Goal: Task Accomplishment & Management: Use online tool/utility

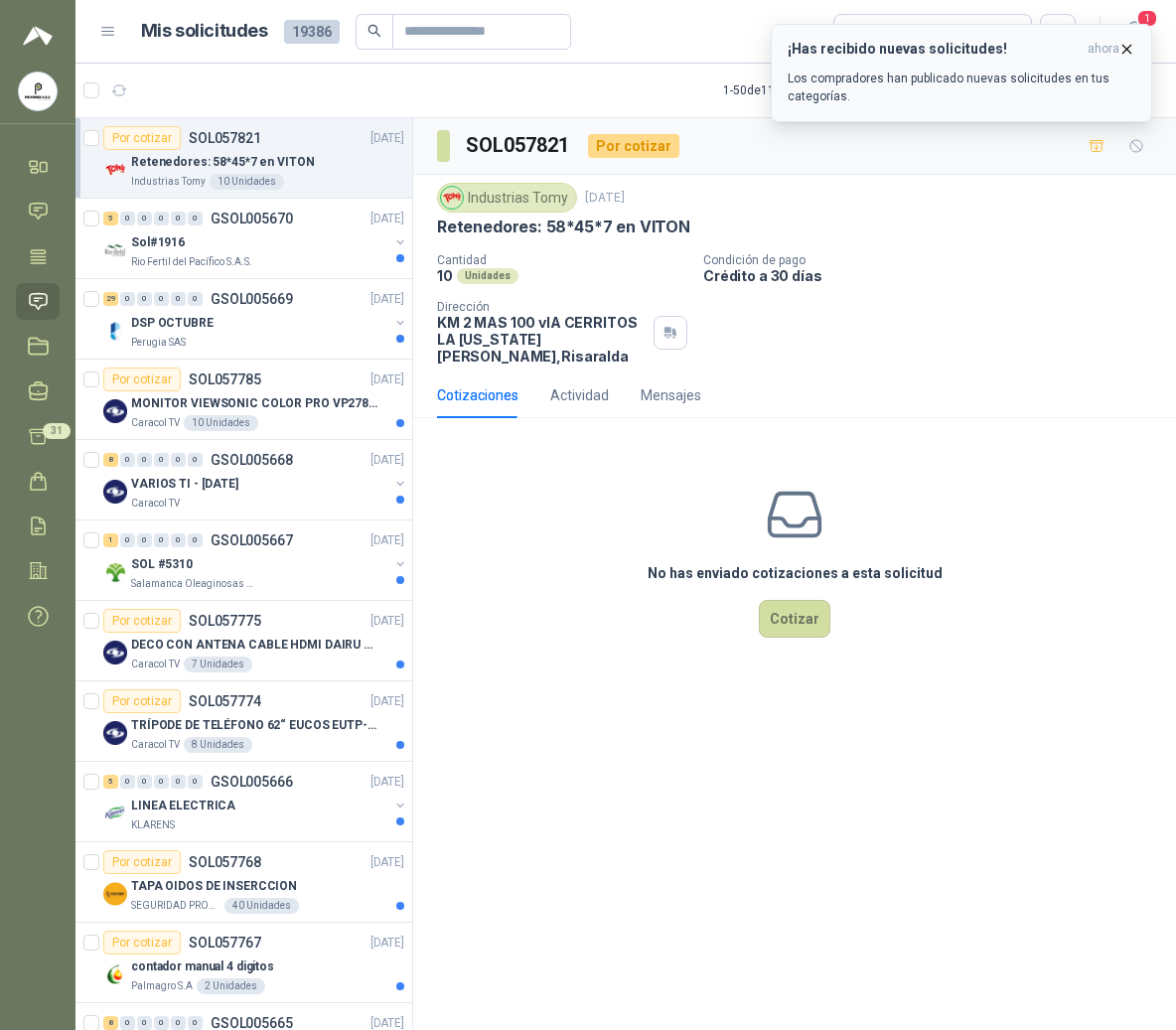
click at [971, 53] on h3 "¡Has recibido nuevas solicitudes!" at bounding box center [933, 49] width 292 height 17
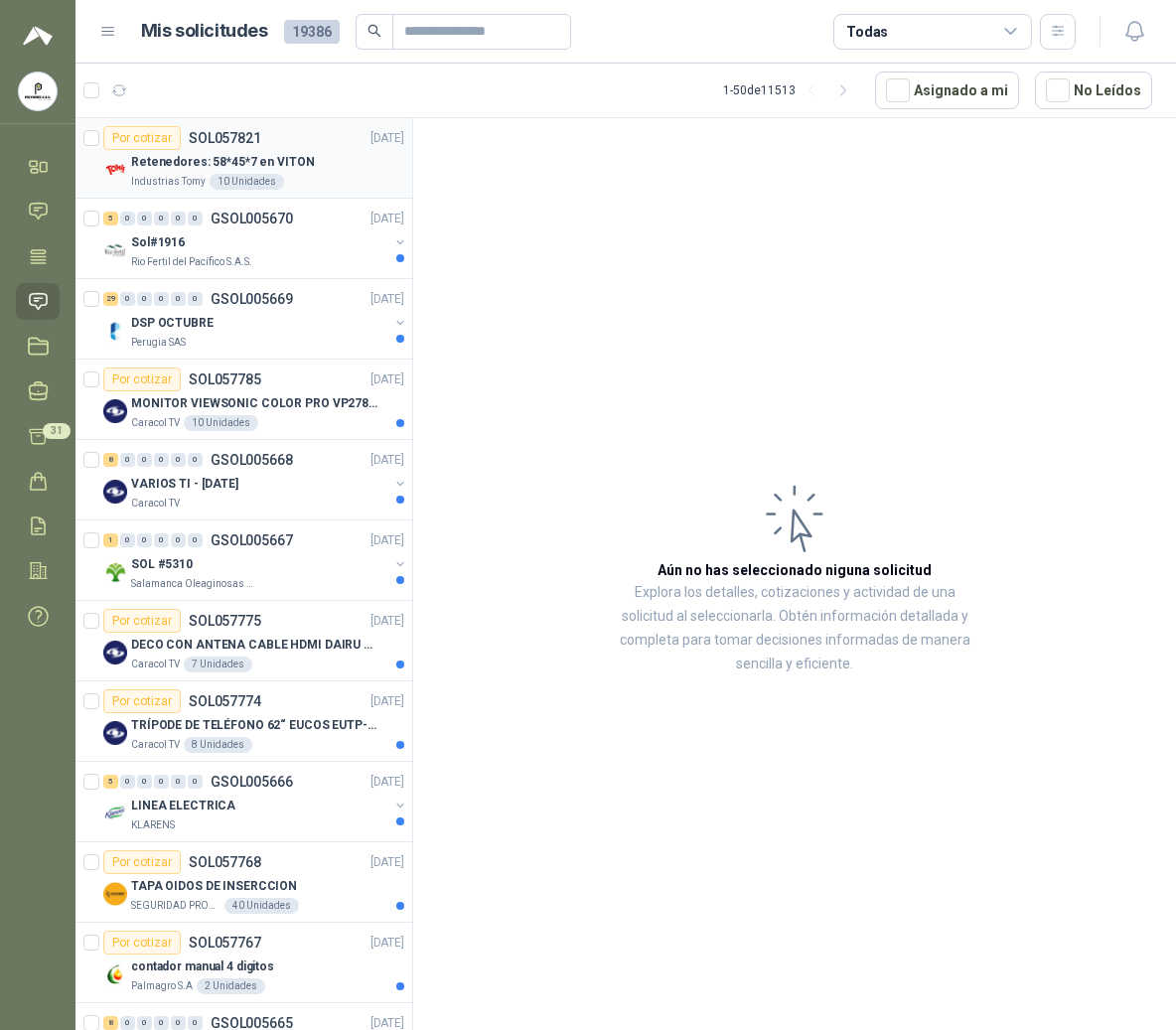
click at [267, 148] on div "Por cotizar SOL057821 26/09/25" at bounding box center [253, 138] width 301 height 24
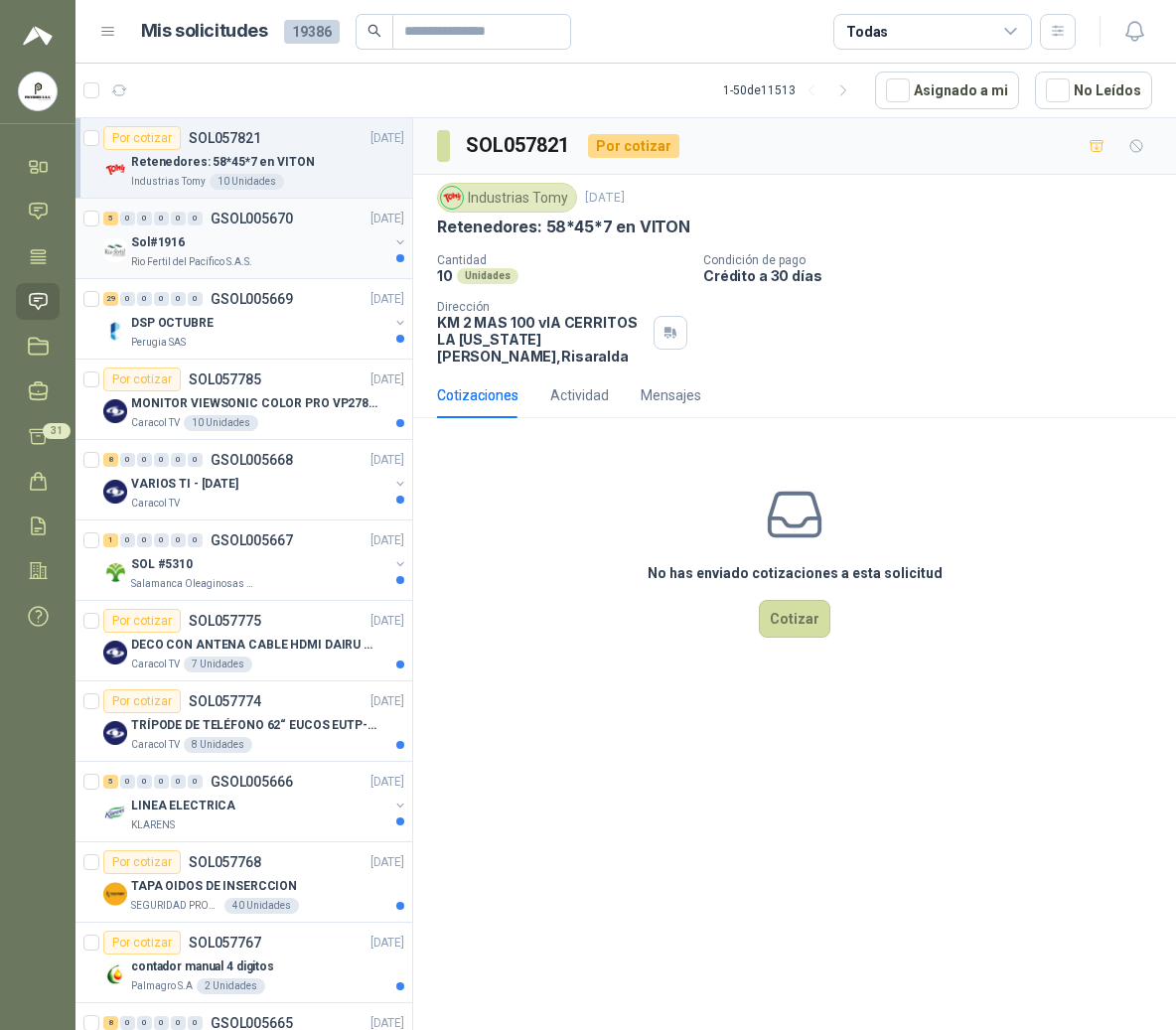
click at [218, 235] on div "Sol#1916" at bounding box center [259, 242] width 257 height 24
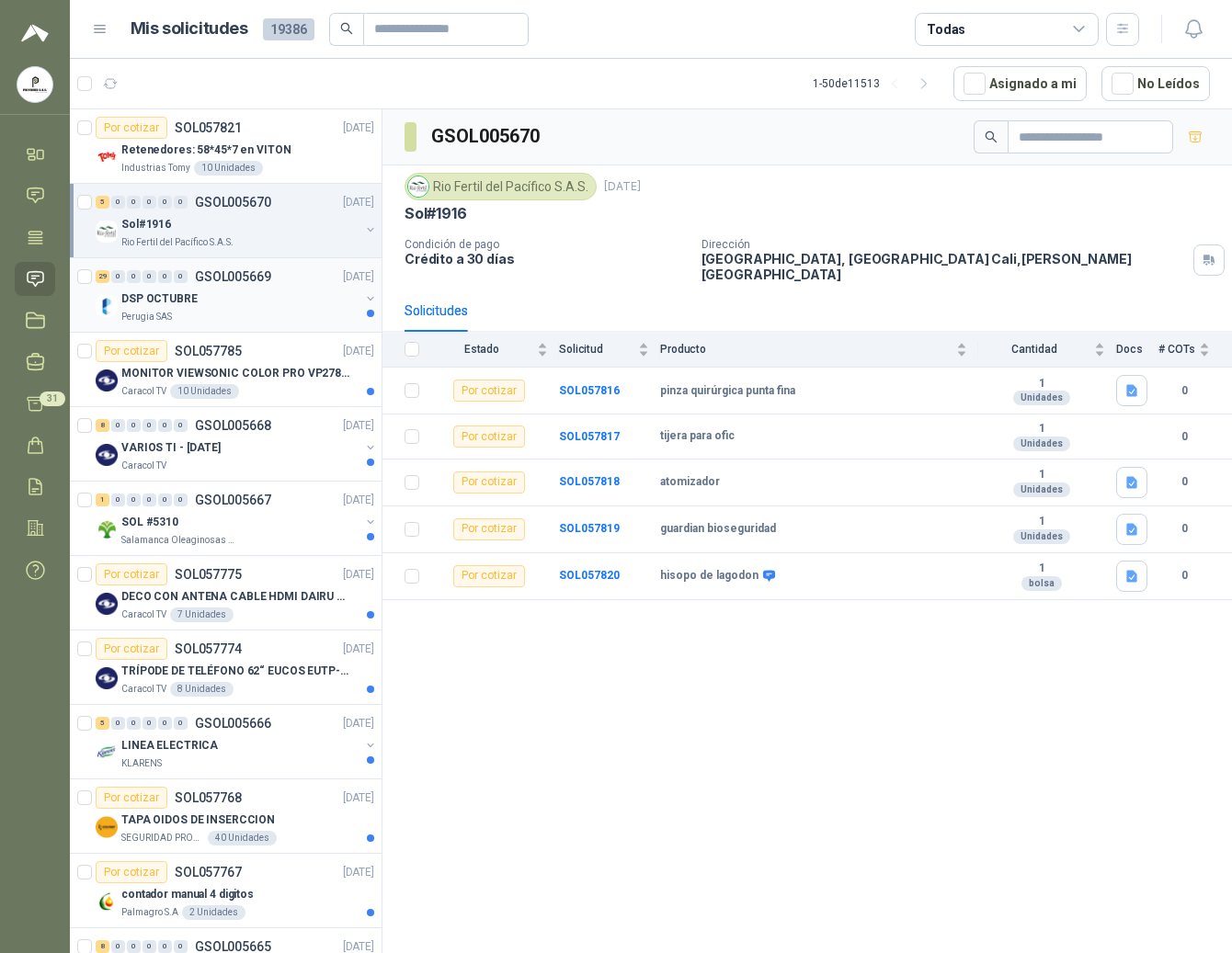
click at [236, 309] on div "DSP OCTUBRE" at bounding box center [240, 299] width 238 height 22
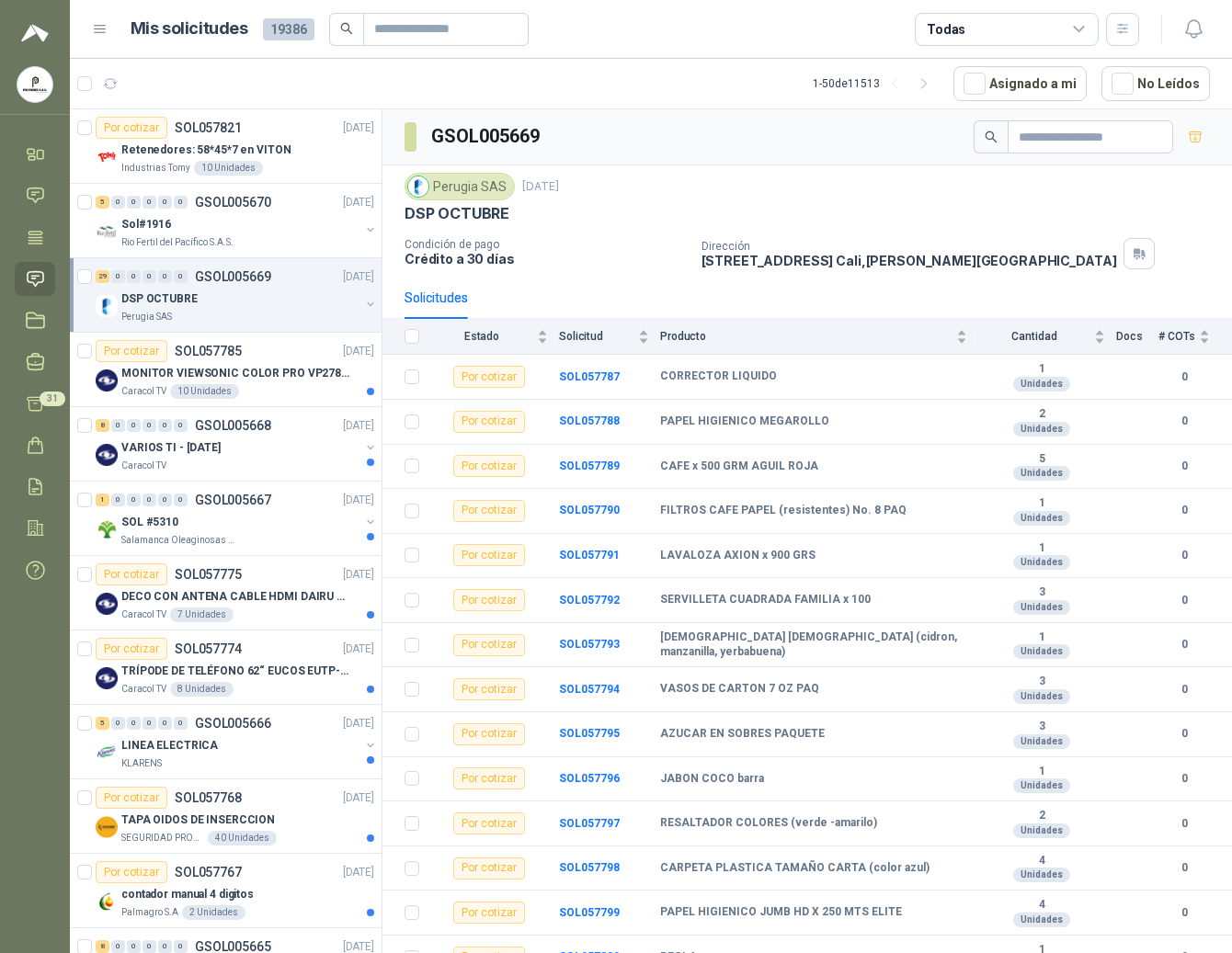
click at [31, 687] on menu "POLYSHOES S.A.S. POLYSHOES S.A.S. Inicio Chat Tareas Solicitudes Licitaciones N…" at bounding box center [34, 477] width 69 height 953
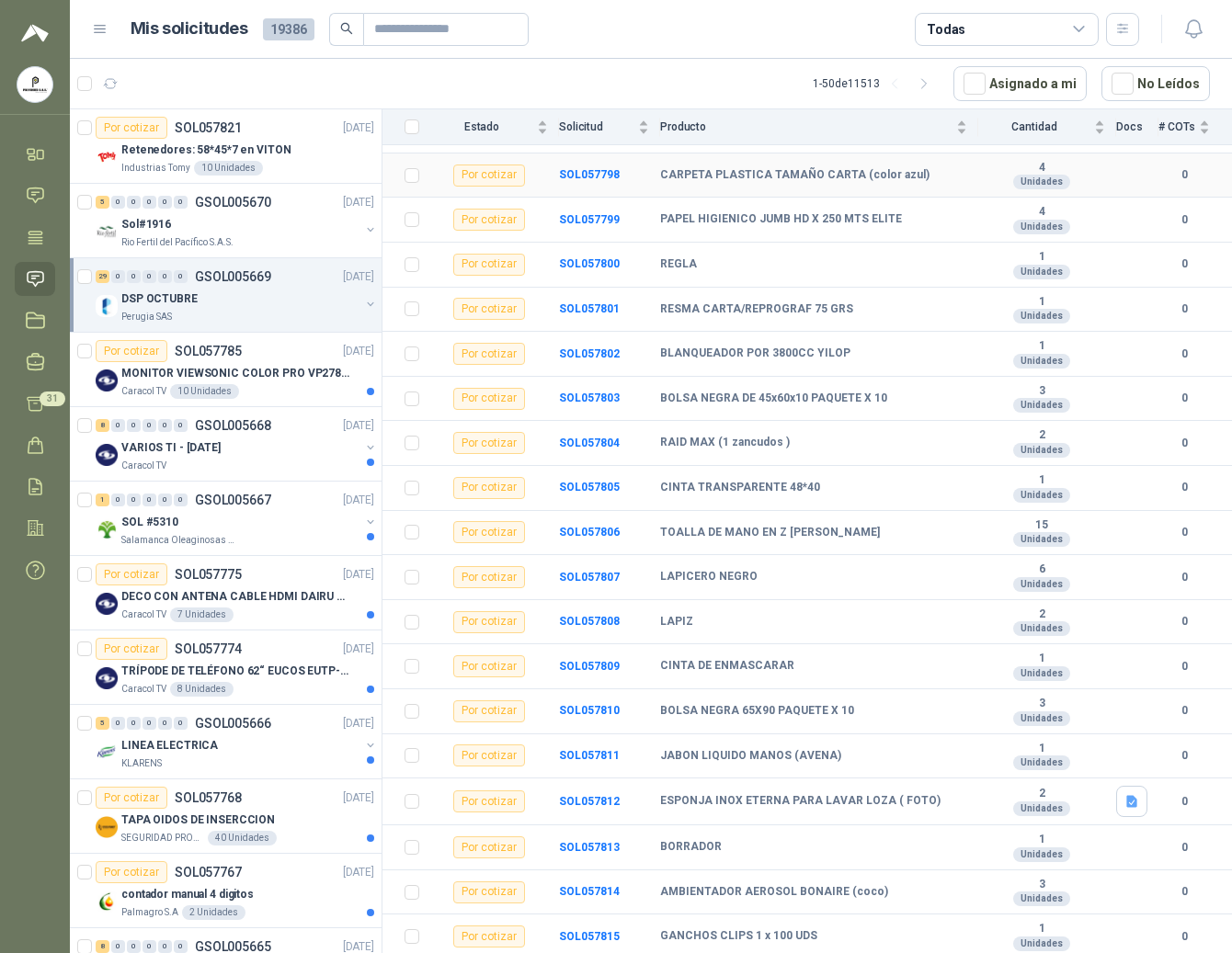
scroll to position [729, 0]
click at [186, 362] on div "Por cotizar SOL057785" at bounding box center [168, 351] width 146 height 22
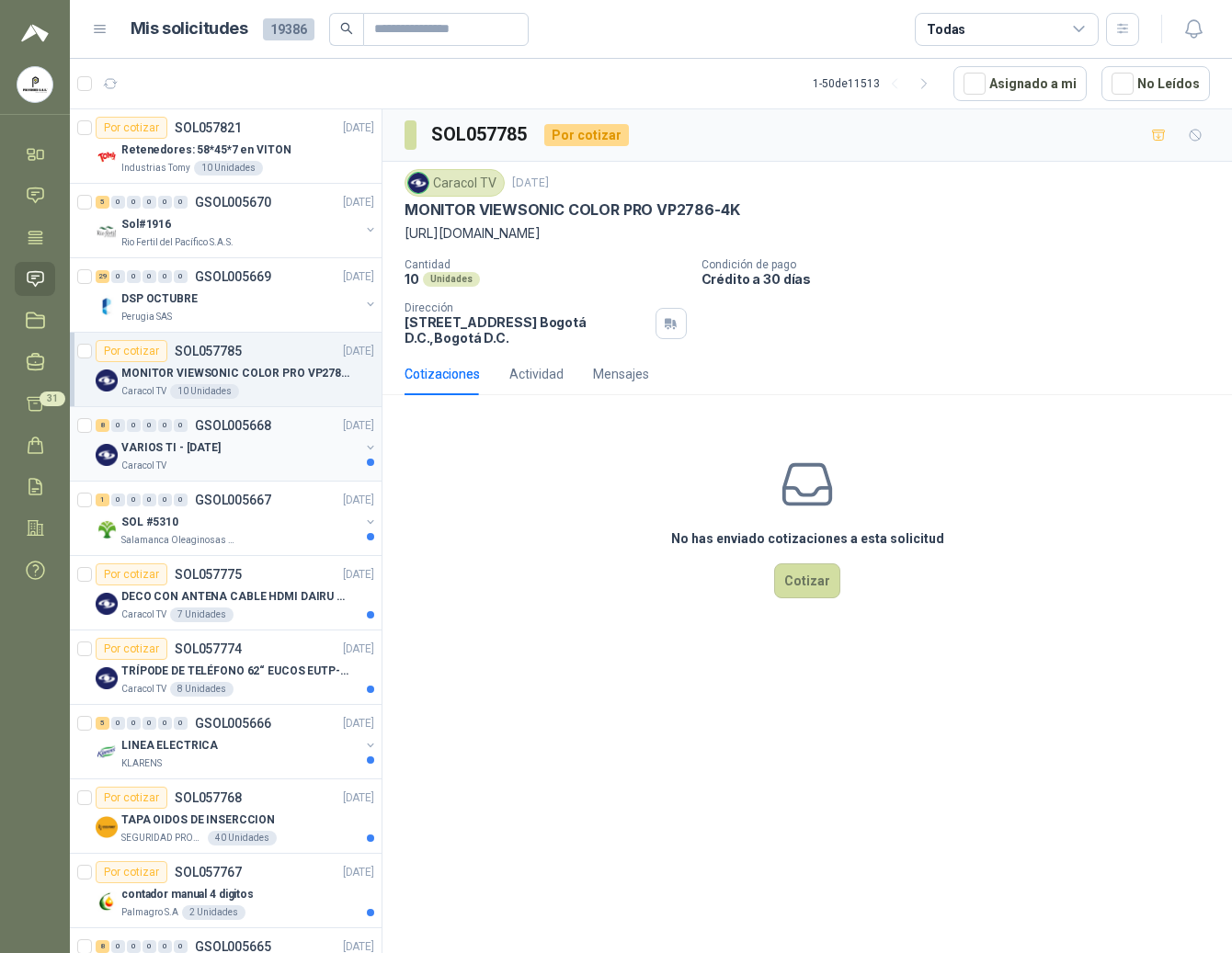
click at [220, 451] on p "VARIOS TI - [DATE]" at bounding box center [170, 448] width 99 height 18
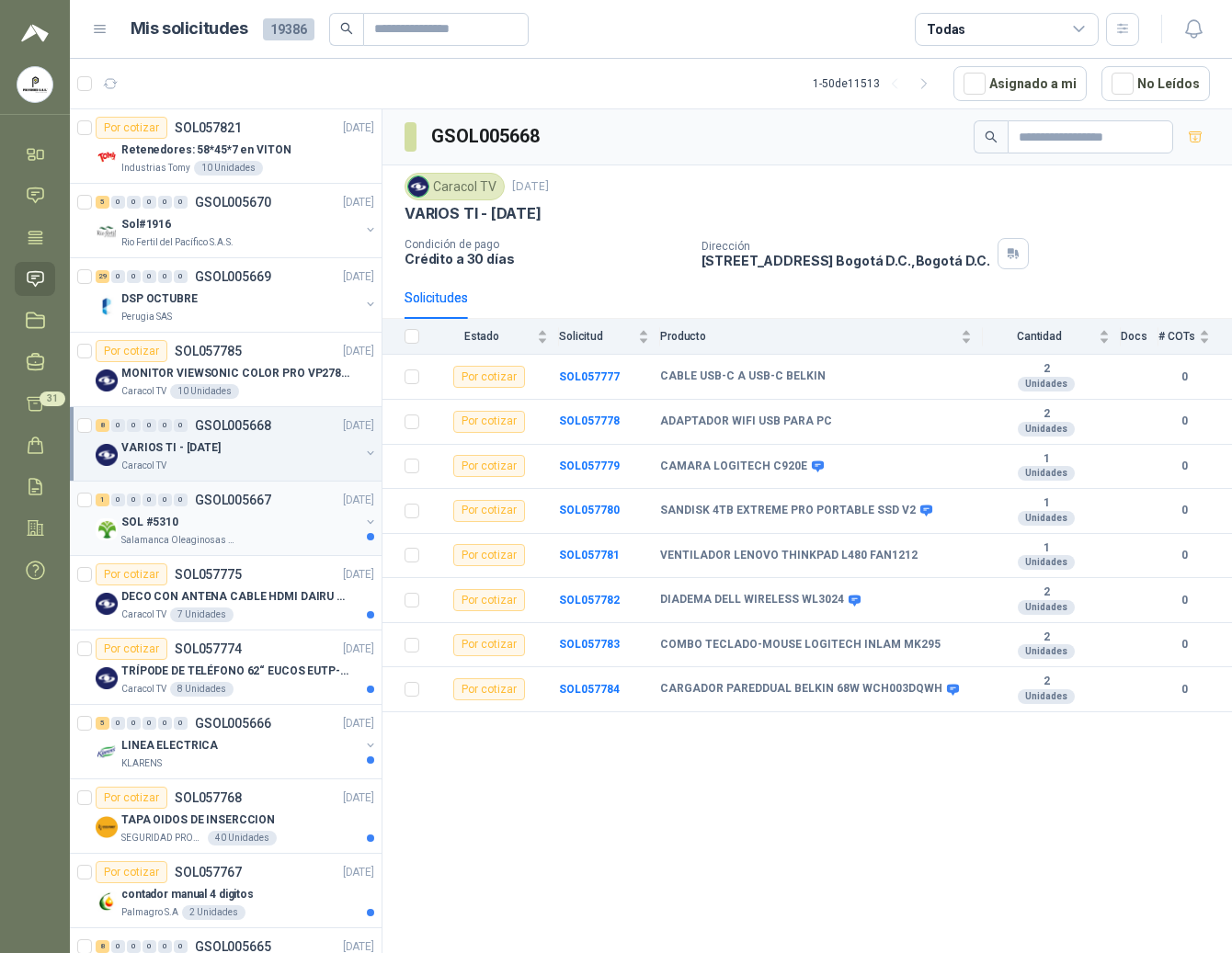
click at [200, 540] on p "Salamanca Oleaginosas SAS" at bounding box center [179, 540] width 116 height 15
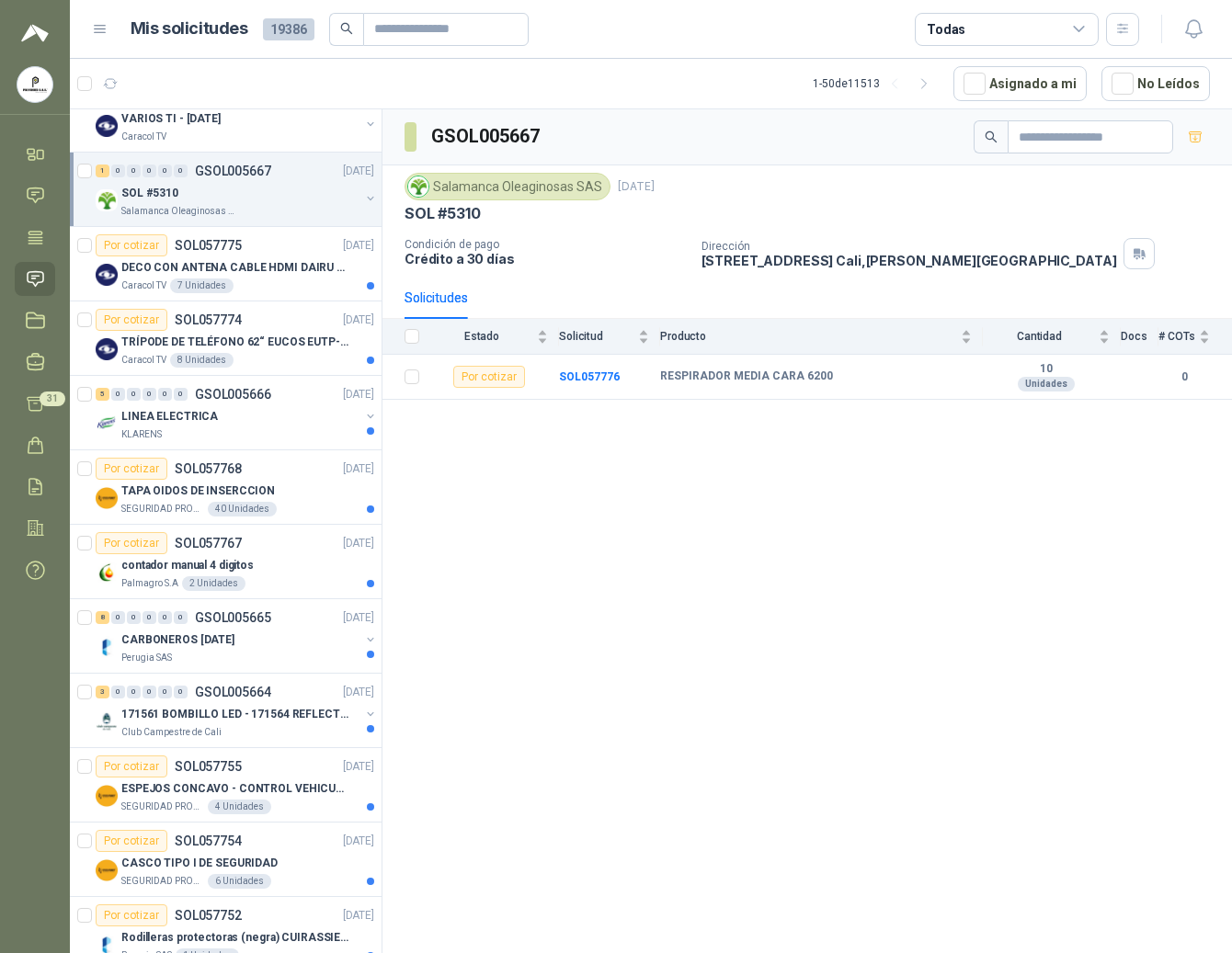
scroll to position [367, 0]
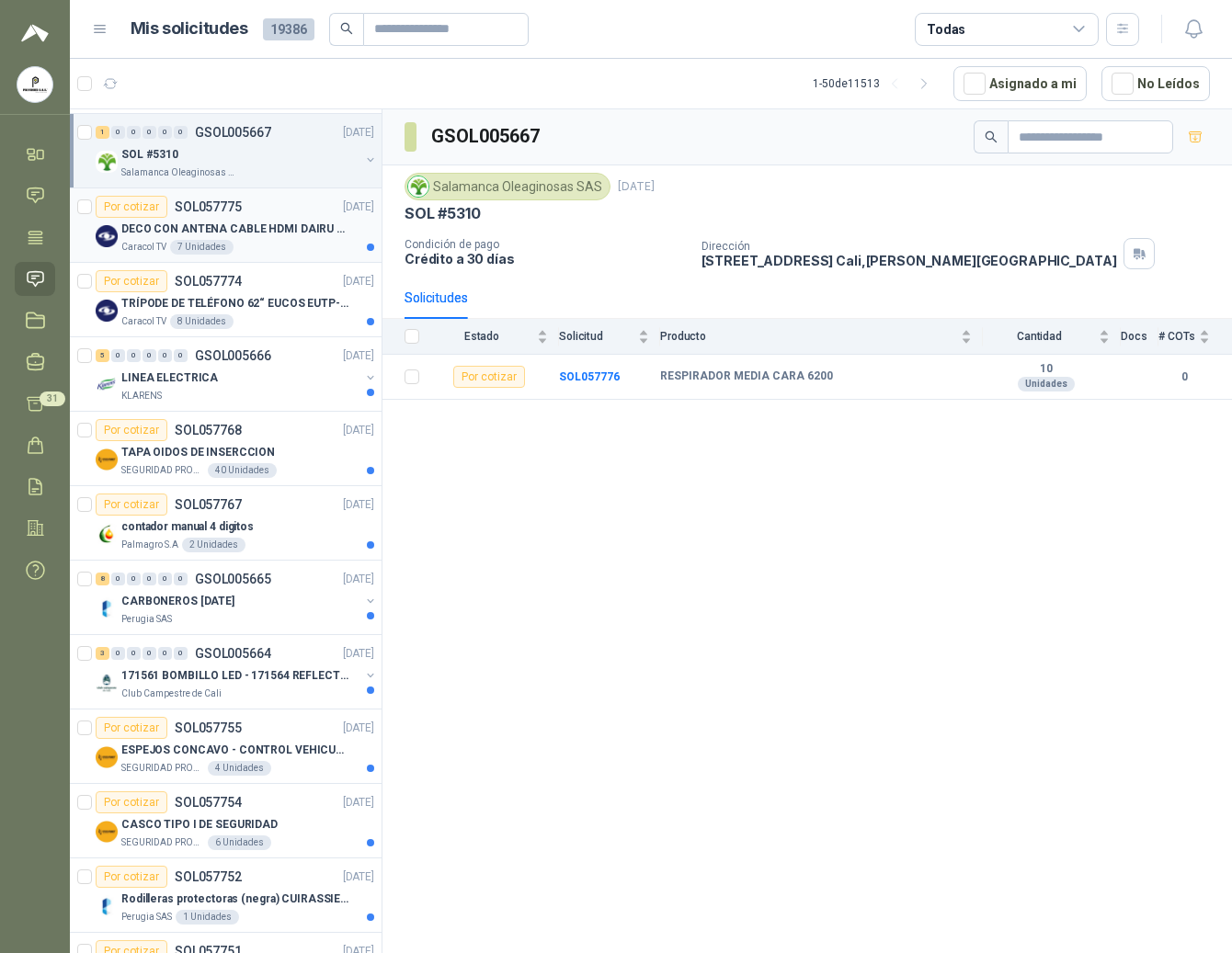
click at [230, 252] on div "Caracol TV 7 Unidades" at bounding box center [247, 247] width 253 height 15
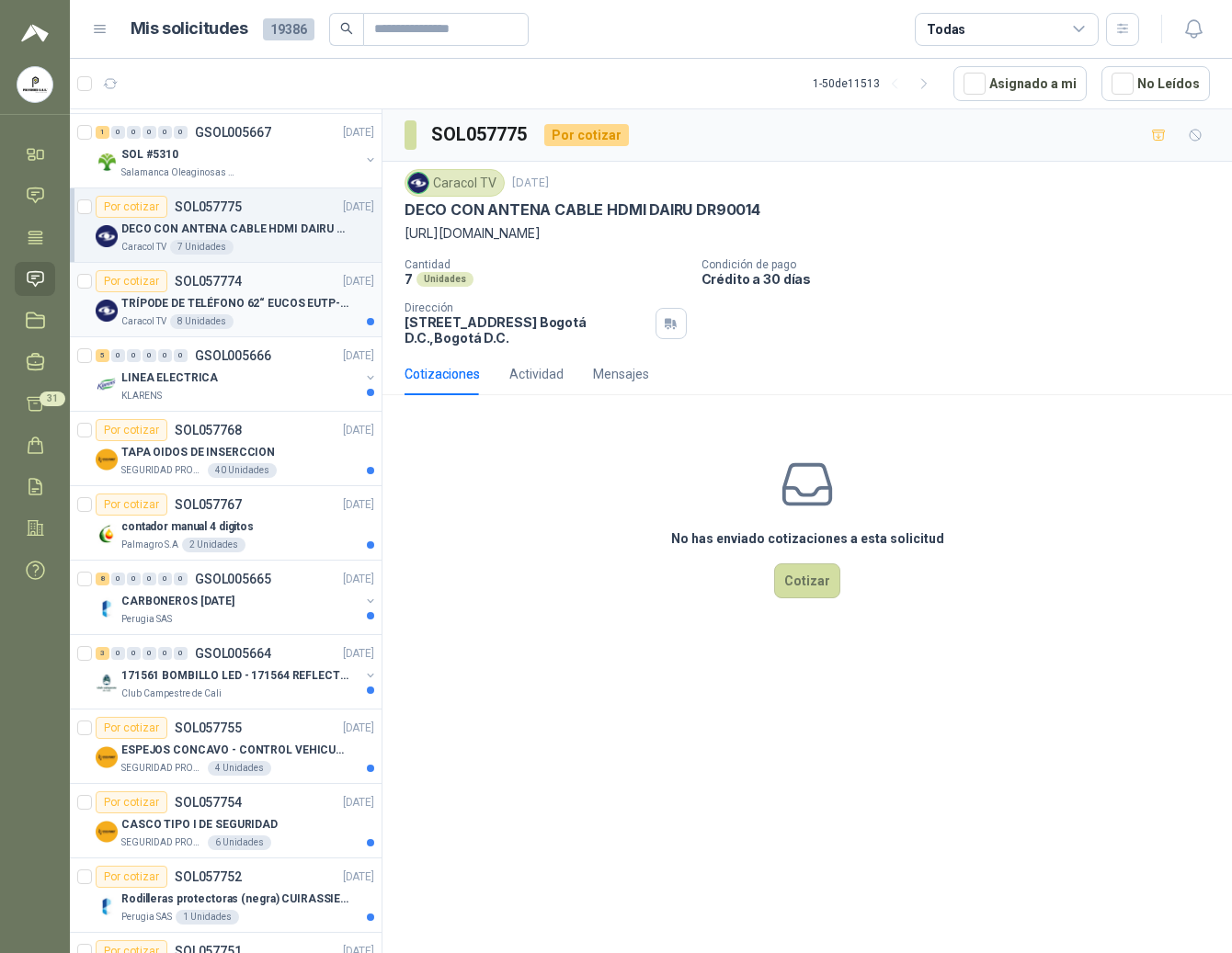
click at [241, 327] on div "Caracol TV 8 Unidades" at bounding box center [247, 322] width 253 height 15
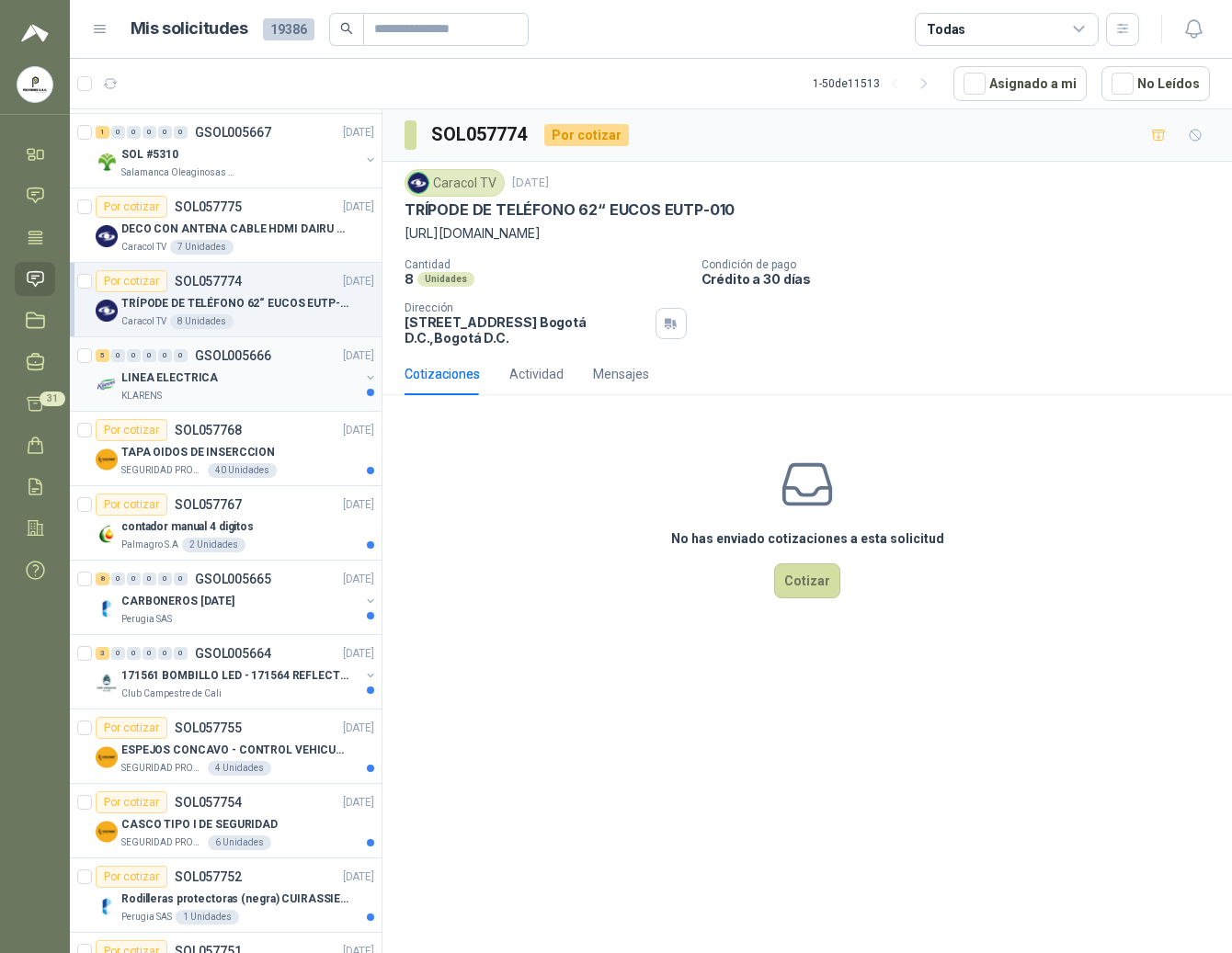
click at [284, 403] on div "KLARENS" at bounding box center [240, 396] width 238 height 15
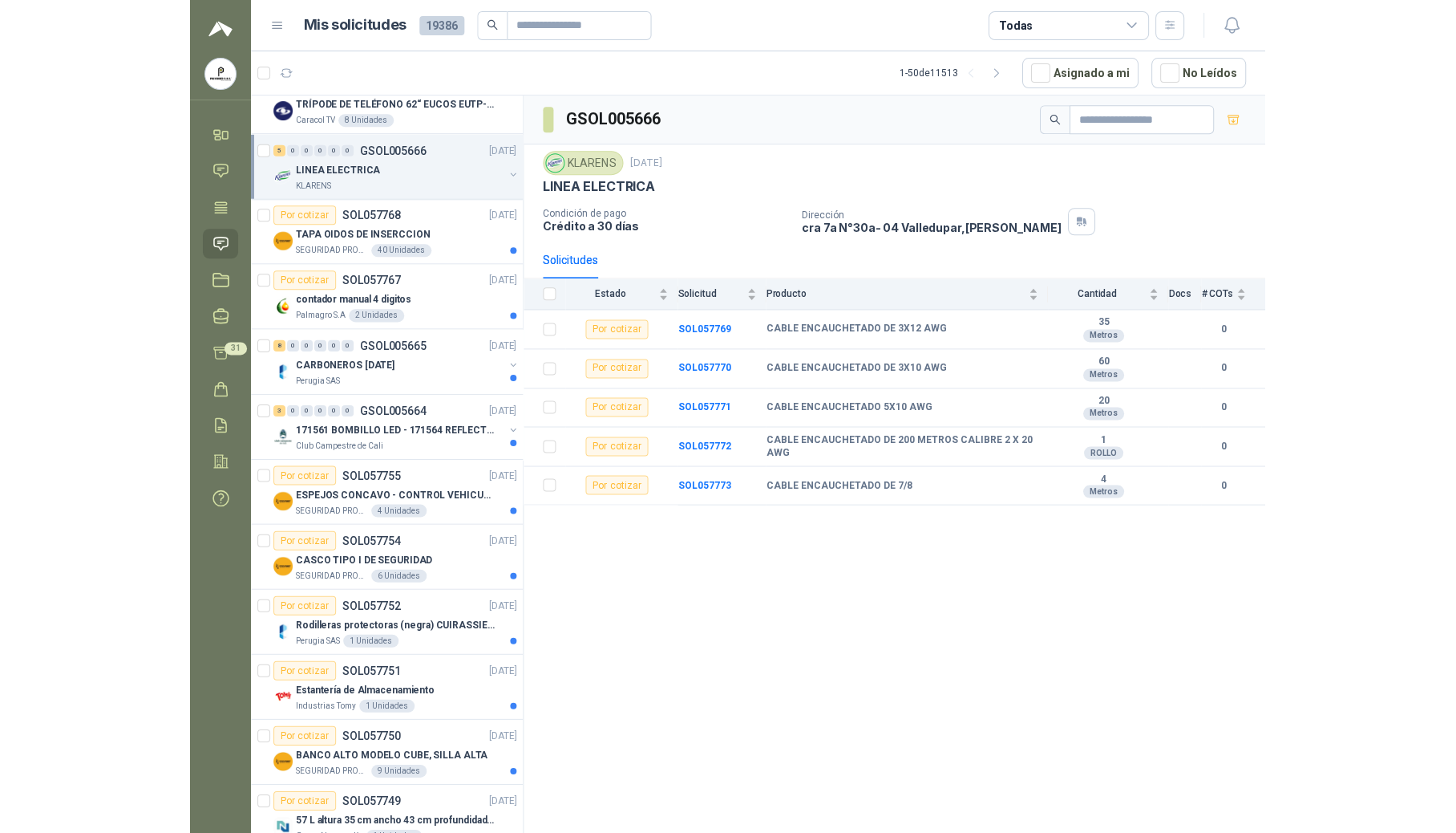
scroll to position [518, 0]
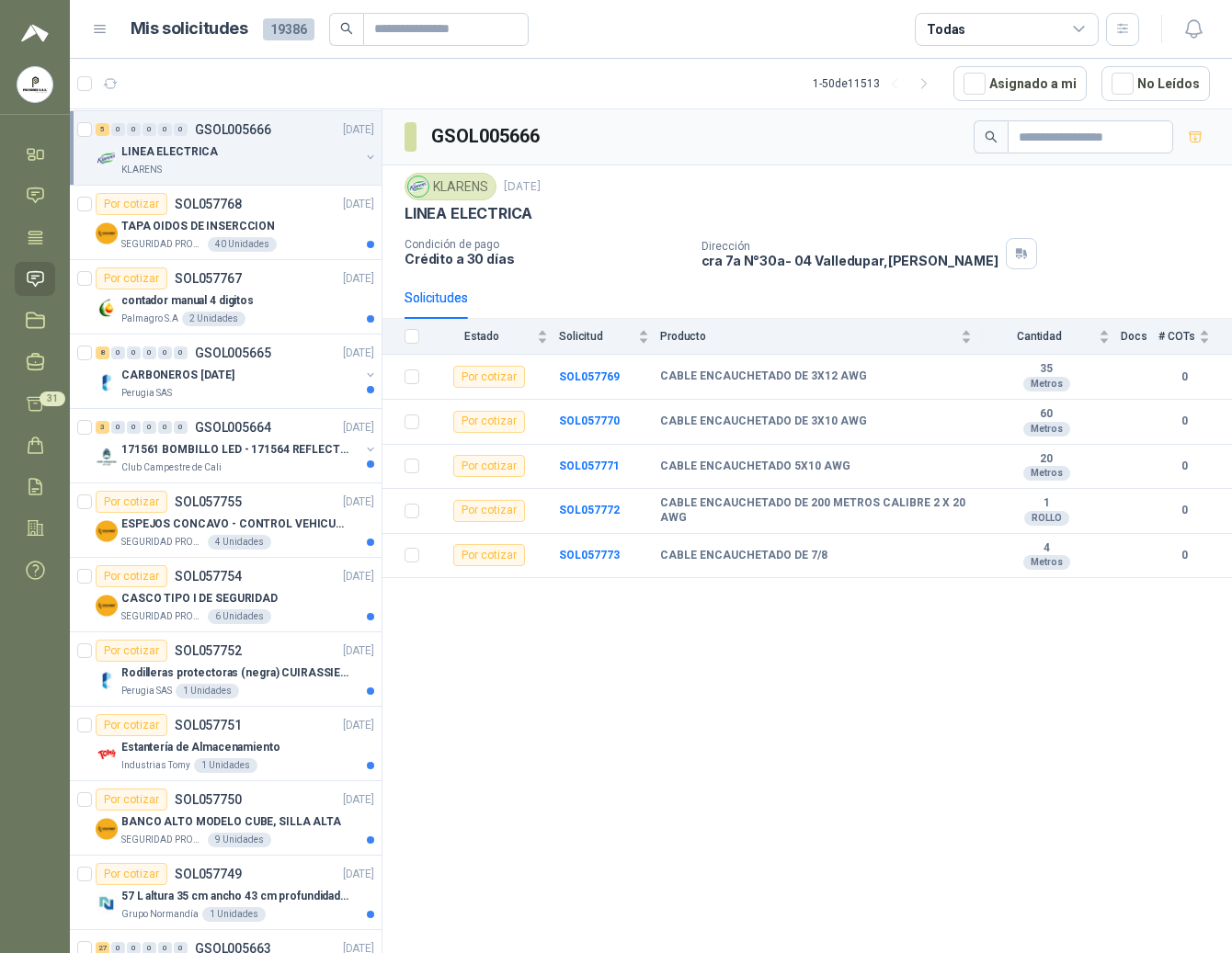
click at [758, 704] on div "GSOL005666 KLARENS 26 sept, 2025 LINEA ELECTRICA Condición de pago Crédito a 30…" at bounding box center [806, 534] width 849 height 849
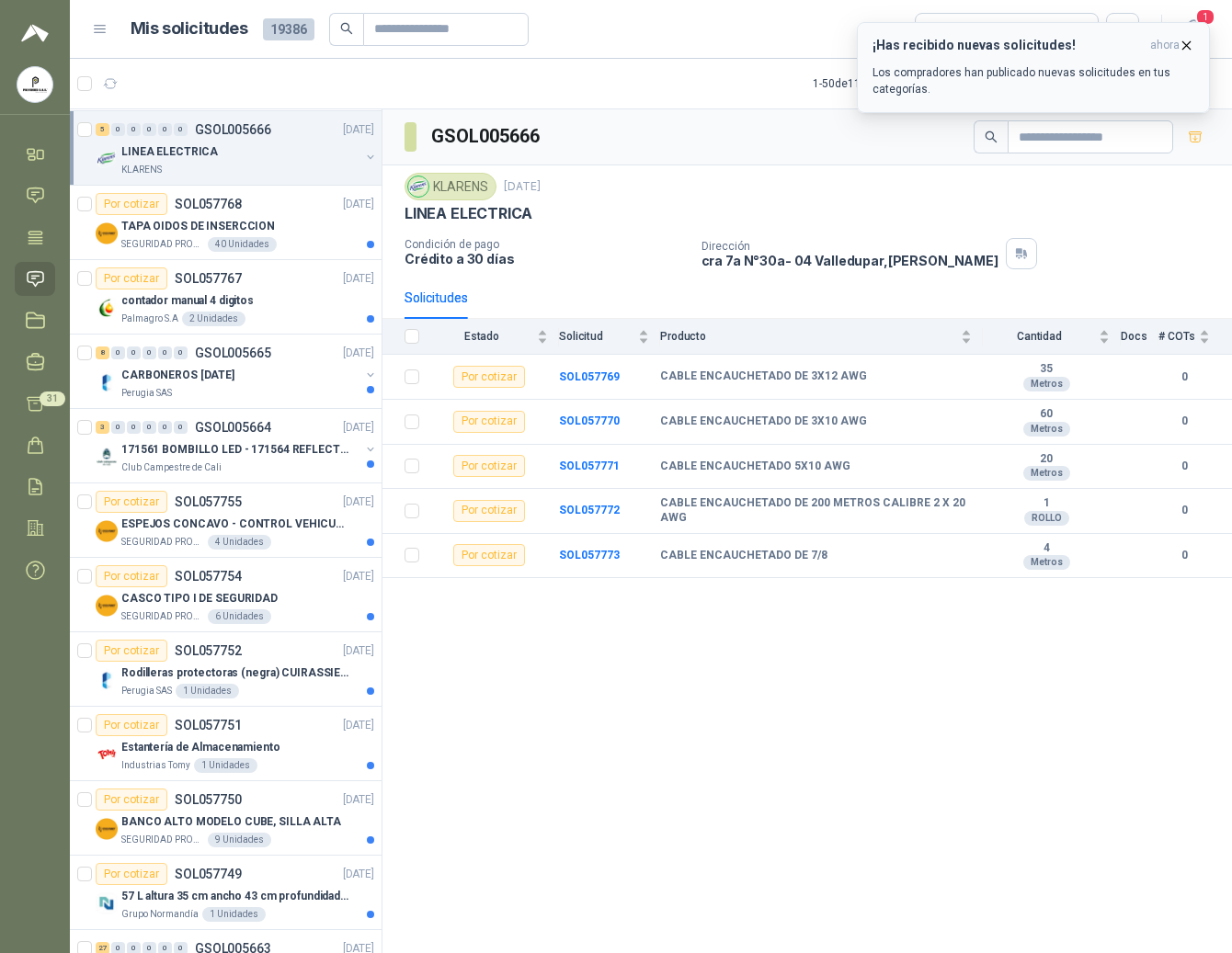
click at [1132, 46] on icon "button" at bounding box center [1186, 45] width 16 height 16
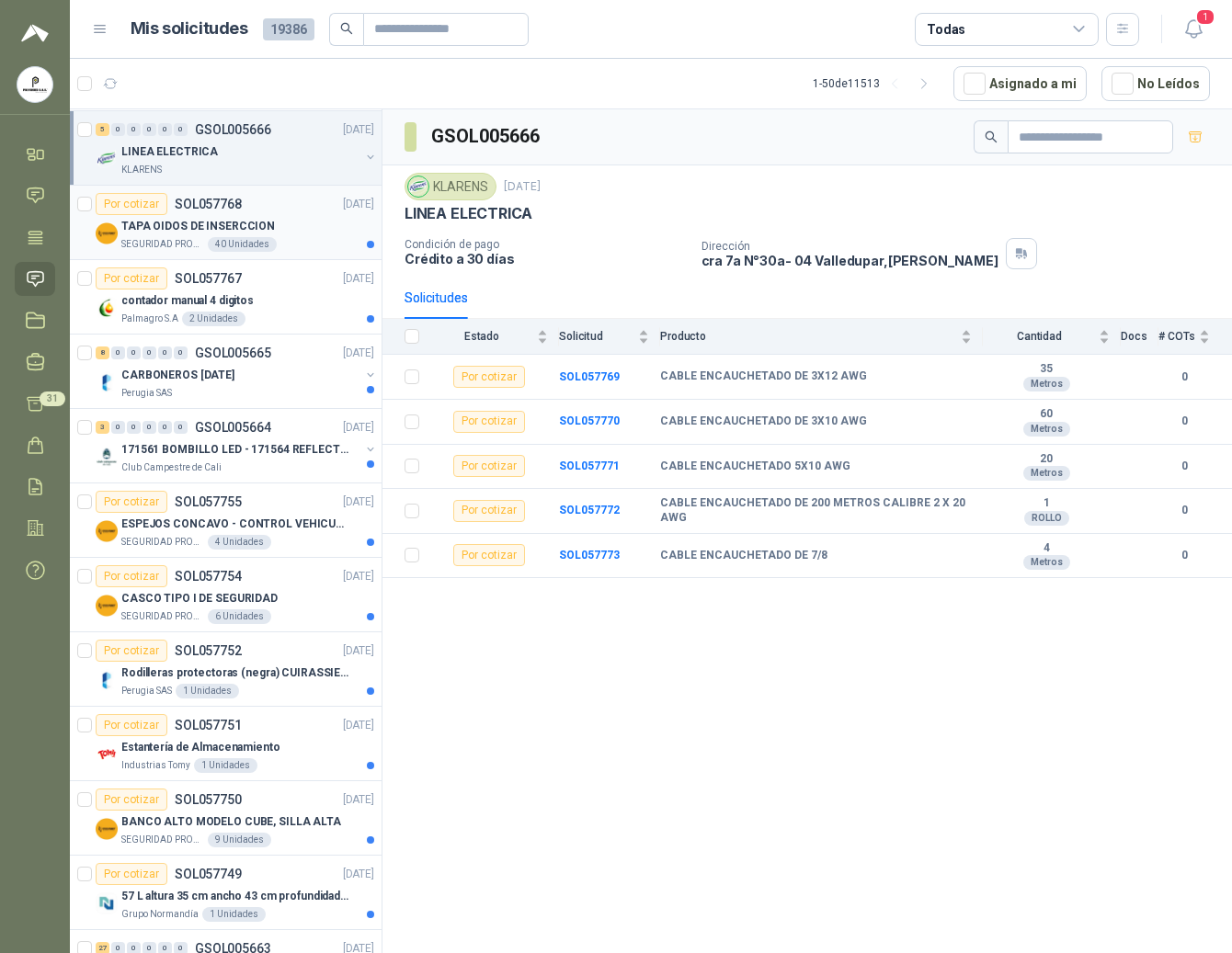
click at [281, 217] on div "TAPA OIDOS DE INSERCCION" at bounding box center [247, 226] width 253 height 22
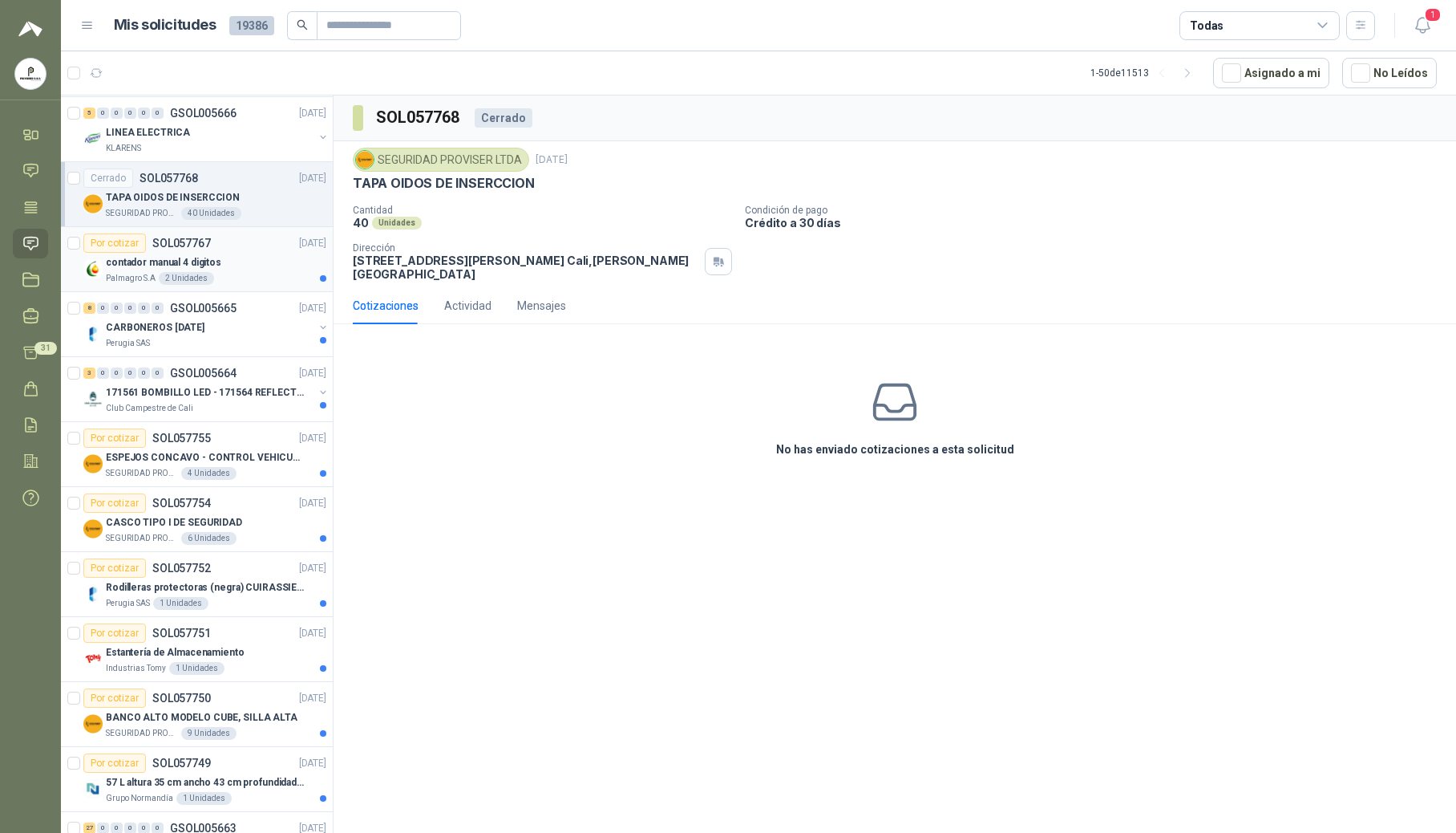
click at [197, 284] on div "2 Unidades" at bounding box center [187, 279] width 56 height 13
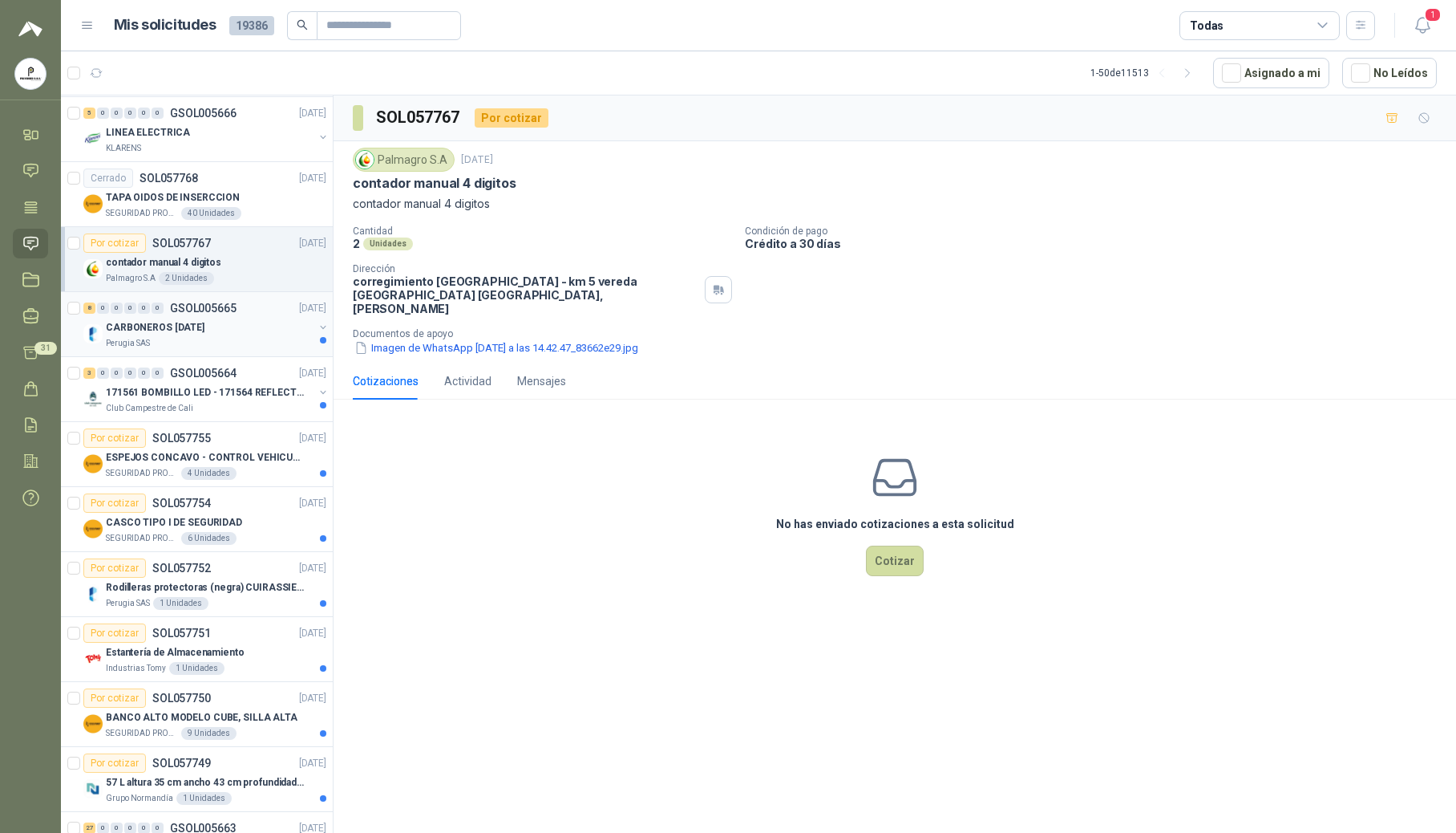
click at [169, 322] on p "CARBONEROS [DATE]" at bounding box center [155, 327] width 99 height 15
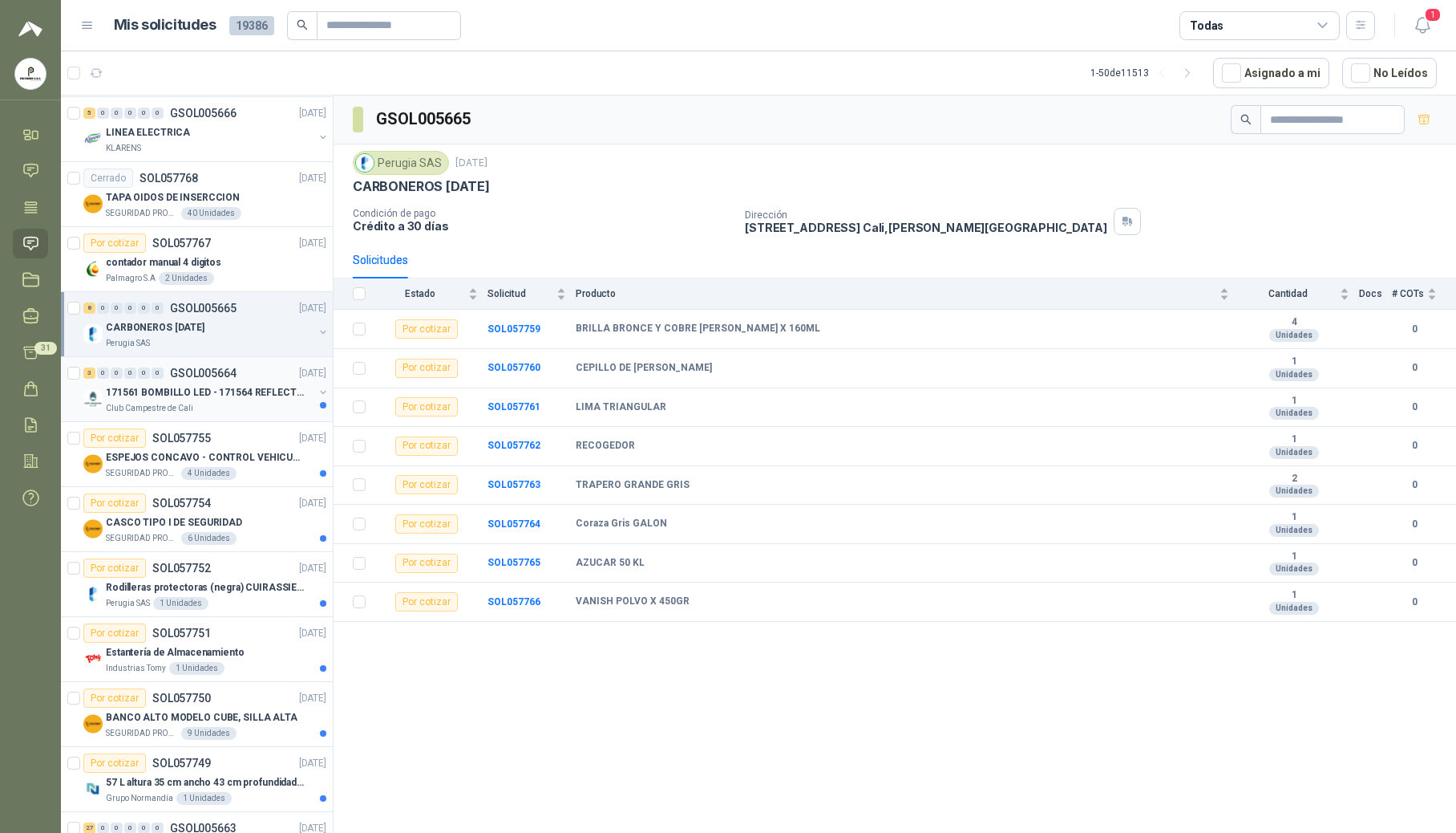
click at [200, 393] on p "171561 BOMBILLO LED - 171564 REFLECTOR 50W" at bounding box center [205, 393] width 199 height 15
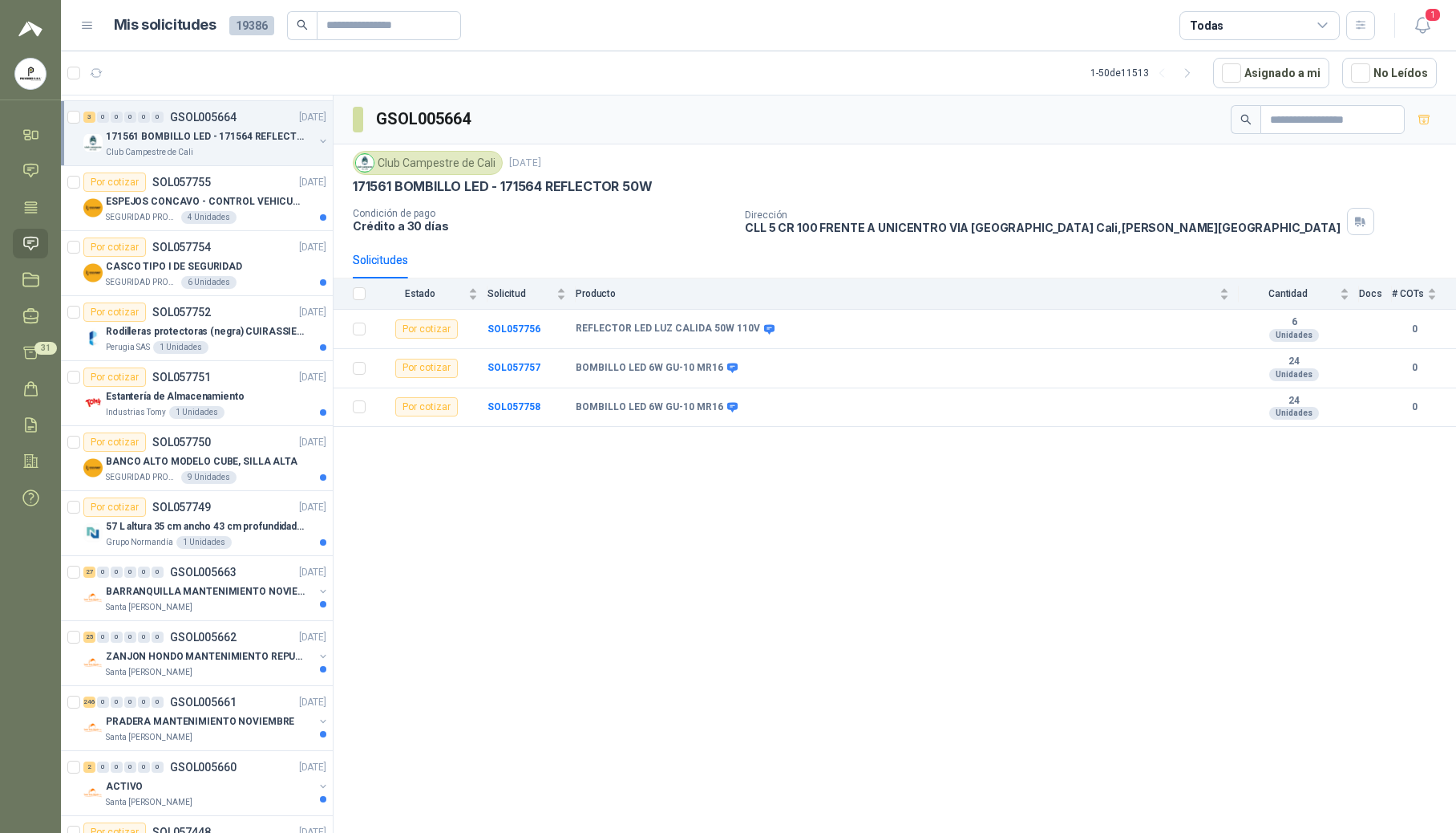
scroll to position [780, 0]
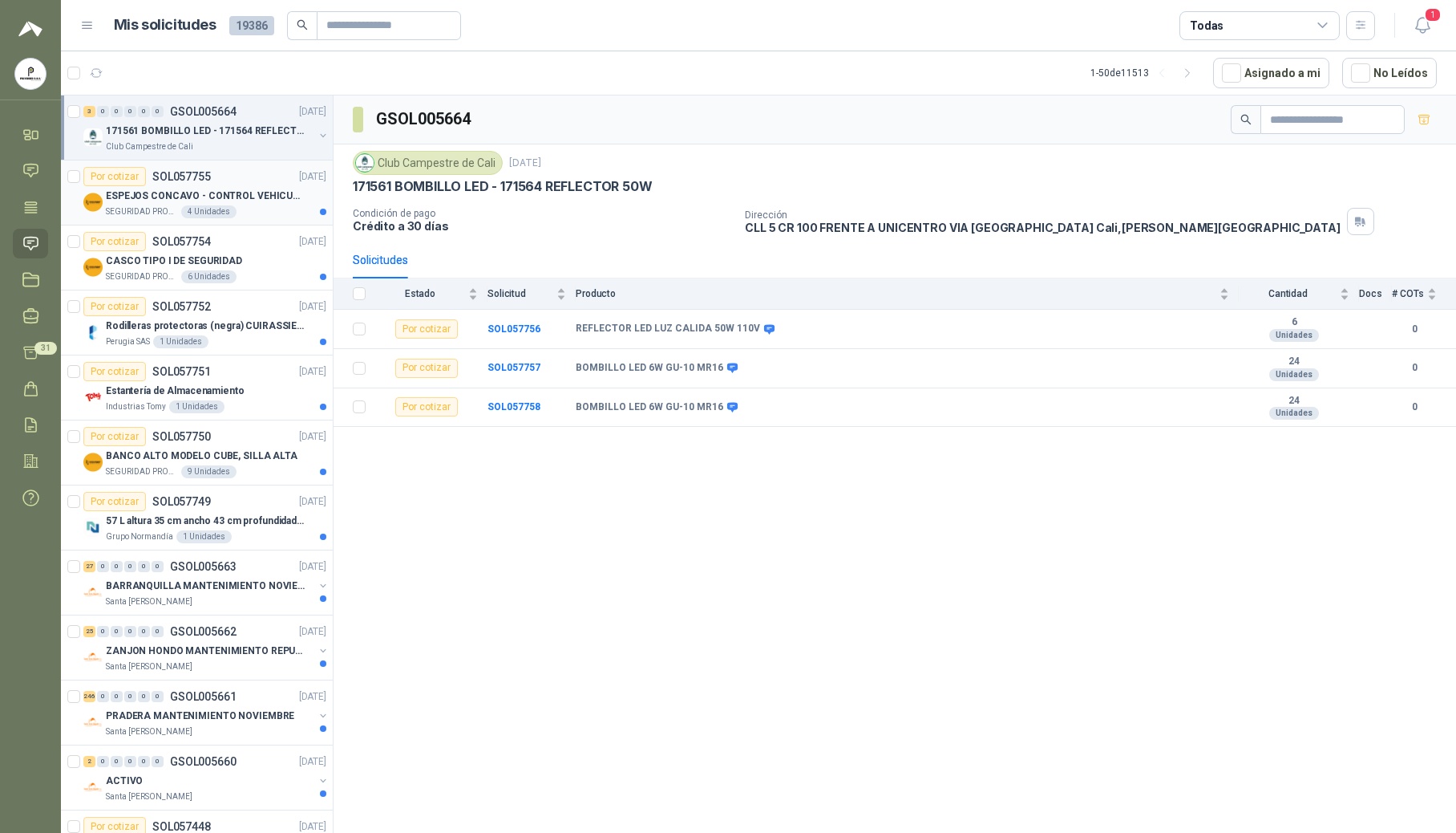
click at [178, 186] on div "Por cotizar SOL057755" at bounding box center [147, 177] width 128 height 19
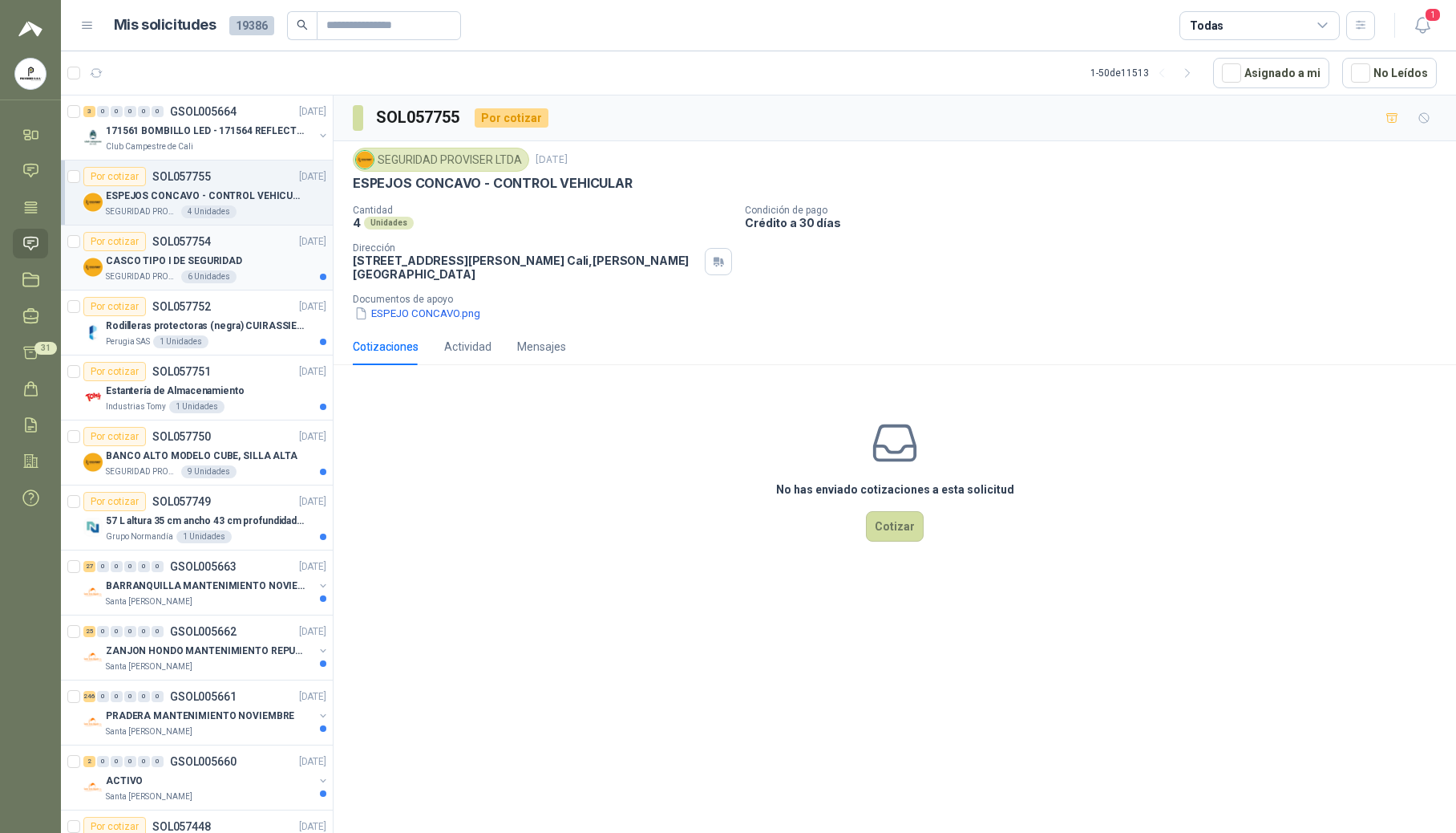
click at [216, 284] on div "6 Unidades" at bounding box center [208, 277] width 56 height 13
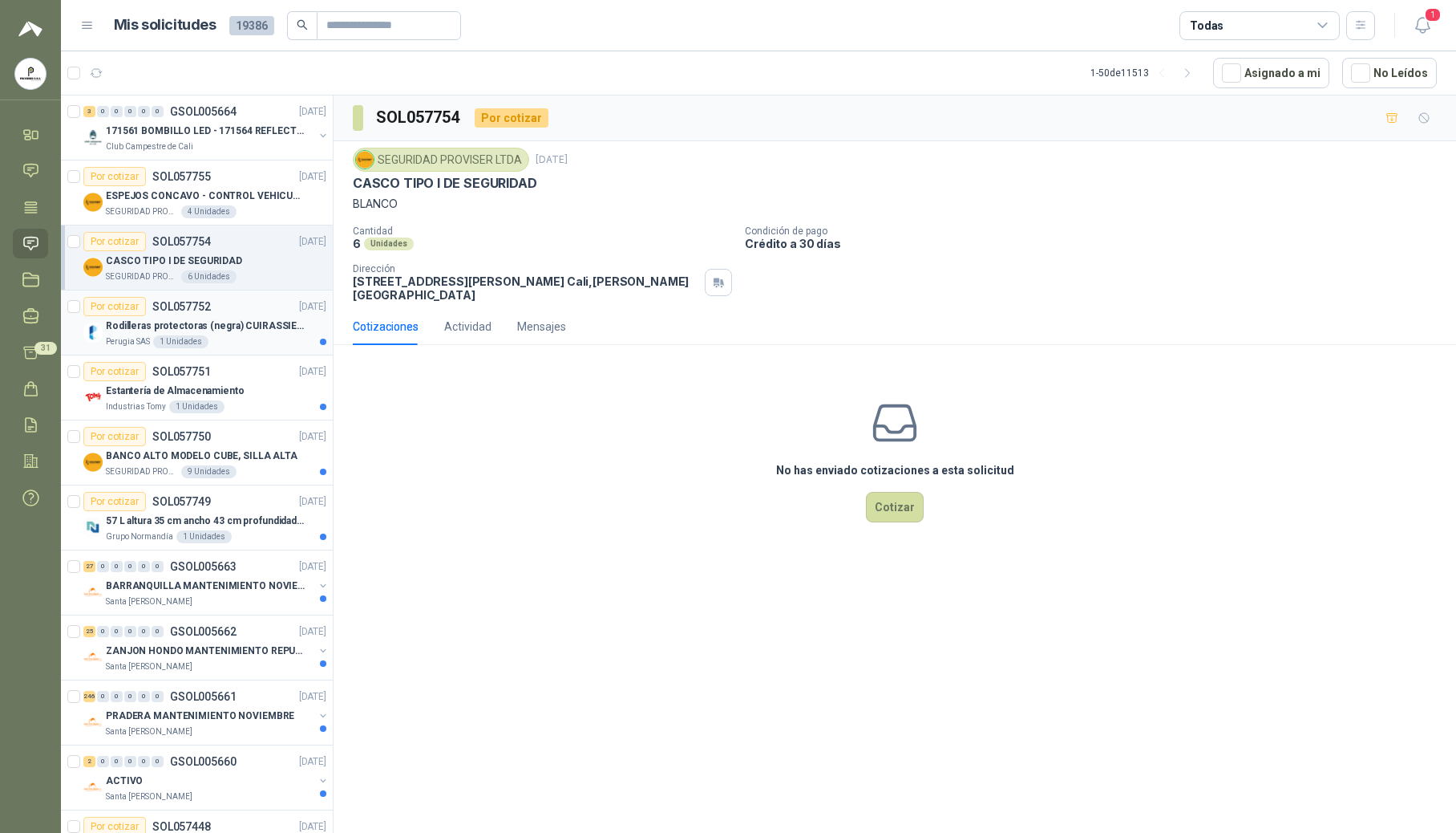
click at [232, 332] on p "Rodilleras protectoras (negra) CUIRASSIER para motocicleta, rodilleras para mot…" at bounding box center [205, 326] width 199 height 15
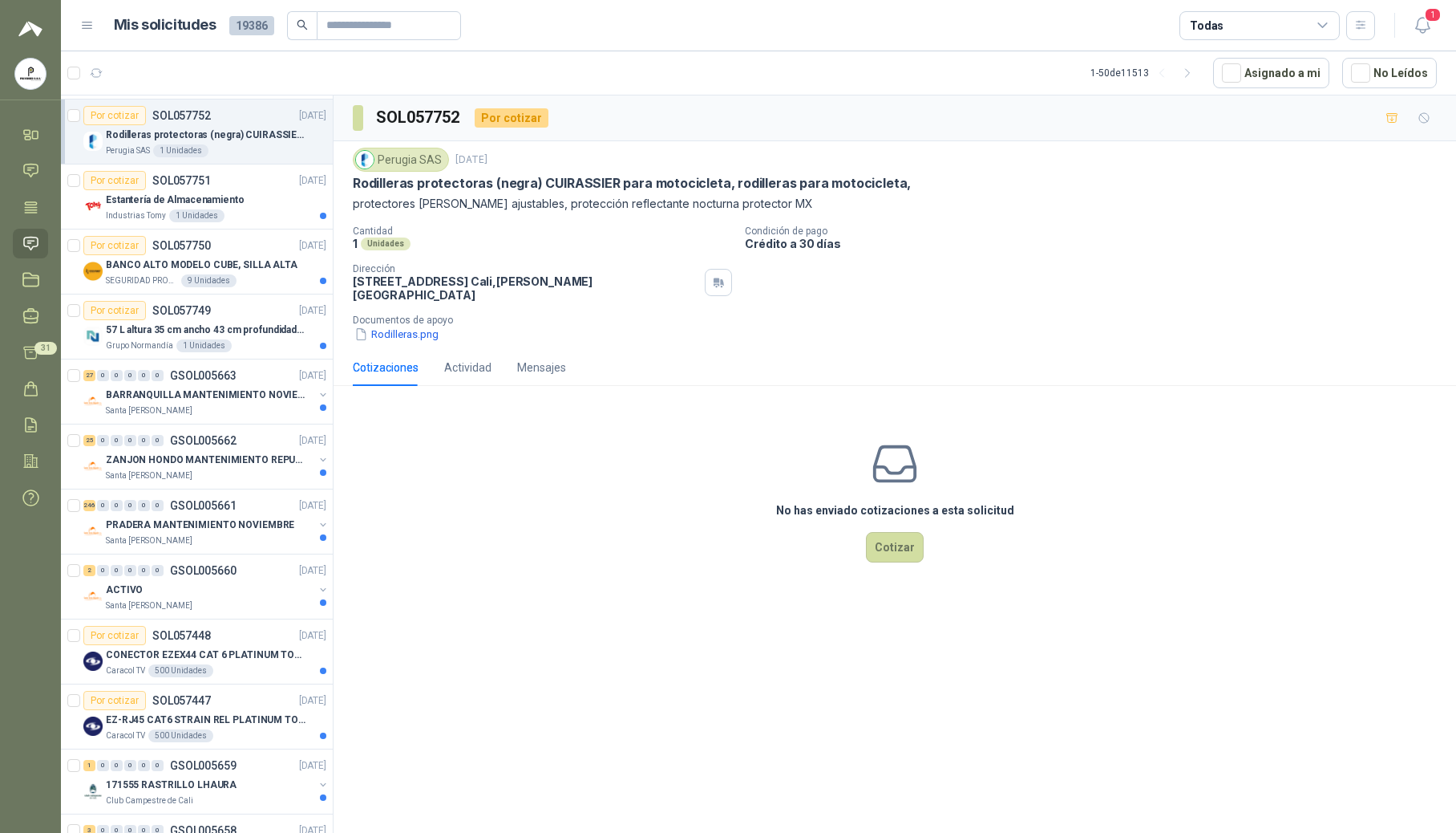
scroll to position [976, 0]
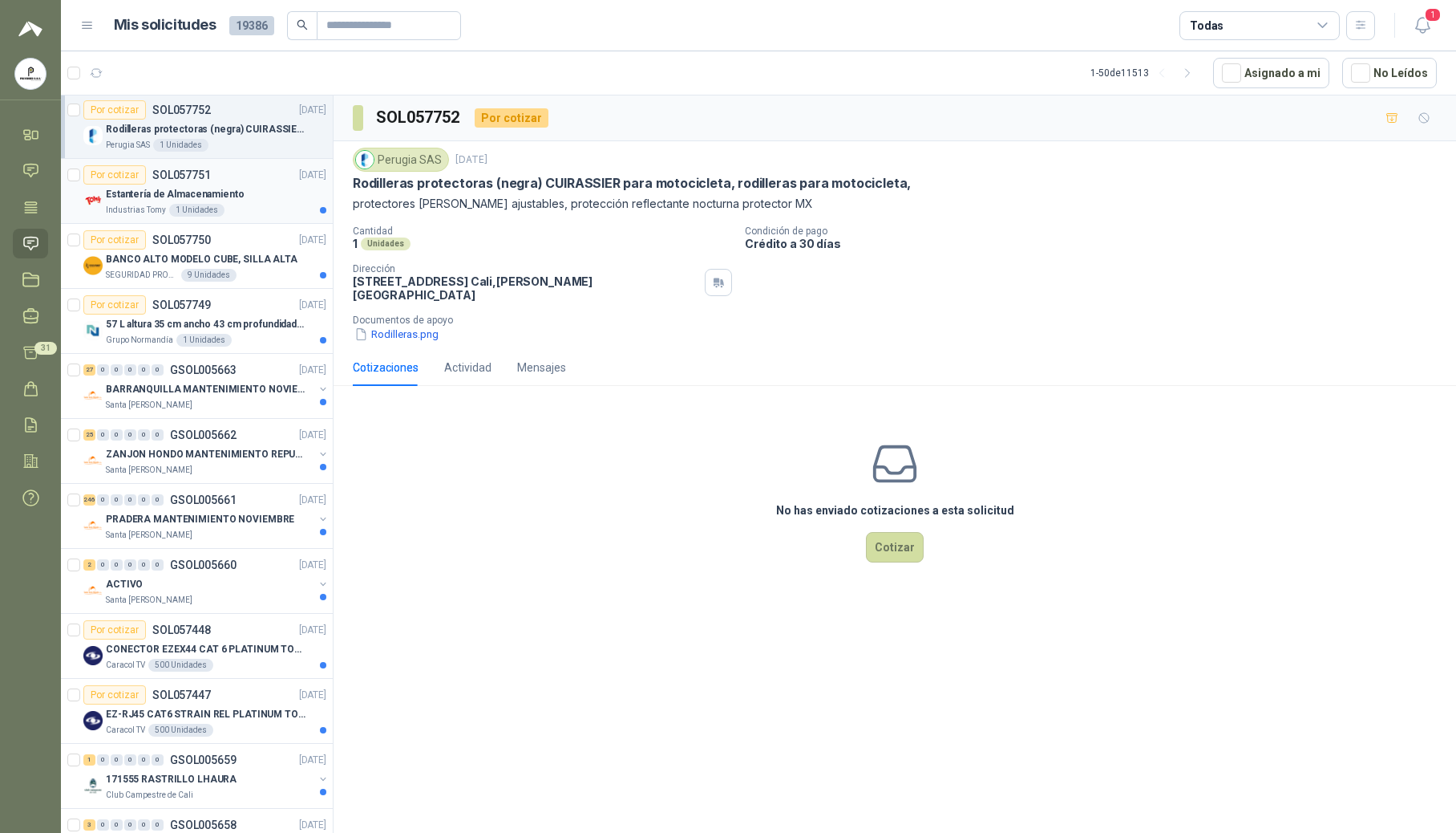
click at [232, 217] on div "Industrias Tomy 1 Unidades" at bounding box center [216, 210] width 220 height 13
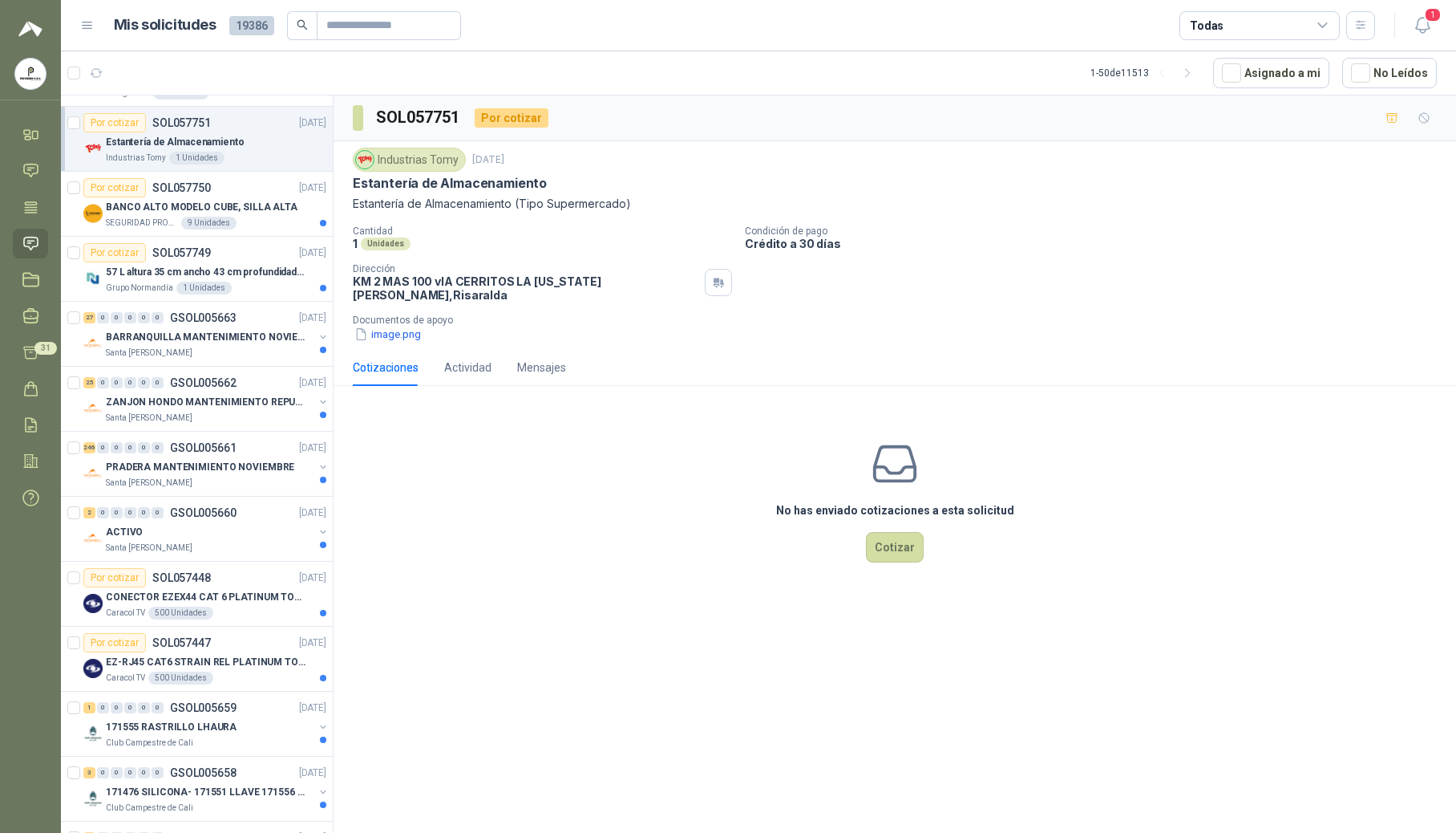
scroll to position [1044, 0]
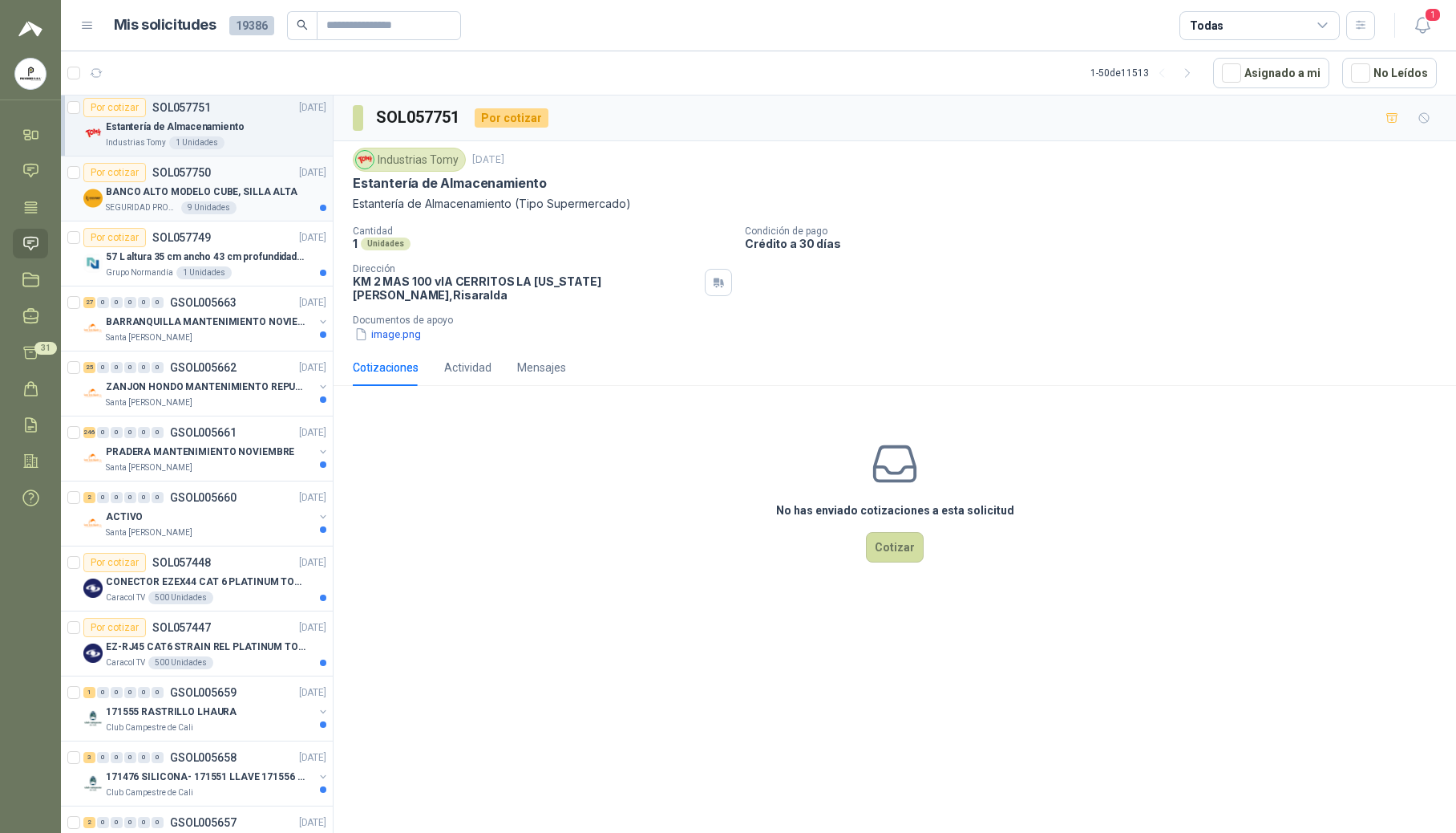
click at [237, 208] on div "SEGURIDAD PROVISER LTDA 9 Unidades" at bounding box center [216, 208] width 220 height 13
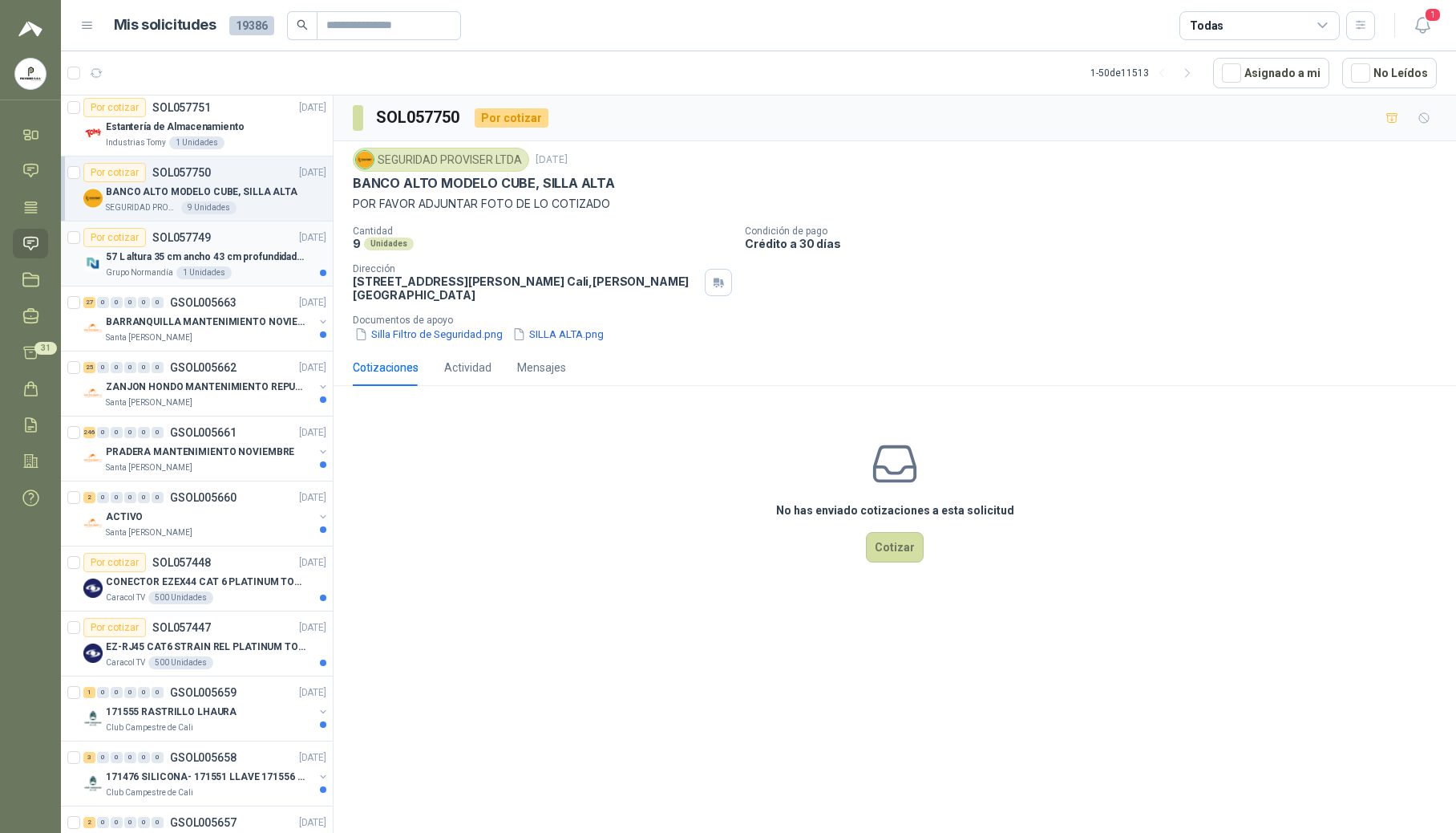
click at [212, 265] on p "57 L altura 35 cm ancho 43 cm profundidad 39 cm" at bounding box center [205, 257] width 199 height 15
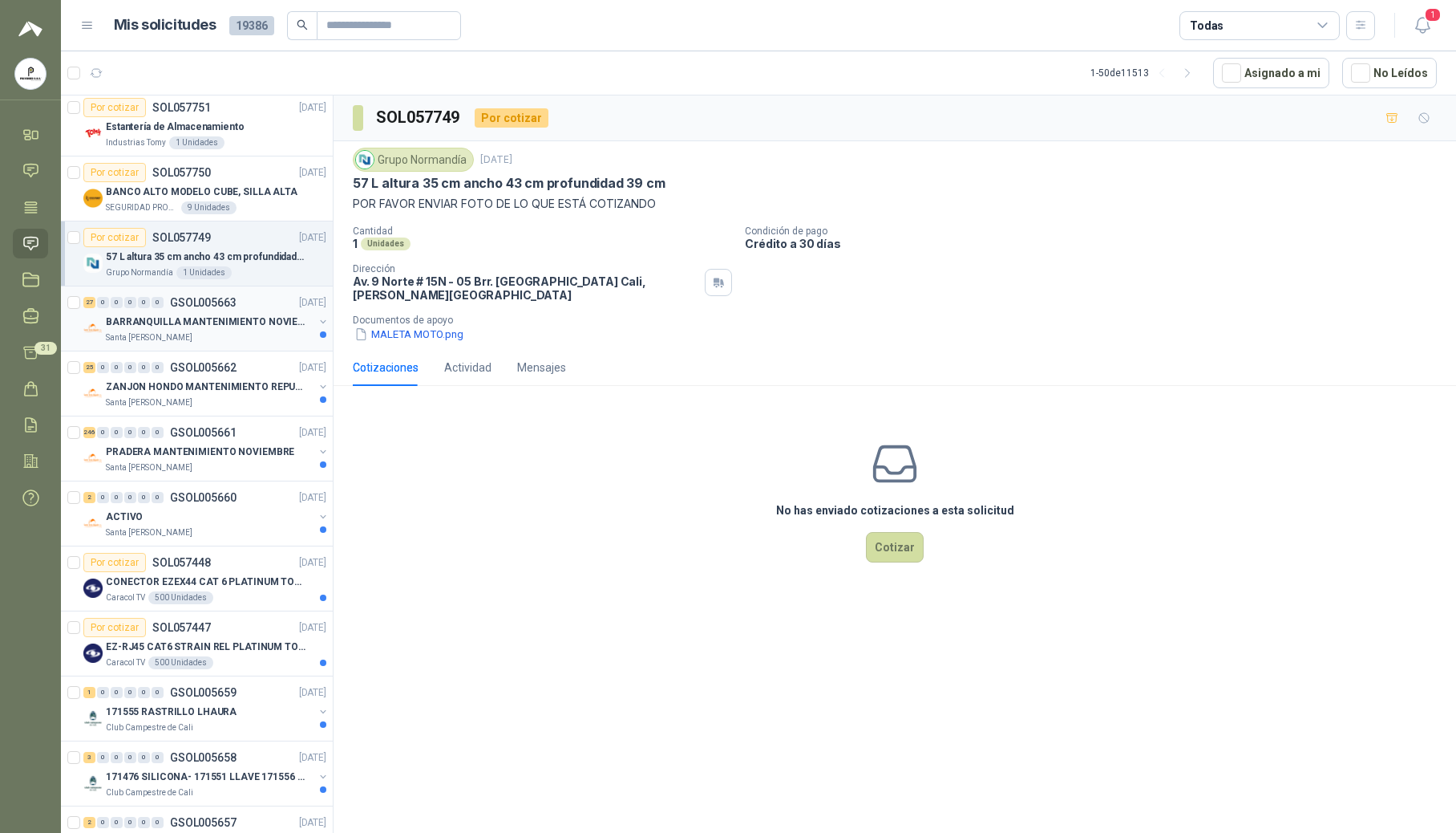
click at [208, 322] on p "BARRANQUILLA MANTENIMIENTO NOVIEMBRE" at bounding box center [205, 322] width 199 height 15
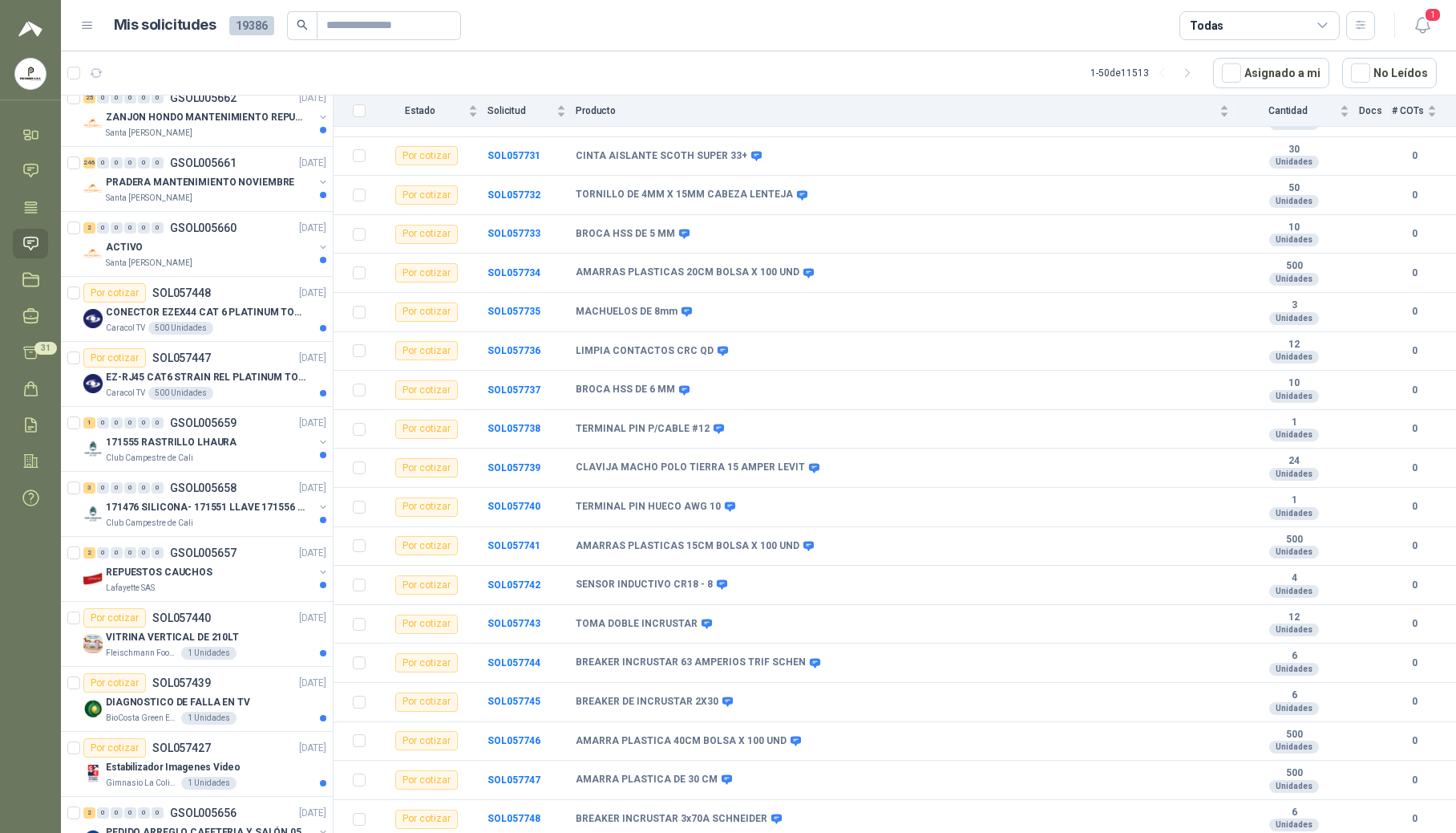
scroll to position [1323, 0]
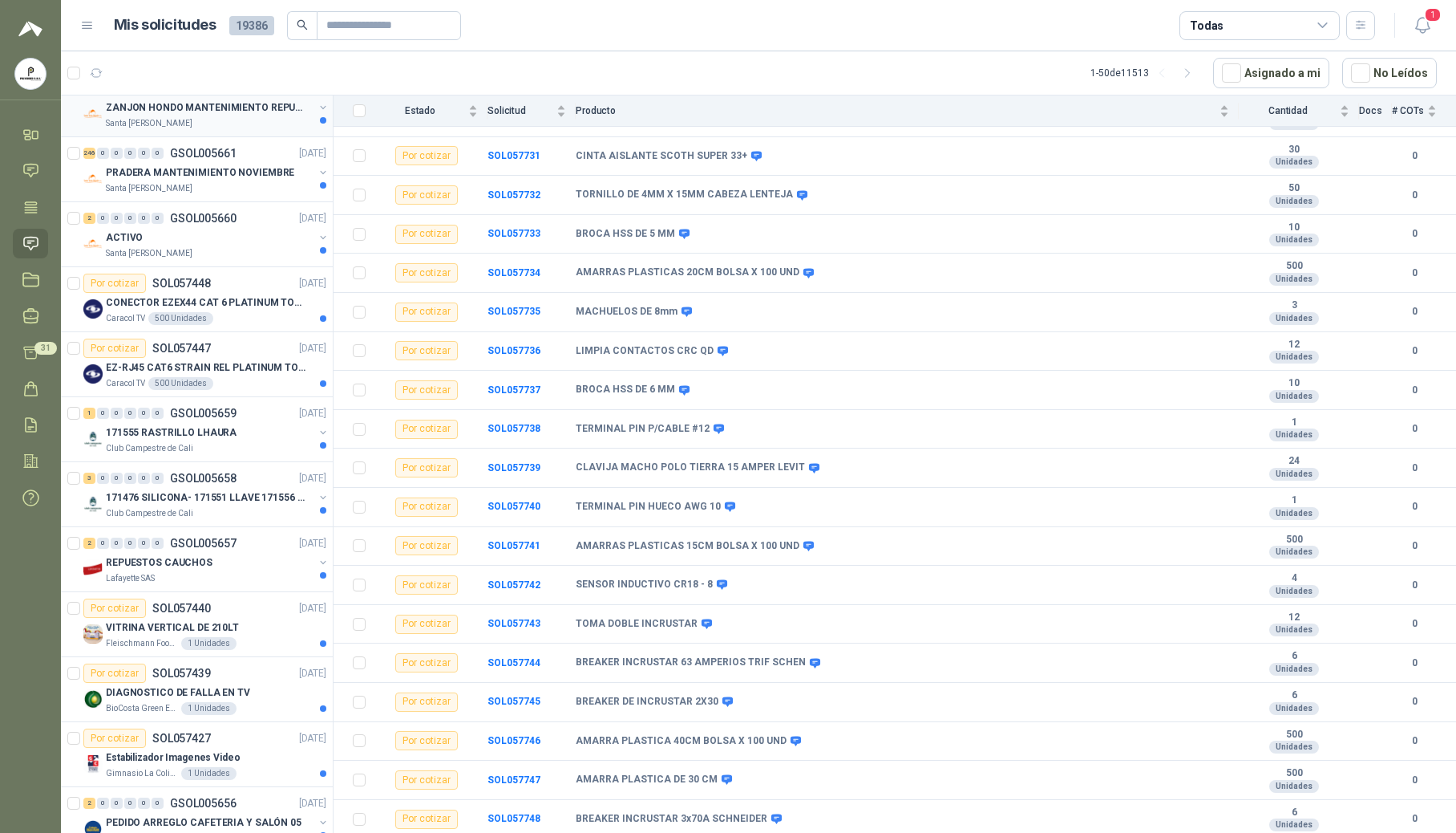
click at [187, 130] on div "Santa [PERSON_NAME]" at bounding box center [209, 124] width 208 height 13
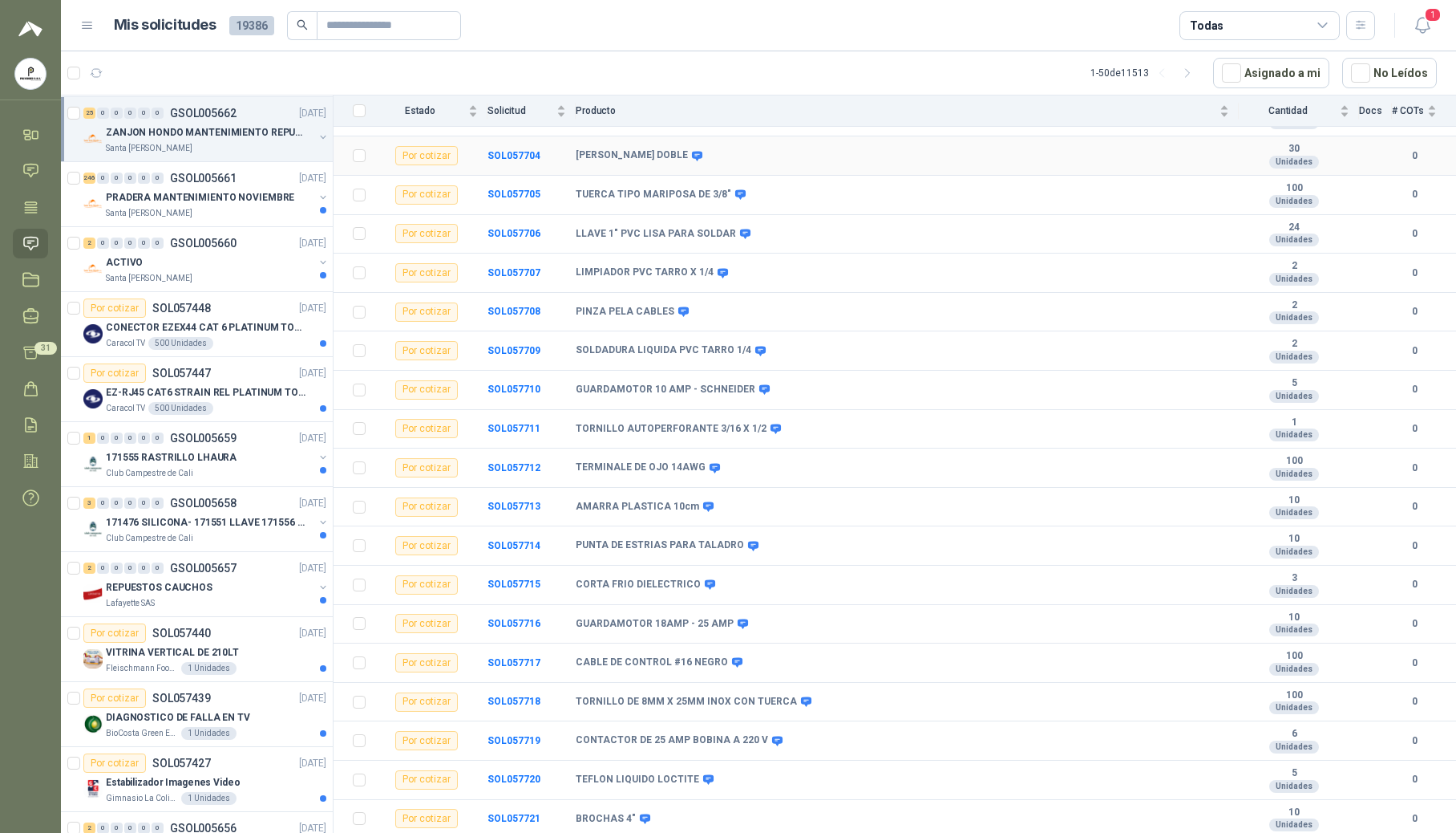
scroll to position [473, 0]
click at [205, 202] on p "PRADERA MANTENIMIENTO NOVIEMBRE" at bounding box center [199, 197] width 188 height 15
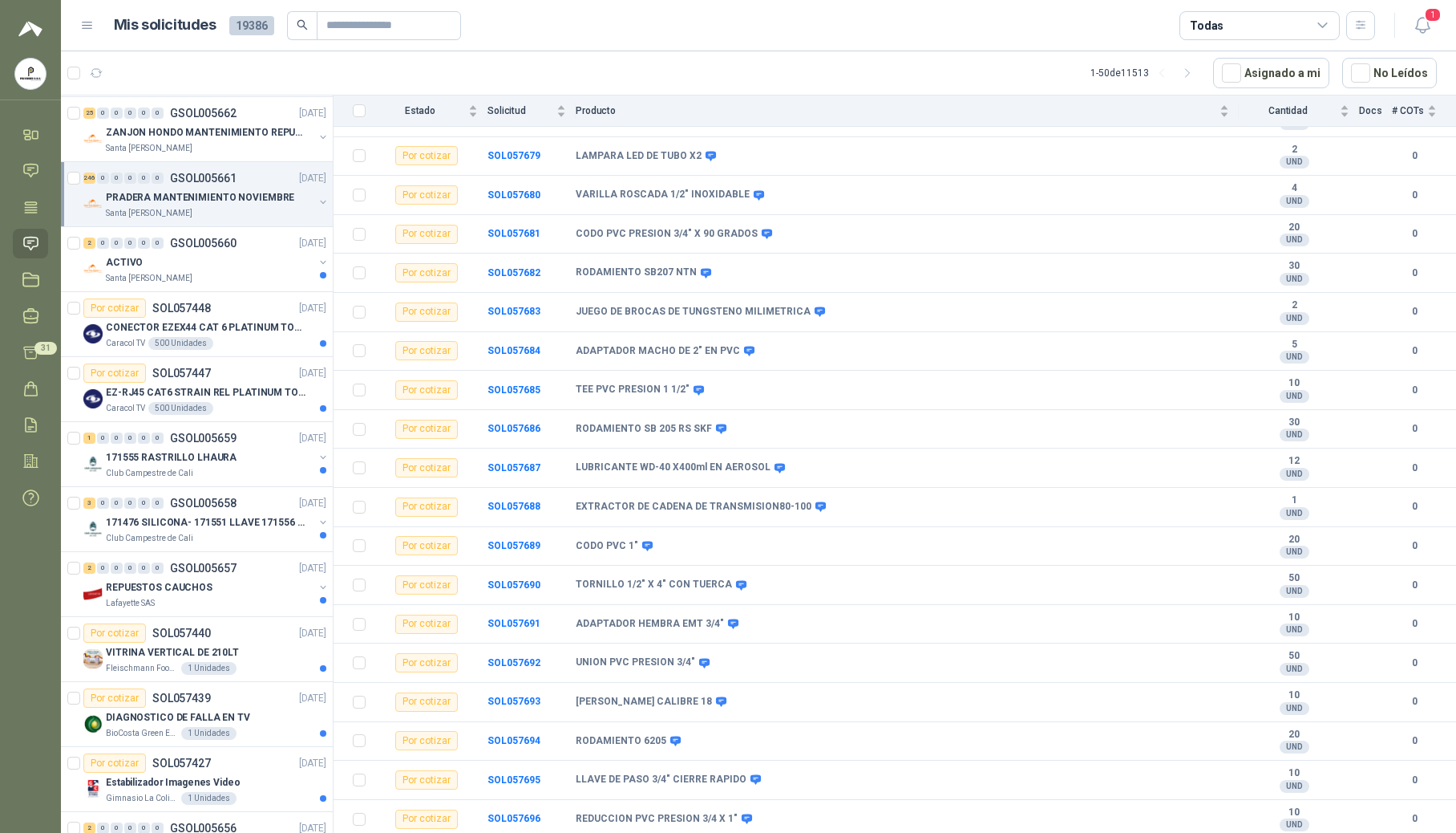
scroll to position [9324, 0]
click at [208, 270] on div "ACTIVO" at bounding box center [209, 263] width 208 height 19
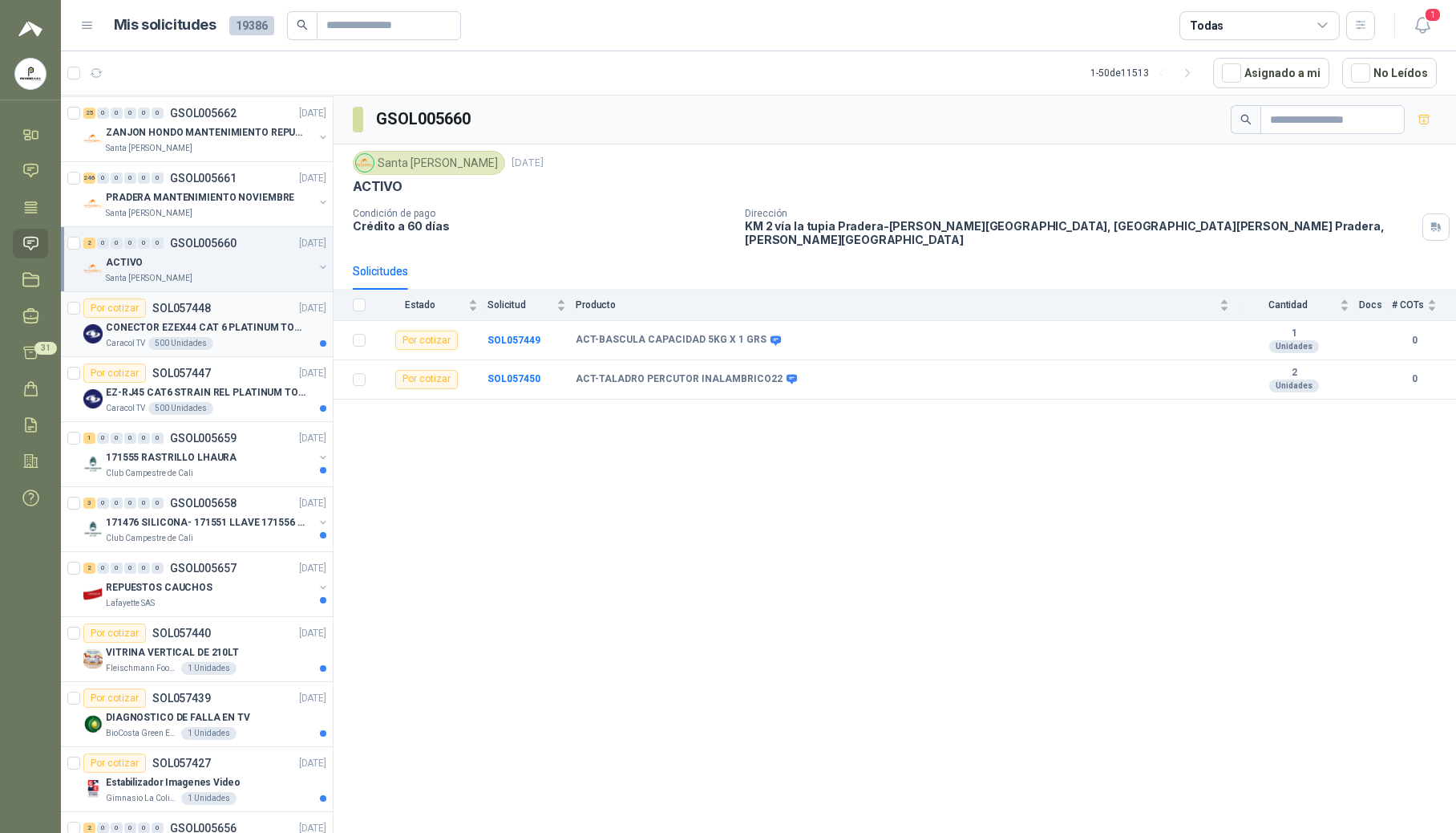
click at [216, 357] on article "Por cotizar SOL057448 25/09/25 CONECTOR EZEX44 CAT 6 PLATINUM TOOLS Caracol TV …" at bounding box center [196, 324] width 272 height 65
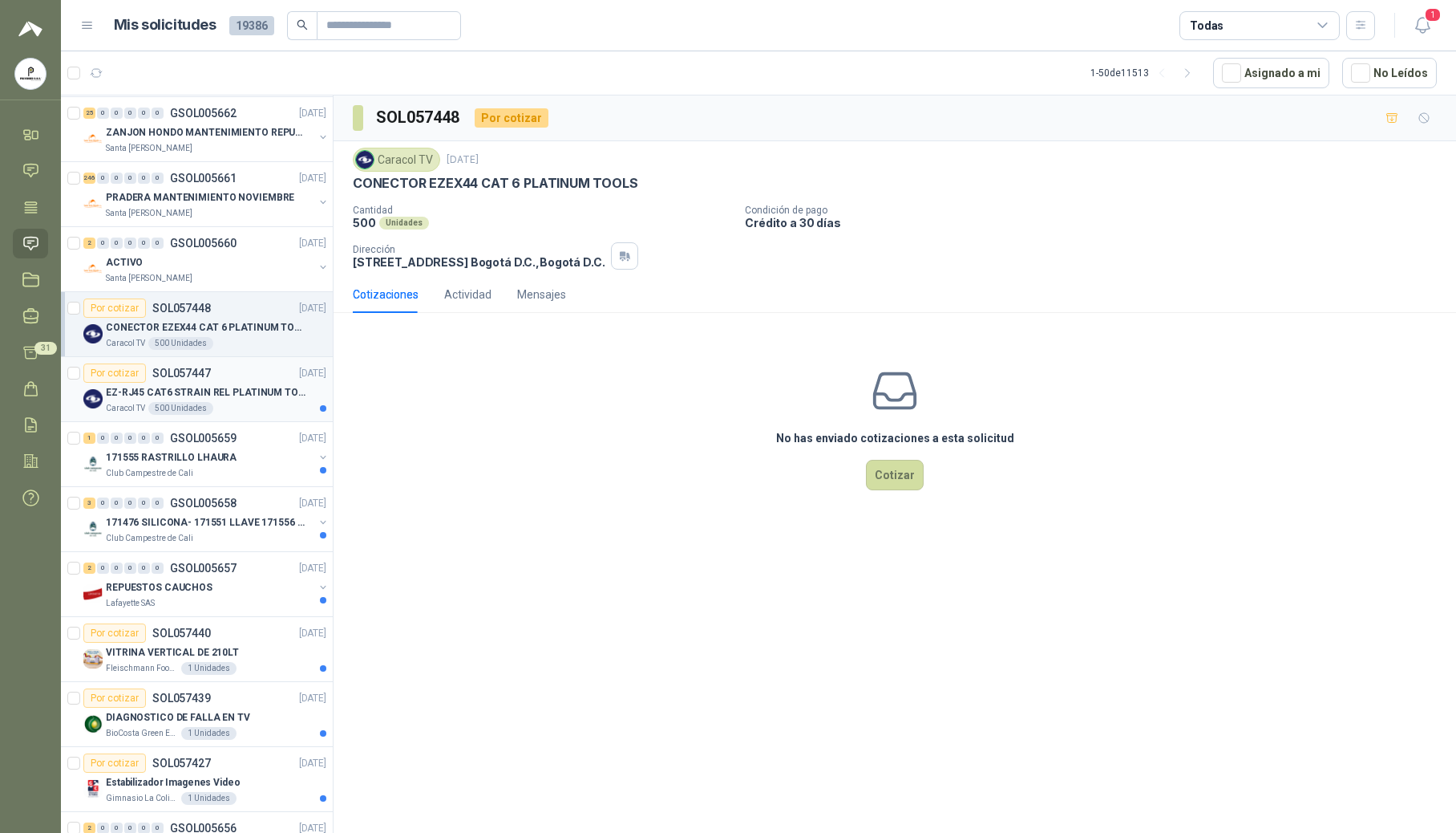
click at [224, 411] on div "Caracol TV 500 Unidades" at bounding box center [216, 408] width 220 height 13
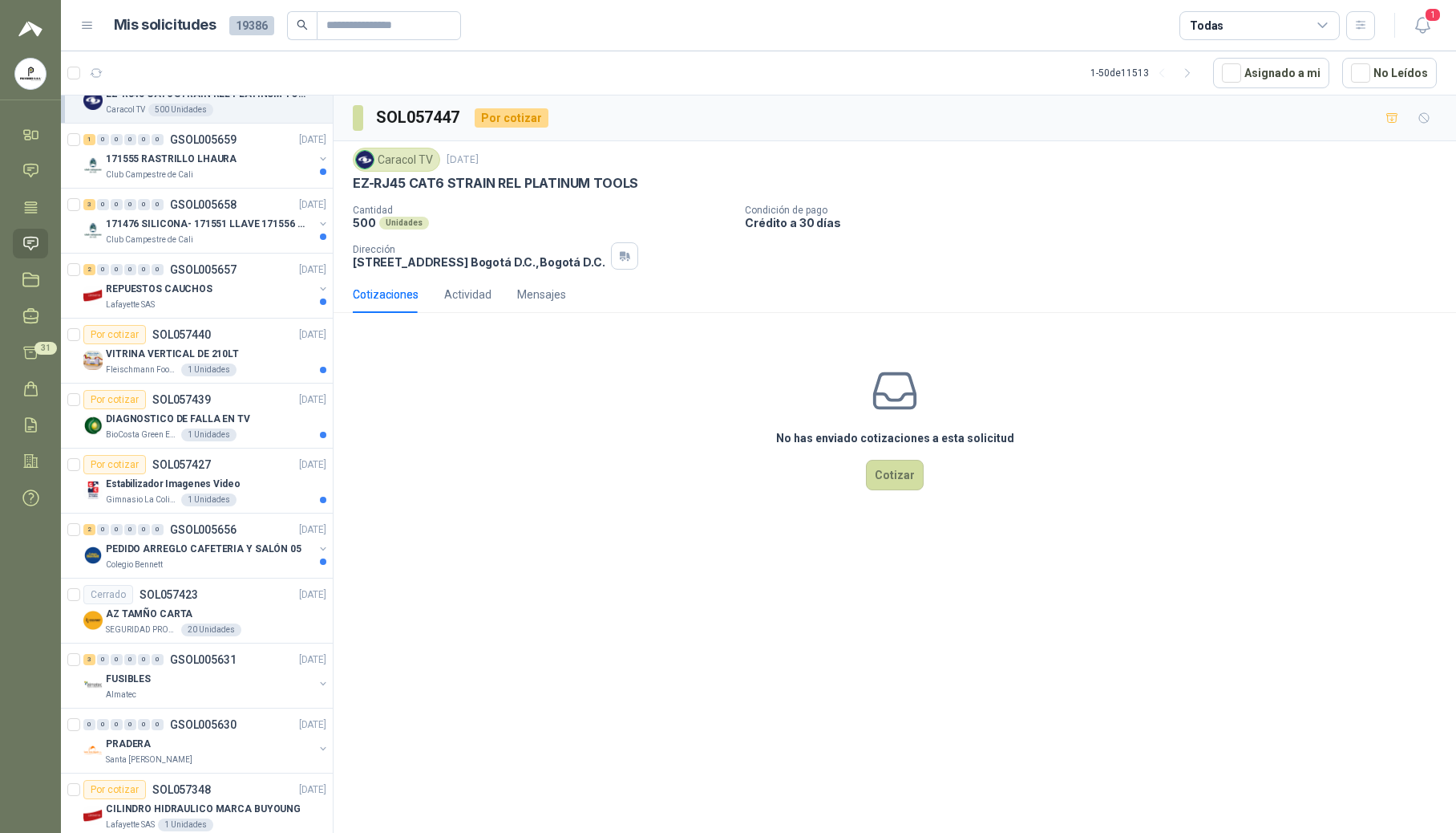
scroll to position [1622, 0]
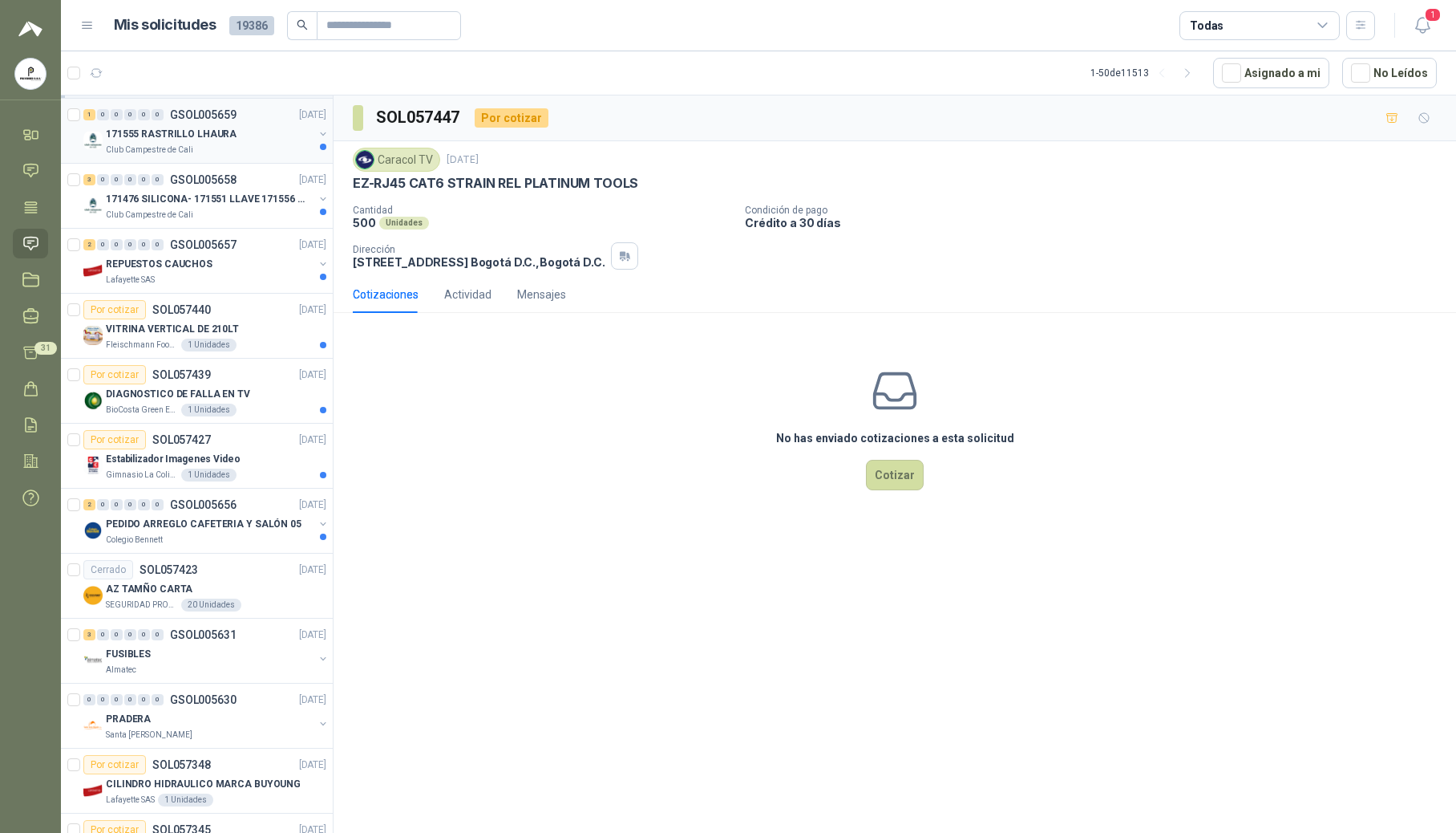
click at [170, 142] on p "171555 RASTRILLO LHAURA" at bounding box center [171, 134] width 131 height 15
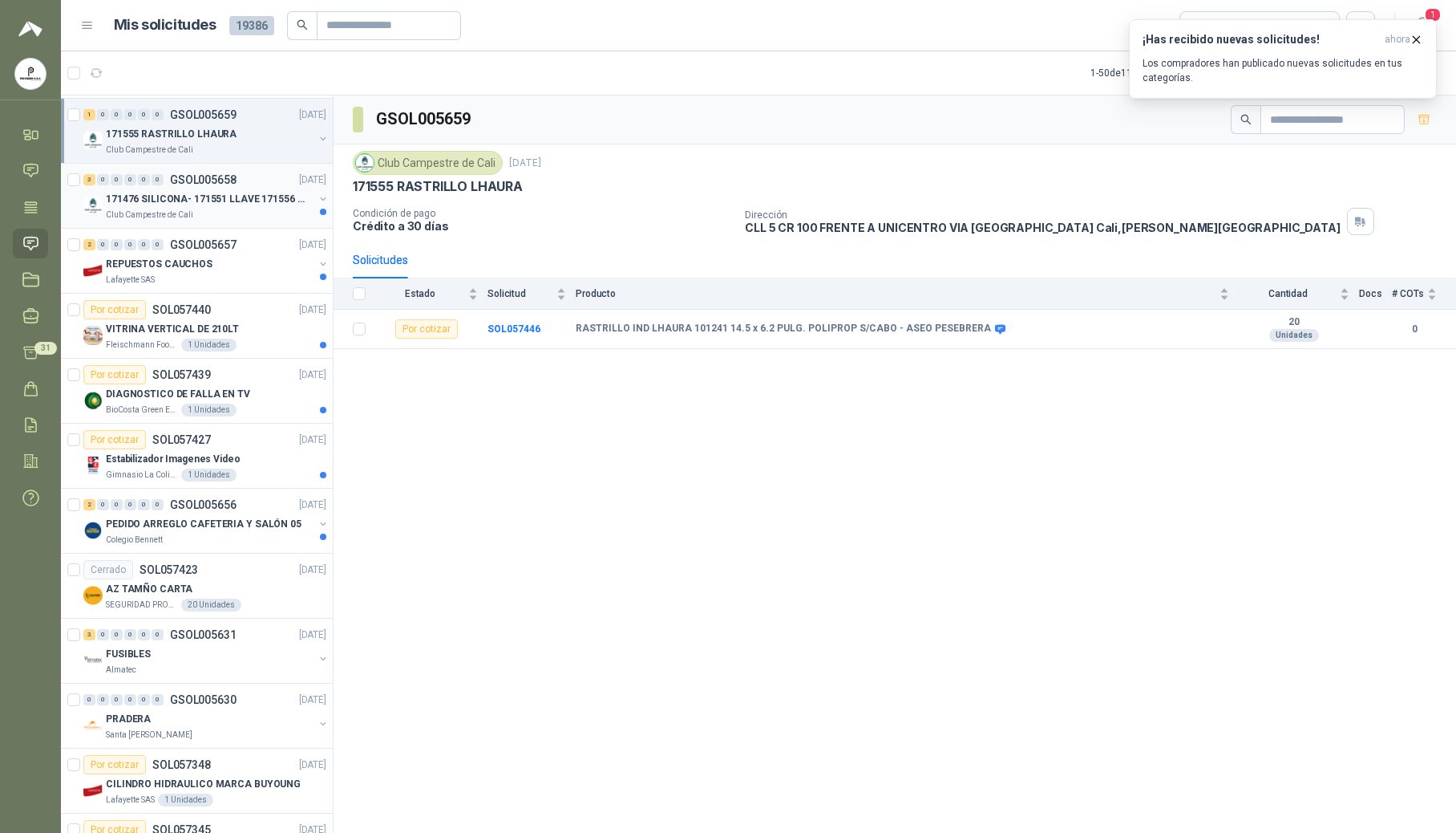
click at [199, 204] on p "171476 SILICONA- 171551 LLAVE 171556 CHAZO" at bounding box center [205, 199] width 199 height 15
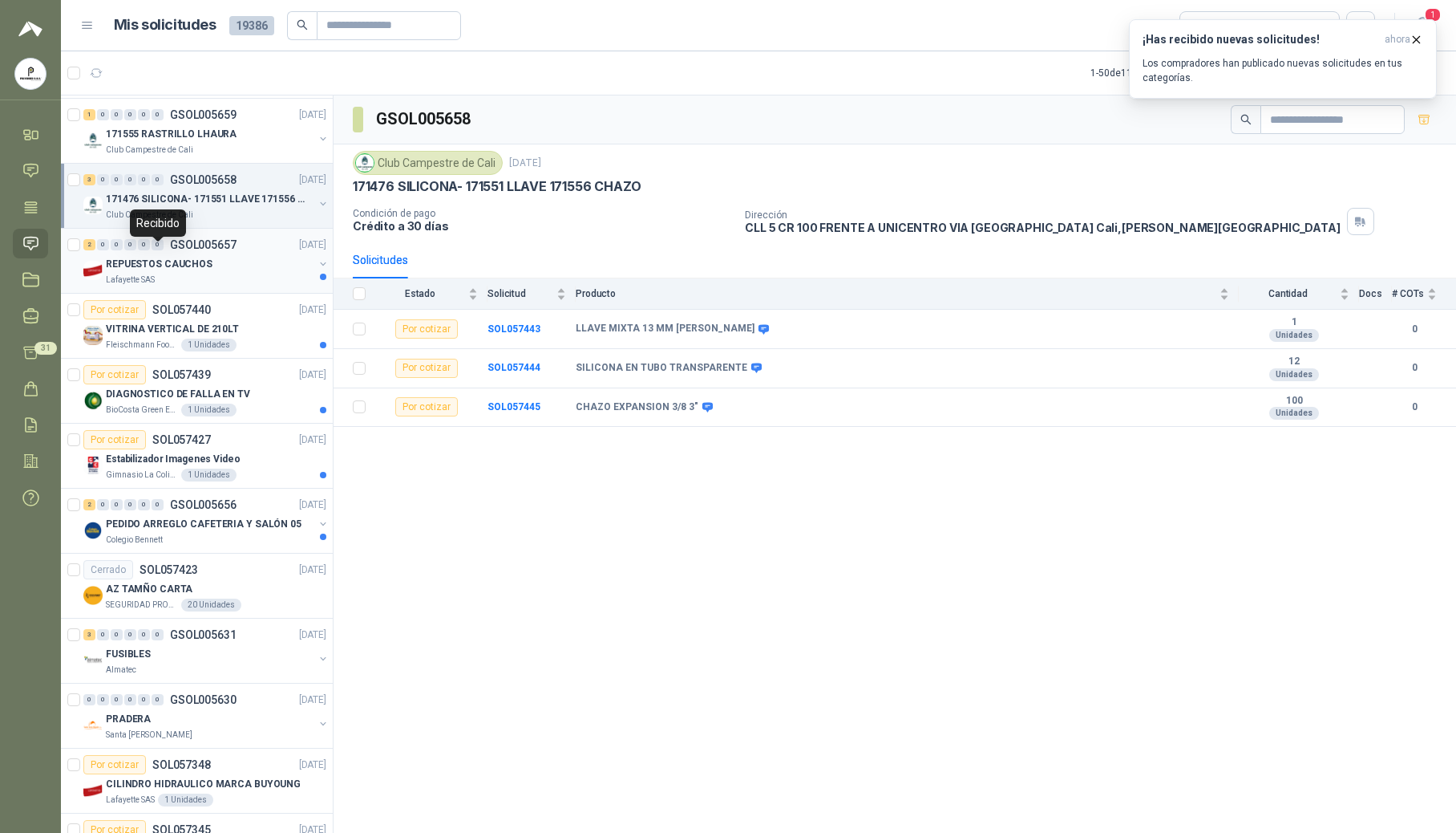
click at [153, 250] on div "0" at bounding box center [157, 245] width 12 height 11
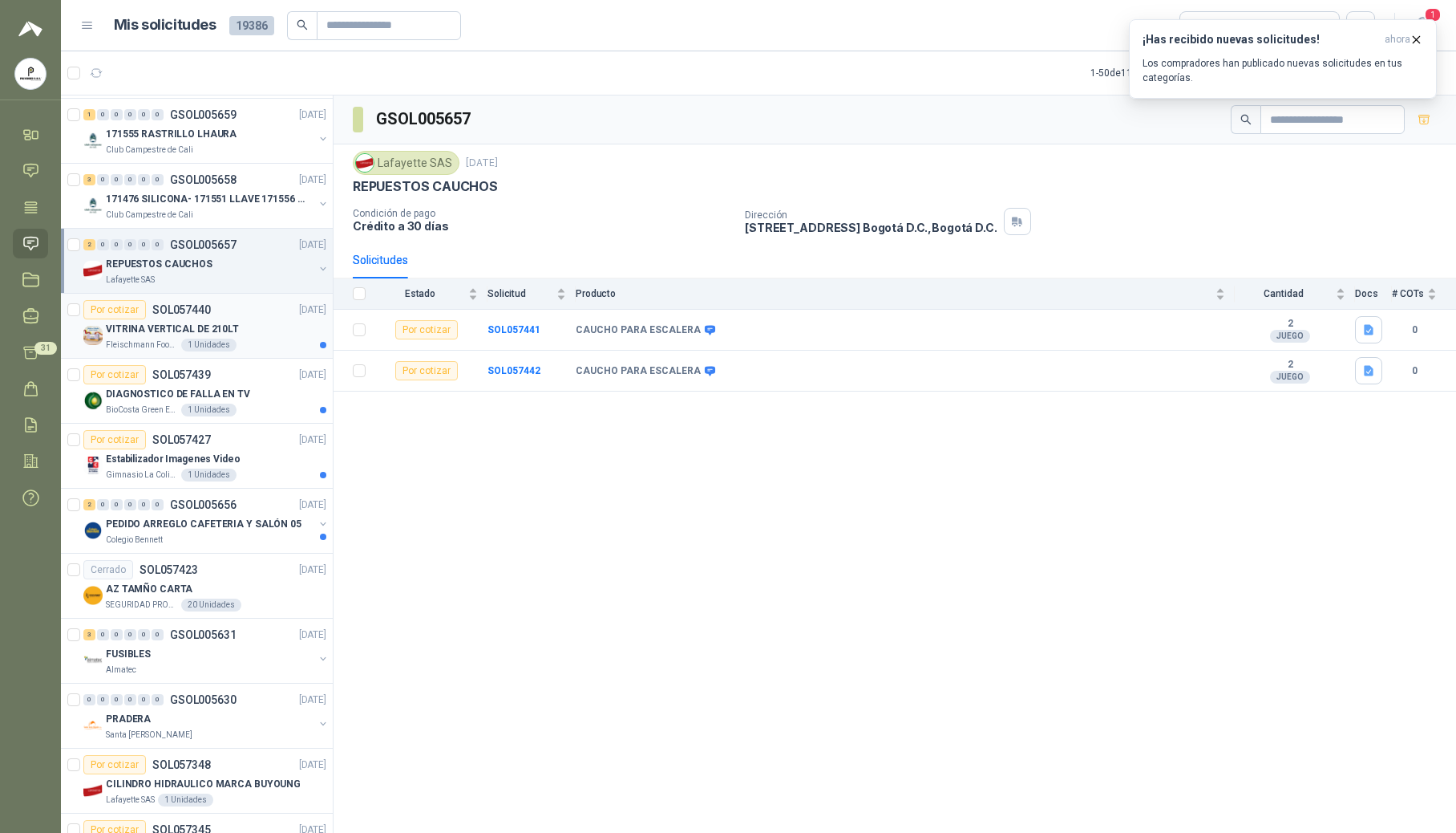
click at [205, 332] on p "VITRINA VERTICAL DE 210LT" at bounding box center [172, 329] width 133 height 15
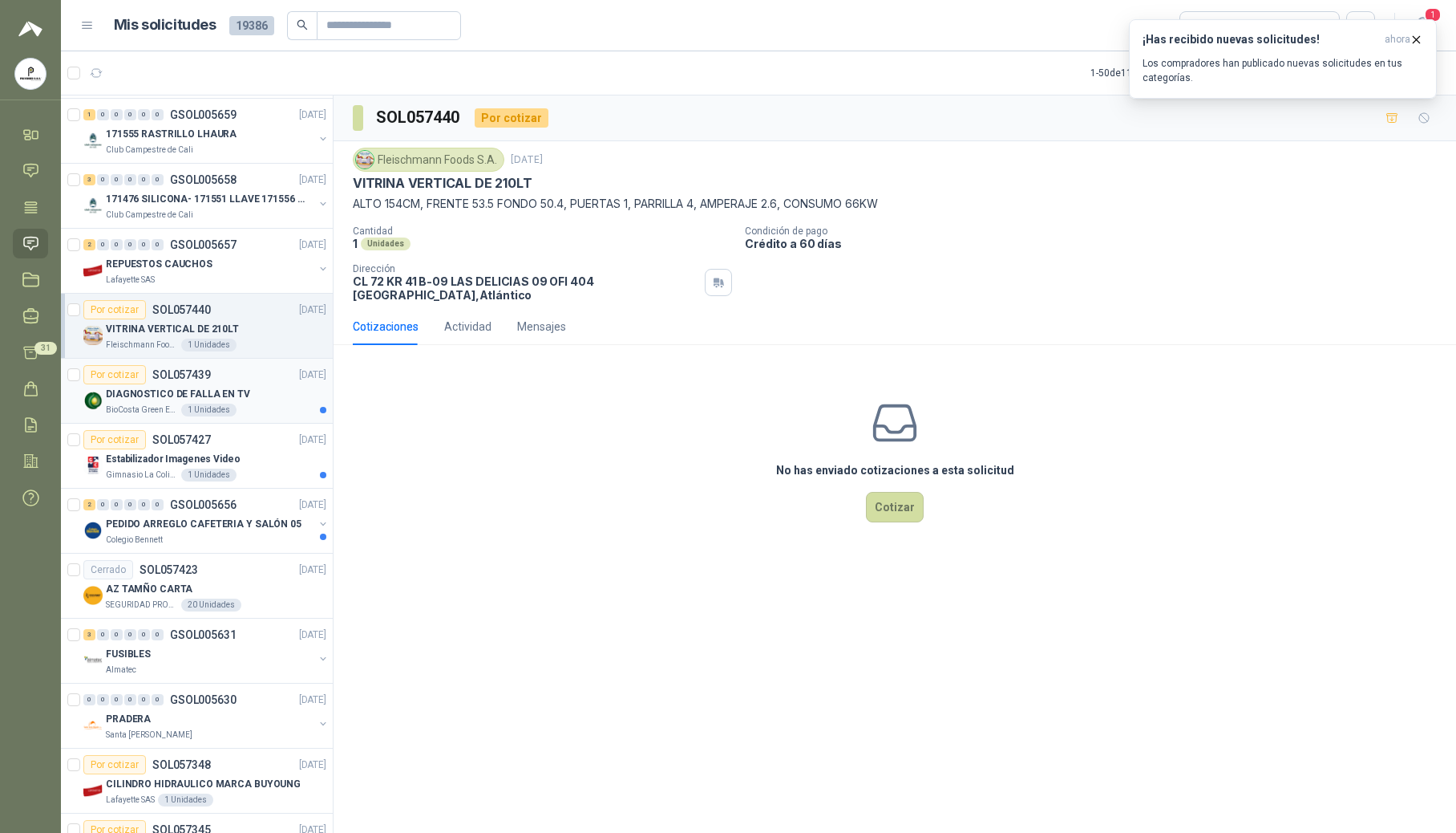
click at [195, 393] on div "DIAGNOSTICO DE FALLA EN TV" at bounding box center [216, 394] width 220 height 19
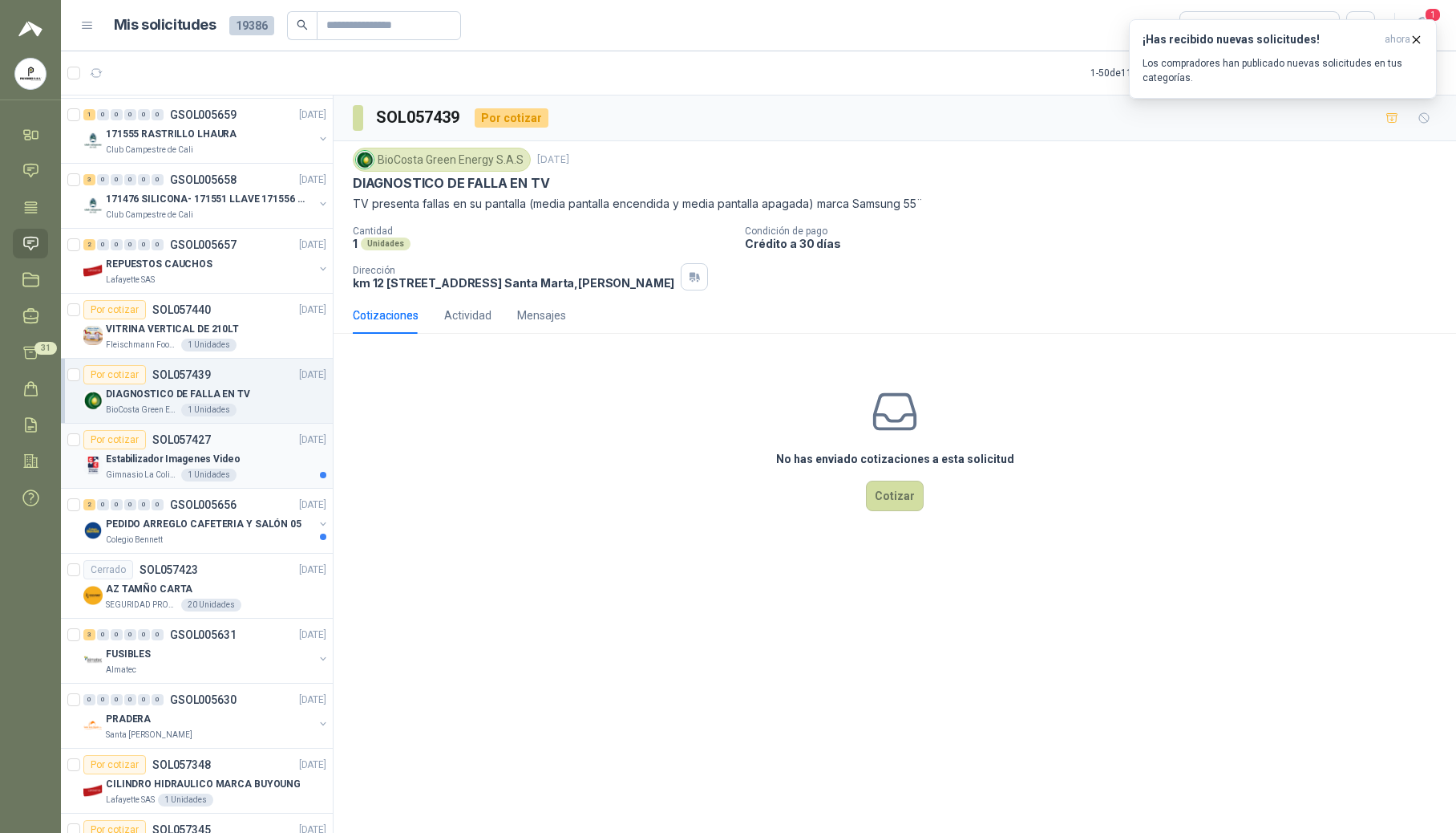
click at [258, 462] on div "Estabilizador Imagenes Video" at bounding box center [216, 459] width 220 height 19
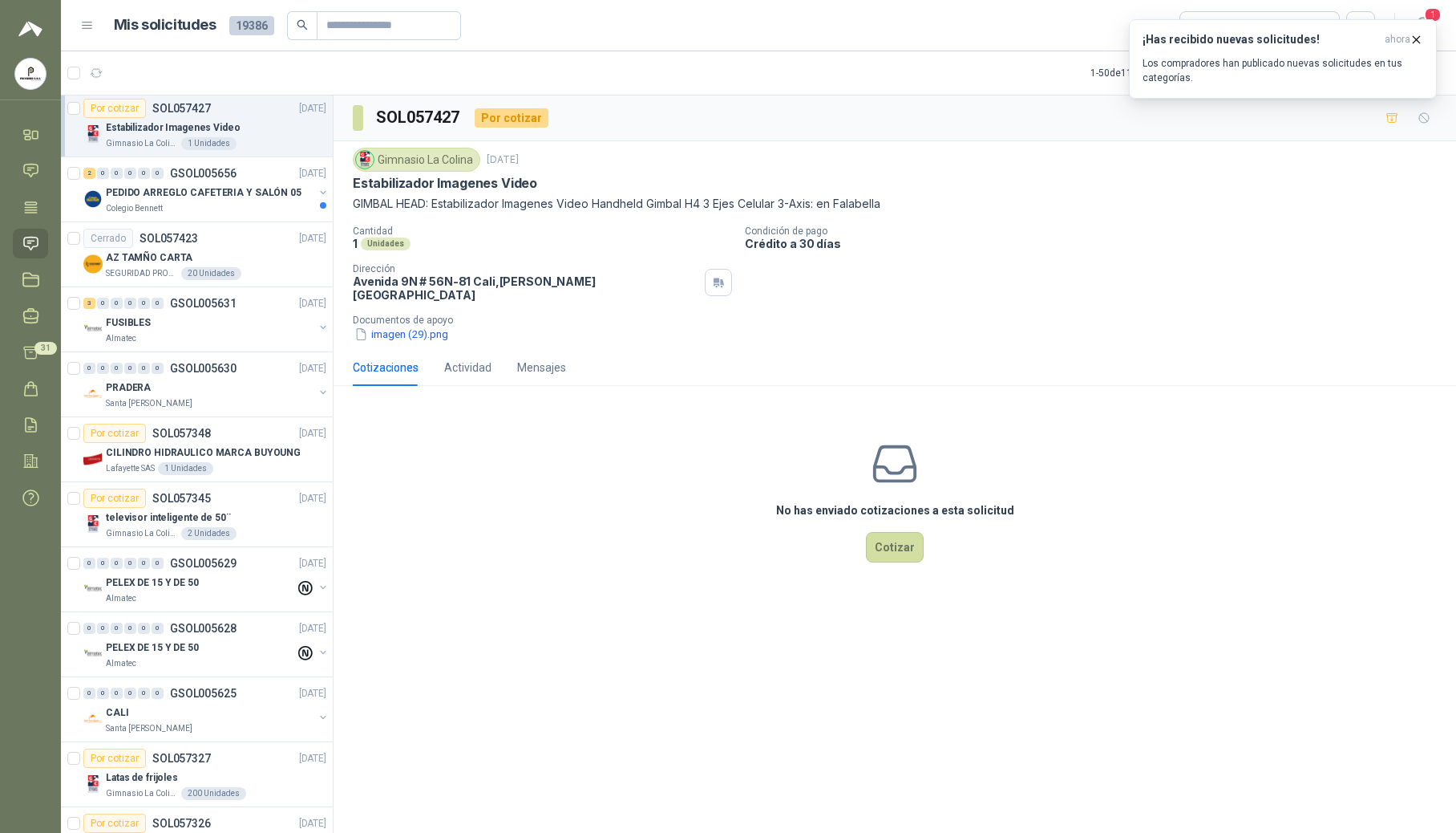
scroll to position [1972, 0]
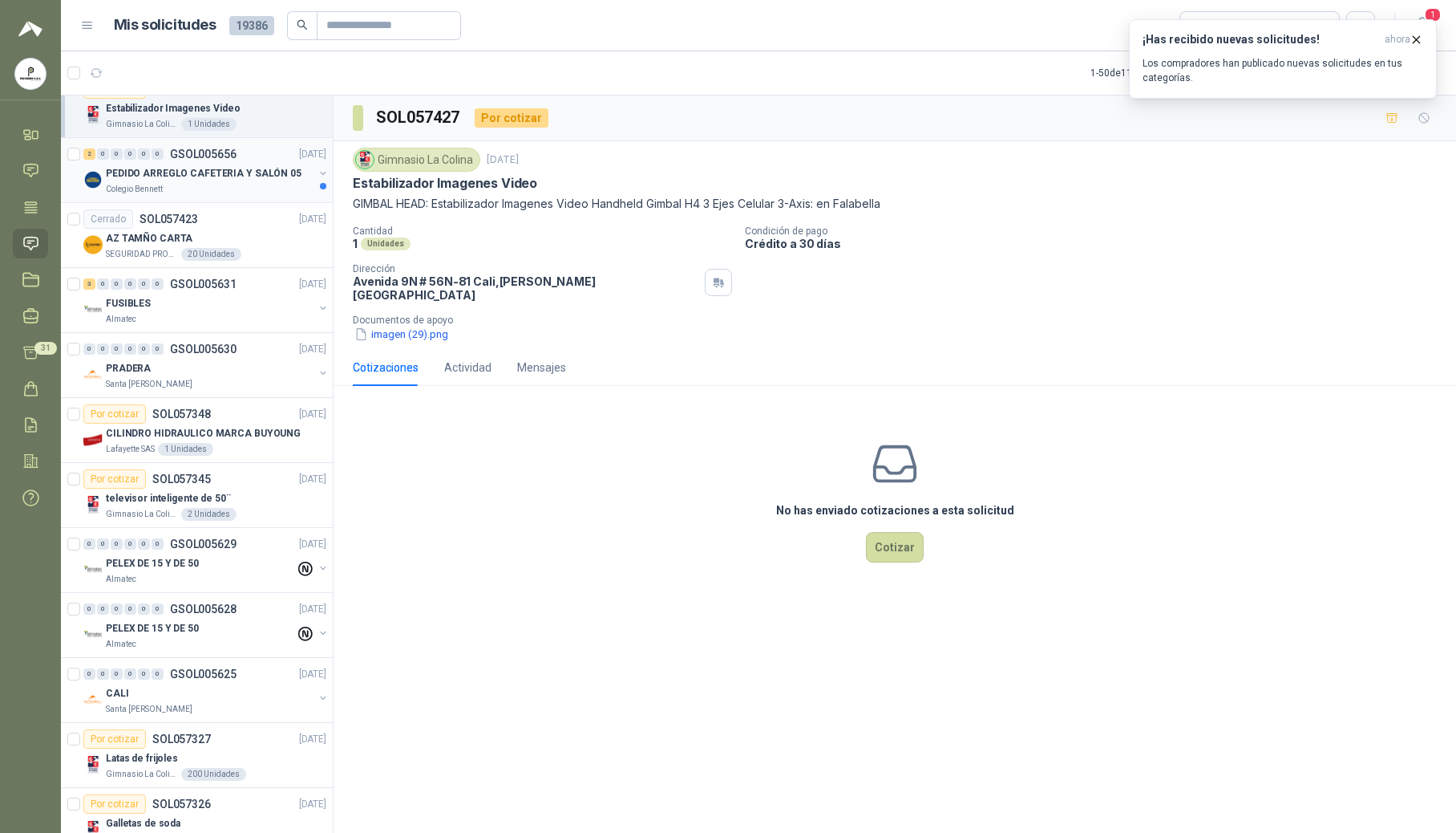
click at [186, 183] on div "PEDIDO ARREGLO CAFETERIA Y SALÓN 05" at bounding box center [209, 174] width 208 height 19
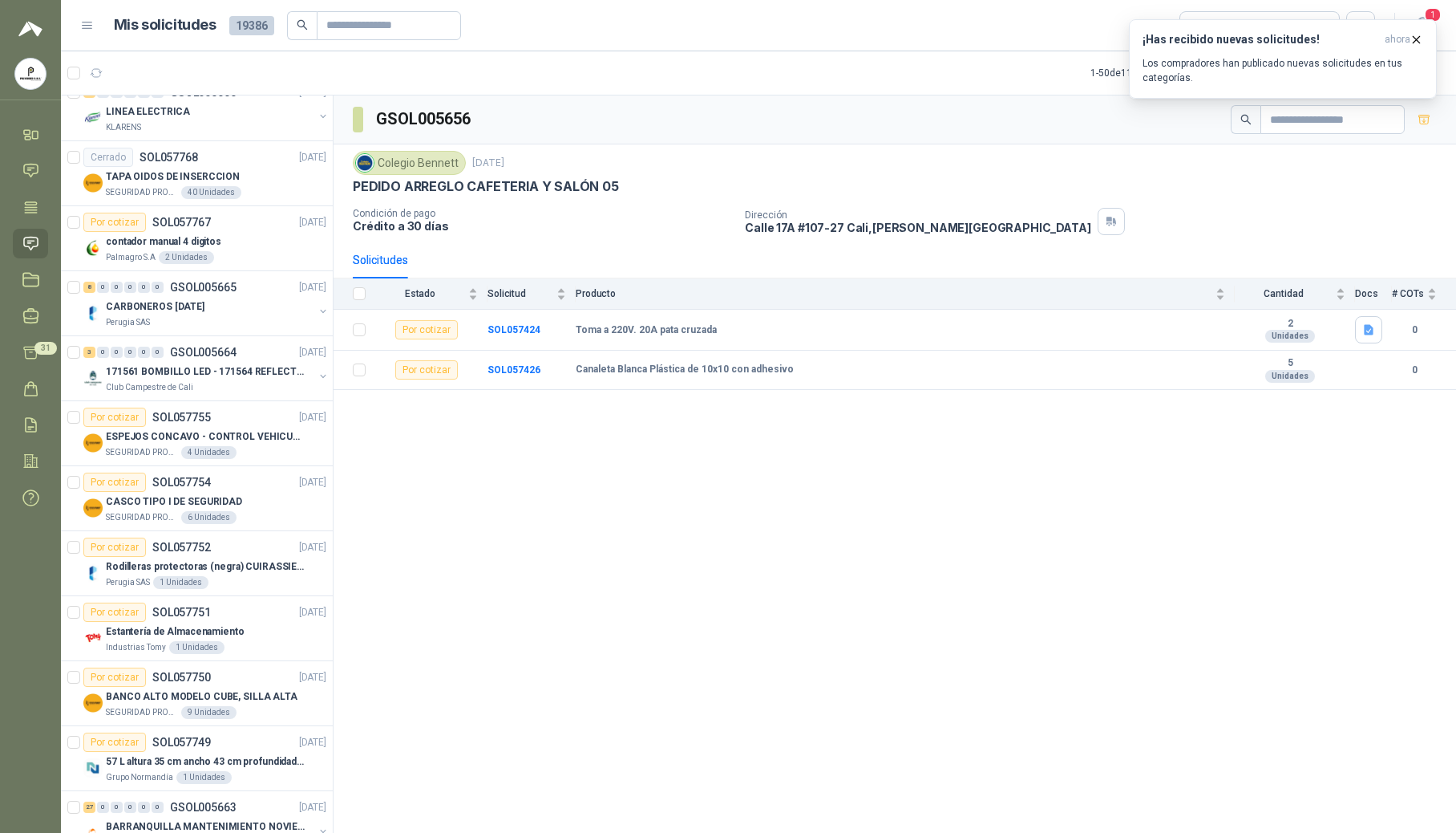
scroll to position [480, 0]
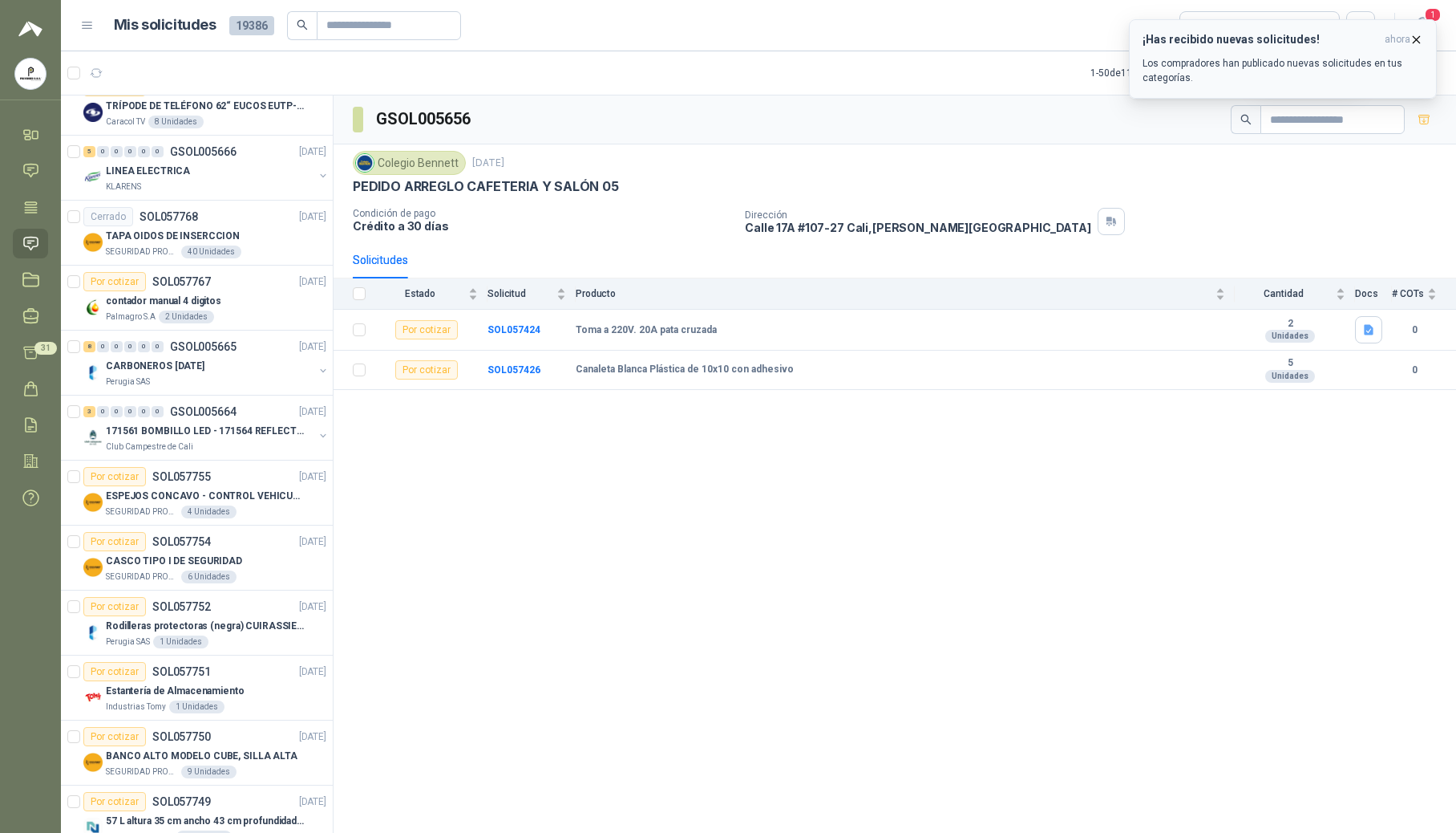
click at [988, 43] on span "ahora" at bounding box center [1398, 40] width 26 height 14
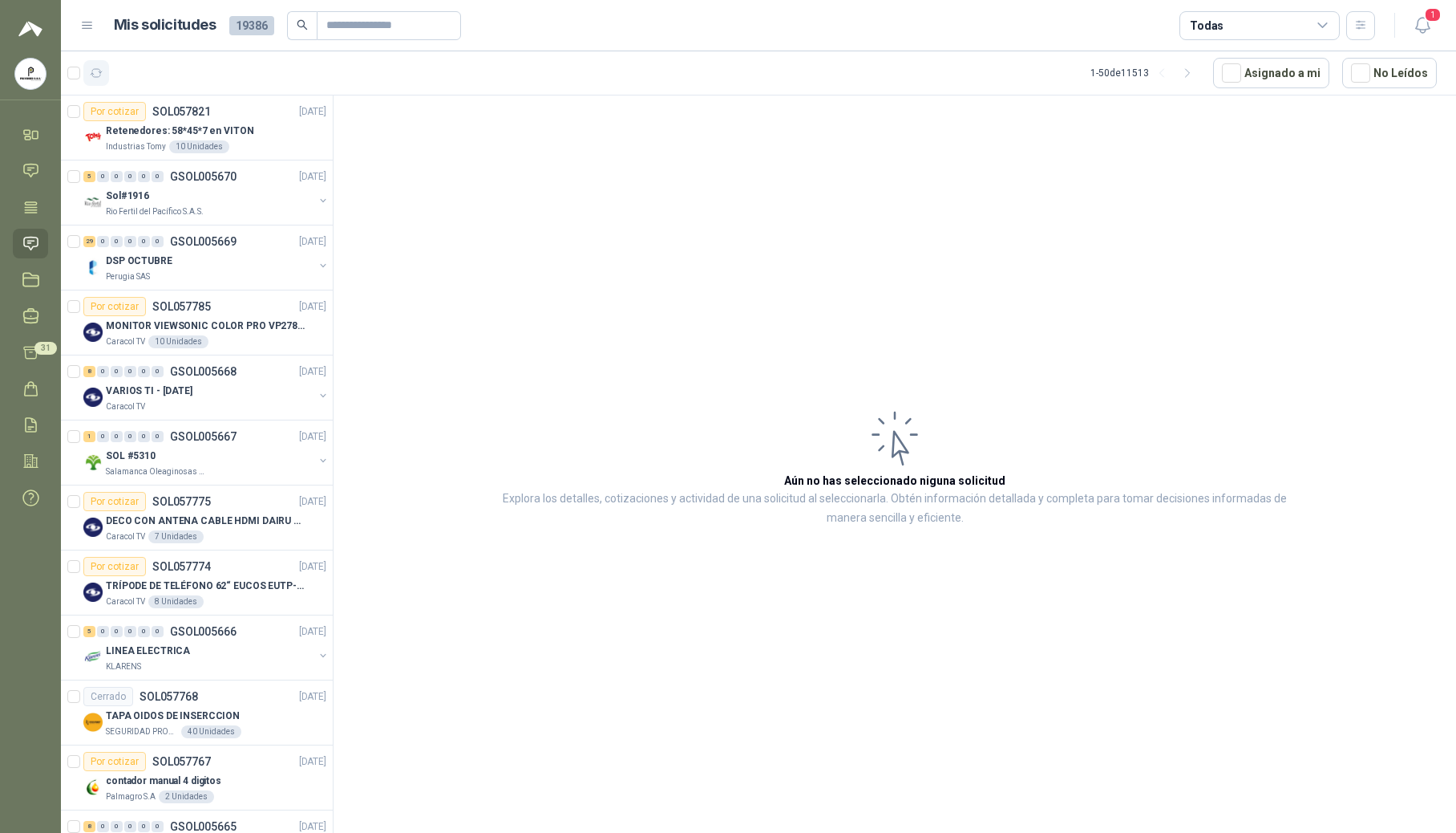
click at [99, 78] on icon "button" at bounding box center [96, 73] width 14 height 14
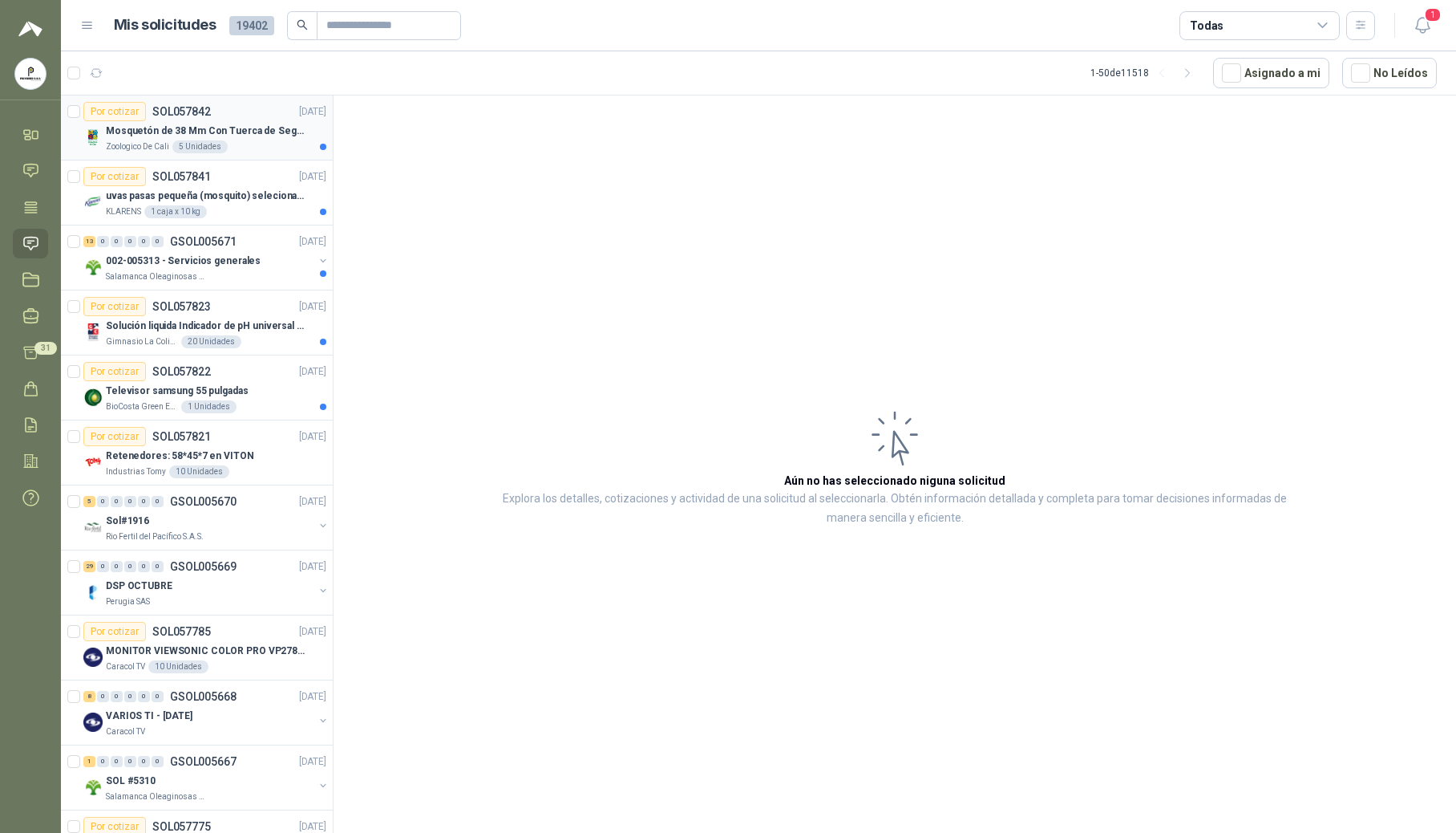
click at [204, 127] on p "Mosquetón de 38 Mm Con Tuerca de Seguridad. Carga 100 kg" at bounding box center [205, 131] width 199 height 15
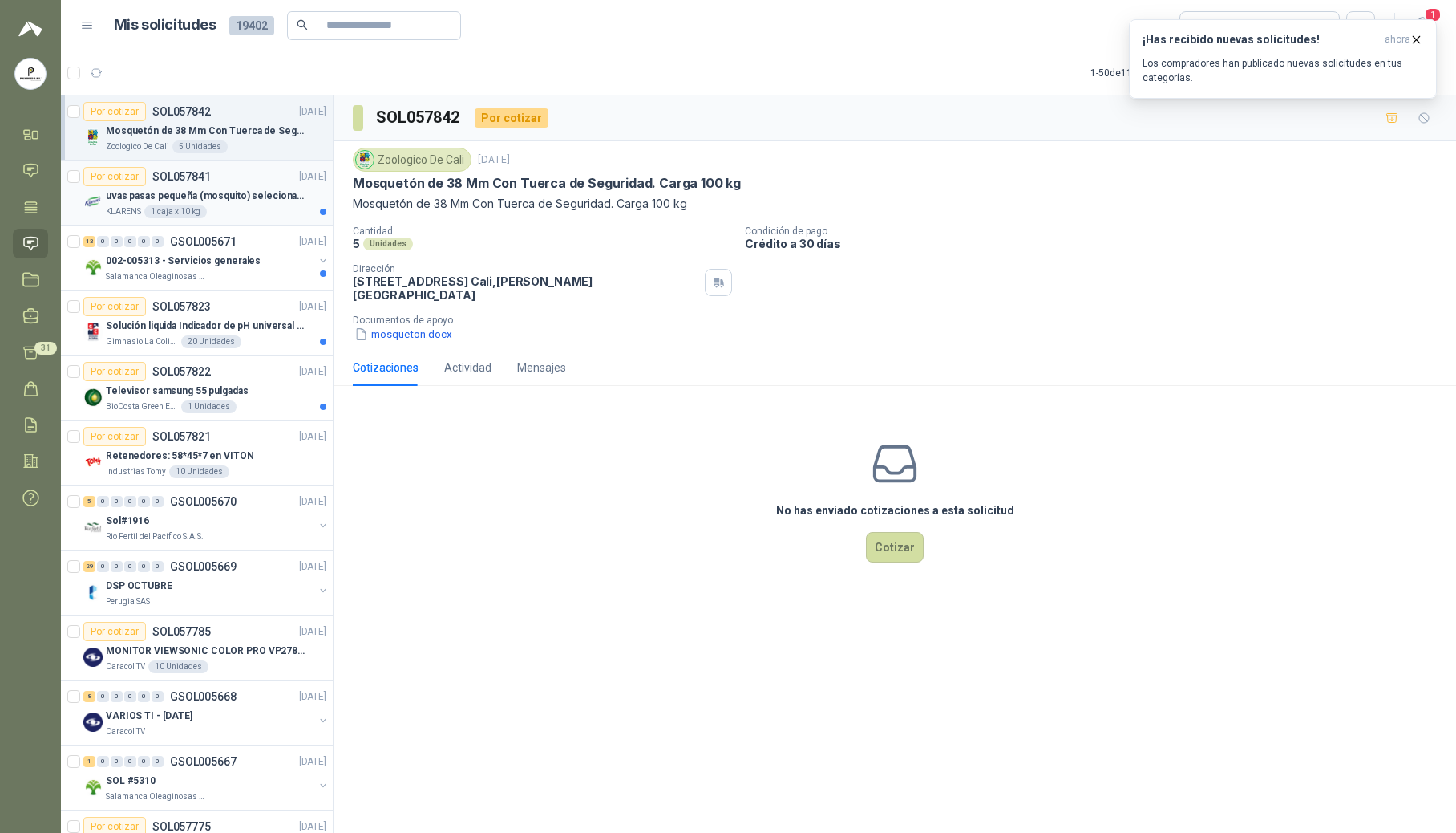
click at [140, 199] on p "uvas pasas pequeña (mosquito) selecionada" at bounding box center [205, 196] width 199 height 15
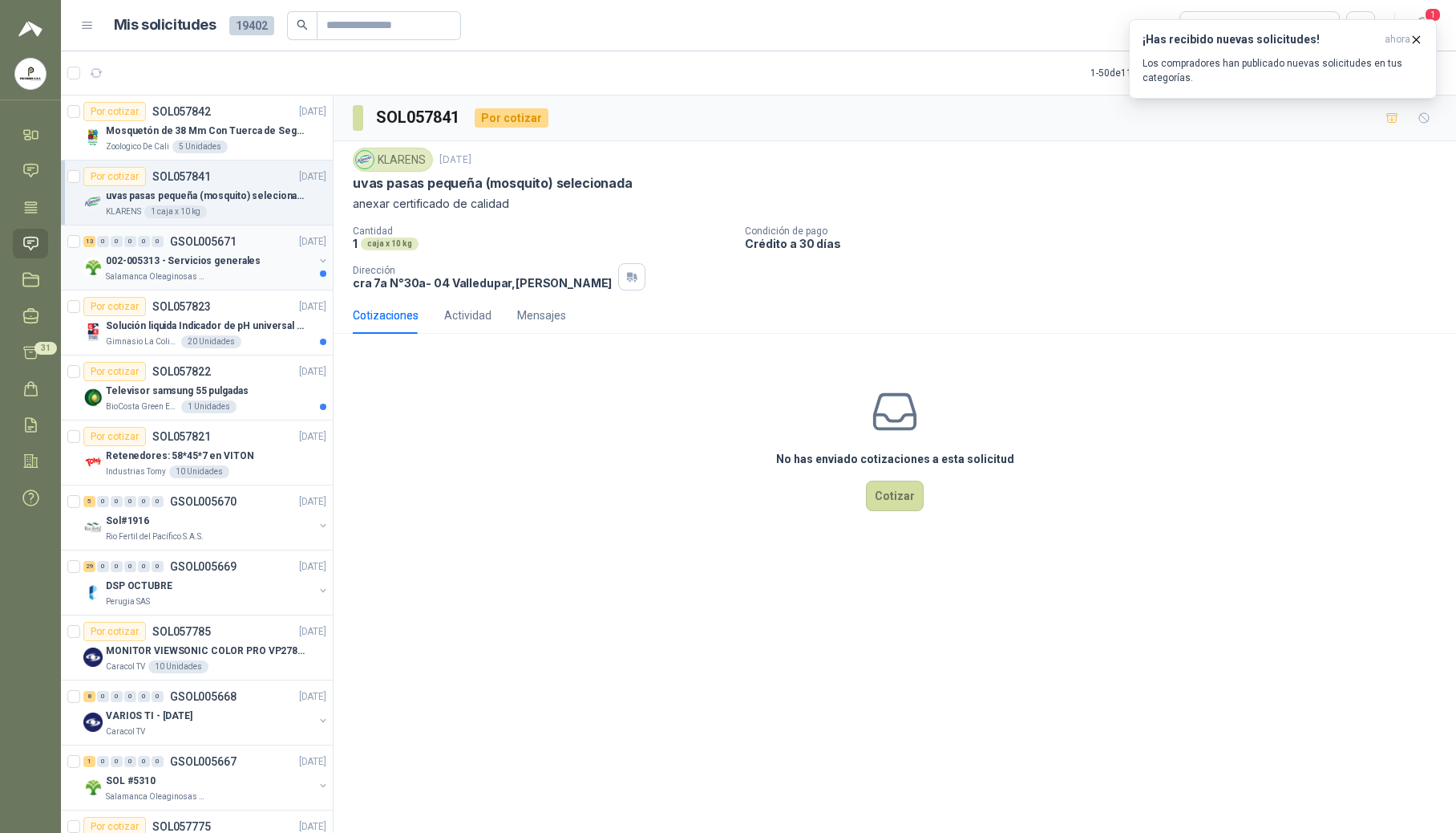
click at [132, 267] on p "002-005313 - Servicios generales" at bounding box center [183, 261] width 155 height 15
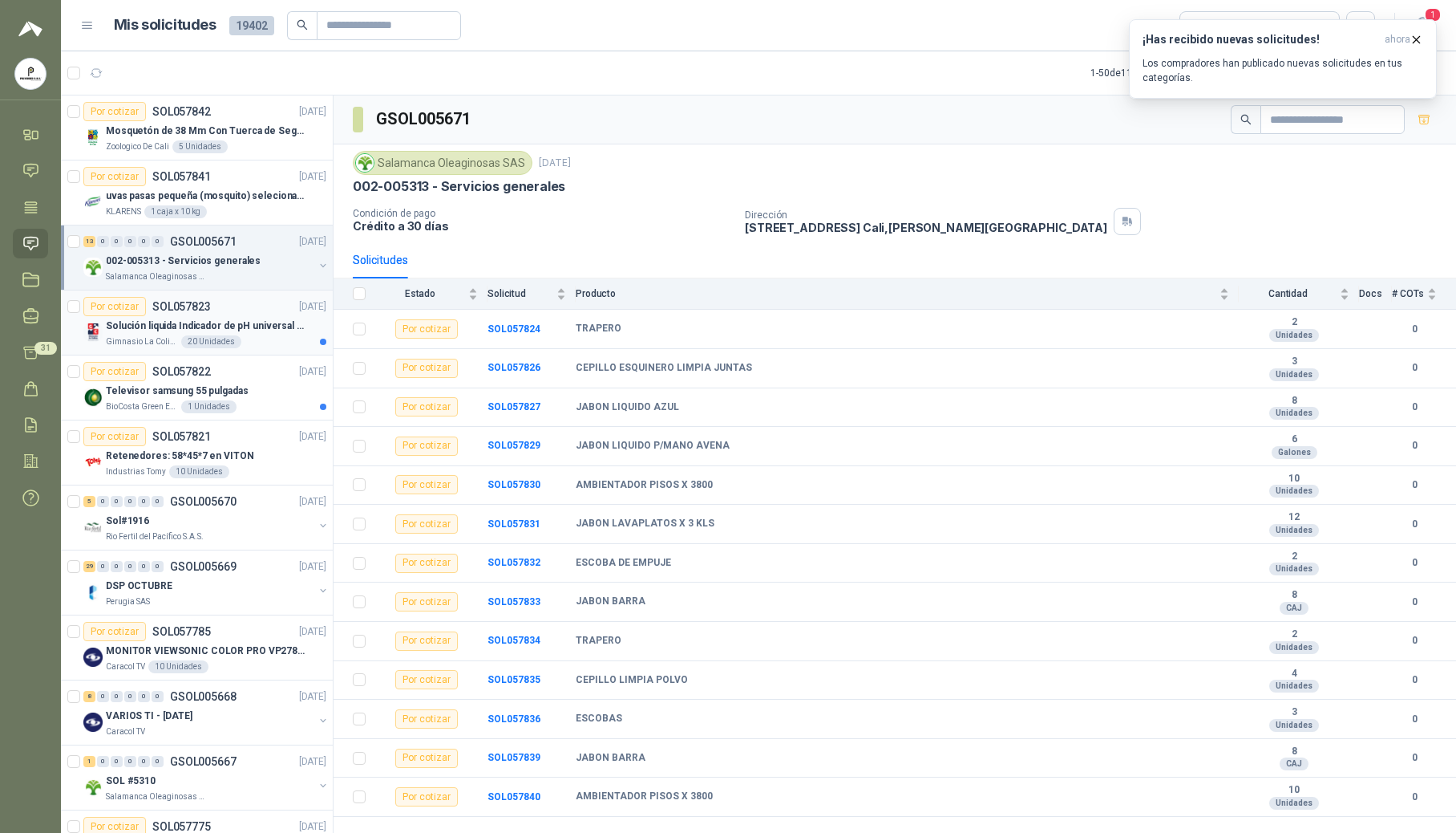
click at [168, 334] on div "Solución liquida Indicador de pH universal de 500ml o 20 de 25ml (no tiras de p…" at bounding box center [216, 326] width 220 height 19
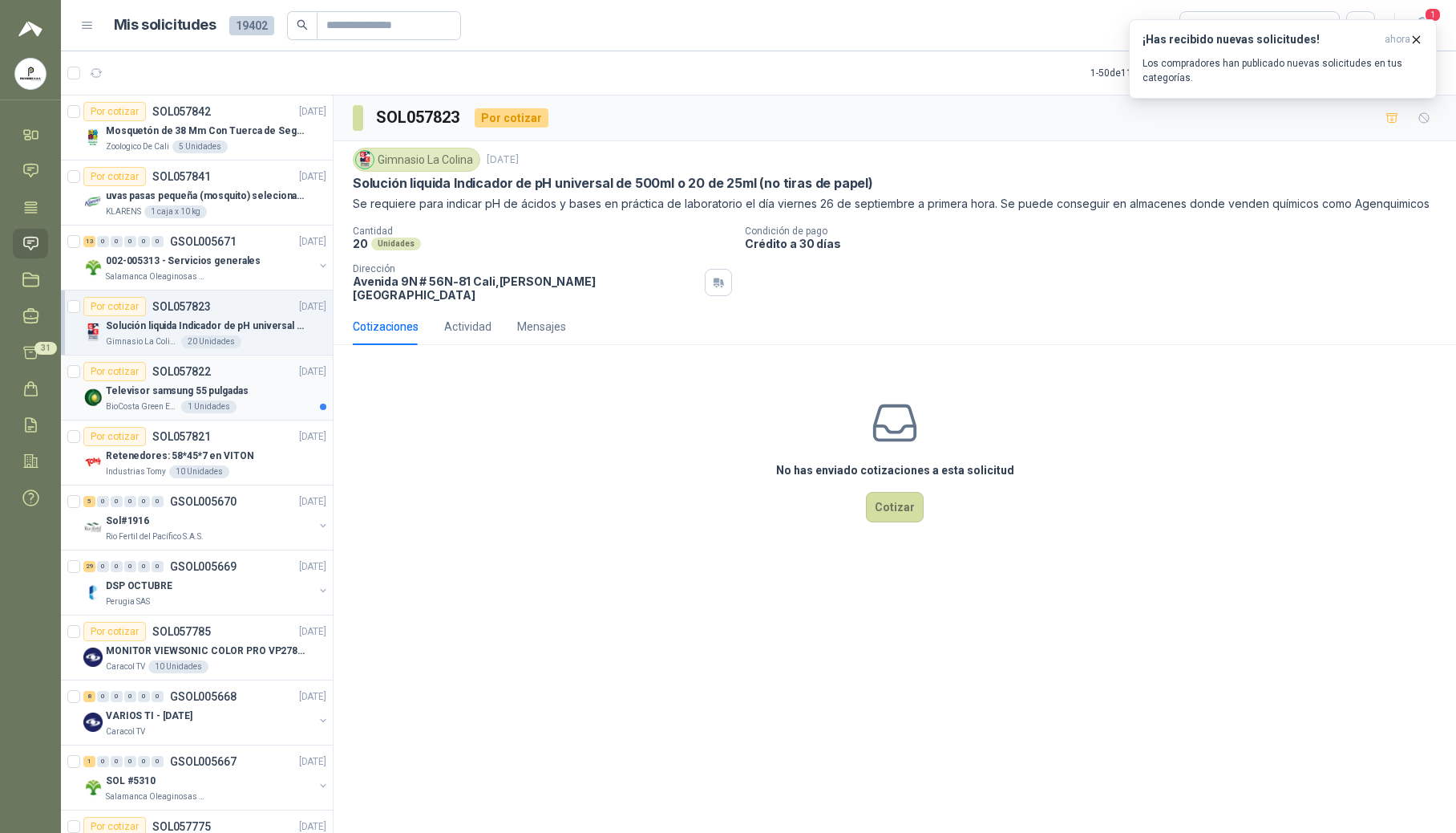
click at [275, 395] on div "Televisor samsung 55 pulgadas" at bounding box center [216, 391] width 220 height 19
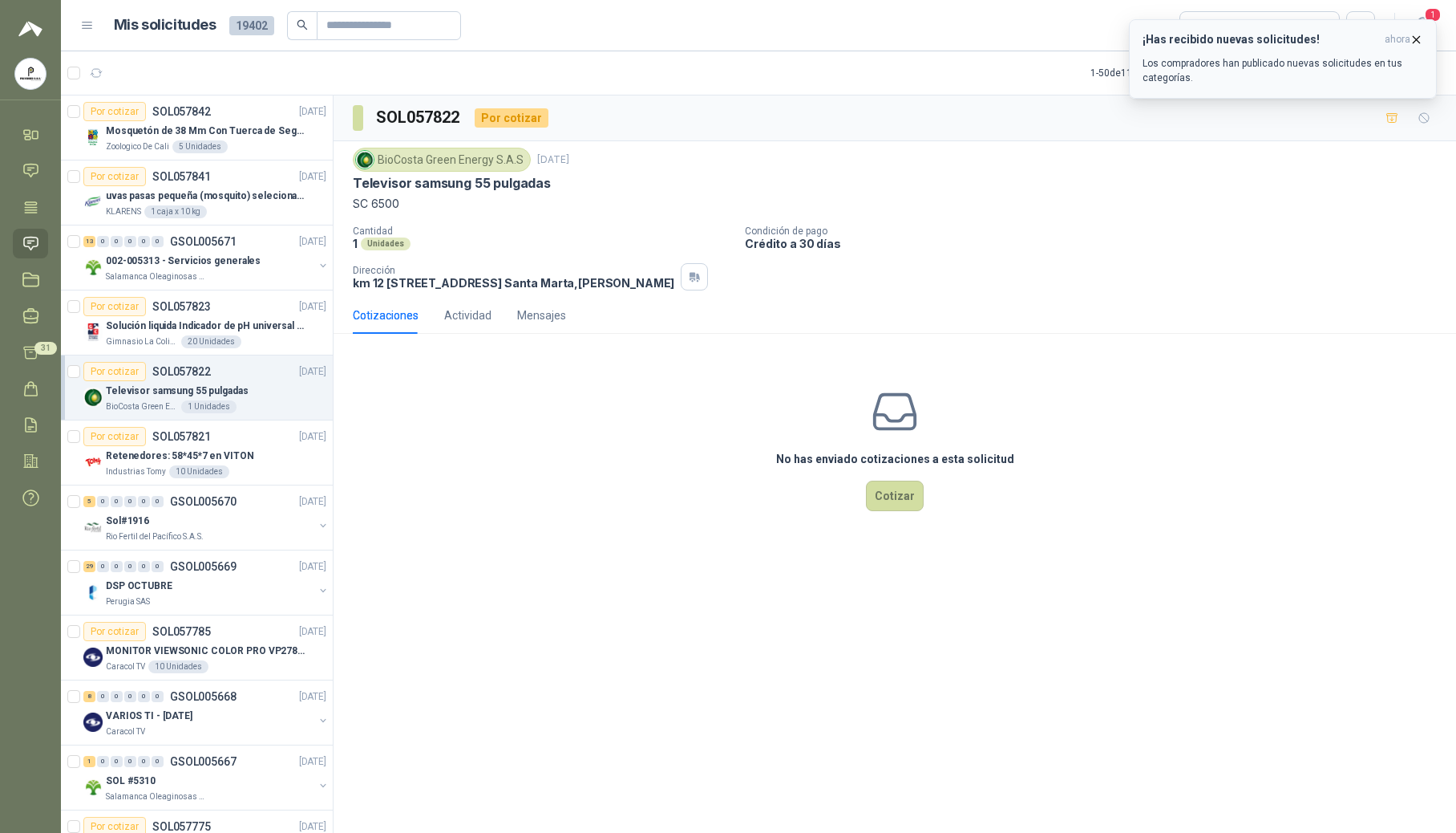
click at [988, 42] on icon "button" at bounding box center [1417, 40] width 6 height 6
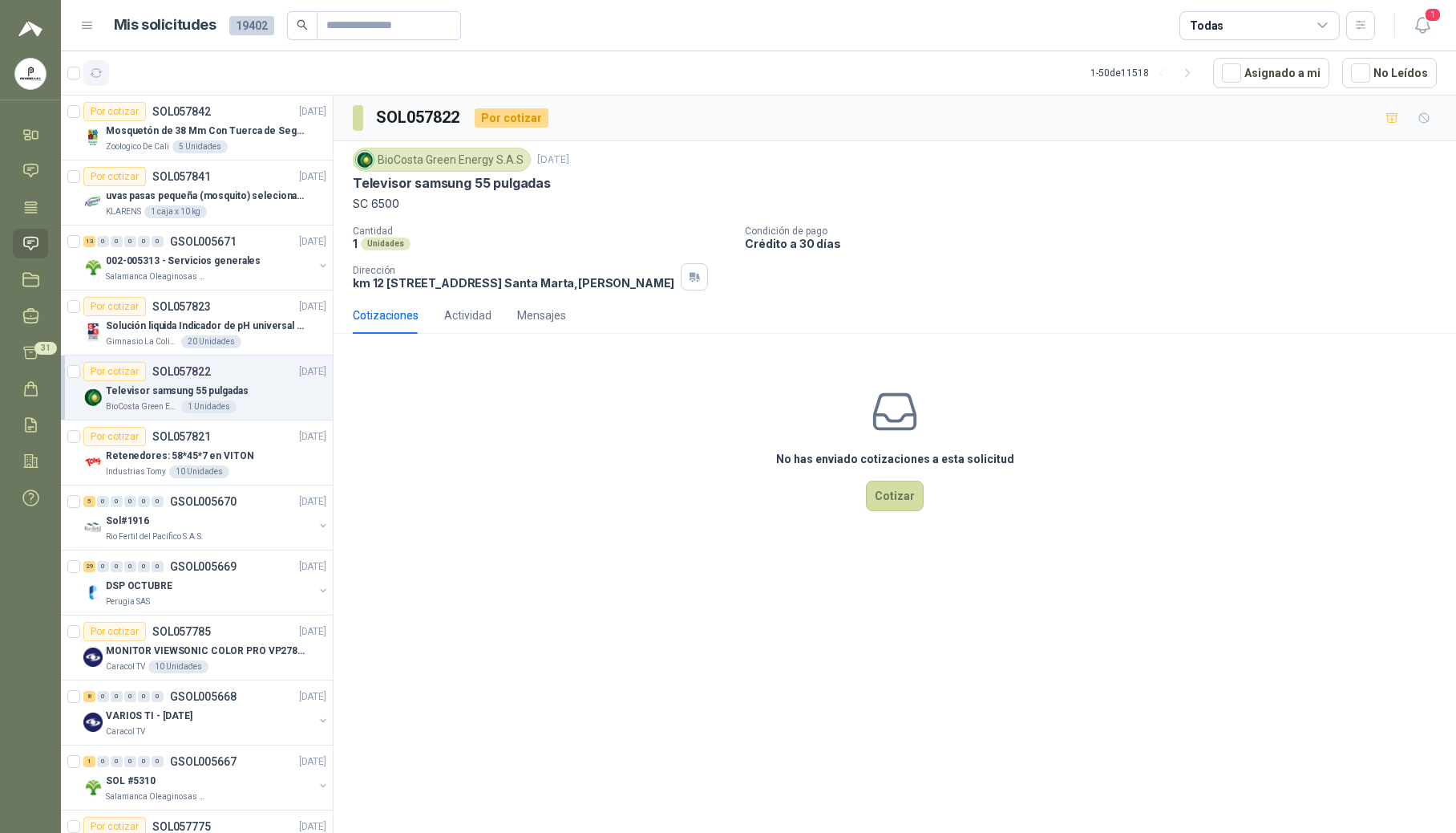
click at [107, 78] on button "button" at bounding box center [96, 73] width 26 height 26
click at [101, 74] on icon "button" at bounding box center [96, 73] width 14 height 14
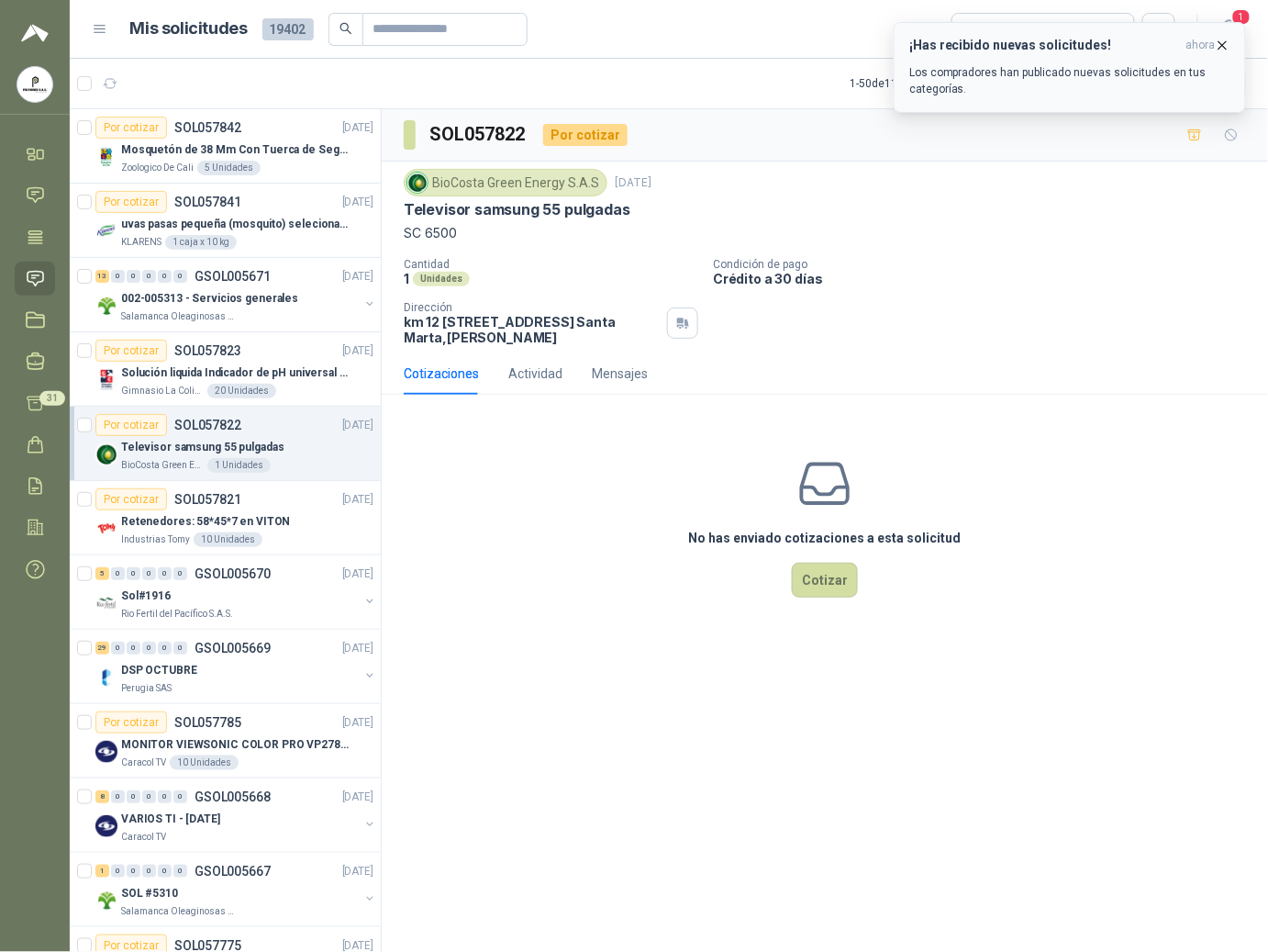
click at [1130, 67] on p "Los compradores han publicado nuevas solicitudes en tus categorías." at bounding box center [1070, 81] width 322 height 33
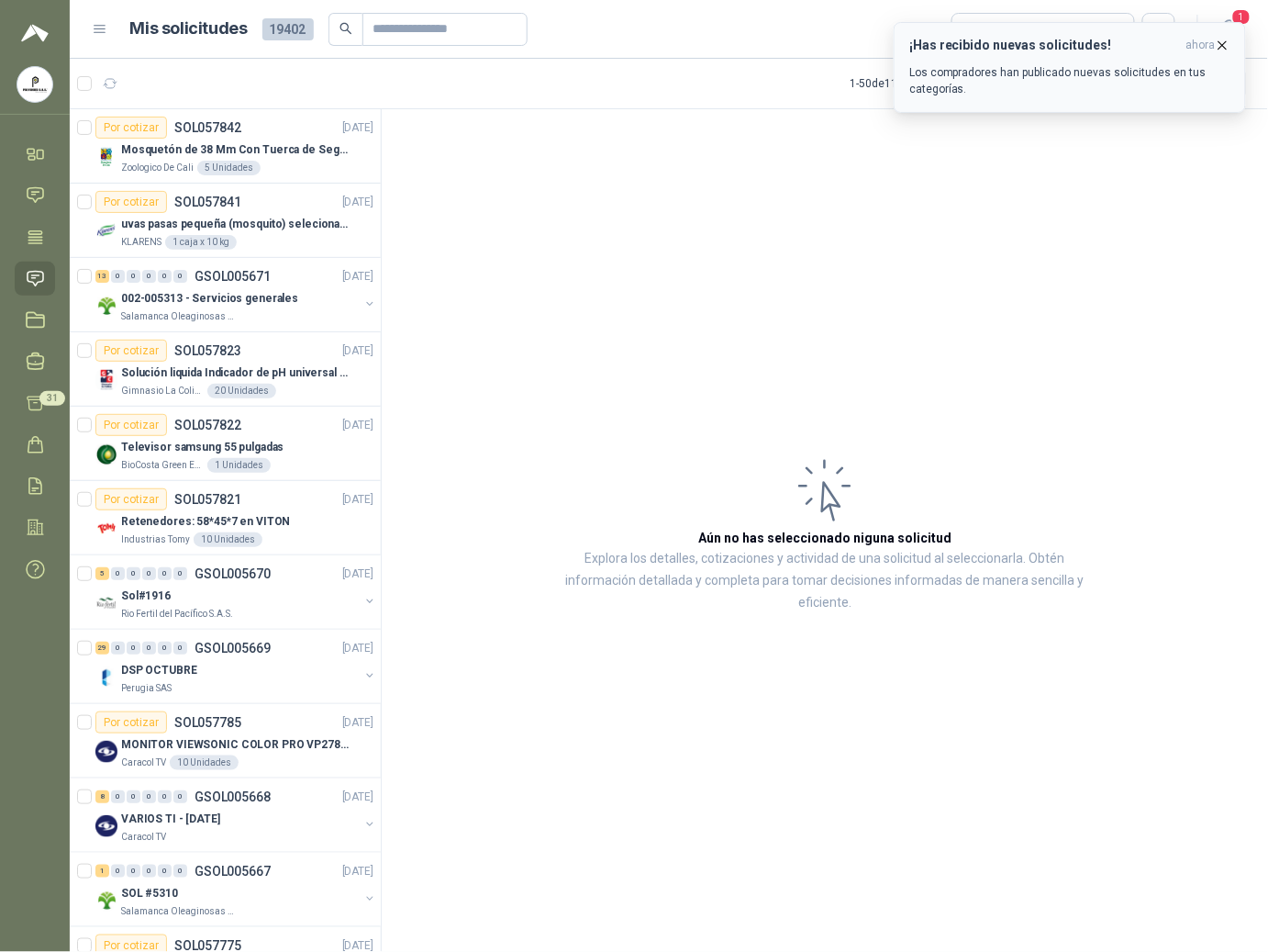
click at [1043, 59] on div "¡Has recibido nuevas solicitudes! ahora Los compradores han publicado nuevas so…" at bounding box center [1070, 67] width 322 height 60
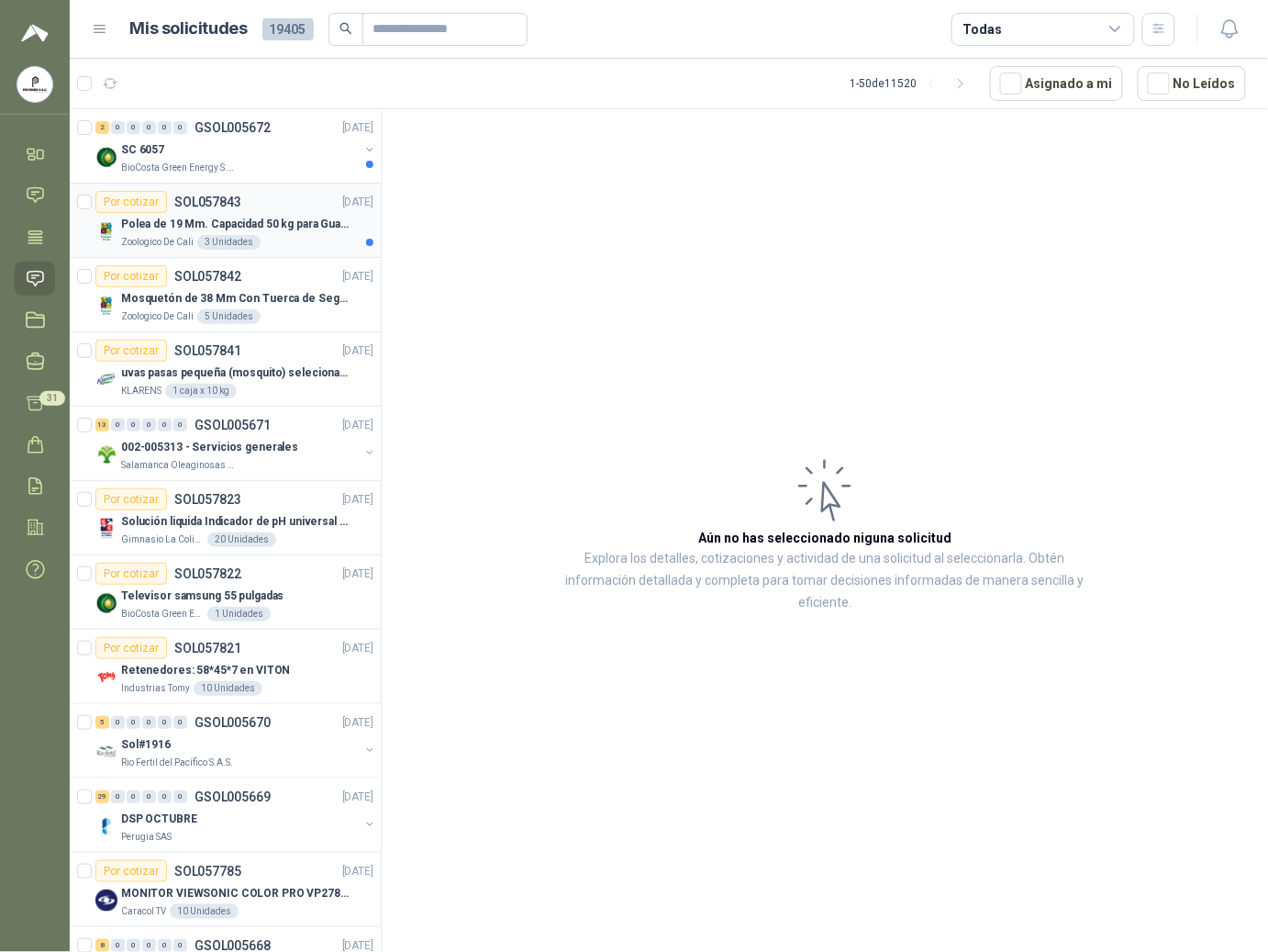
click at [303, 250] on div "Zoologico De Cali 3 Unidades" at bounding box center [247, 242] width 252 height 15
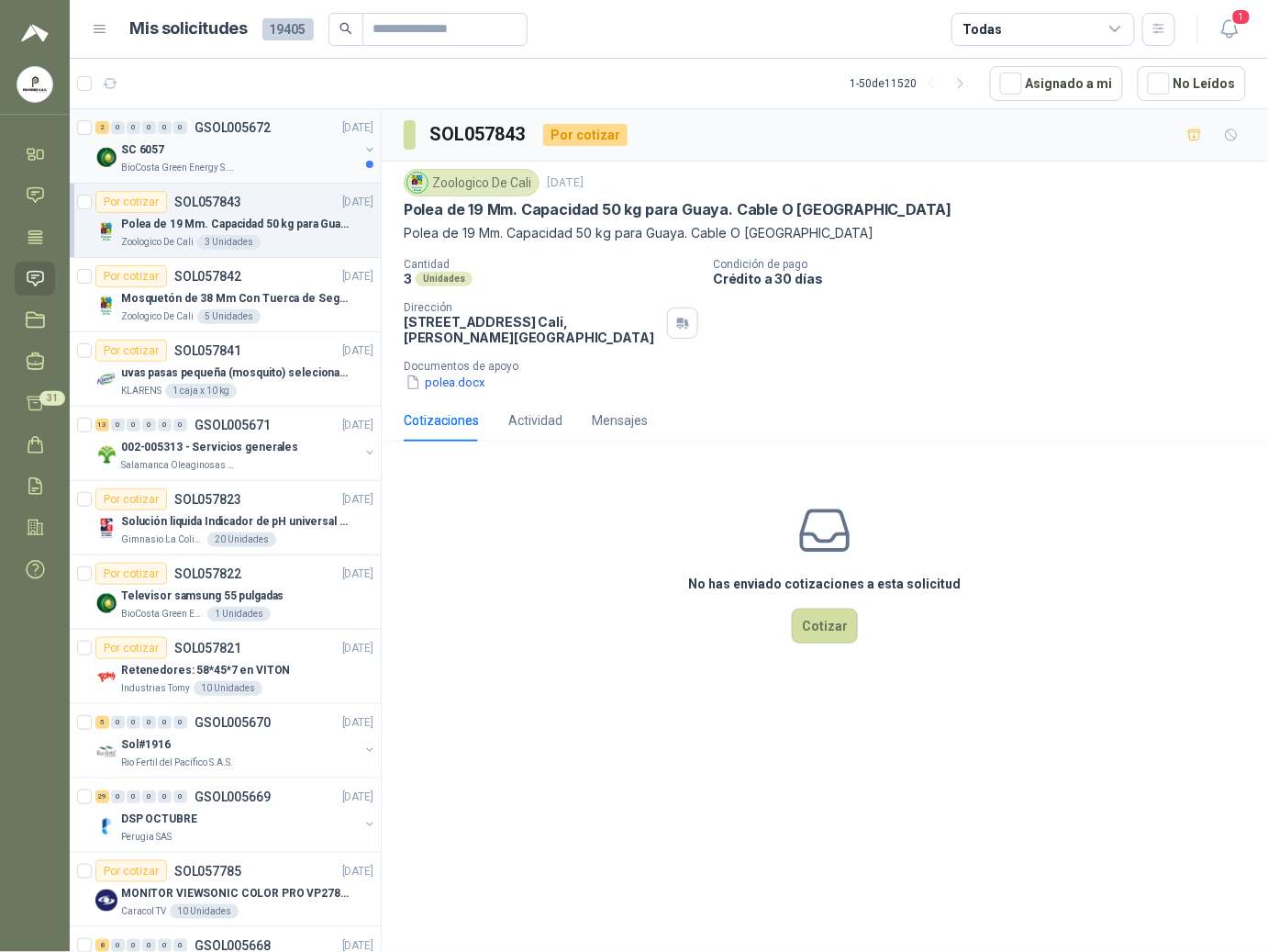
click at [237, 171] on div "BioCosta Green Energy S.A.S" at bounding box center [239, 168] width 238 height 15
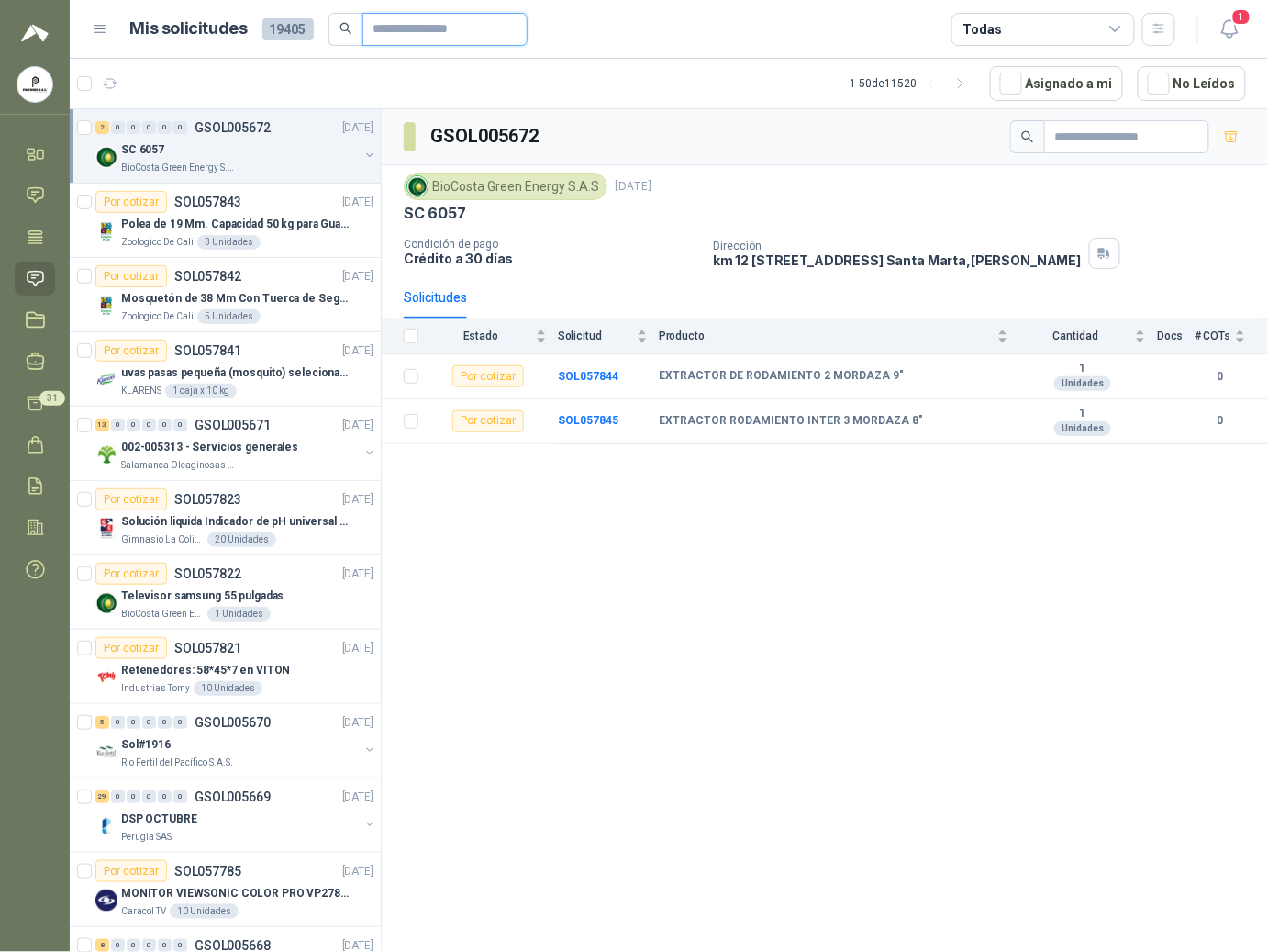
click at [424, 31] on input "text" at bounding box center [437, 30] width 128 height 31
type input "****"
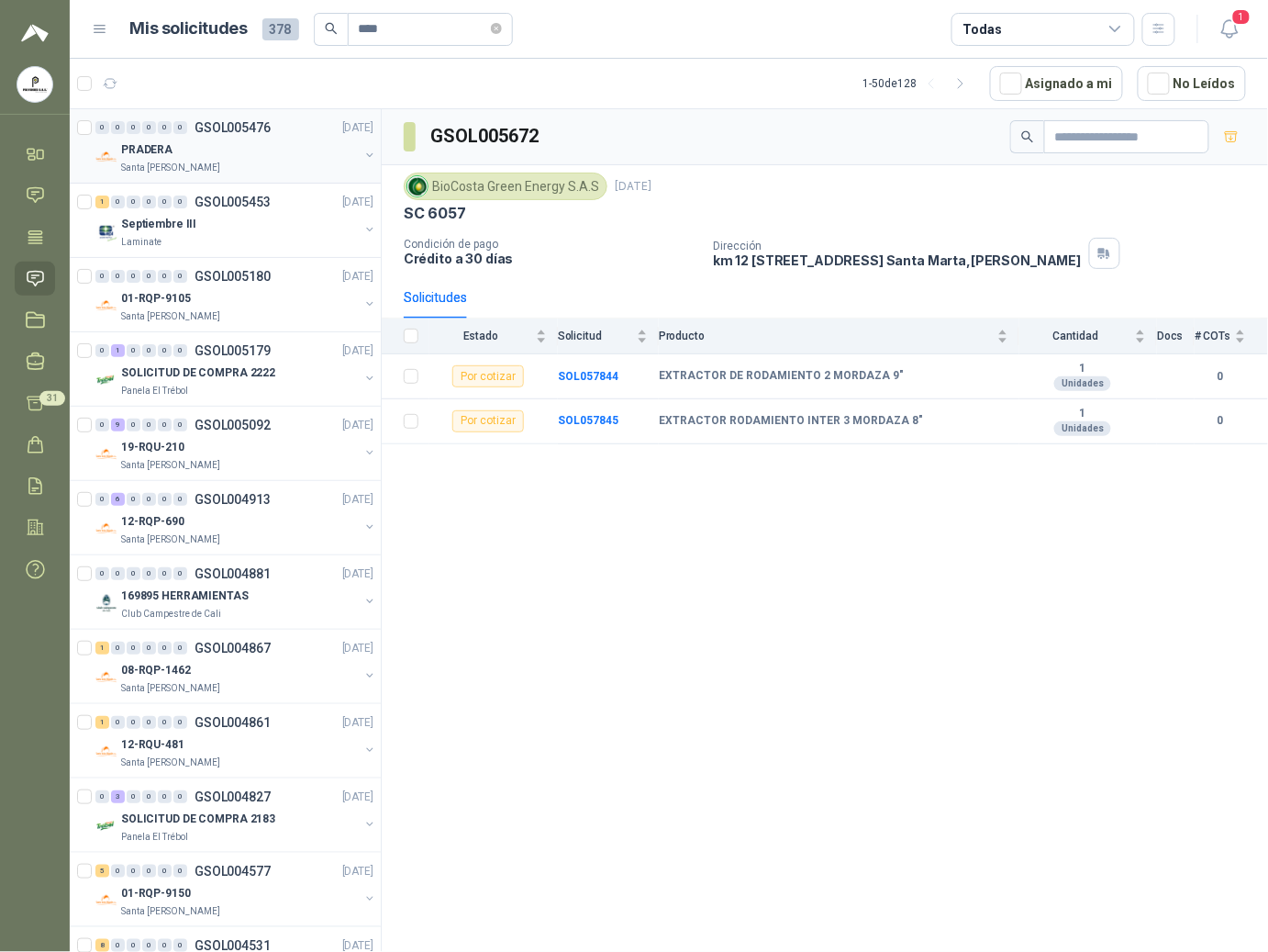
click at [220, 171] on div "Santa [PERSON_NAME]" at bounding box center [239, 168] width 238 height 15
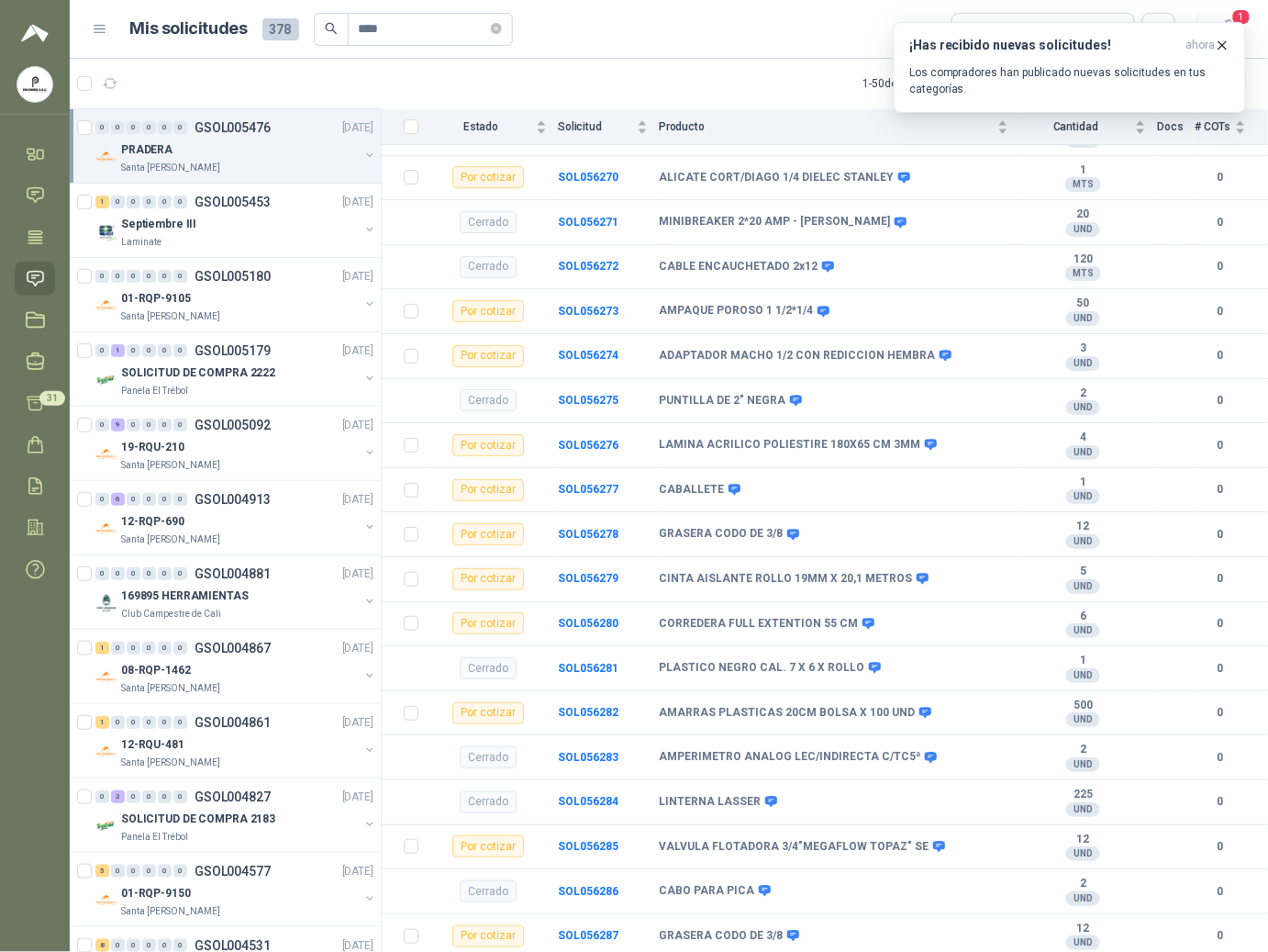
scroll to position [3809, 0]
click at [216, 228] on div "Septiembre III" at bounding box center [239, 224] width 238 height 22
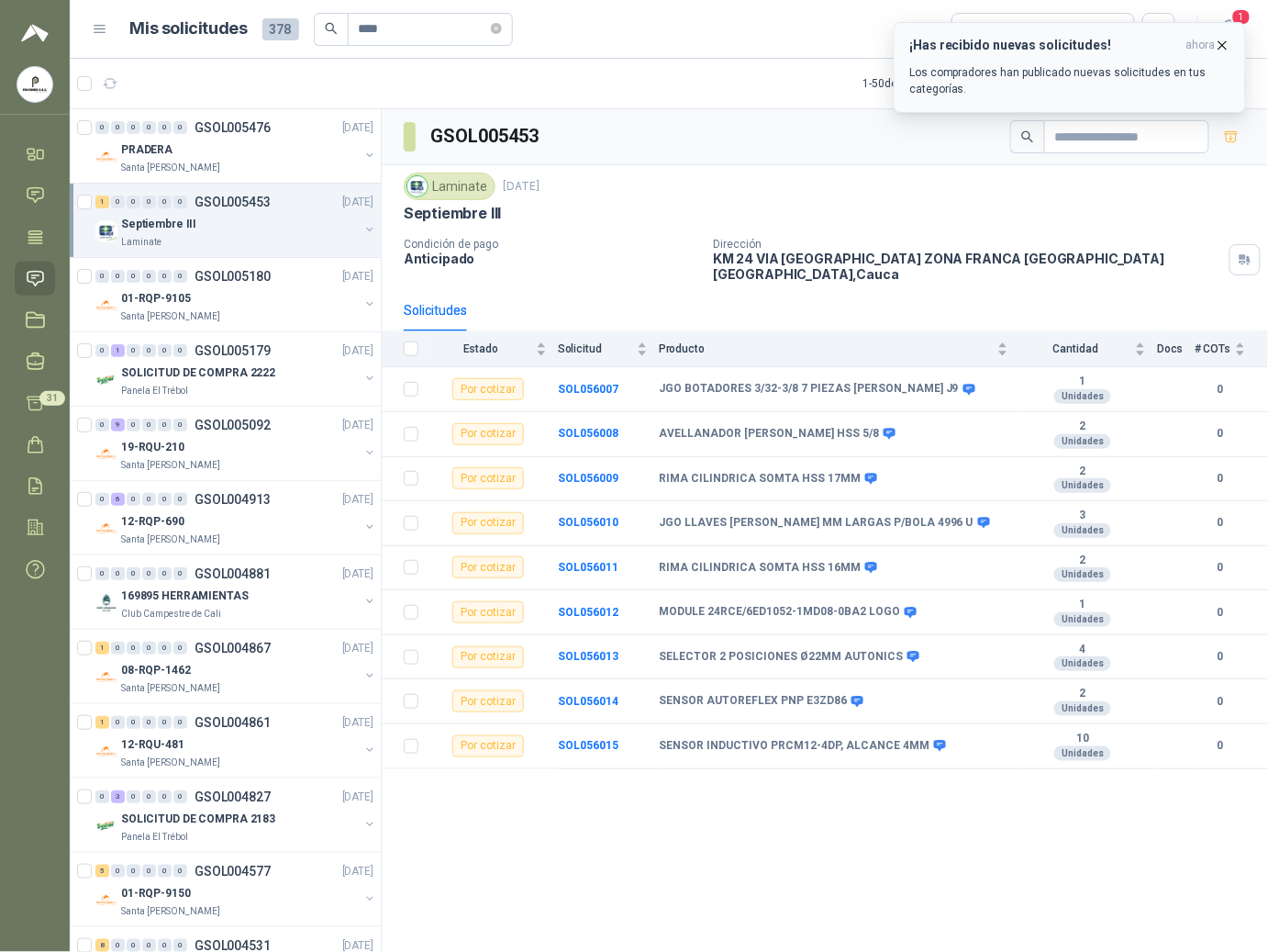
click at [1094, 67] on p "Los compradores han publicado nuevas solicitudes en tus categorías." at bounding box center [1070, 81] width 322 height 33
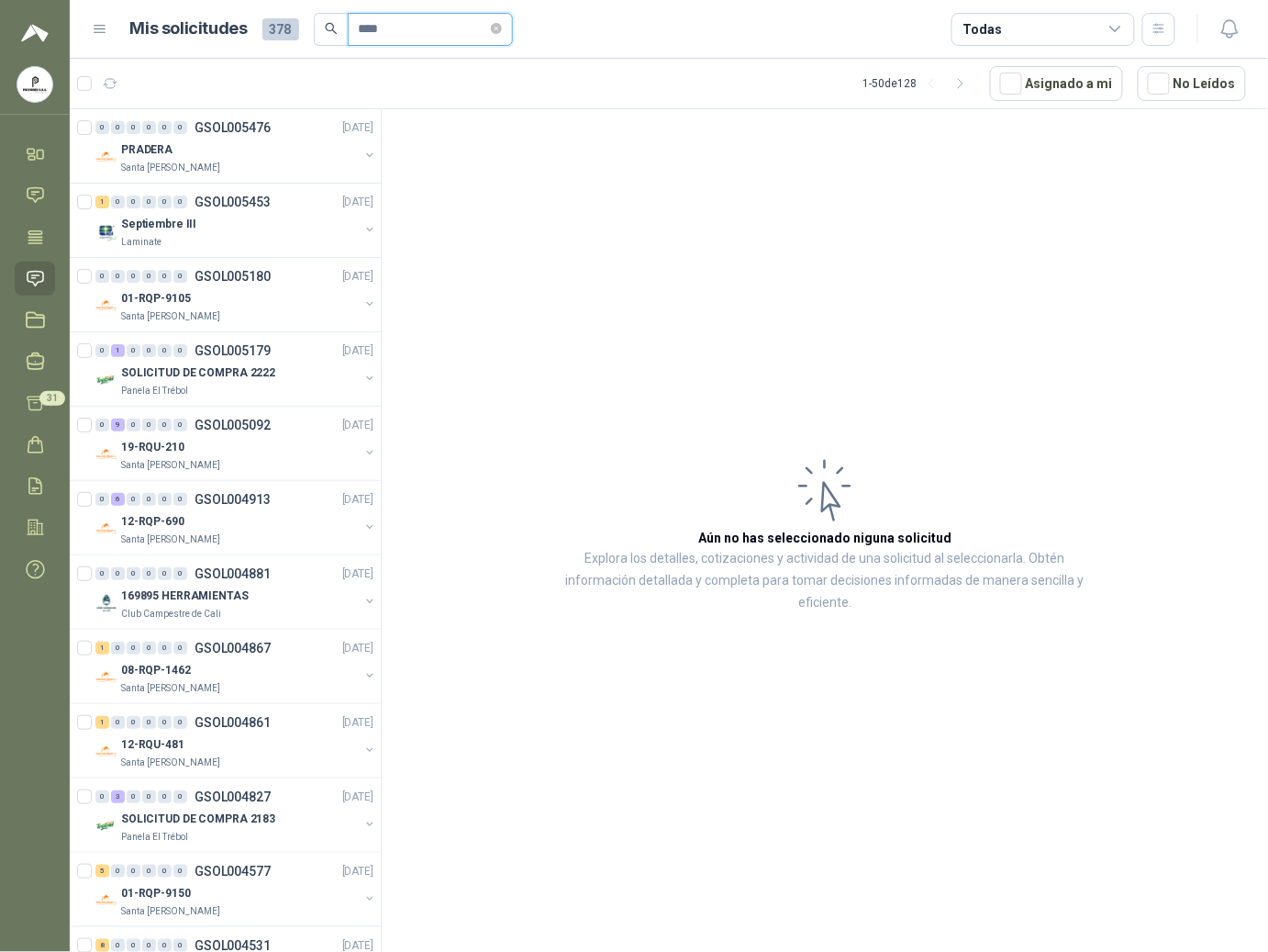
click at [400, 30] on input "****" at bounding box center [422, 30] width 128 height 31
click at [218, 382] on p "SOLICITUD DE COMPRA 2222" at bounding box center [198, 372] width 154 height 18
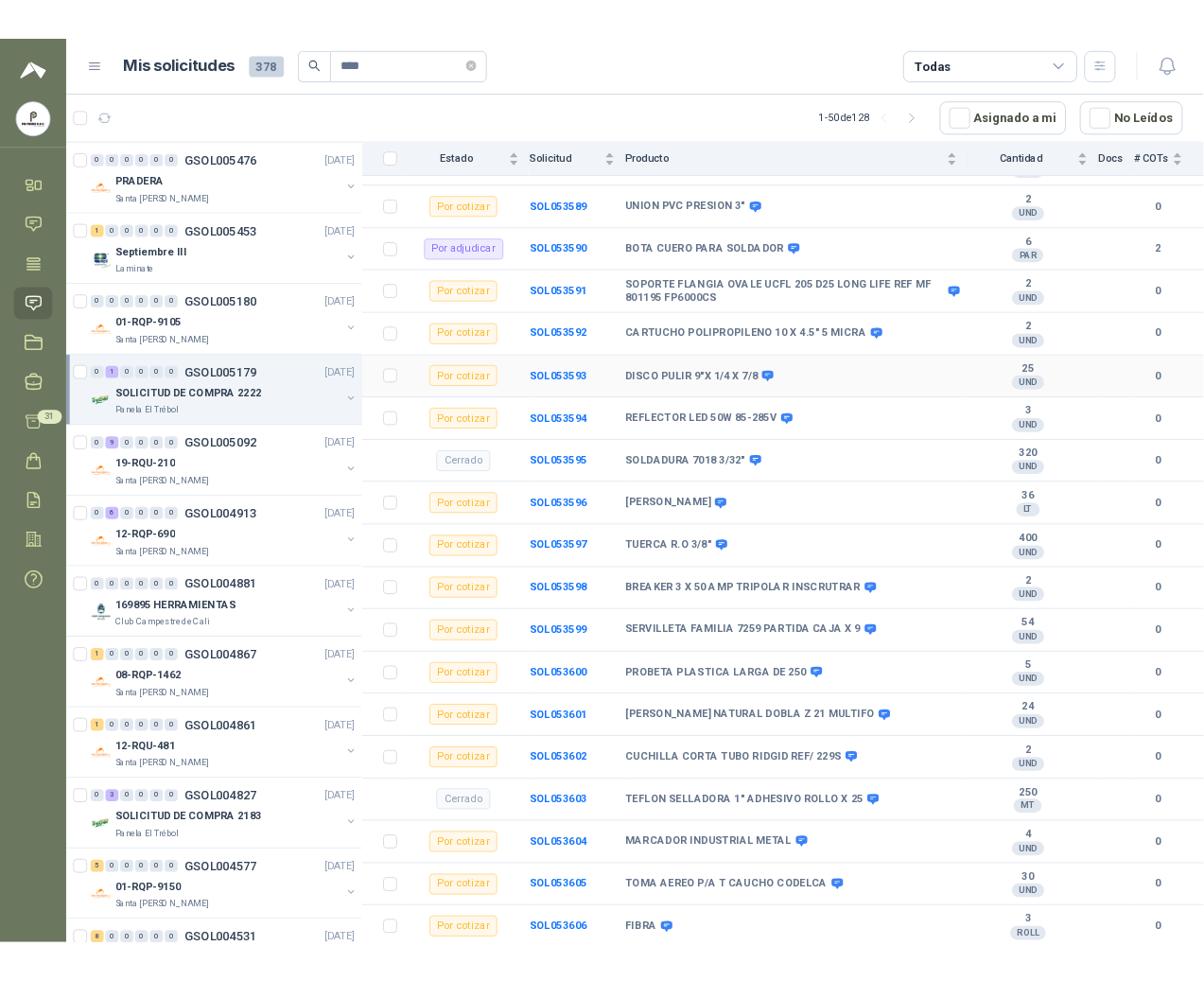
scroll to position [702, 0]
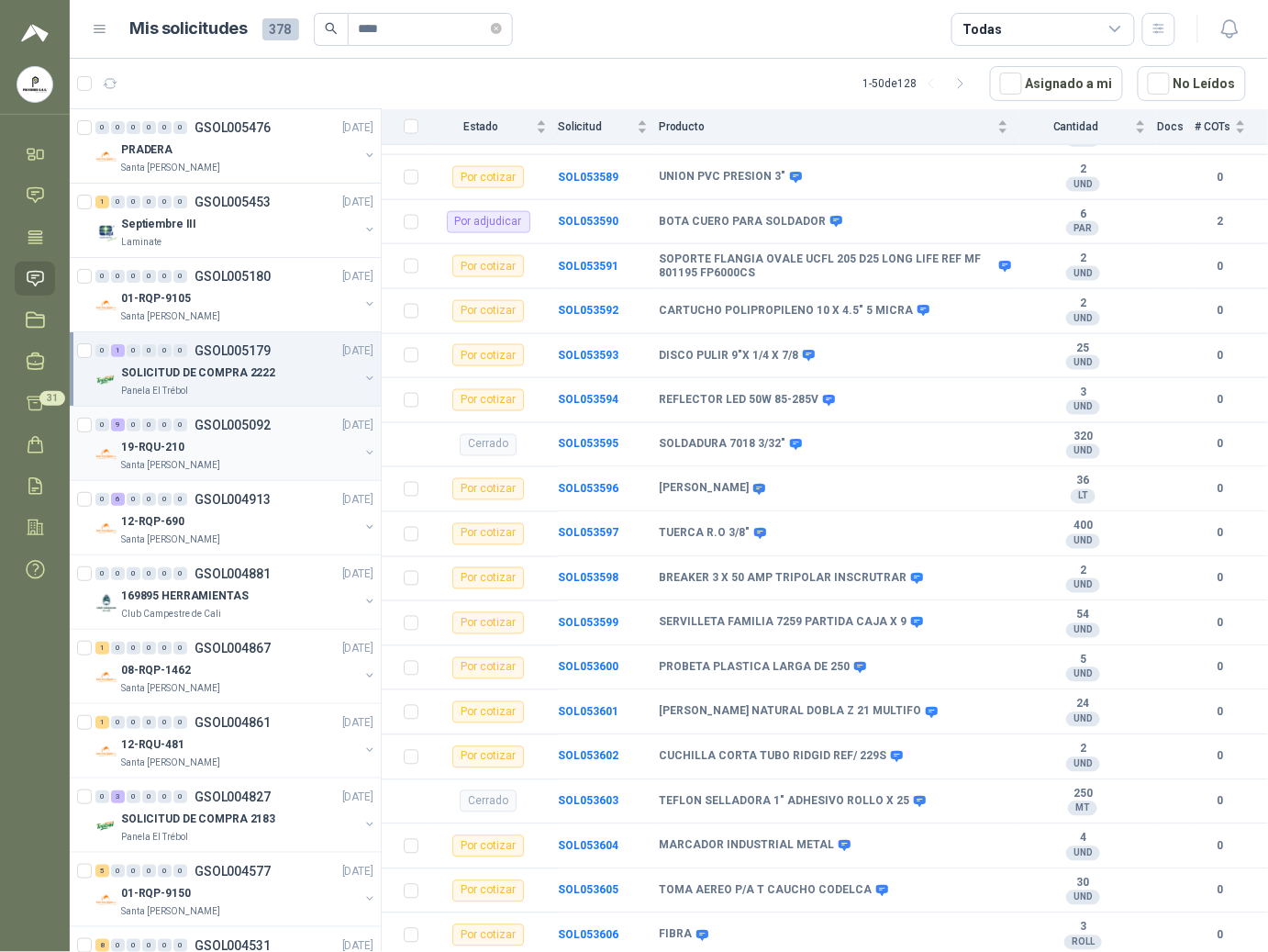
click at [169, 446] on p "19-RQU-210" at bounding box center [152, 447] width 64 height 18
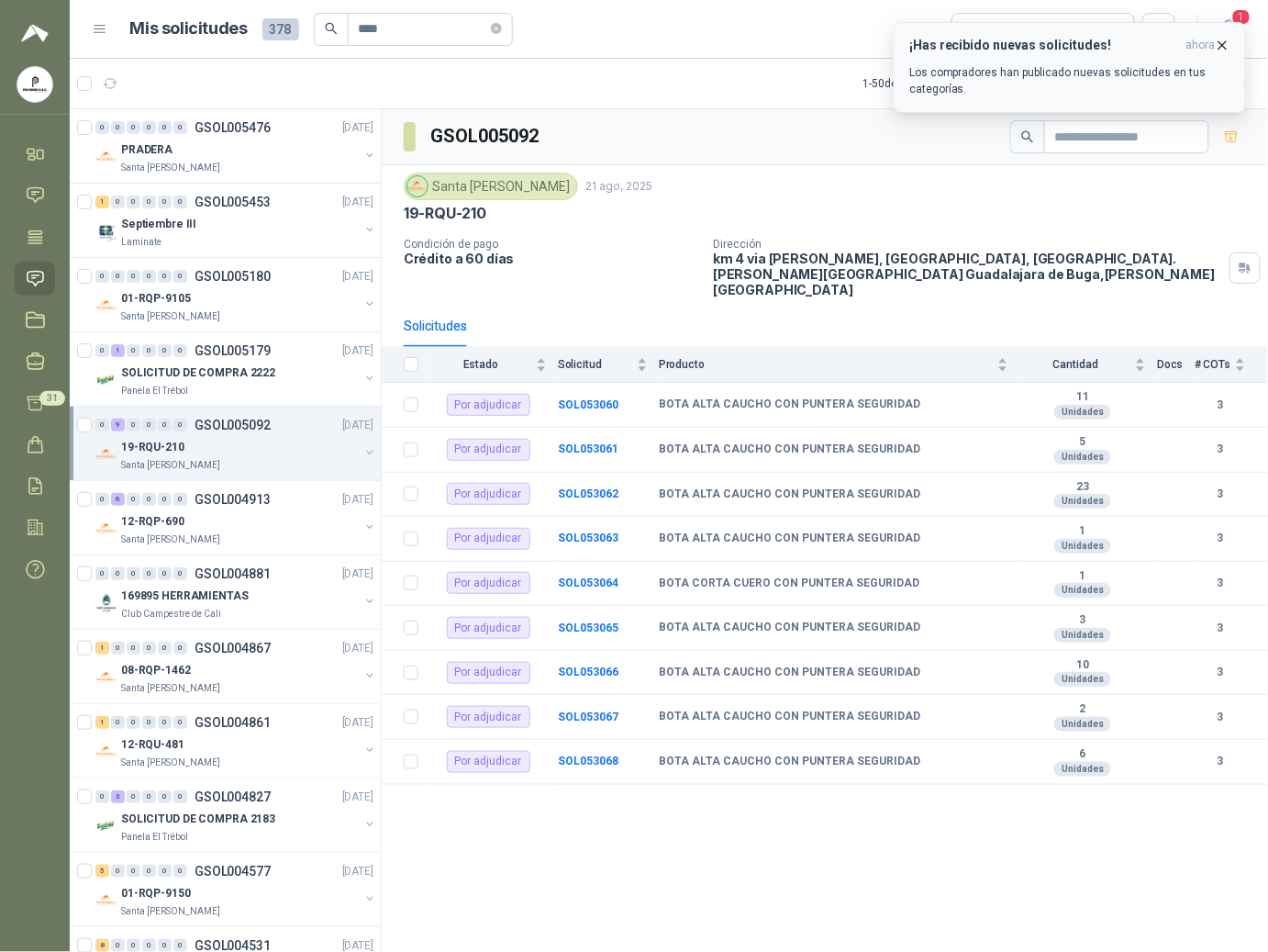
click at [1130, 42] on icon "button" at bounding box center [1223, 45] width 16 height 16
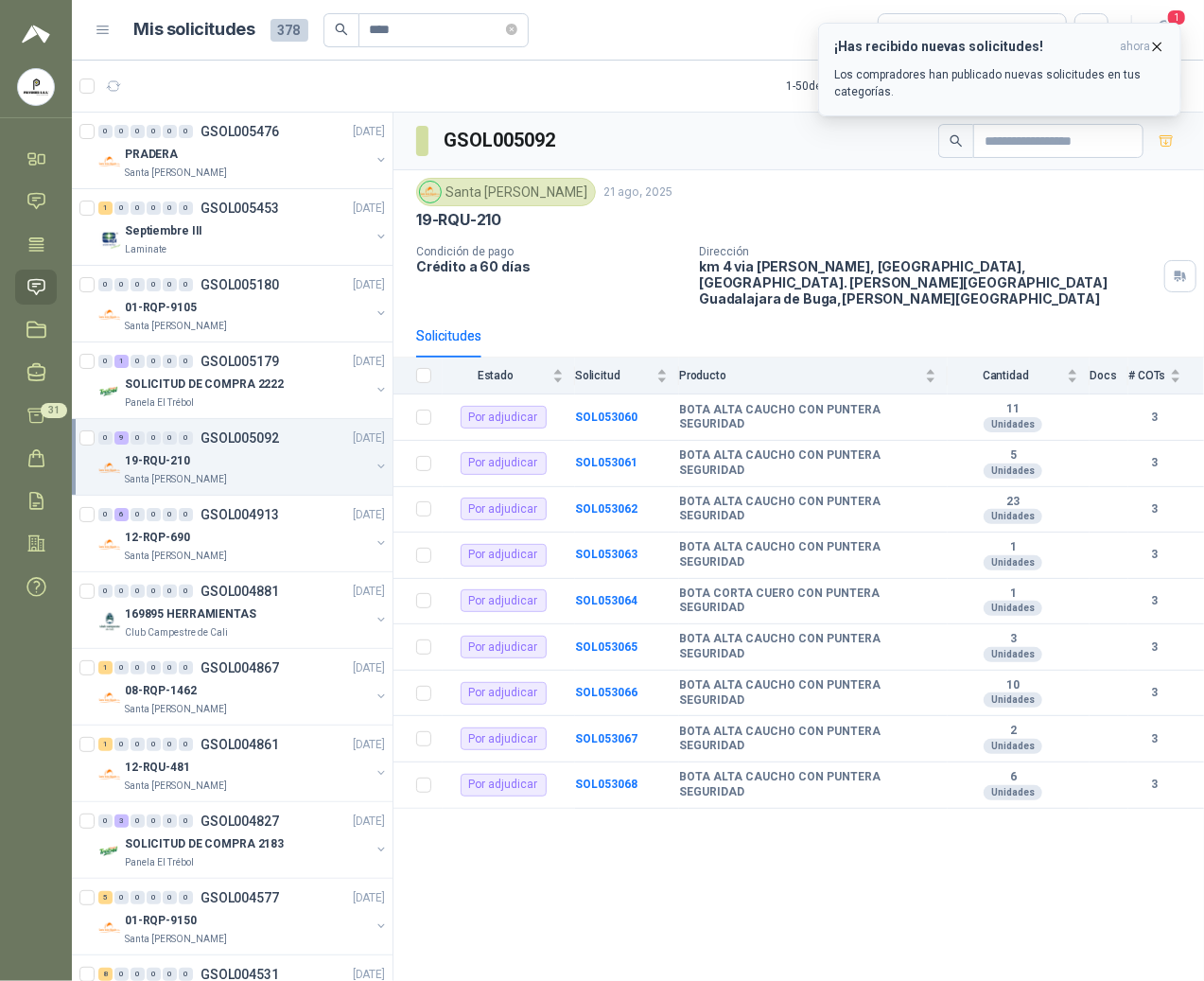
click at [1159, 50] on icon "button" at bounding box center [1157, 47] width 8 height 8
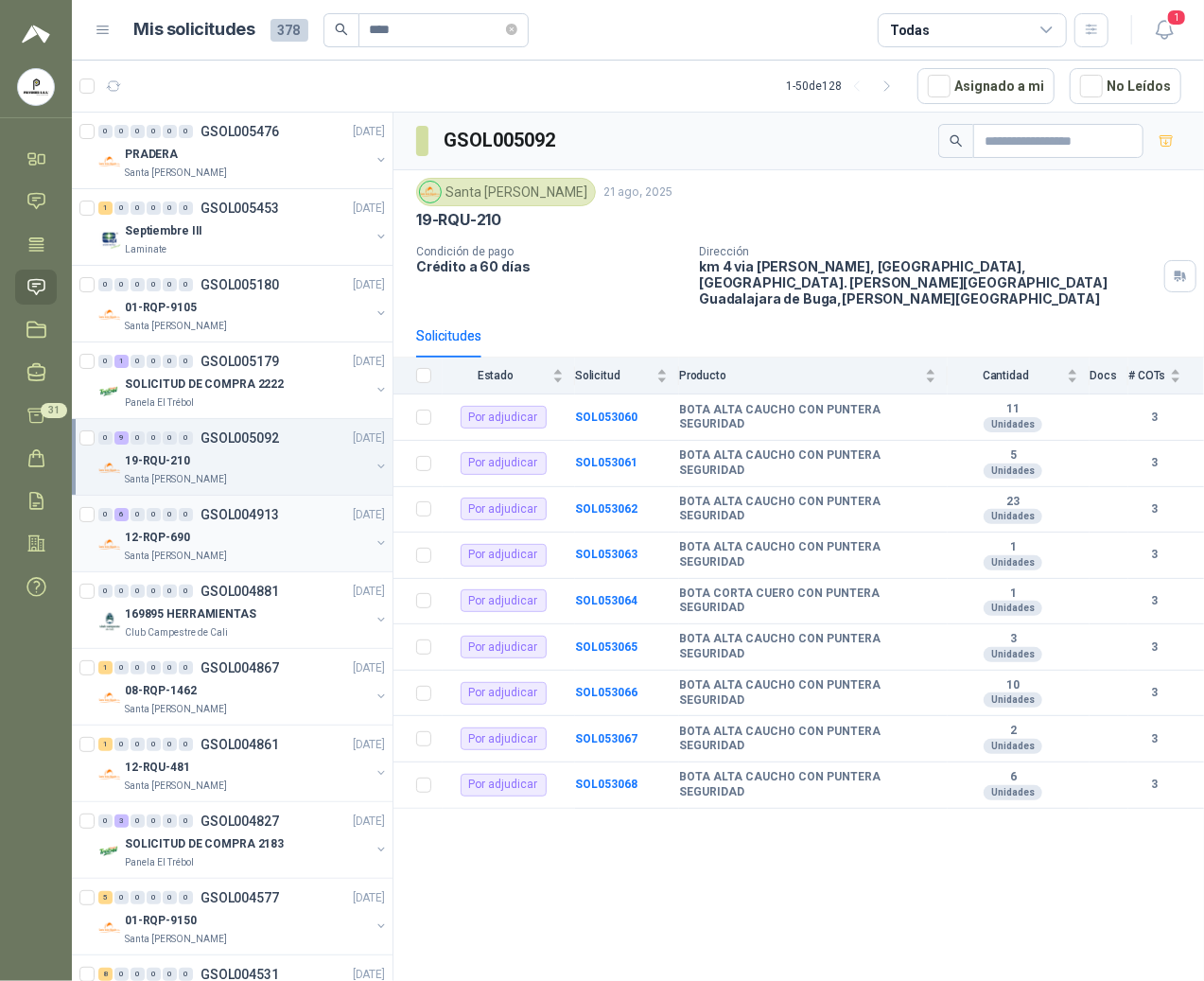
click at [190, 545] on div "12-RQP-690" at bounding box center [247, 537] width 245 height 23
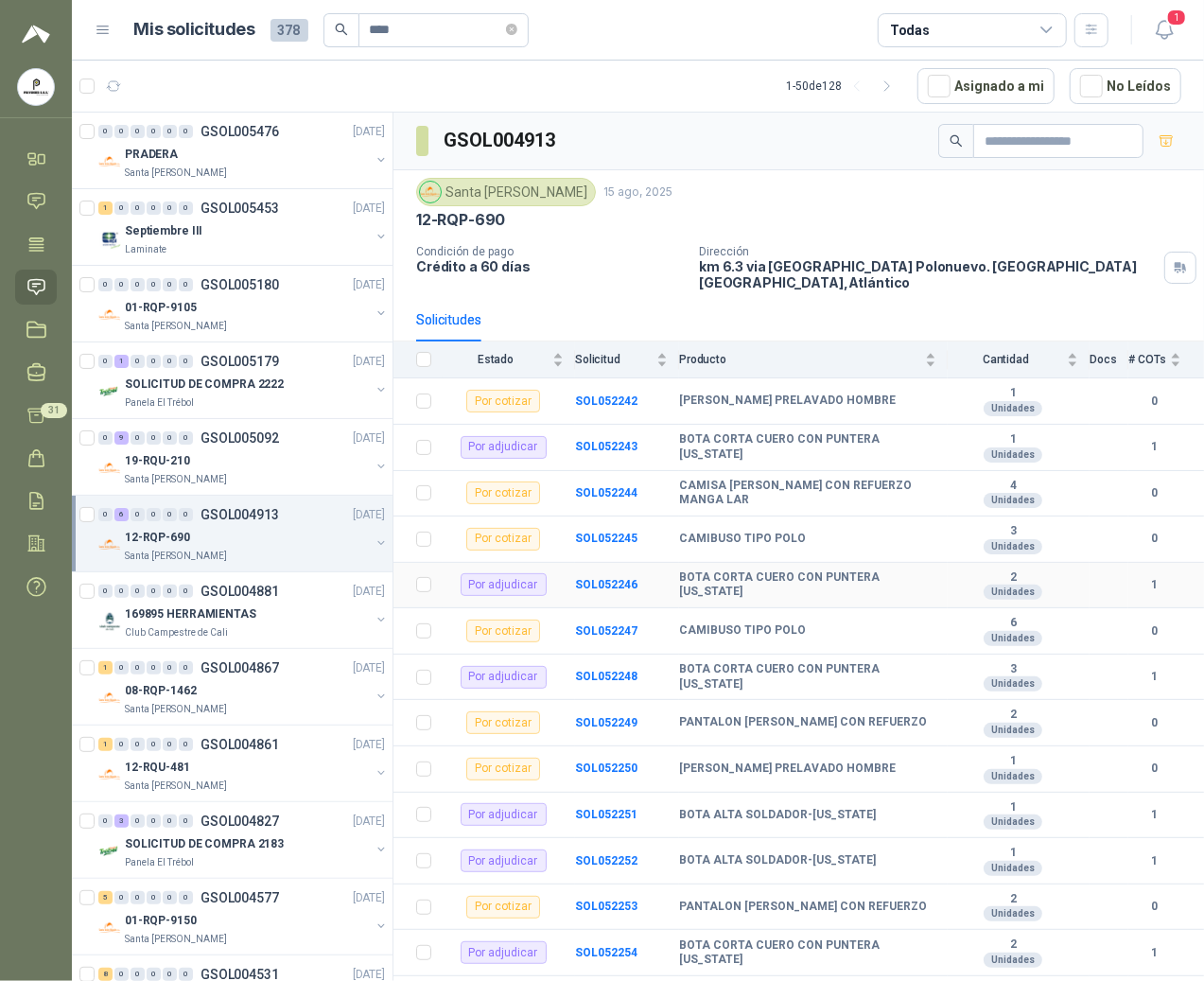
click at [499, 583] on div "Por adjudicar" at bounding box center [504, 585] width 86 height 23
click at [215, 823] on p "GSOL004827" at bounding box center [240, 821] width 78 height 13
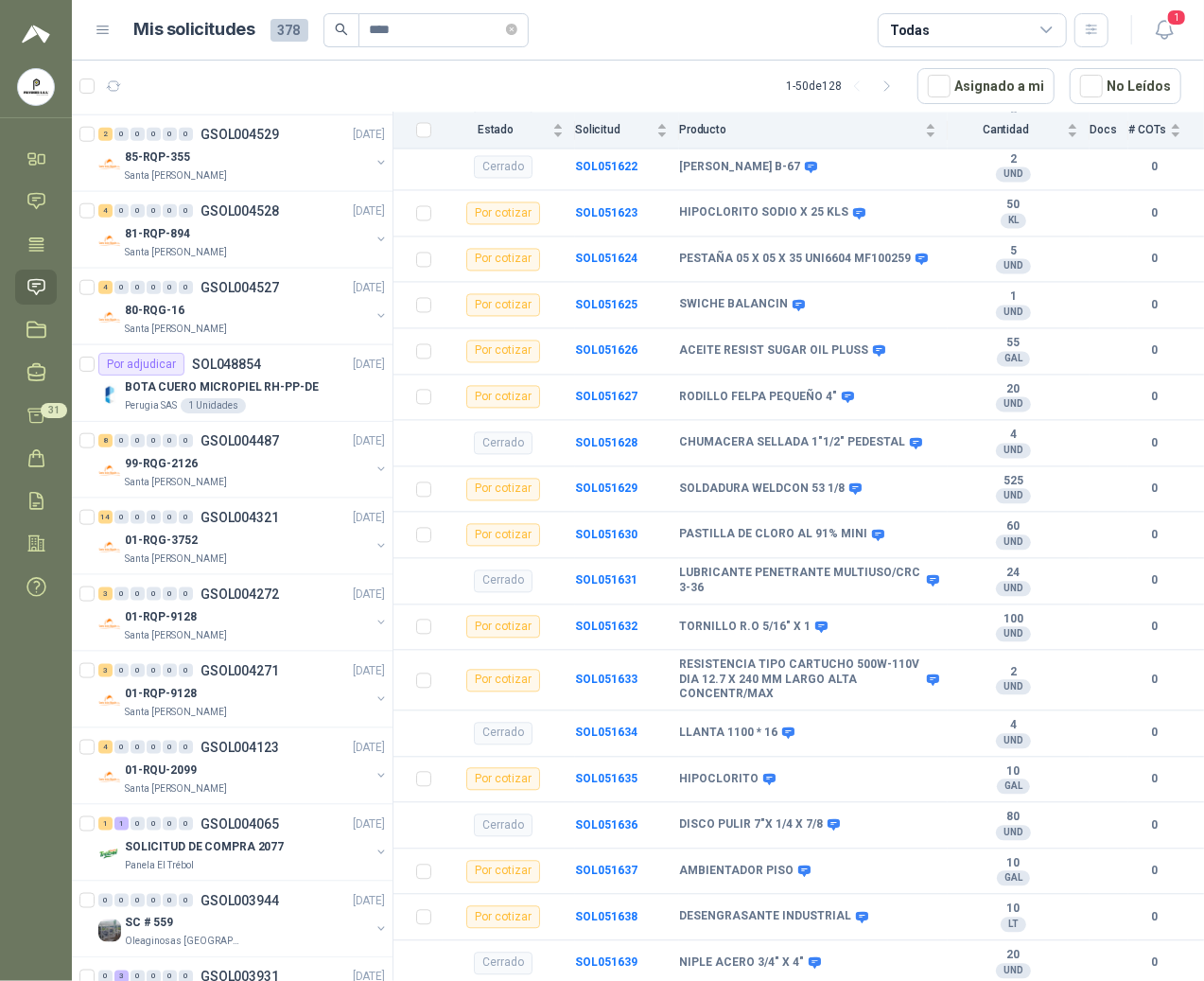
scroll to position [1008, 0]
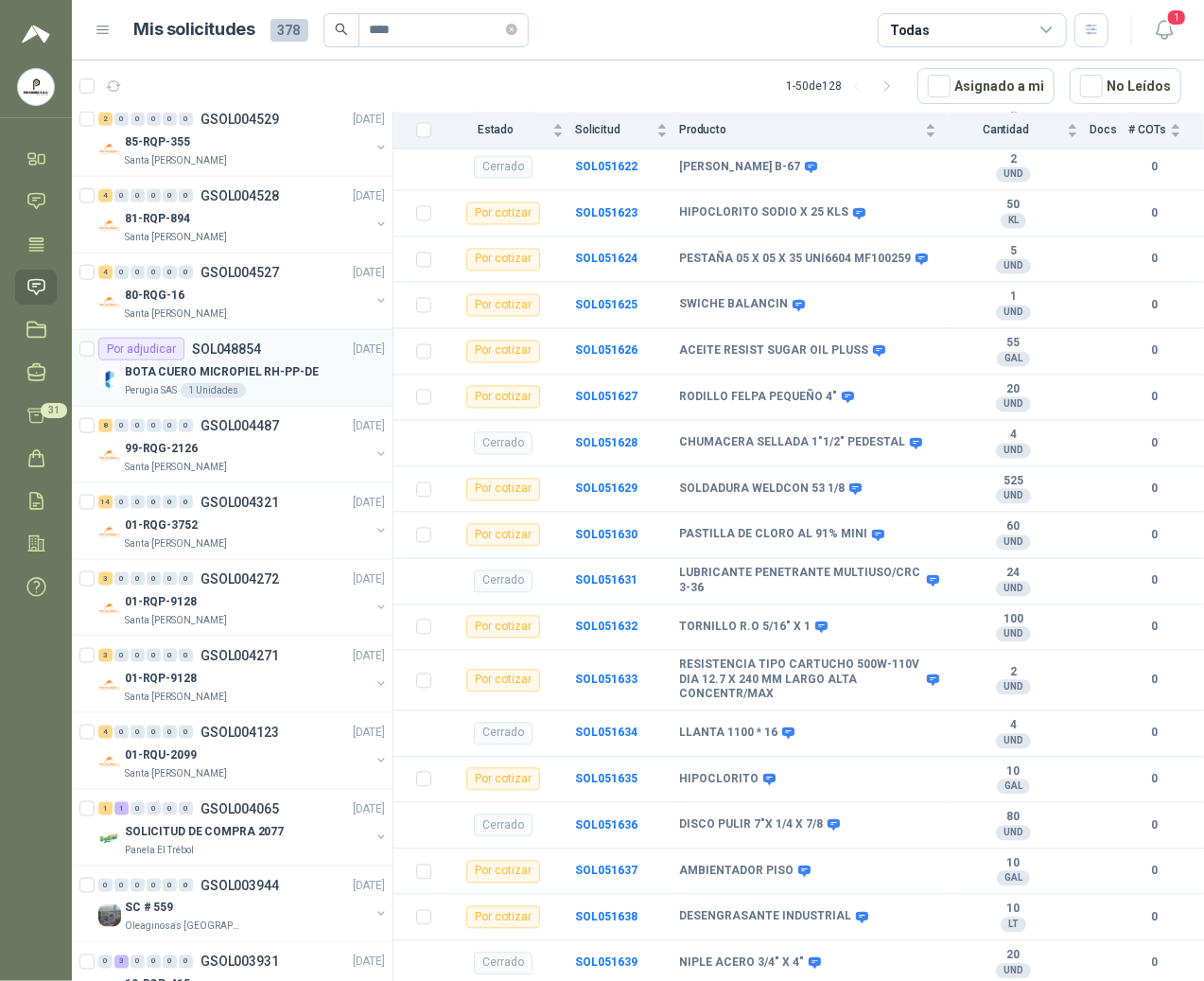
click at [229, 380] on p "BOTA CUERO MICROPIEL RH-PP-DE" at bounding box center [222, 371] width 194 height 18
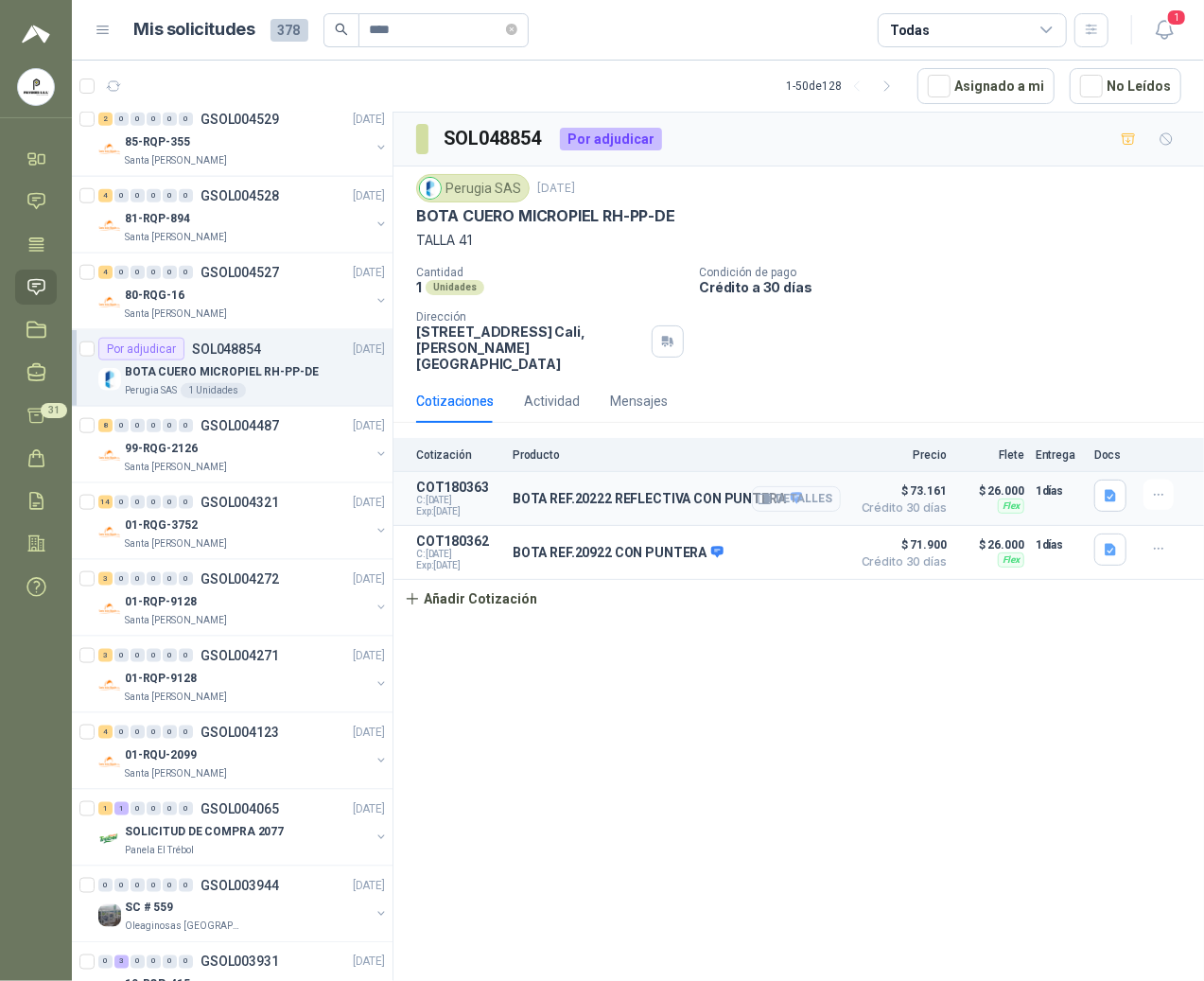
click at [811, 486] on button "Detalles" at bounding box center [795, 498] width 89 height 26
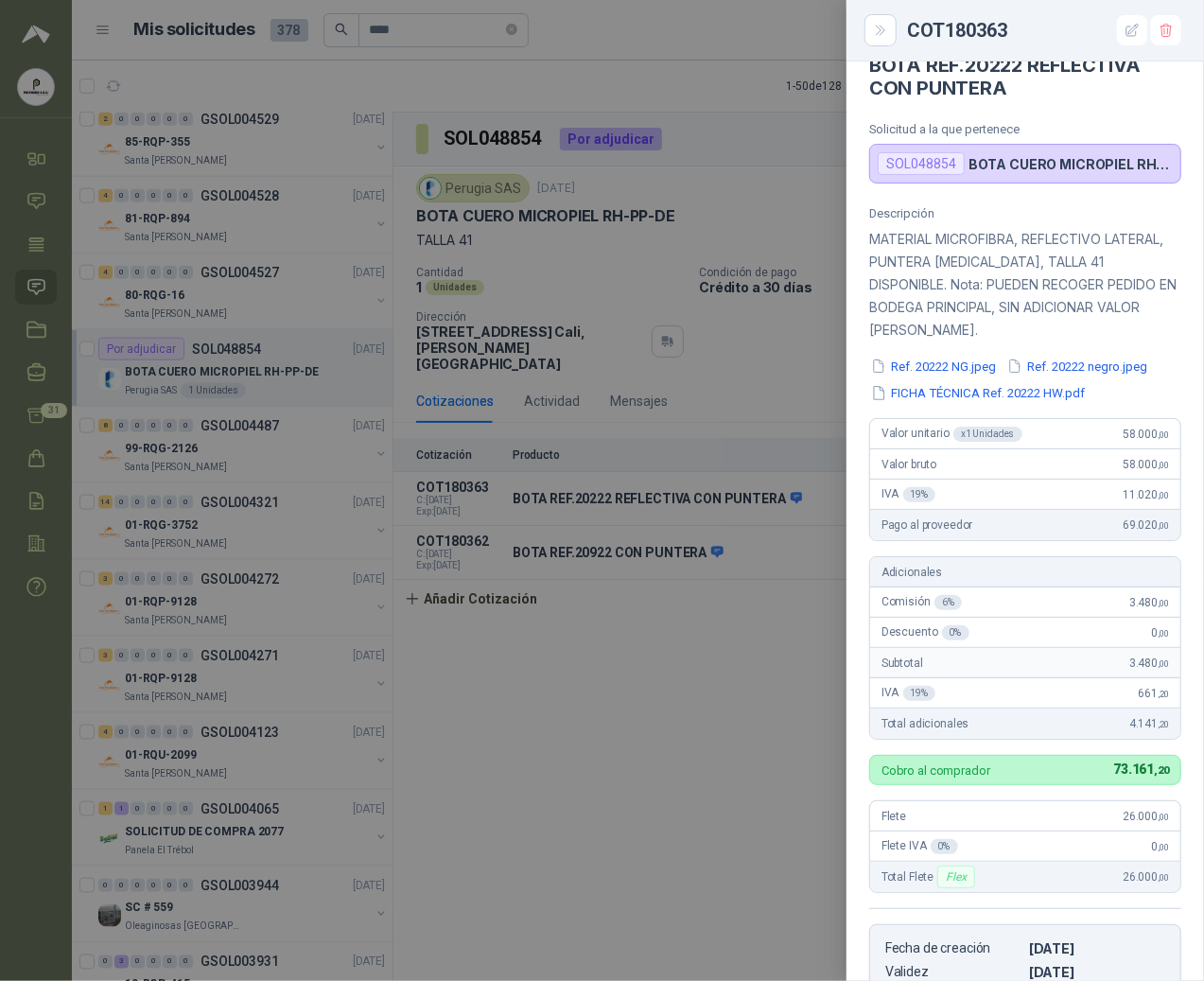
scroll to position [25, 0]
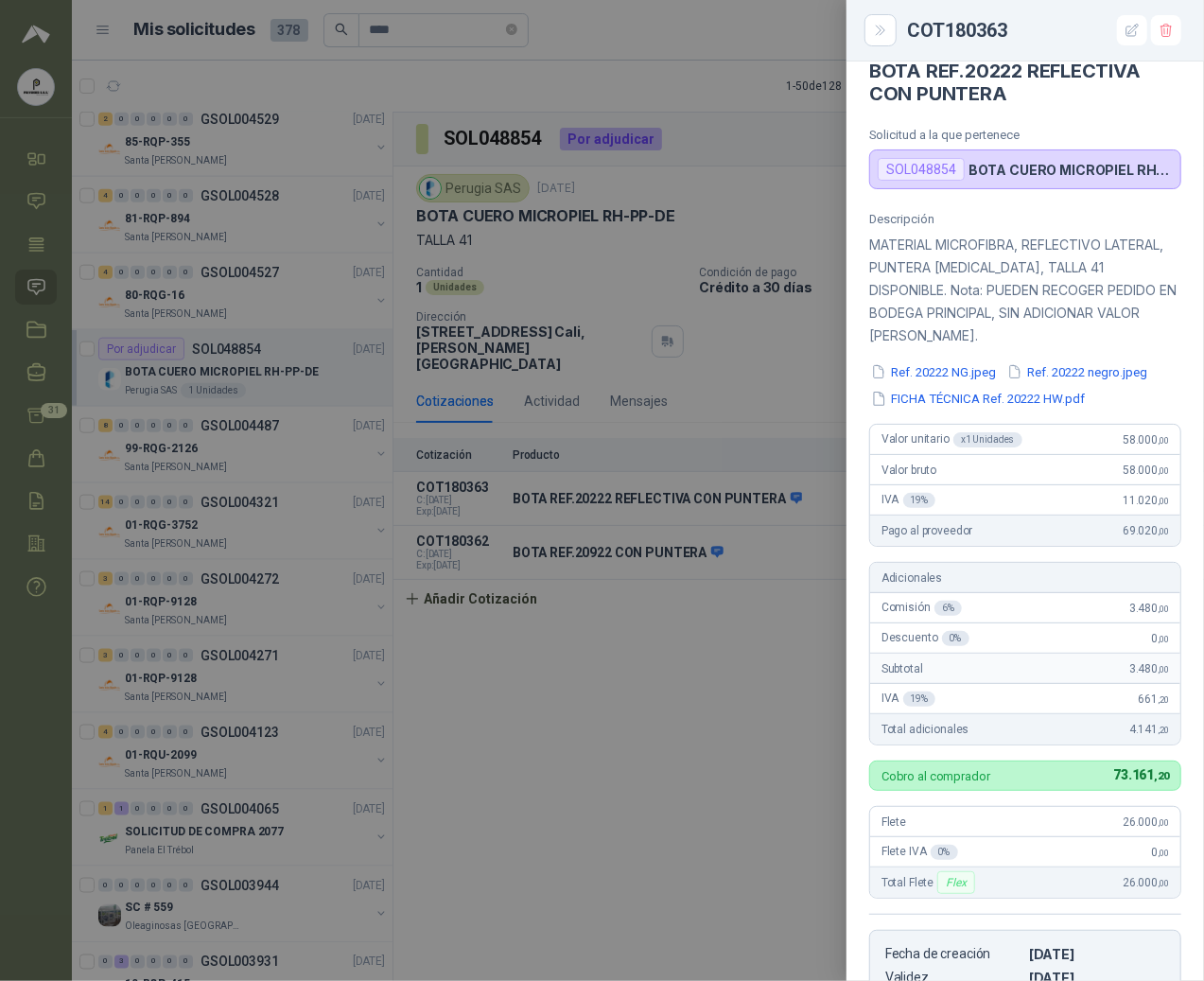
click at [51, 746] on div at bounding box center [602, 490] width 1204 height 981
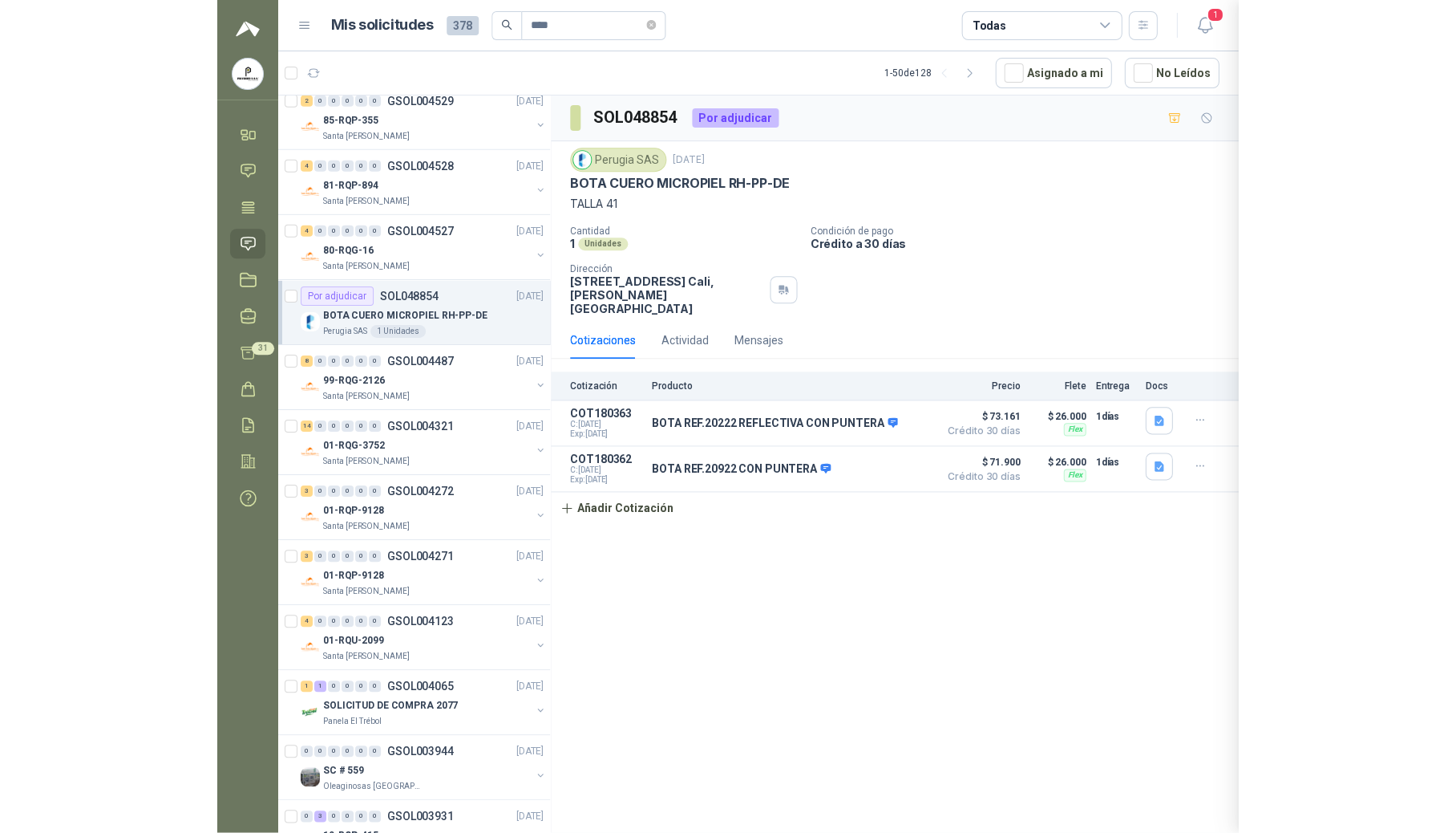
scroll to position [351, 0]
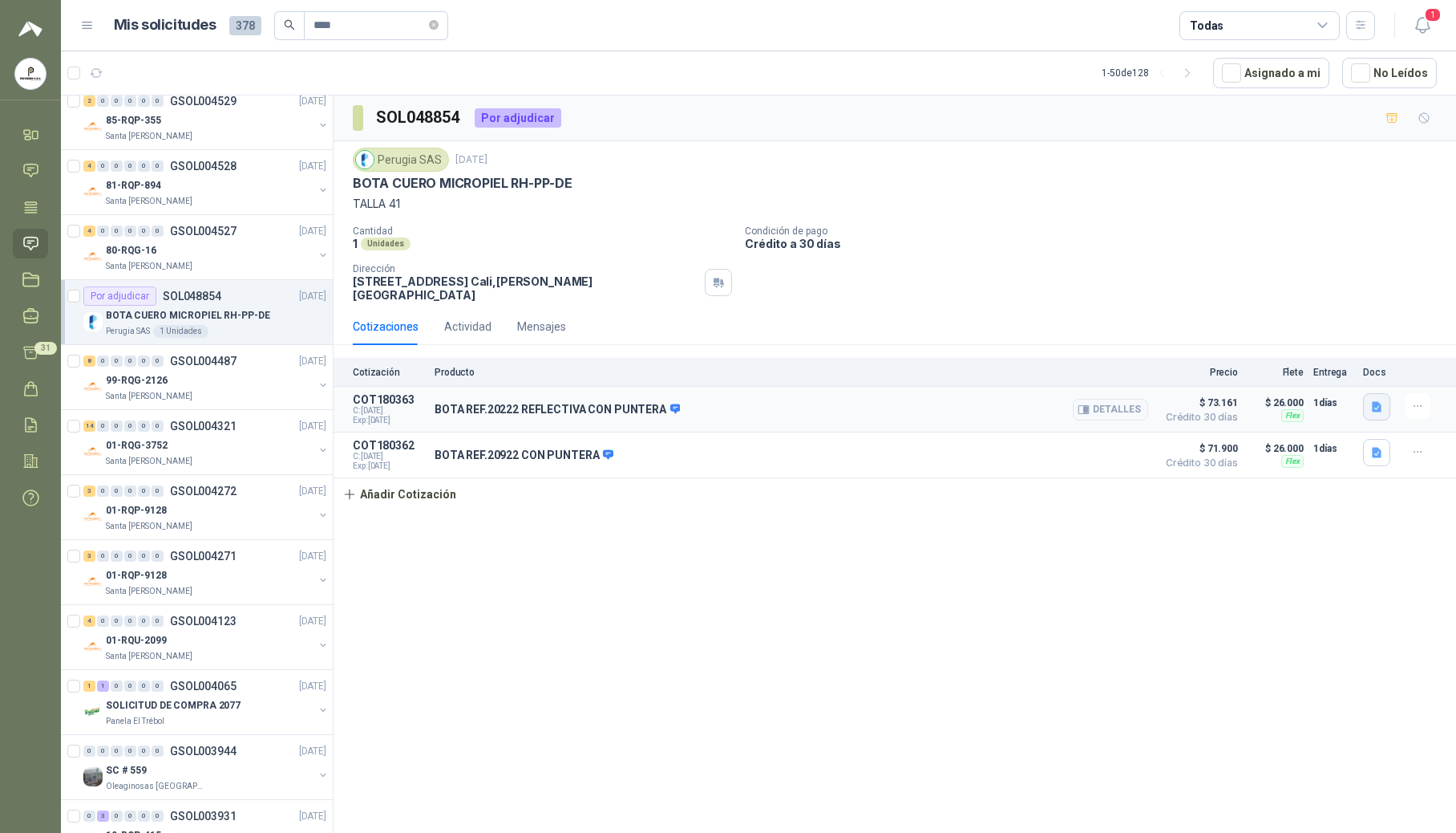
click at [988, 408] on button "button" at bounding box center [1377, 407] width 27 height 27
click at [988, 449] on icon "button" at bounding box center [1377, 452] width 14 height 14
click at [988, 514] on div "SOL048854 Por adjudicar Perugia SAS 16 jul, 2025 BOTA CUERO MICROPIEL RH-PP-DE …" at bounding box center [895, 466] width 1122 height 743
click at [183, 681] on div "1 1 0 0 0 0 GSOL004065 [DATE] SOLICITUD DE COMPRA 2077 Panela El Trébol" at bounding box center [196, 702] width 272 height 65
click at [170, 687] on p "GSOL004065" at bounding box center [204, 686] width 66 height 11
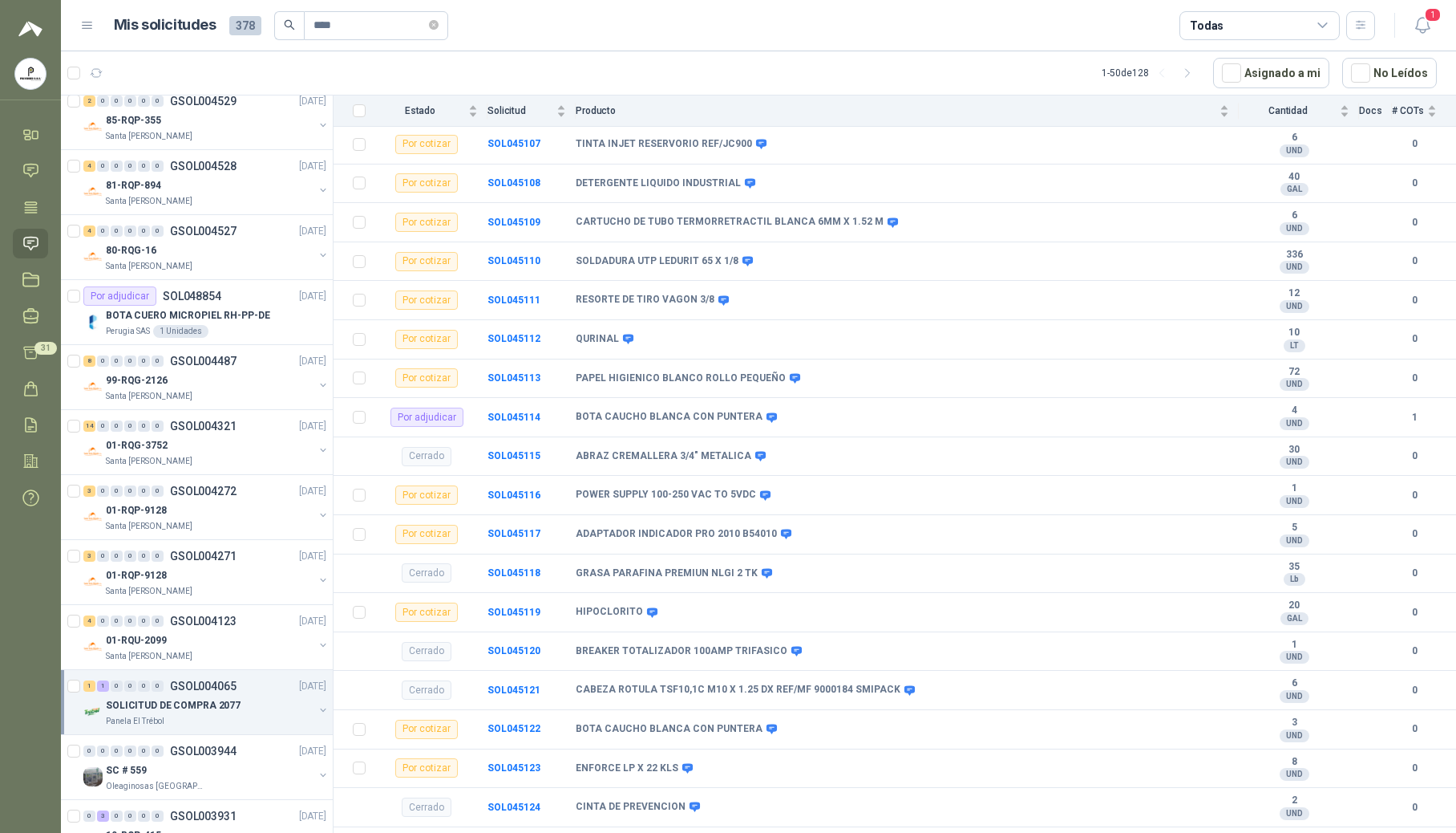
scroll to position [321, 0]
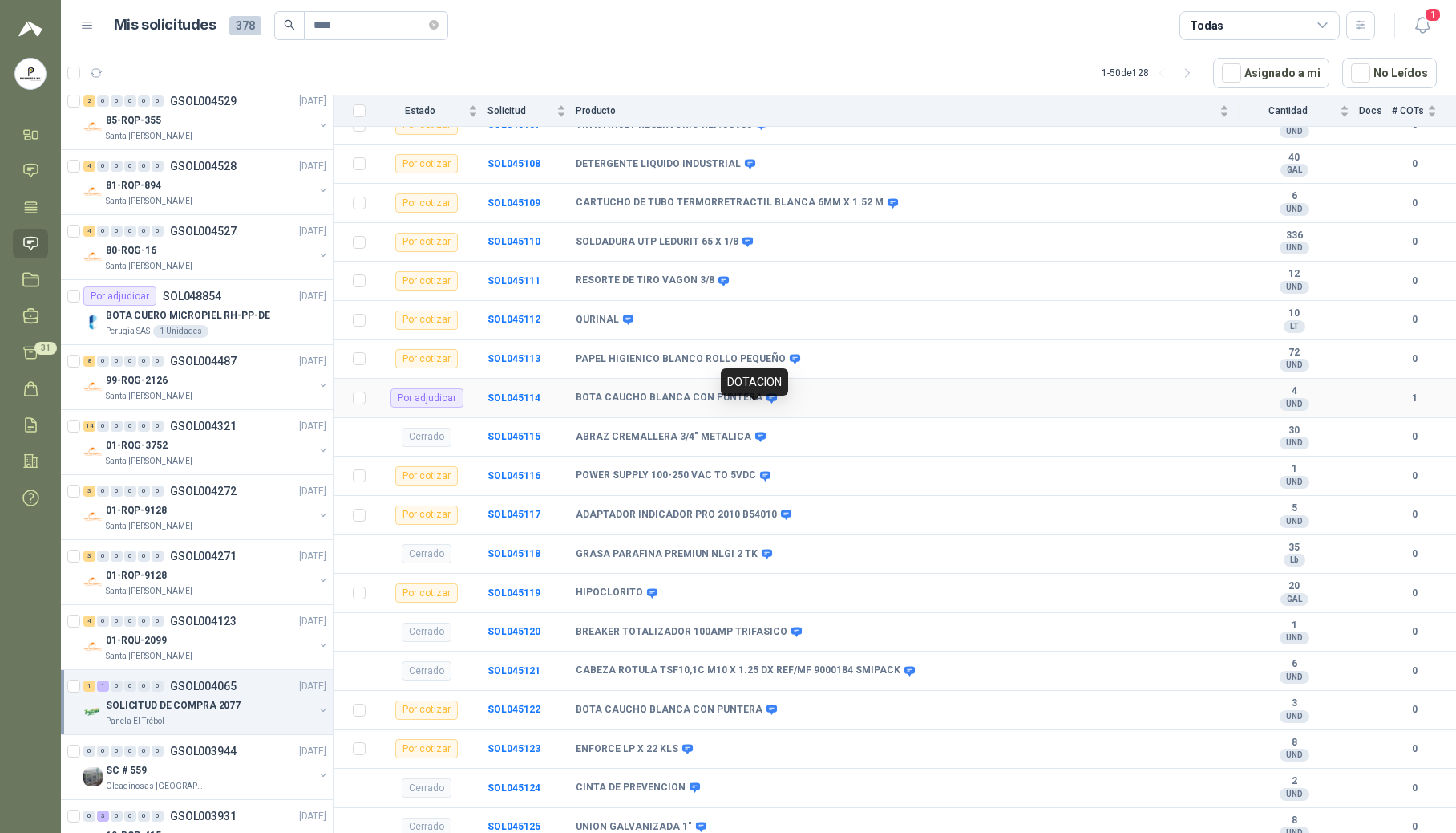
click at [766, 402] on icon at bounding box center [771, 398] width 10 height 10
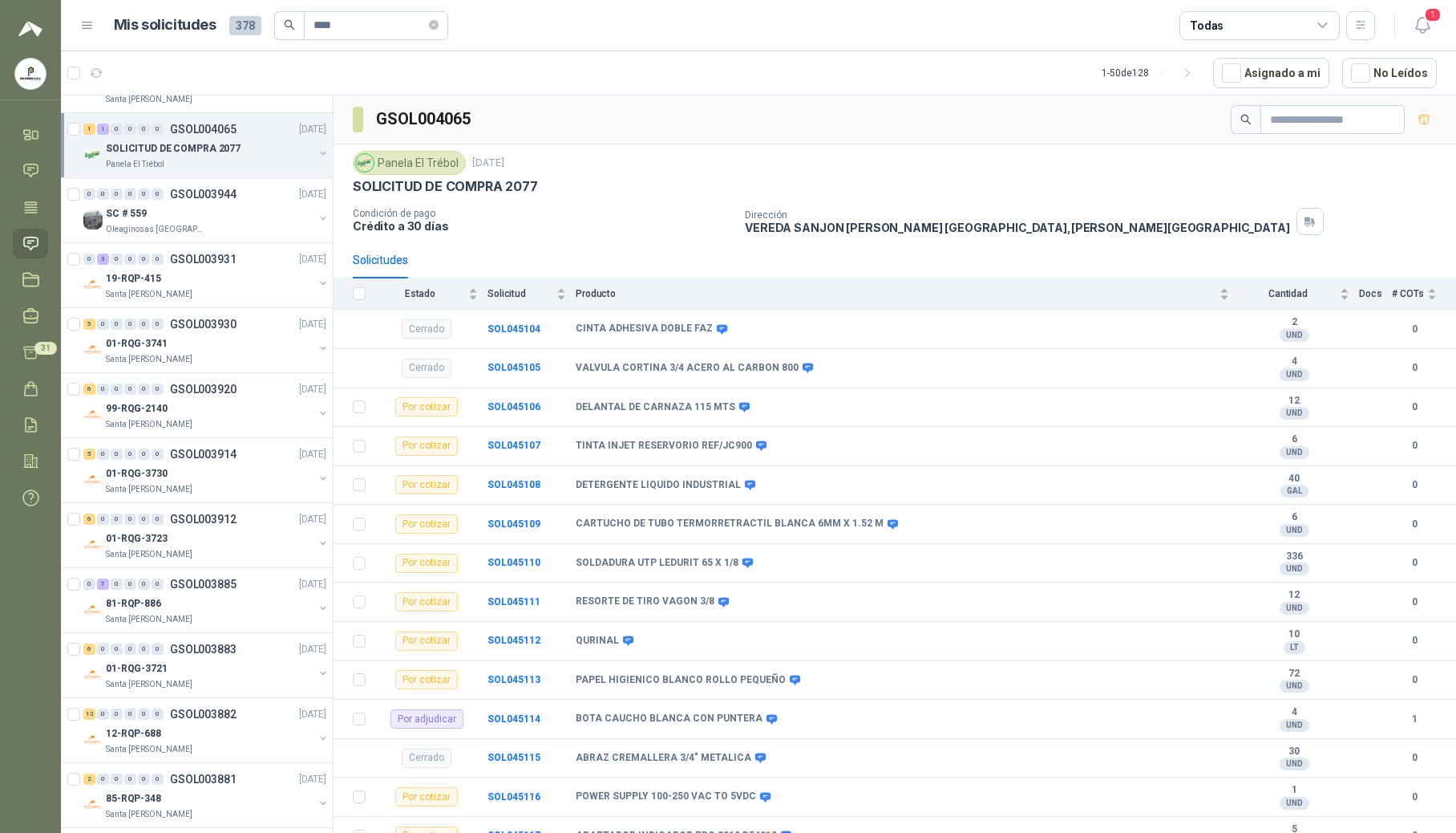
scroll to position [1417, 0]
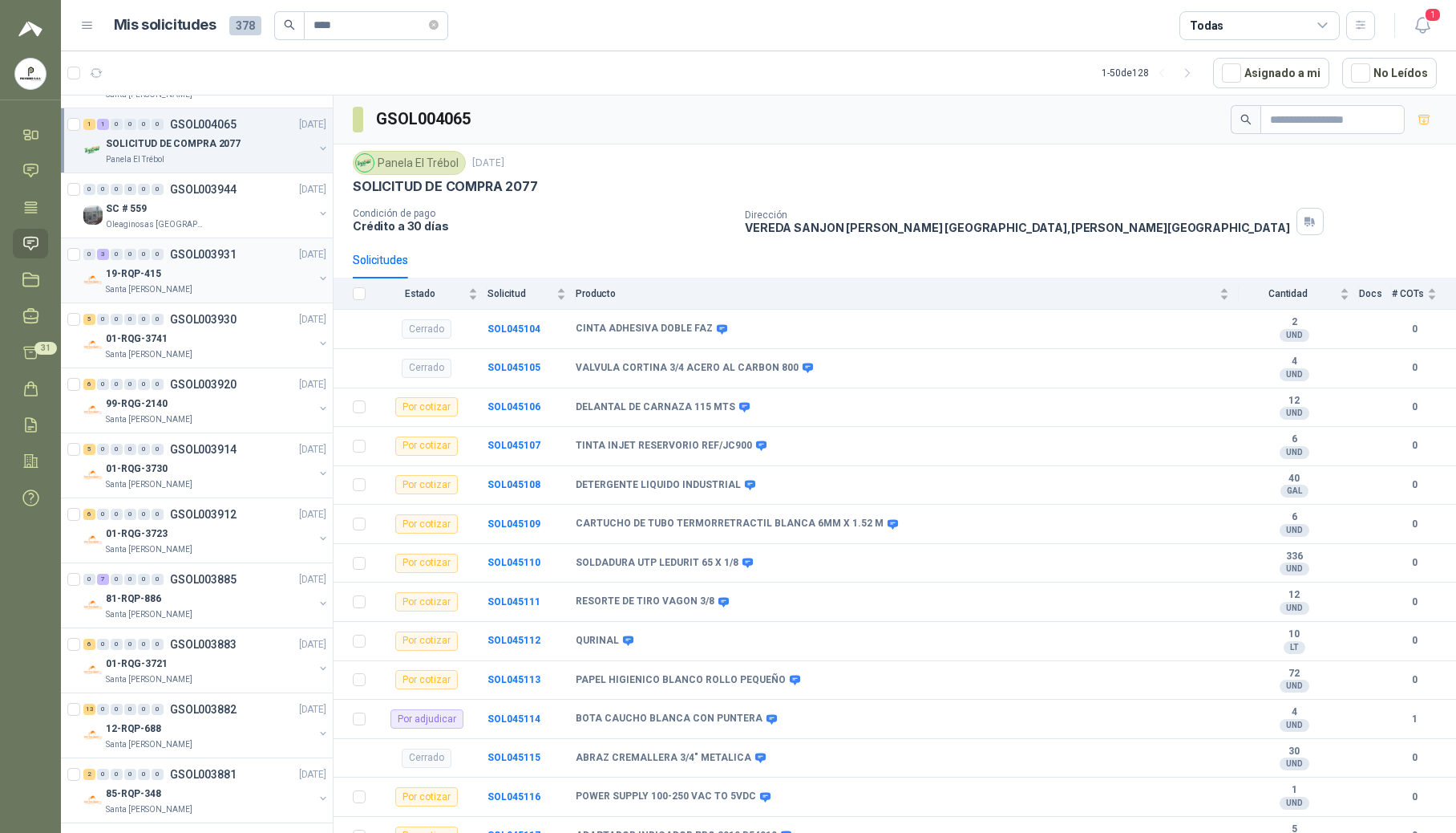
click at [233, 292] on div "Santa [PERSON_NAME]" at bounding box center [209, 290] width 208 height 13
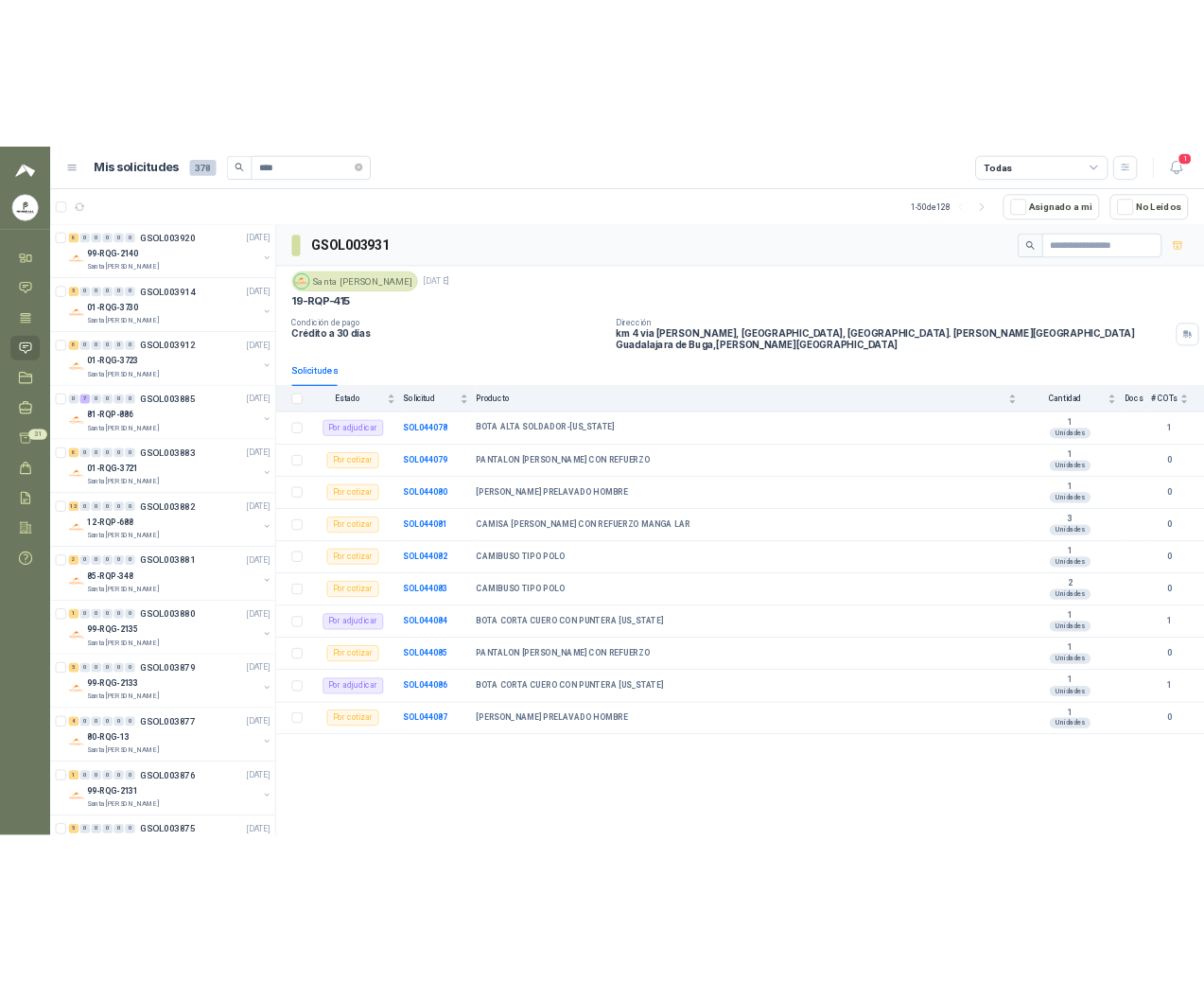
scroll to position [2032, 0]
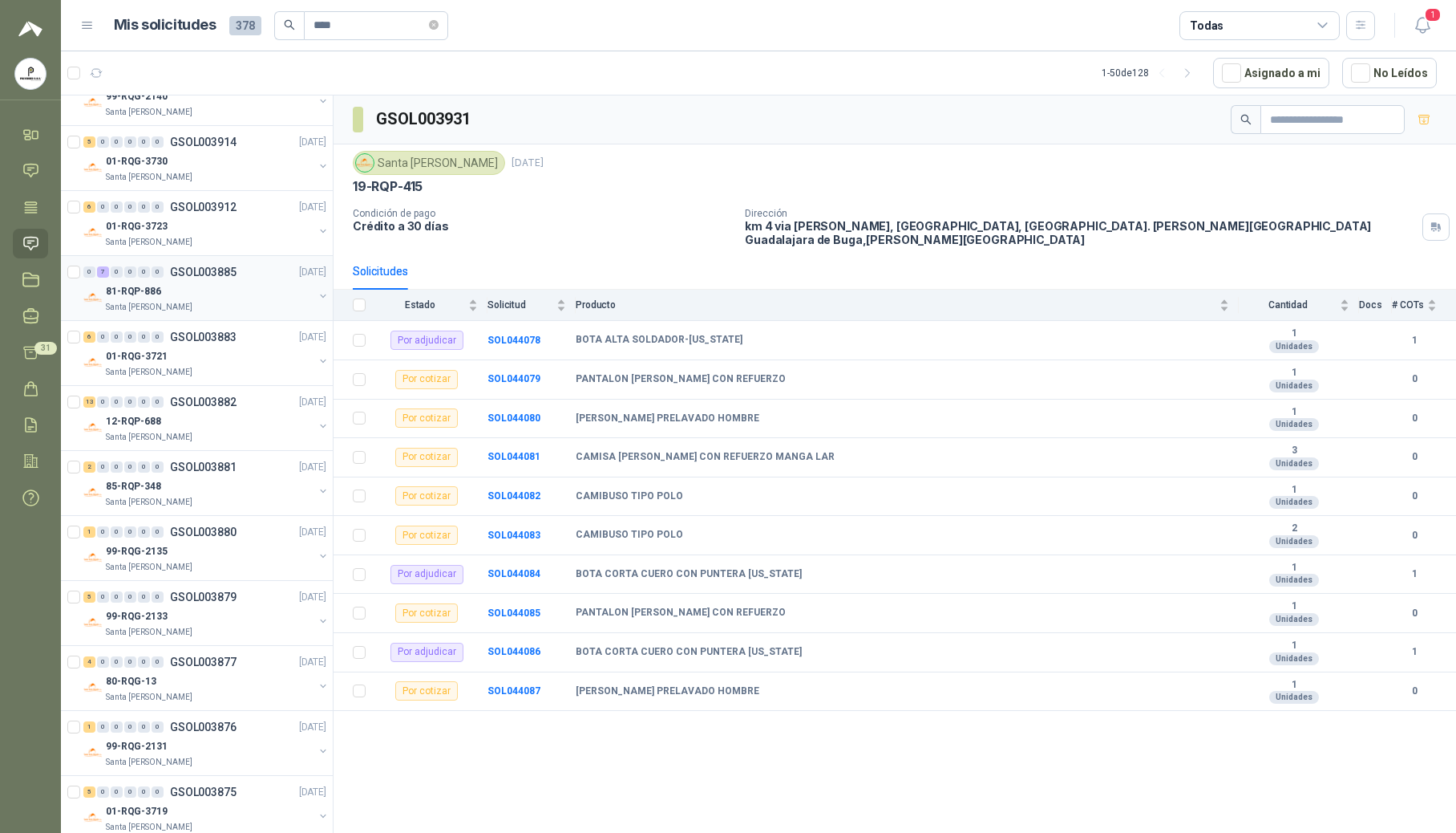
click at [215, 312] on div "Santa [PERSON_NAME]" at bounding box center [209, 307] width 208 height 13
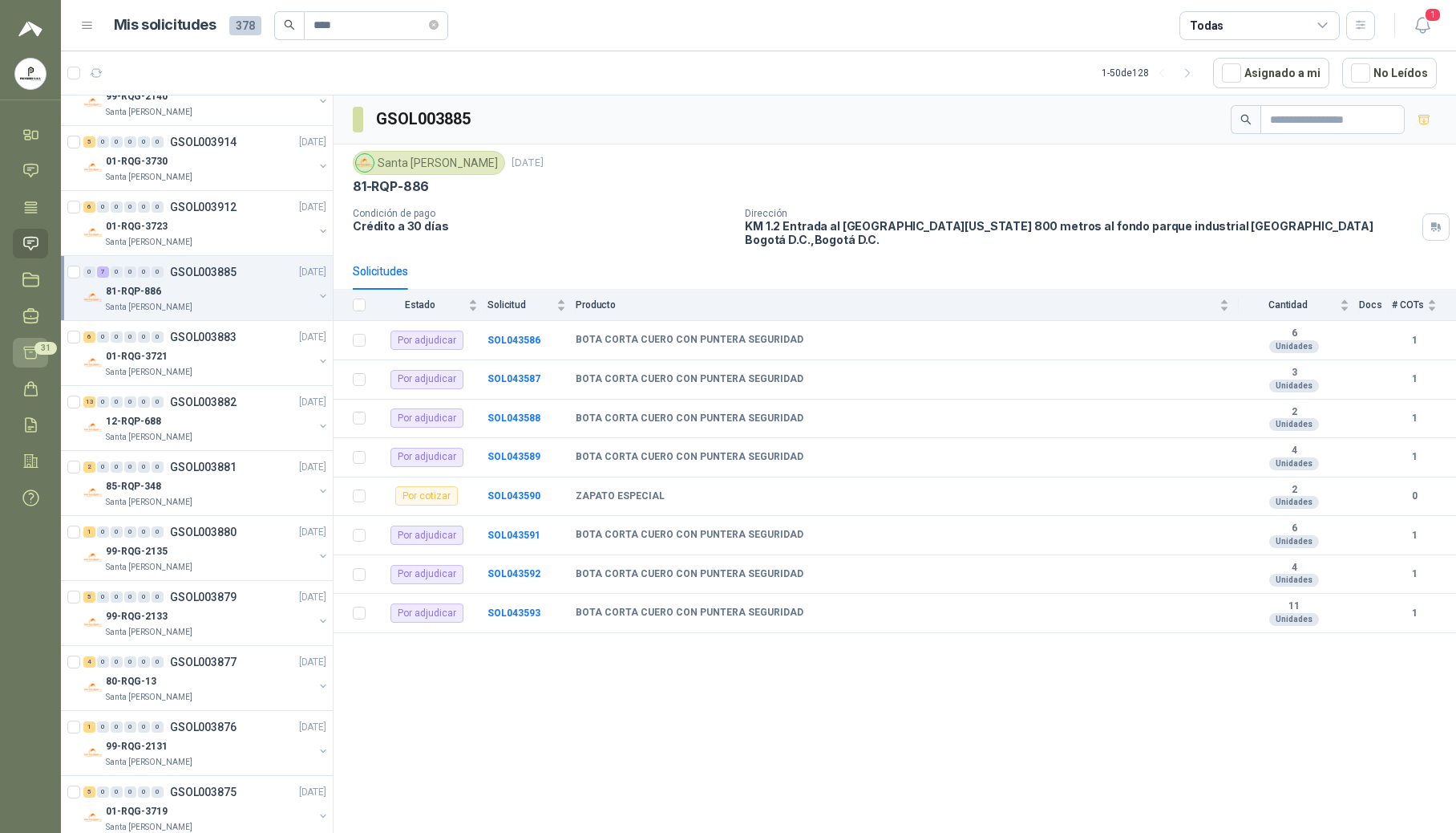
click at [31, 348] on icon at bounding box center [31, 352] width 17 height 17
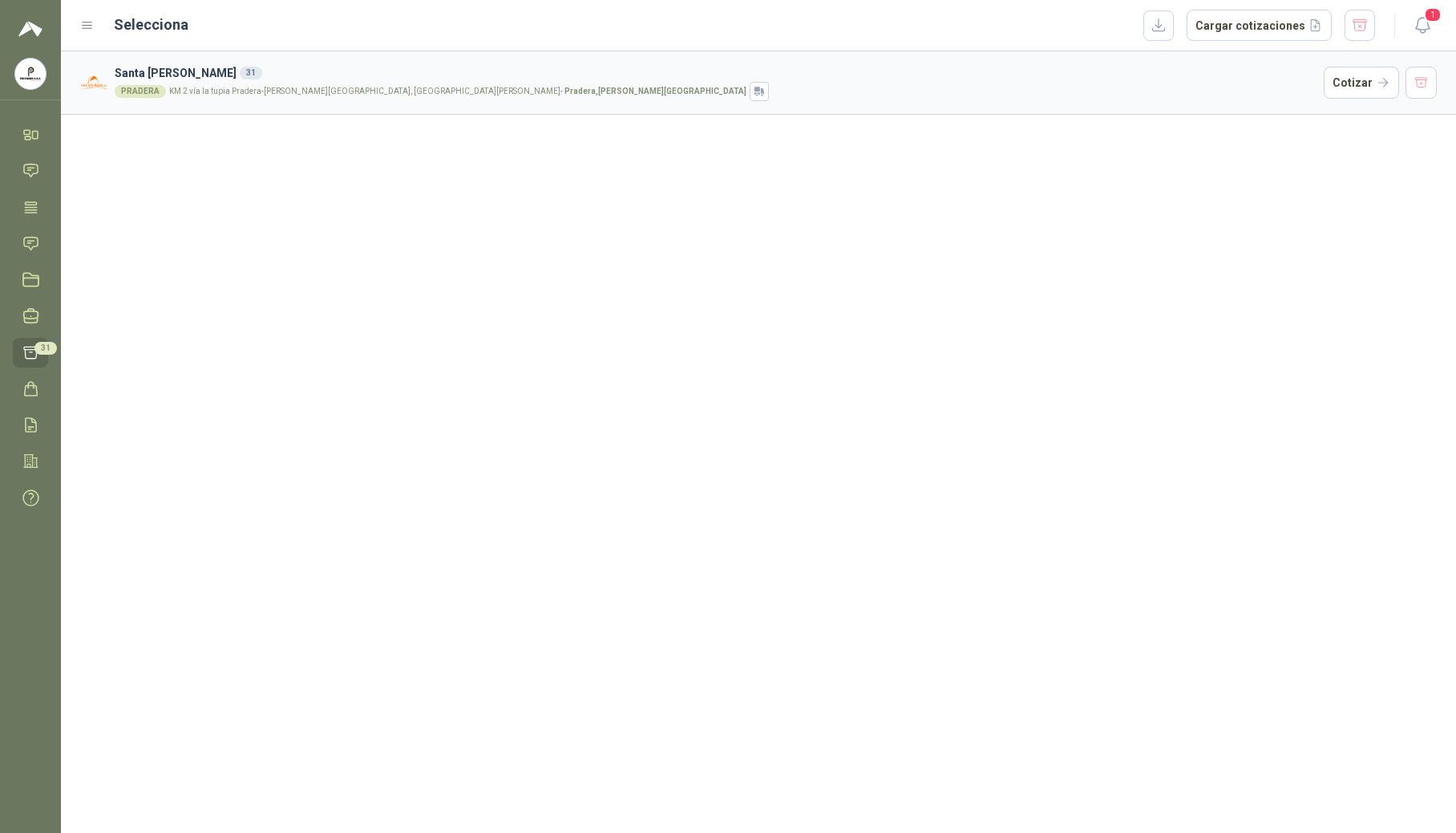
click at [588, 97] on div "PRADERA KM 2 vía la tupia Pradera-Valle del Cauca, la Tupia Candelaria - Prader…" at bounding box center [715, 91] width 1202 height 19
click at [988, 82] on button "Cotizar" at bounding box center [1361, 82] width 75 height 32
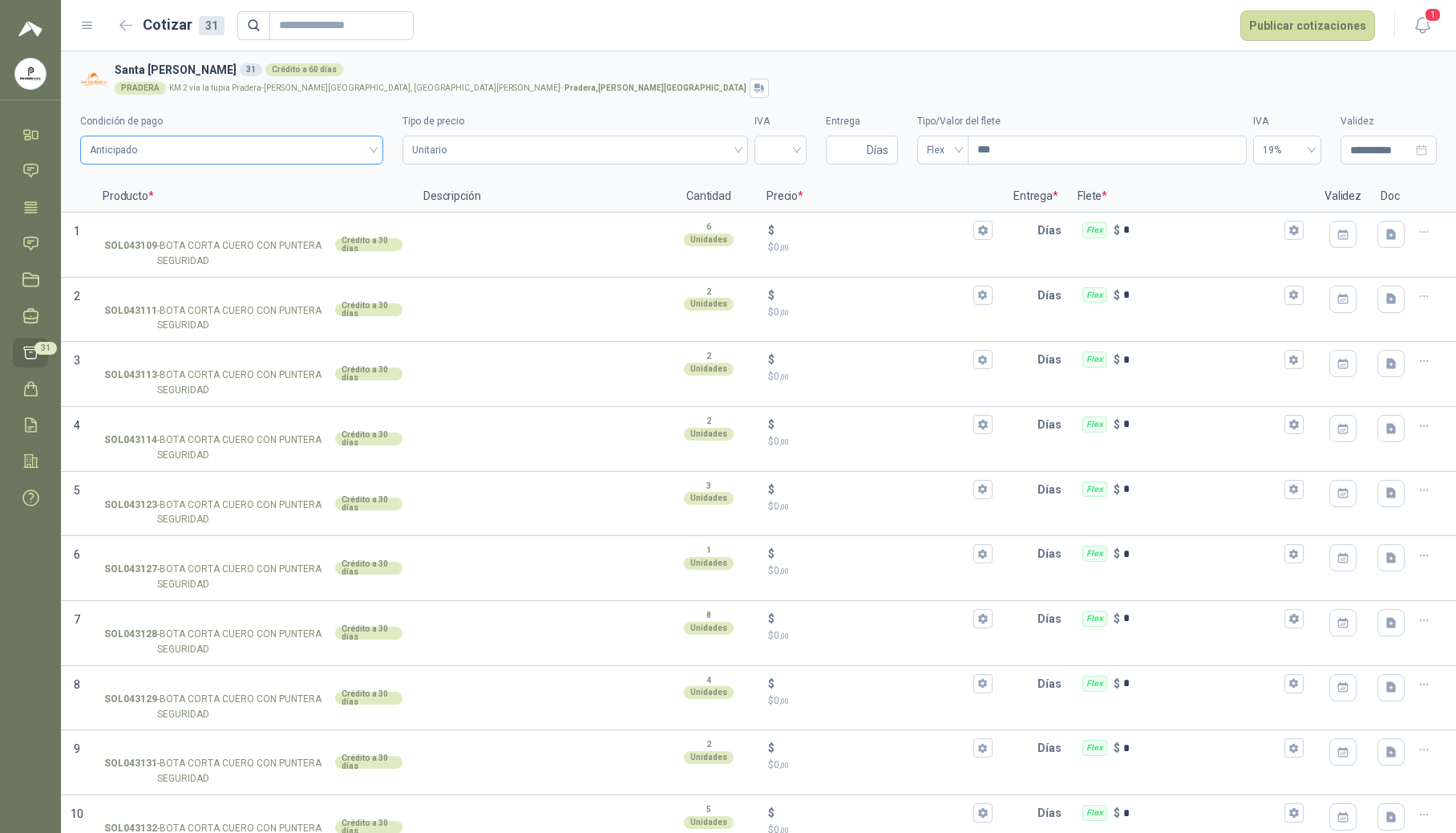
click at [373, 155] on div "Anticipado" at bounding box center [231, 150] width 303 height 29
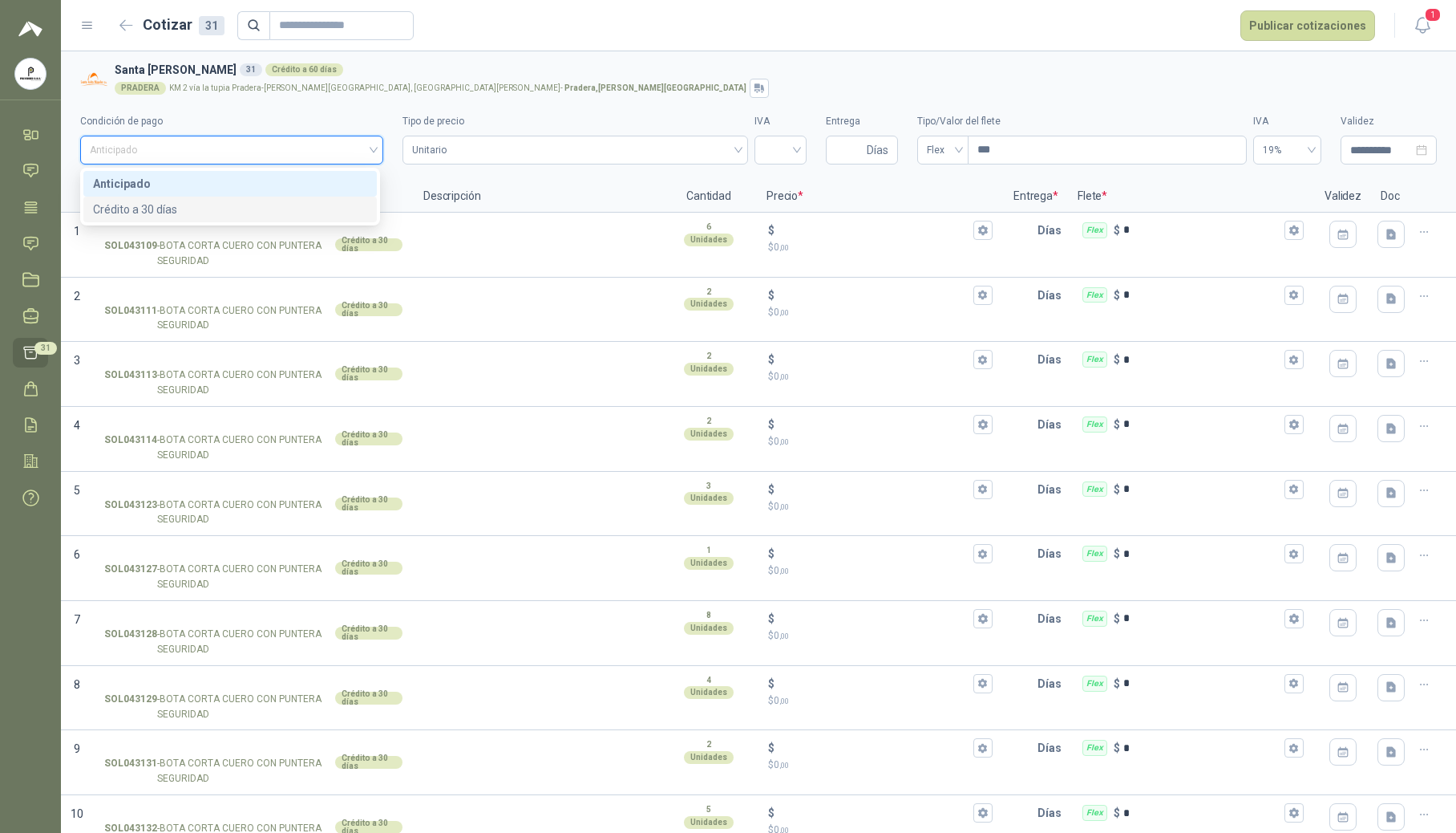
click at [301, 208] on div "Crédito a 30 días" at bounding box center [230, 209] width 275 height 18
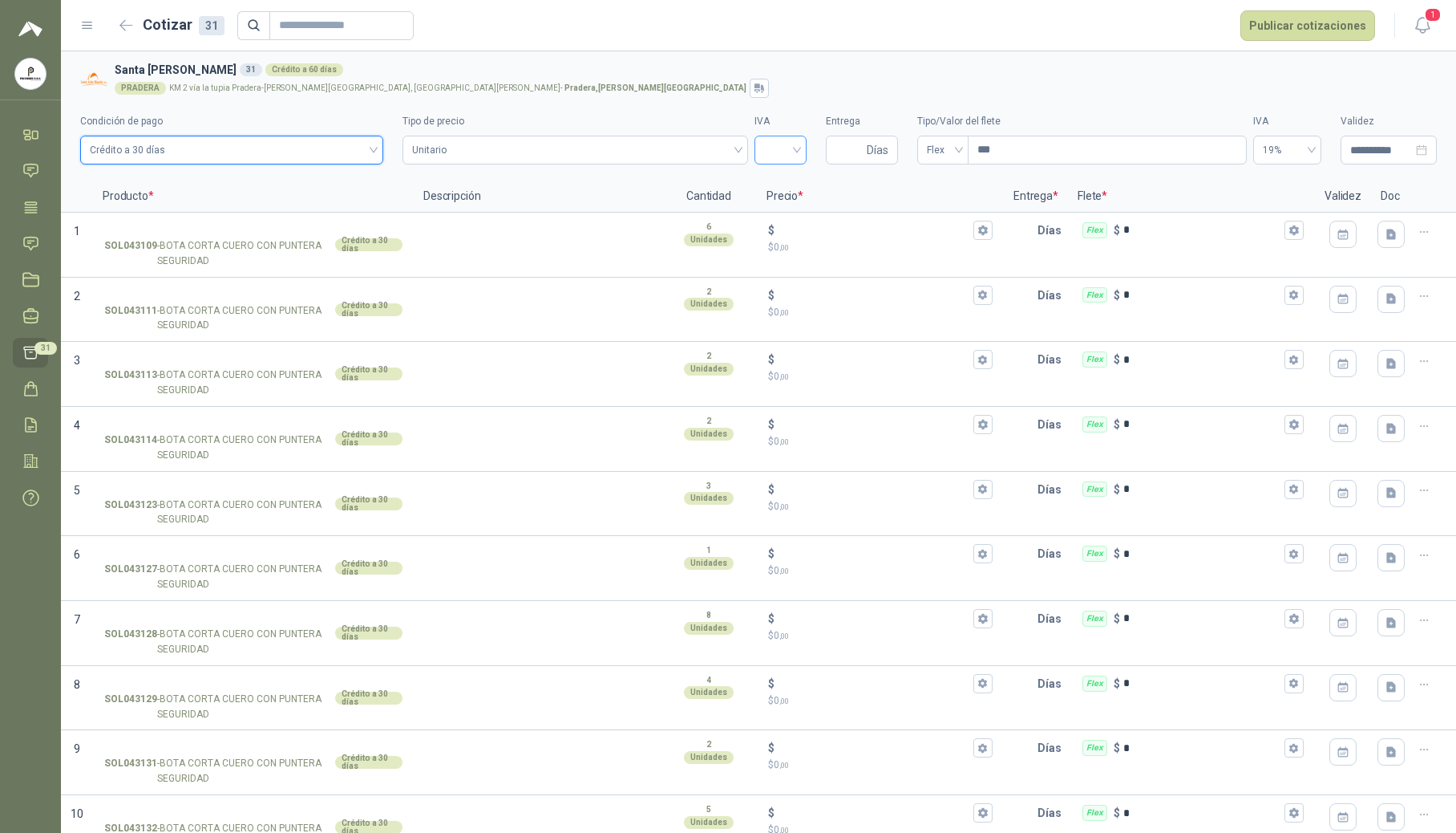
click at [794, 153] on div at bounding box center [780, 150] width 52 height 29
click at [783, 180] on div "19%" at bounding box center [772, 183] width 27 height 18
click at [847, 151] on input "Entrega" at bounding box center [850, 150] width 28 height 27
type input "*"
click at [988, 149] on span "19%" at bounding box center [1287, 150] width 49 height 24
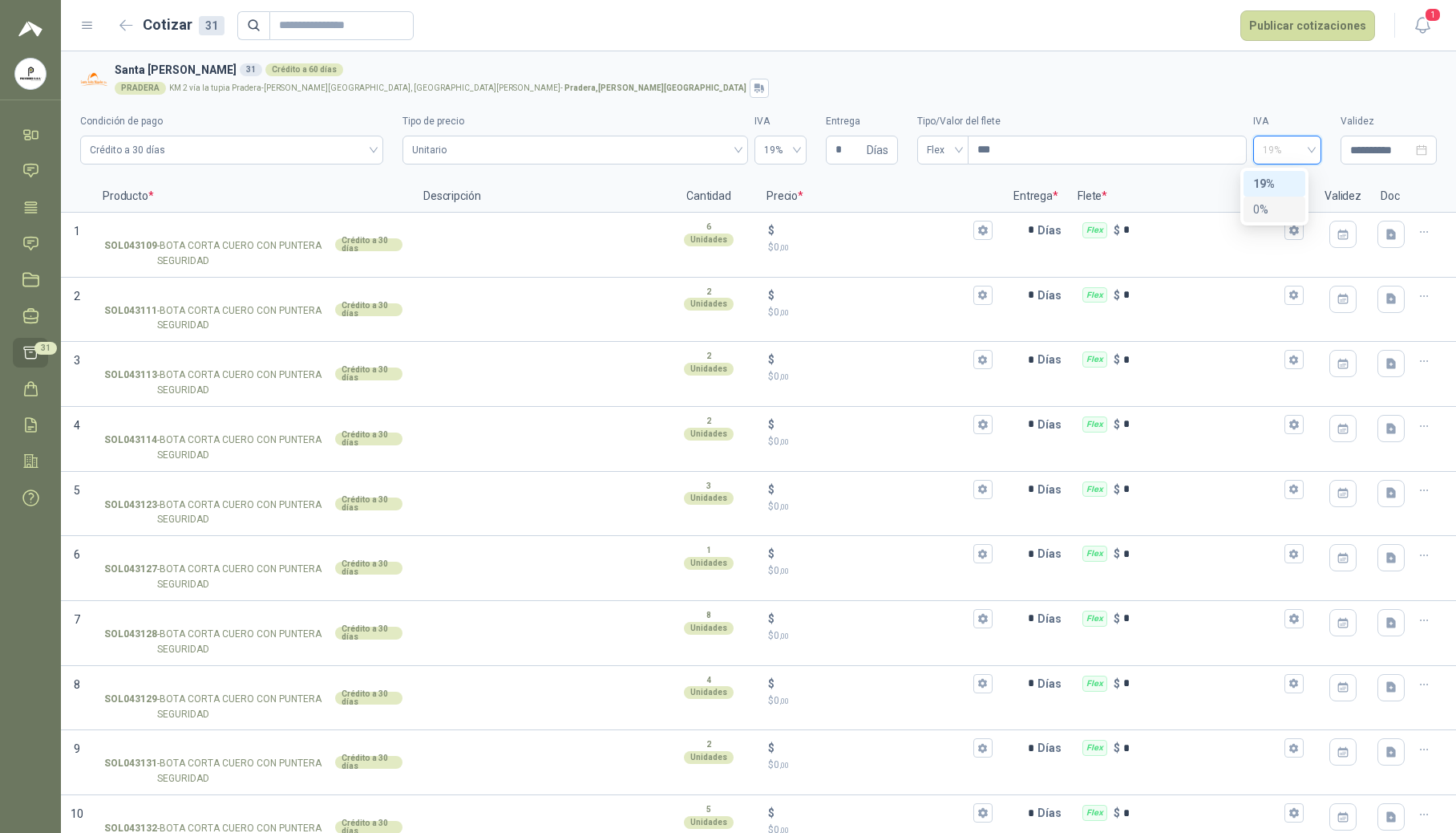
click at [988, 204] on div "0%" at bounding box center [1274, 209] width 43 height 18
click at [32, 238] on icon at bounding box center [31, 243] width 17 height 17
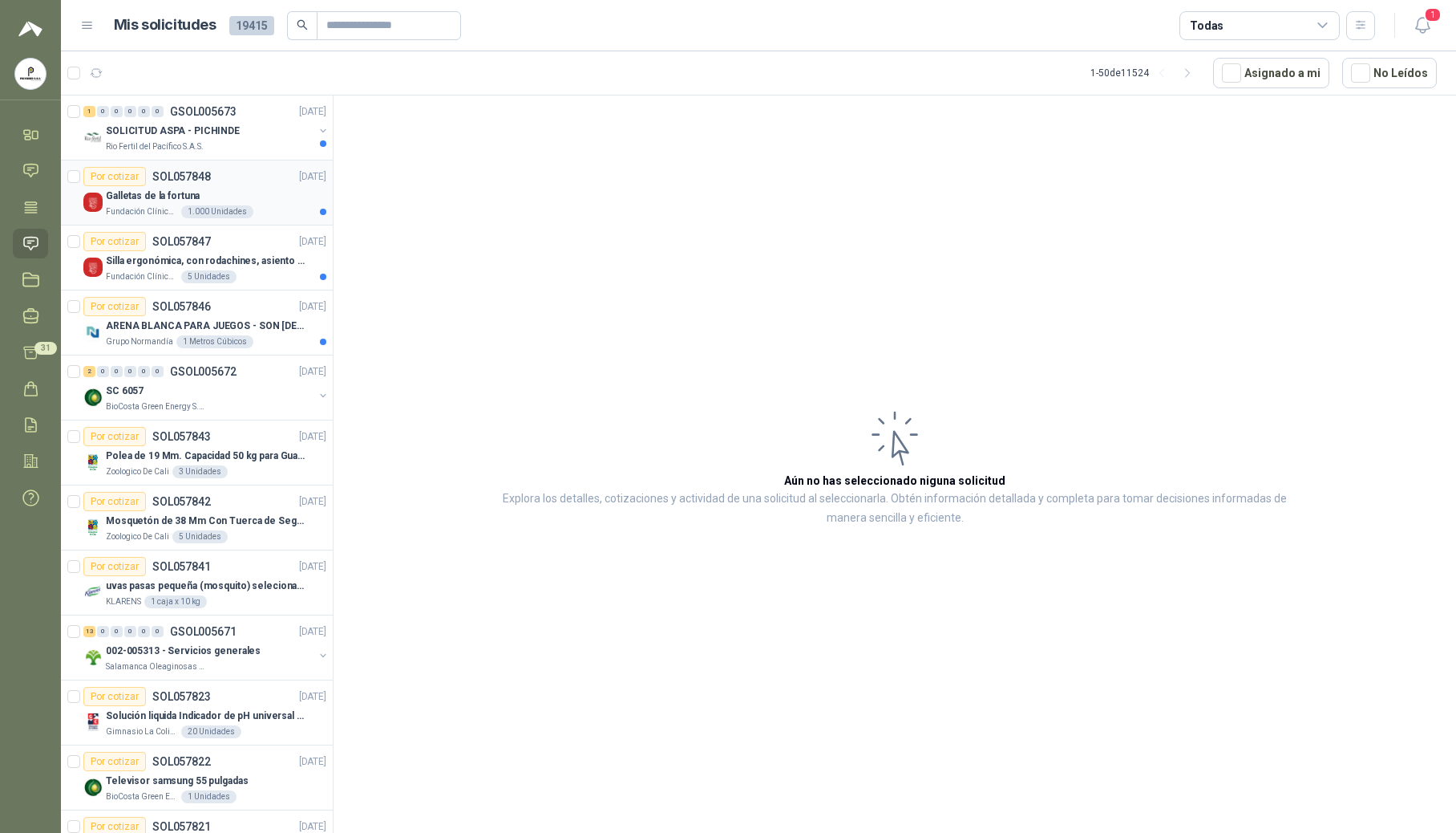
click at [207, 194] on div "Galletas de la fortuna" at bounding box center [216, 196] width 220 height 19
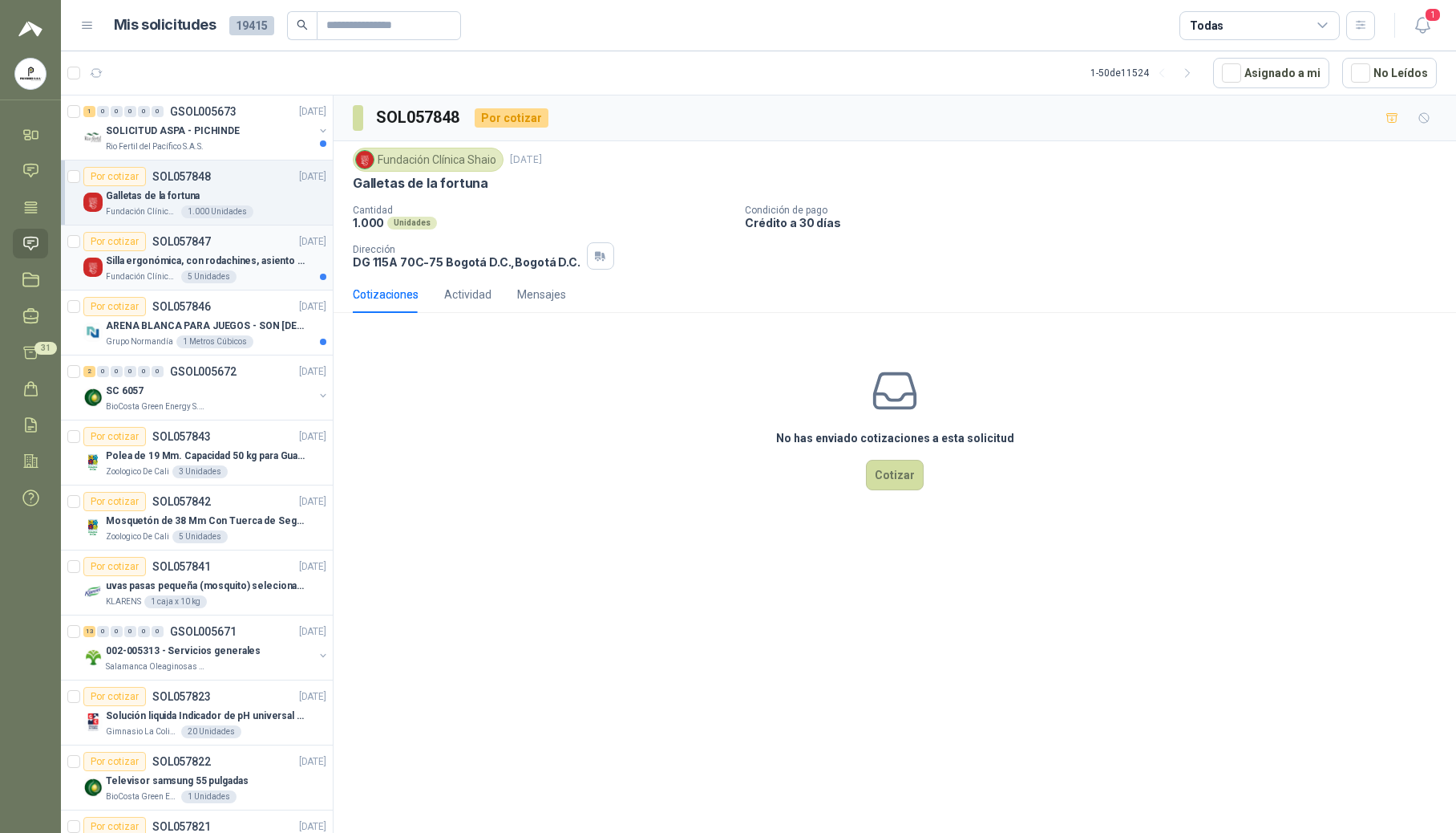
click at [193, 280] on div "5 Unidades" at bounding box center [208, 277] width 56 height 13
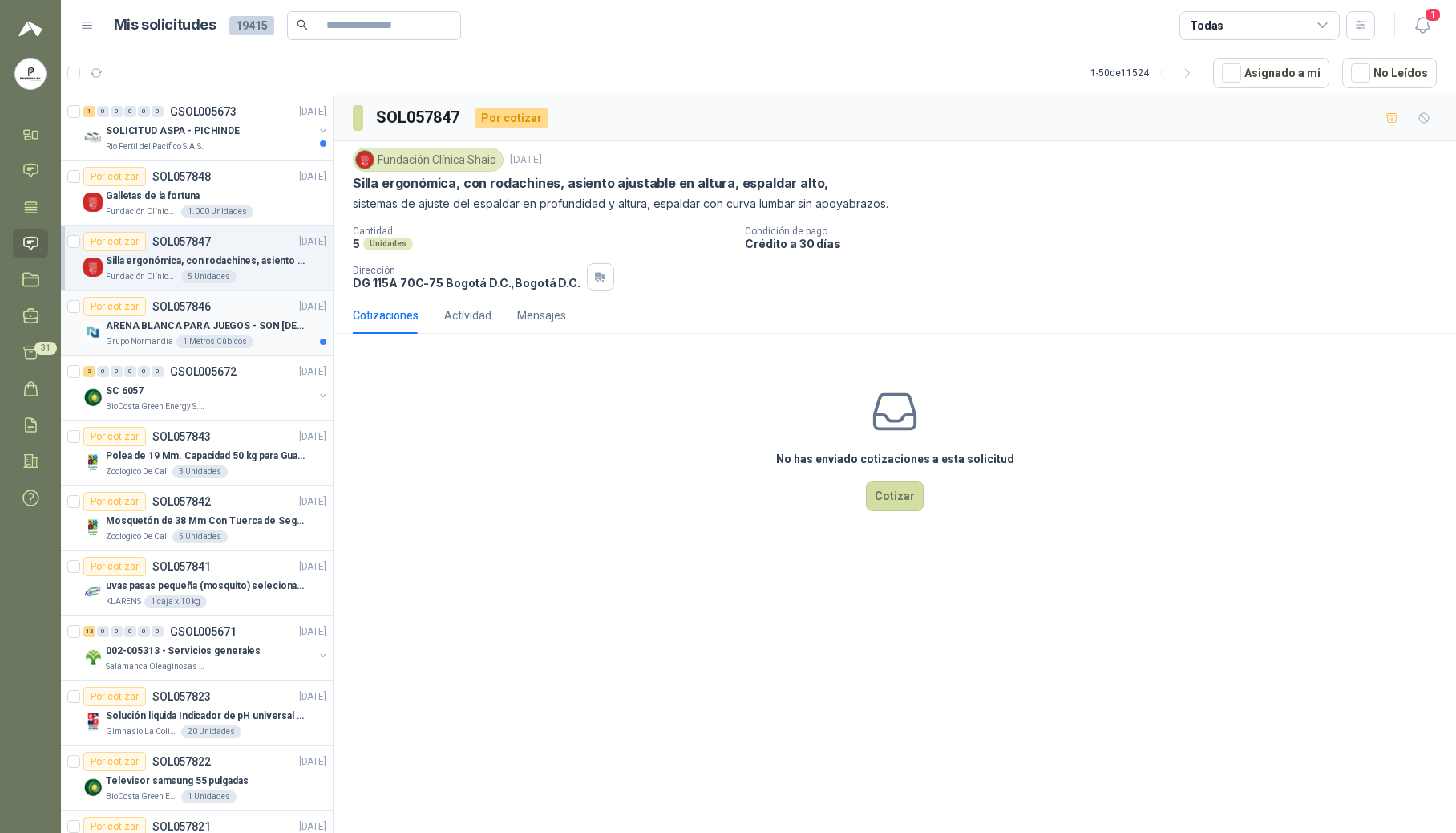
click at [236, 325] on p "ARENA BLANCA PARA JUEGOS - SON [DEMOGRAPHIC_DATA].31 METROS CUBICOS" at bounding box center [205, 326] width 199 height 15
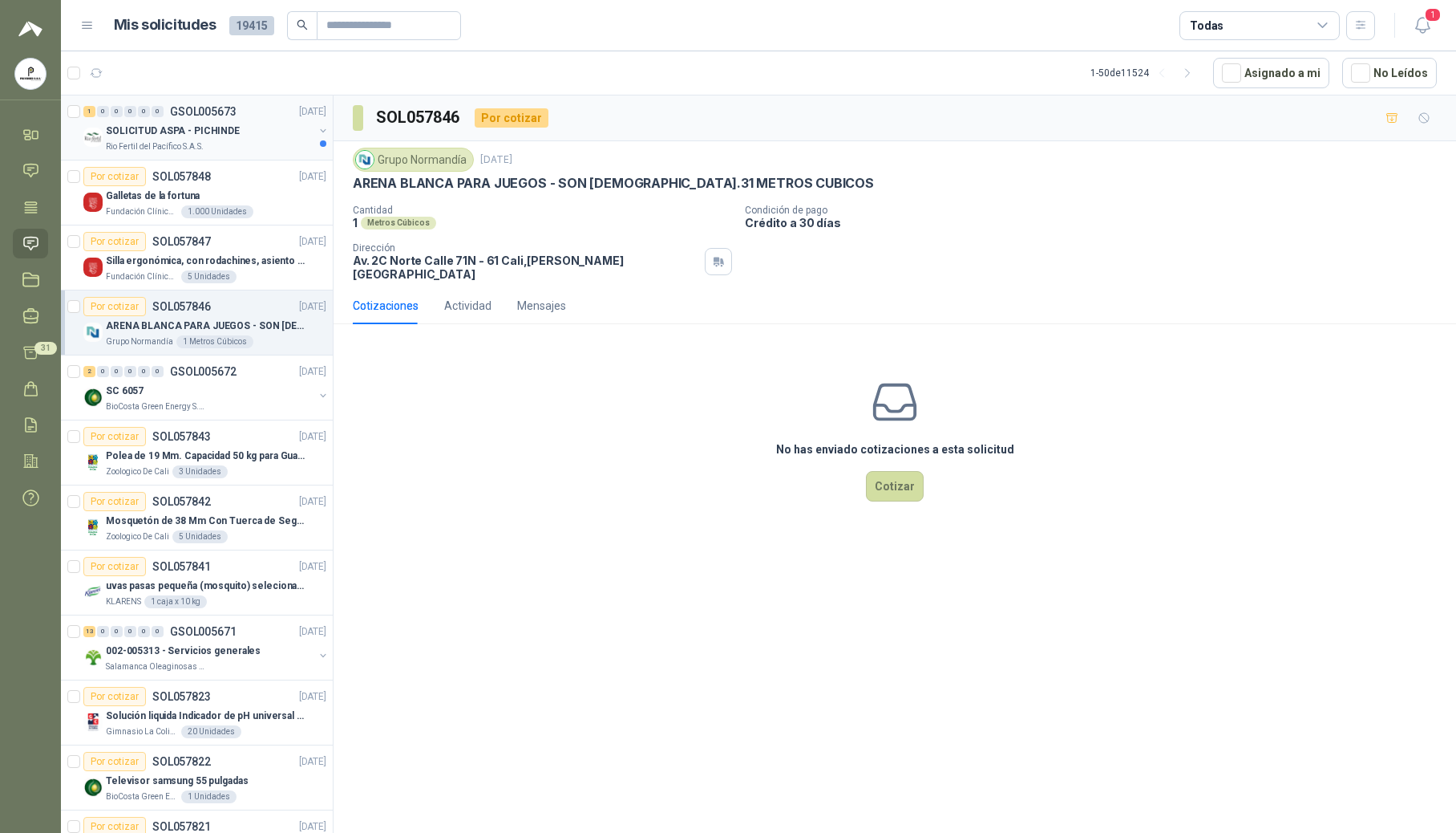
click at [237, 133] on div "SOLICITUD ASPA - PICHINDE" at bounding box center [209, 131] width 208 height 19
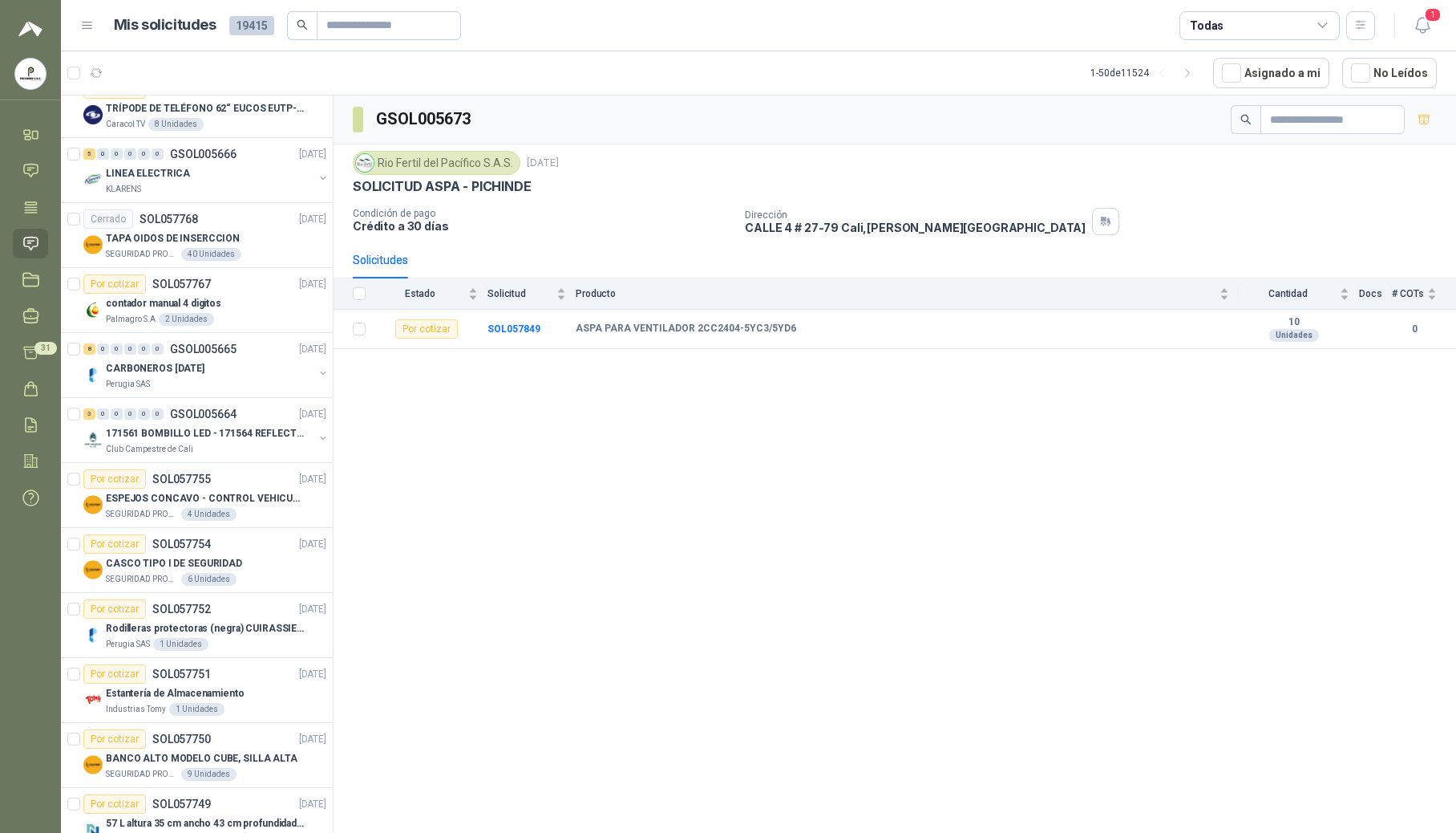
scroll to position [1201, 0]
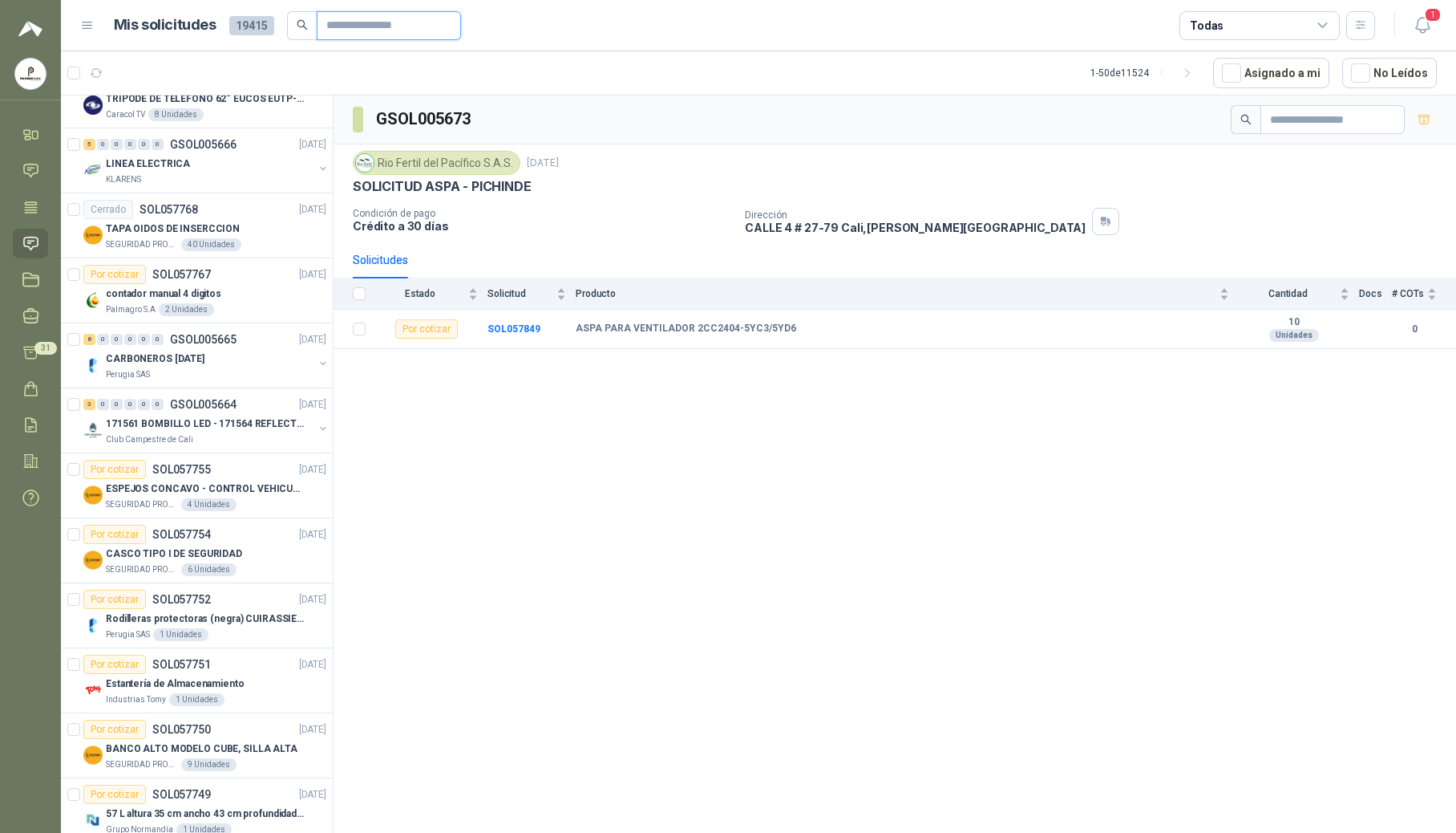
click at [387, 12] on input "text" at bounding box center [382, 26] width 112 height 27
type input "****"
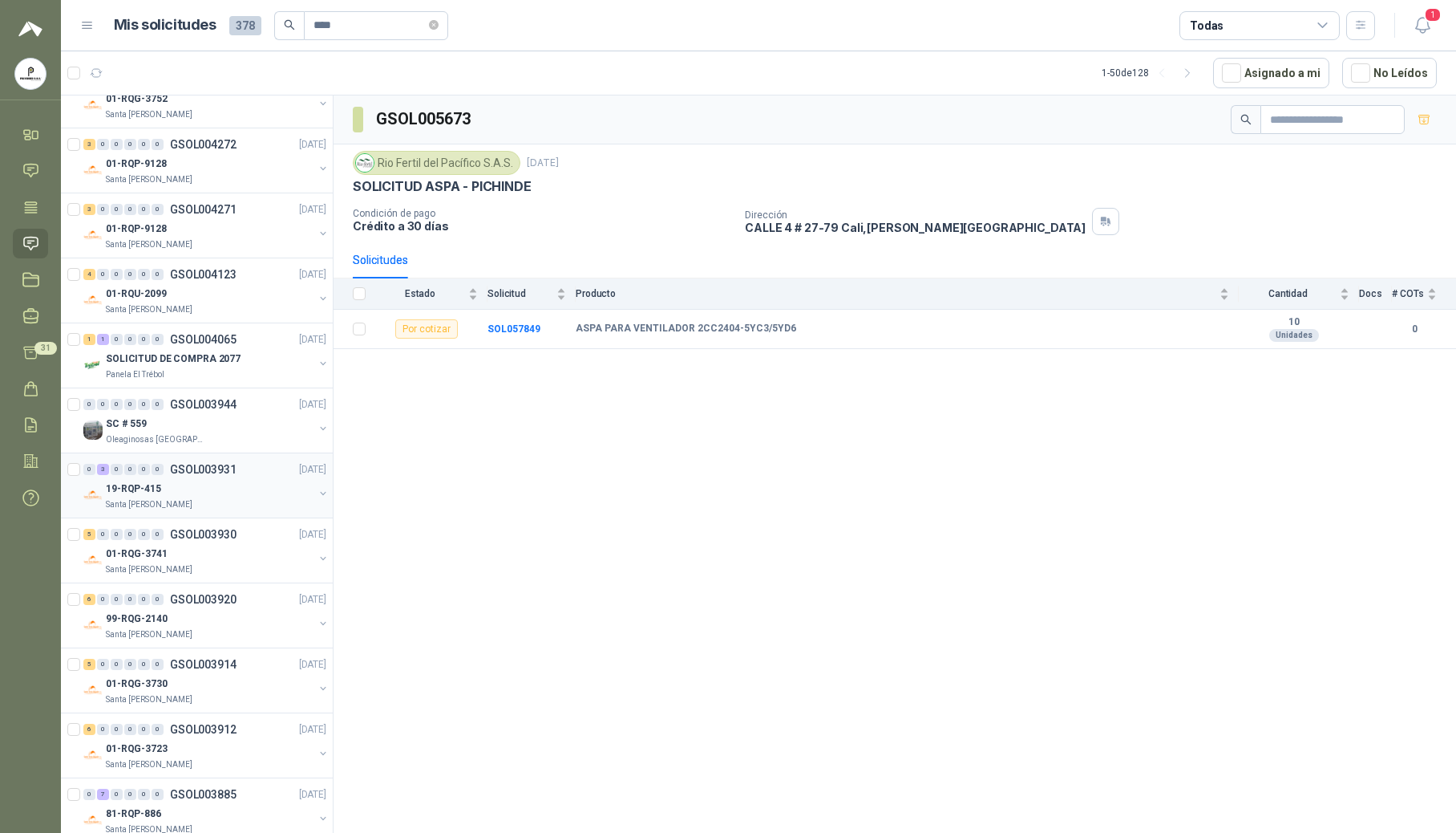
click at [193, 505] on div "Santa [PERSON_NAME]" at bounding box center [209, 505] width 208 height 13
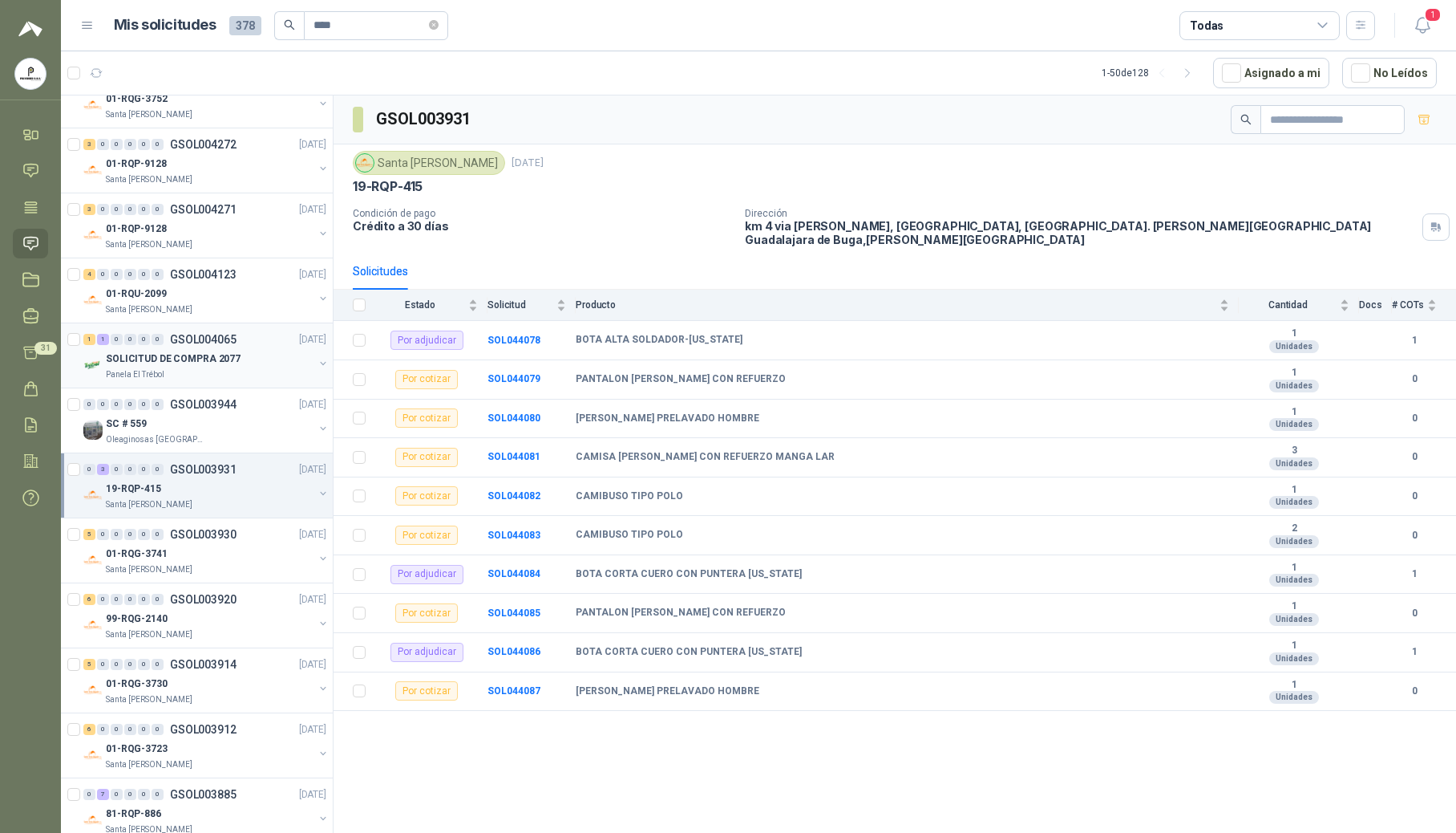
click at [155, 357] on p "SOLICITUD DE COMPRA 2077" at bounding box center [173, 359] width 135 height 15
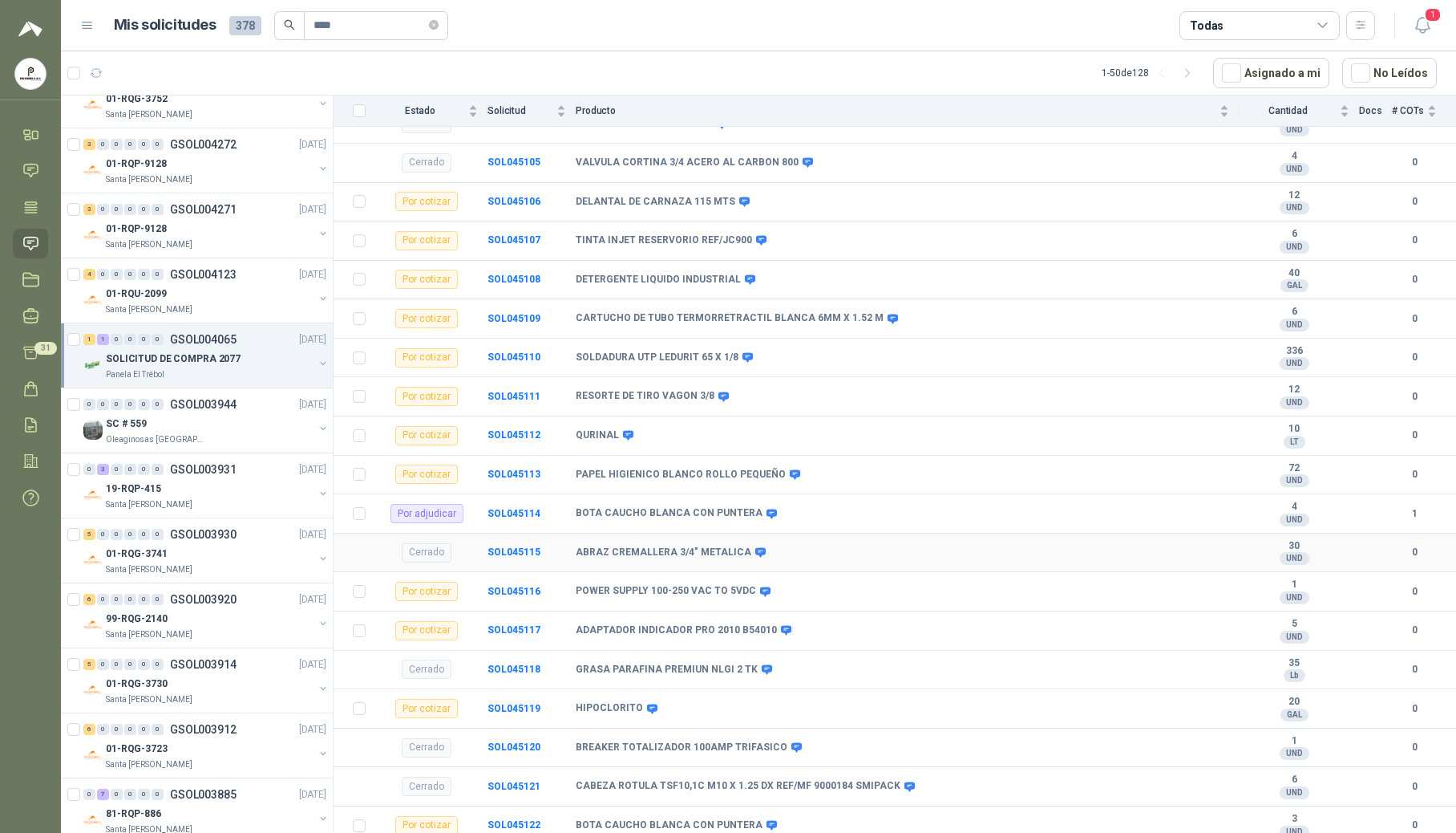
scroll to position [213, 0]
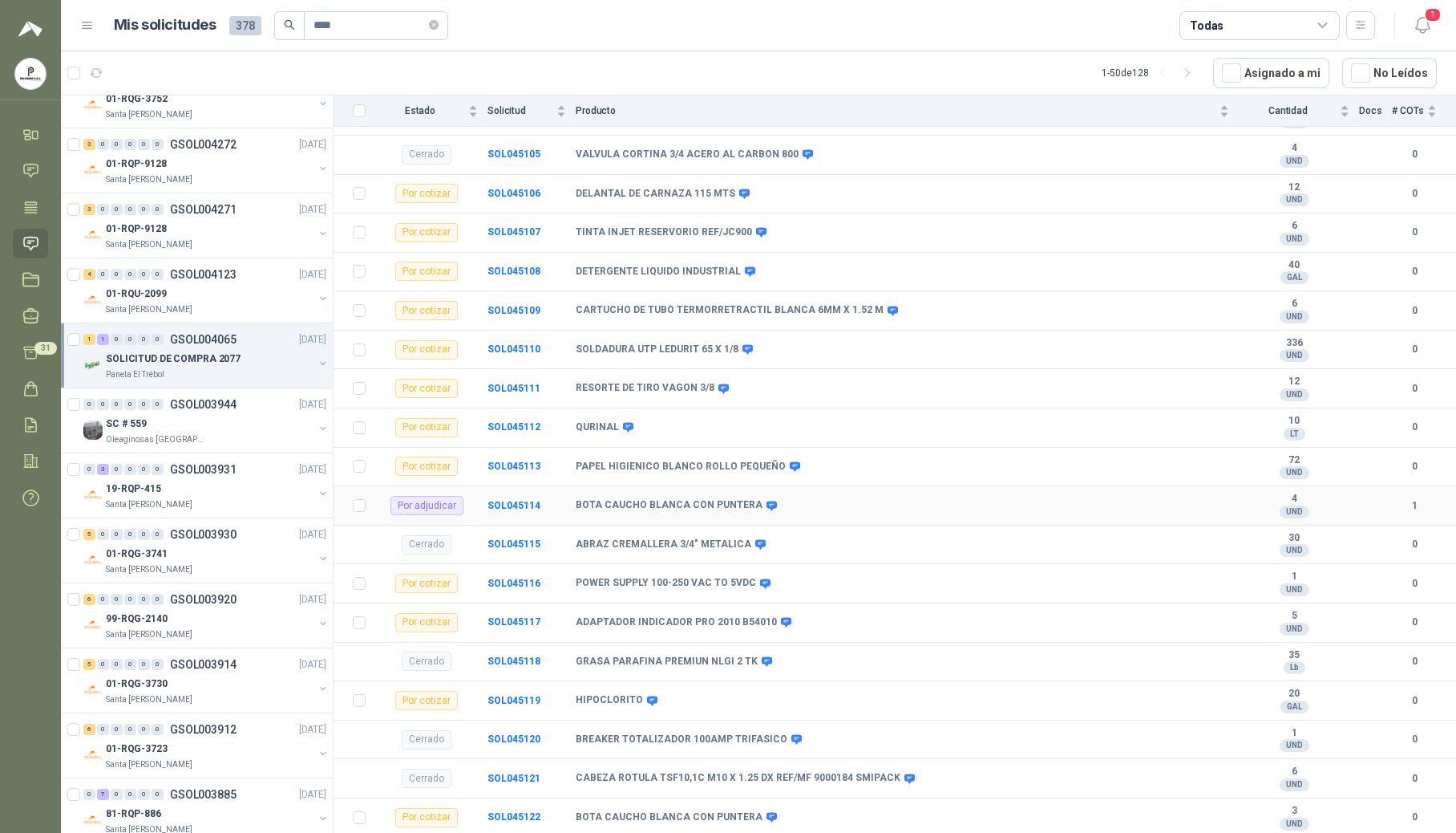
click at [646, 511] on b "BOTA CAUCHO BLANCA CON PUNTERA" at bounding box center [669, 506] width 187 height 13
click at [404, 515] on div "Por adjudicar" at bounding box center [427, 506] width 73 height 19
click at [489, 523] on td "SOL045114" at bounding box center [531, 506] width 88 height 40
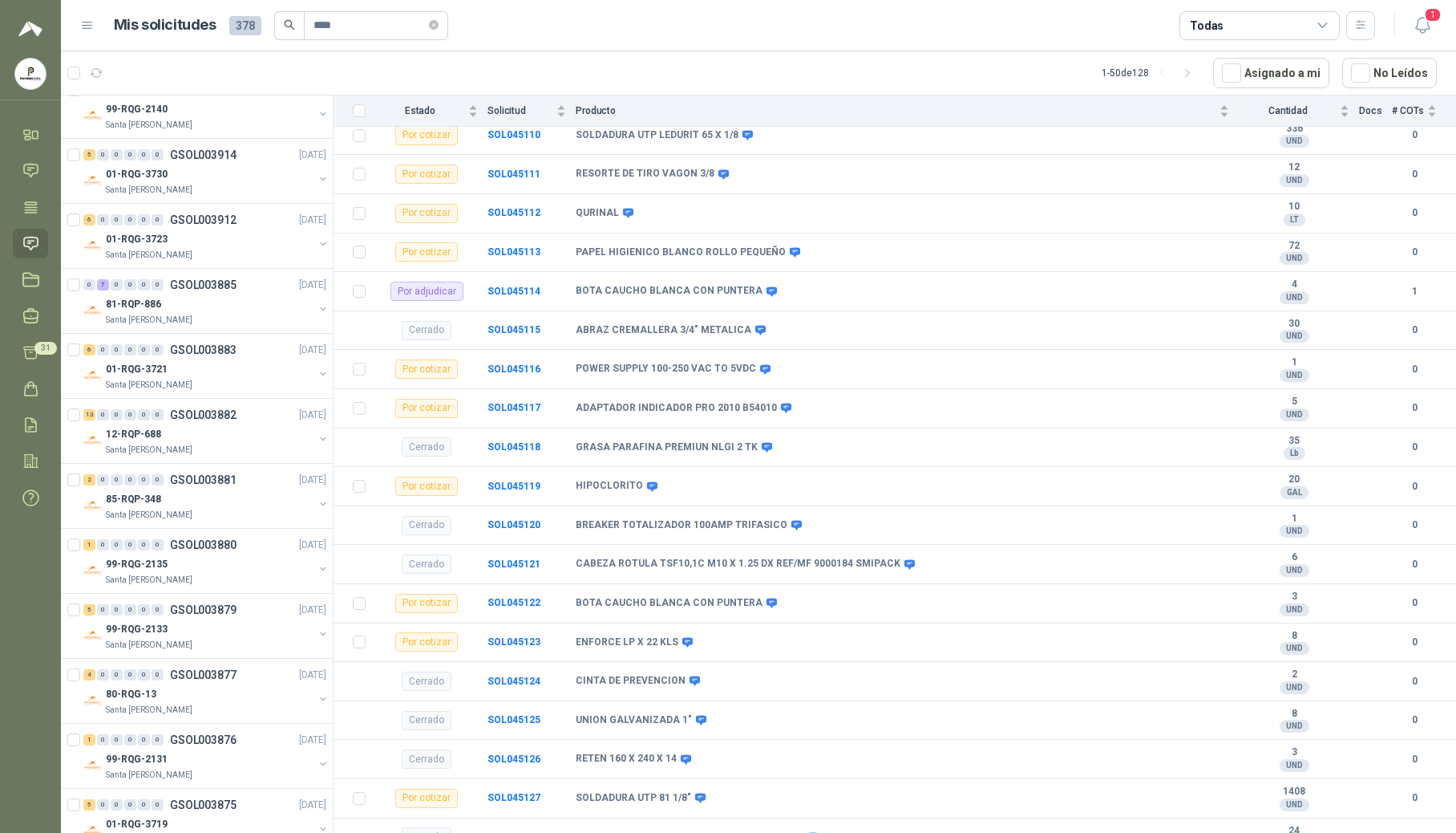
scroll to position [1737, 0]
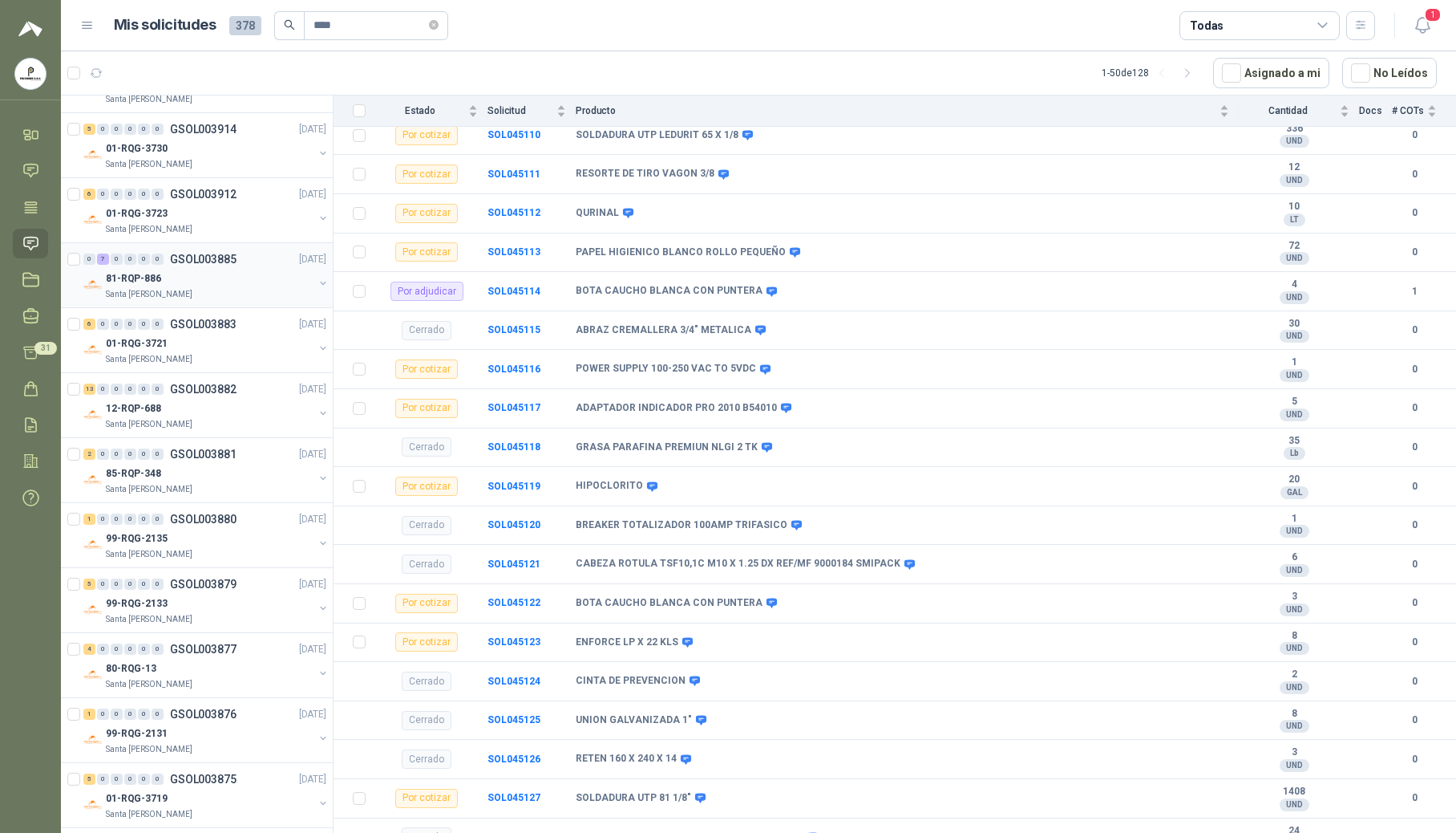
click at [192, 288] on div "81-RQP-886" at bounding box center [209, 279] width 208 height 19
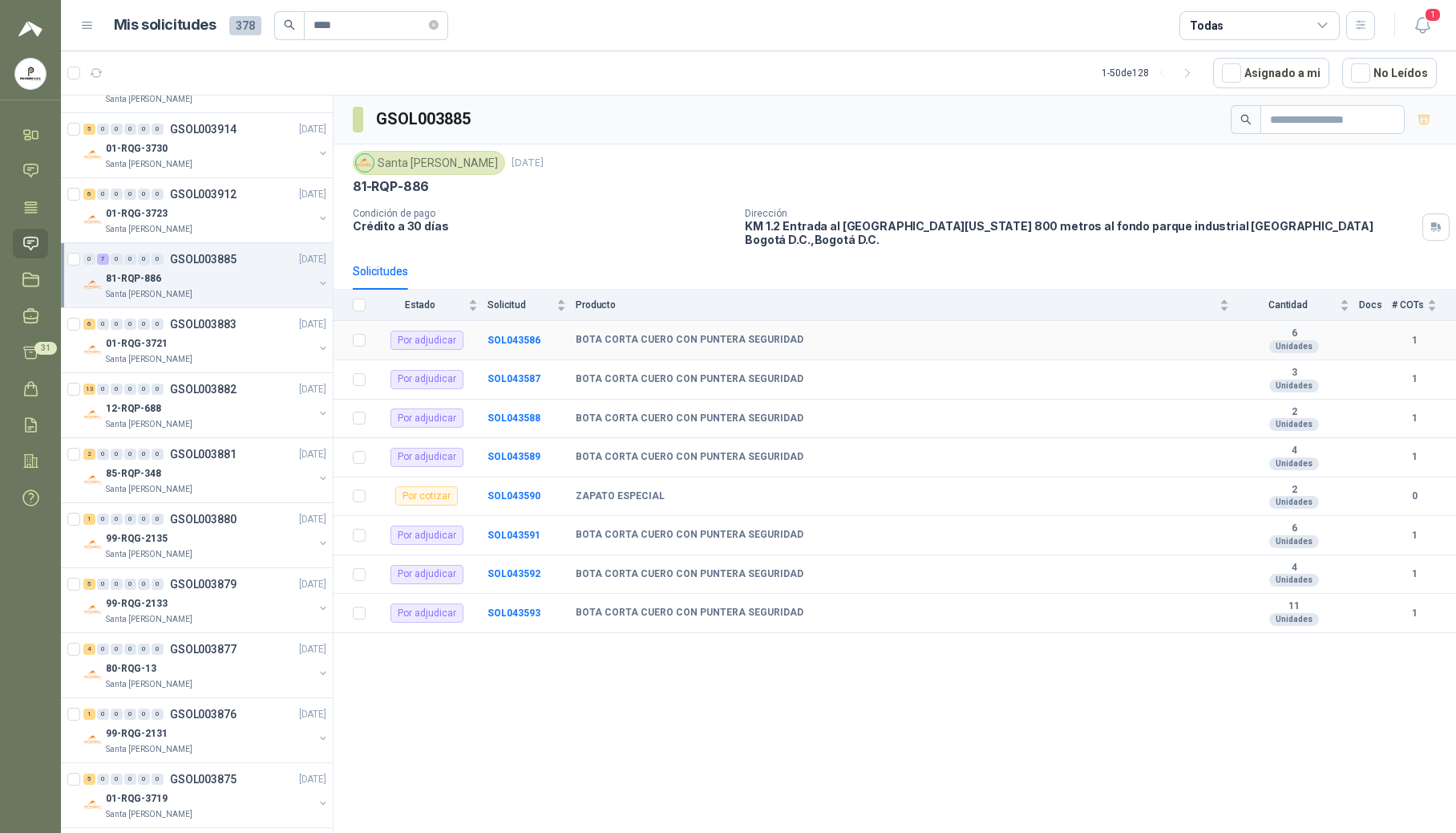
click at [751, 334] on b "BOTA CORTA CUERO CON PUNTERA SEGURIDAD" at bounding box center [690, 340] width 228 height 13
click at [988, 340] on div "Unidades" at bounding box center [1294, 347] width 50 height 13
click at [988, 333] on b "1" at bounding box center [1415, 340] width 45 height 15
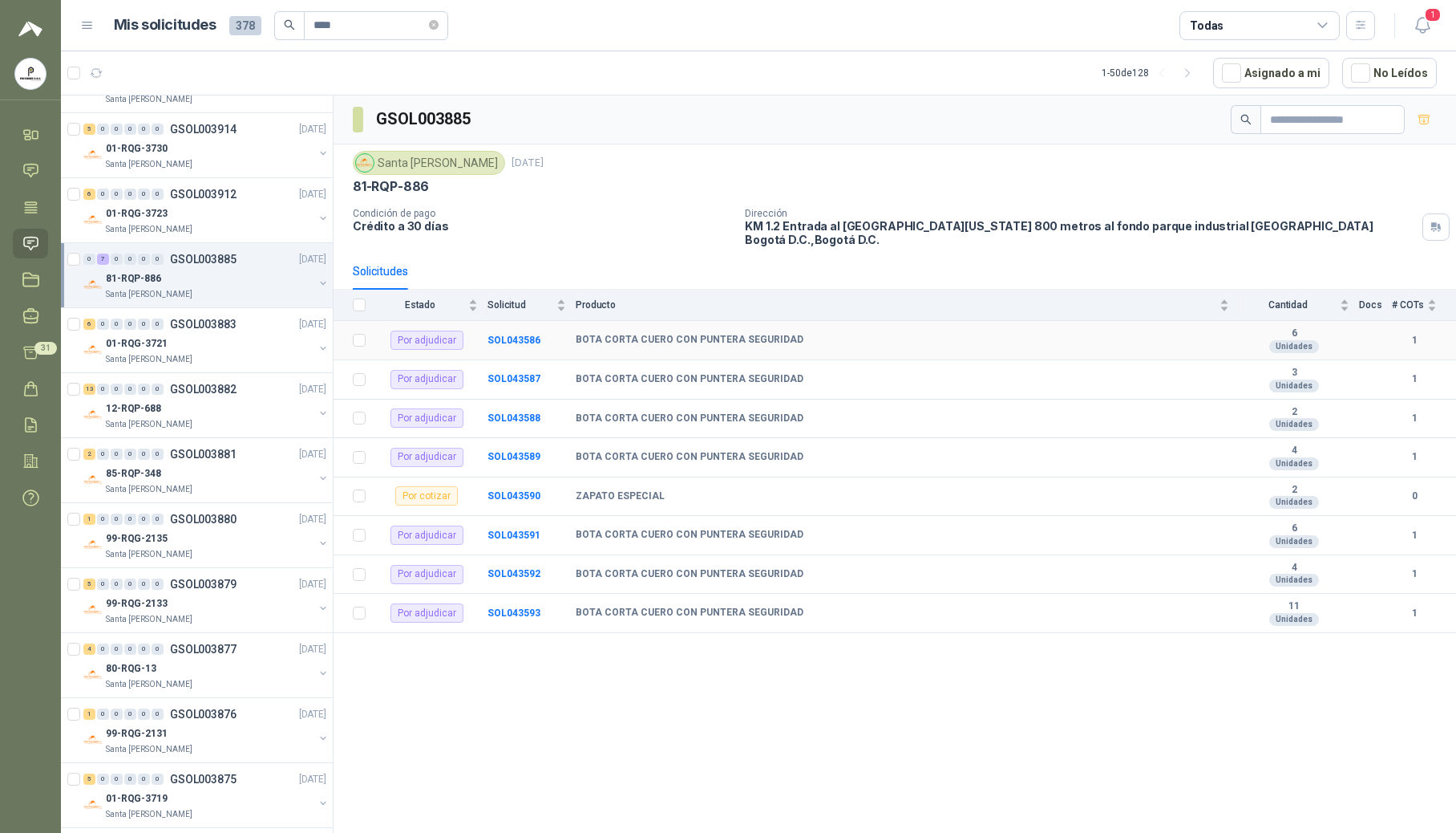
click at [988, 335] on div "6 Unidades" at bounding box center [1294, 340] width 111 height 26
click at [514, 335] on b "SOL043586" at bounding box center [514, 340] width 53 height 11
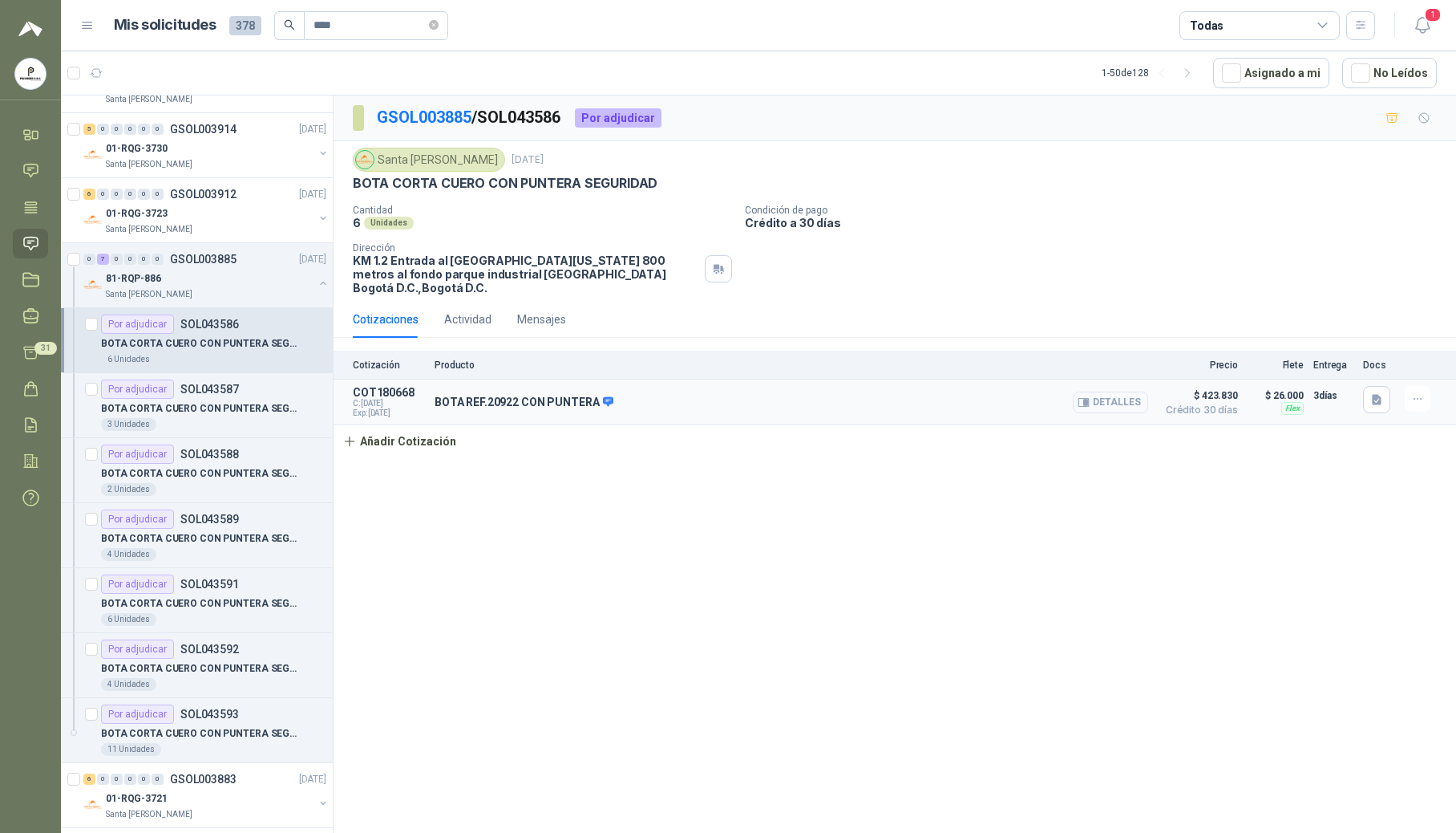
click at [988, 393] on button "Detalles" at bounding box center [1110, 402] width 75 height 22
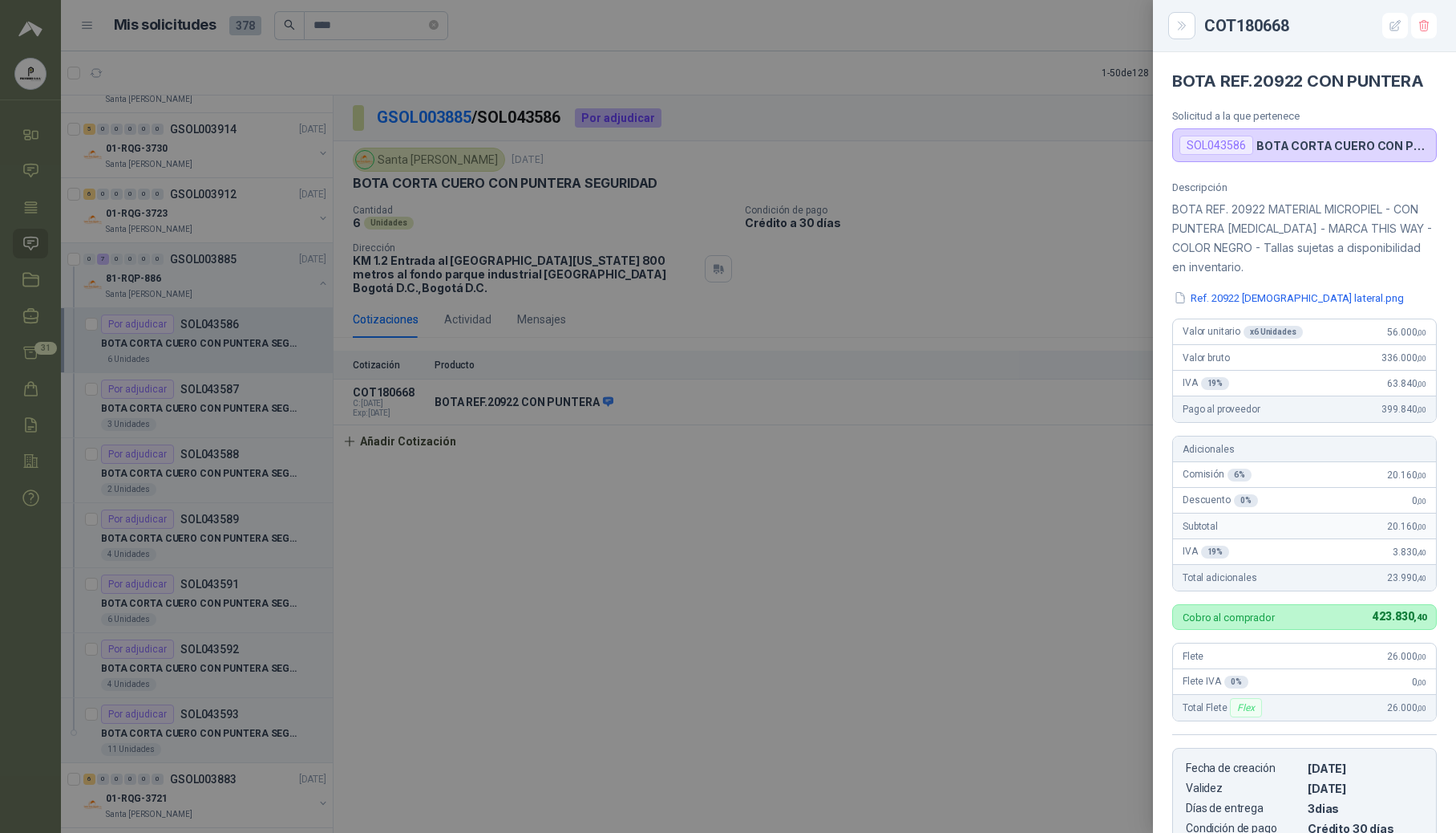
click at [978, 534] on div at bounding box center [728, 416] width 1456 height 833
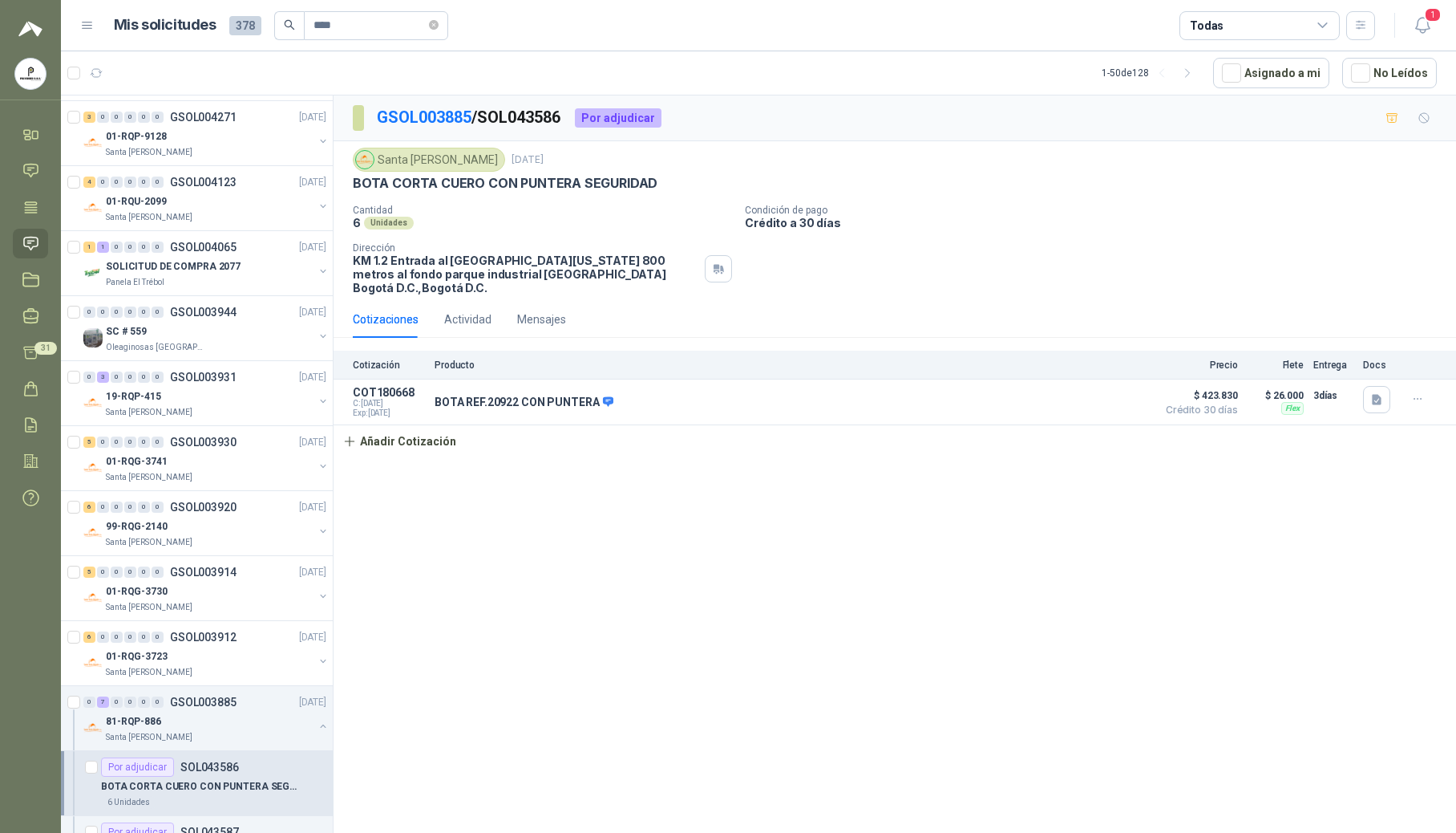
scroll to position [1287, 0]
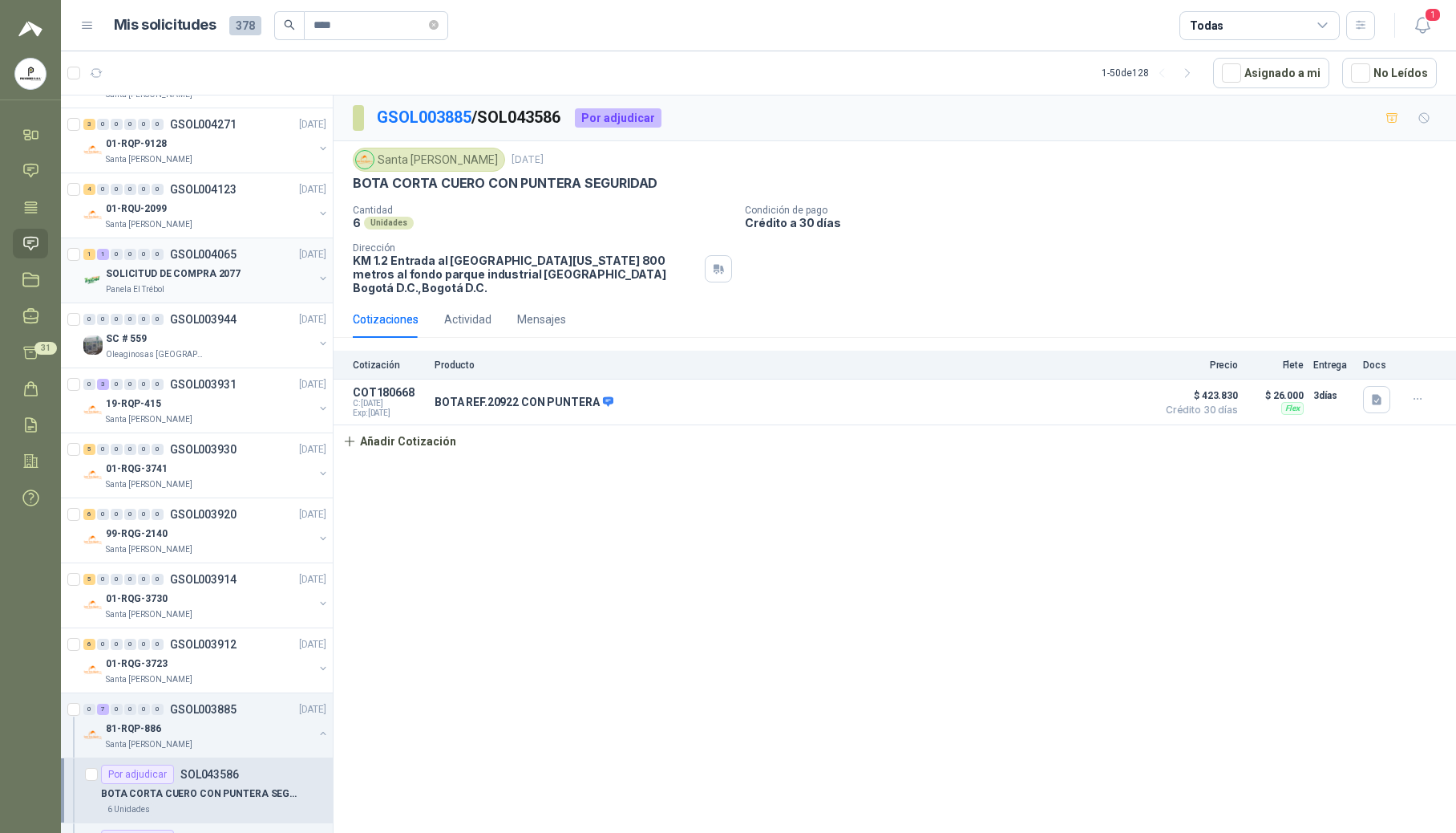
click at [148, 278] on p "SOLICITUD DE COMPRA 2077" at bounding box center [173, 274] width 135 height 15
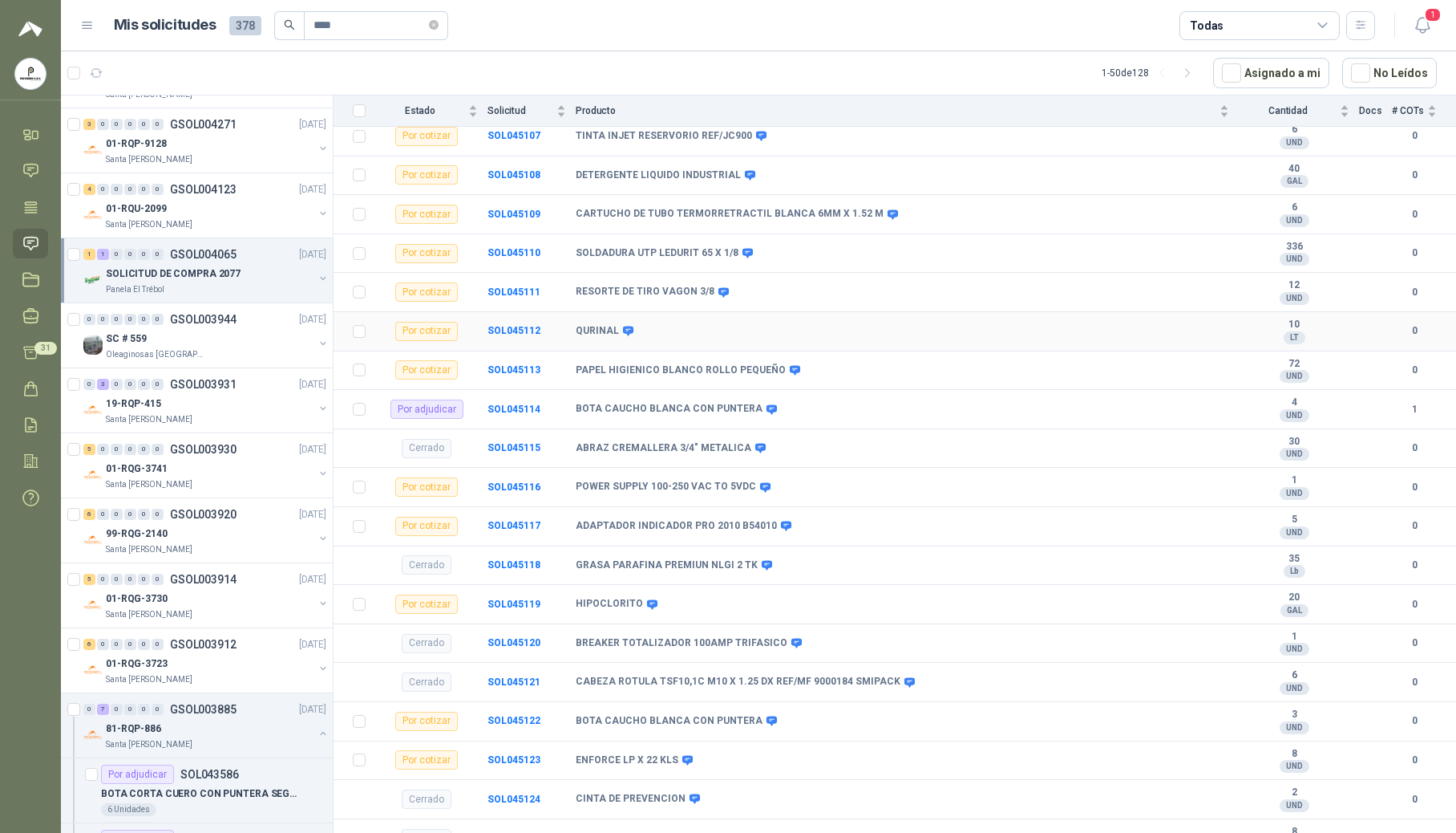
scroll to position [534, 0]
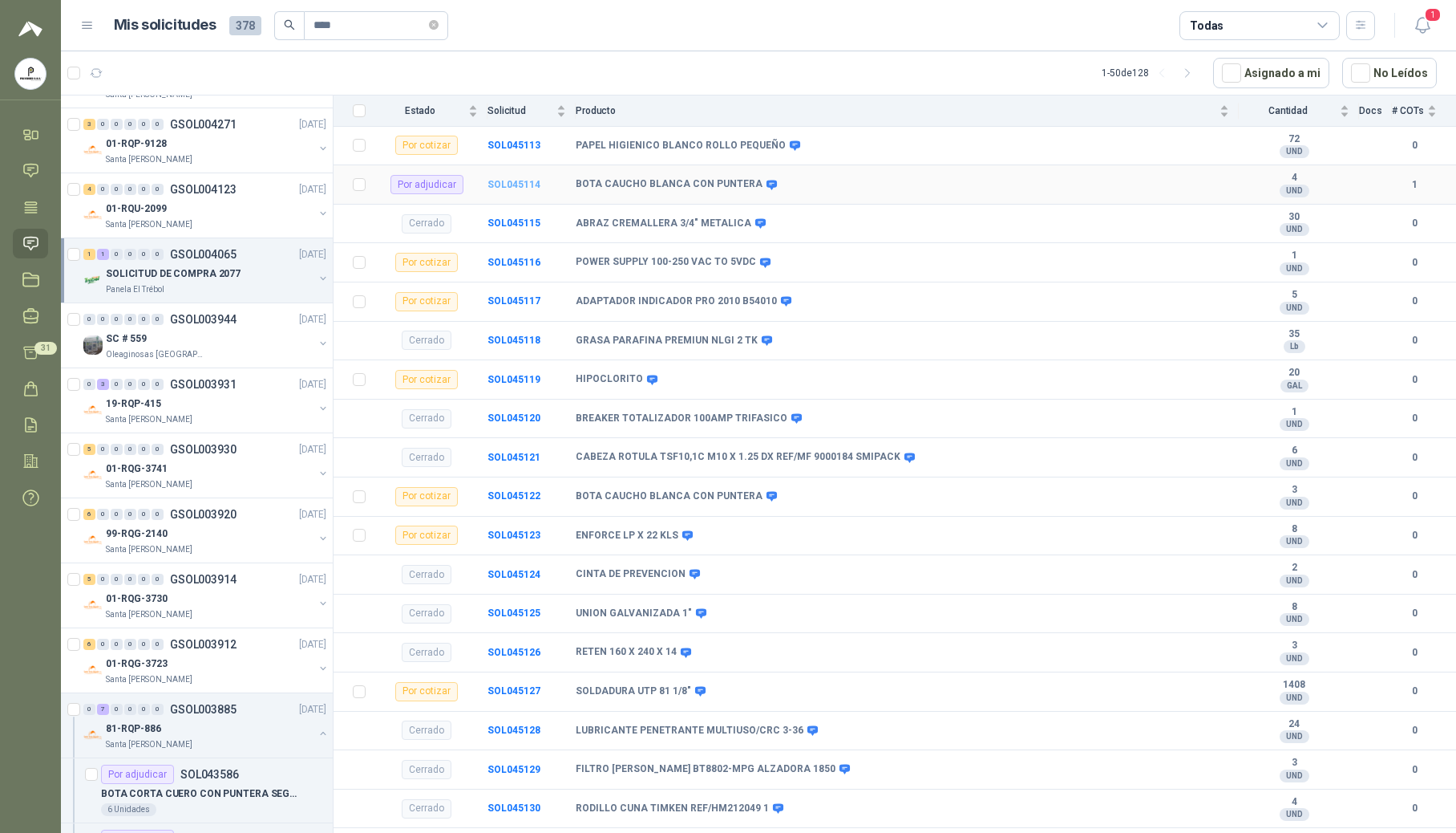
click at [508, 190] on b "SOL045114" at bounding box center [514, 184] width 53 height 11
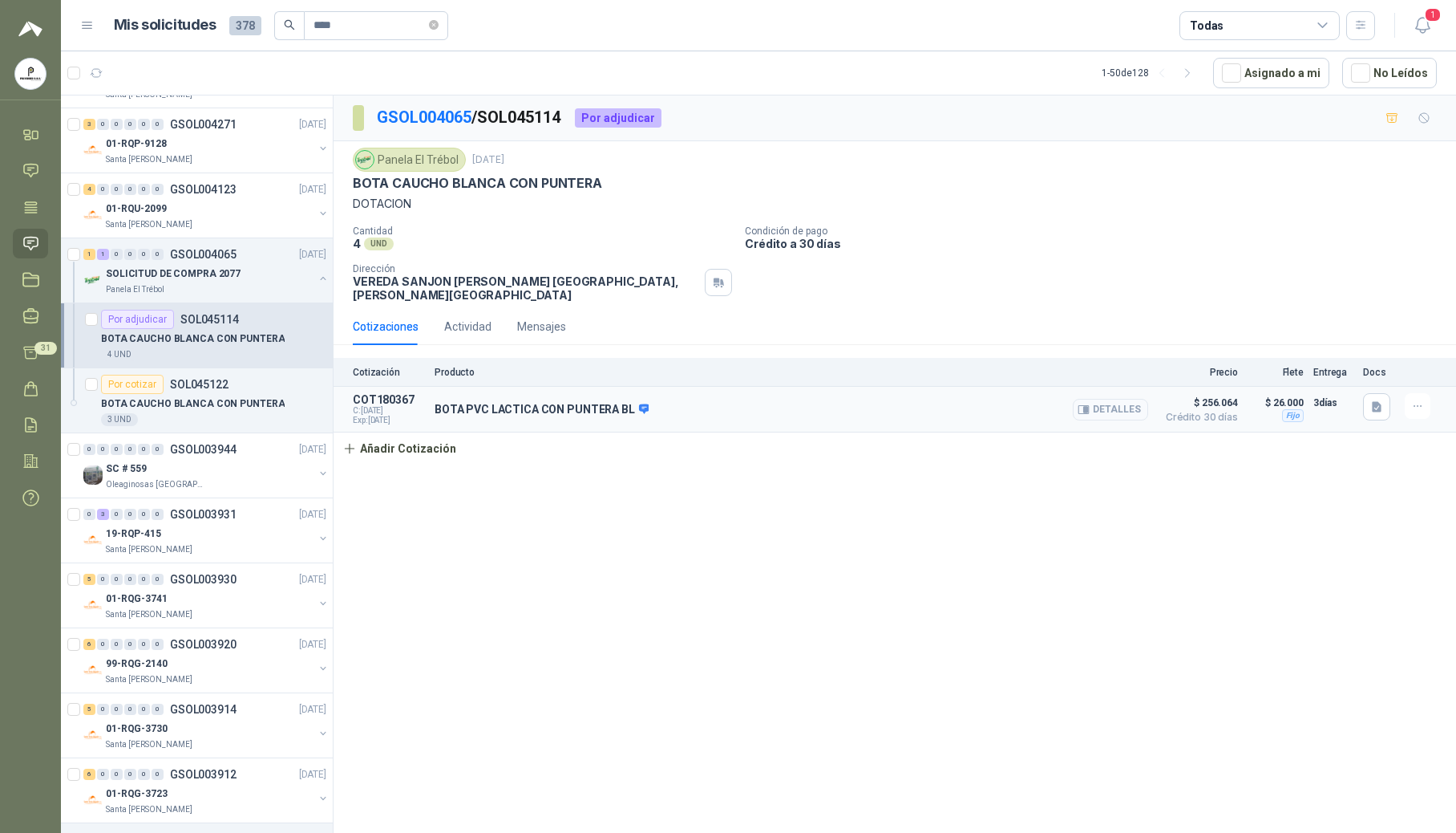
click at [988, 401] on button "Detalles" at bounding box center [1110, 409] width 75 height 22
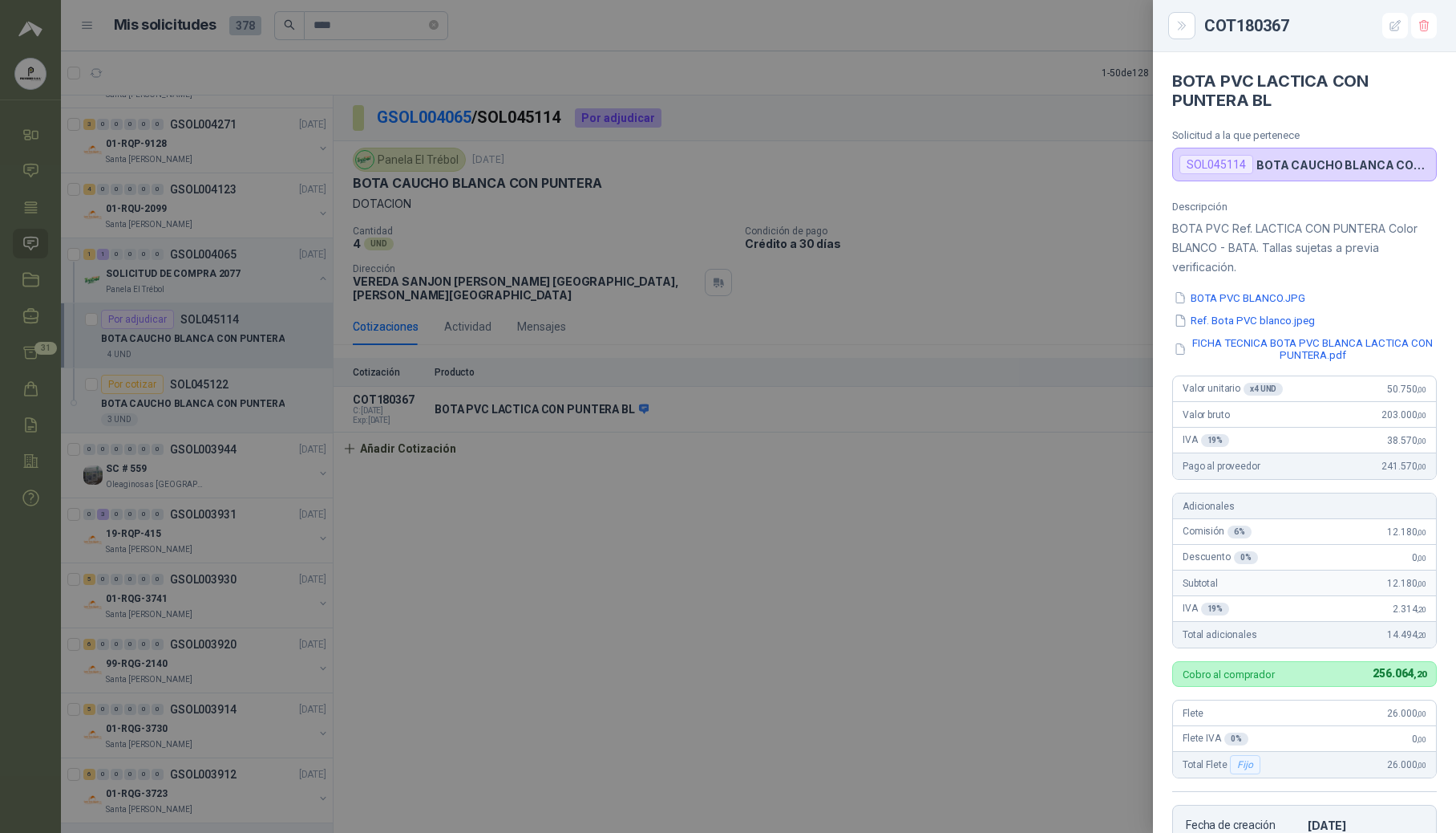
click at [862, 453] on div at bounding box center [728, 416] width 1456 height 833
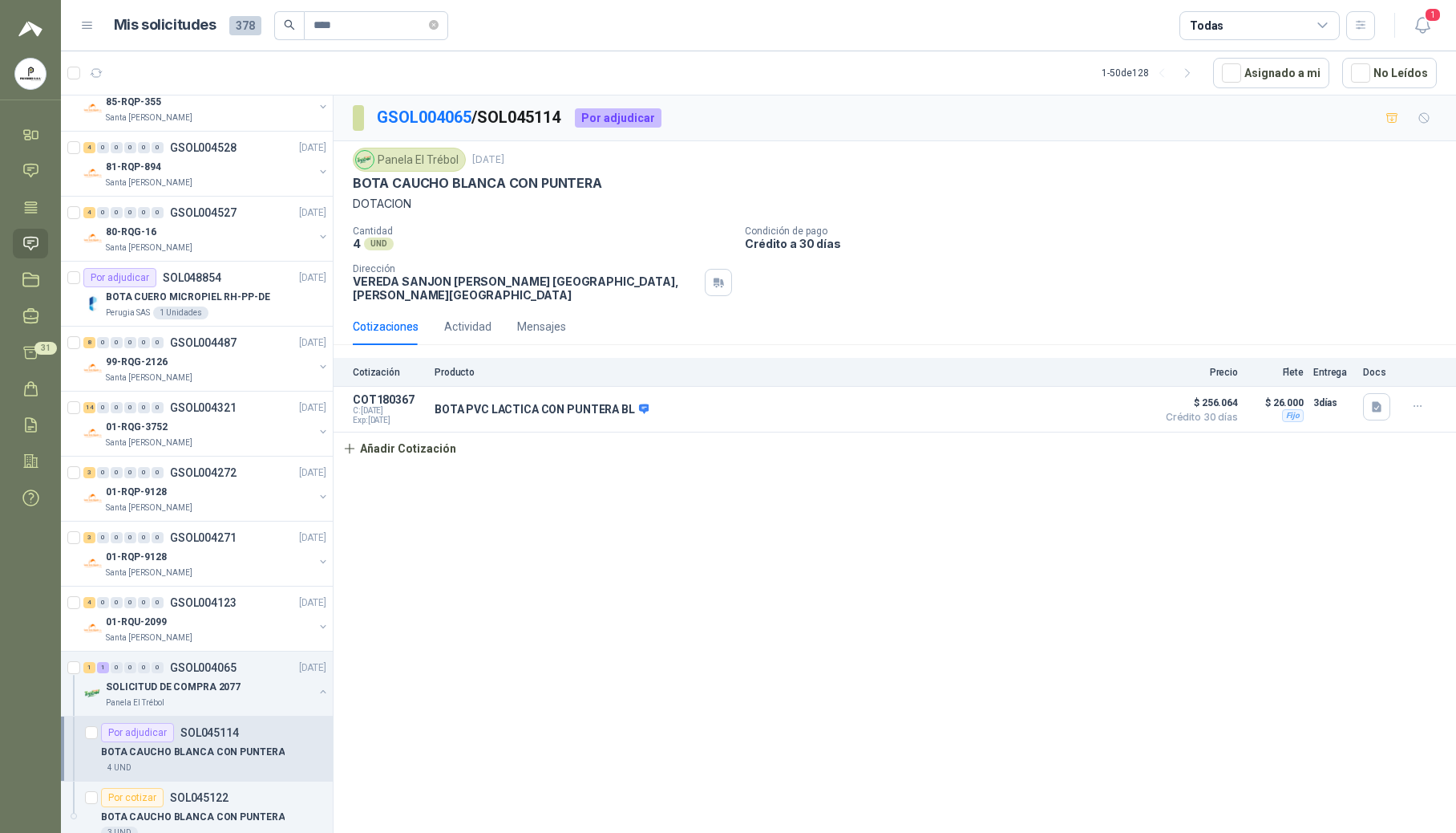
scroll to position [858, 0]
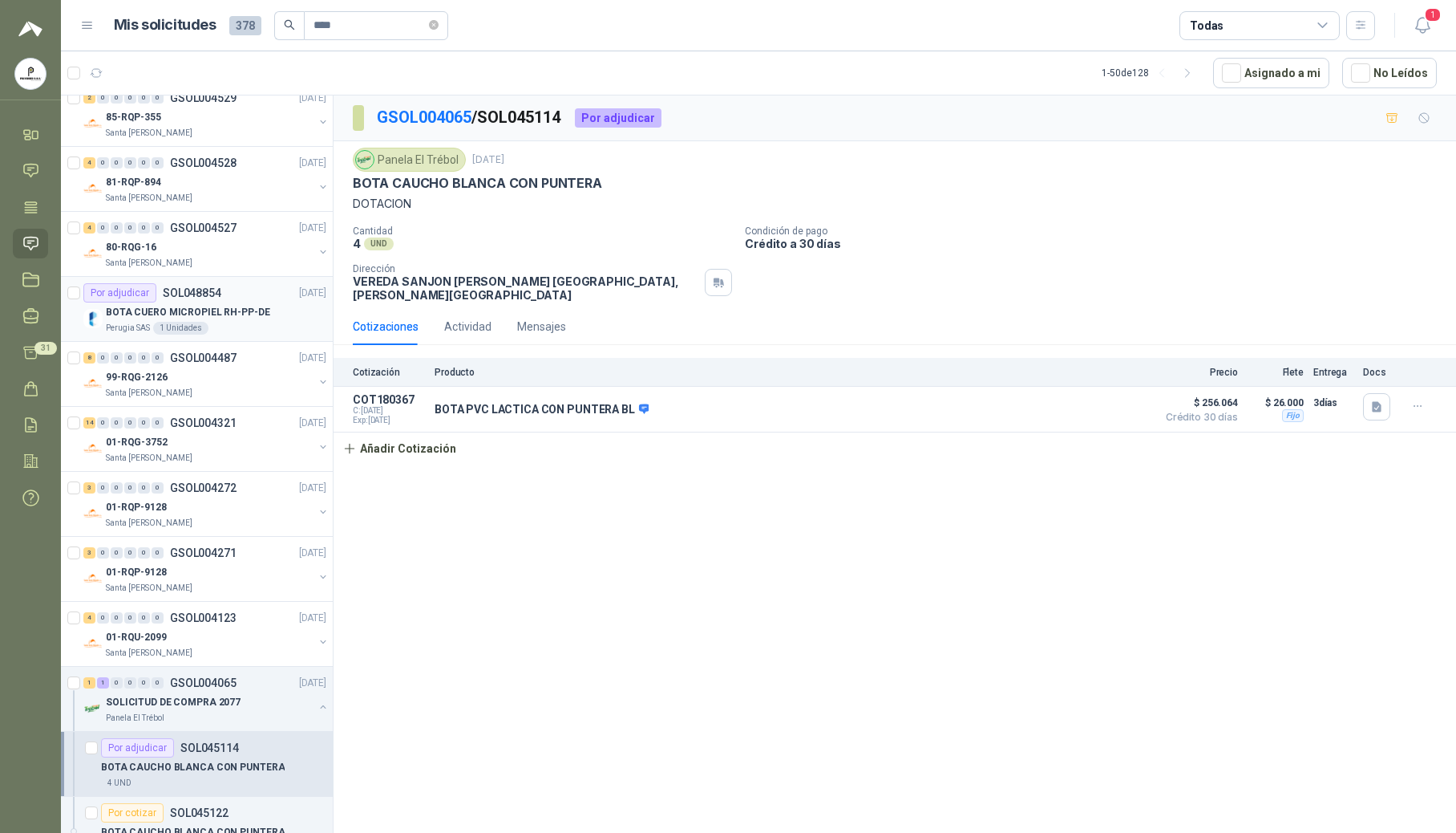
click at [204, 302] on div "Por adjudicar SOL048854" at bounding box center [152, 293] width 138 height 19
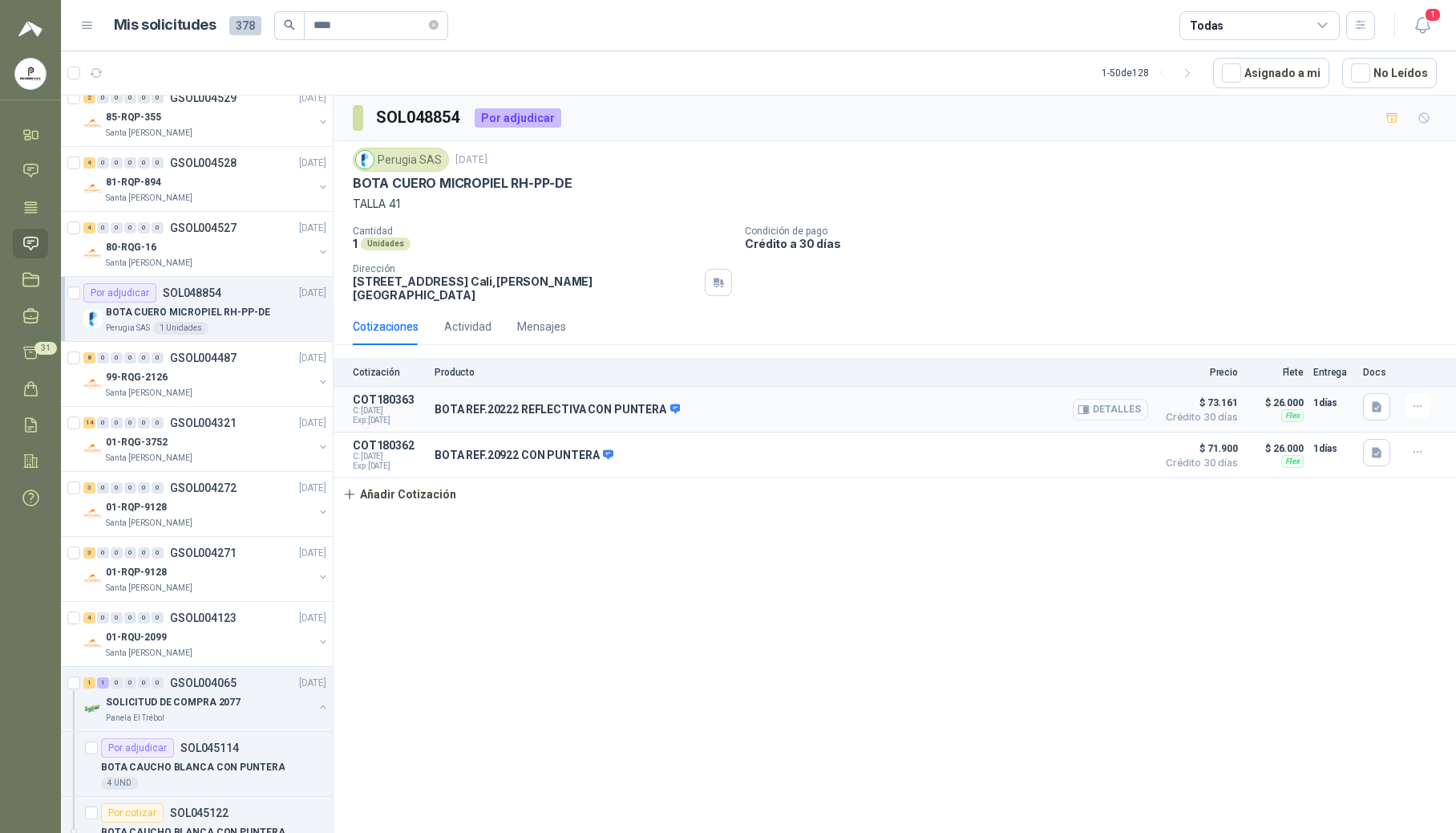
click at [988, 402] on button "Detalles" at bounding box center [1110, 409] width 75 height 22
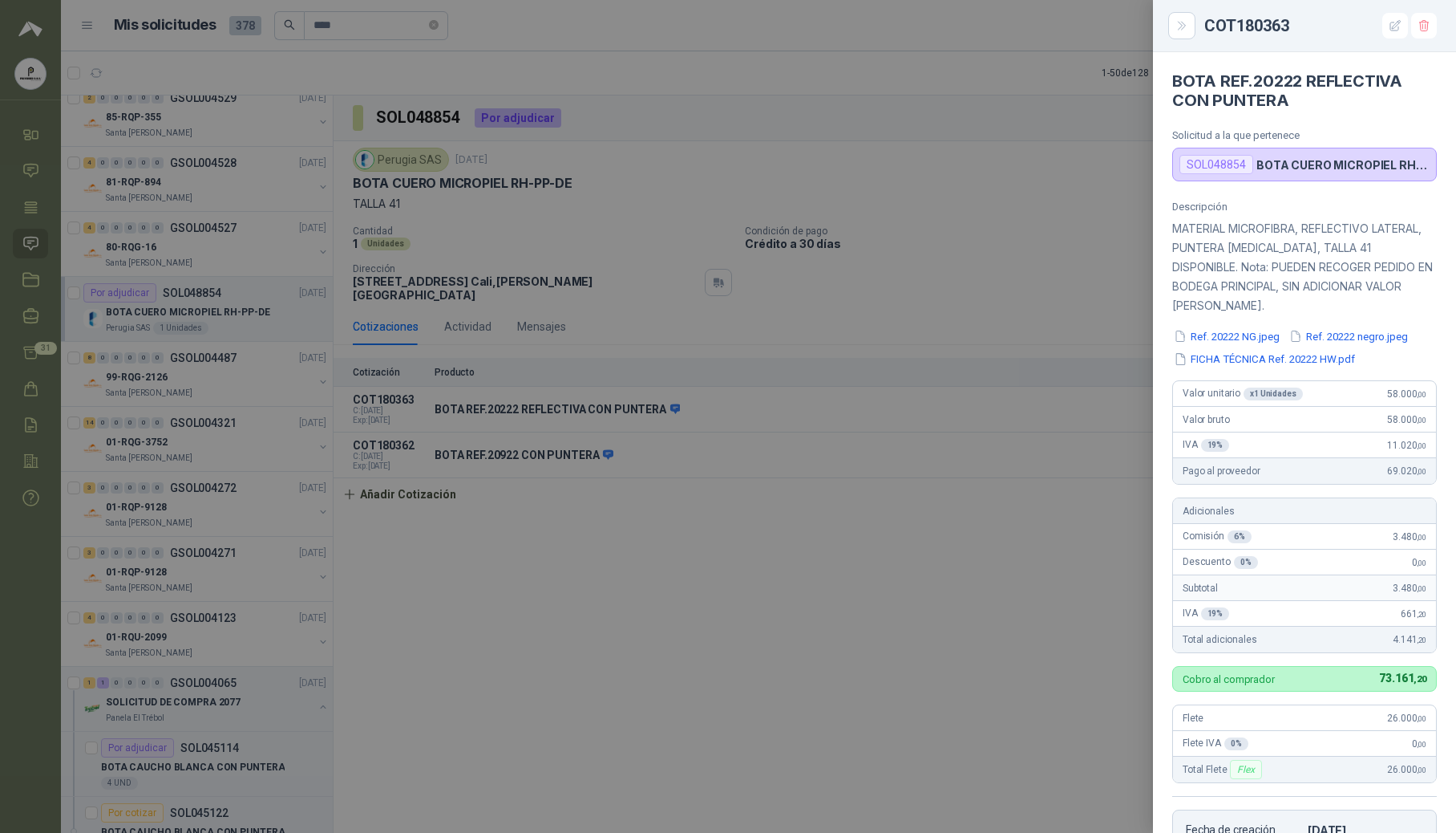
click at [988, 537] on div at bounding box center [728, 416] width 1456 height 833
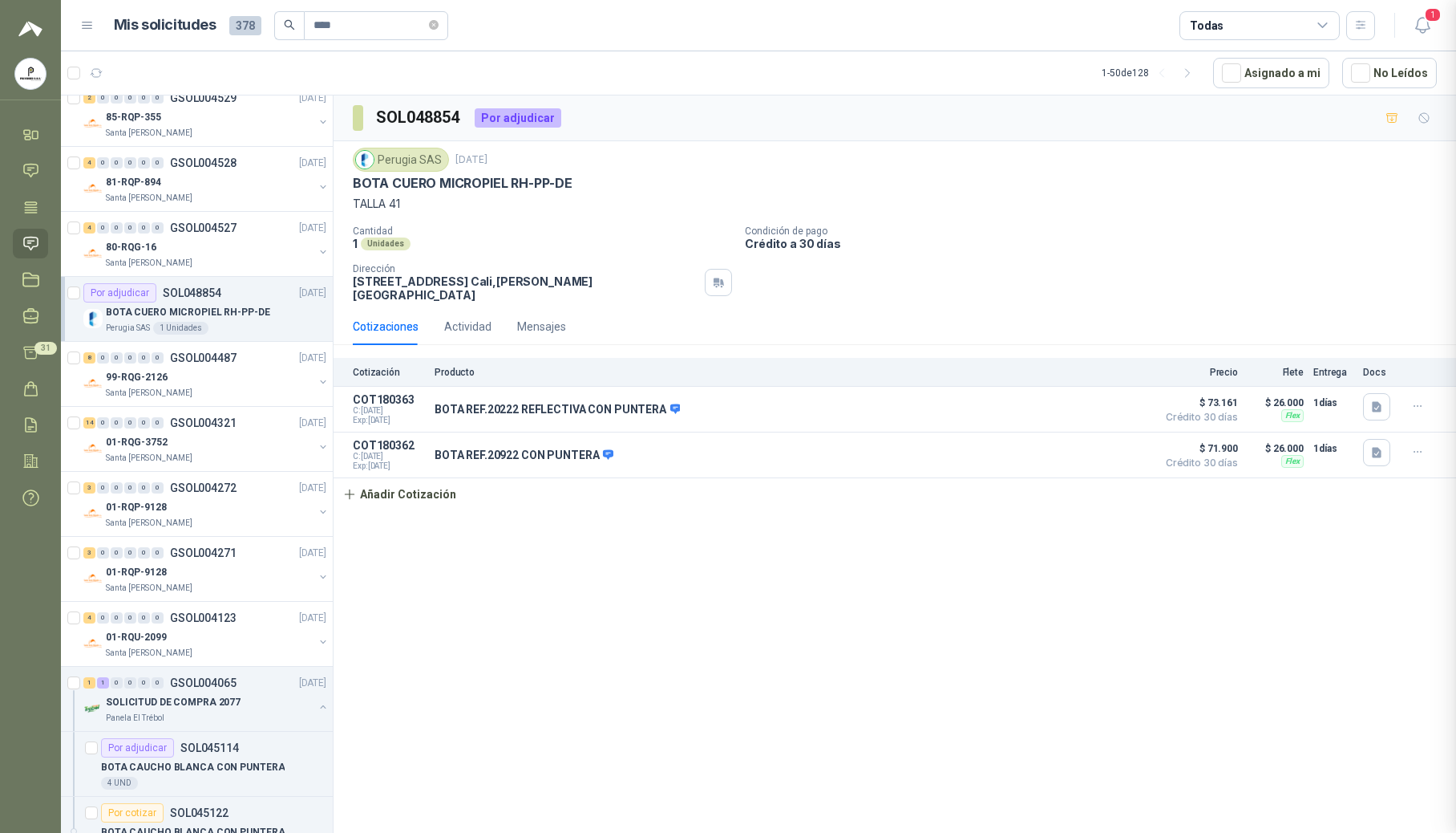
scroll to position [350, 0]
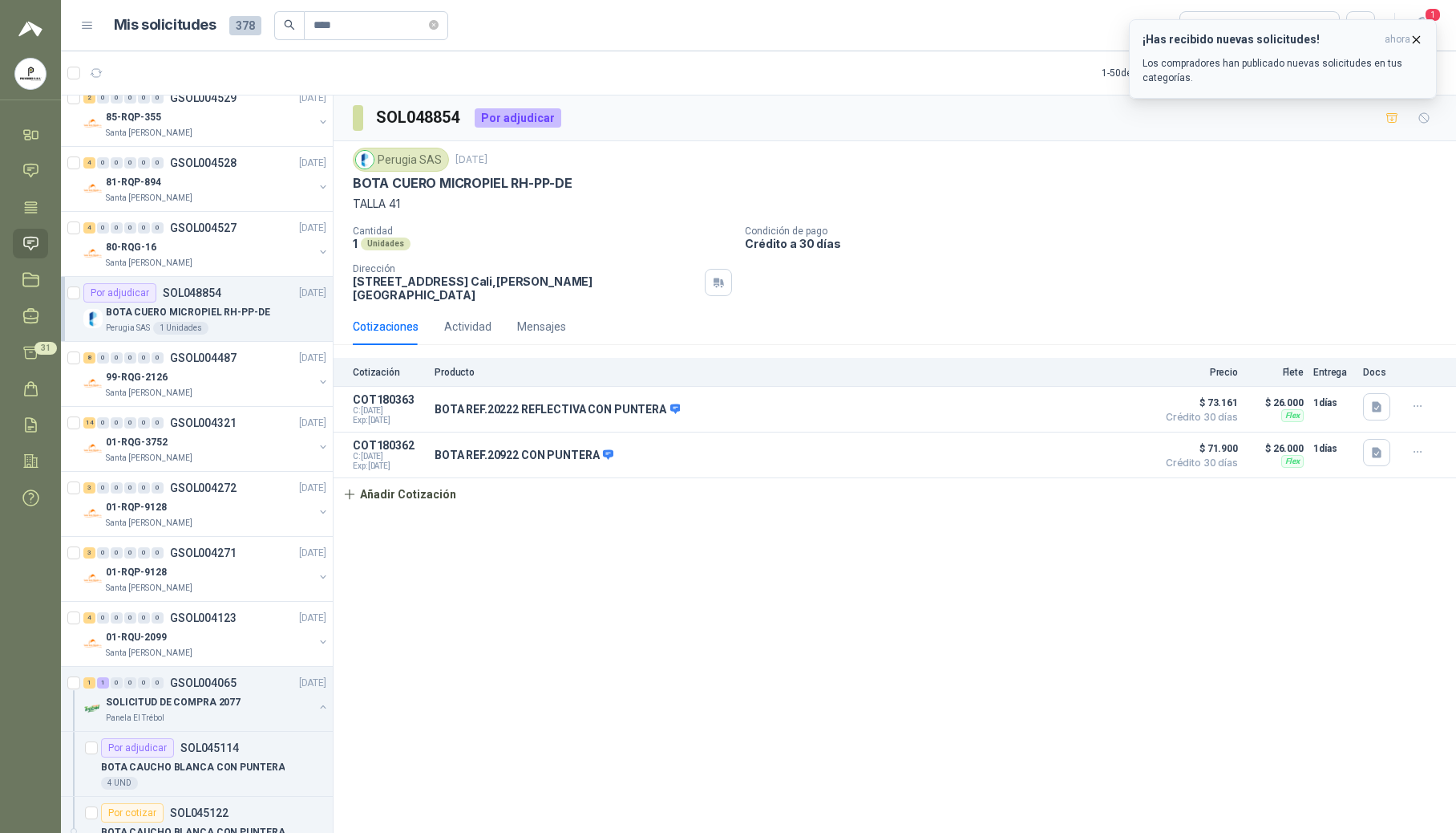
click at [988, 46] on h3 "¡Has recibido nuevas solicitudes!" at bounding box center [1261, 40] width 236 height 14
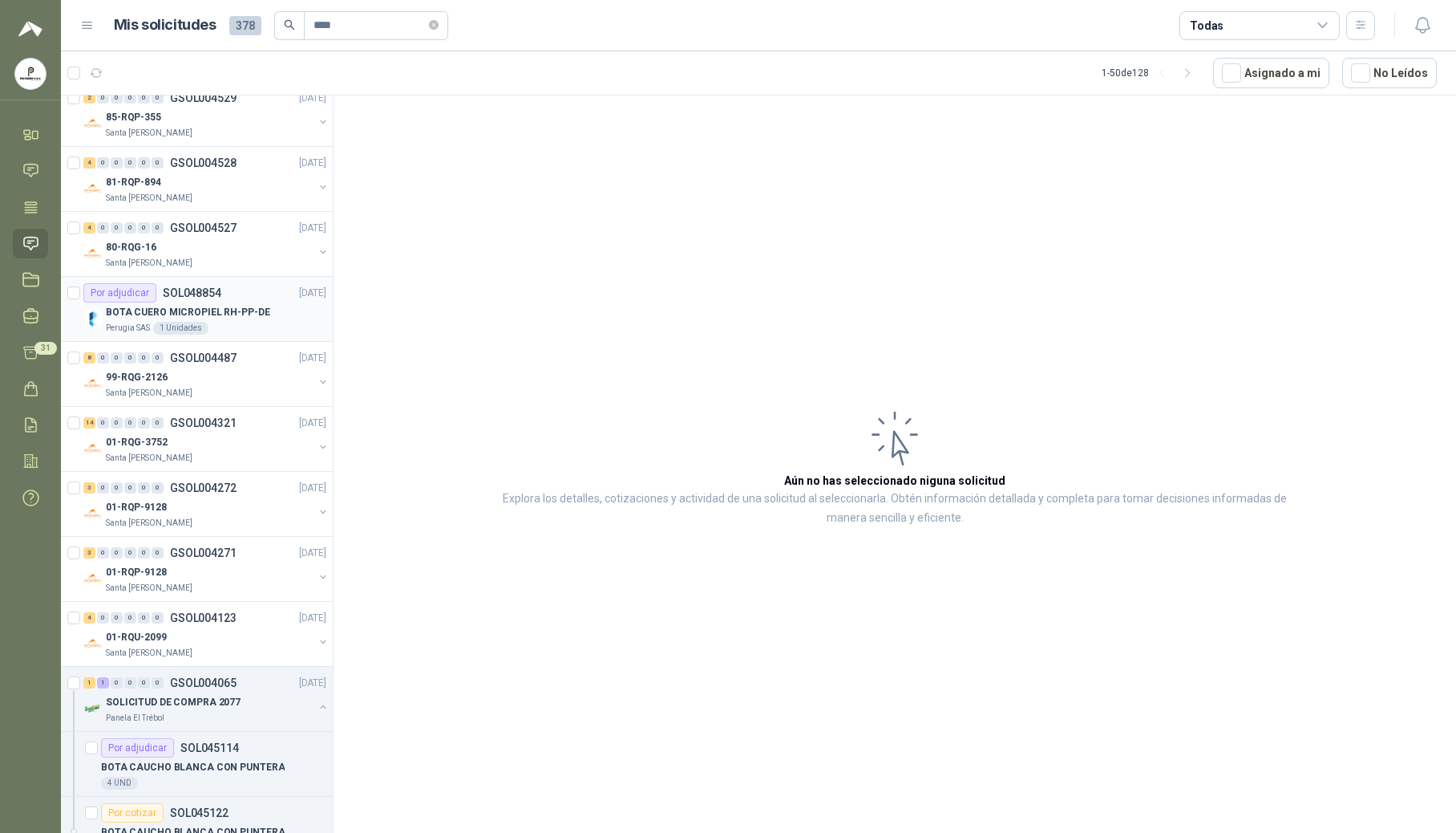
click at [184, 309] on p "BOTA CUERO MICROPIEL RH-PP-DE" at bounding box center [188, 312] width 165 height 15
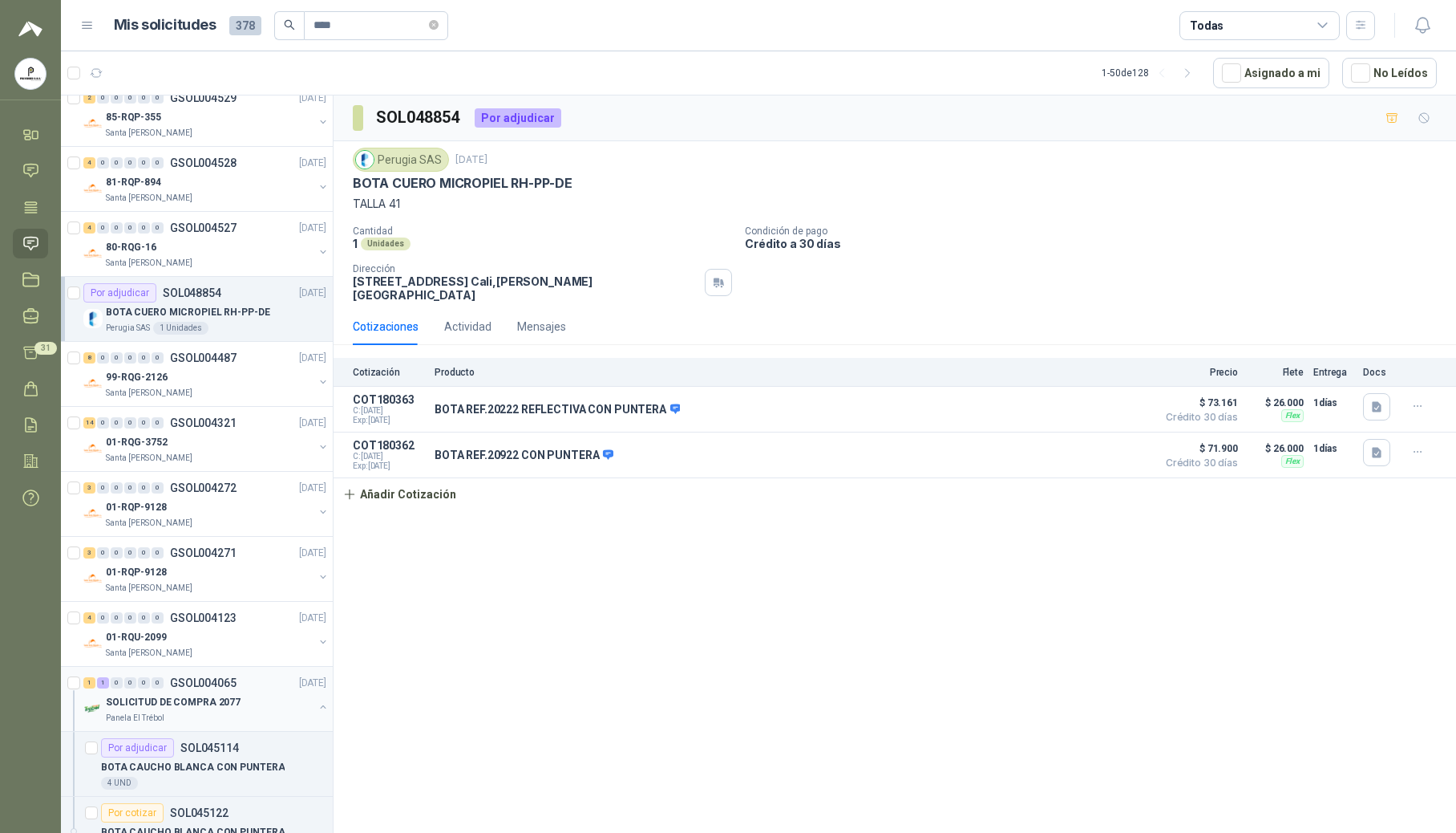
click at [225, 704] on p "SOLICITUD DE COMPRA 2077" at bounding box center [173, 702] width 135 height 15
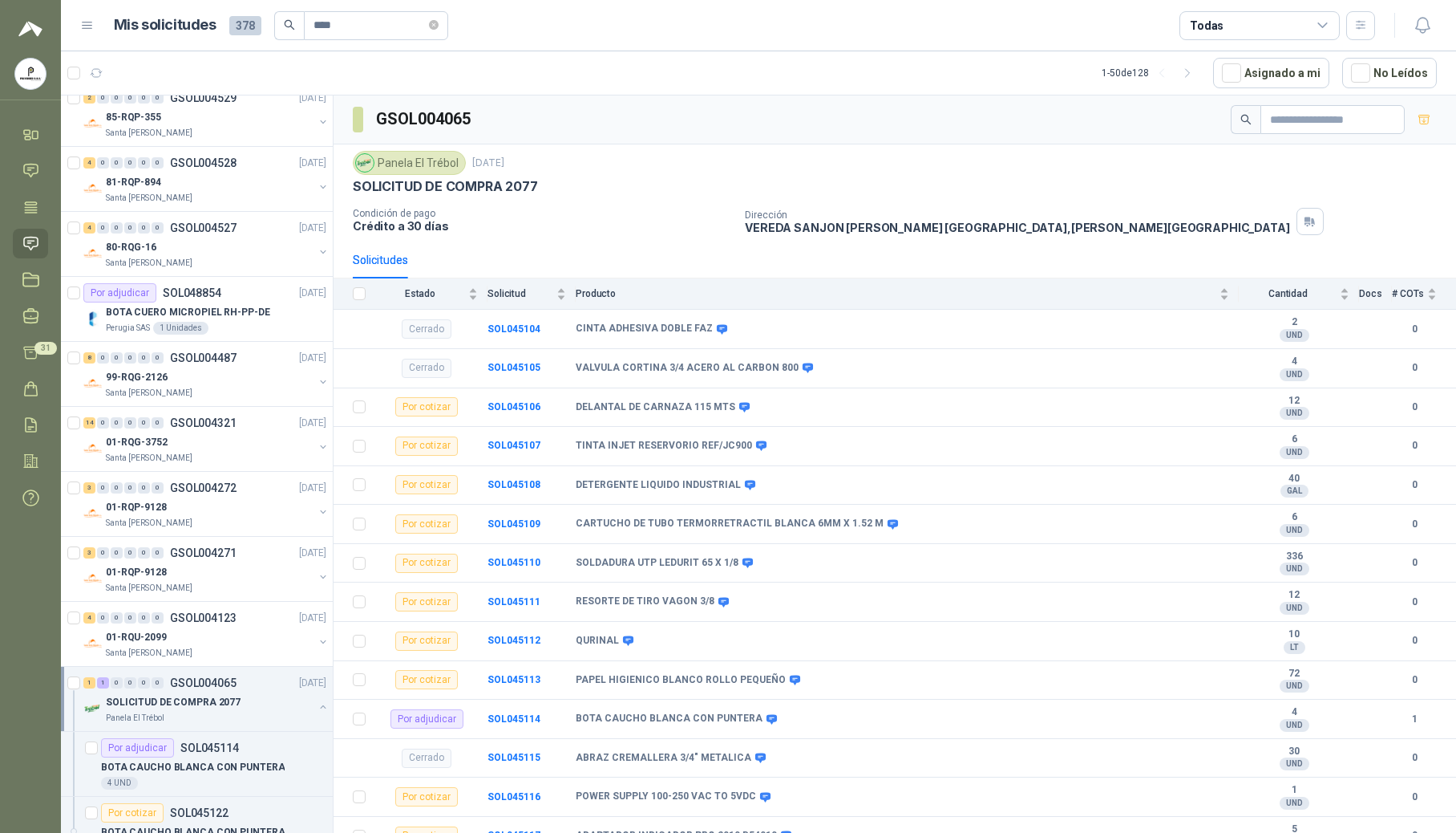
click at [317, 713] on button "button" at bounding box center [323, 707] width 13 height 13
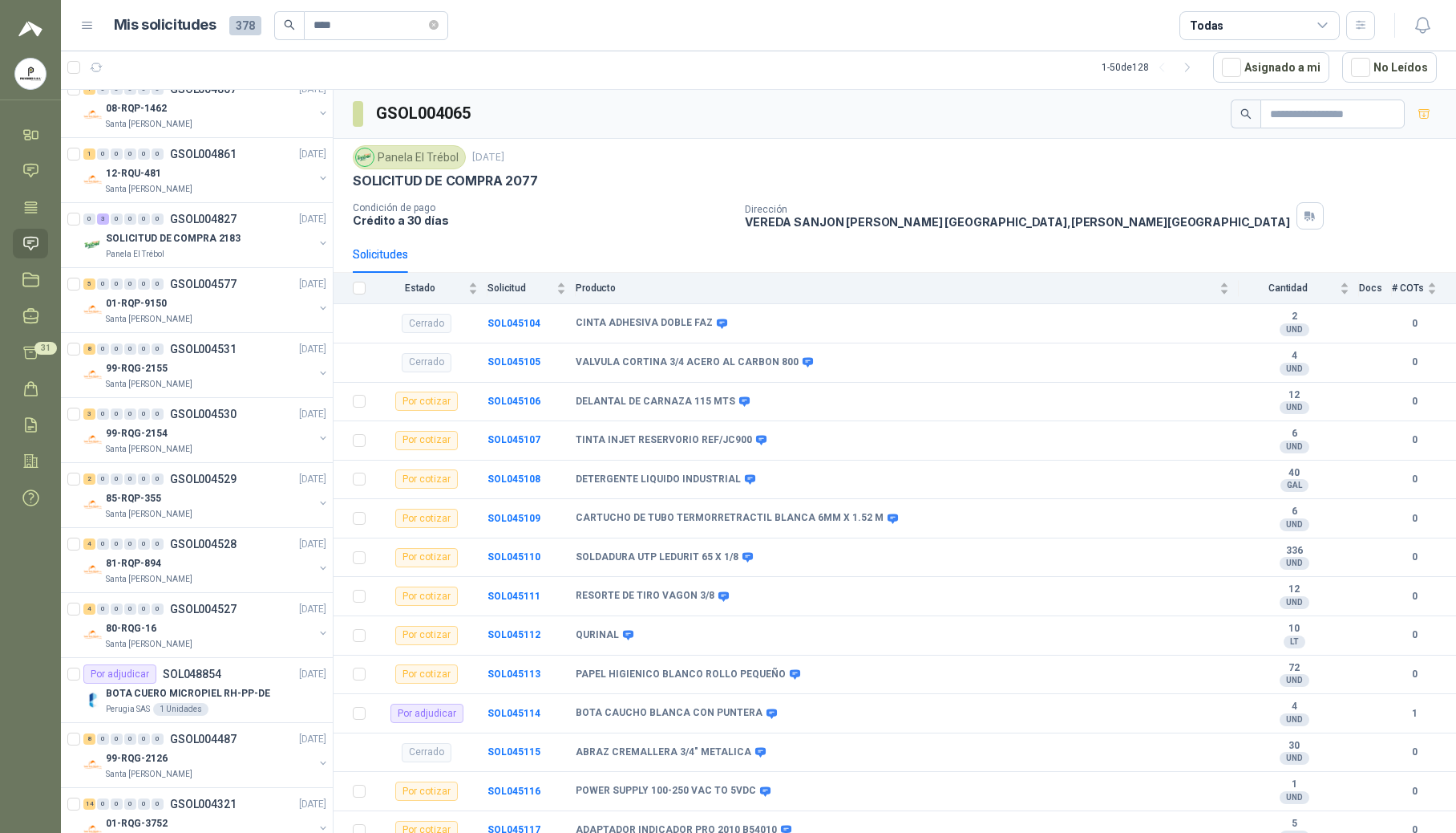
scroll to position [431, 0]
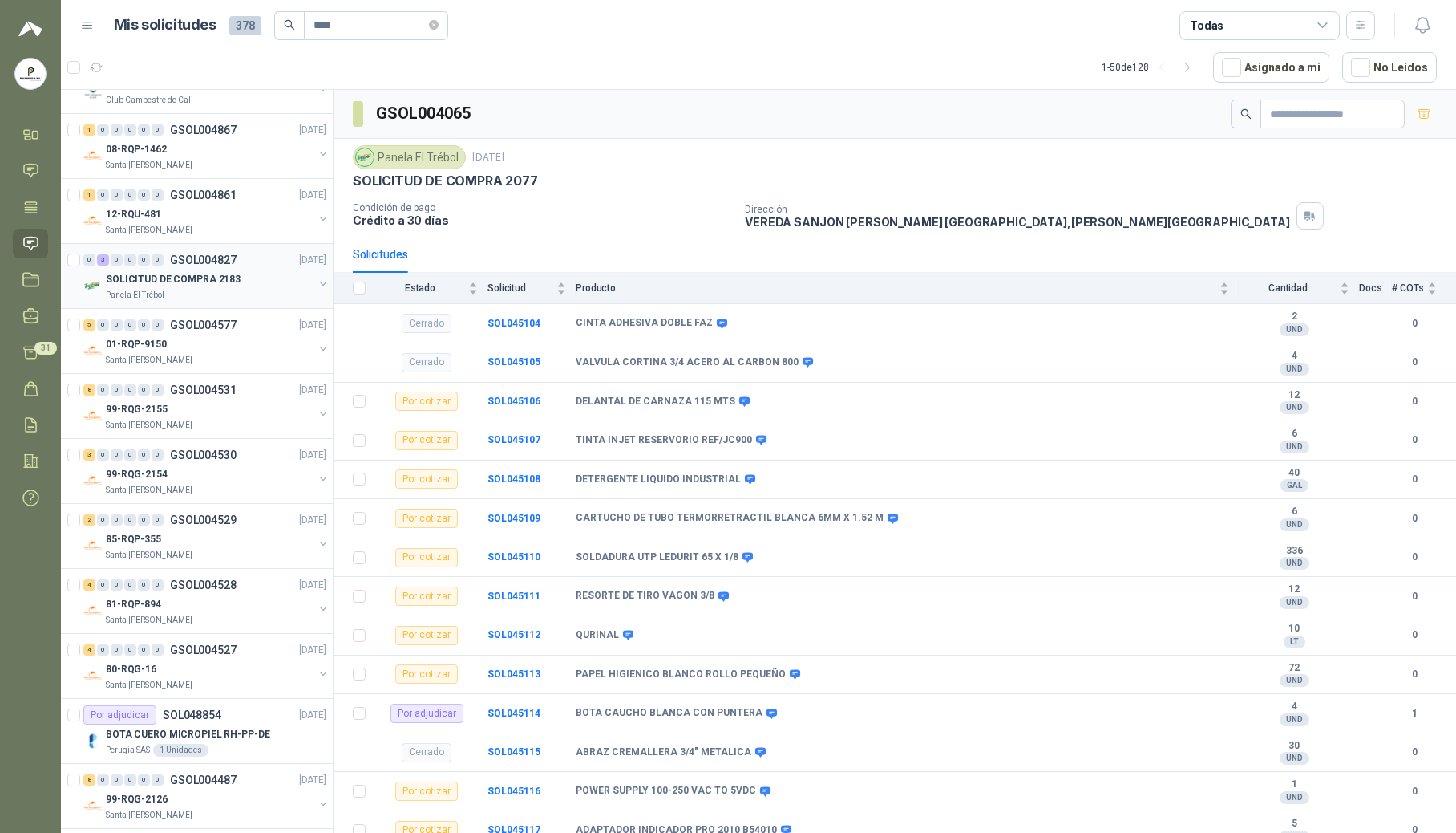
click at [193, 284] on p "SOLICITUD DE COMPRA 2183" at bounding box center [173, 280] width 135 height 15
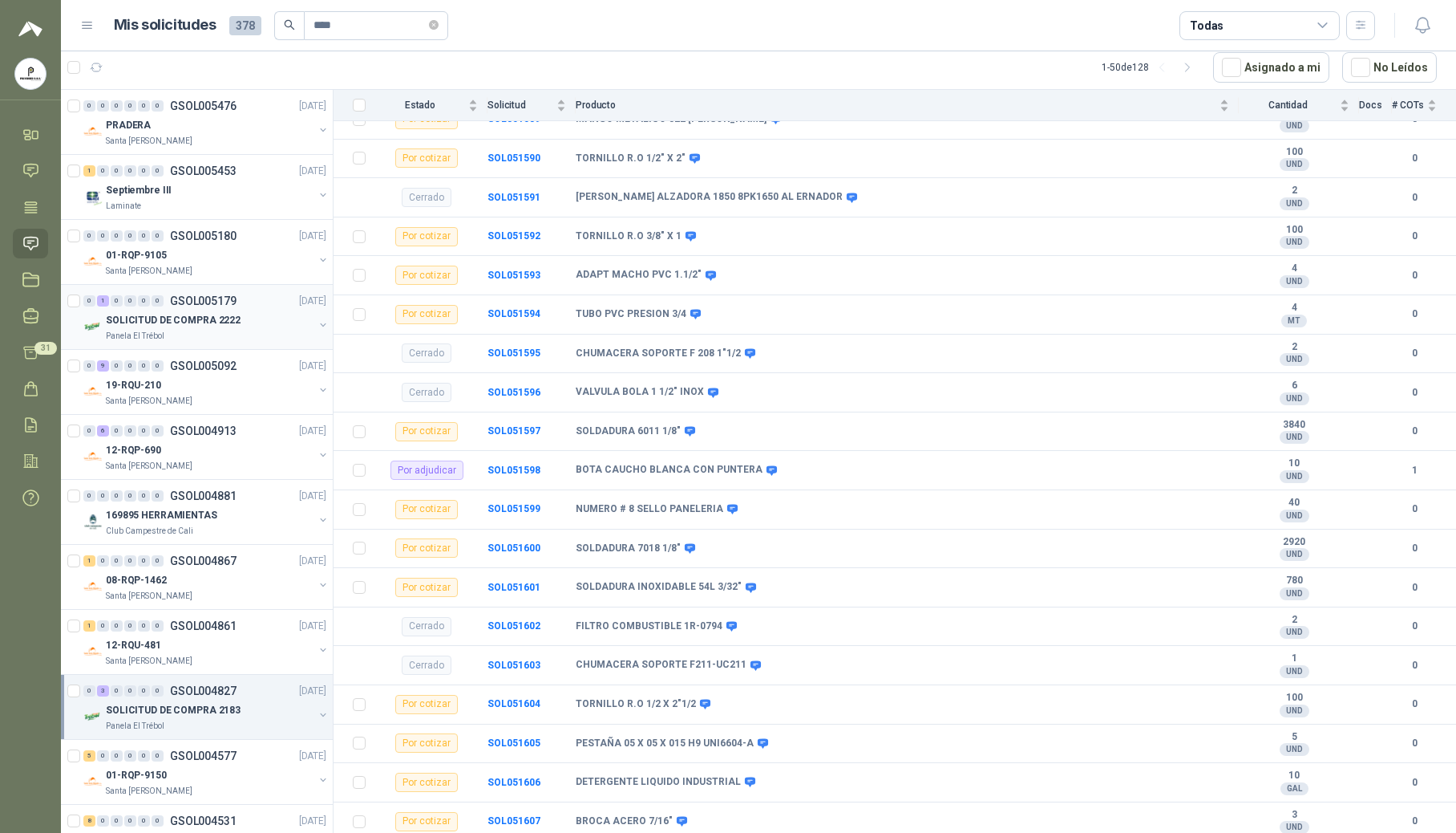
click at [177, 315] on p "SOLICITUD DE COMPRA 2222" at bounding box center [173, 320] width 135 height 15
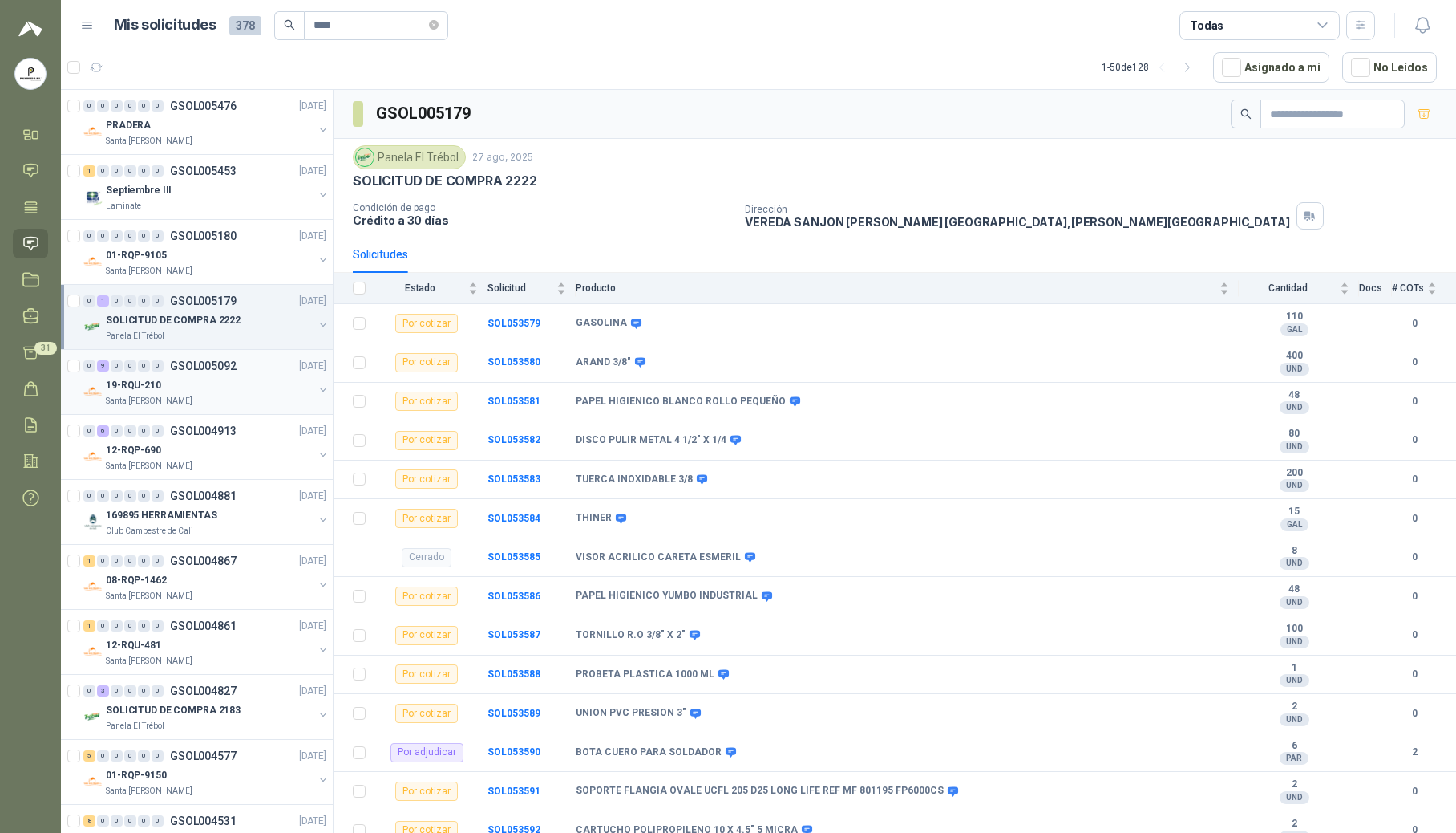
click at [181, 390] on div "19-RQU-210" at bounding box center [209, 385] width 208 height 19
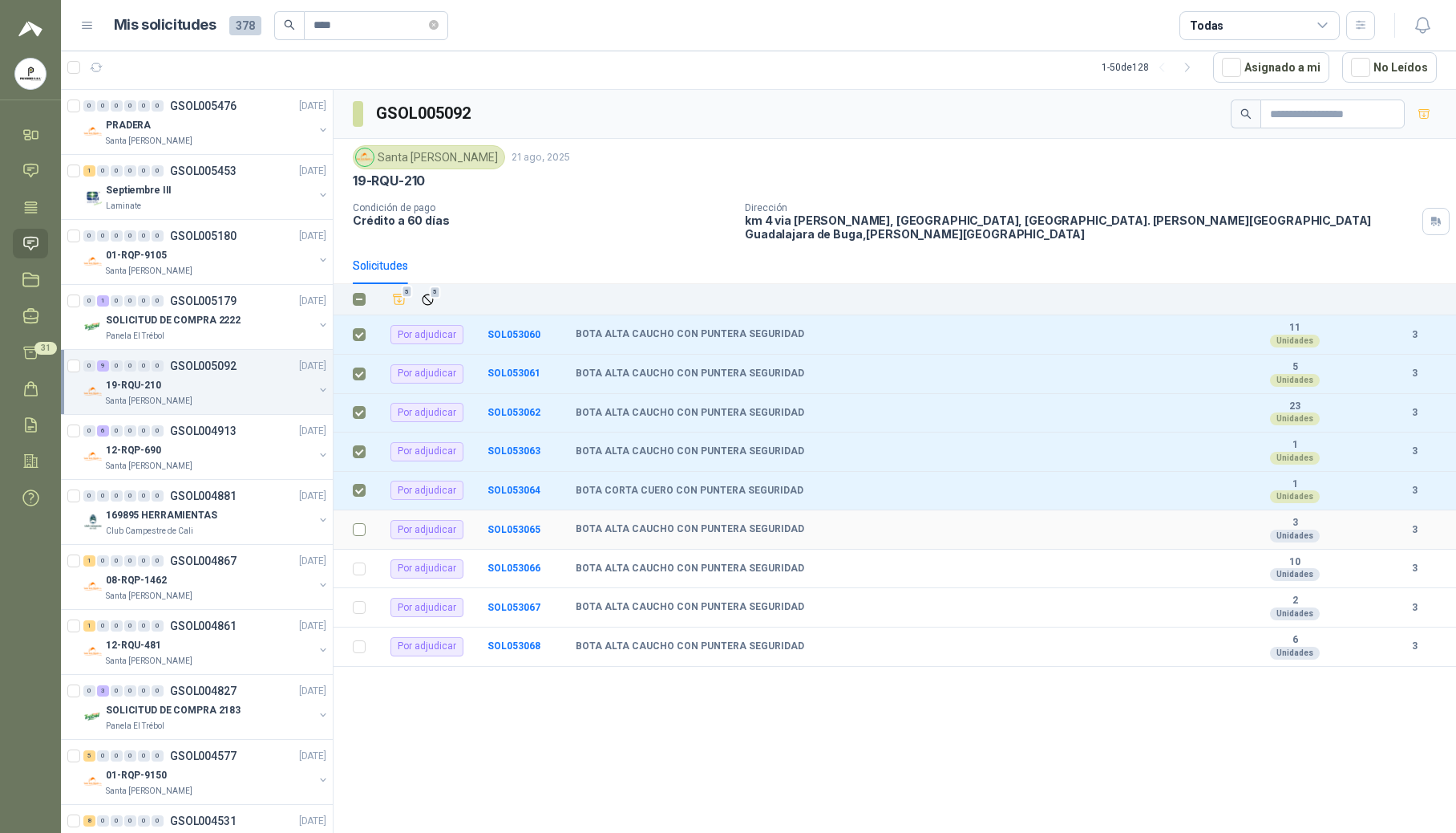
click at [359, 532] on label at bounding box center [359, 529] width 13 height 18
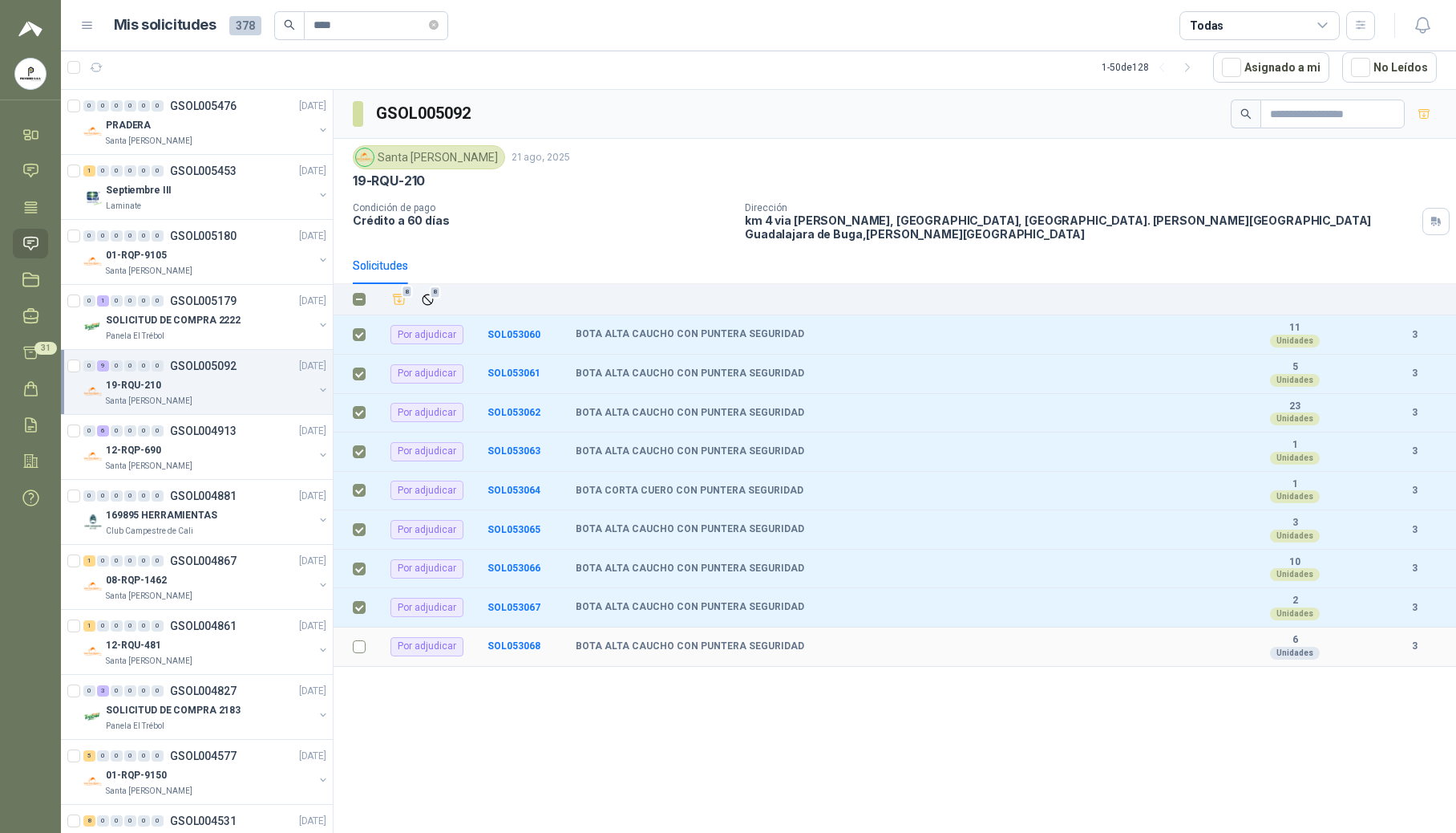
click at [360, 637] on label at bounding box center [359, 646] width 13 height 18
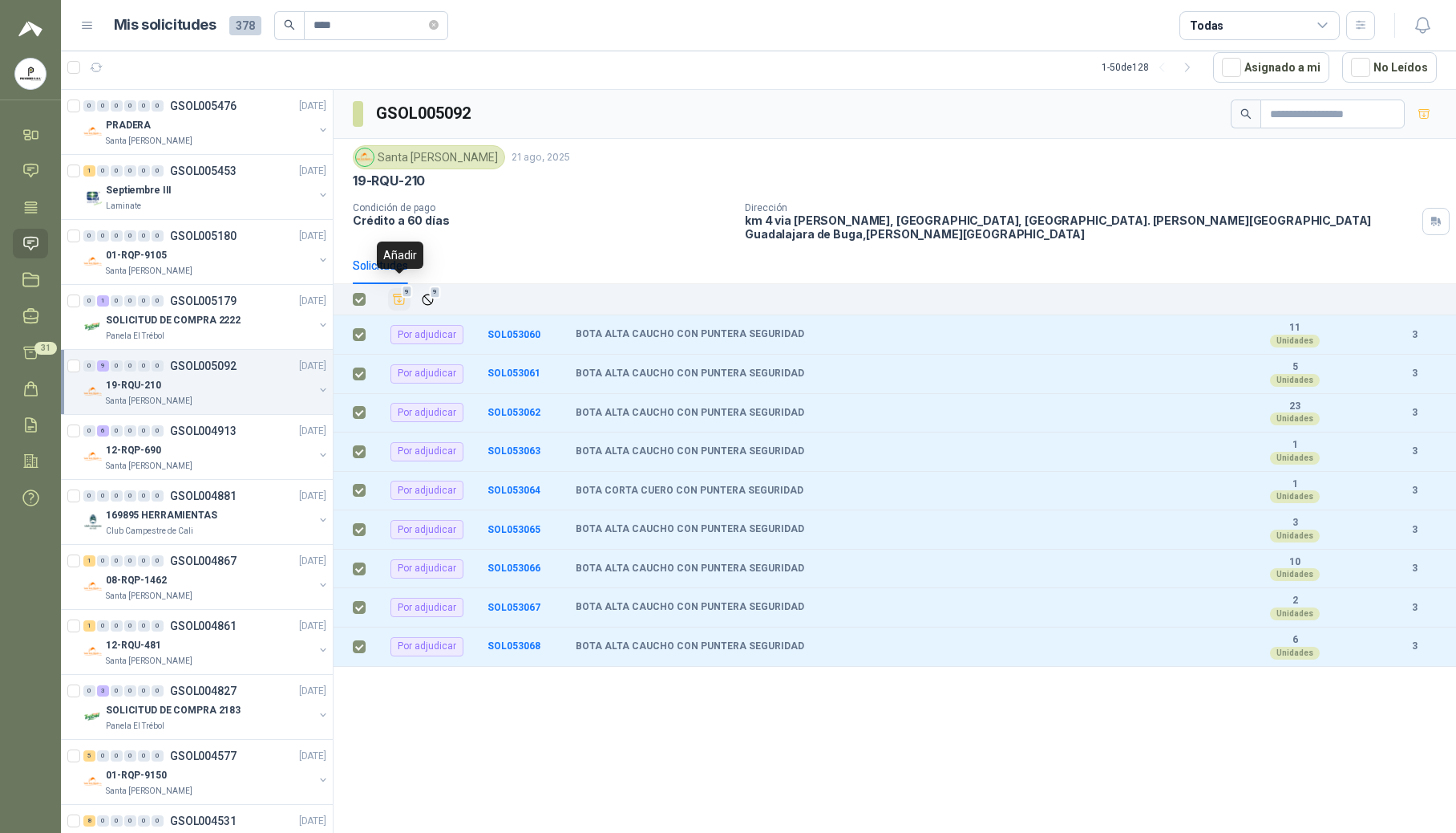
click at [402, 292] on icon "Añadir" at bounding box center [400, 299] width 15 height 15
click at [23, 356] on icon at bounding box center [31, 352] width 17 height 17
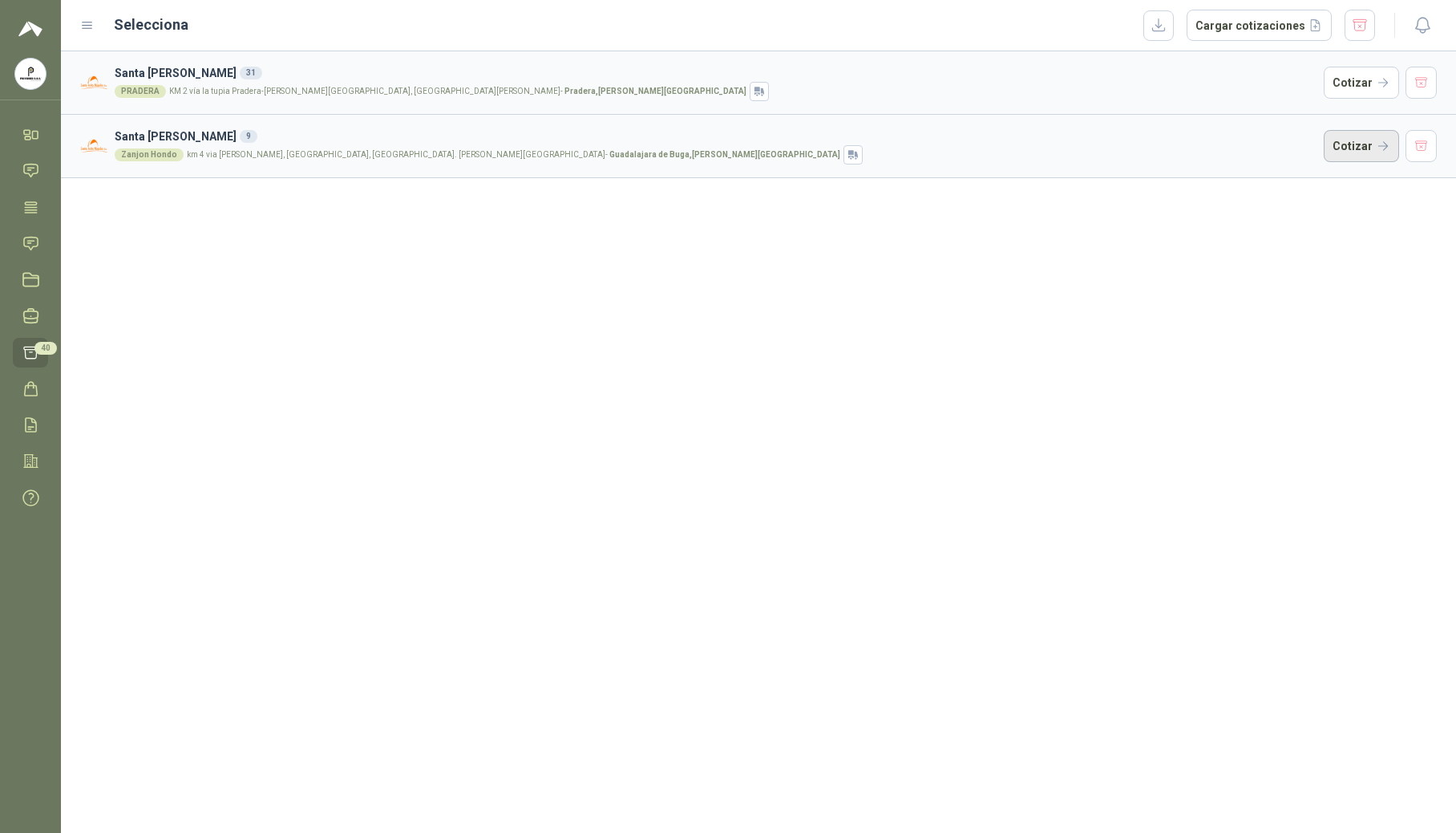
click at [988, 141] on button "Cotizar" at bounding box center [1361, 146] width 75 height 32
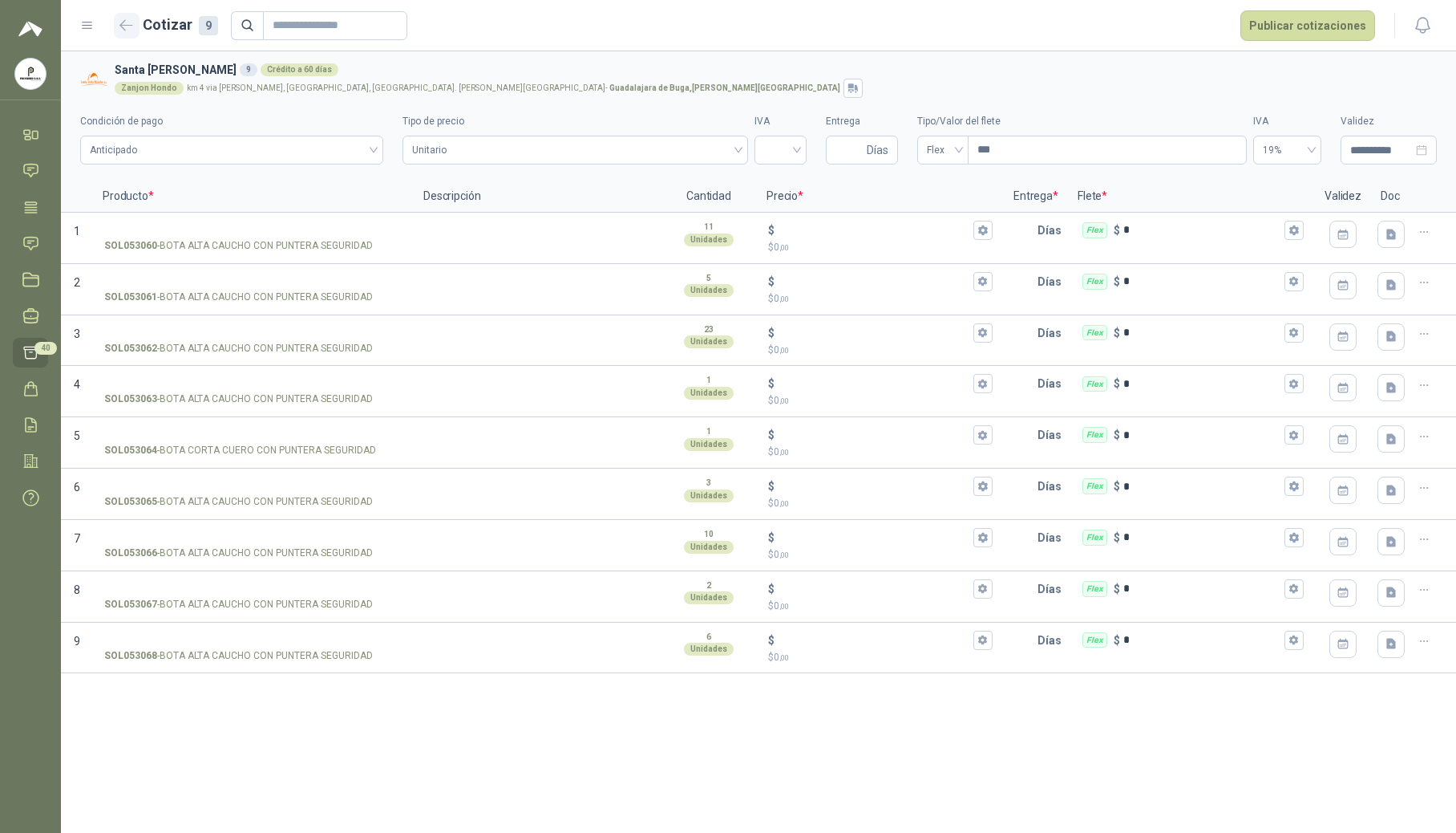
click at [127, 23] on icon "button" at bounding box center [126, 25] width 14 height 12
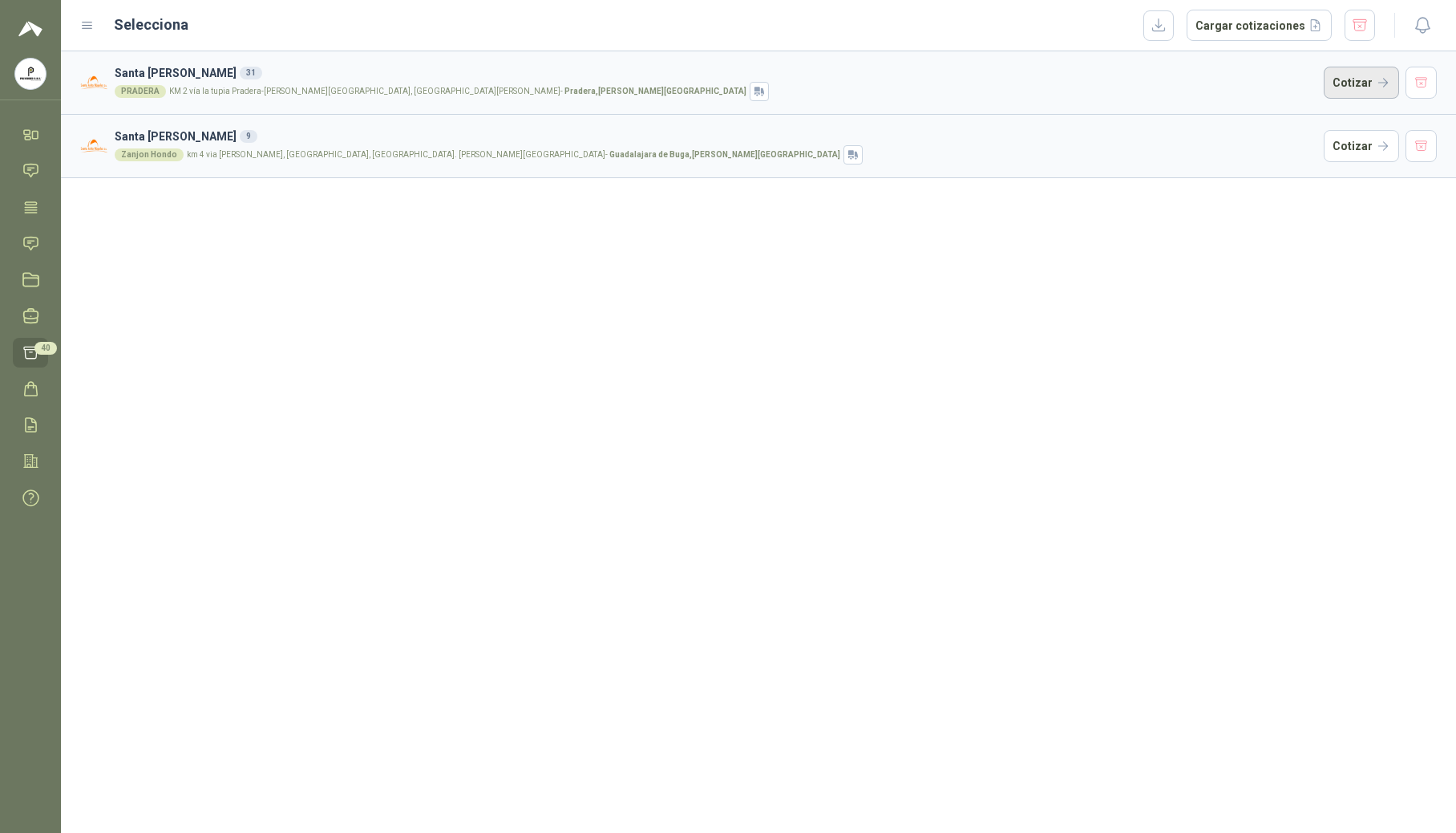
click at [988, 88] on button "Cotizar" at bounding box center [1361, 82] width 75 height 32
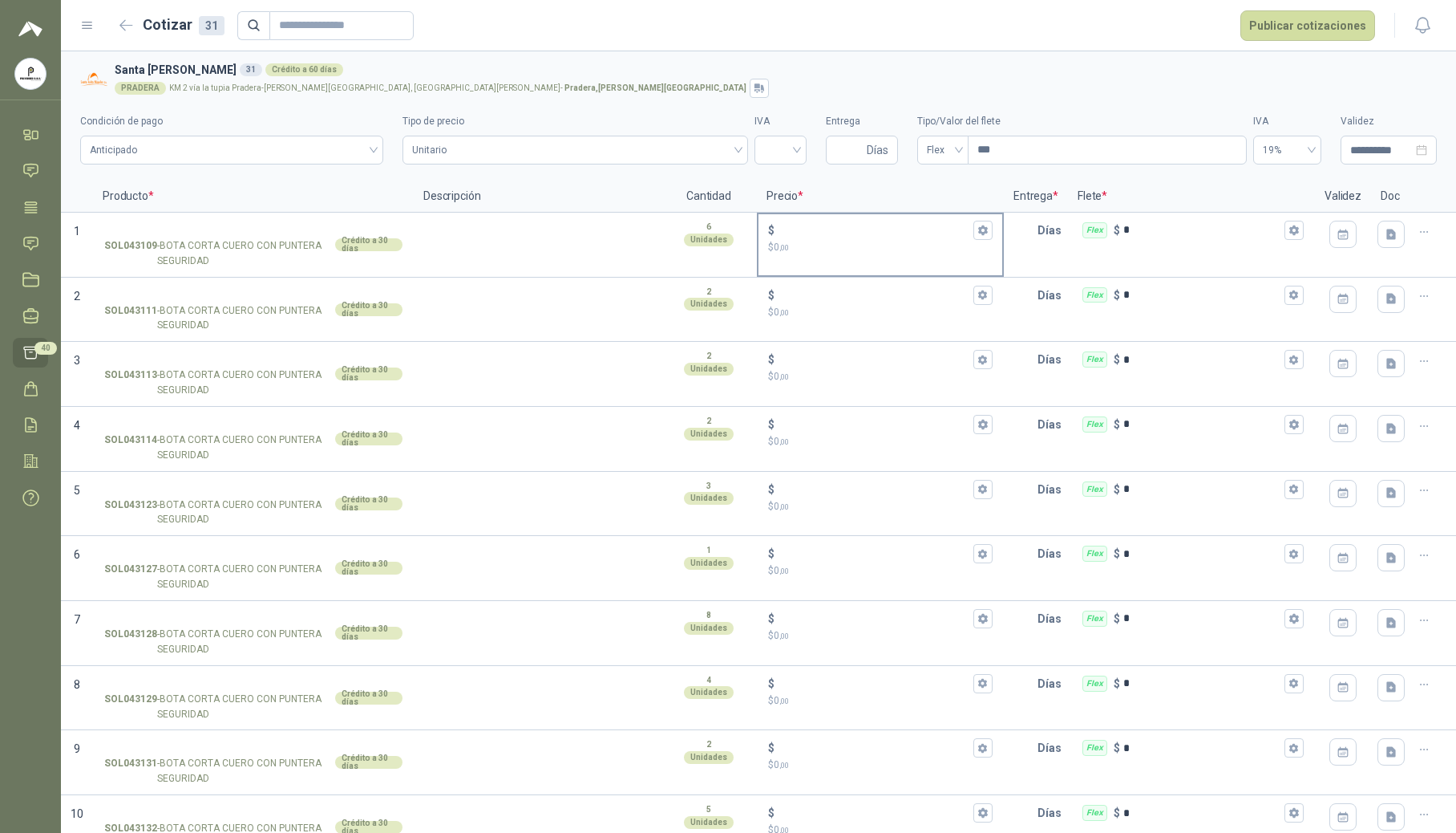
click at [833, 236] on input "$ $ 0 ,00" at bounding box center [874, 229] width 192 height 12
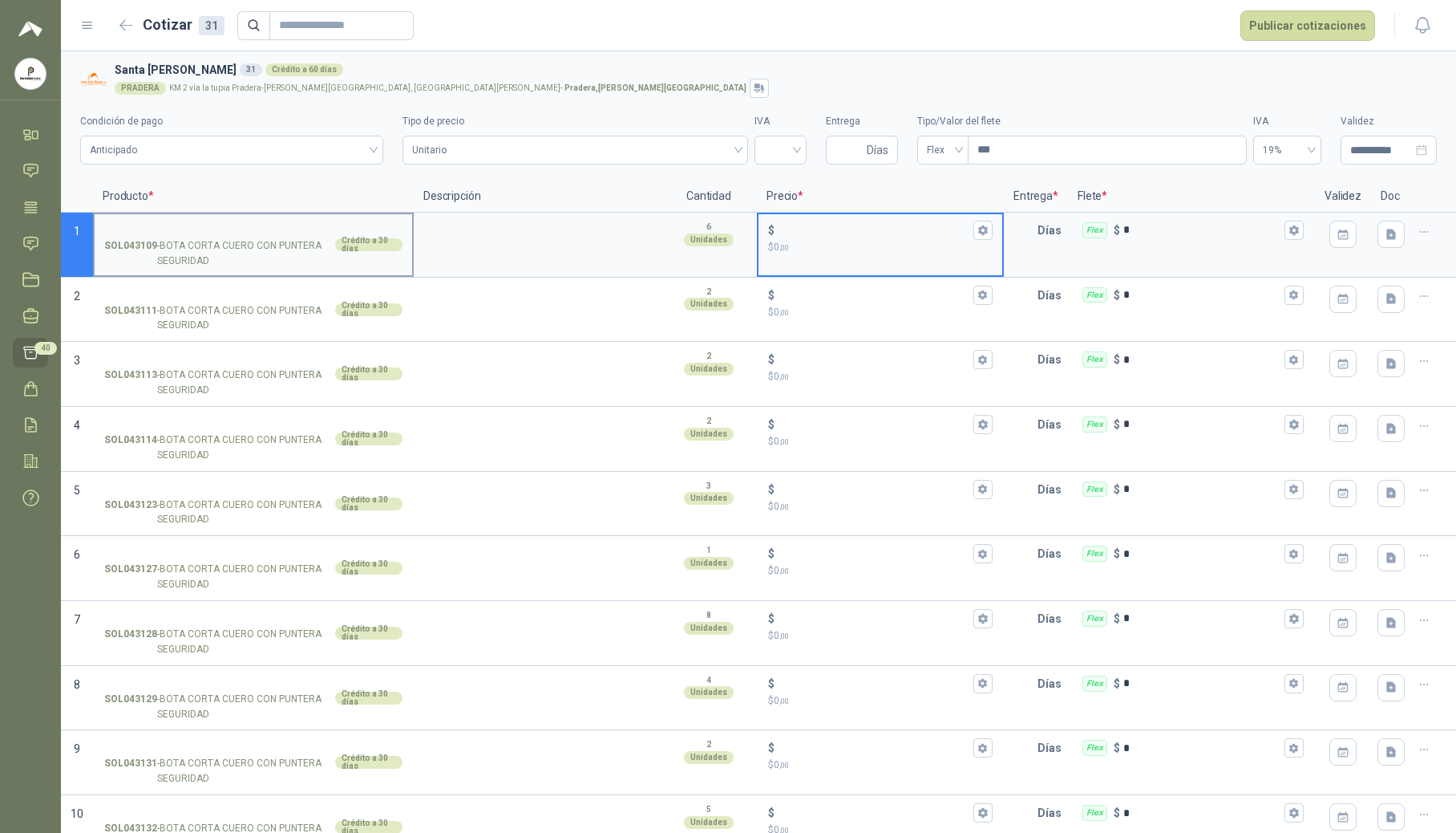
click at [350, 158] on span "Anticipado" at bounding box center [232, 150] width 284 height 24
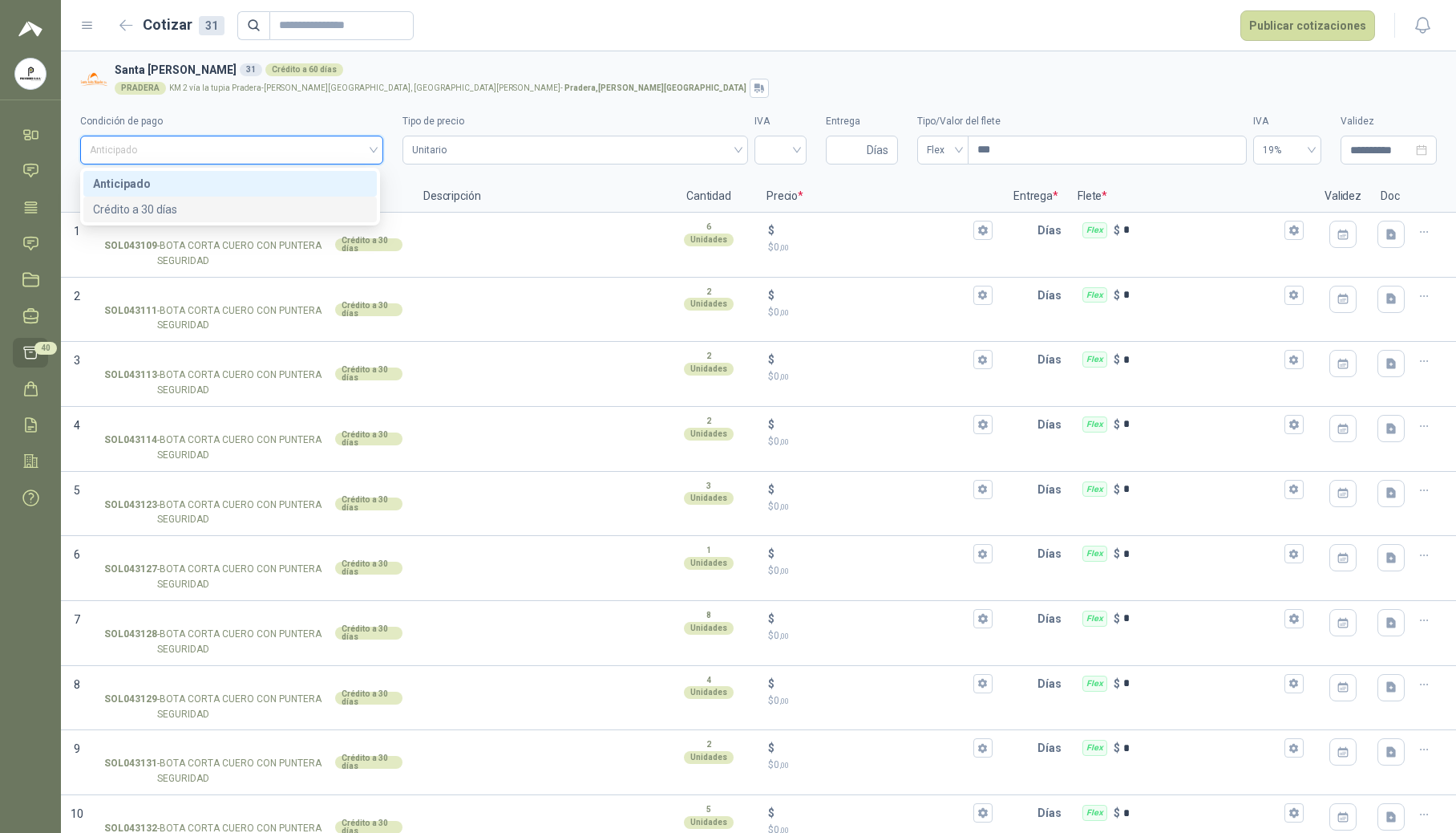
click at [234, 212] on div "Crédito a 30 días" at bounding box center [230, 209] width 275 height 18
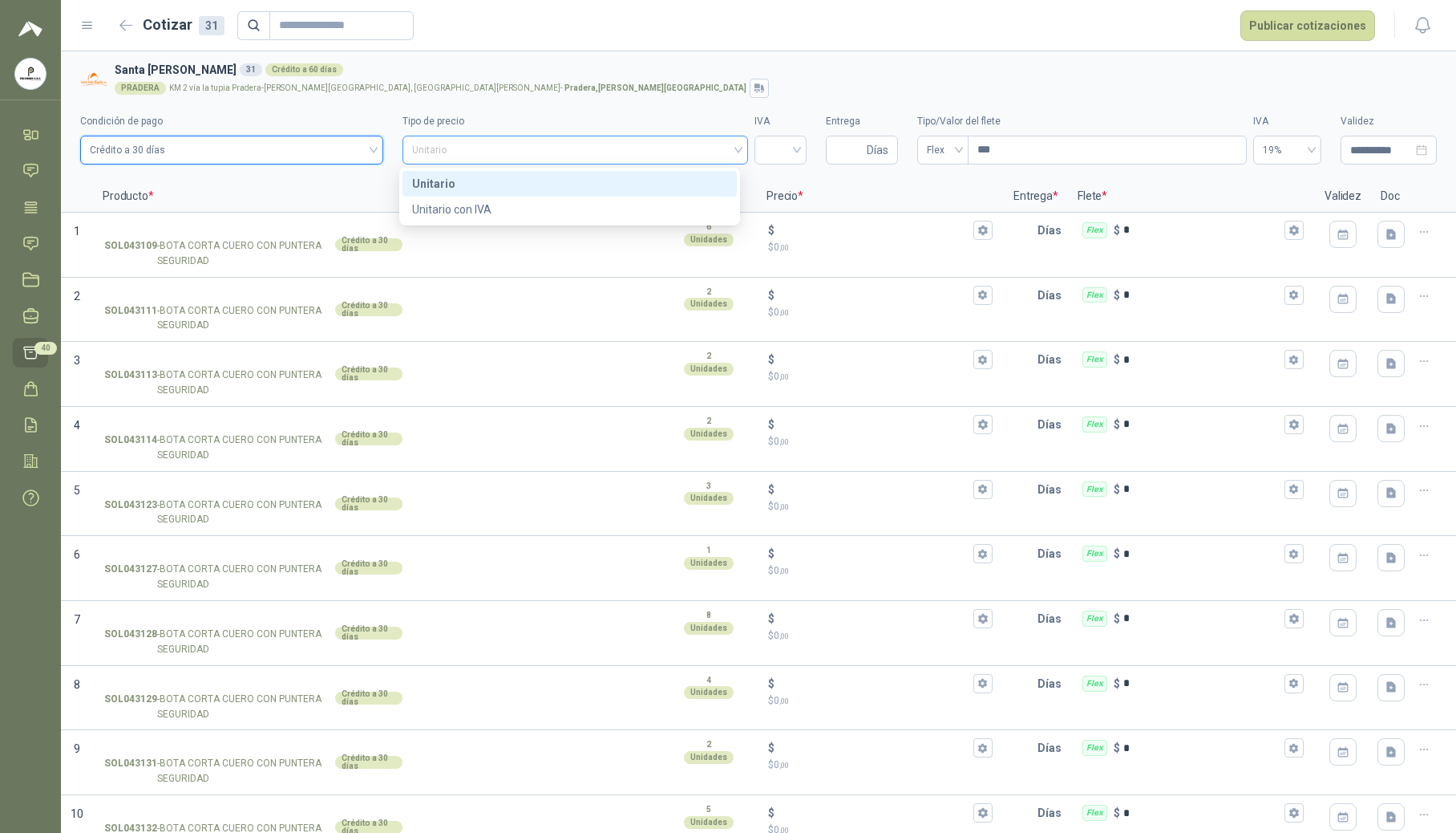
click at [673, 149] on span "Unitario" at bounding box center [575, 150] width 326 height 24
click at [539, 190] on div "Unitario" at bounding box center [569, 183] width 315 height 18
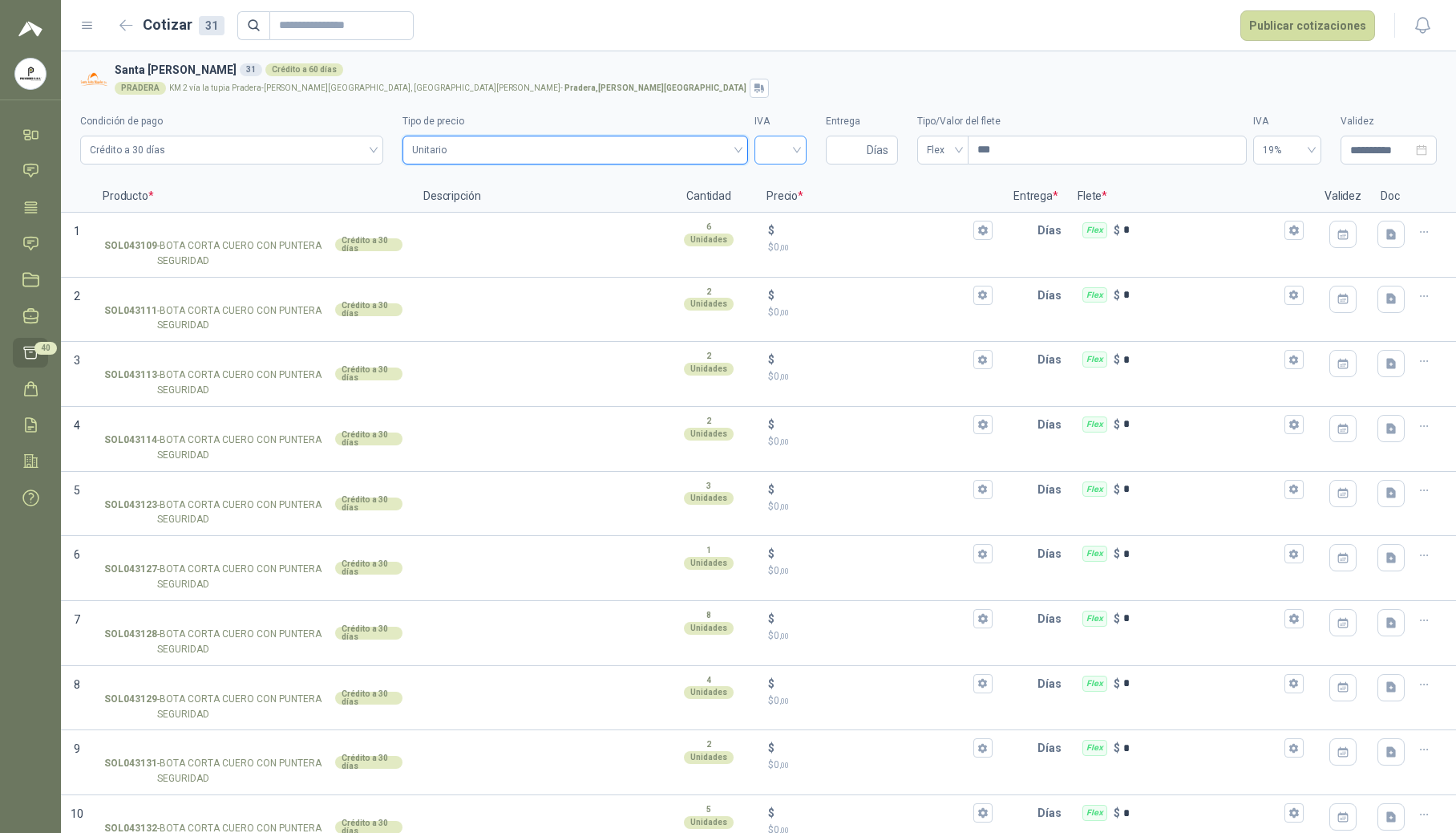
click at [781, 155] on input "search" at bounding box center [780, 149] width 33 height 24
click at [780, 184] on div "19%" at bounding box center [772, 183] width 27 height 18
click at [848, 148] on input "Entrega" at bounding box center [850, 150] width 28 height 27
type input "*"
click at [988, 154] on span "19%" at bounding box center [1287, 150] width 49 height 24
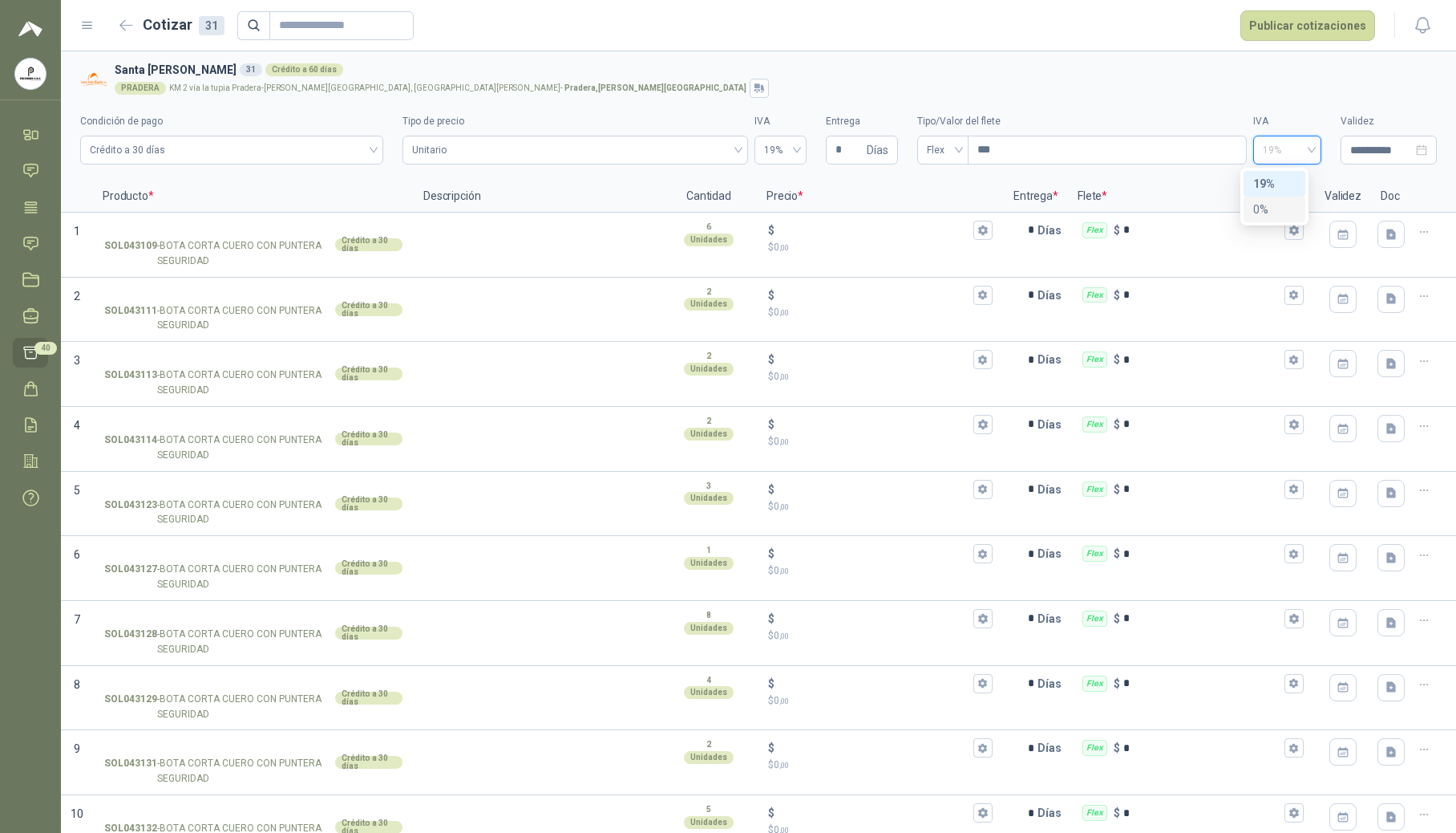
click at [988, 213] on div "0%" at bounding box center [1274, 209] width 43 height 18
click at [197, 226] on input "SOL043109 - BOTA CORTA CUERO CON PUNTERA SEGURIDAD Crédito a 30 días" at bounding box center [253, 230] width 298 height 12
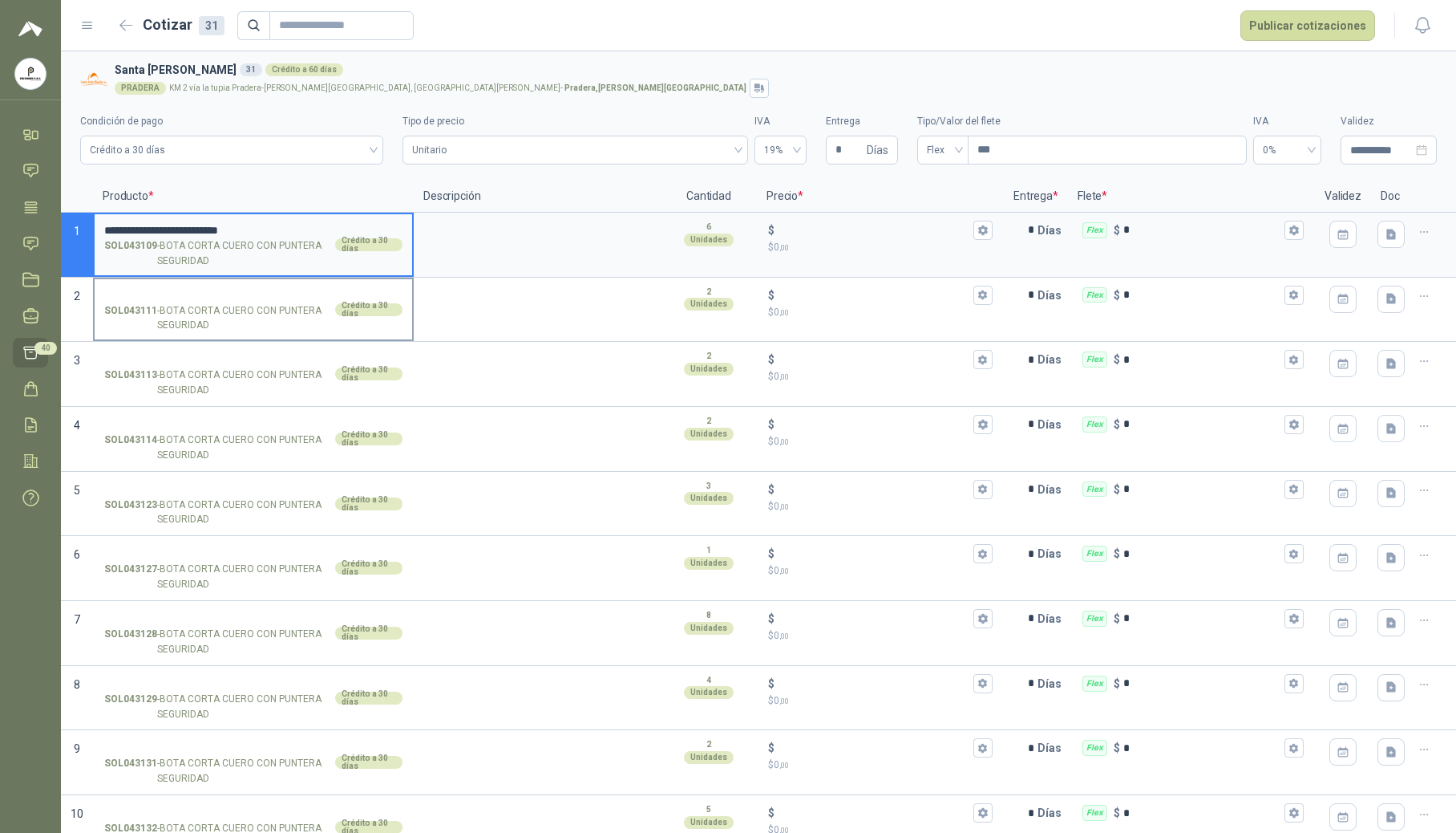
click at [212, 292] on input "SOL043111 - BOTA CORTA CUERO CON PUNTERA SEGURIDAD Crédito a 30 días" at bounding box center [253, 295] width 298 height 12
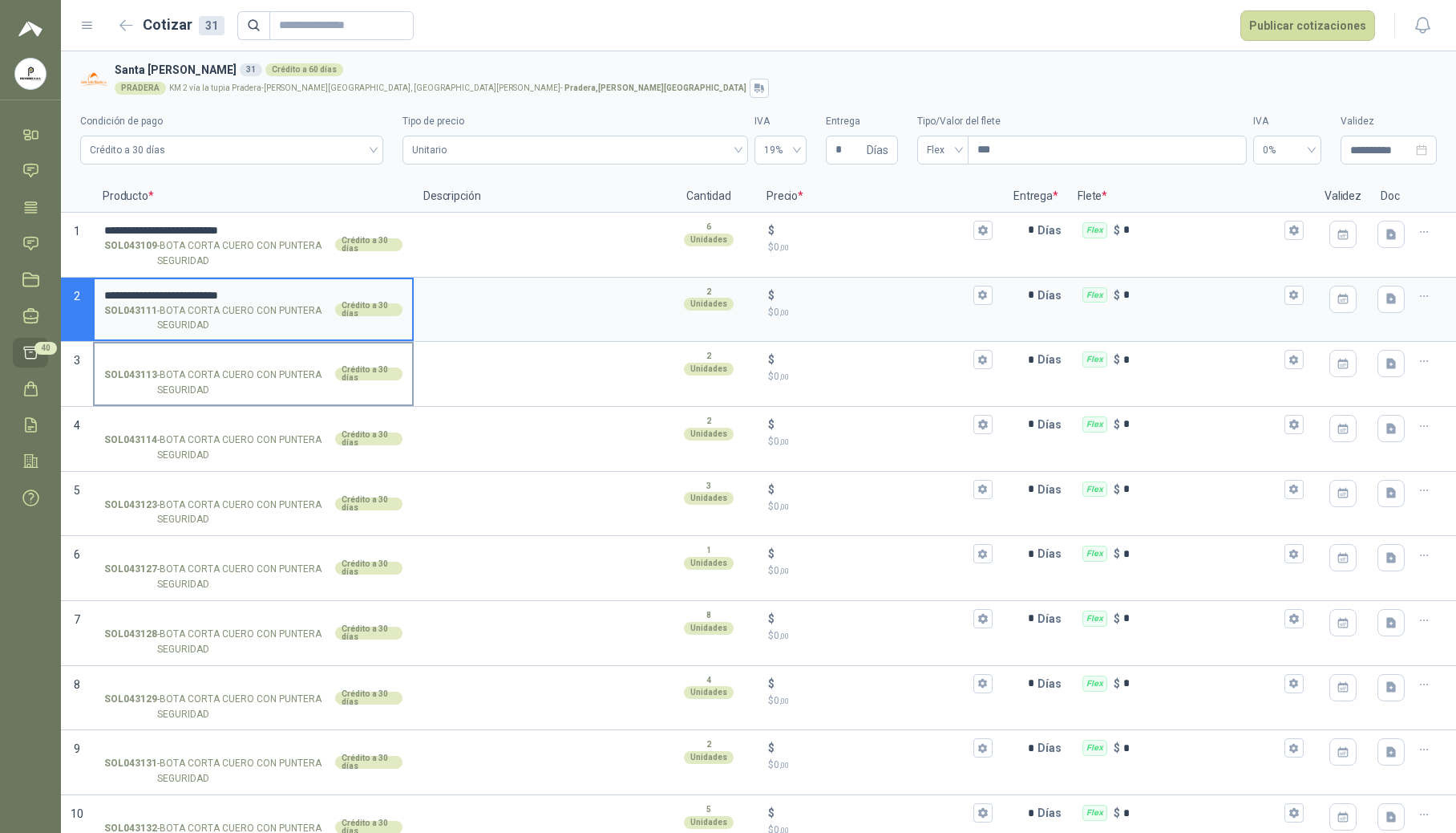
click at [170, 357] on input "SOL043113 - BOTA CORTA CUERO CON PUNTERA SEGURIDAD Crédito a 30 días" at bounding box center [253, 360] width 298 height 12
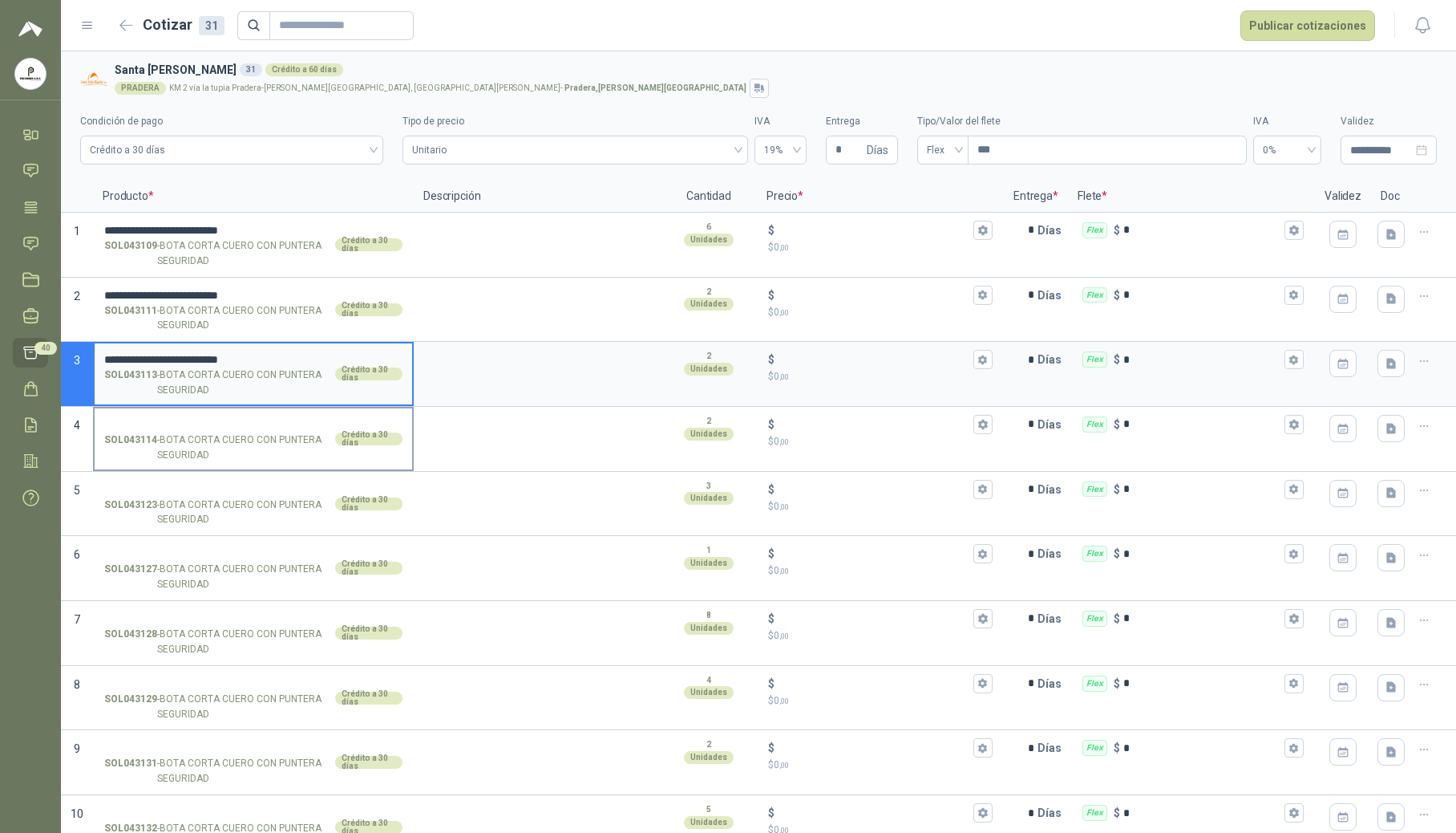
click at [165, 414] on label "SOL043114 - BOTA CORTA CUERO CON PUNTERA SEGURIDAD Crédito a 30 días" at bounding box center [253, 438] width 317 height 61
click at [165, 419] on input "SOL043114 - BOTA CORTA CUERO CON PUNTERA SEGURIDAD Crédito a 30 días" at bounding box center [253, 424] width 298 height 12
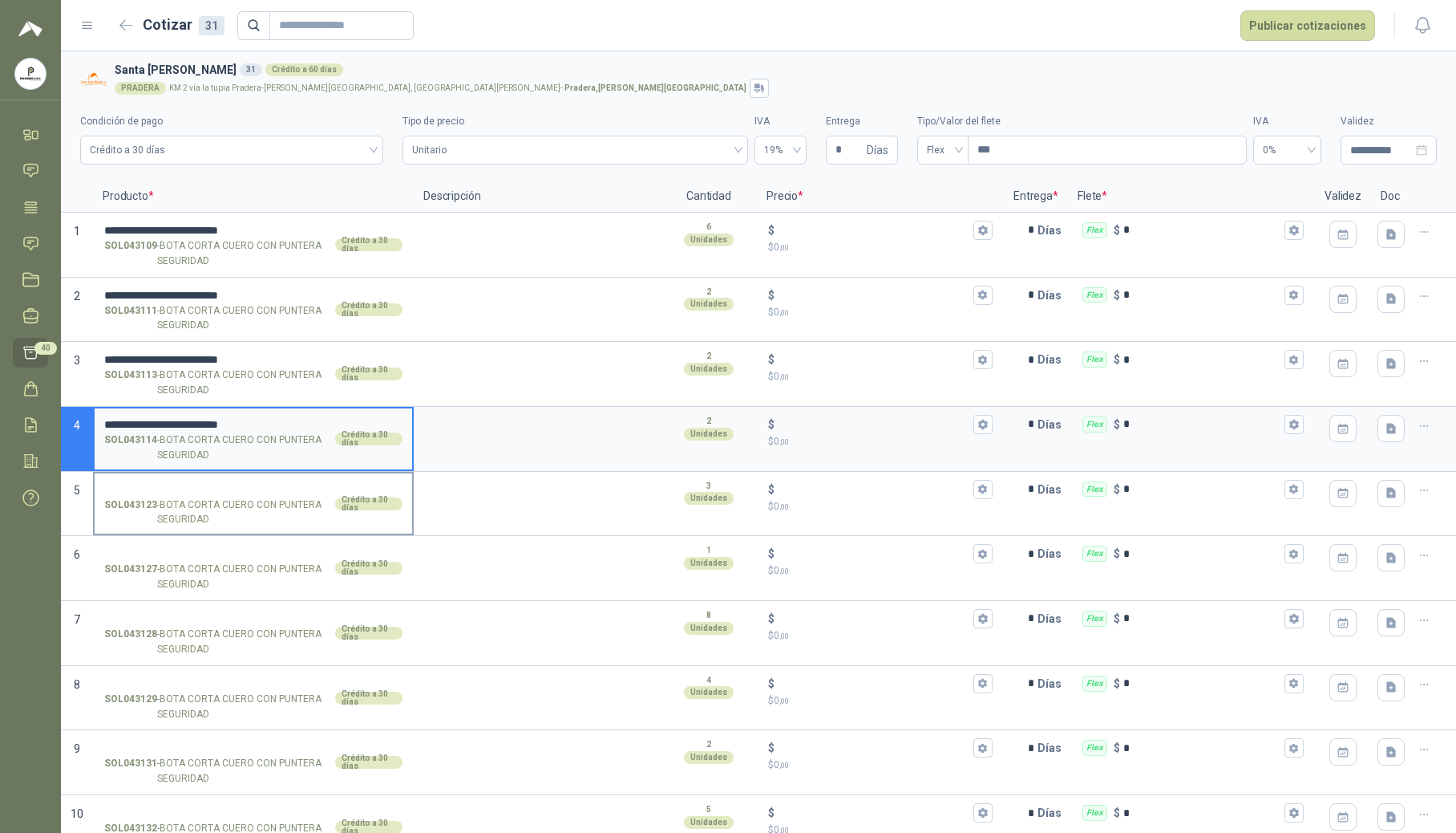
click at [176, 489] on input "SOL043123 - BOTA CORTA CUERO CON PUNTERA SEGURIDAD Crédito a 30 días" at bounding box center [253, 490] width 298 height 12
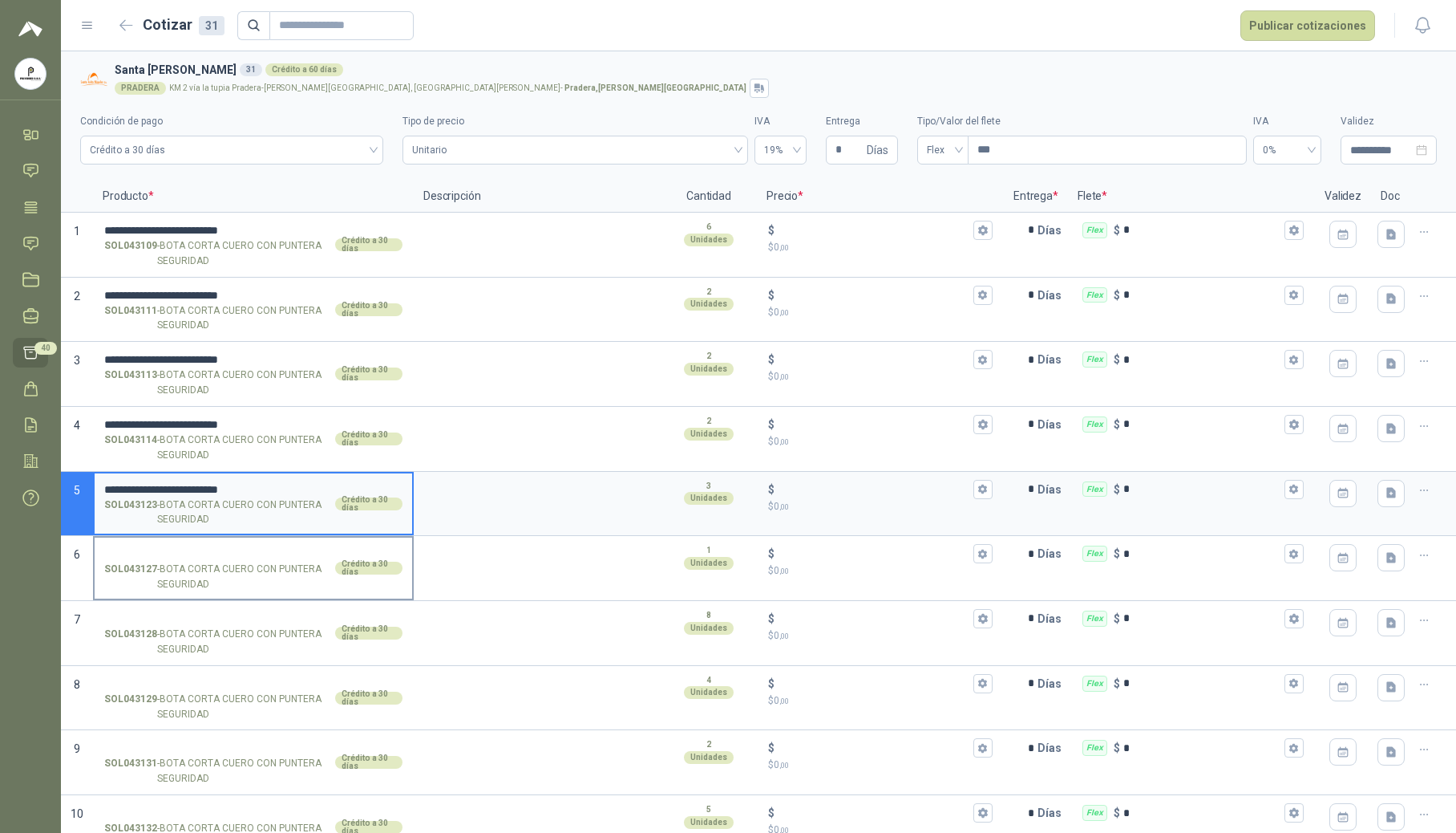
click at [165, 553] on input "SOL043127 - BOTA CORTA CUERO CON PUNTERA SEGURIDAD Crédito a 30 días" at bounding box center [253, 553] width 298 height 12
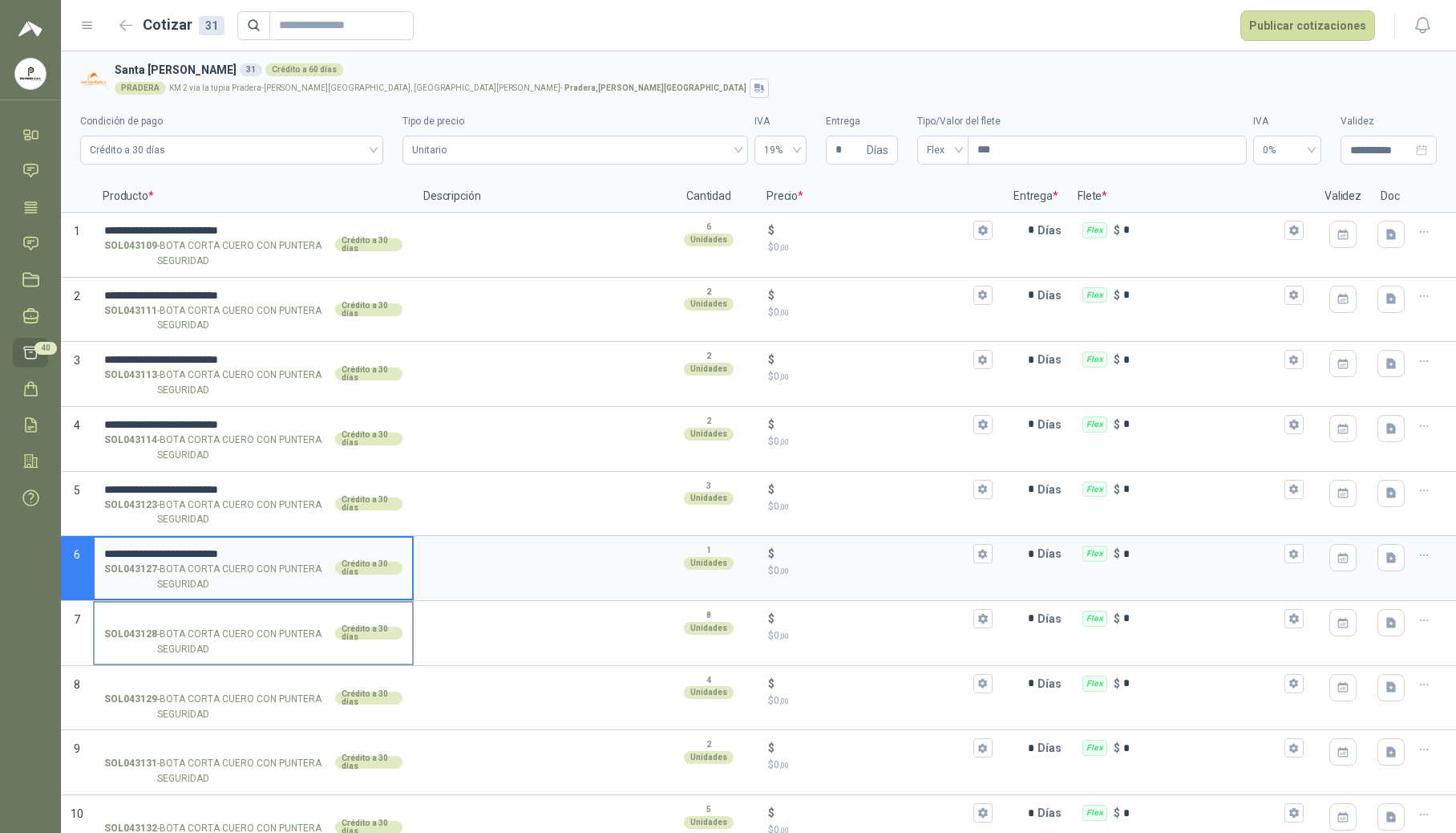
click at [156, 608] on label "SOL043128 - BOTA CORTA CUERO CON PUNTERA SEGURIDAD Crédito a 30 días" at bounding box center [253, 633] width 317 height 61
click at [156, 613] on input "SOL043128 - BOTA CORTA CUERO CON PUNTERA SEGURIDAD Crédito a 30 días" at bounding box center [253, 619] width 298 height 12
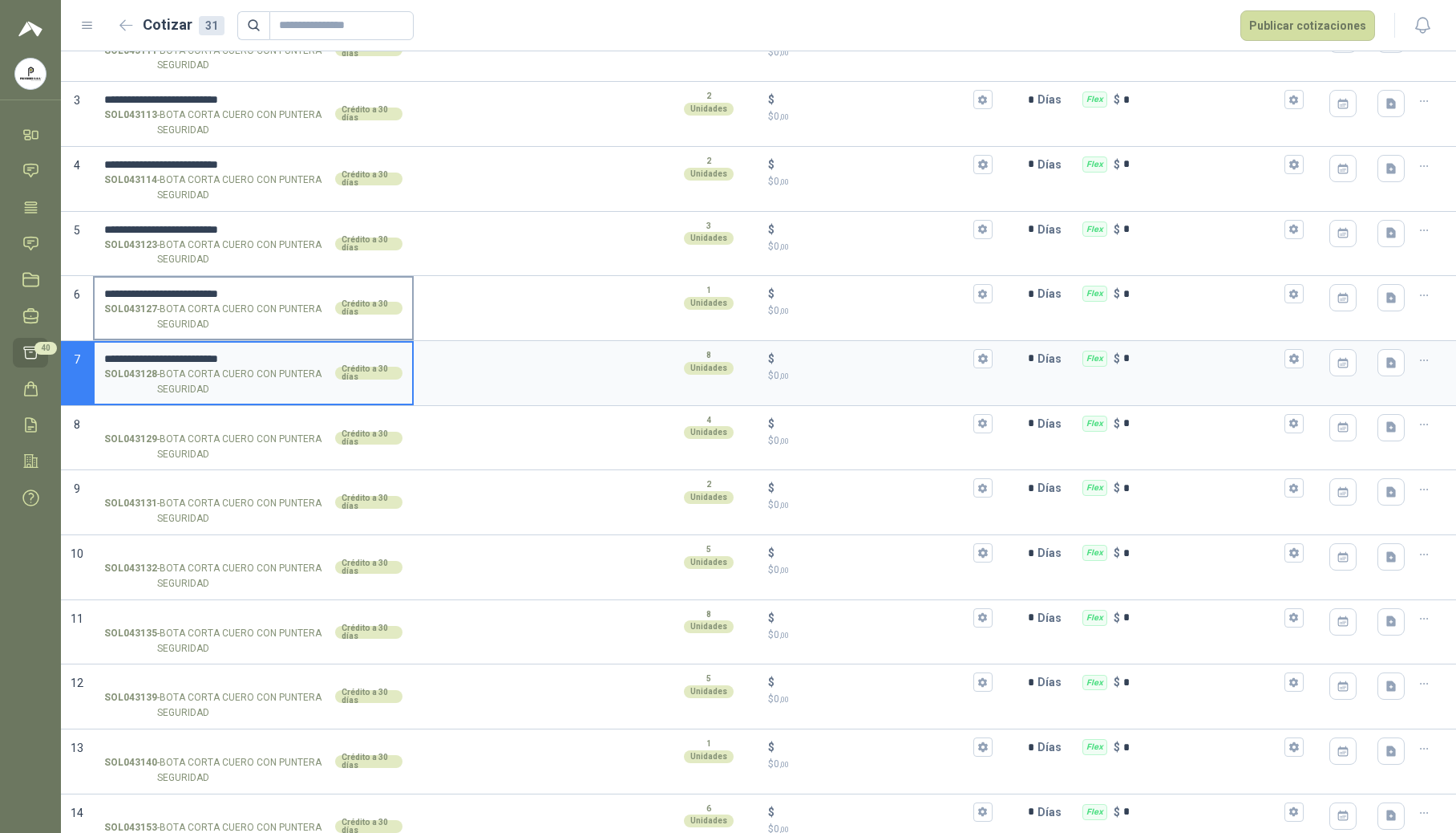
scroll to position [321, 0]
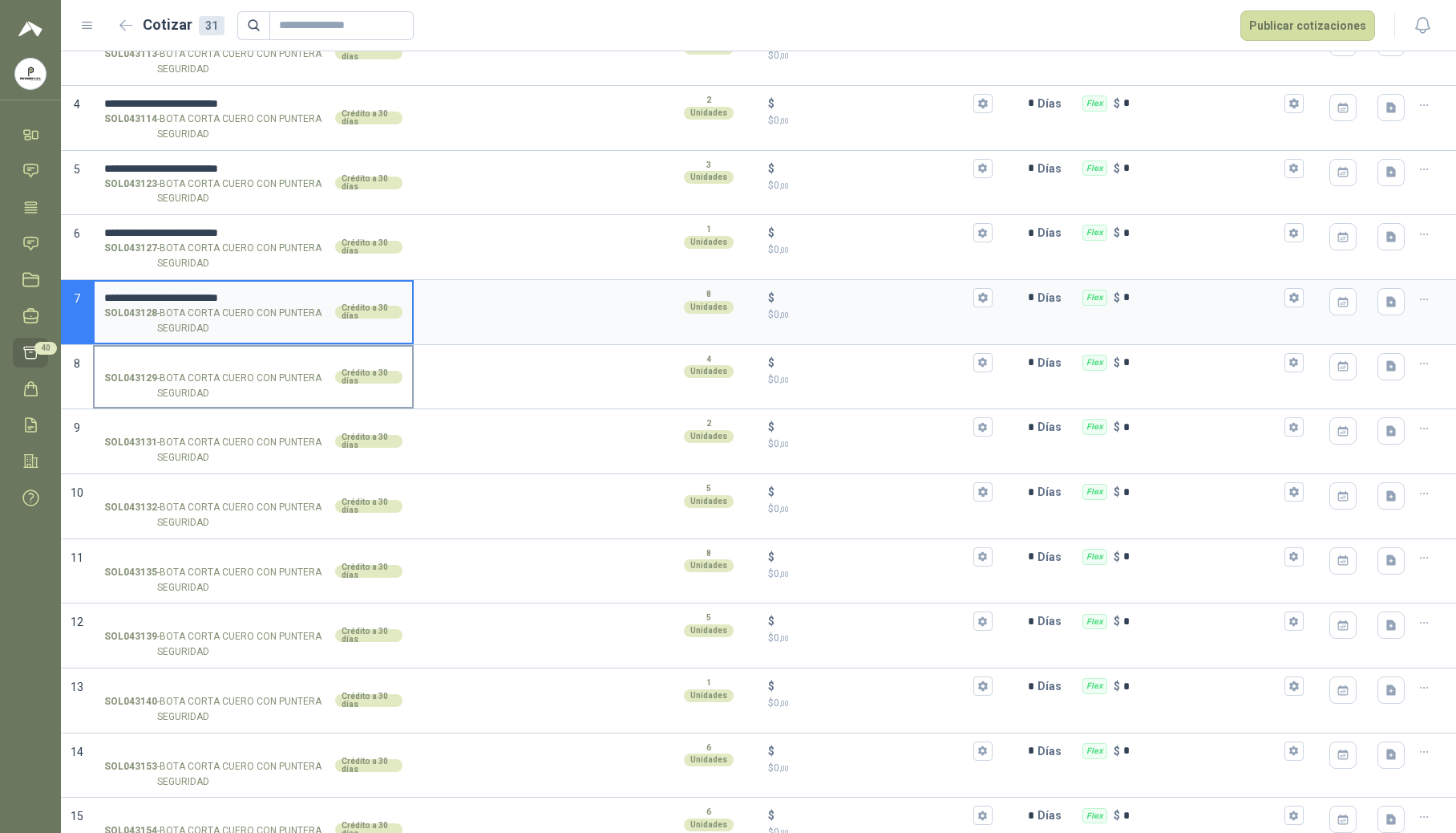
click at [168, 361] on input "SOL043129 - BOTA CORTA CUERO CON PUNTERA SEGURIDAD Crédito a 30 días" at bounding box center [253, 363] width 298 height 12
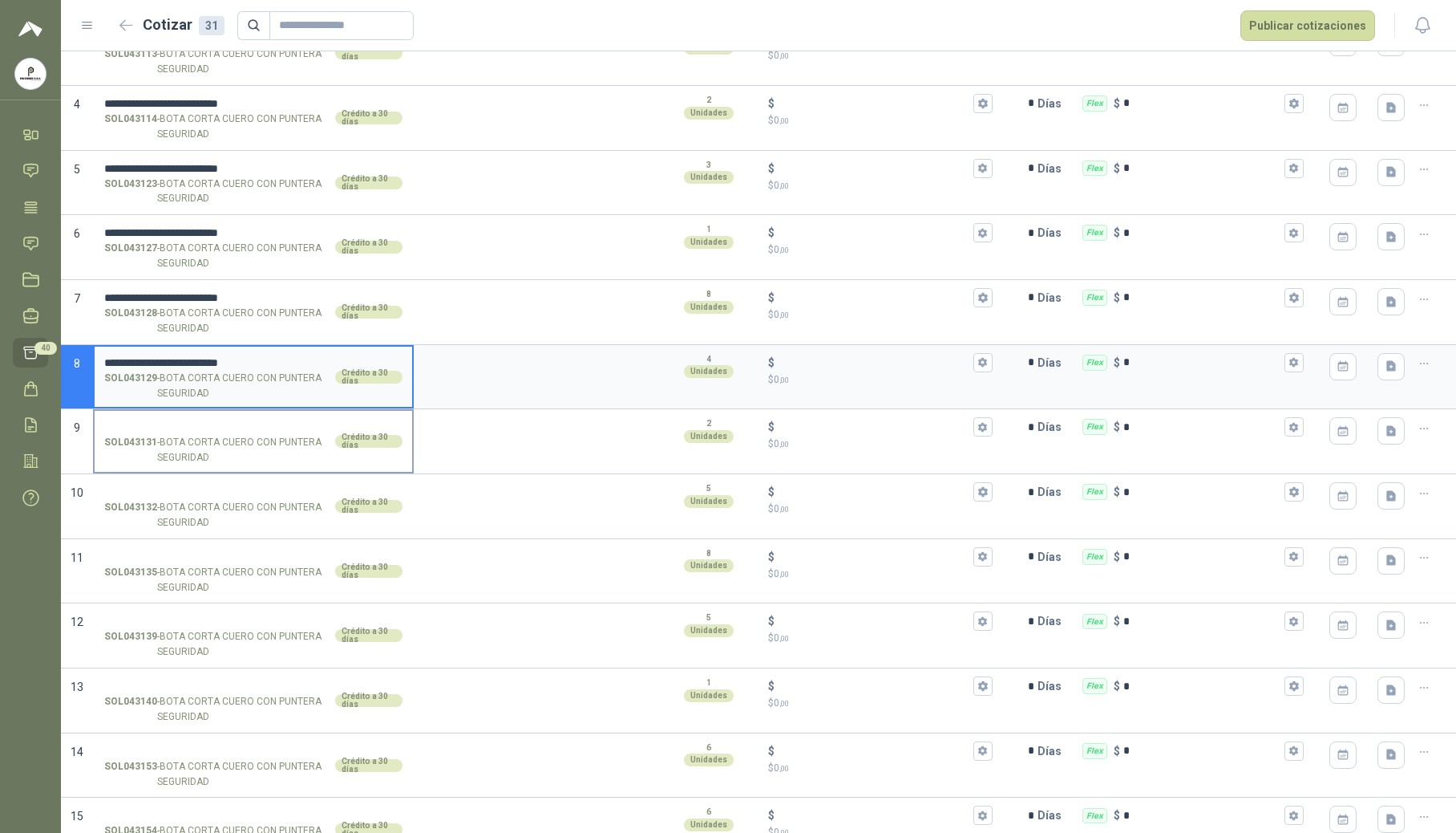
click at [177, 430] on input "SOL043131 - BOTA CORTA CUERO CON PUNTERA SEGURIDAD Crédito a 30 días" at bounding box center [253, 427] width 298 height 12
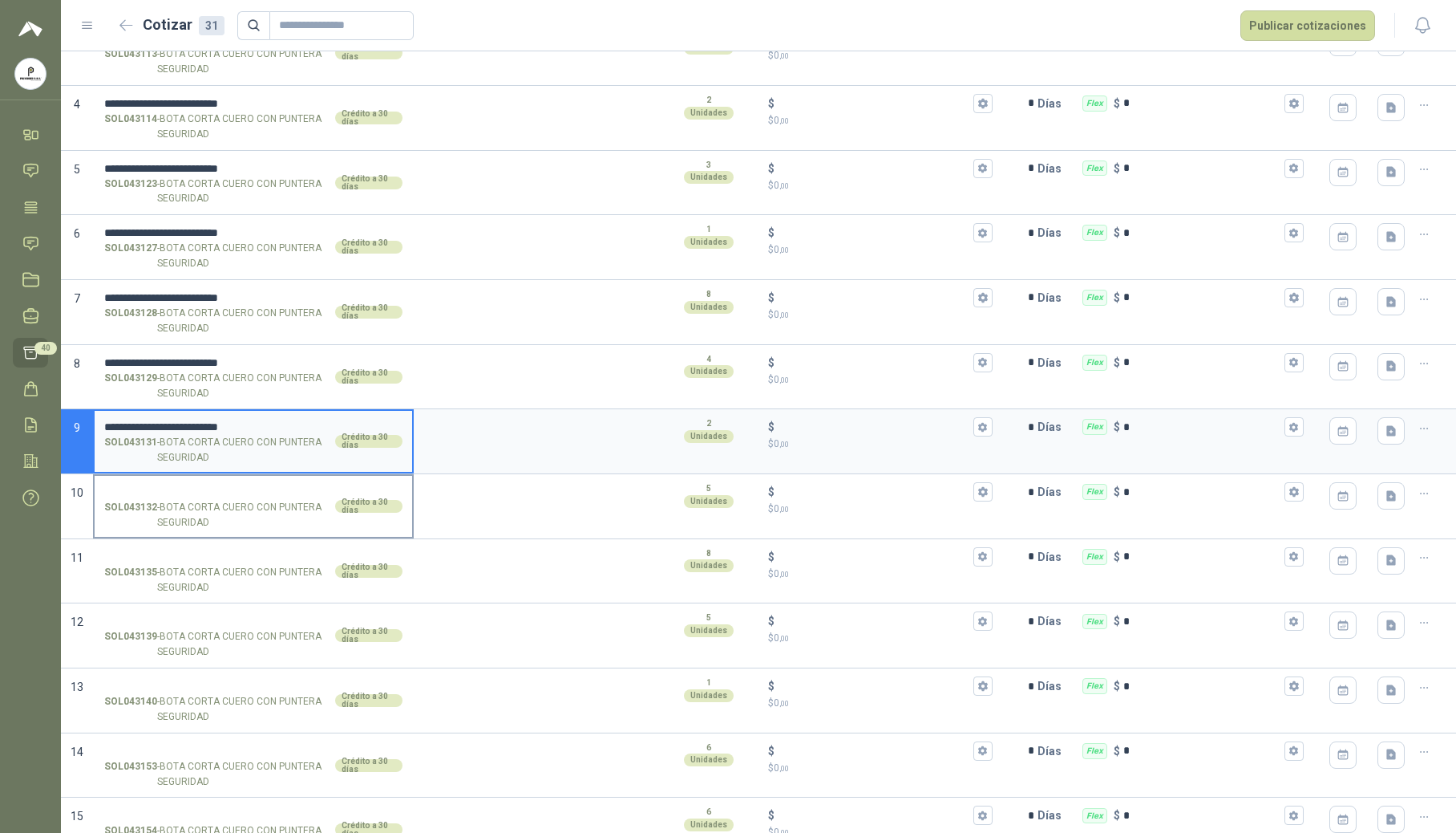
click at [177, 495] on input "SOL043132 - BOTA CORTA CUERO CON PUNTERA SEGURIDAD Crédito a 30 días" at bounding box center [253, 492] width 298 height 12
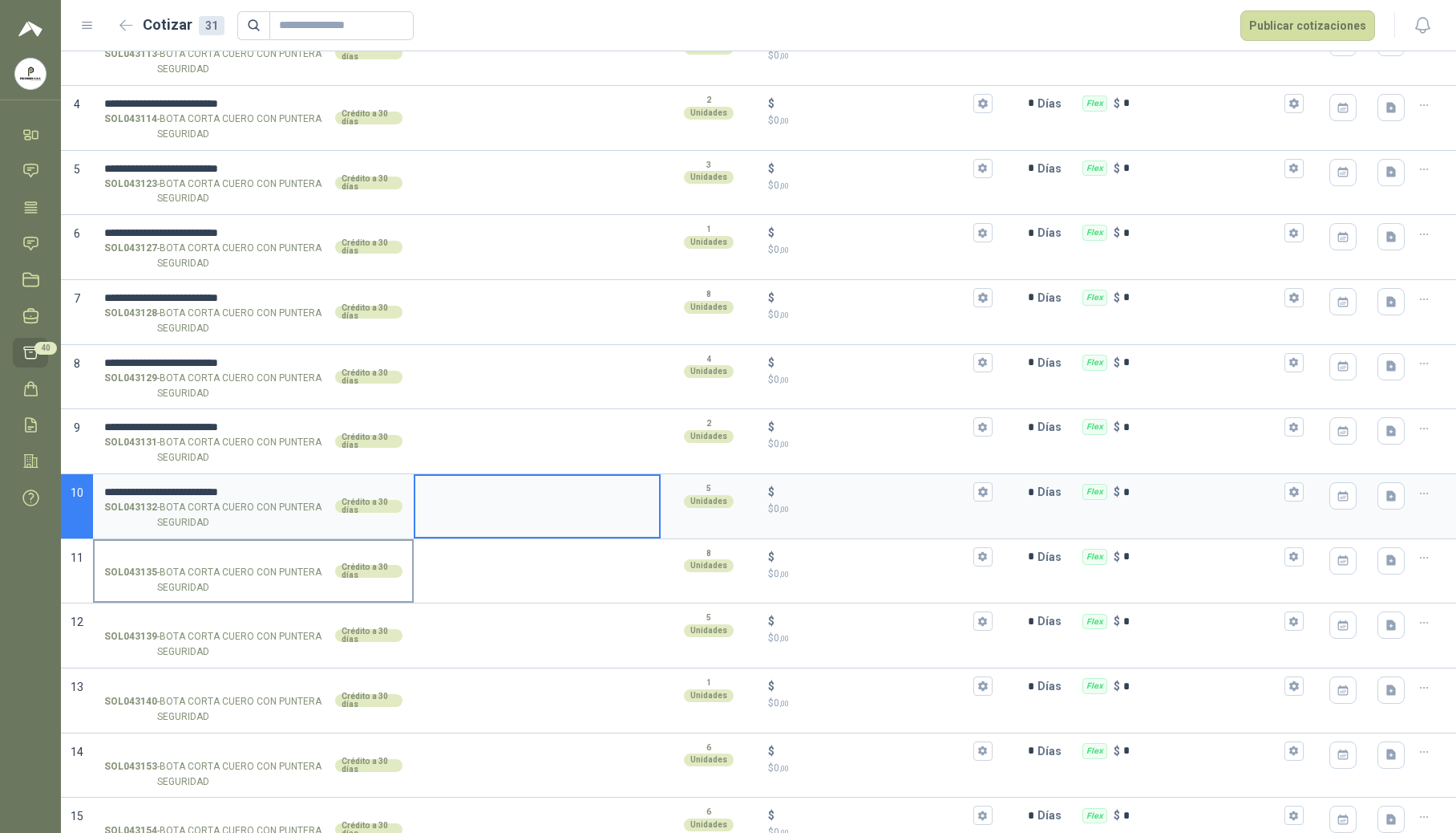
click at [202, 546] on label "SOL043135 - BOTA CORTA CUERO CON PUNTERA SEGURIDAD Crédito a 30 días" at bounding box center [253, 570] width 317 height 61
click at [202, 551] on input "SOL043135 - BOTA CORTA CUERO CON PUNTERA SEGURIDAD Crédito a 30 días" at bounding box center [253, 557] width 298 height 12
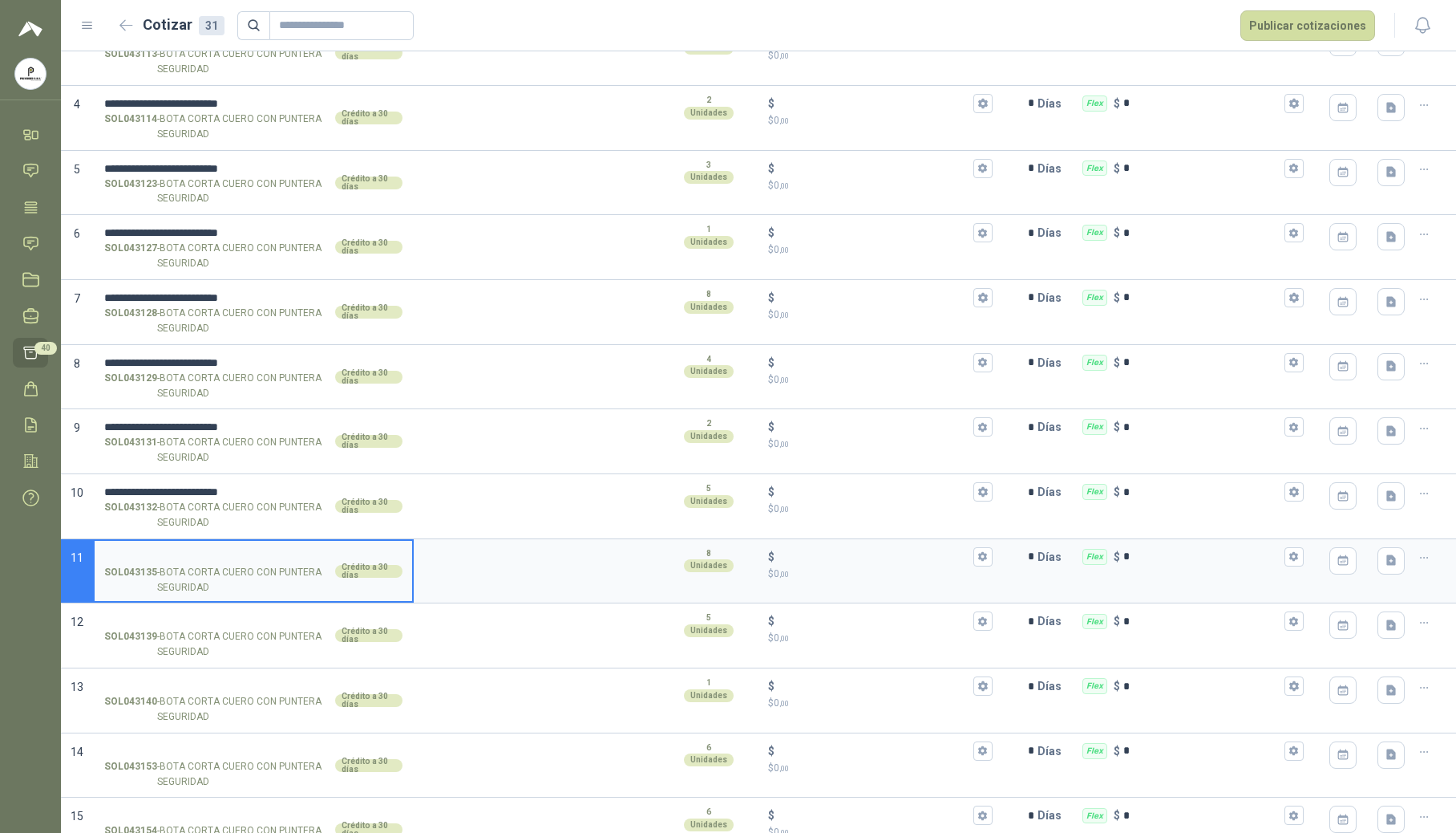
click at [209, 557] on input "SOL043135 - BOTA CORTA CUERO CON PUNTERA SEGURIDAD Crédito a 30 días" at bounding box center [253, 557] width 298 height 12
click at [187, 624] on input "SOL043139 - BOTA CORTA CUERO CON PUNTERA SEGURIDAD Crédito a 30 días" at bounding box center [253, 621] width 298 height 12
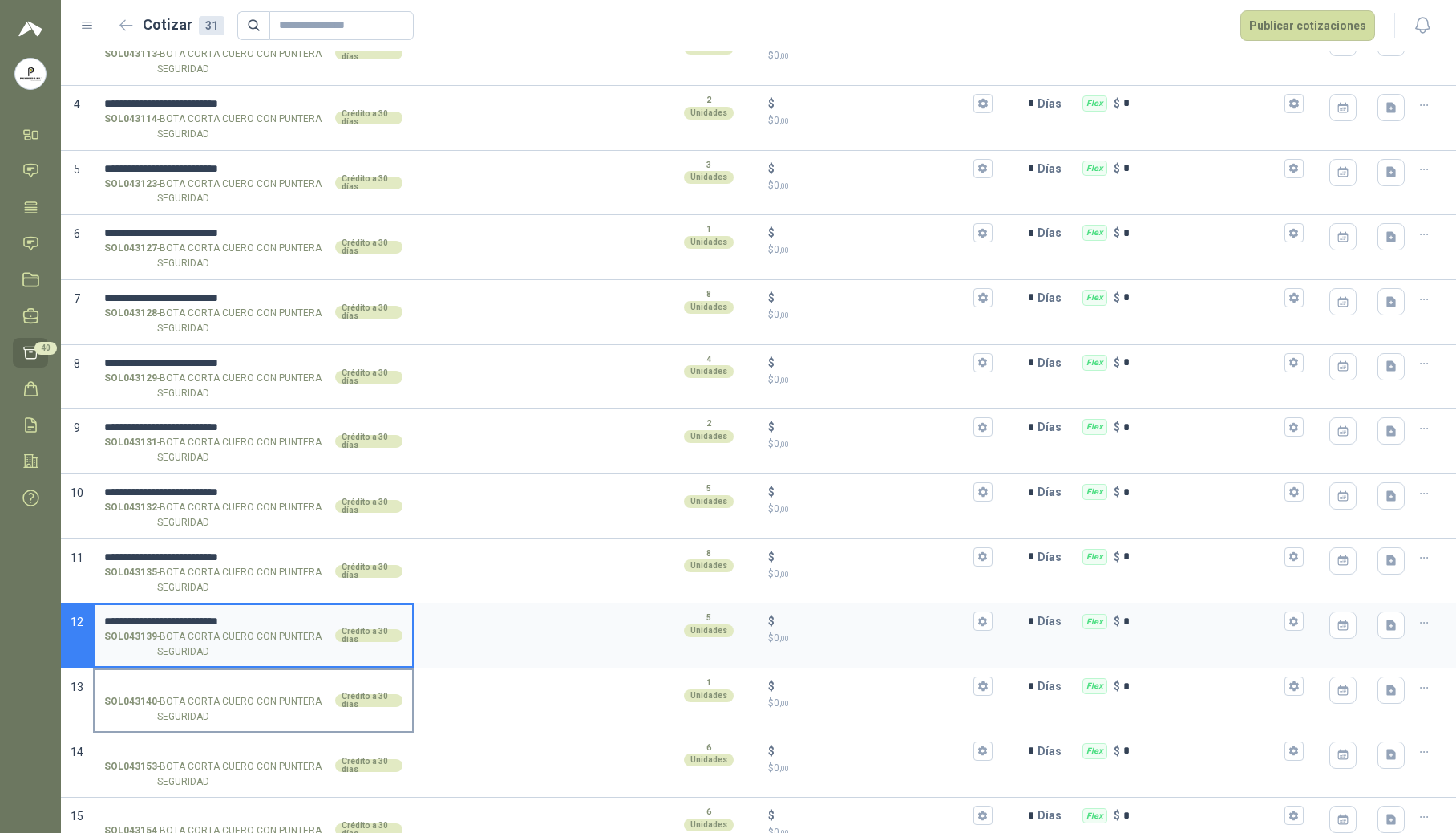
click at [152, 680] on label "SOL043140 - BOTA CORTA CUERO CON PUNTERA SEGURIDAD Crédito a 30 días" at bounding box center [253, 700] width 317 height 61
click at [152, 680] on input "SOL043140 - BOTA CORTA CUERO CON PUNTERA SEGURIDAD Crédito a 30 días" at bounding box center [253, 686] width 298 height 12
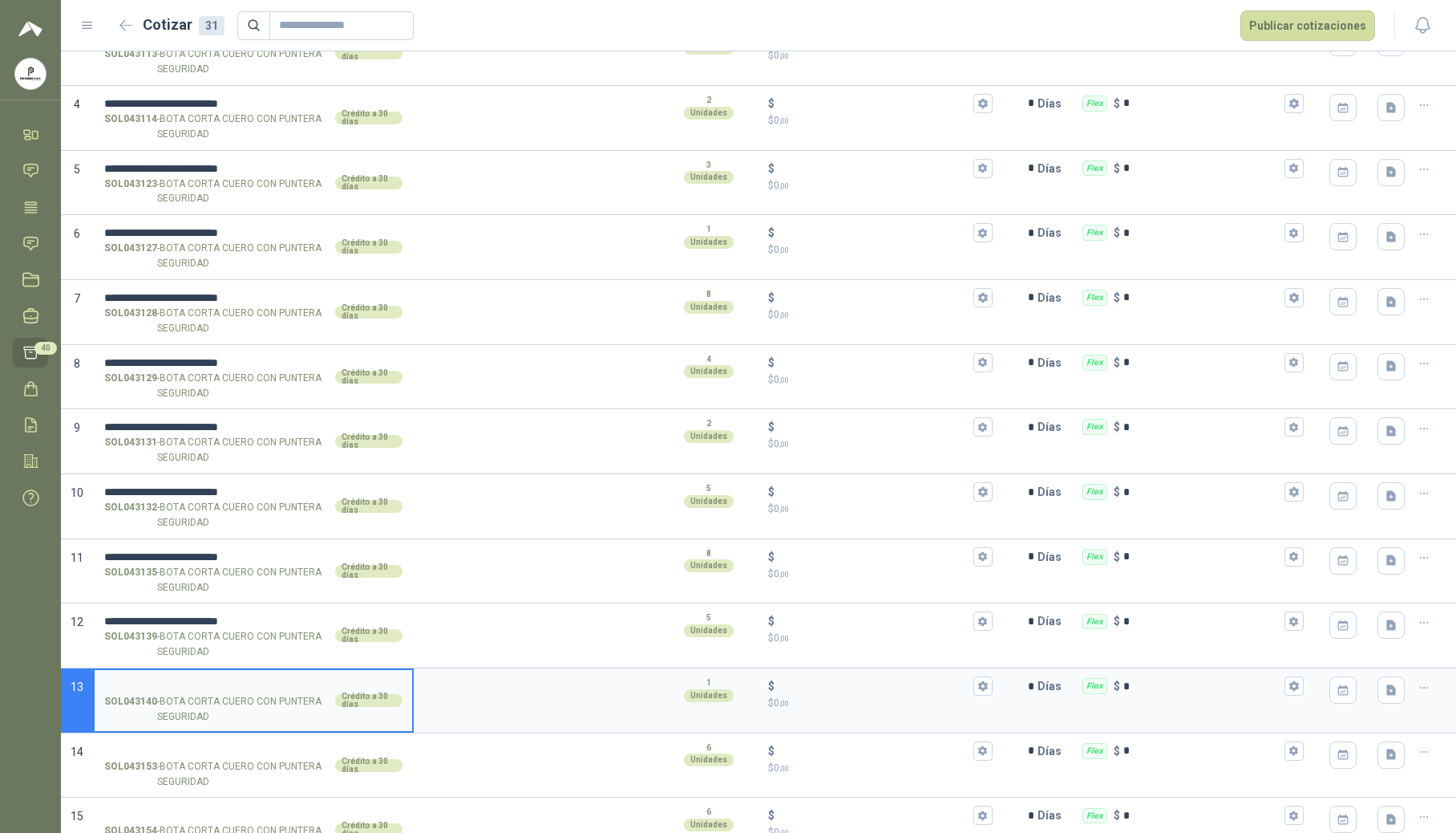
click at [151, 684] on input "SOL043140 - BOTA CORTA CUERO CON PUNTERA SEGURIDAD Crédito a 30 días" at bounding box center [253, 686] width 298 height 12
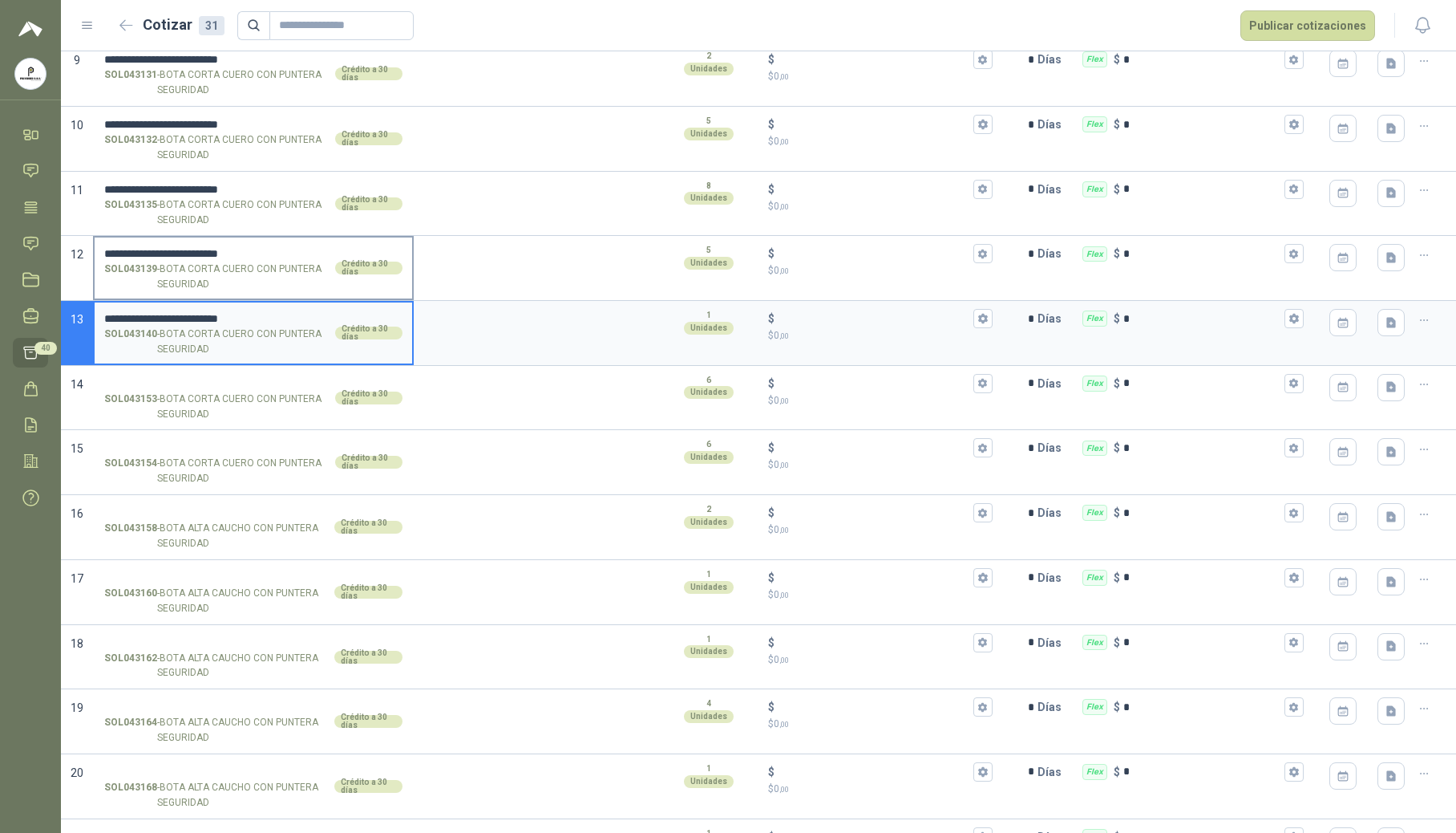
scroll to position [748, 0]
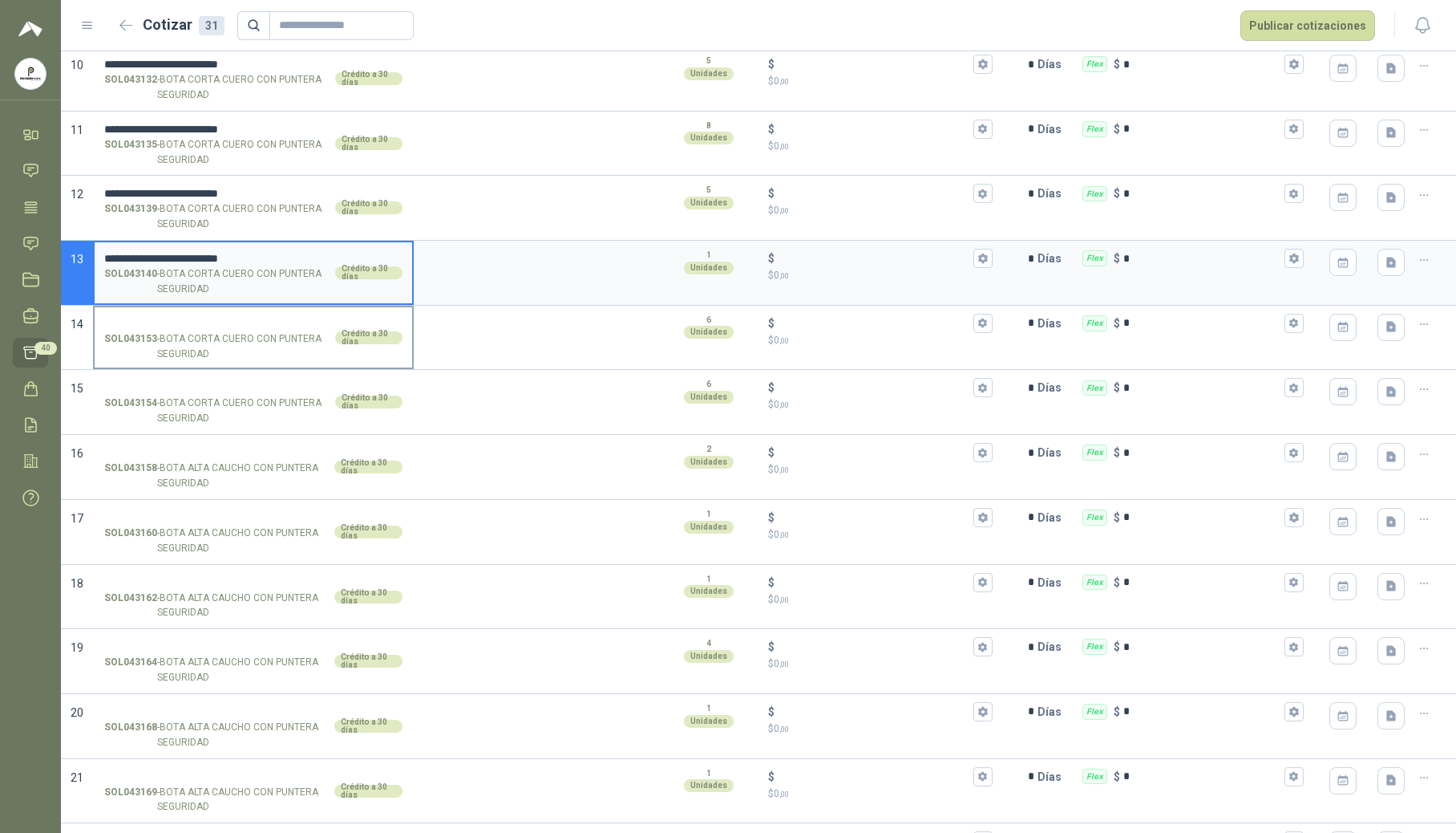
click at [157, 326] on input "SOL043153 - BOTA CORTA CUERO CON PUNTERA SEGURIDAD Crédito a 30 días" at bounding box center [253, 323] width 298 height 12
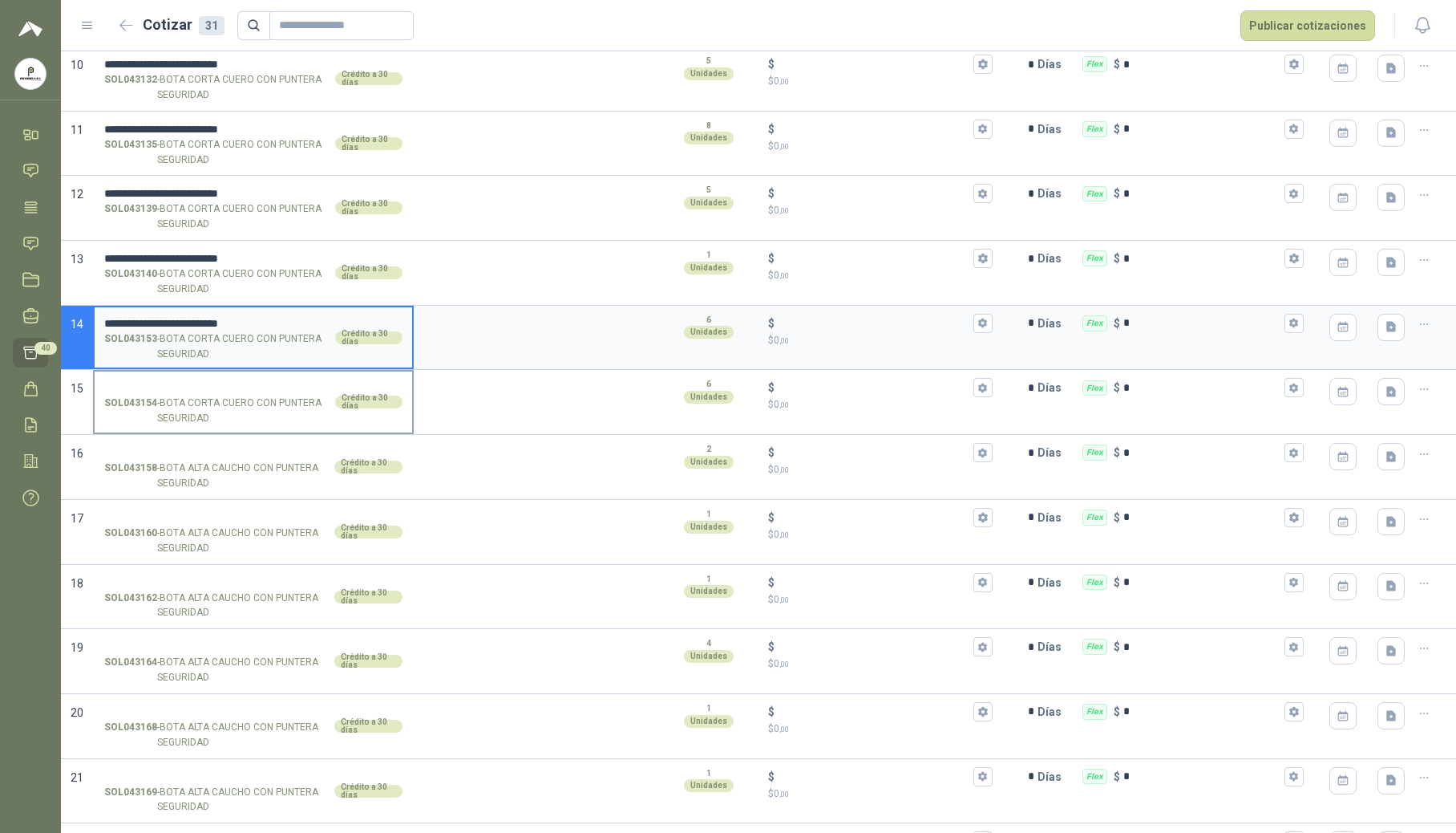
click at [146, 390] on input "SOL043154 - BOTA CORTA CUERO CON PUNTERA SEGURIDAD Crédito a 30 días" at bounding box center [253, 388] width 298 height 12
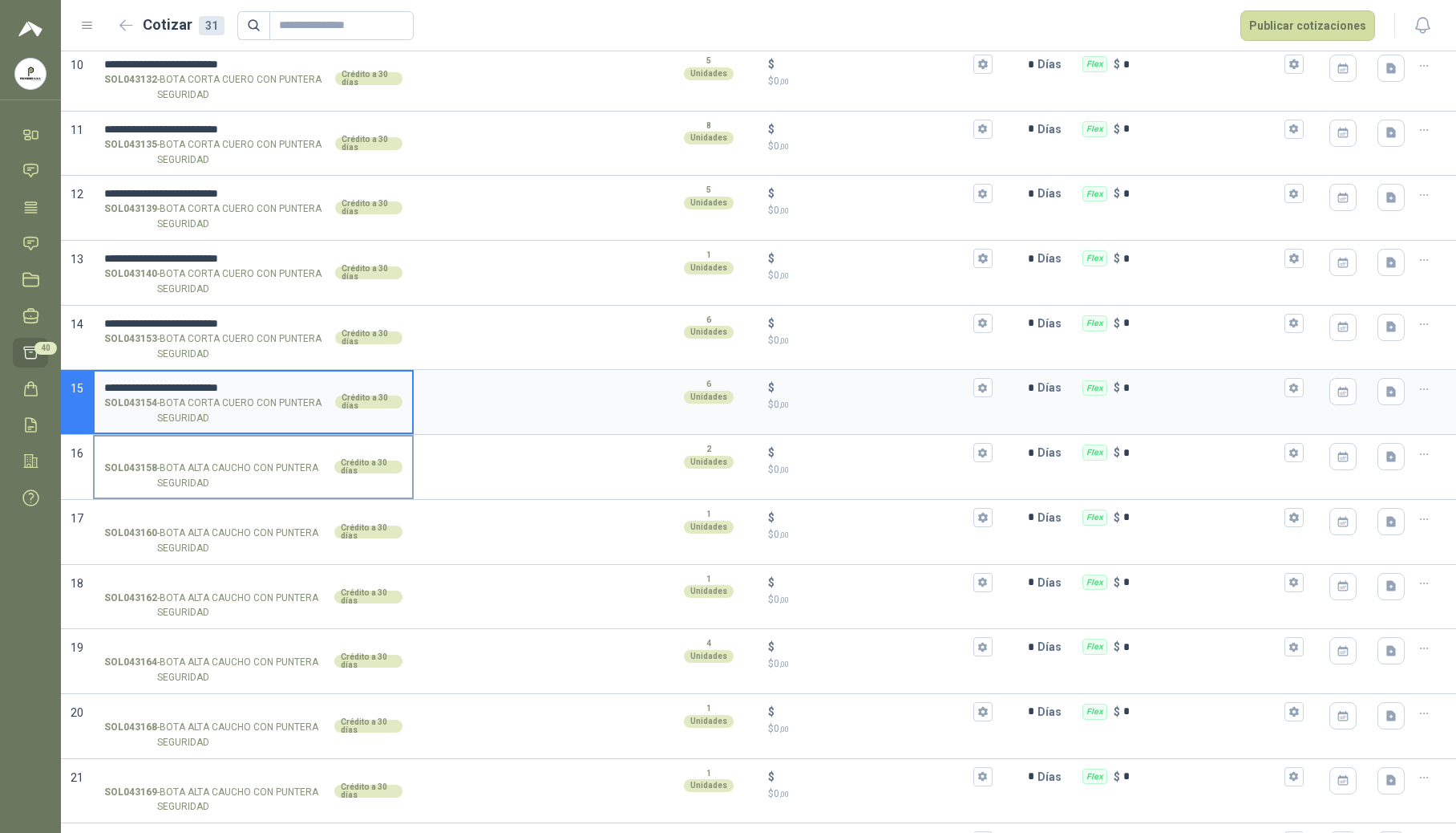
click at [124, 463] on label "SOL043158 - BOTA ALTA CAUCHO CON PUNTERA SEGURIDAD Crédito a 30 días" at bounding box center [253, 466] width 317 height 61
click at [124, 459] on input "SOL043158 - BOTA ALTA CAUCHO CON PUNTERA SEGURIDAD Crédito a 30 días" at bounding box center [253, 452] width 298 height 12
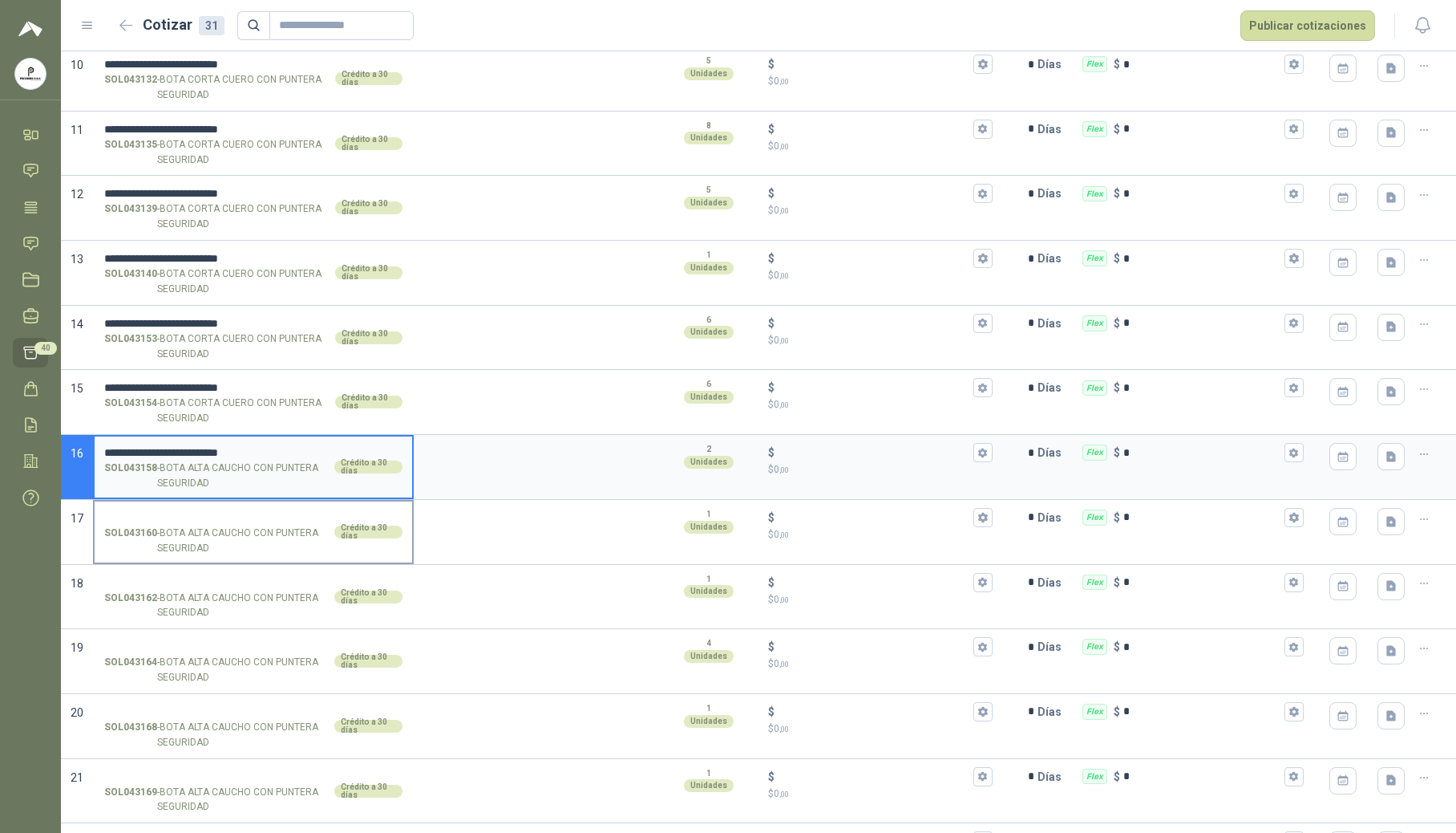
click at [133, 513] on input "SOL043160 - BOTA ALTA CAUCHO CON PUNTERA SEGURIDAD Crédito a 30 días" at bounding box center [253, 517] width 298 height 12
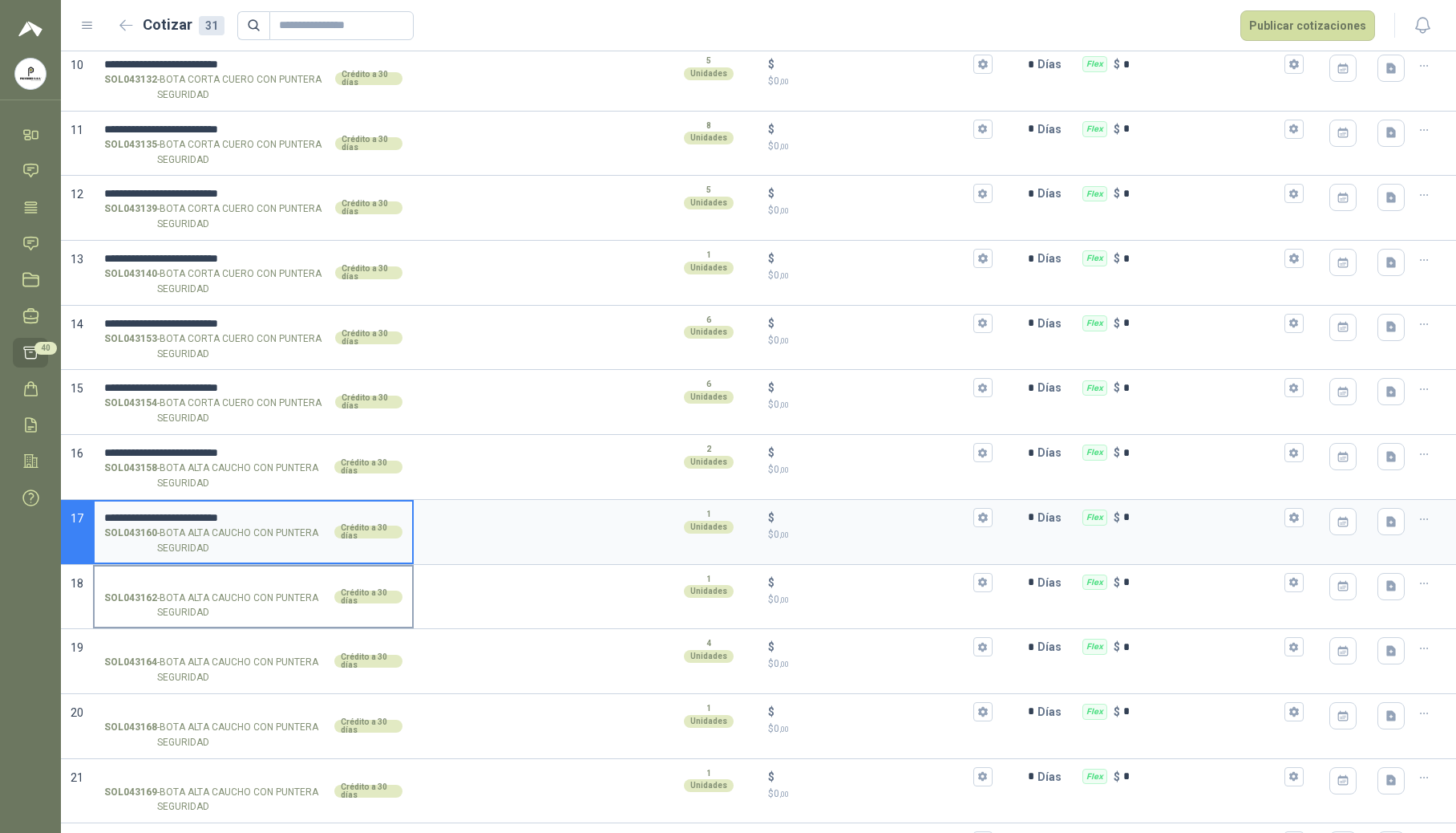
click at [139, 578] on input "SOL043162 - BOTA ALTA CAUCHO CON PUNTERA SEGURIDAD Crédito a 30 días" at bounding box center [253, 583] width 298 height 12
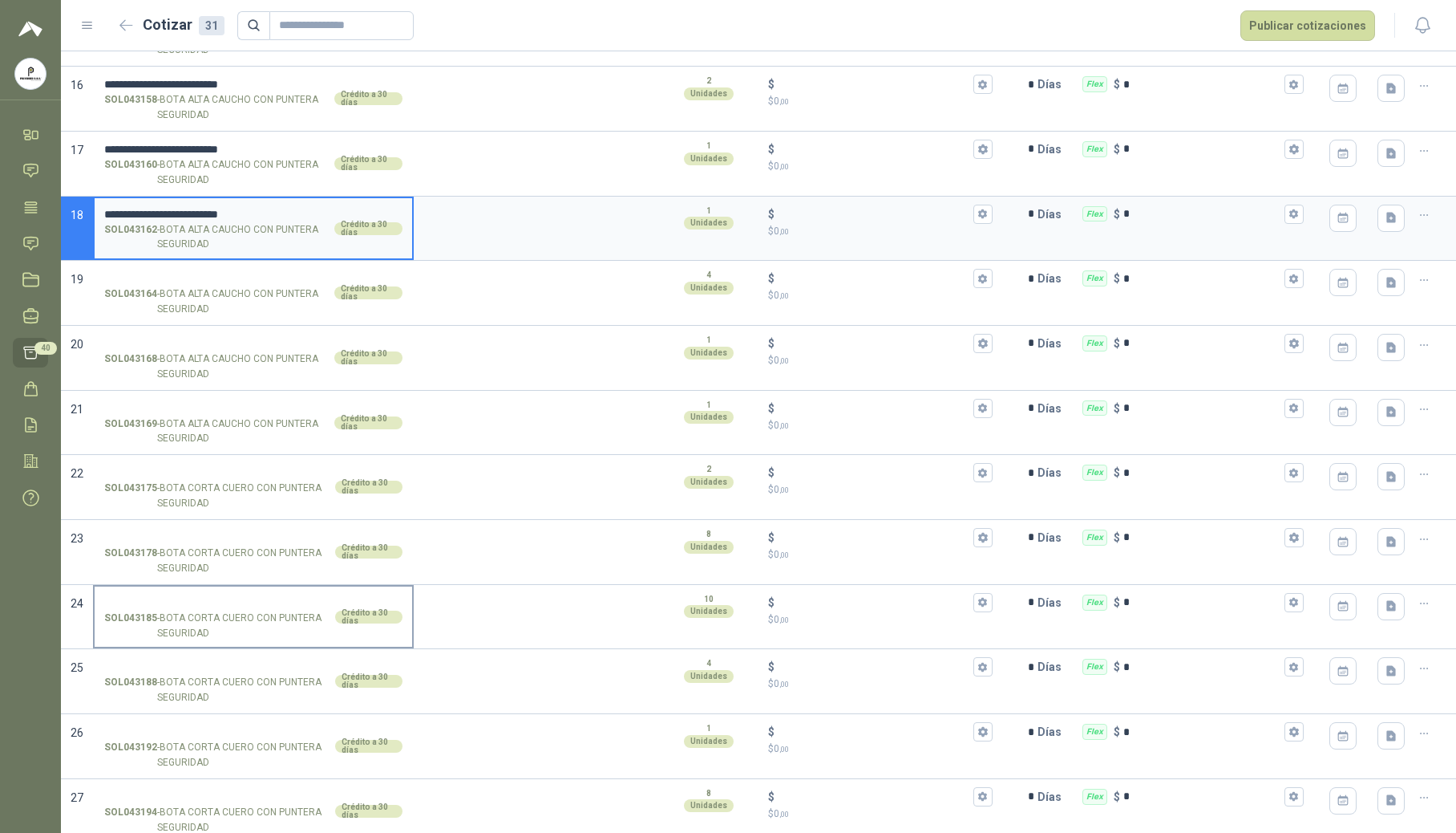
scroll to position [1176, 0]
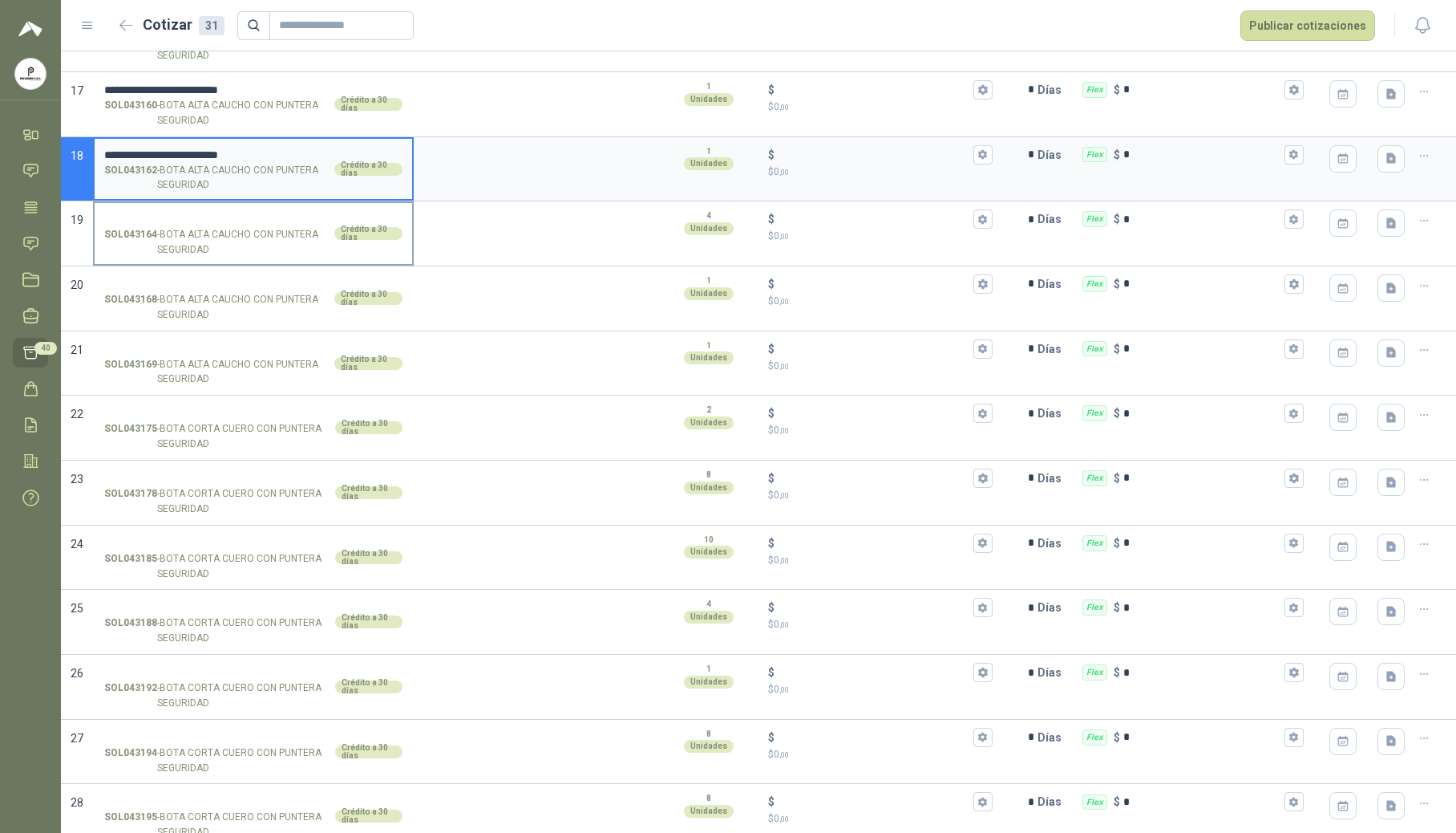
click at [128, 225] on input "SOL043164 - BOTA ALTA CAUCHO CON PUNTERA SEGURIDAD Crédito a 30 días" at bounding box center [253, 219] width 298 height 12
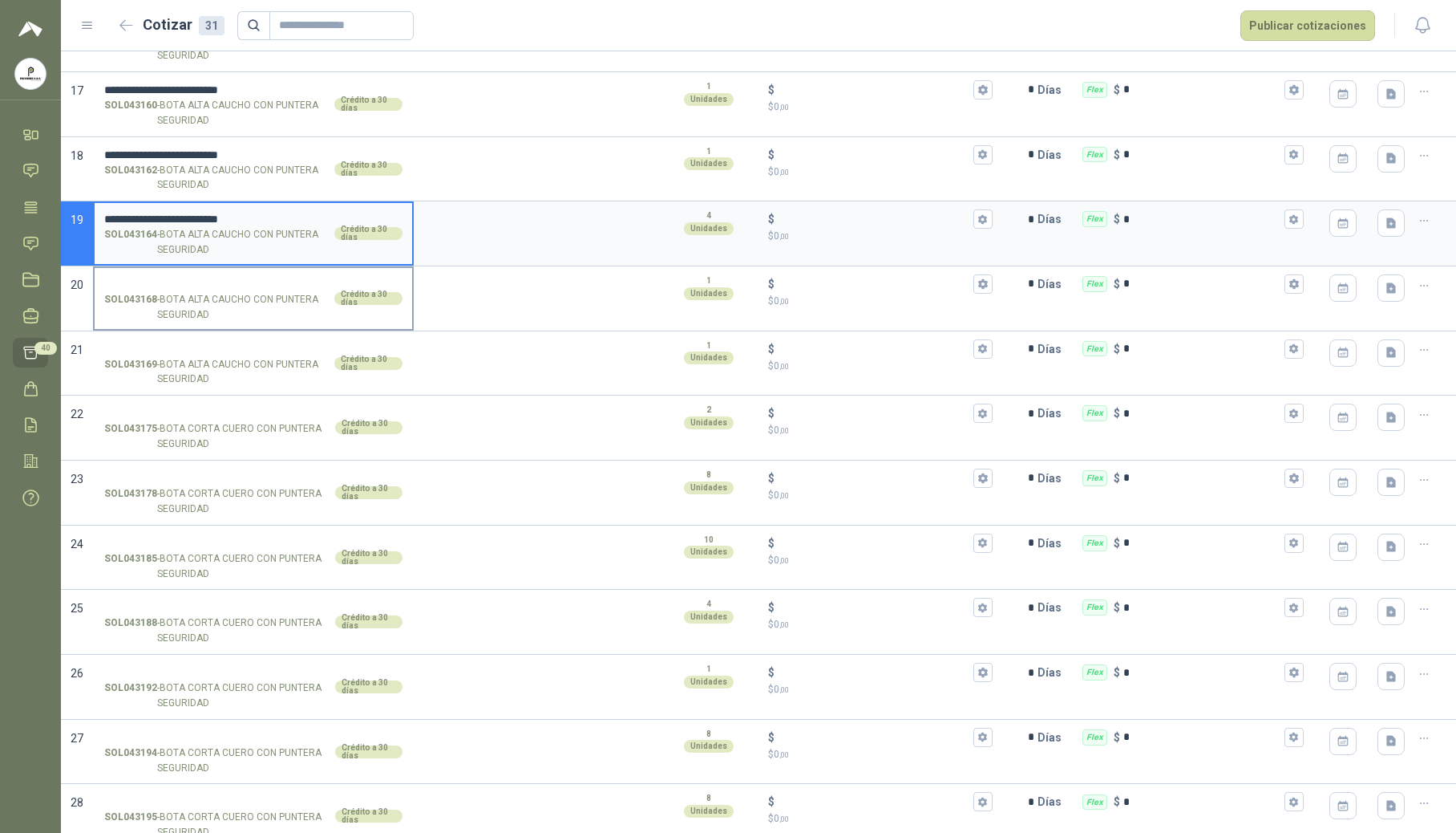
click at [132, 290] on input "SOL043168 - BOTA ALTA CAUCHO CON PUNTERA SEGURIDAD Crédito a 30 días" at bounding box center [253, 284] width 298 height 12
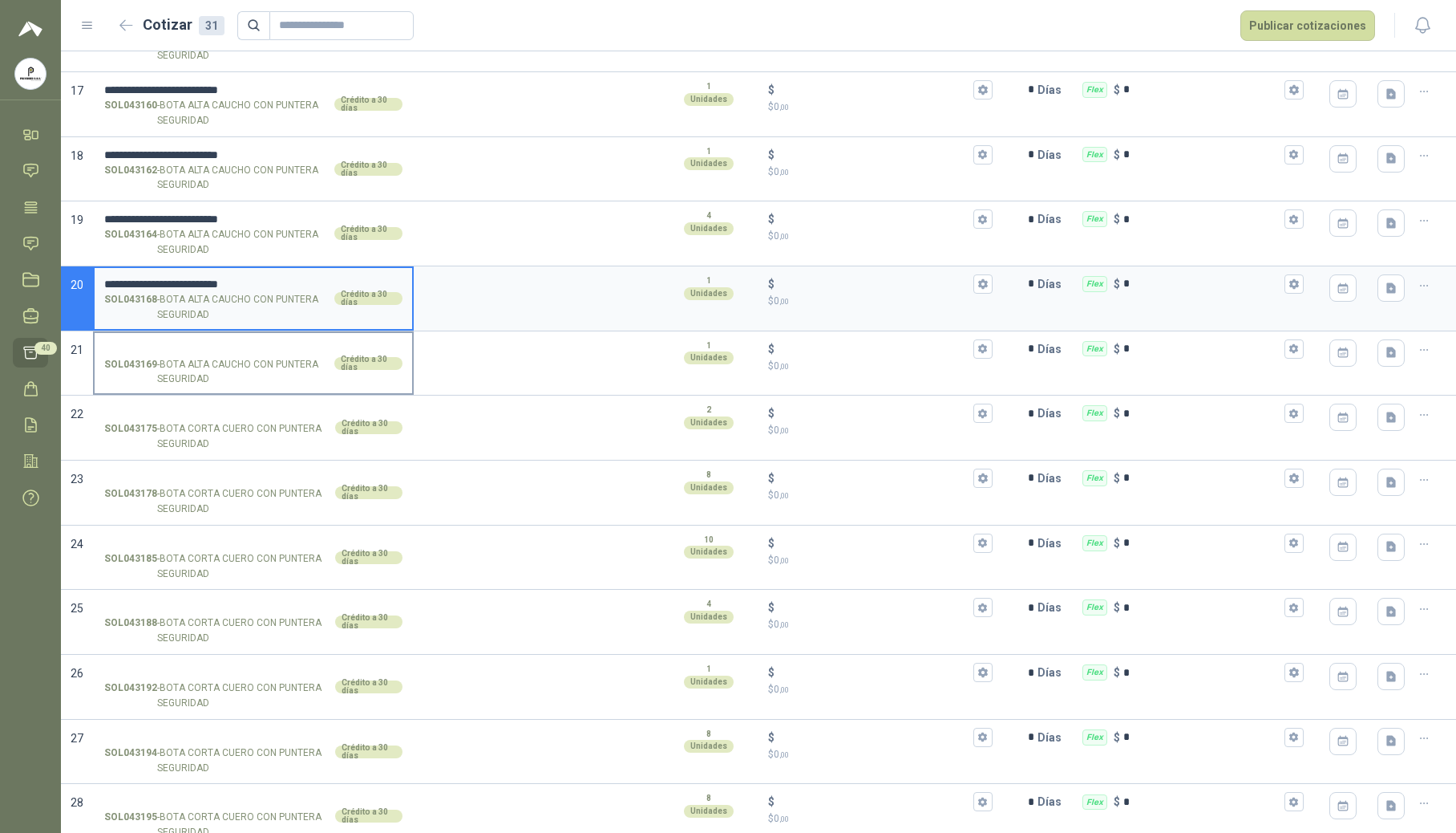
click at [141, 347] on input "SOL043169 - BOTA ALTA CAUCHO CON PUNTERA SEGURIDAD Crédito a 30 días" at bounding box center [253, 349] width 298 height 12
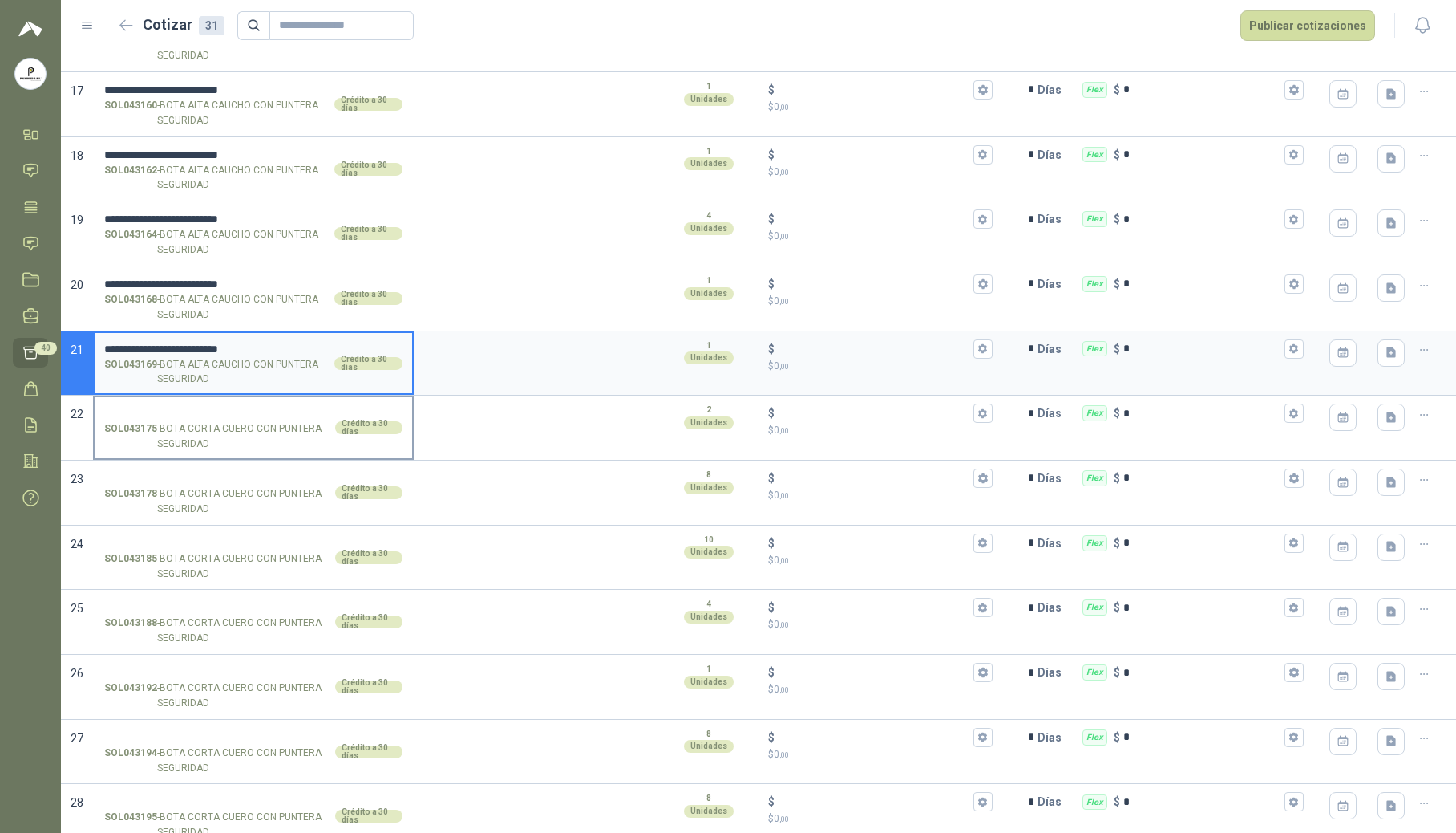
click at [145, 417] on input "SOL043175 - BOTA CORTA CUERO CON PUNTERA SEGURIDAD Crédito a 30 días" at bounding box center [253, 413] width 298 height 12
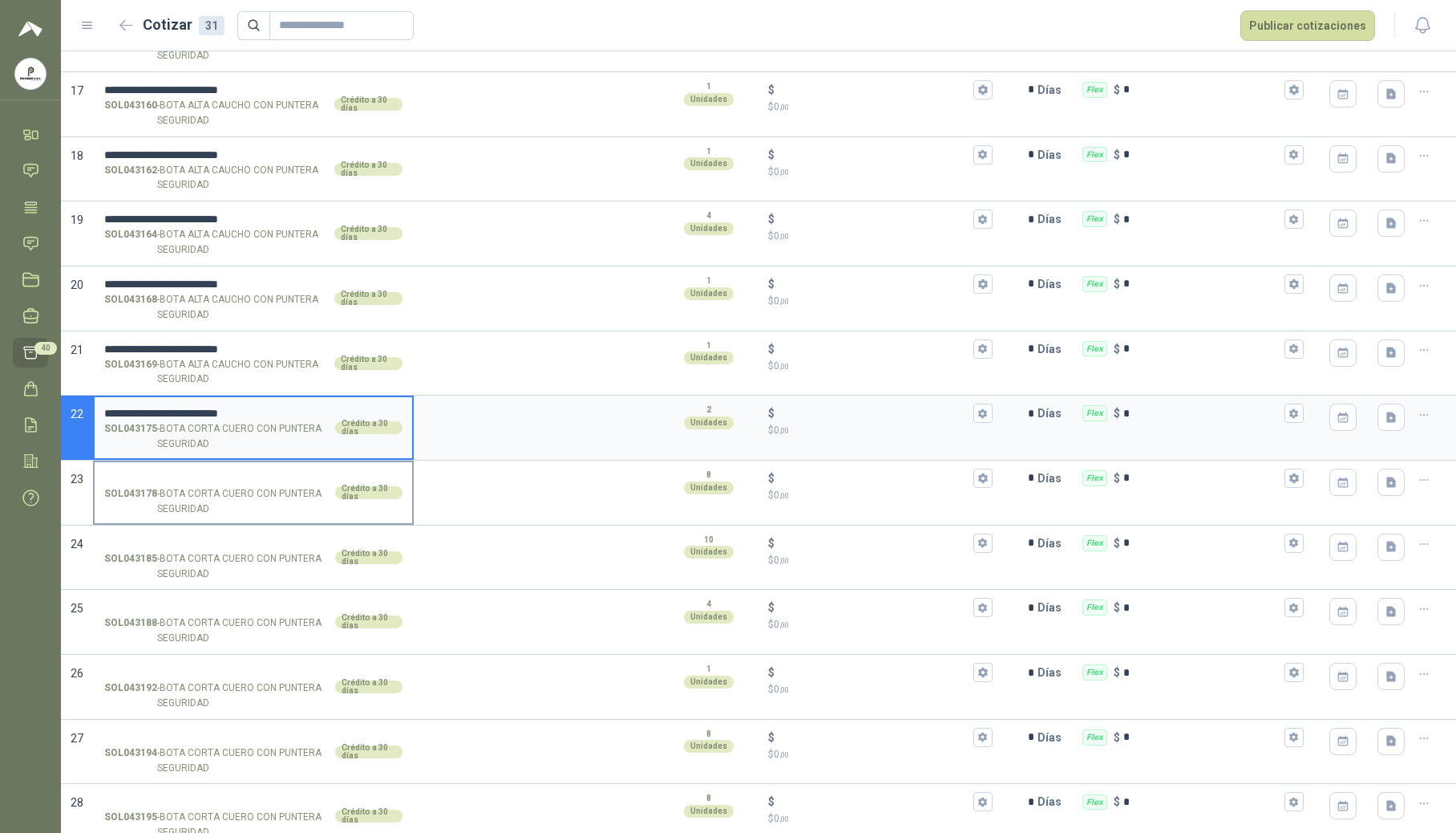
click at [157, 476] on input "SOL043178 - BOTA CORTA CUERO CON PUNTERA SEGURIDAD Crédito a 30 días" at bounding box center [253, 478] width 298 height 12
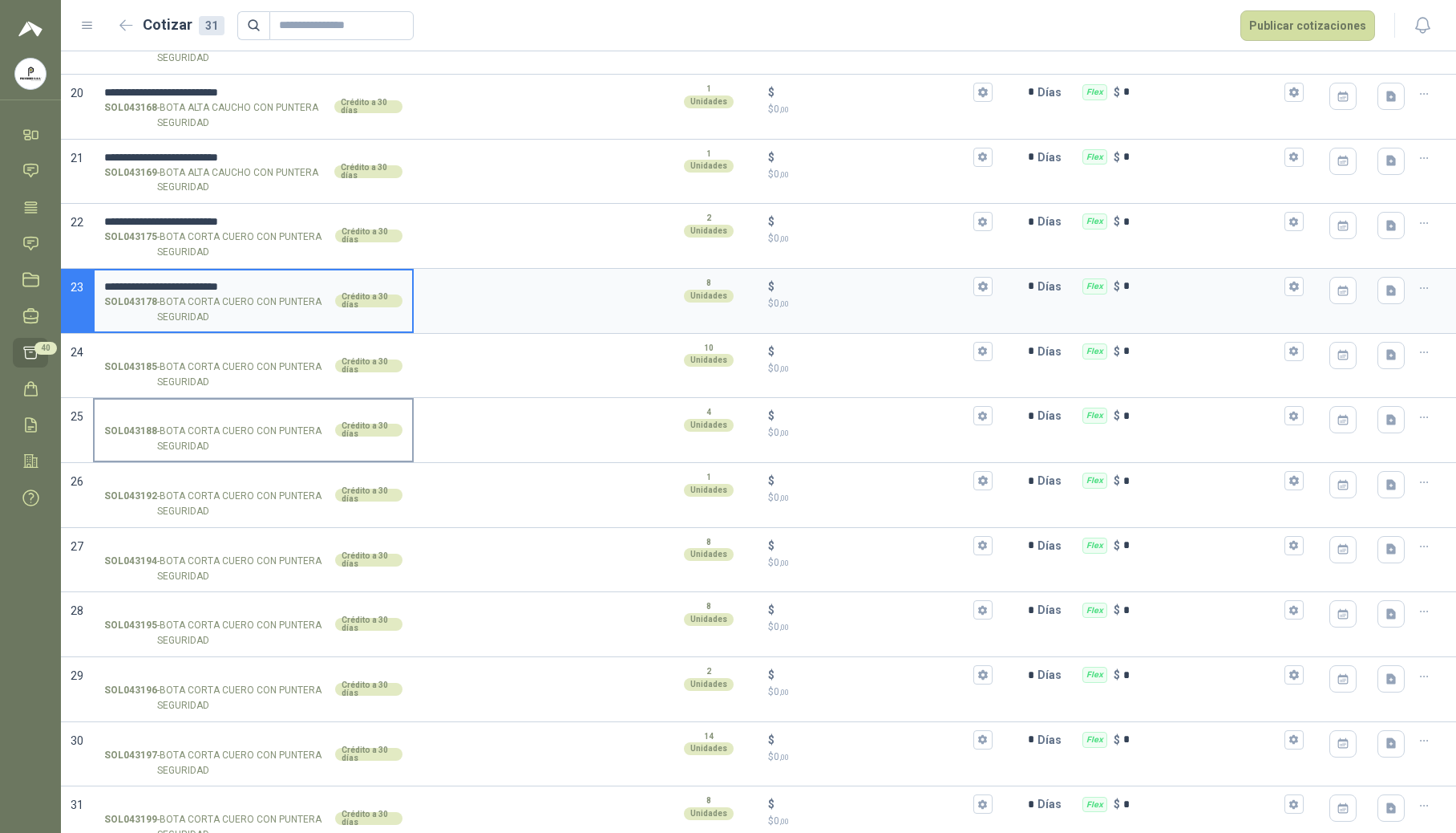
scroll to position [1395, 0]
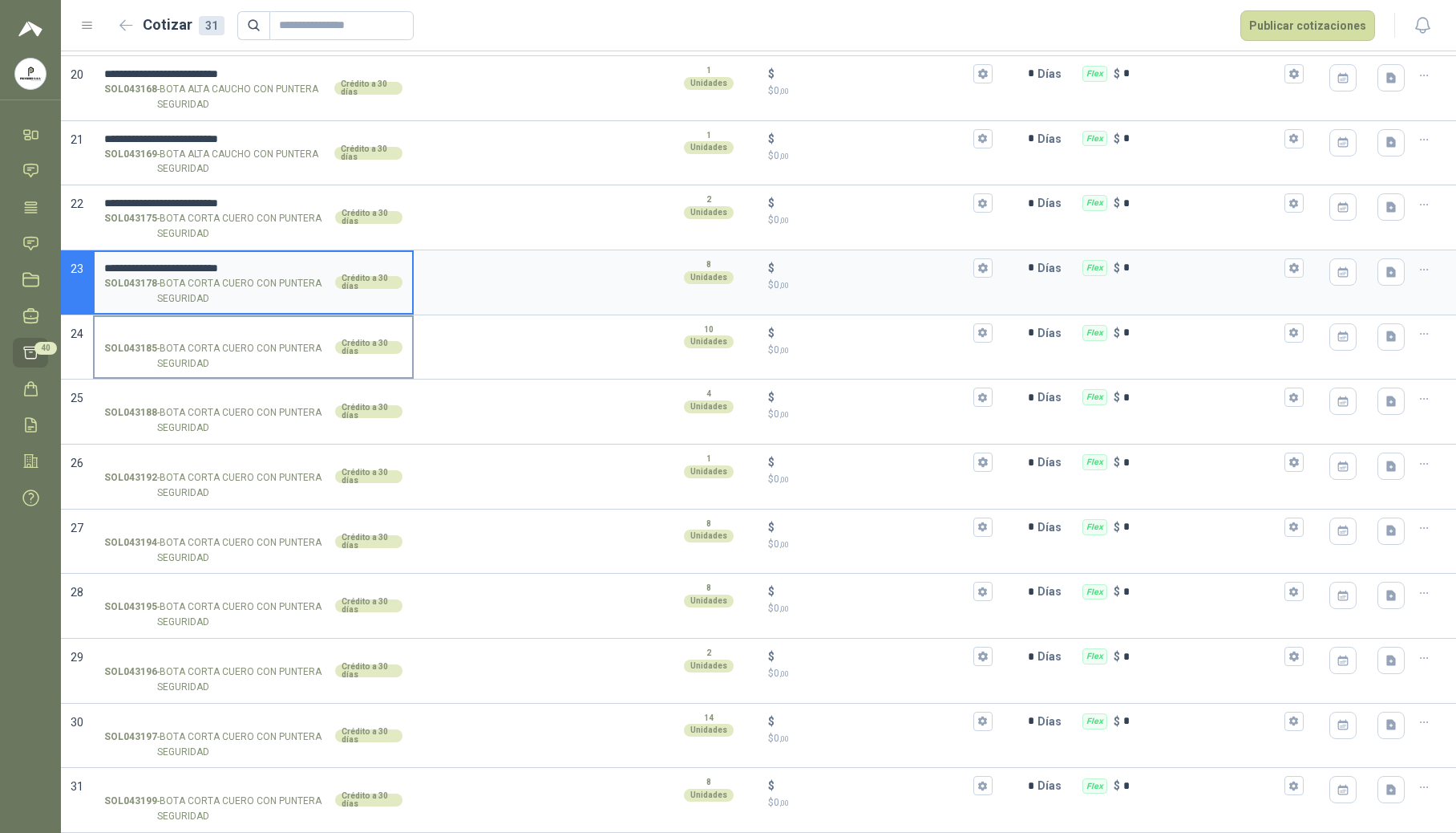
click at [179, 328] on input "SOL043185 - BOTA CORTA CUERO CON PUNTERA SEGURIDAD Crédito a 30 días" at bounding box center [253, 333] width 298 height 12
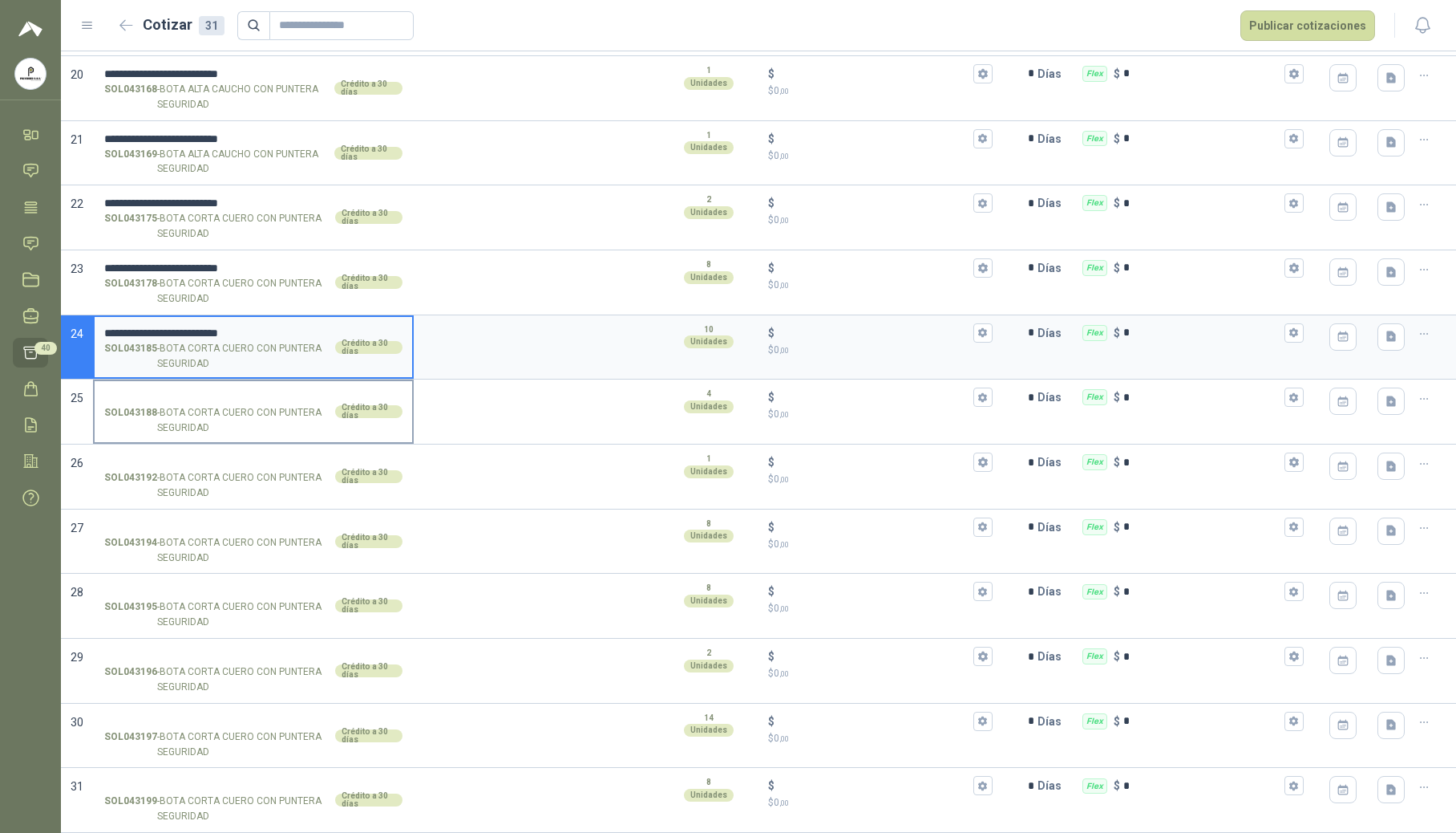
click at [170, 397] on input "SOL043188 - BOTA CORTA CUERO CON PUNTERA SEGURIDAD Crédito a 30 días" at bounding box center [253, 398] width 298 height 12
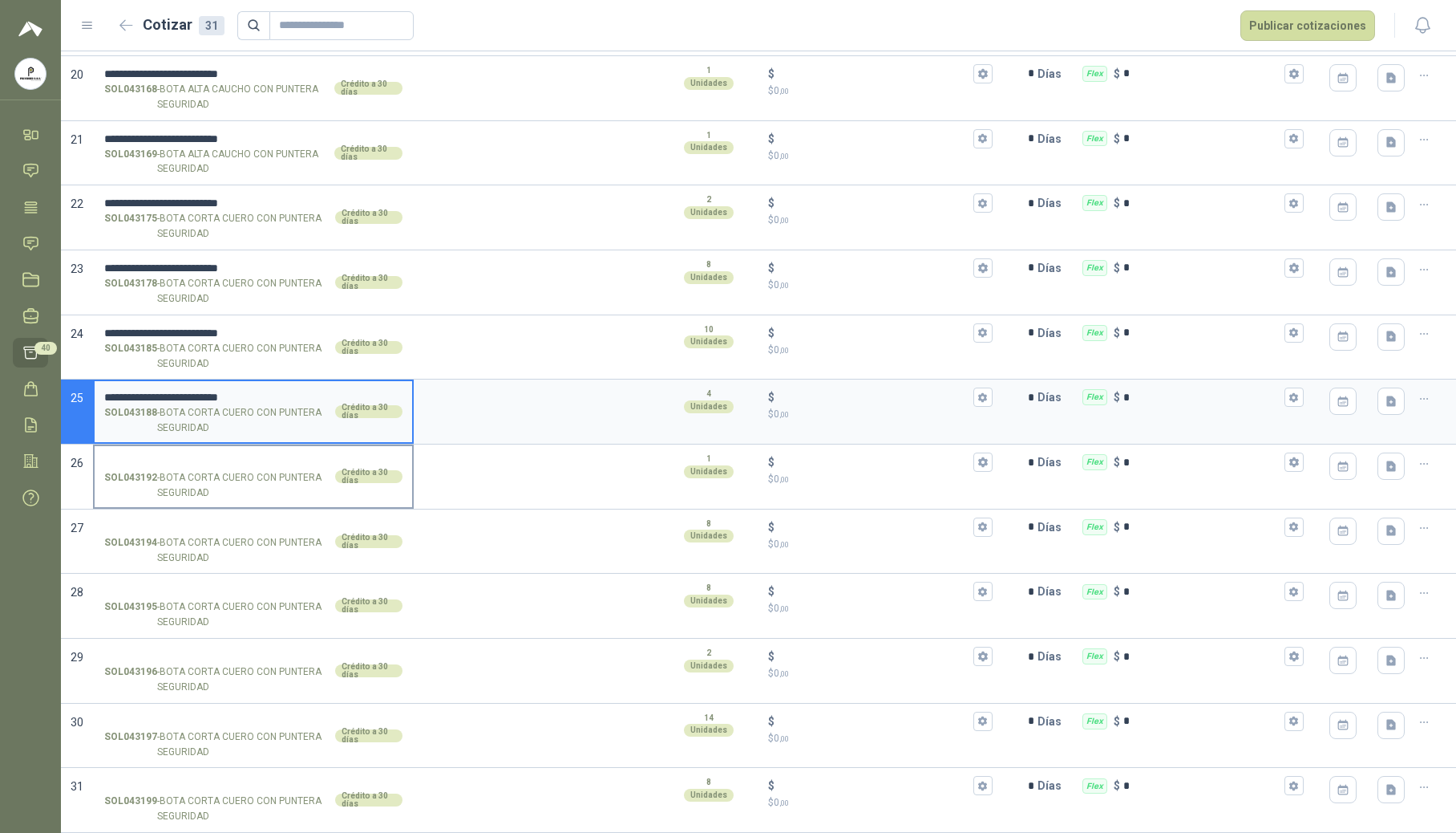
click at [157, 447] on label "SOL043192 - BOTA CORTA CUERO CON PUNTERA SEGURIDAD Crédito a 30 días" at bounding box center [253, 476] width 317 height 61
click at [157, 456] on input "SOL043192 - BOTA CORTA CUERO CON PUNTERA SEGURIDAD Crédito a 30 días" at bounding box center [253, 462] width 298 height 12
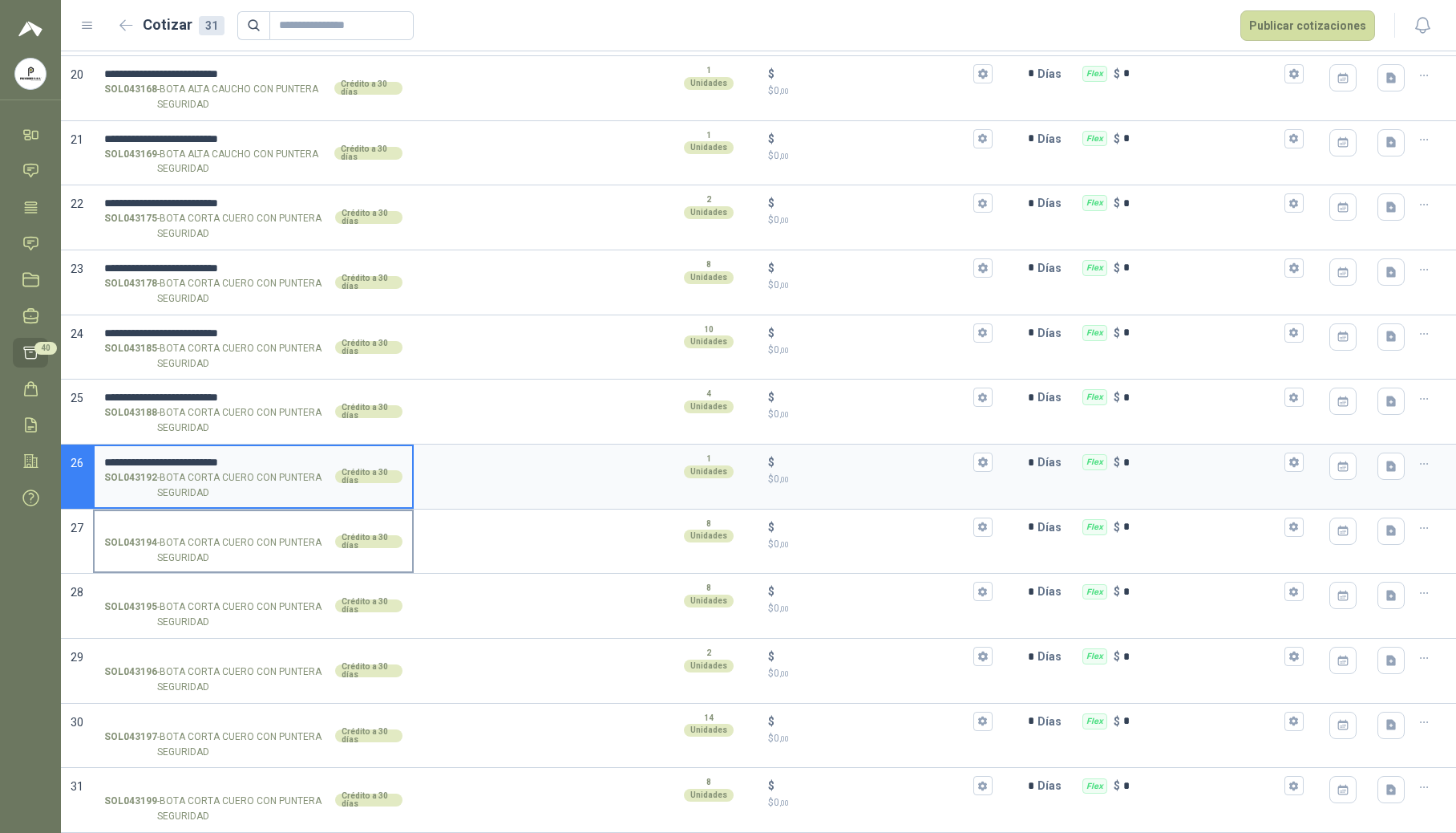
click at [130, 529] on input "SOL043194 - BOTA CORTA CUERO CON PUNTERA SEGURIDAD Crédito a 30 días" at bounding box center [253, 527] width 298 height 12
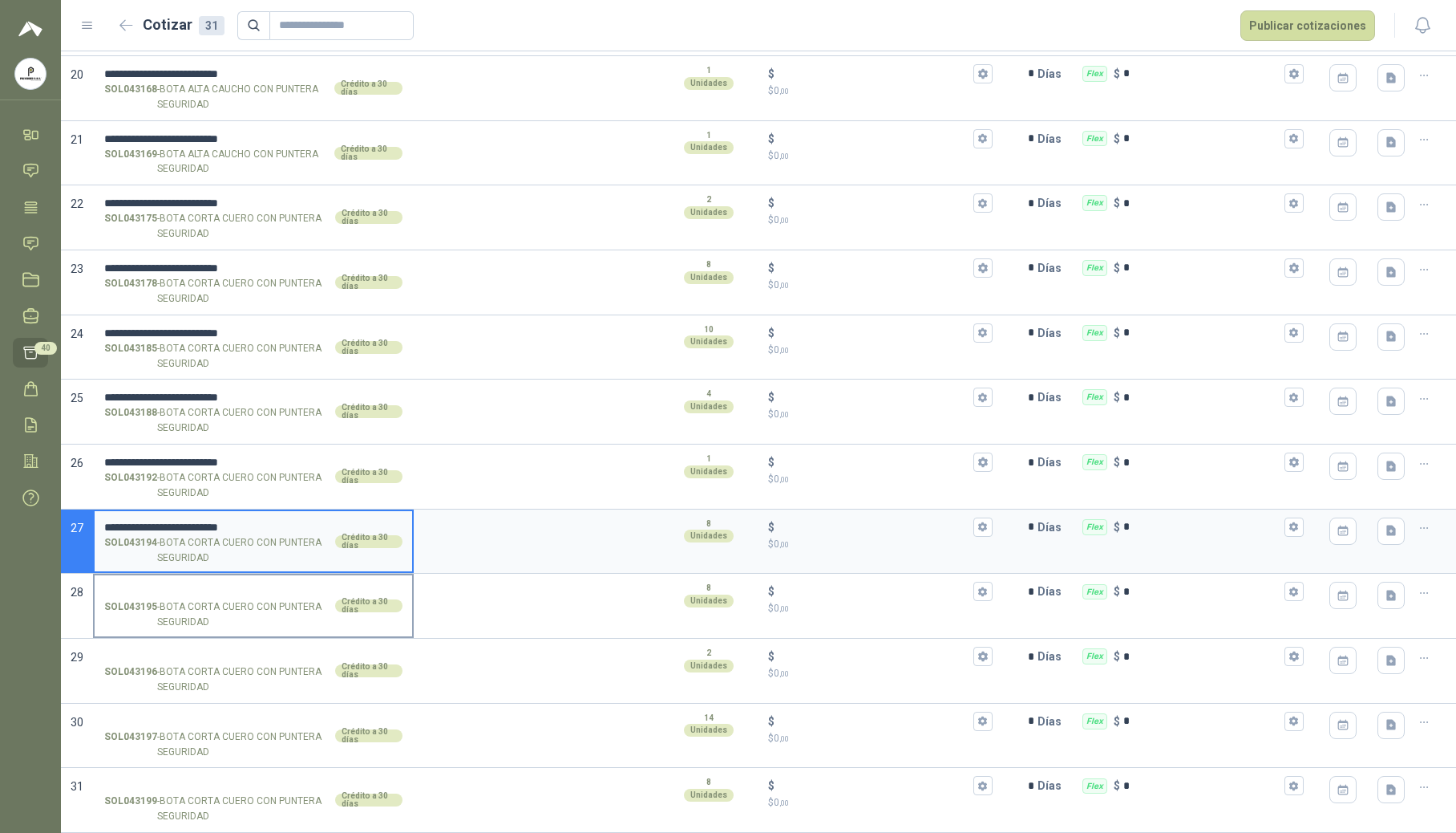
click at [143, 586] on input "SOL043195 - BOTA CORTA CUERO CON PUNTERA SEGURIDAD Crédito a 30 días" at bounding box center [253, 591] width 298 height 12
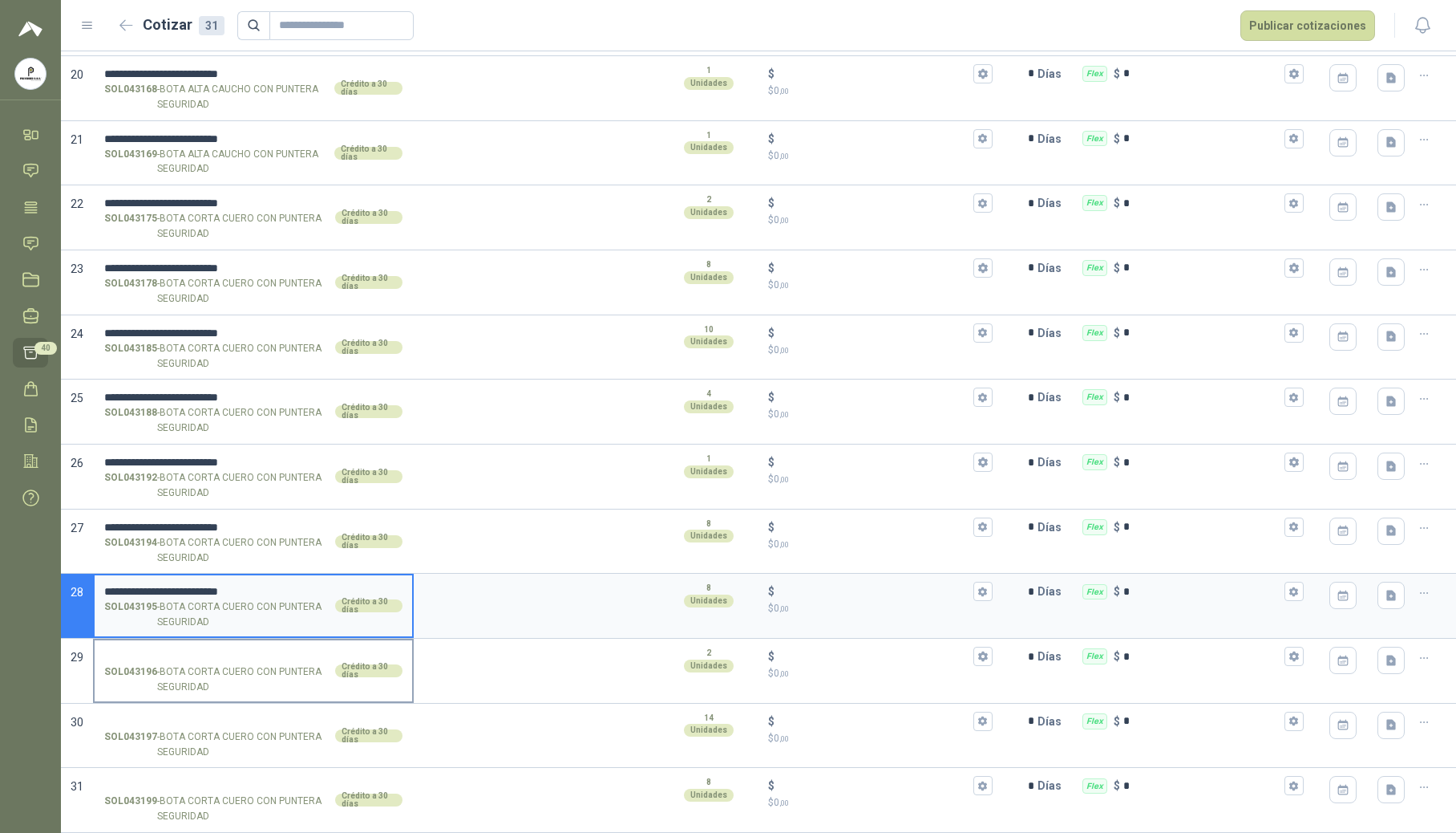
click at [143, 650] on input "SOL043196 - BOTA CORTA CUERO CON PUNTERA SEGURIDAD Crédito a 30 días" at bounding box center [253, 656] width 298 height 12
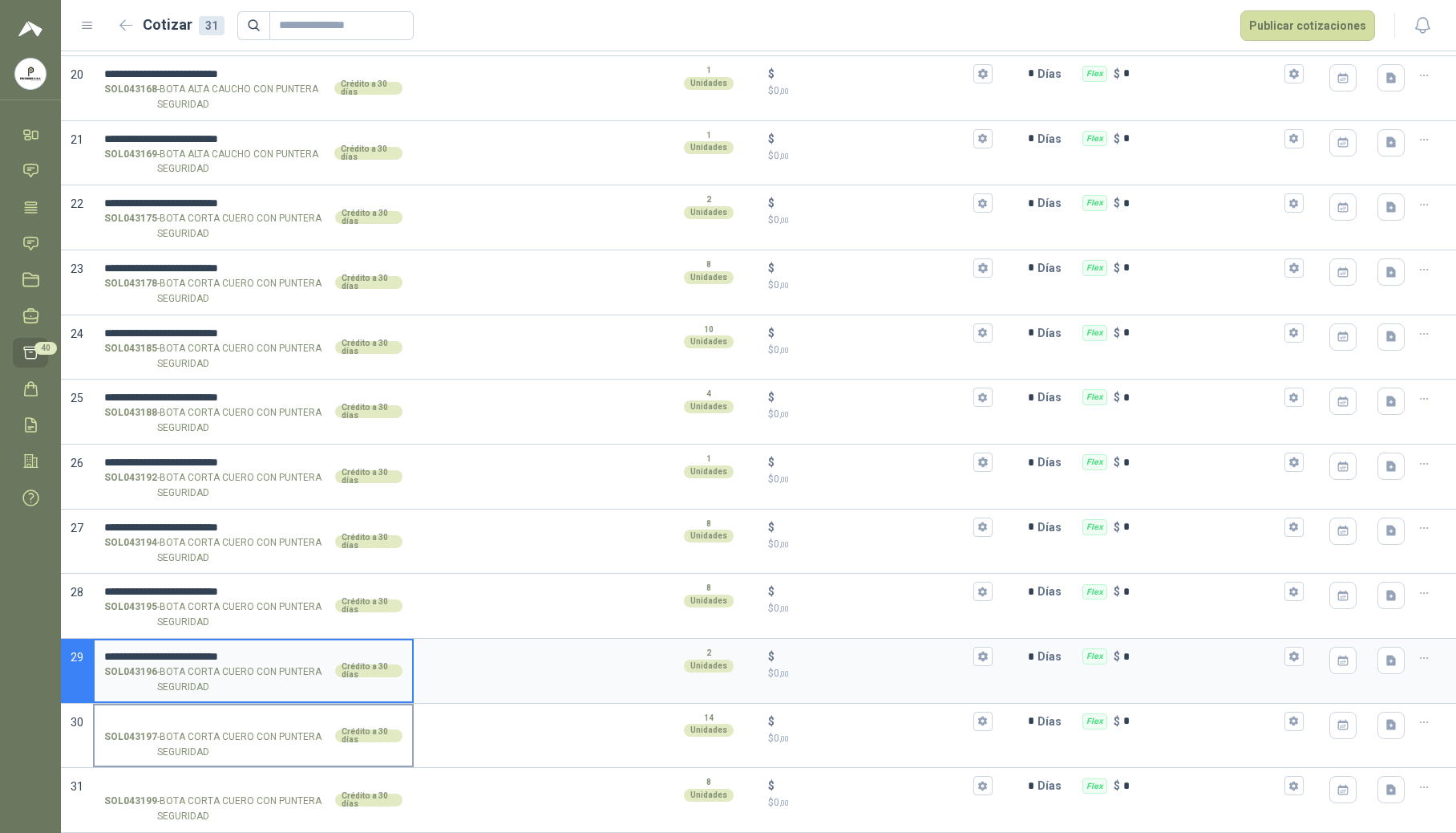
click at [129, 710] on label "SOL043197 - BOTA CORTA CUERO CON PUNTERA SEGURIDAD Crédito a 30 días" at bounding box center [253, 735] width 317 height 61
click at [129, 716] on input "SOL043197 - BOTA CORTA CUERO CON PUNTERA SEGURIDAD Crédito a 30 días" at bounding box center [253, 722] width 298 height 12
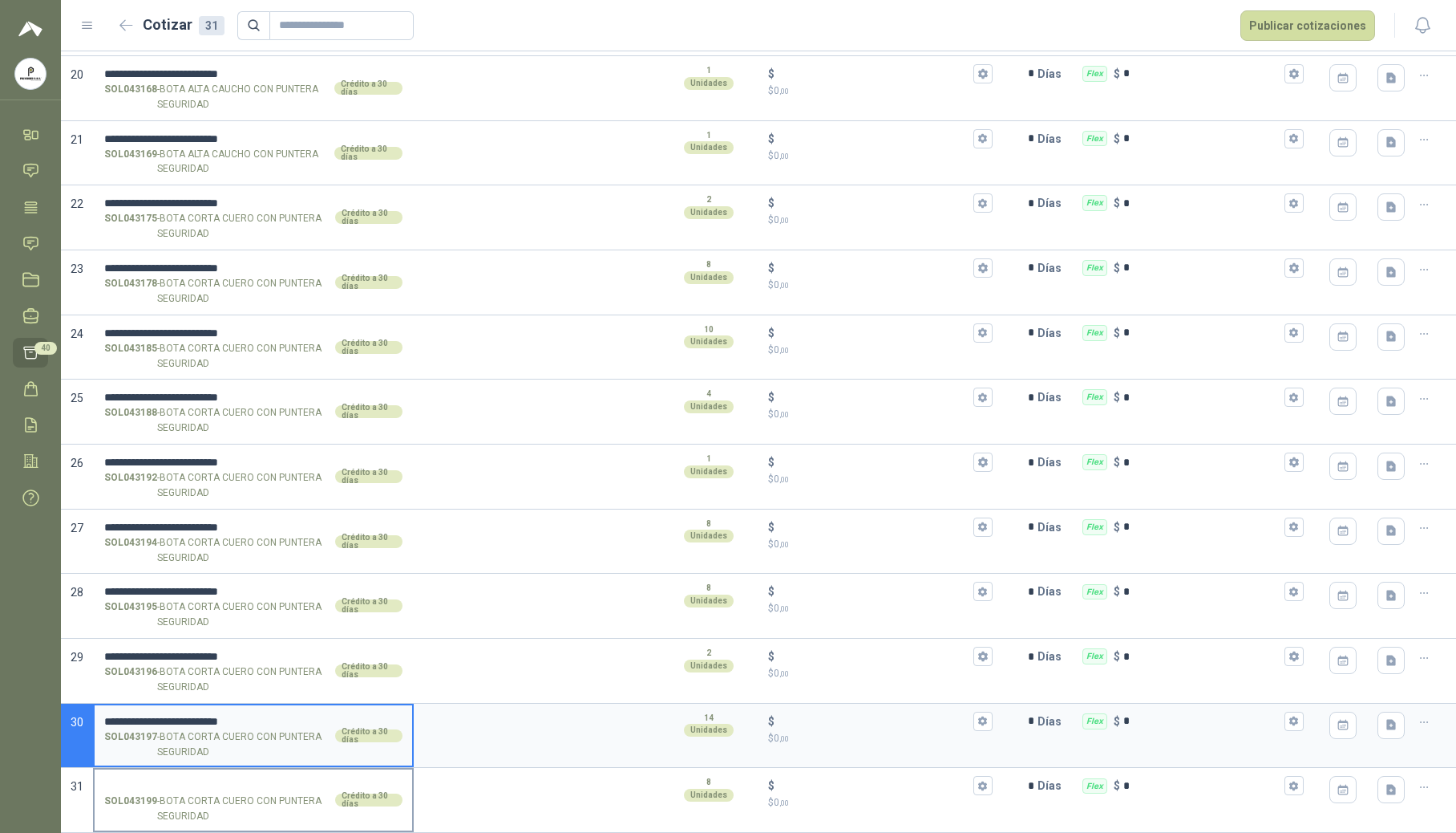
click at [119, 780] on input "SOL043199 - BOTA CORTA CUERO CON PUNTERA SEGURIDAD Crédito a 30 días" at bounding box center [253, 785] width 298 height 12
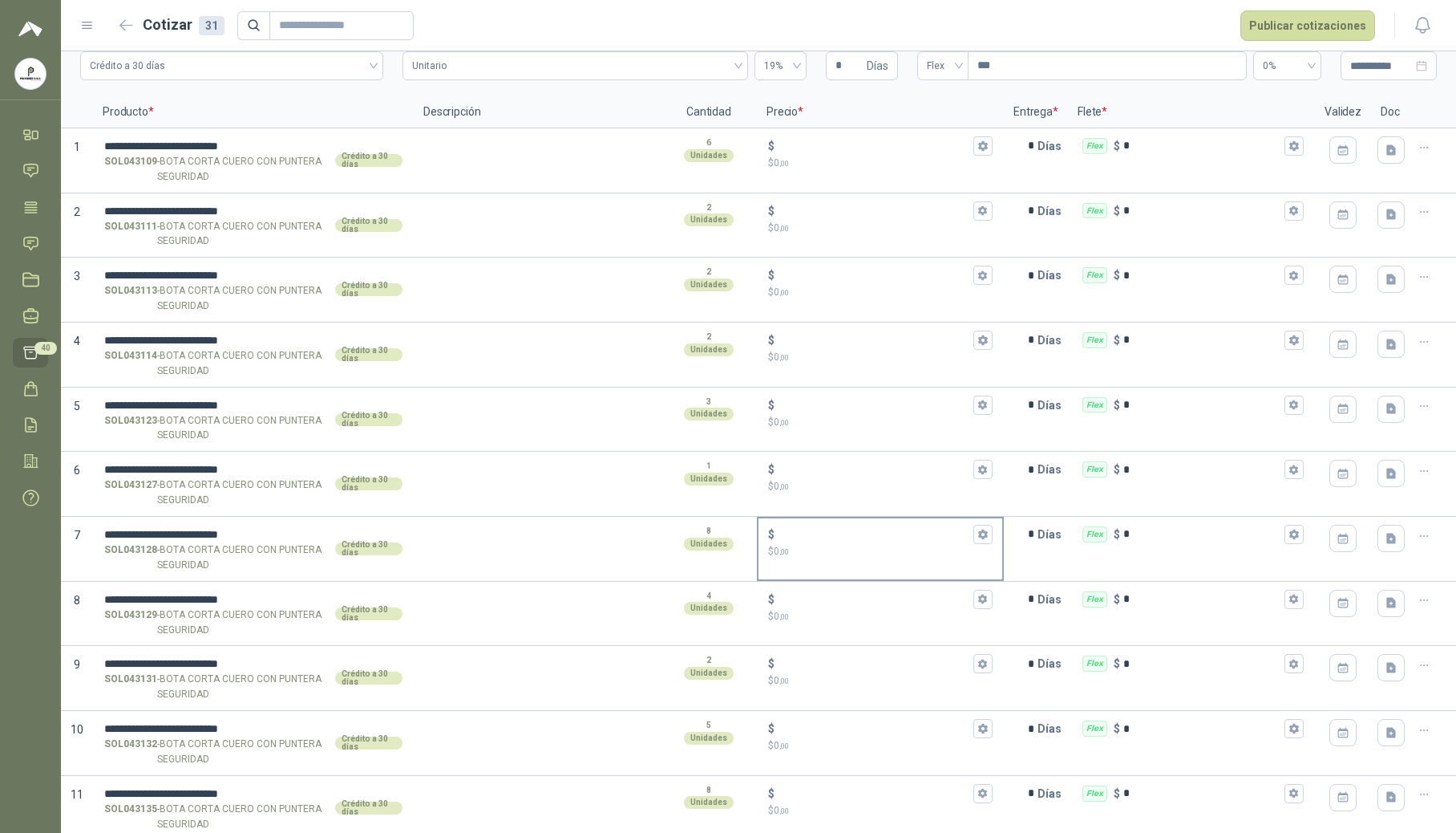
scroll to position [0, 0]
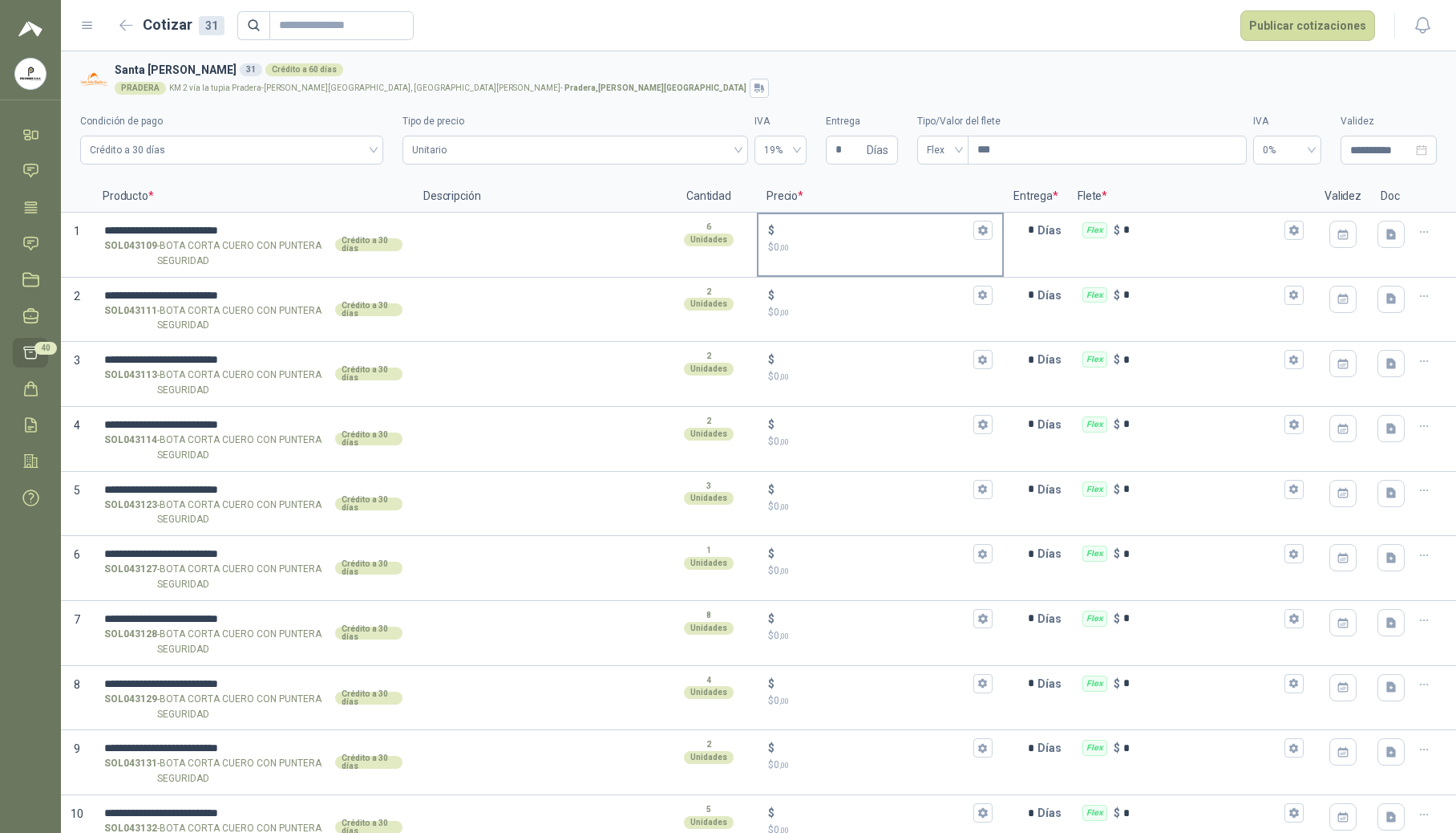
click at [802, 232] on input "$ $ 0 ,00" at bounding box center [874, 229] width 192 height 12
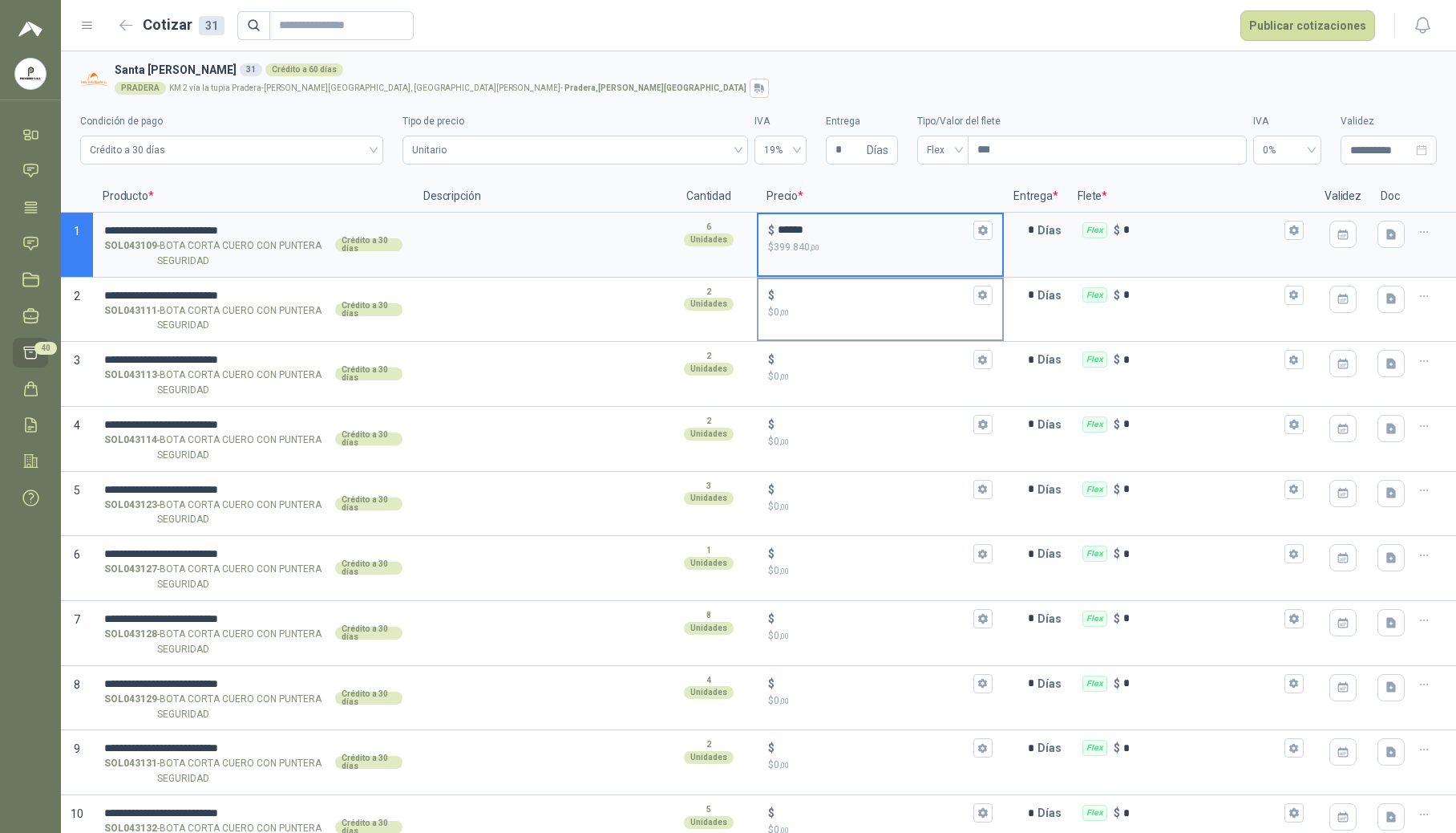
type input "******"
click at [809, 290] on input "$ $ 0 ,00" at bounding box center [874, 294] width 192 height 12
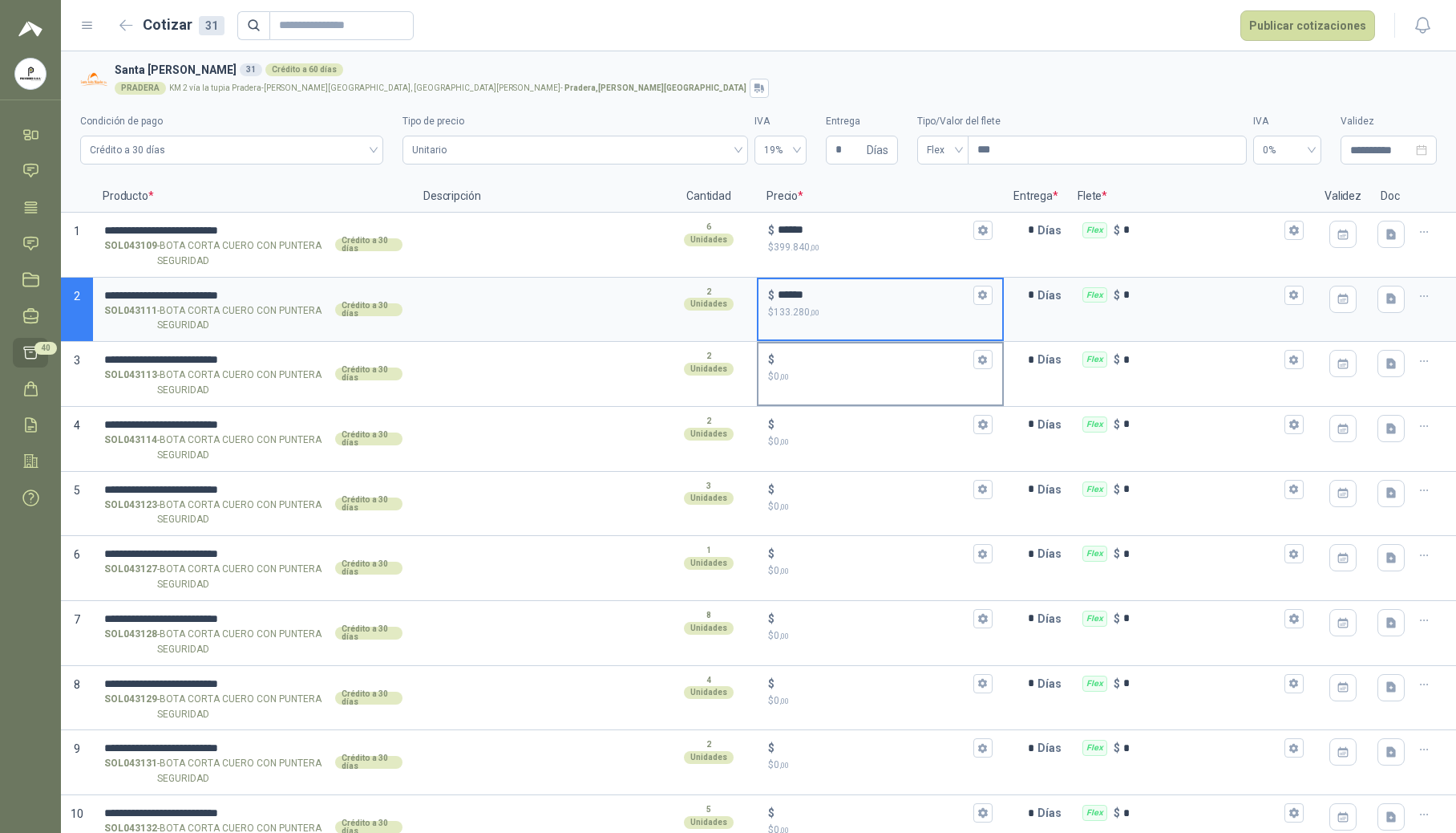
type input "******"
click at [803, 355] on input "$ $ 0 ,00" at bounding box center [874, 360] width 192 height 12
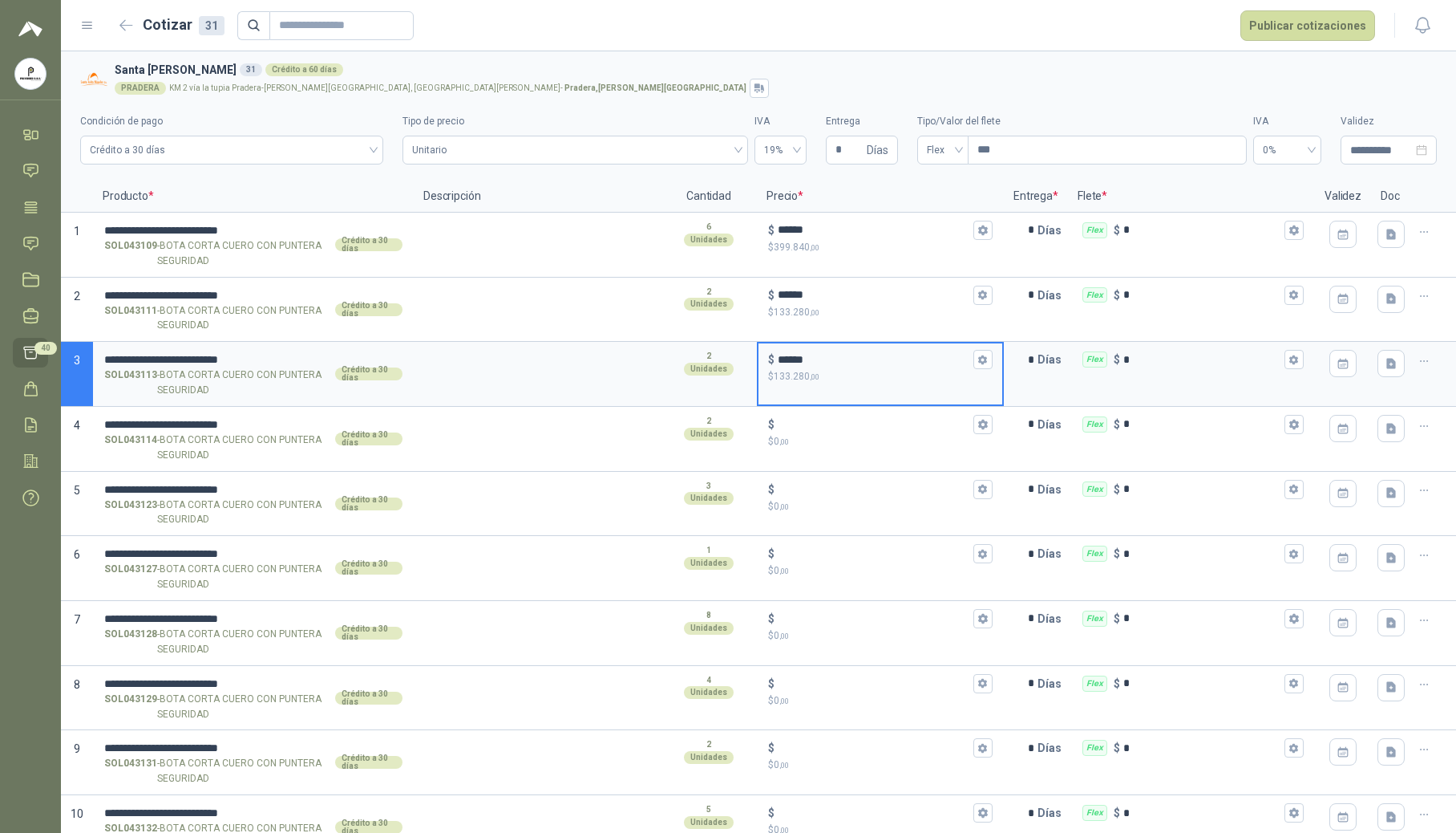
type input "******"
click at [806, 430] on input "$ $ 0 ,00" at bounding box center [874, 423] width 192 height 12
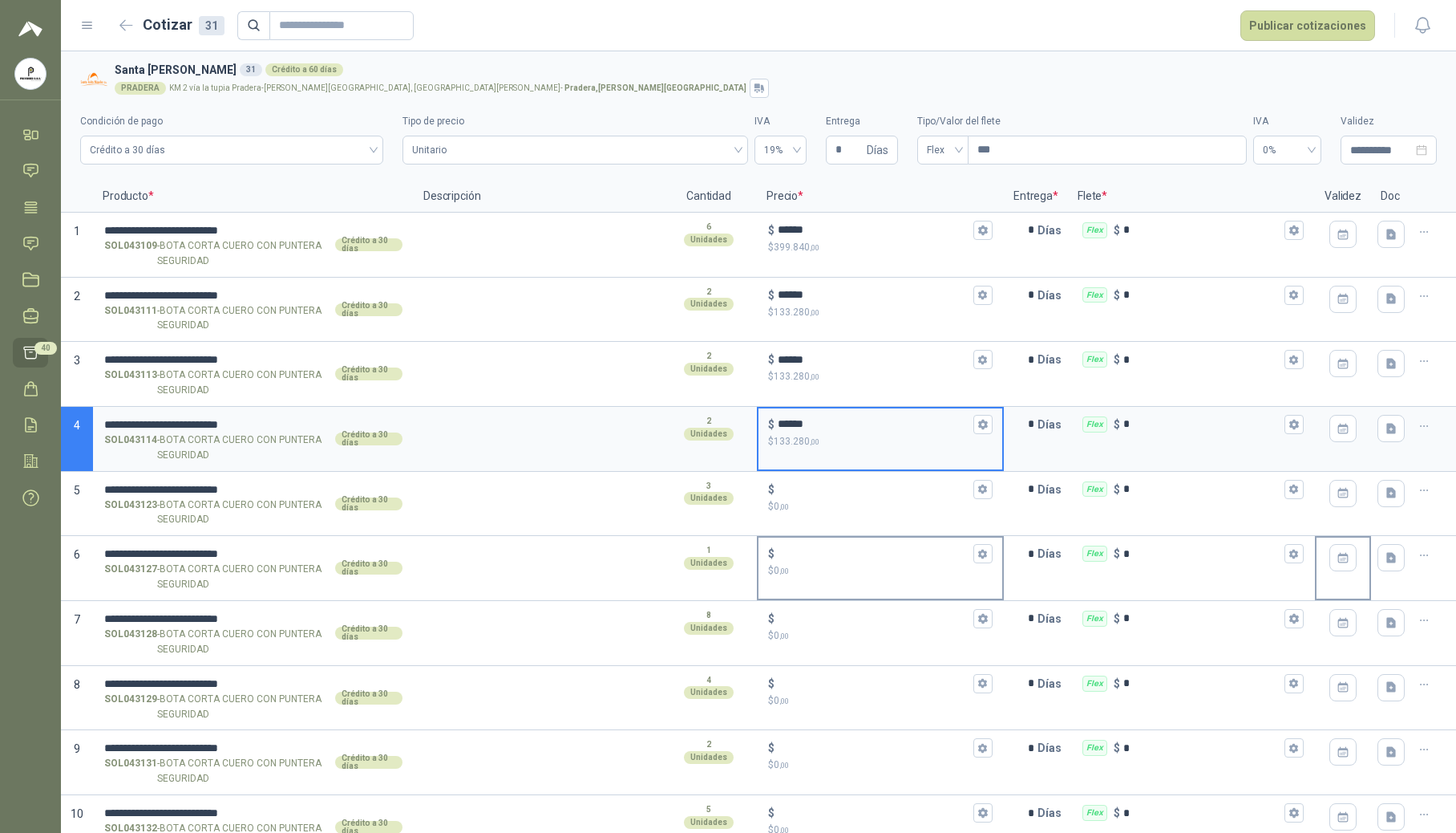
type input "******"
click at [819, 553] on input "$ $ 0 ,00" at bounding box center [874, 553] width 192 height 12
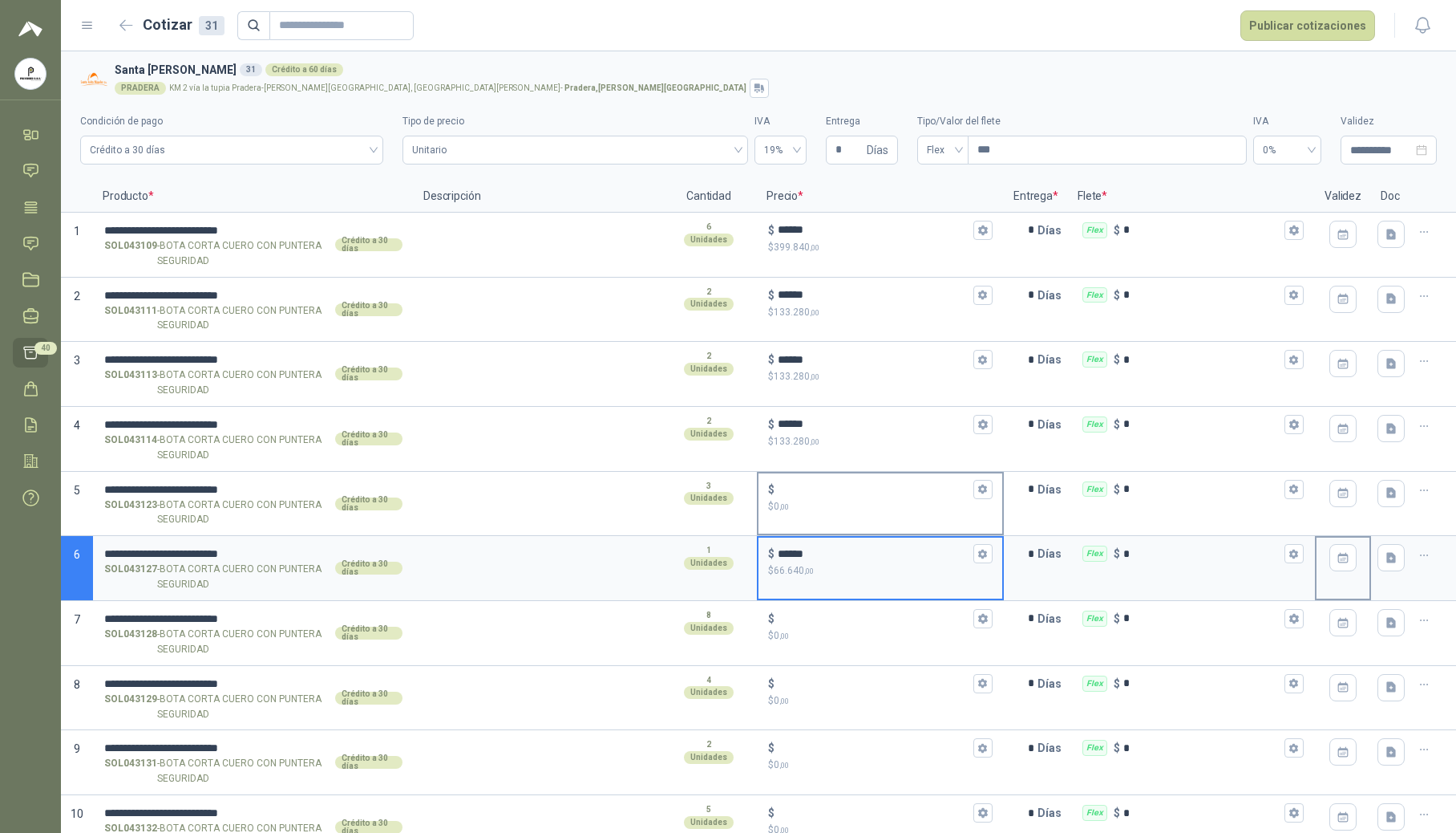
type input "******"
click at [787, 493] on input "$ $ 0 ,00" at bounding box center [874, 489] width 192 height 12
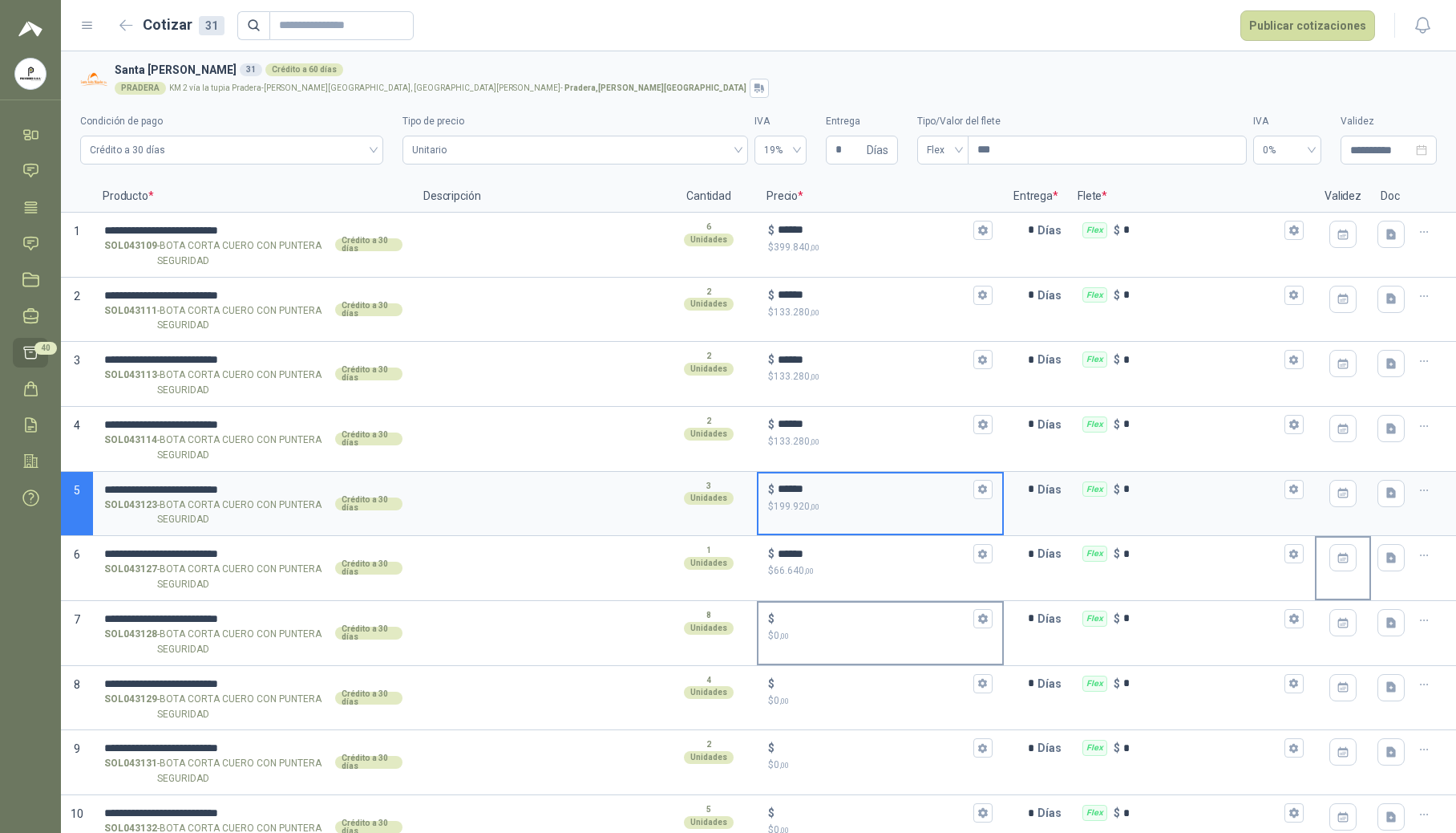
type input "******"
click at [804, 613] on input "$ $ 0 ,00" at bounding box center [874, 618] width 192 height 12
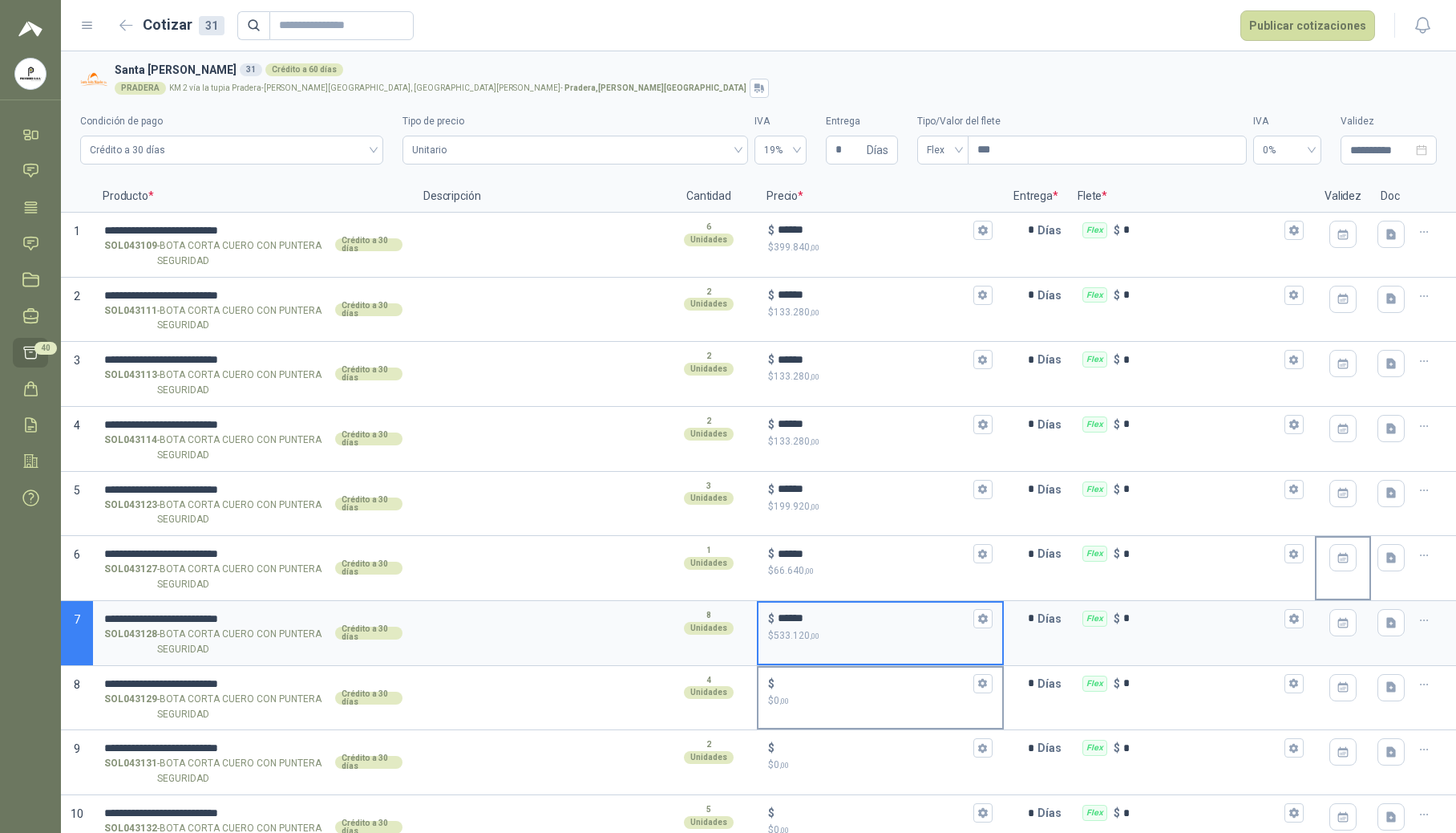
type input "******"
click at [809, 687] on input "$ $ 0 ,00" at bounding box center [874, 683] width 192 height 12
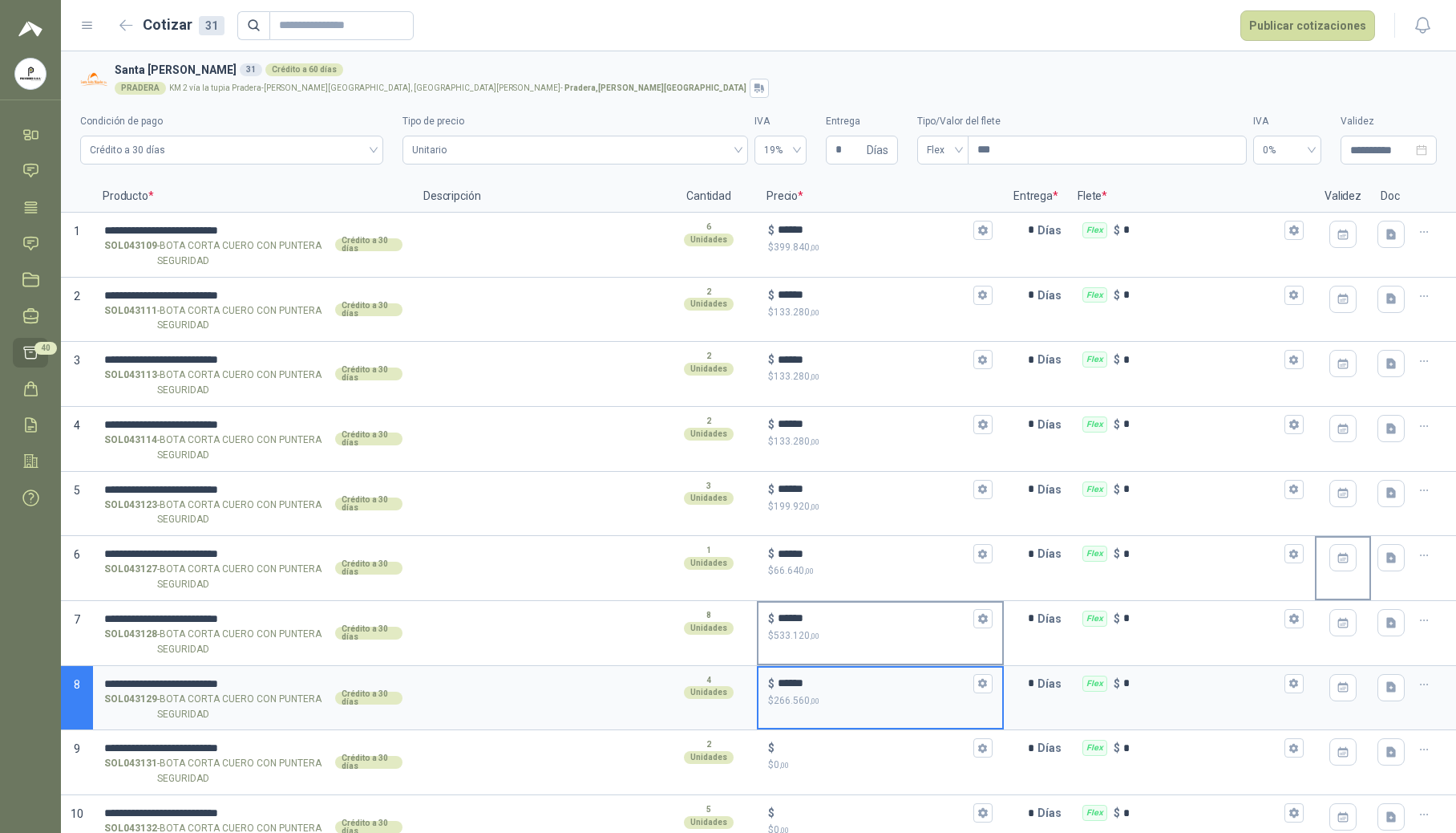
scroll to position [321, 0]
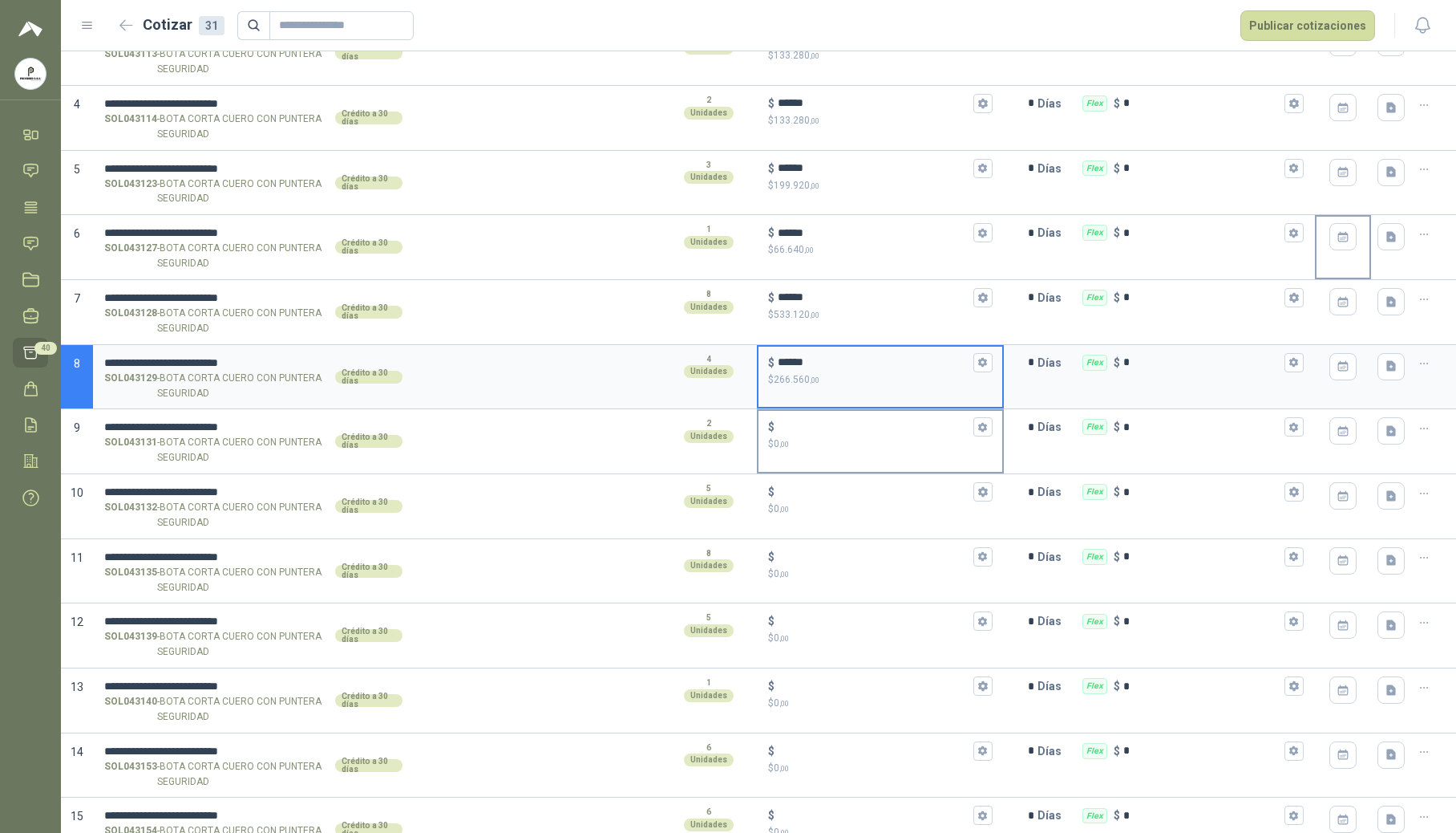
type input "******"
click at [810, 433] on input "$ $ 0 ,00" at bounding box center [874, 427] width 192 height 12
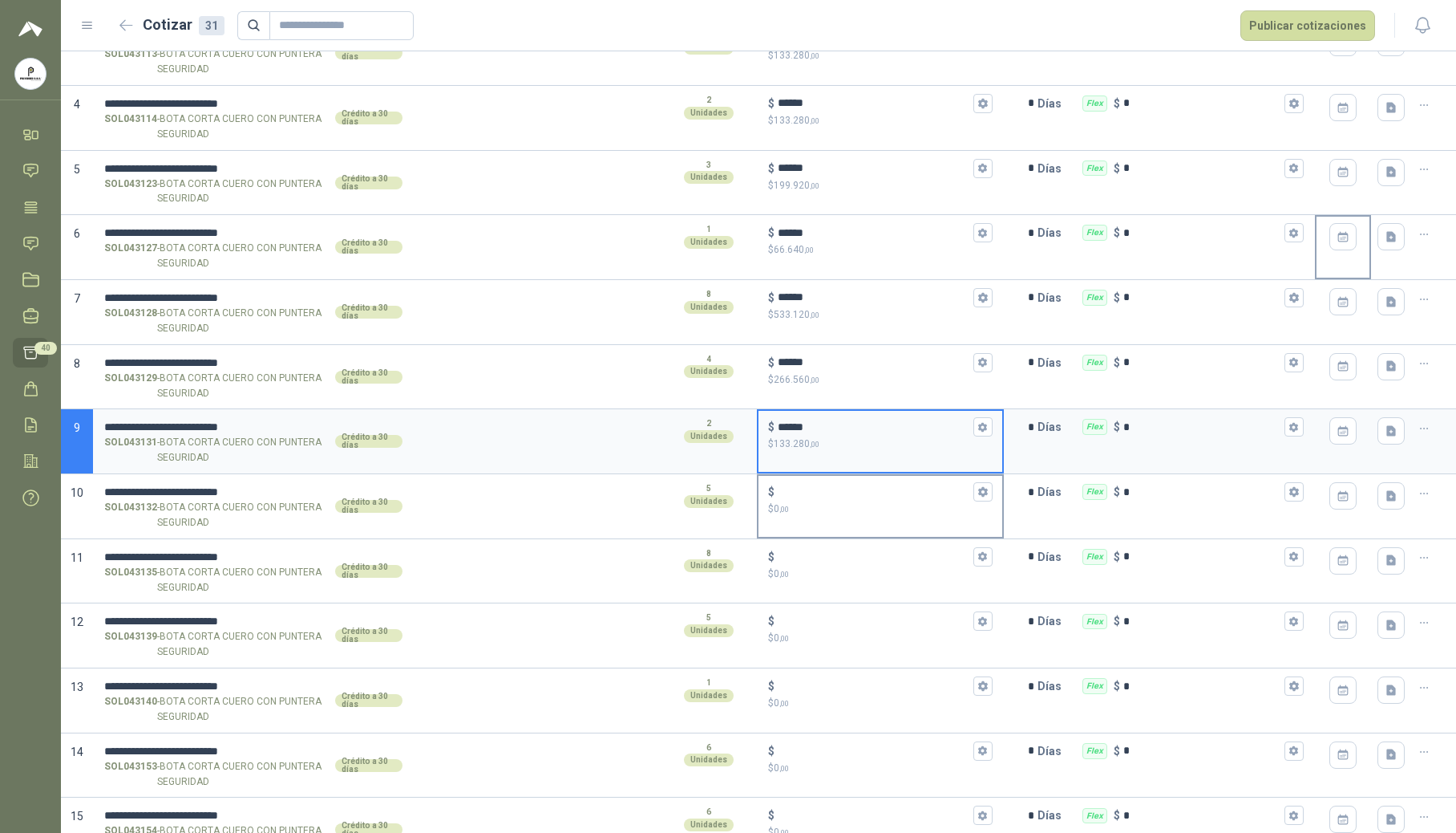
type input "******"
click at [816, 486] on div "$" at bounding box center [880, 492] width 224 height 19
click at [816, 486] on input "$ $ 0 ,00" at bounding box center [874, 492] width 192 height 12
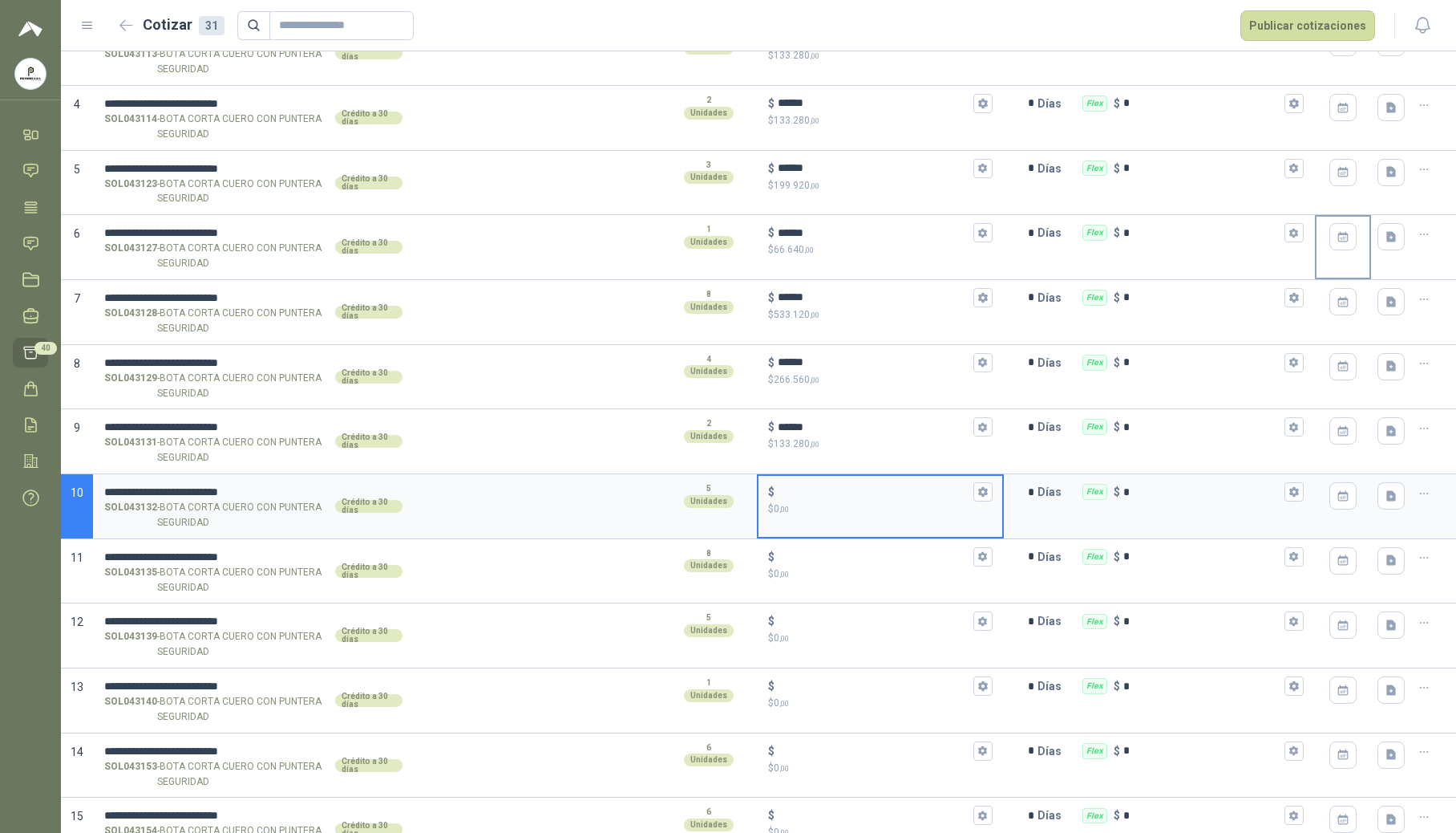
click at [809, 495] on input "$ $ 0 ,00" at bounding box center [874, 492] width 192 height 12
type input "******"
click at [849, 562] on input "$ $ 0 ,00" at bounding box center [874, 556] width 192 height 12
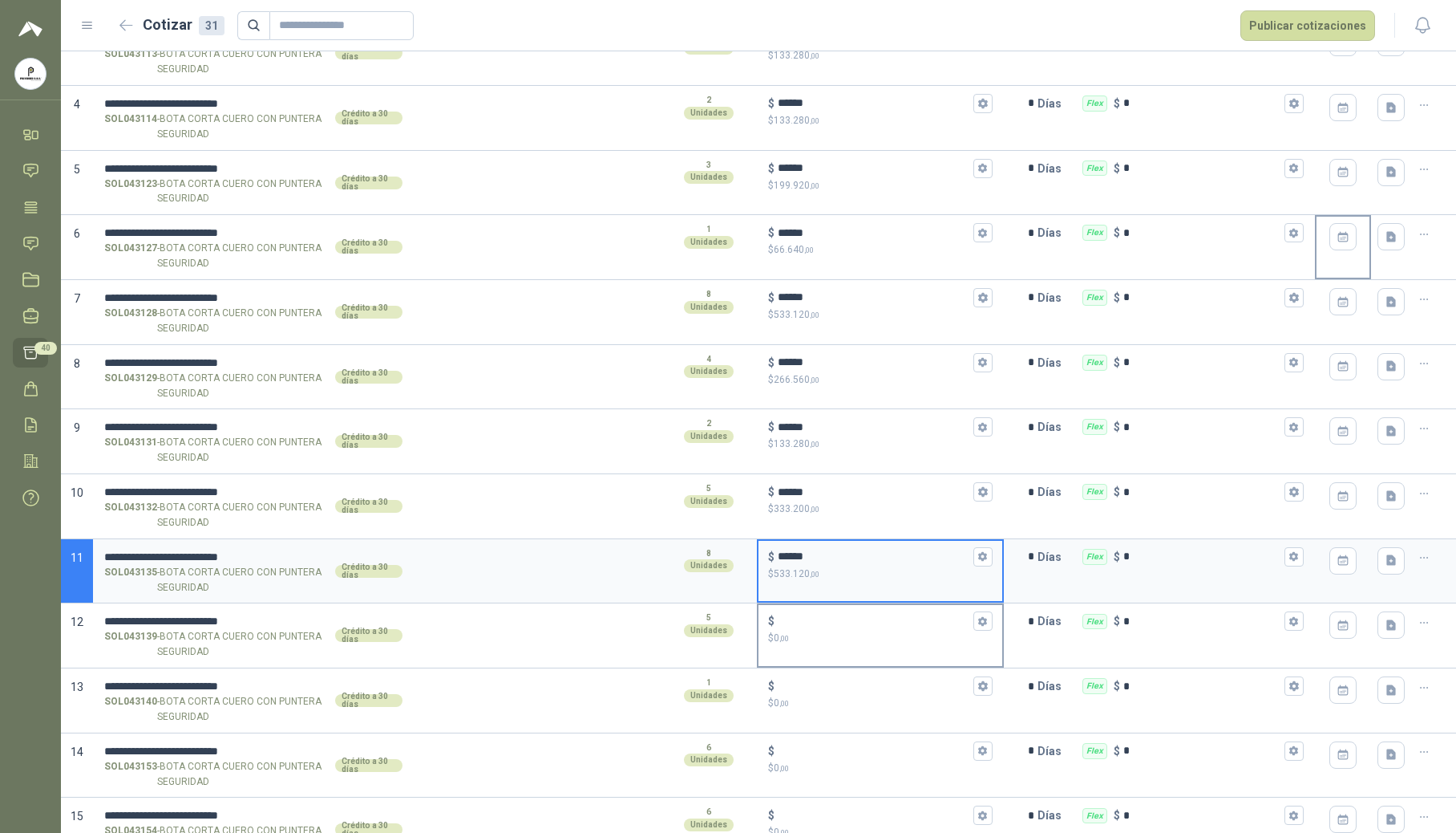
type input "******"
click at [816, 617] on input "$ $ 0 ,00" at bounding box center [874, 621] width 192 height 12
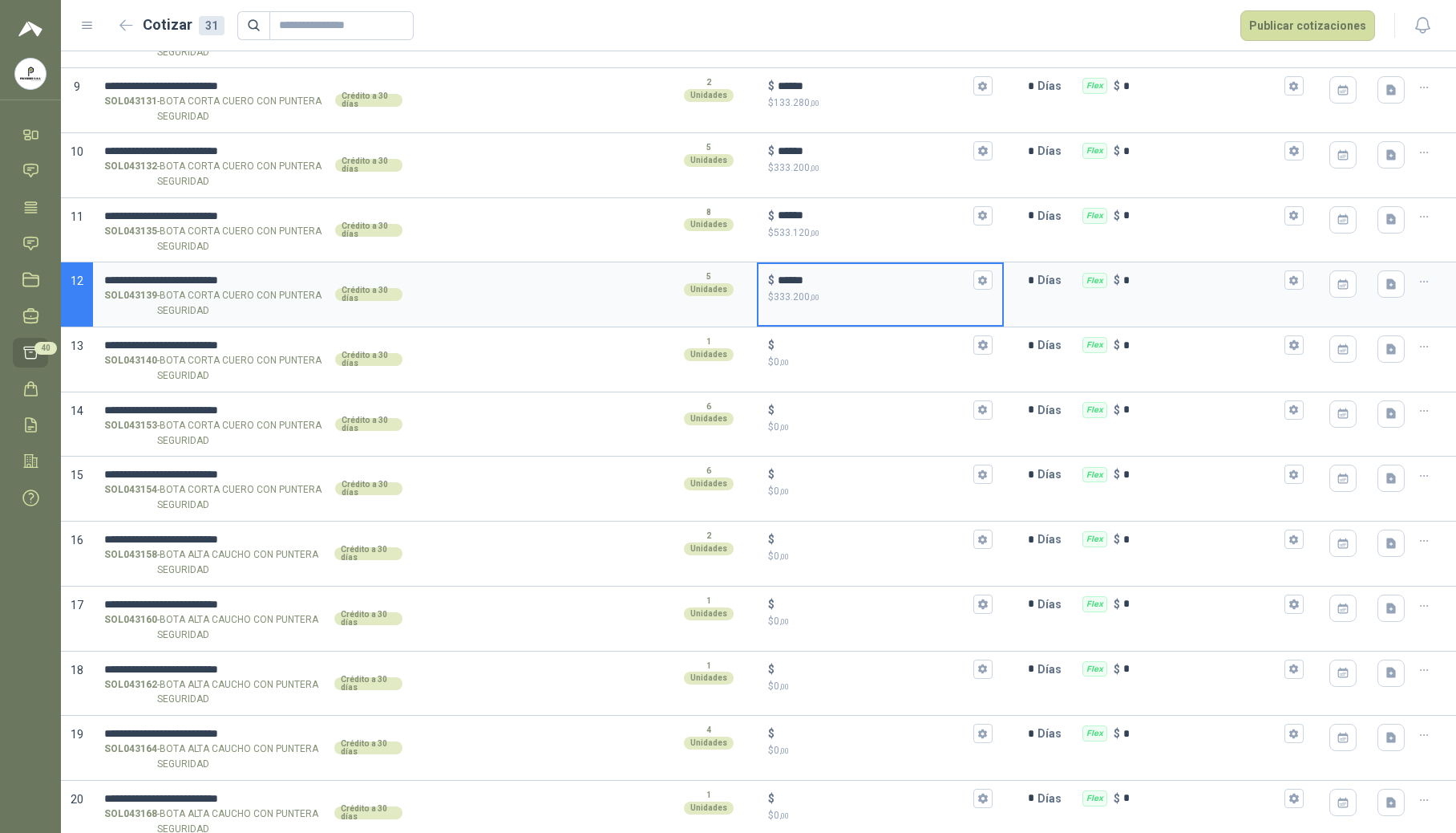
scroll to position [748, 0]
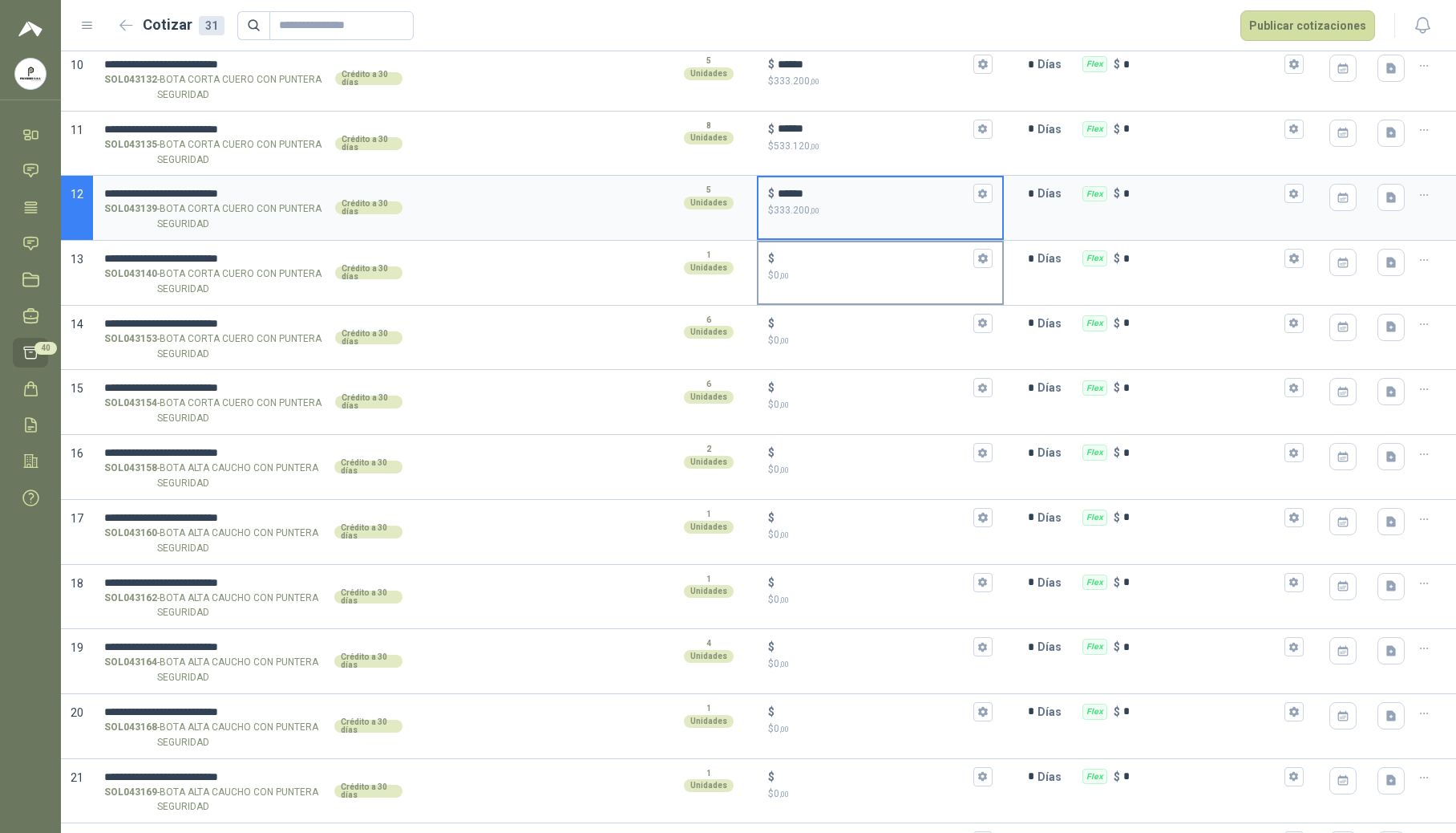
type input "******"
click at [807, 268] on div "$" at bounding box center [880, 259] width 224 height 19
click at [807, 265] on input "$ $ 0 ,00" at bounding box center [874, 259] width 192 height 12
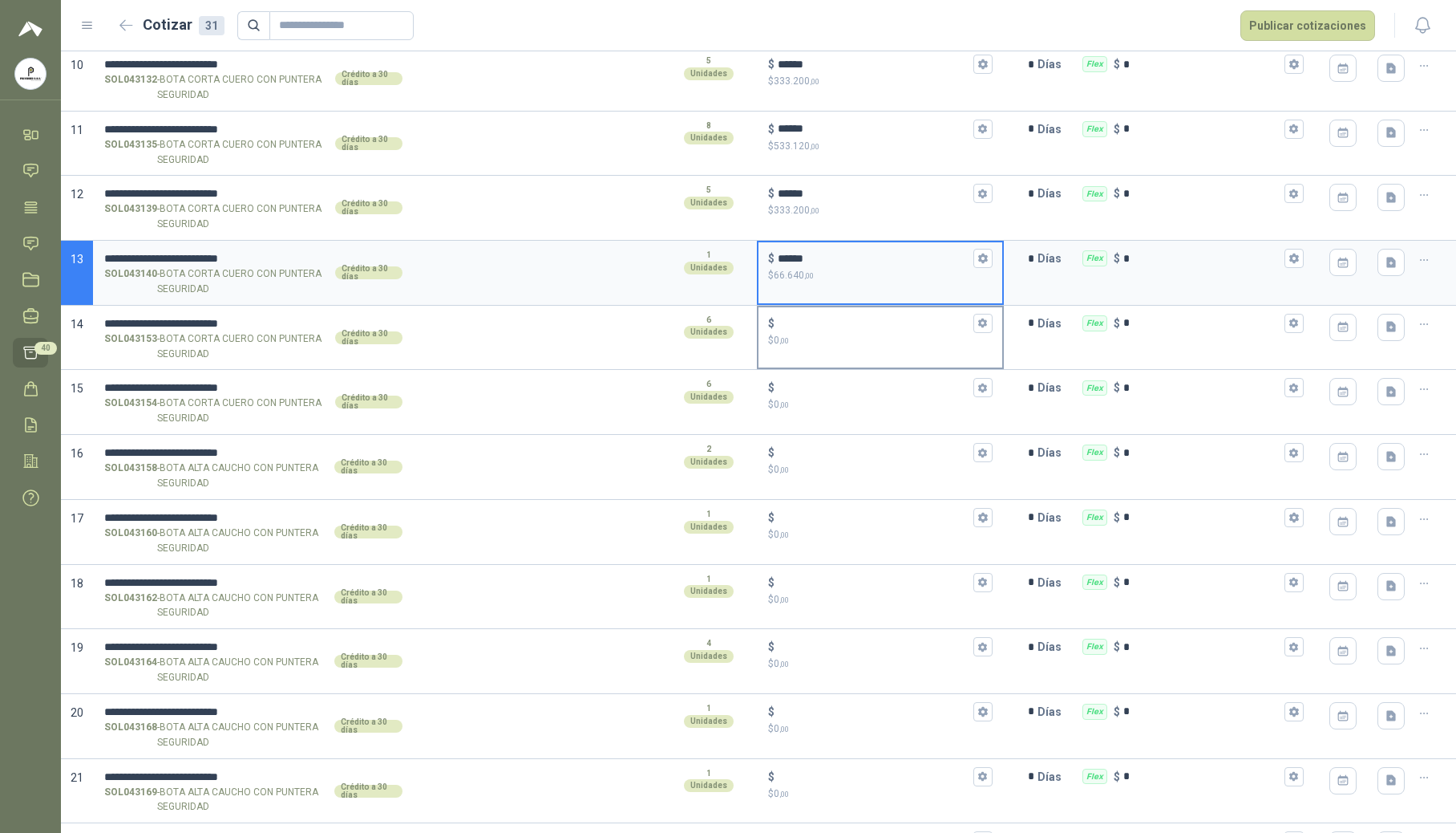
type input "******"
click at [808, 328] on input "$ $ 0 ,00" at bounding box center [874, 322] width 192 height 12
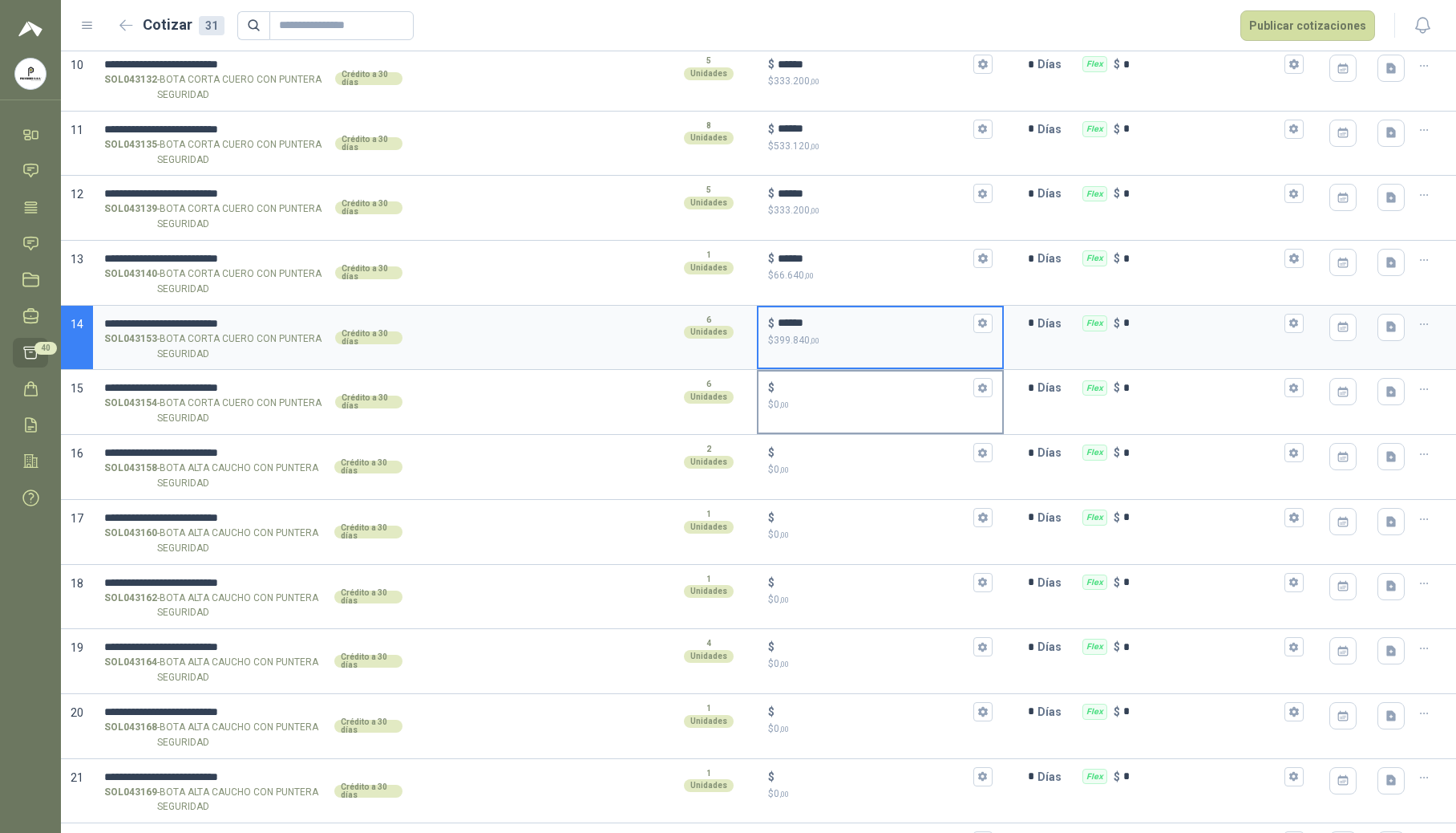
type input "******"
click at [829, 389] on input "$ $ 0 ,00" at bounding box center [874, 388] width 192 height 12
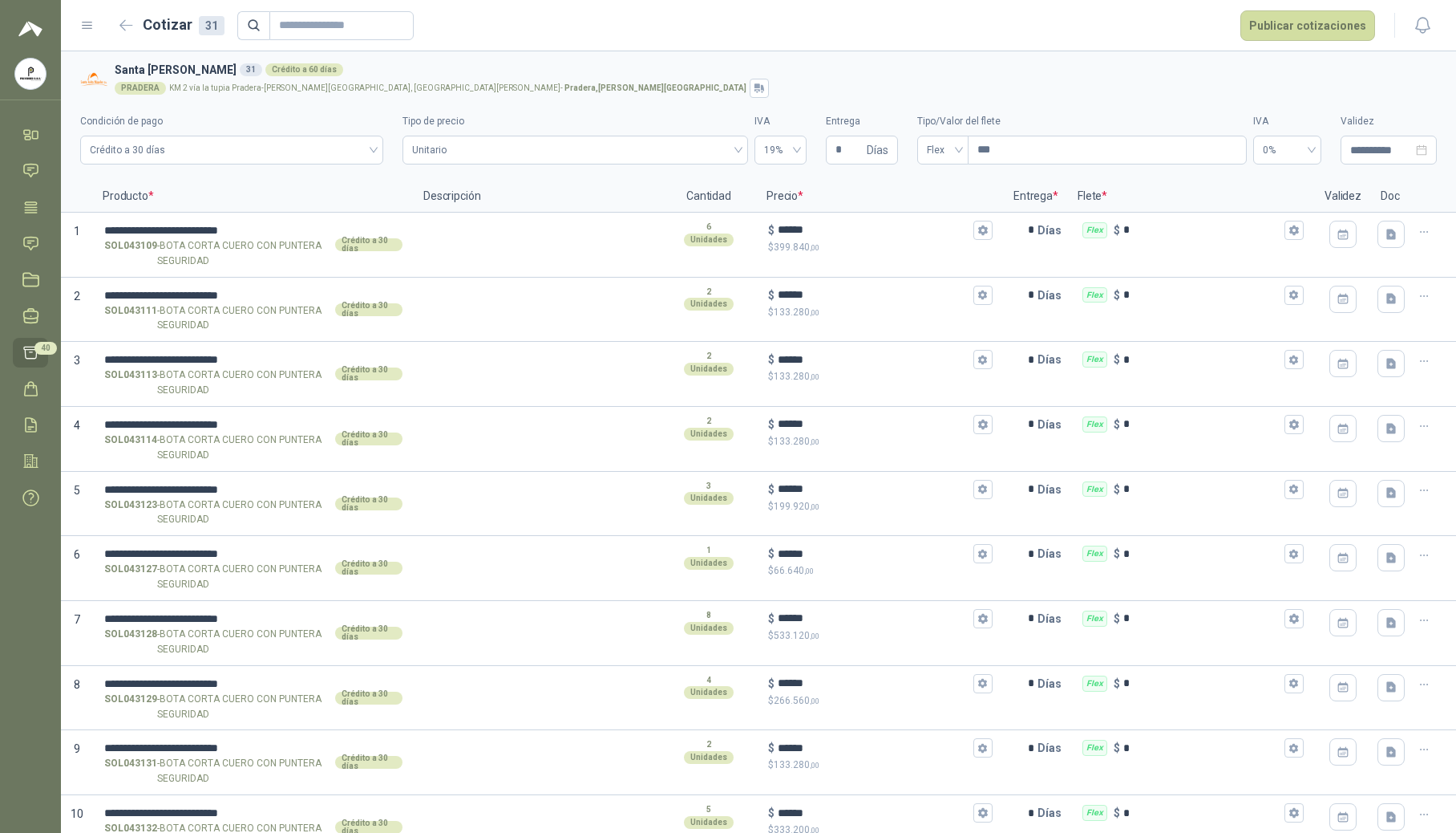
scroll to position [748, 0]
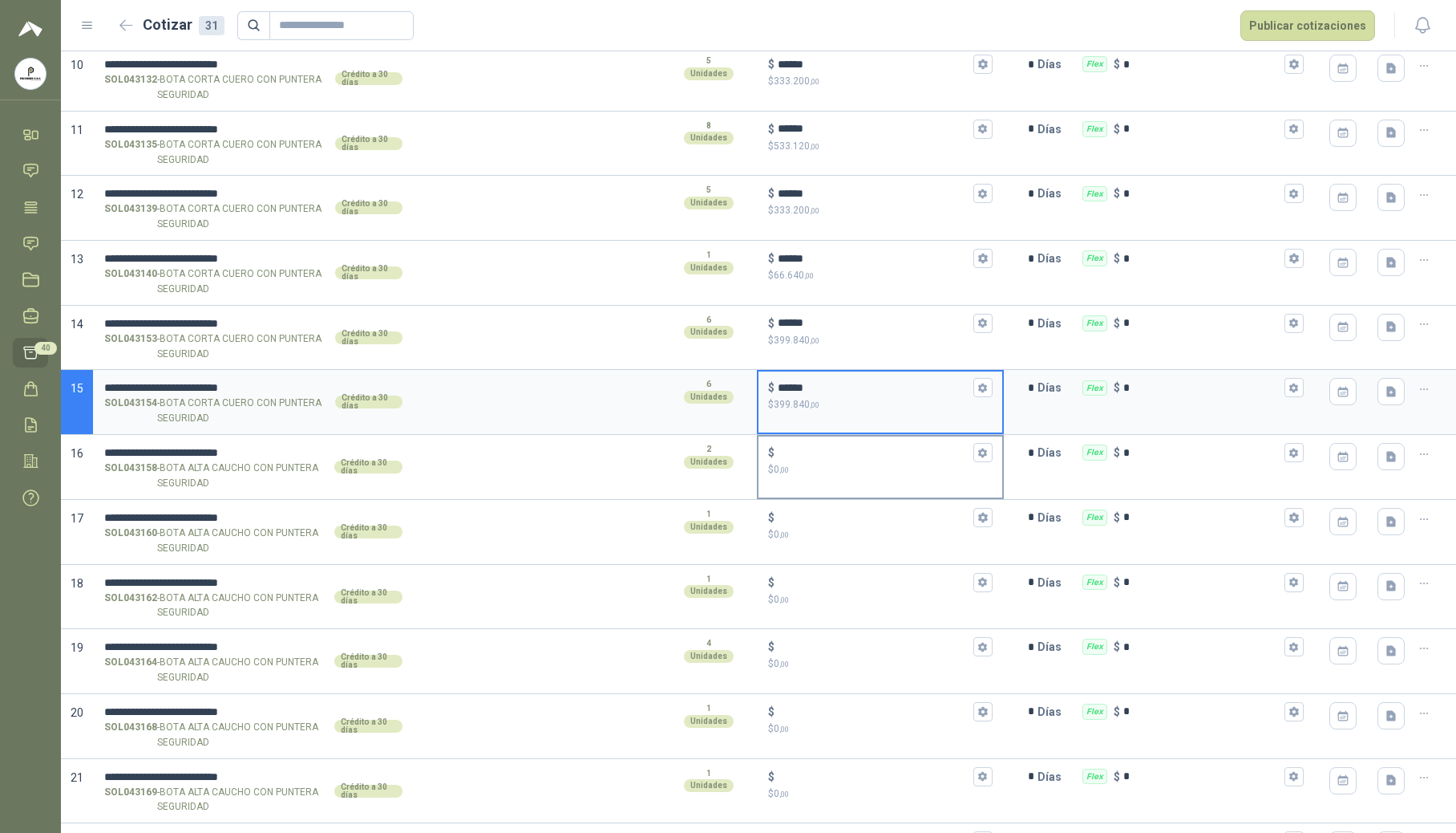
type input "******"
click at [808, 454] on input "$ $ 0 ,00" at bounding box center [874, 452] width 192 height 12
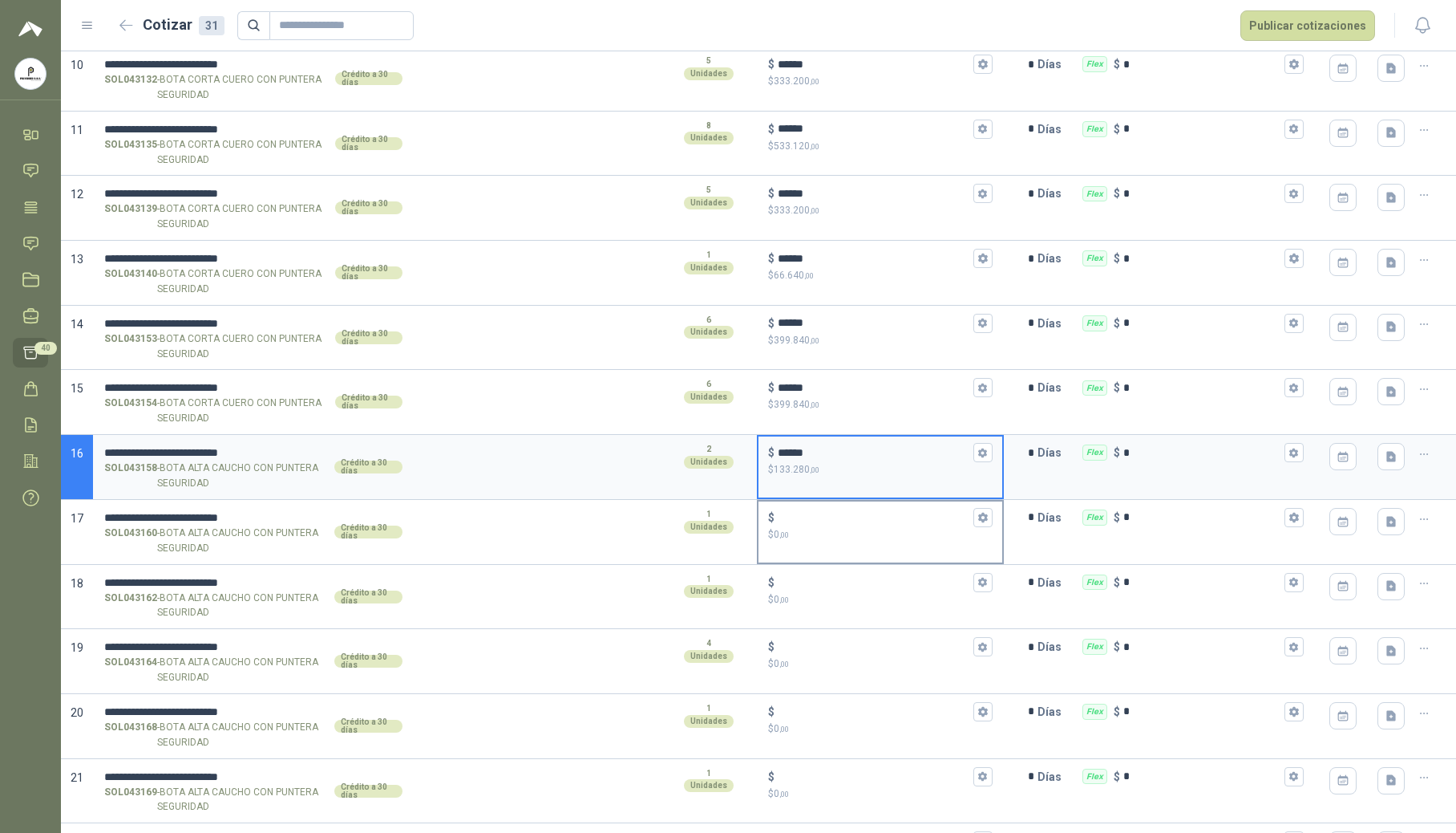
type input "******"
click at [812, 523] on input "$ $ 0 ,00" at bounding box center [874, 517] width 192 height 12
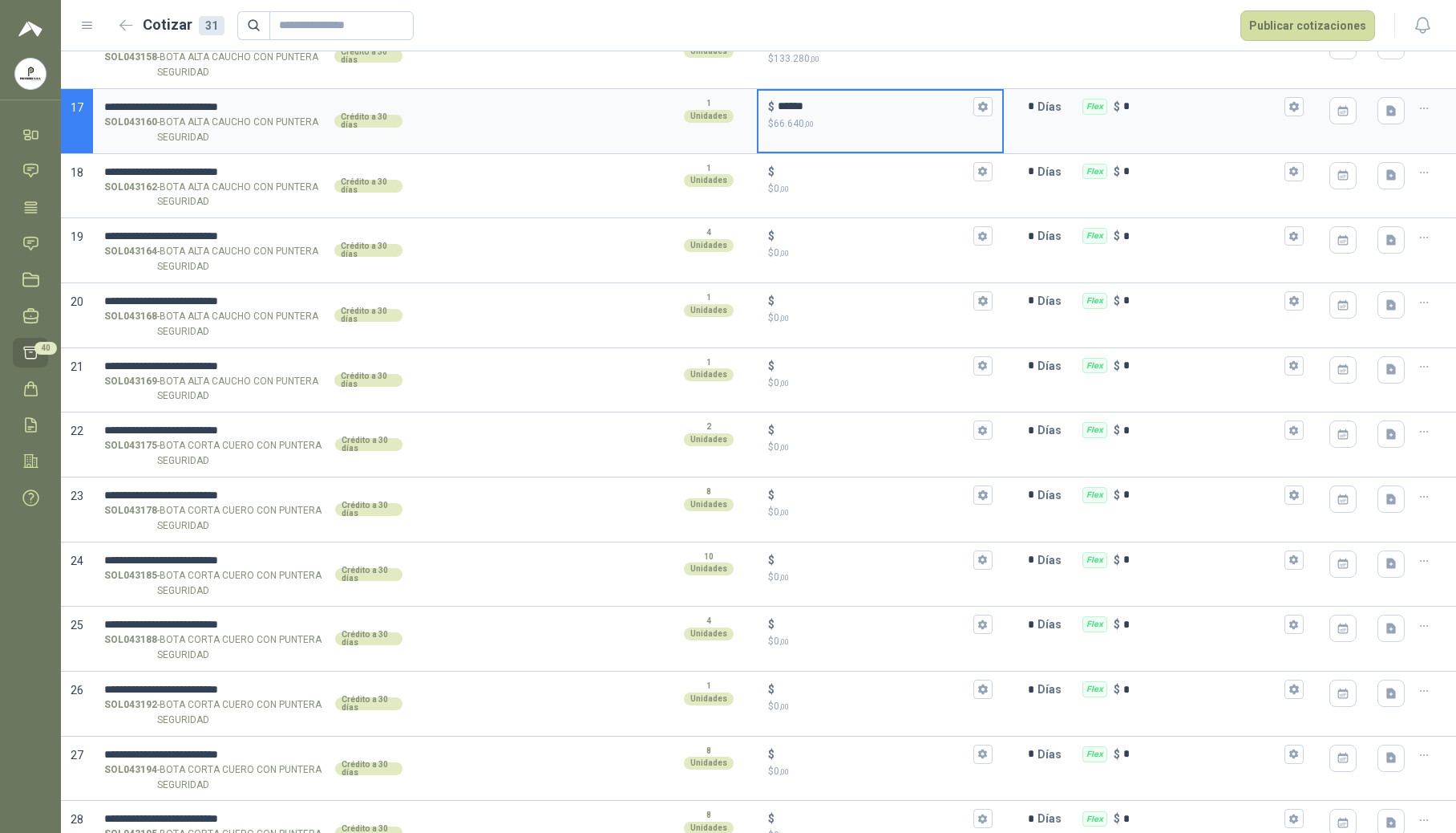
scroll to position [1176, 0]
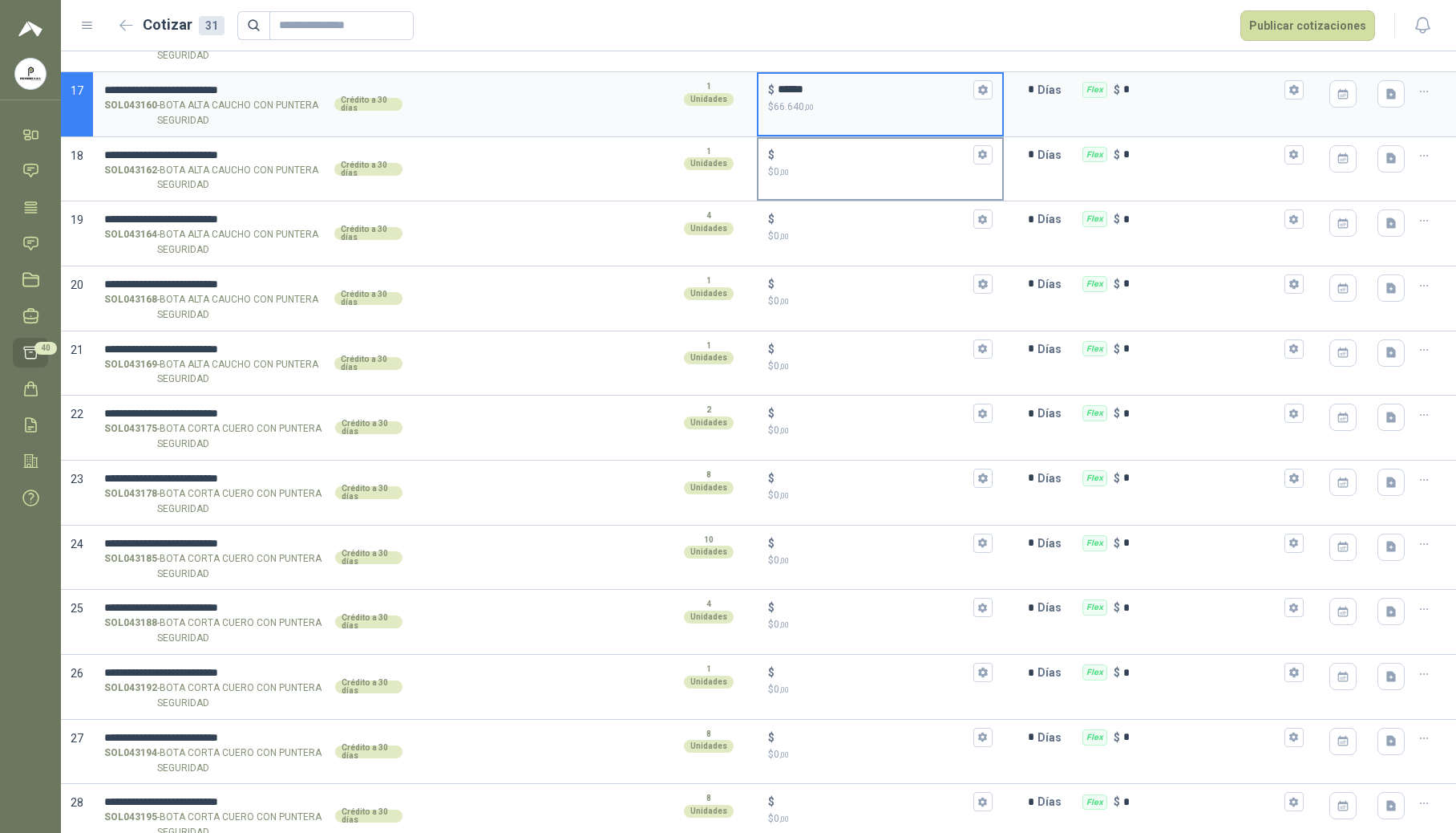
type input "******"
click at [825, 158] on input "$ $ 0 ,00" at bounding box center [874, 154] width 192 height 12
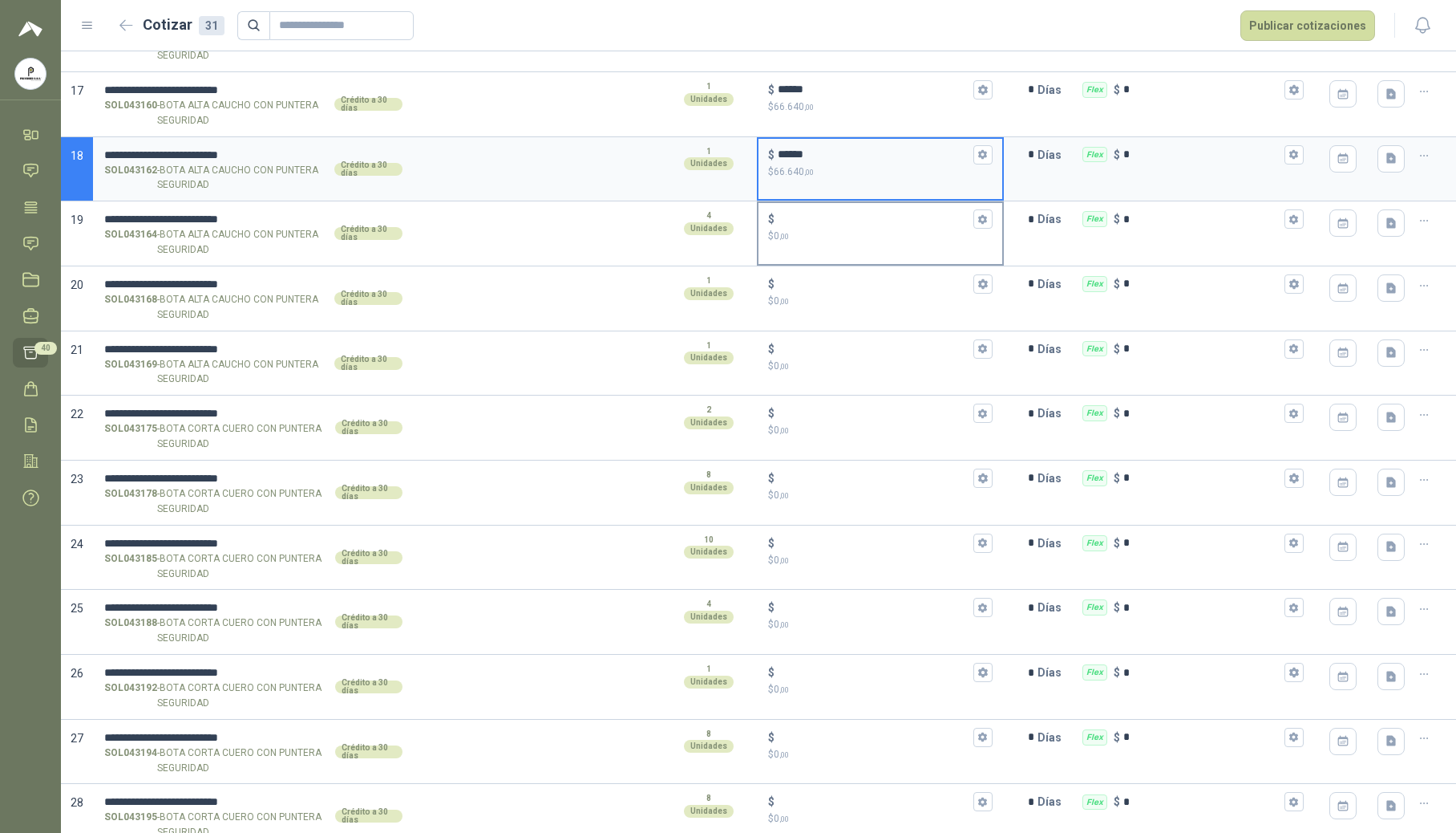
type input "******"
click at [816, 225] on input "$ $ 0 ,00" at bounding box center [874, 219] width 192 height 12
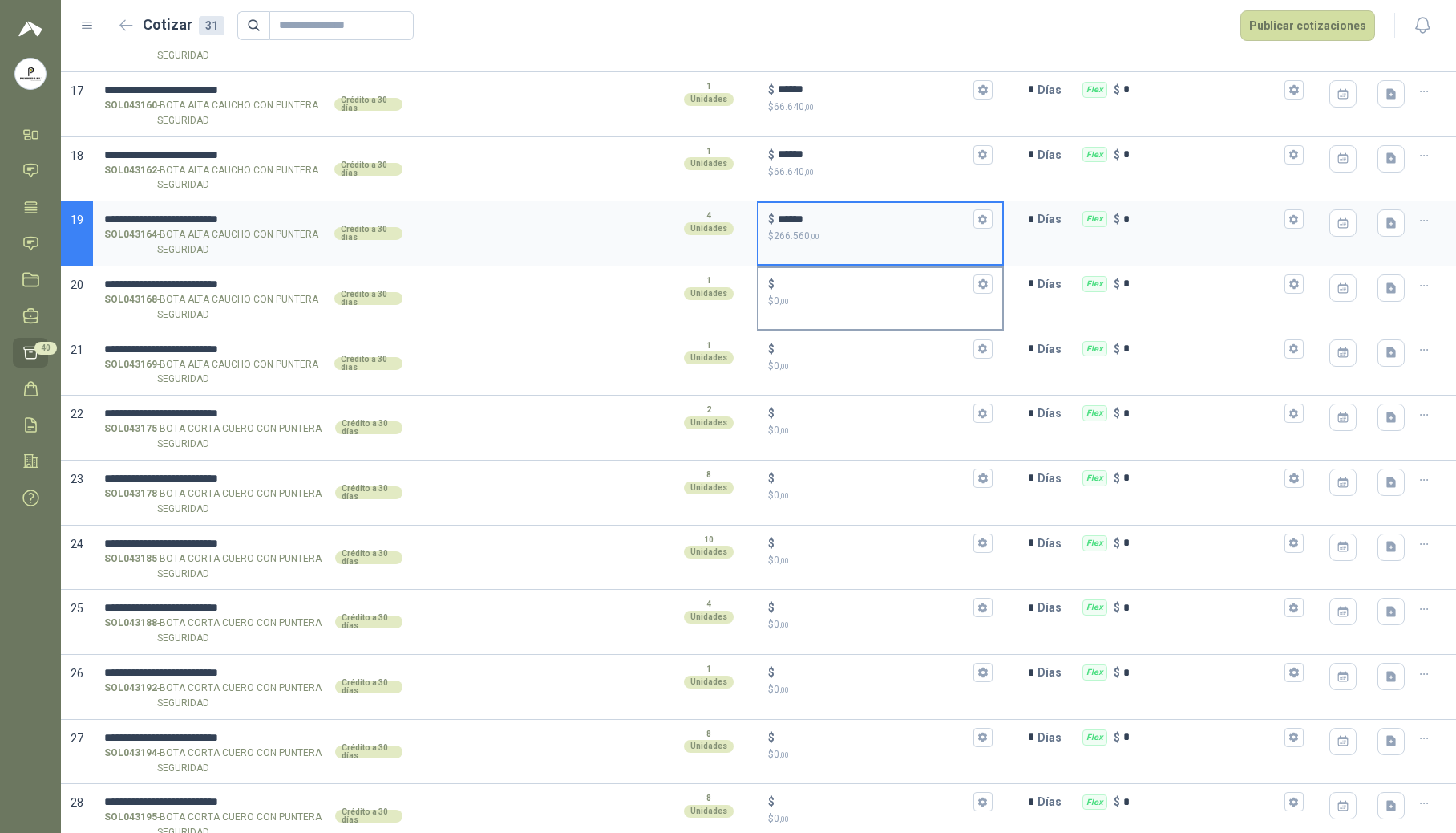
type input "******"
click at [849, 275] on div "$ $ 0 ,00" at bounding box center [880, 292] width 244 height 48
click at [849, 278] on input "$ $ 0 ,00" at bounding box center [874, 284] width 192 height 12
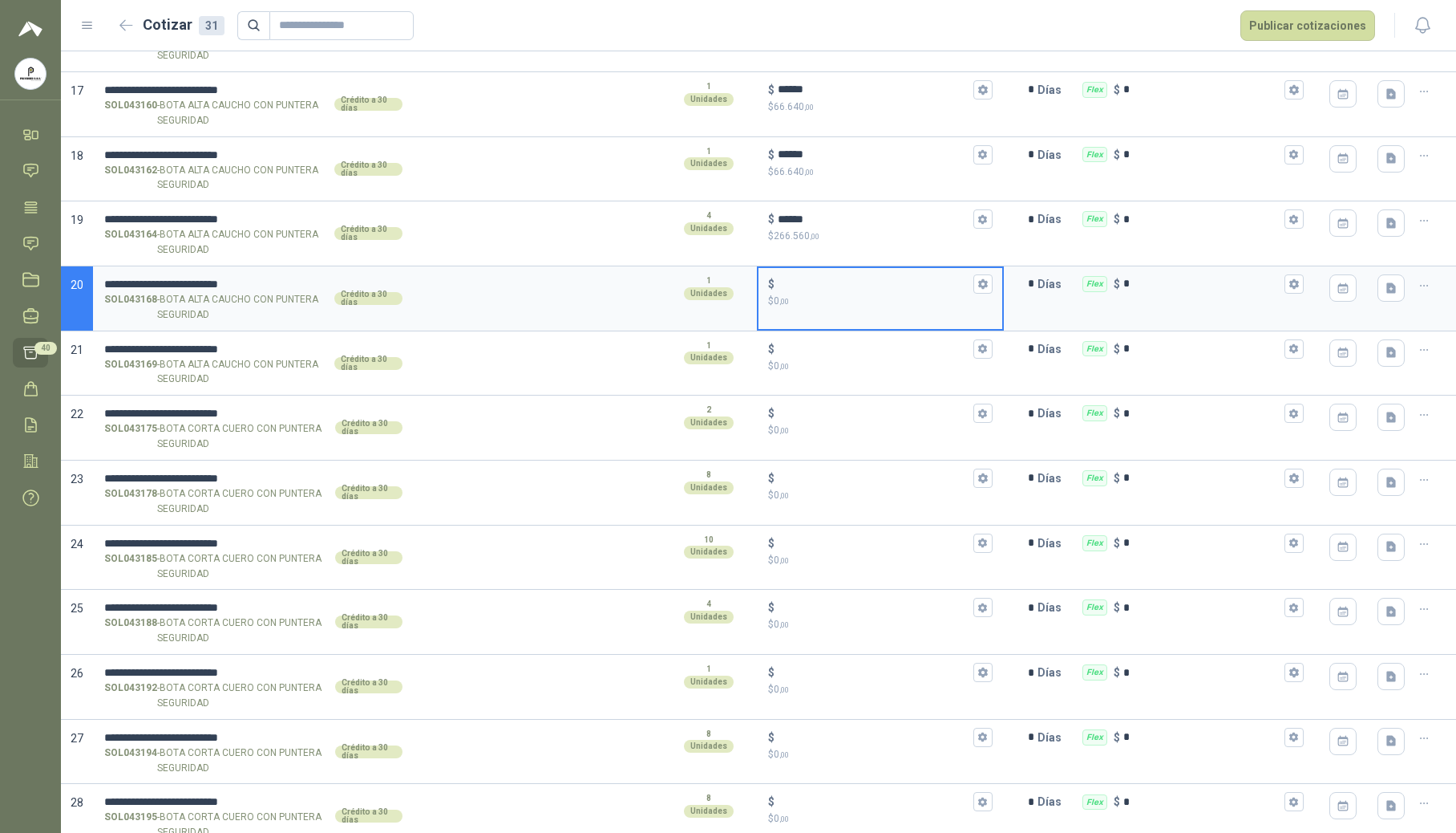
click at [842, 281] on input "$ $ 0 ,00" at bounding box center [874, 284] width 192 height 12
type input "******"
click at [835, 359] on div "$" at bounding box center [880, 349] width 224 height 19
click at [835, 355] on input "$ $ 0 ,00" at bounding box center [874, 348] width 192 height 12
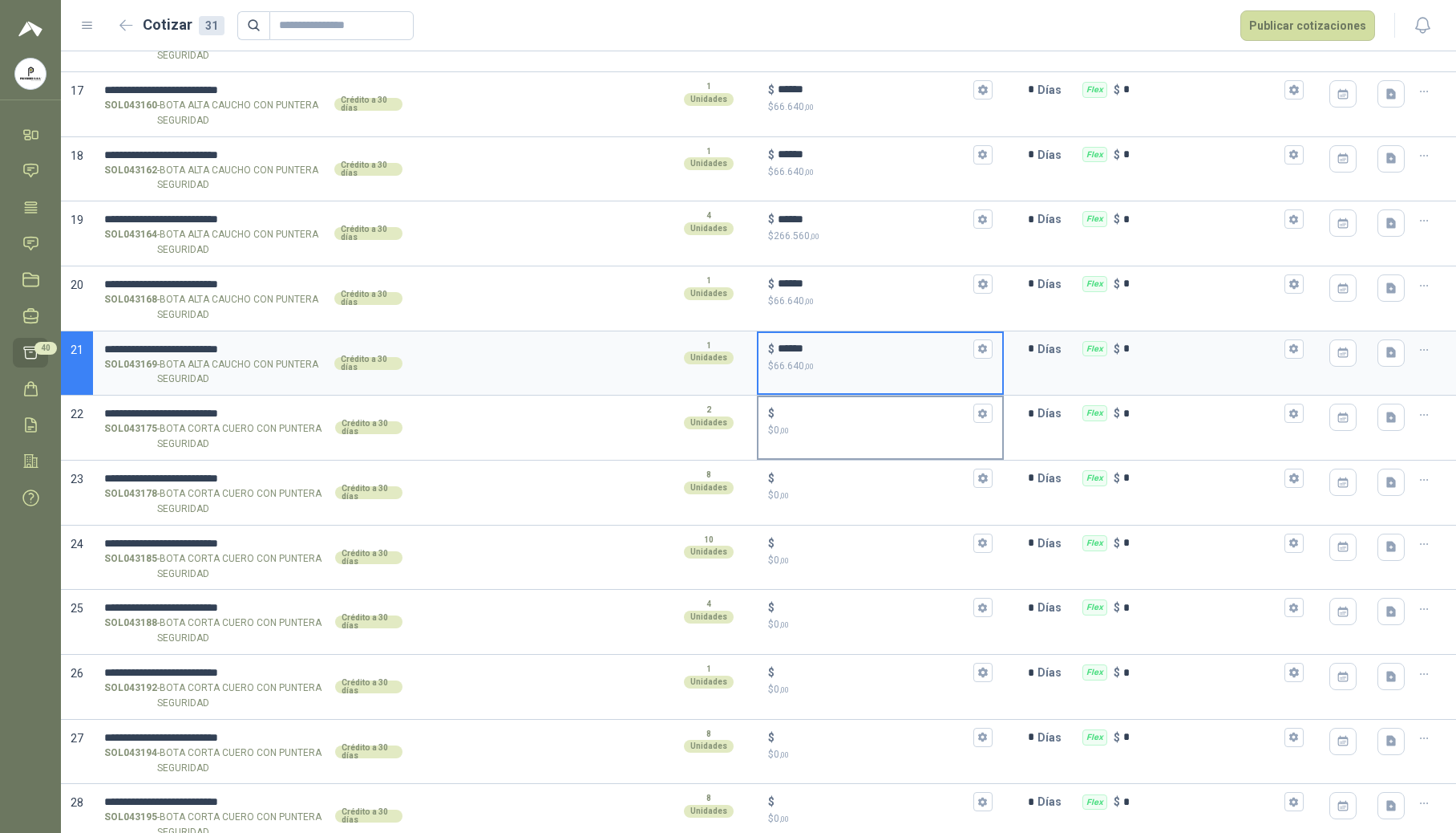
type input "******"
click at [819, 419] on input "$ $ 0 ,00" at bounding box center [874, 413] width 192 height 12
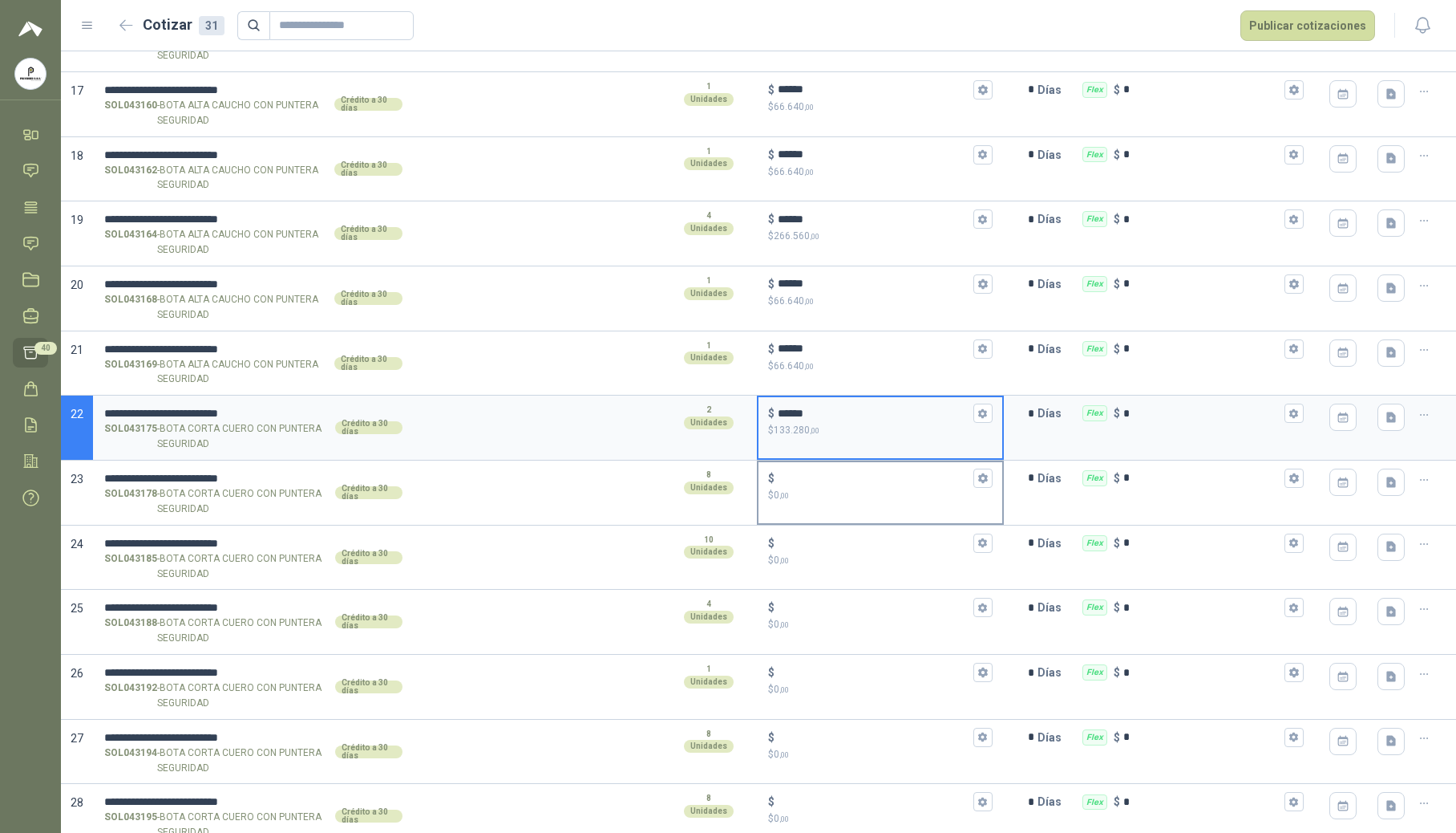
type input "******"
click at [812, 479] on input "$ $ 0 ,00" at bounding box center [874, 478] width 192 height 12
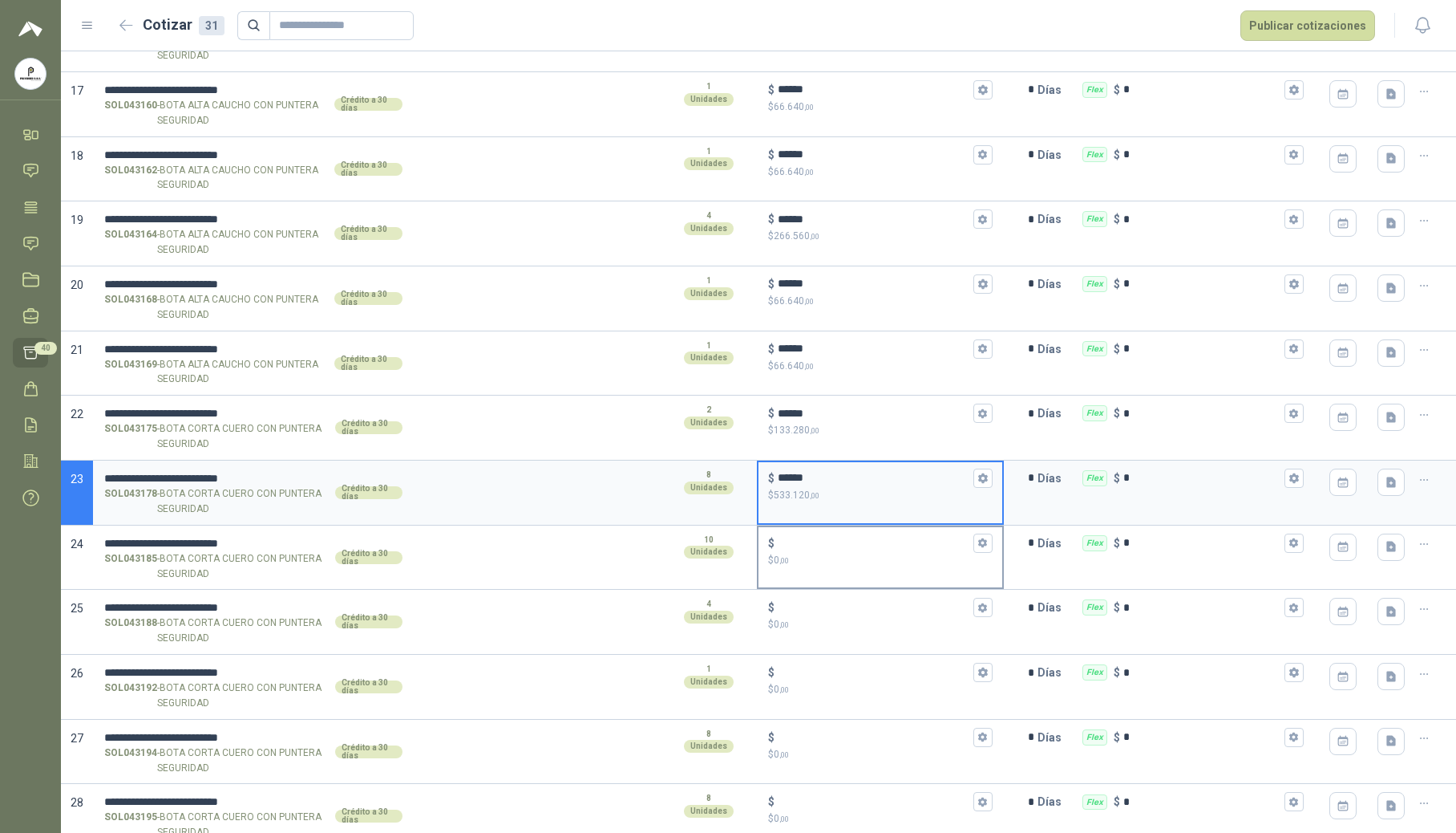
type input "******"
click at [810, 546] on input "$ $ 0 ,00" at bounding box center [874, 542] width 192 height 12
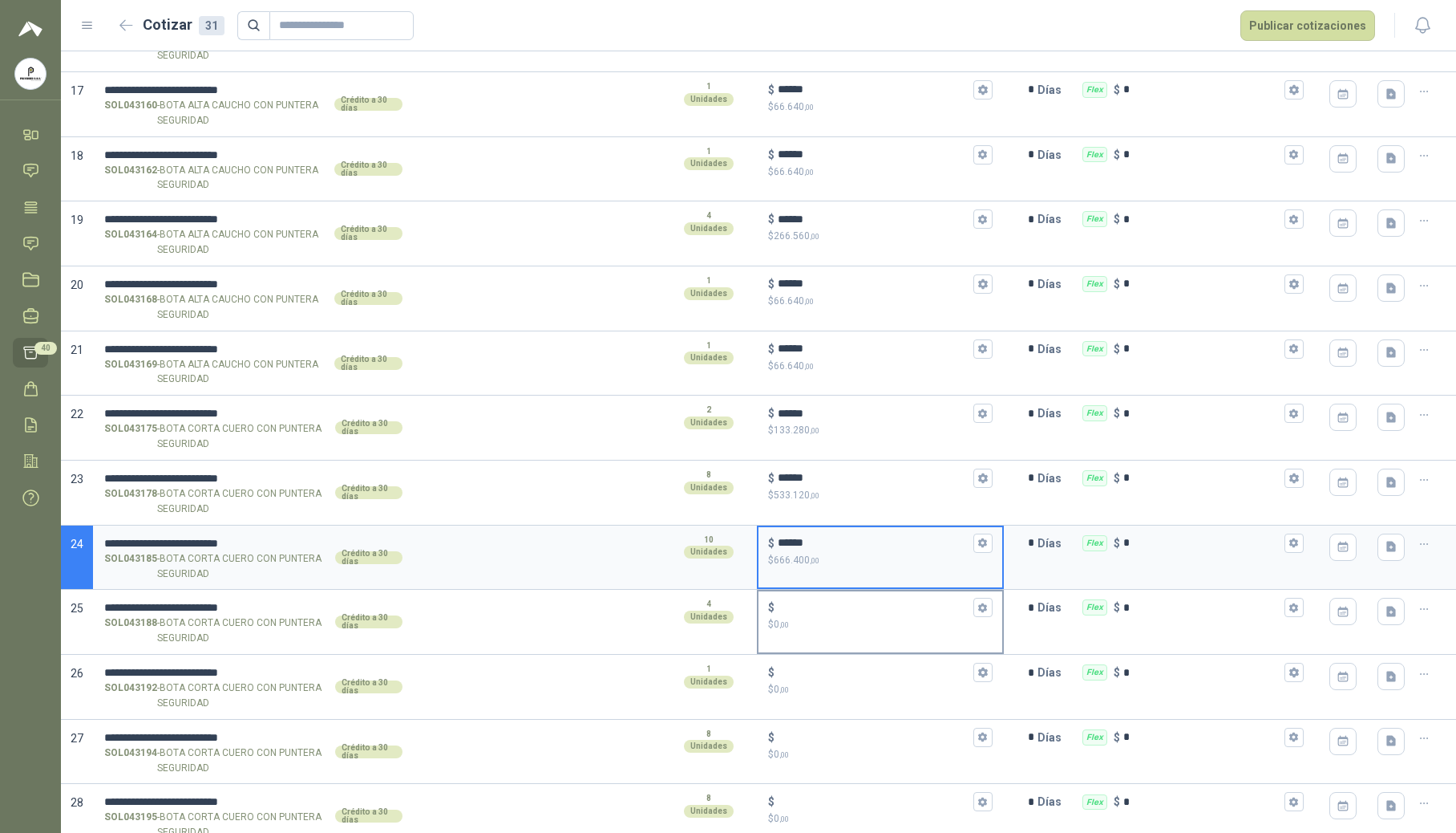
type input "******"
click at [831, 604] on div "$" at bounding box center [880, 608] width 224 height 19
click at [831, 604] on input "$ $ 0 ,00" at bounding box center [874, 608] width 192 height 12
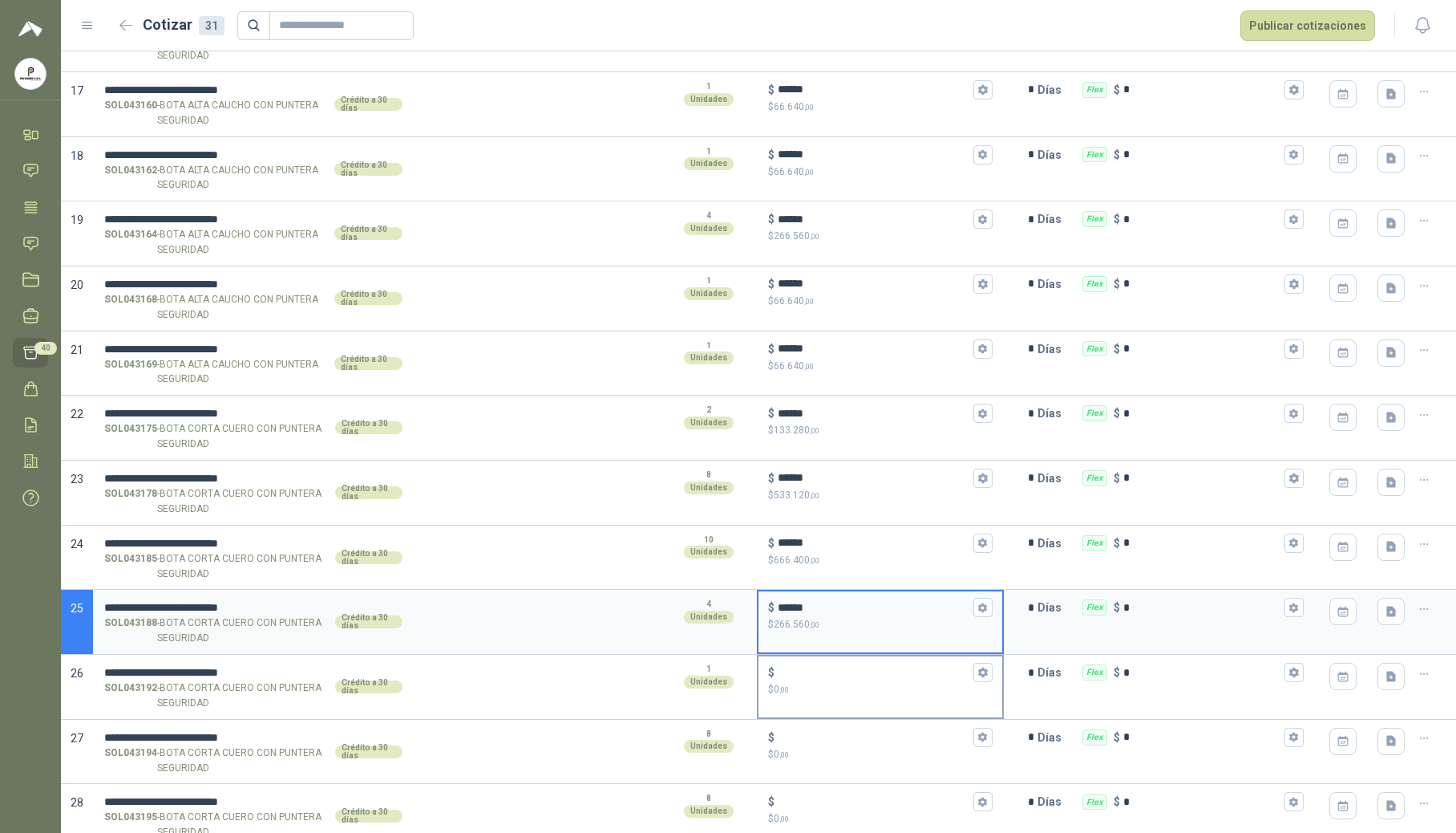
type input "******"
click at [813, 675] on input "$ $ 0 ,00" at bounding box center [874, 672] width 192 height 12
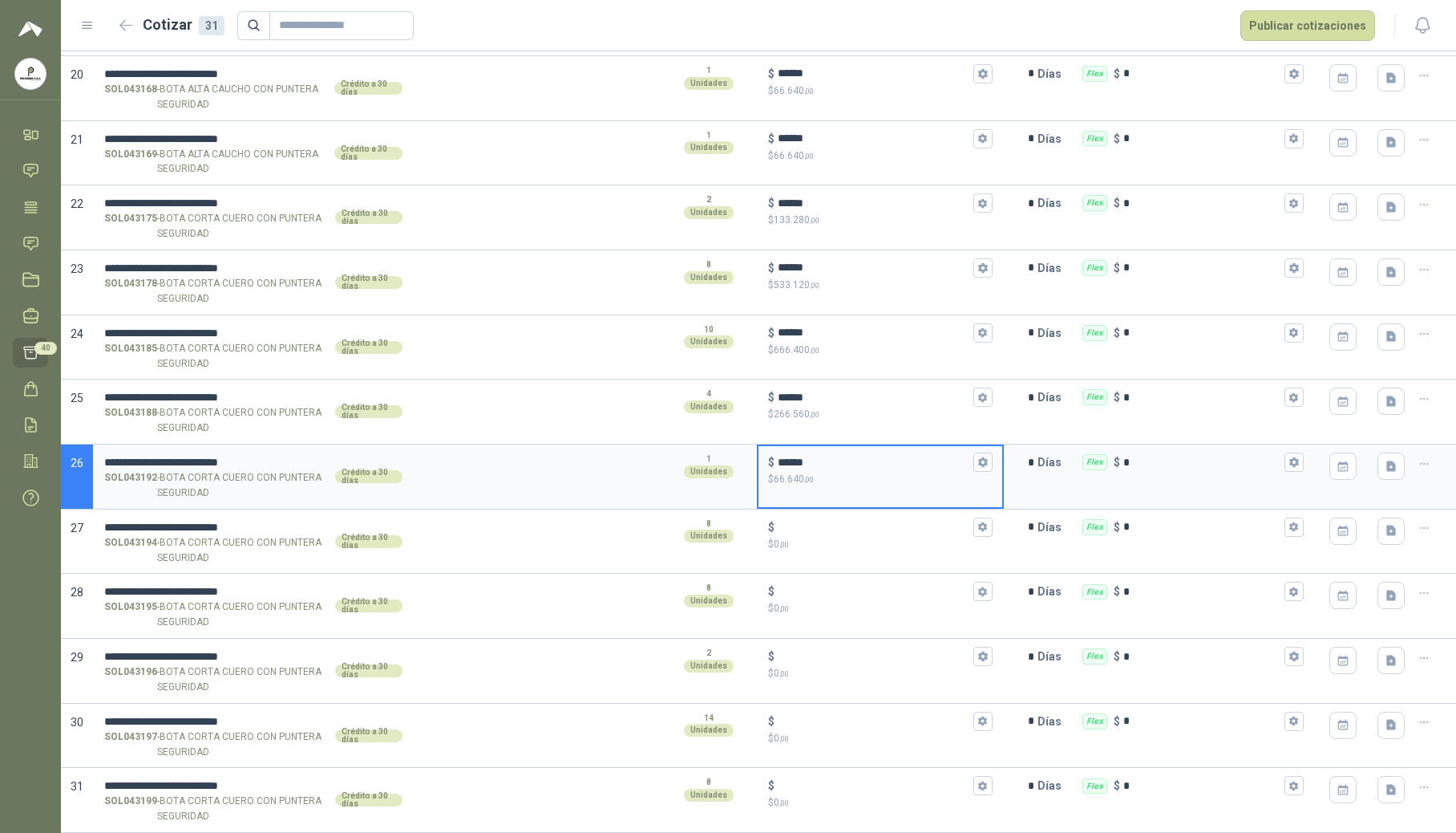
scroll to position [1395, 0]
type input "******"
click at [816, 532] on input "$ $ 0 ,00" at bounding box center [874, 526] width 192 height 12
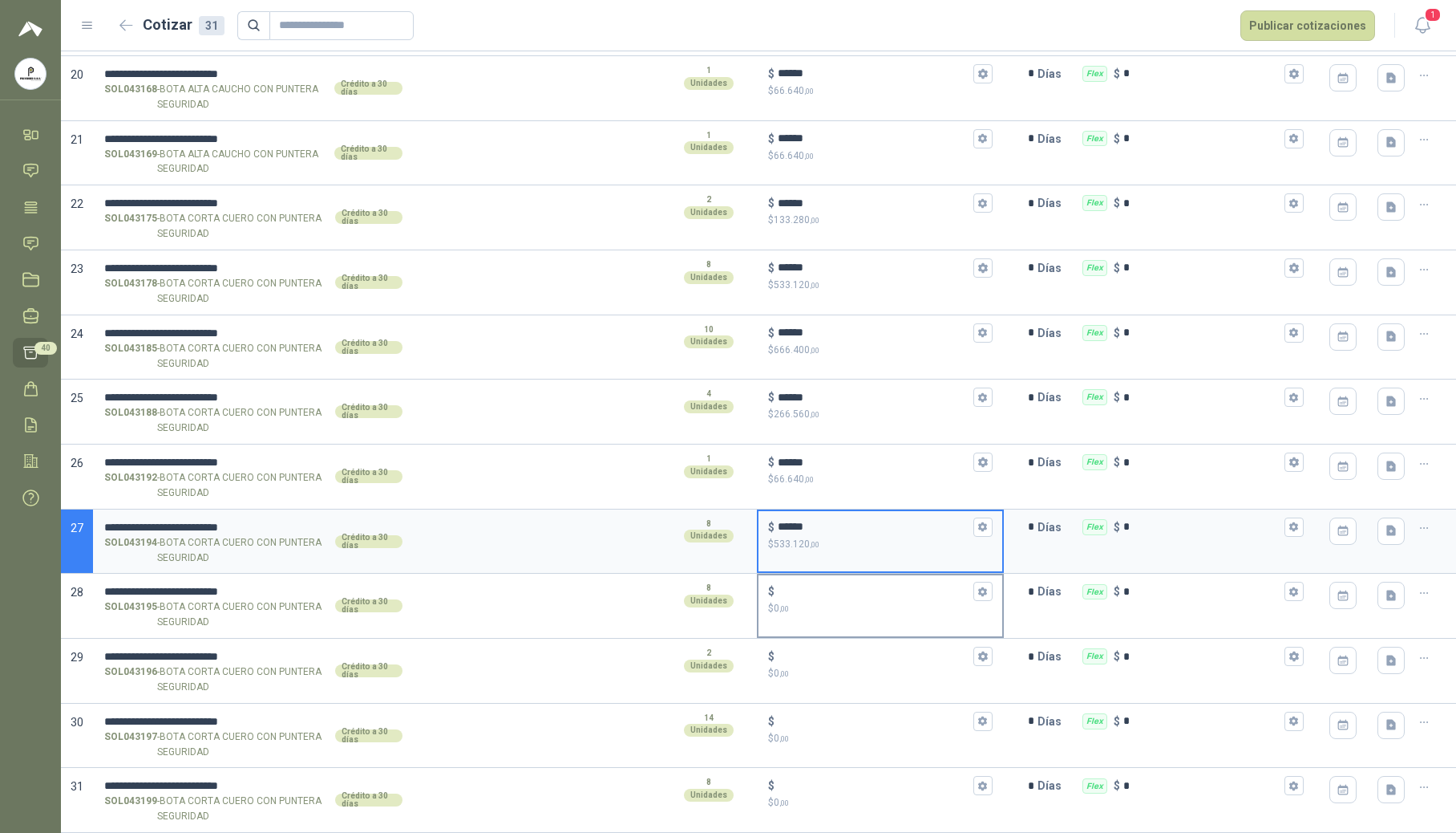
type input "******"
click at [819, 595] on input "$ $ 0 ,00" at bounding box center [874, 591] width 192 height 12
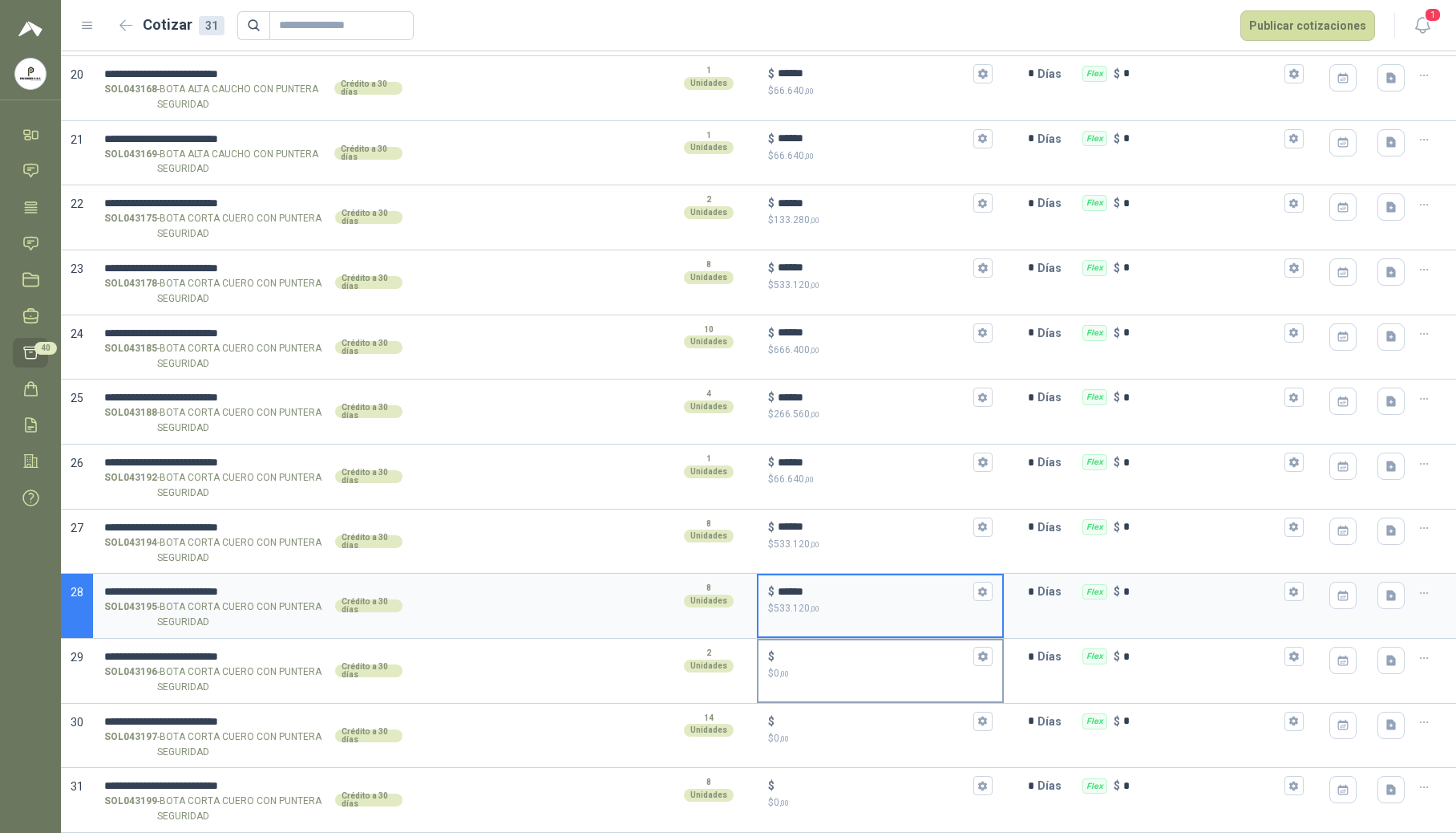
type input "******"
click at [810, 656] on input "$ $ 0 ,00" at bounding box center [874, 656] width 192 height 12
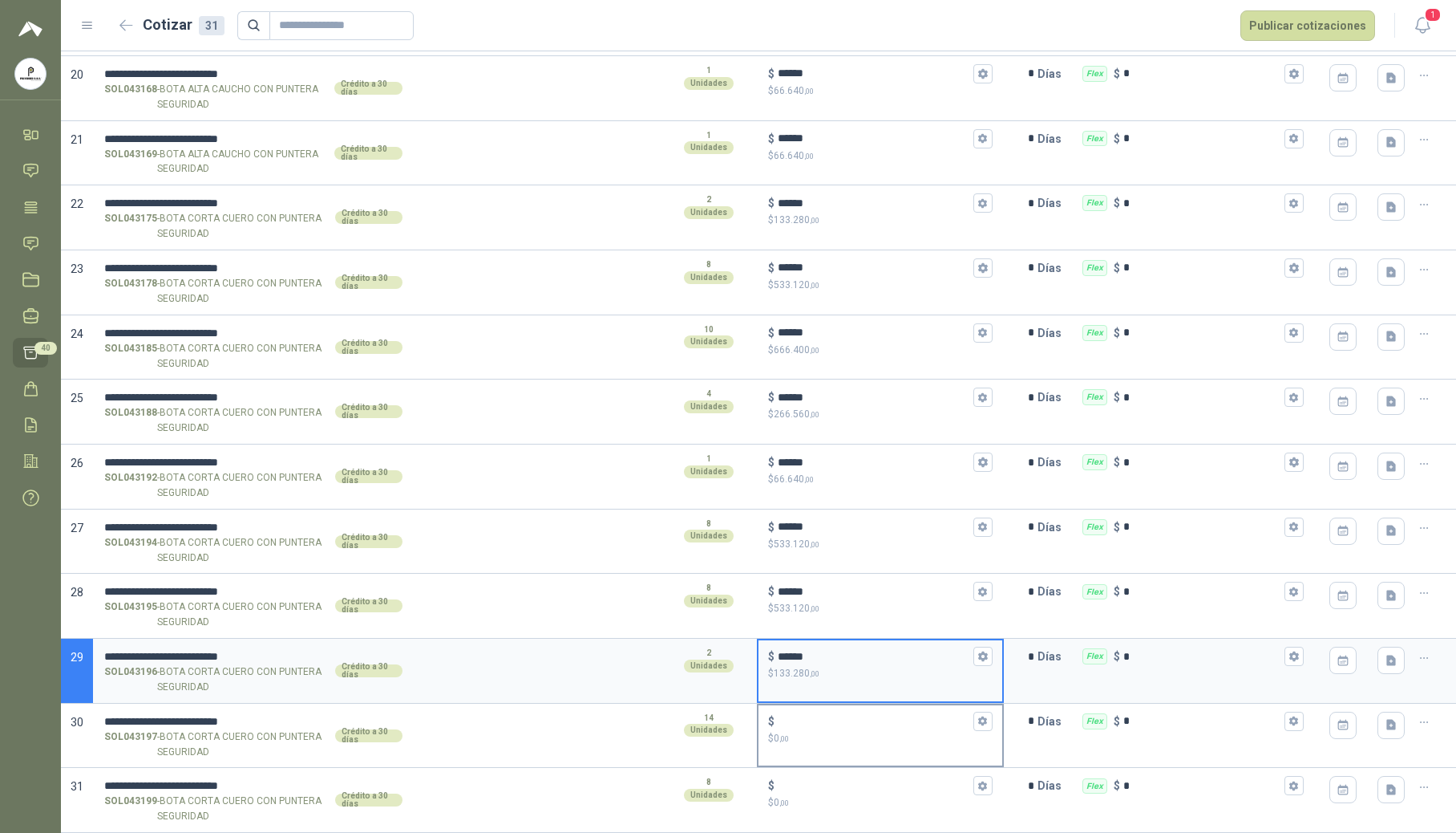
type input "******"
click at [818, 717] on input "$ $ 0 ,00" at bounding box center [874, 721] width 192 height 12
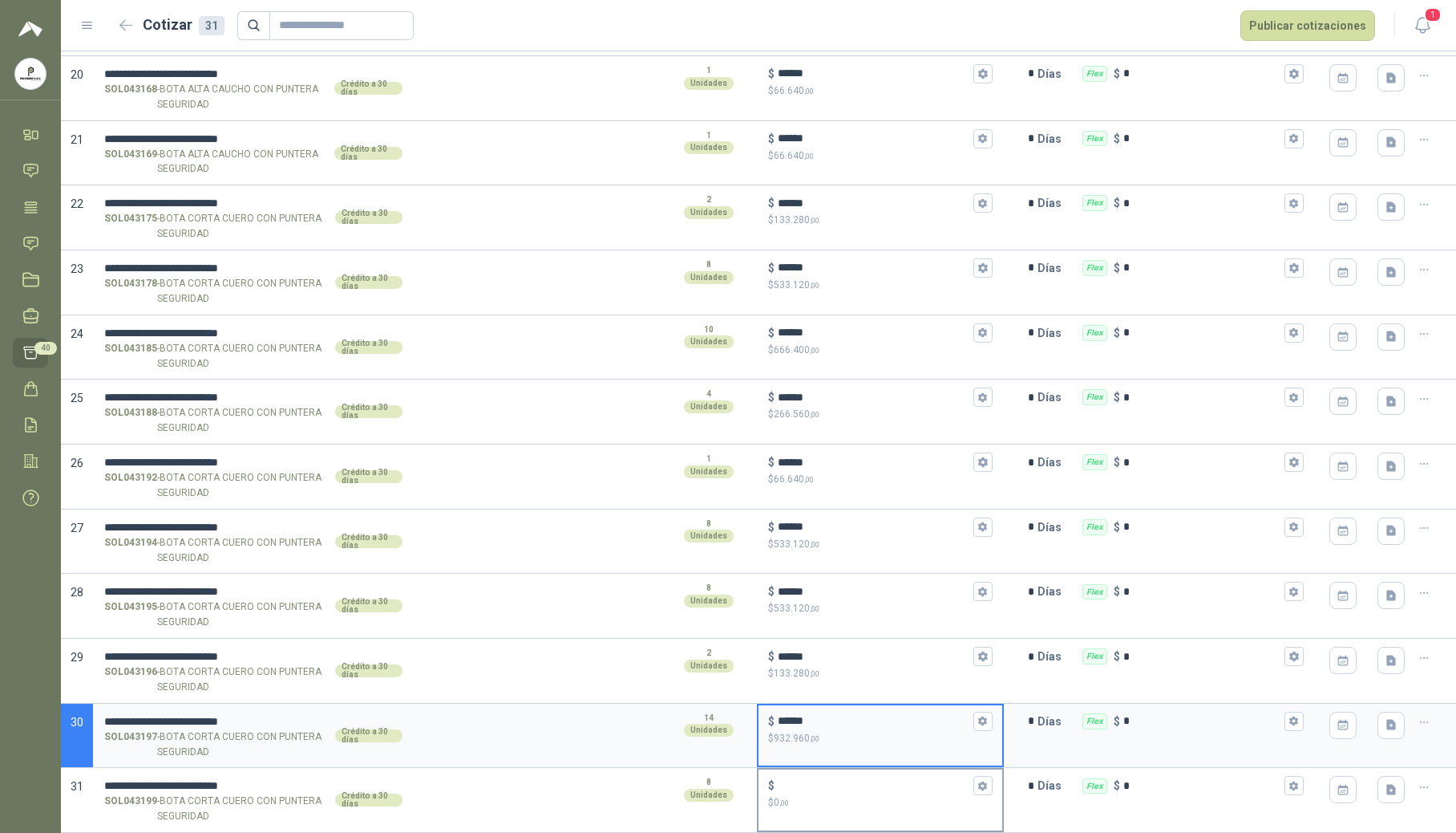
type input "******"
click at [802, 780] on input "$ $ 0 ,00" at bounding box center [874, 785] width 192 height 12
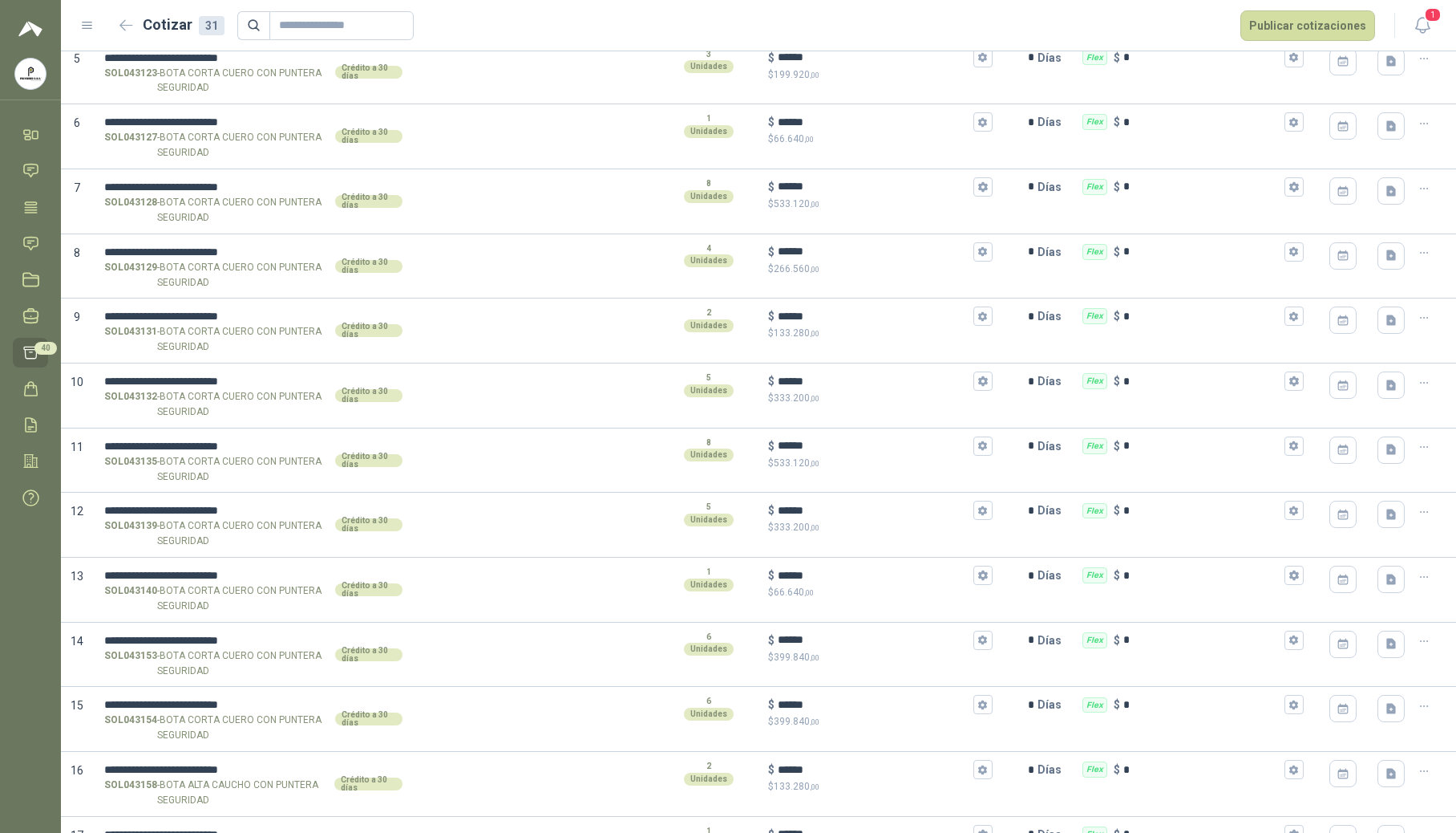
scroll to position [0, 0]
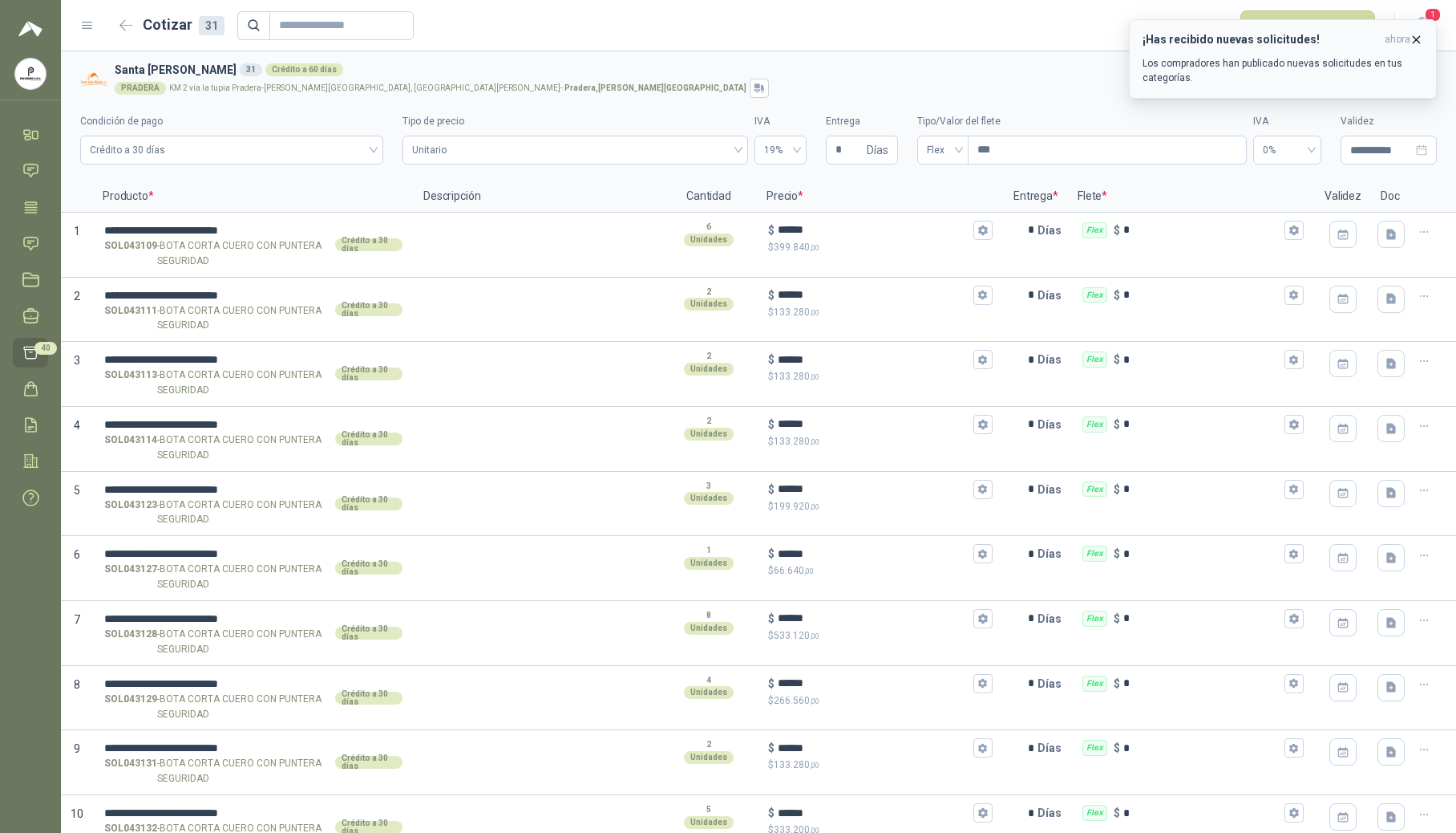
type input "******"
click at [1416, 42] on icon "button" at bounding box center [1416, 40] width 14 height 14
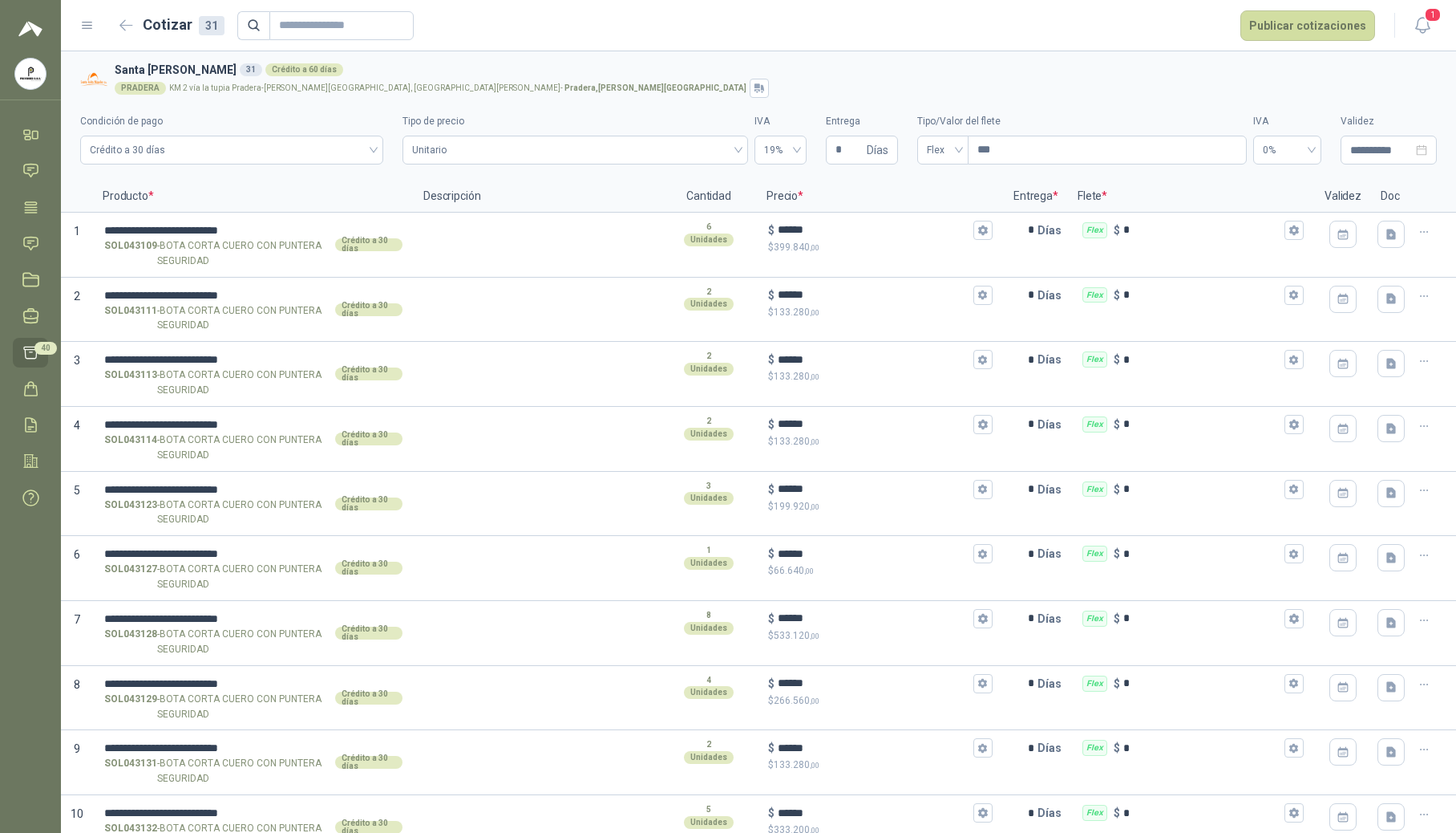
click at [11, 636] on menu "POLYSHOES S.A.S. POLYSHOES S.A.S. Inicio Chat Tareas Solicitudes Licitaciones N…" at bounding box center [30, 416] width 61 height 833
click at [1156, 229] on input "*" at bounding box center [1202, 229] width 158 height 12
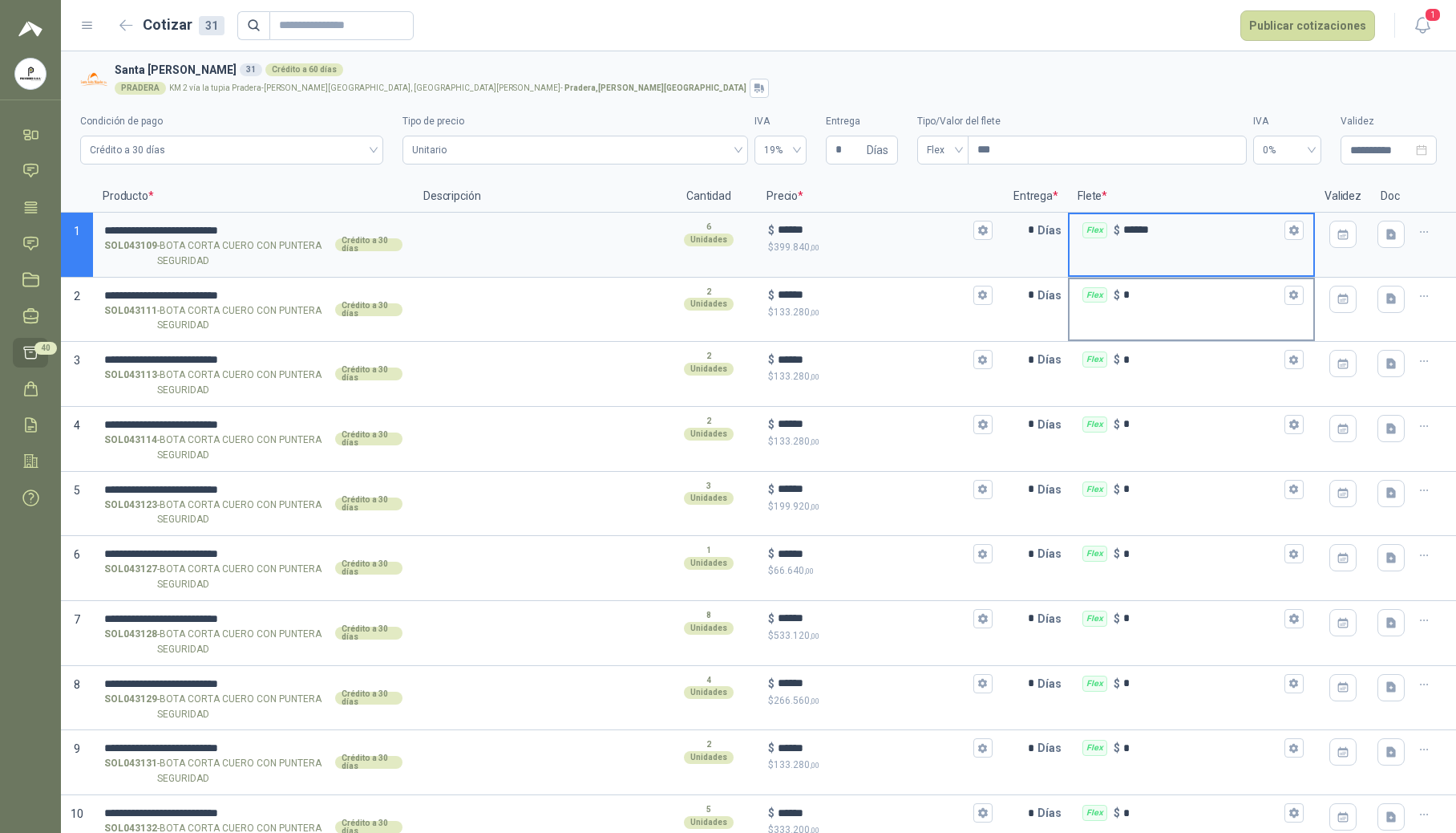
type input "******"
click at [1149, 300] on input "*" at bounding box center [1202, 294] width 158 height 12
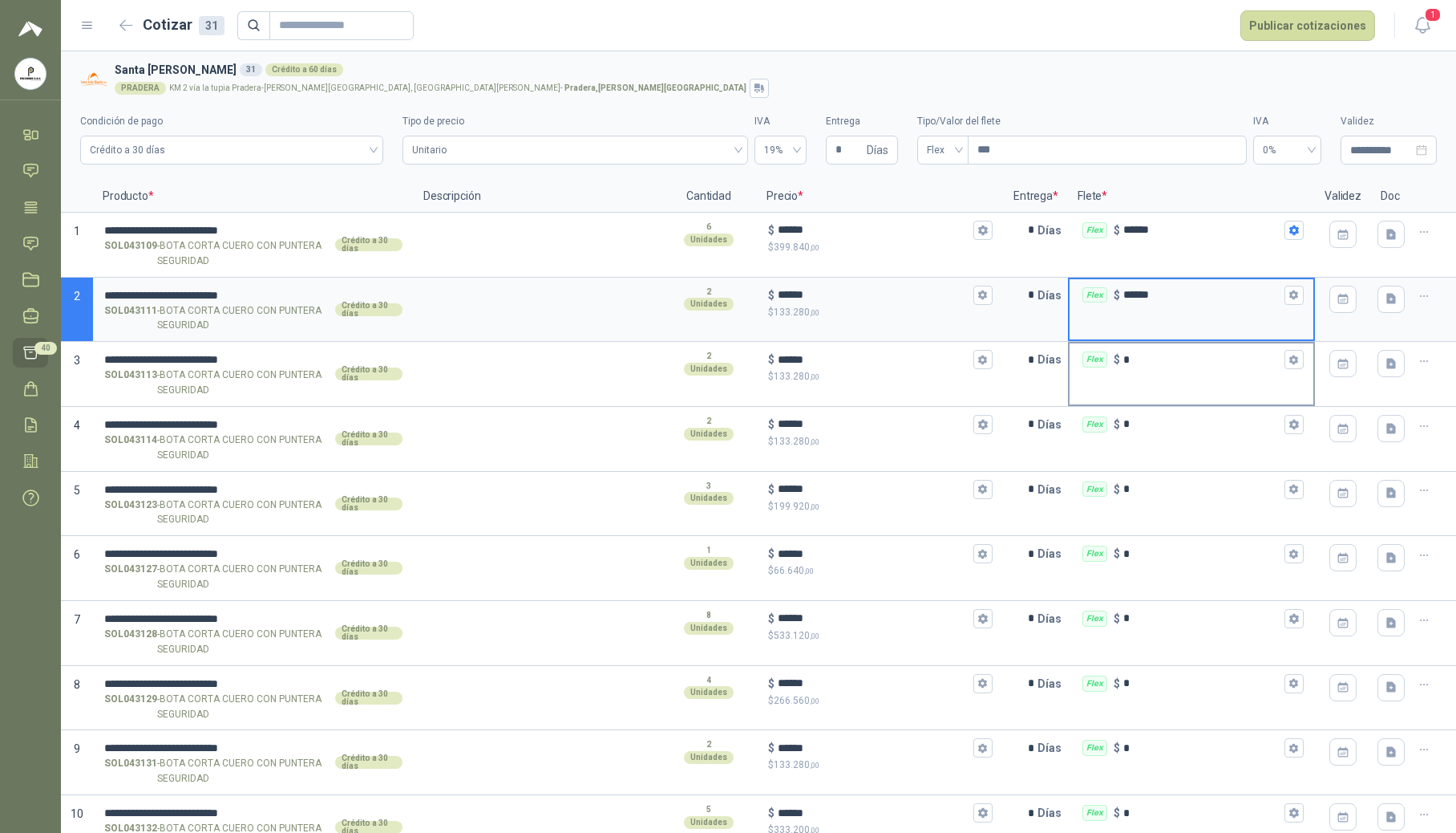
type input "******"
click at [1148, 360] on input "*" at bounding box center [1202, 360] width 158 height 12
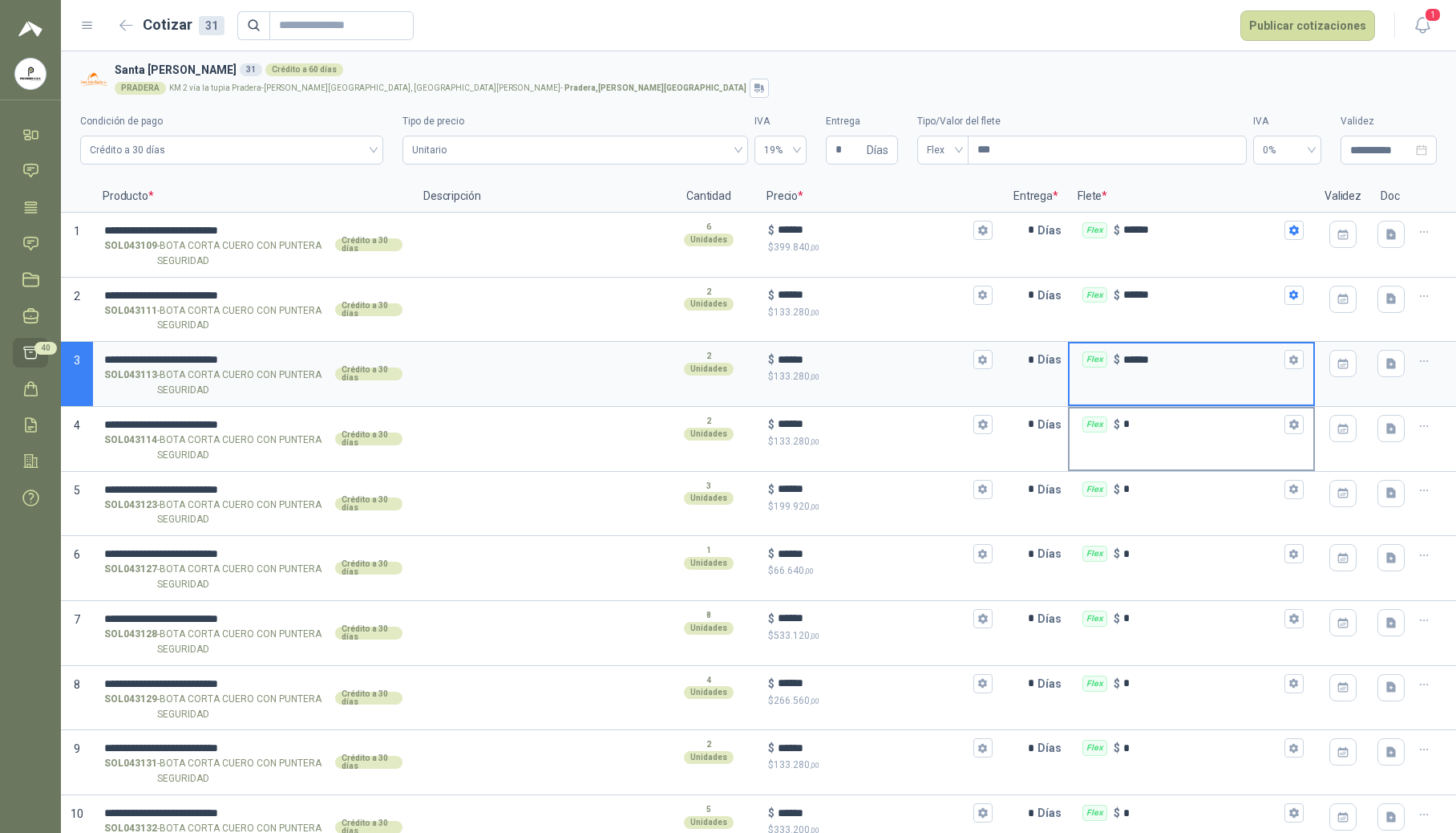
type input "******"
click at [1153, 428] on input "*" at bounding box center [1202, 423] width 158 height 12
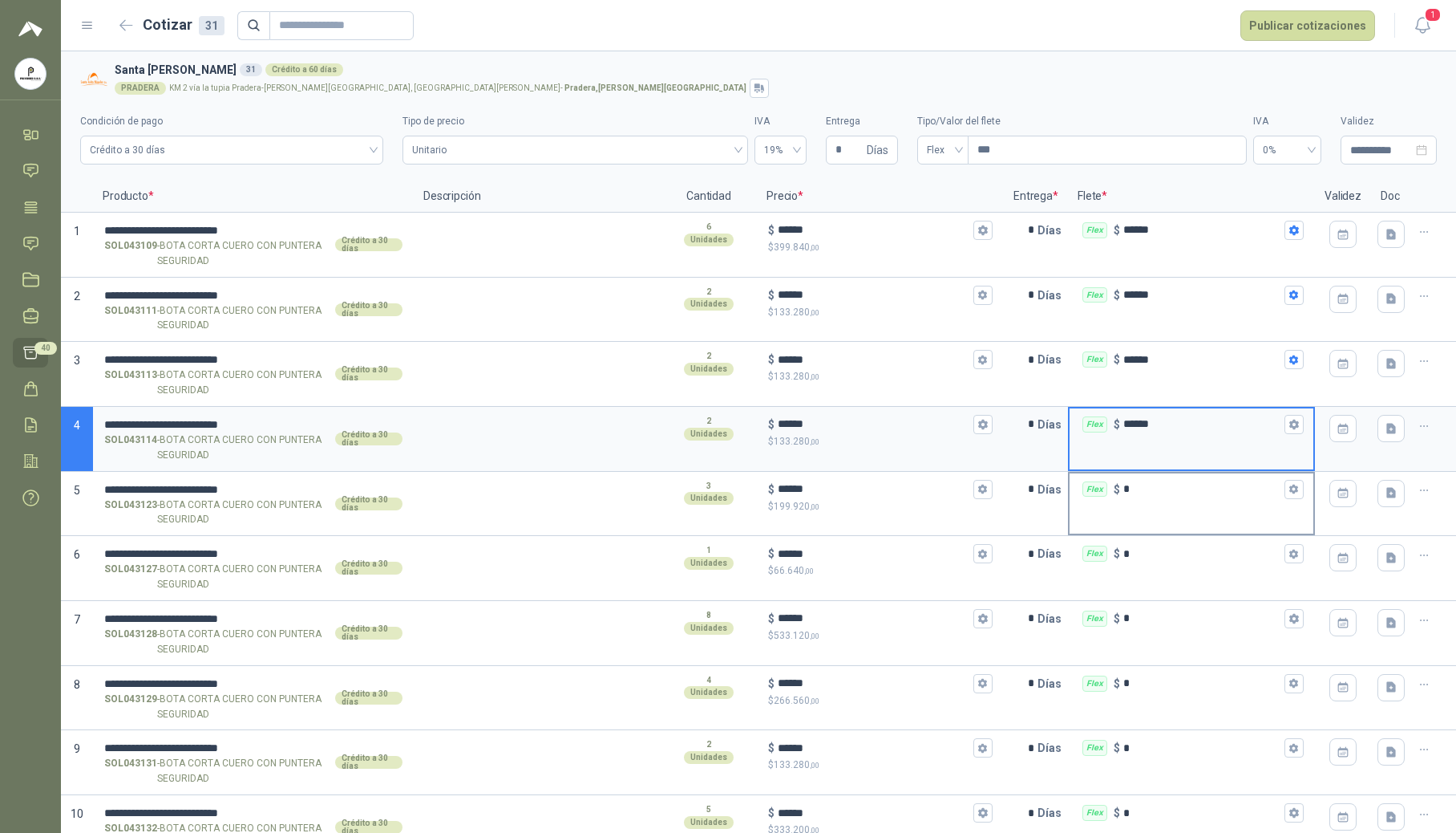
type input "******"
click at [1153, 495] on input "*" at bounding box center [1202, 489] width 158 height 12
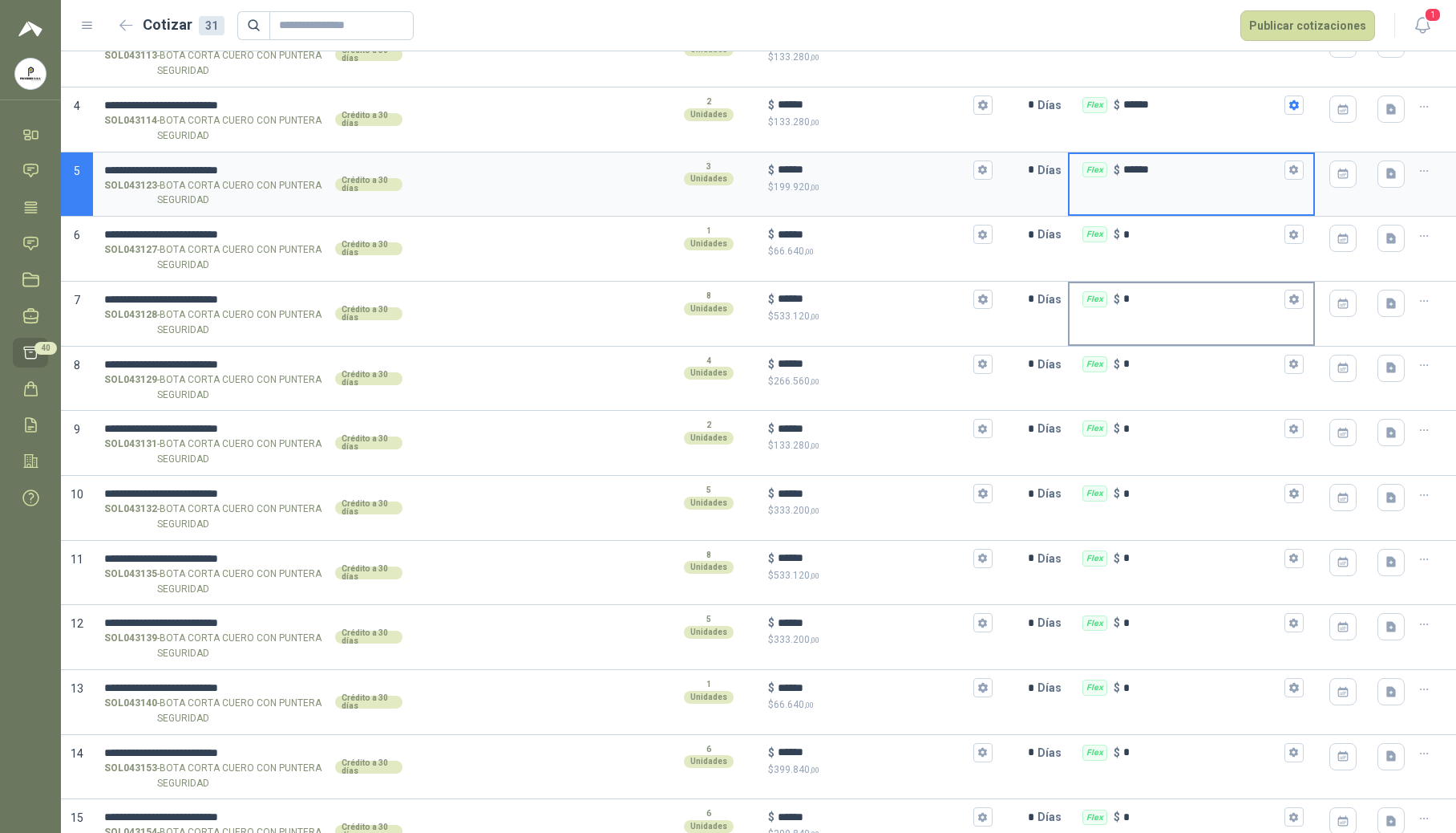
scroll to position [321, 0]
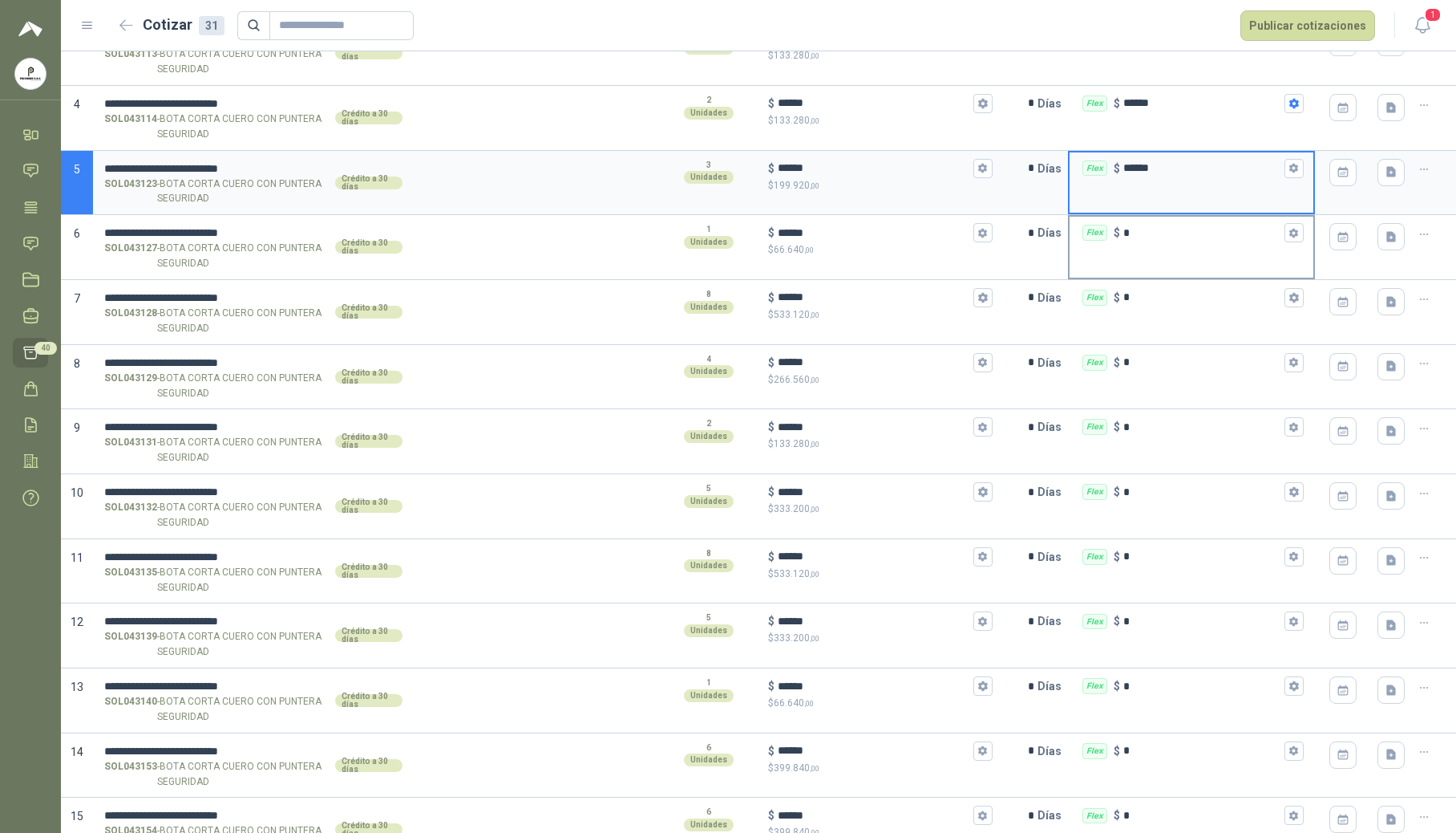
type input "******"
click at [1146, 238] on input "*" at bounding box center [1202, 233] width 158 height 12
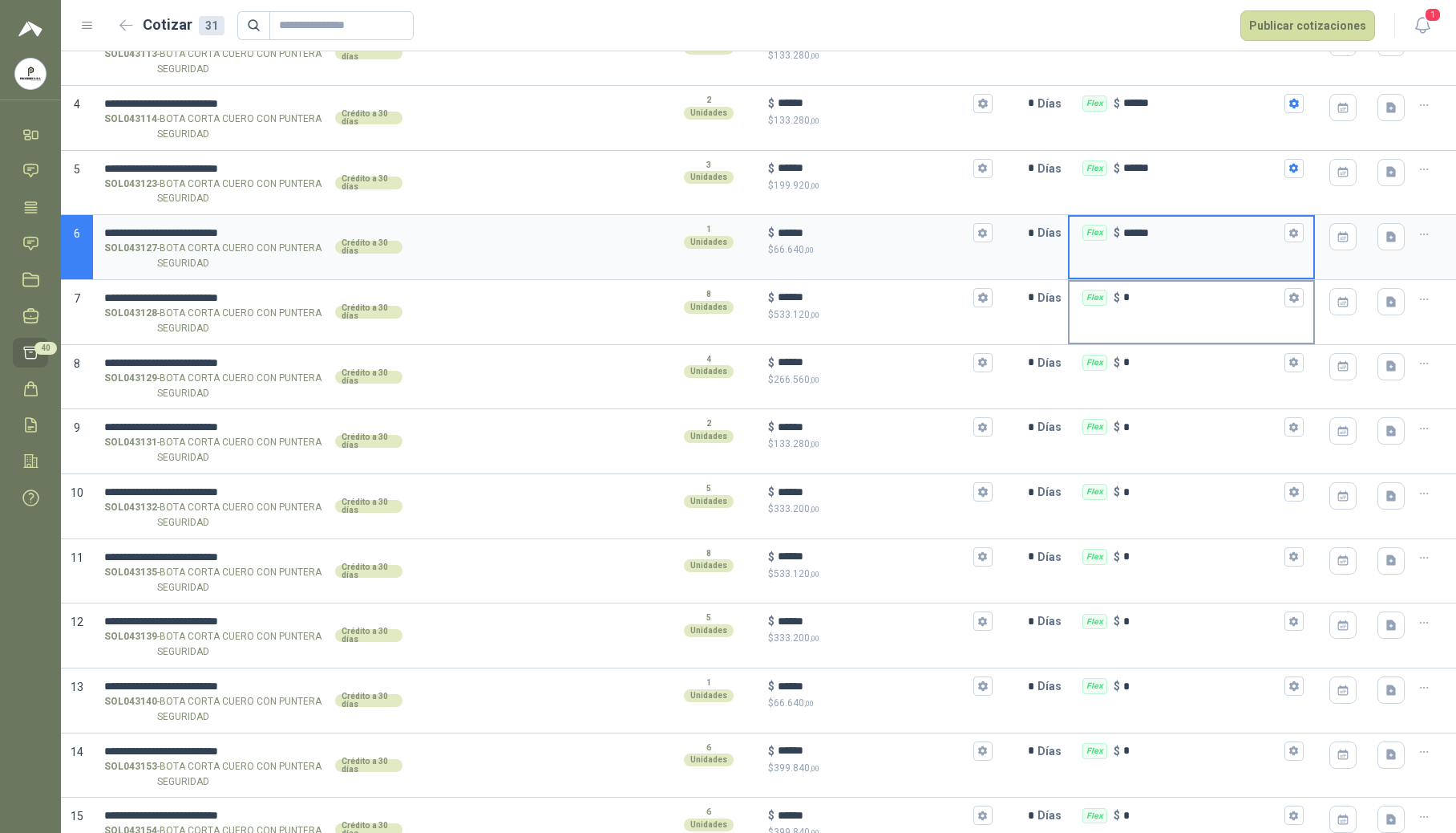
type input "******"
click at [1152, 302] on input "*" at bounding box center [1202, 297] width 158 height 12
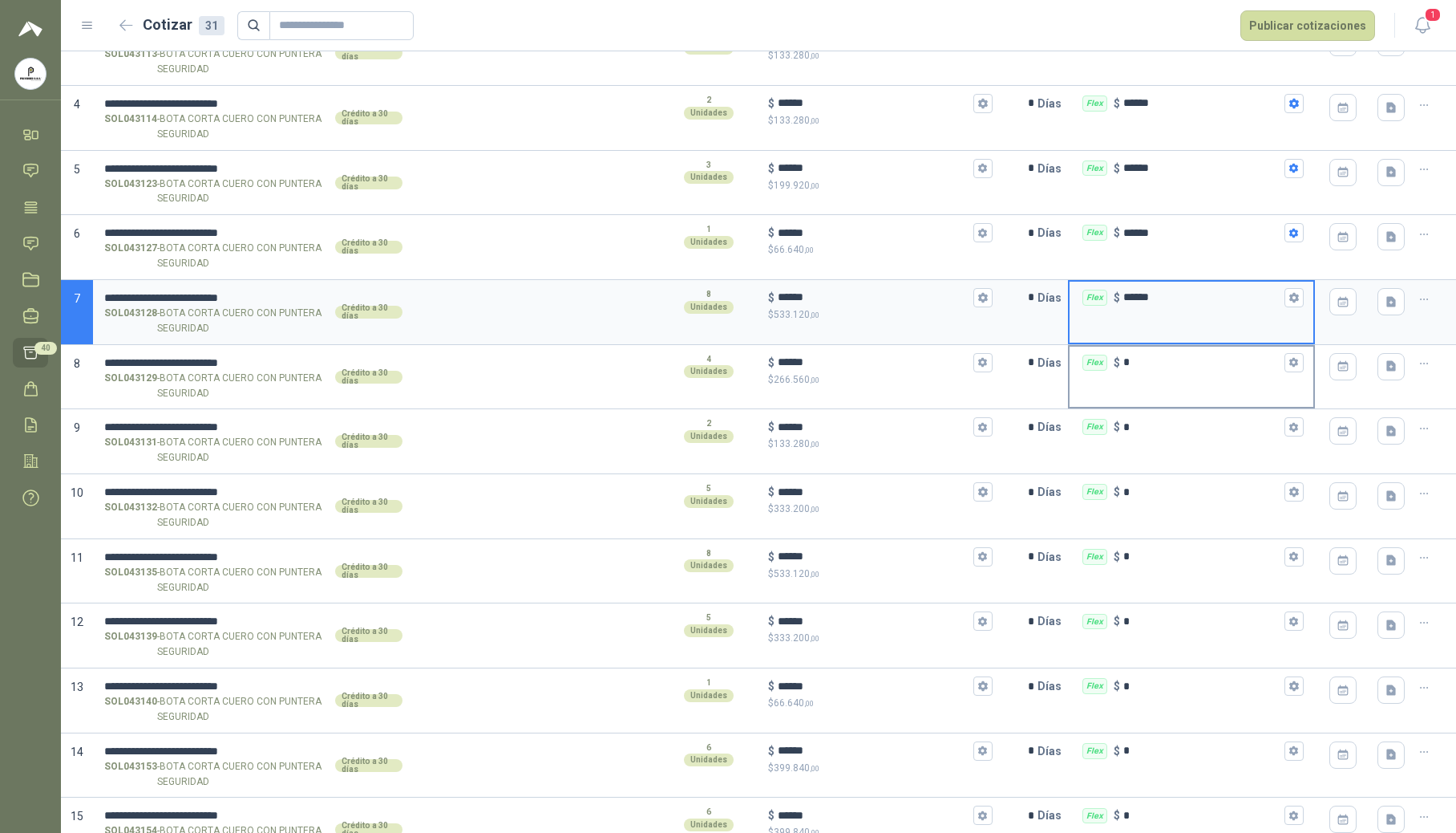
type input "******"
click at [1148, 358] on input "*" at bounding box center [1202, 362] width 158 height 12
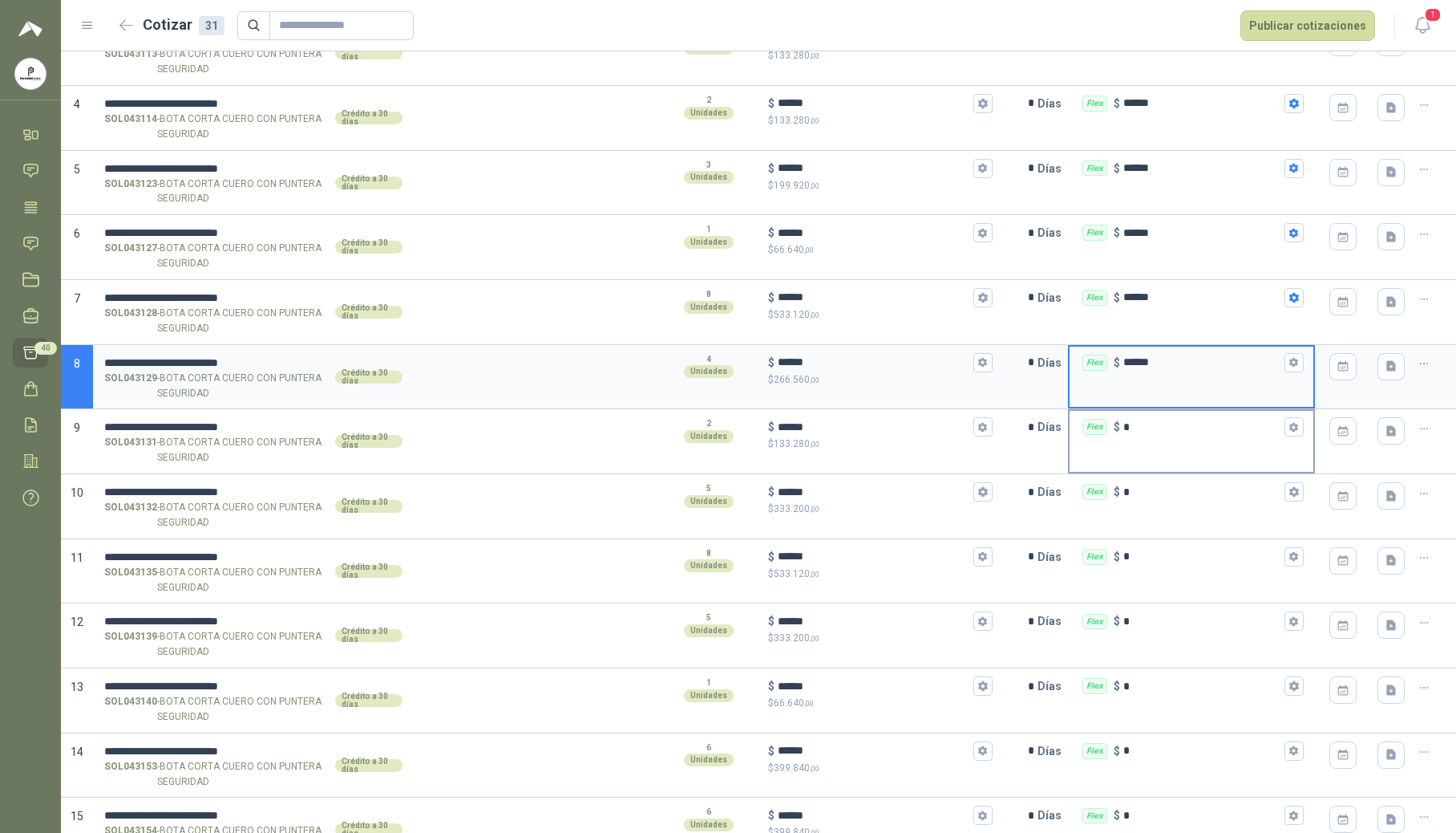
type input "******"
click at [1143, 431] on input "*" at bounding box center [1202, 427] width 158 height 12
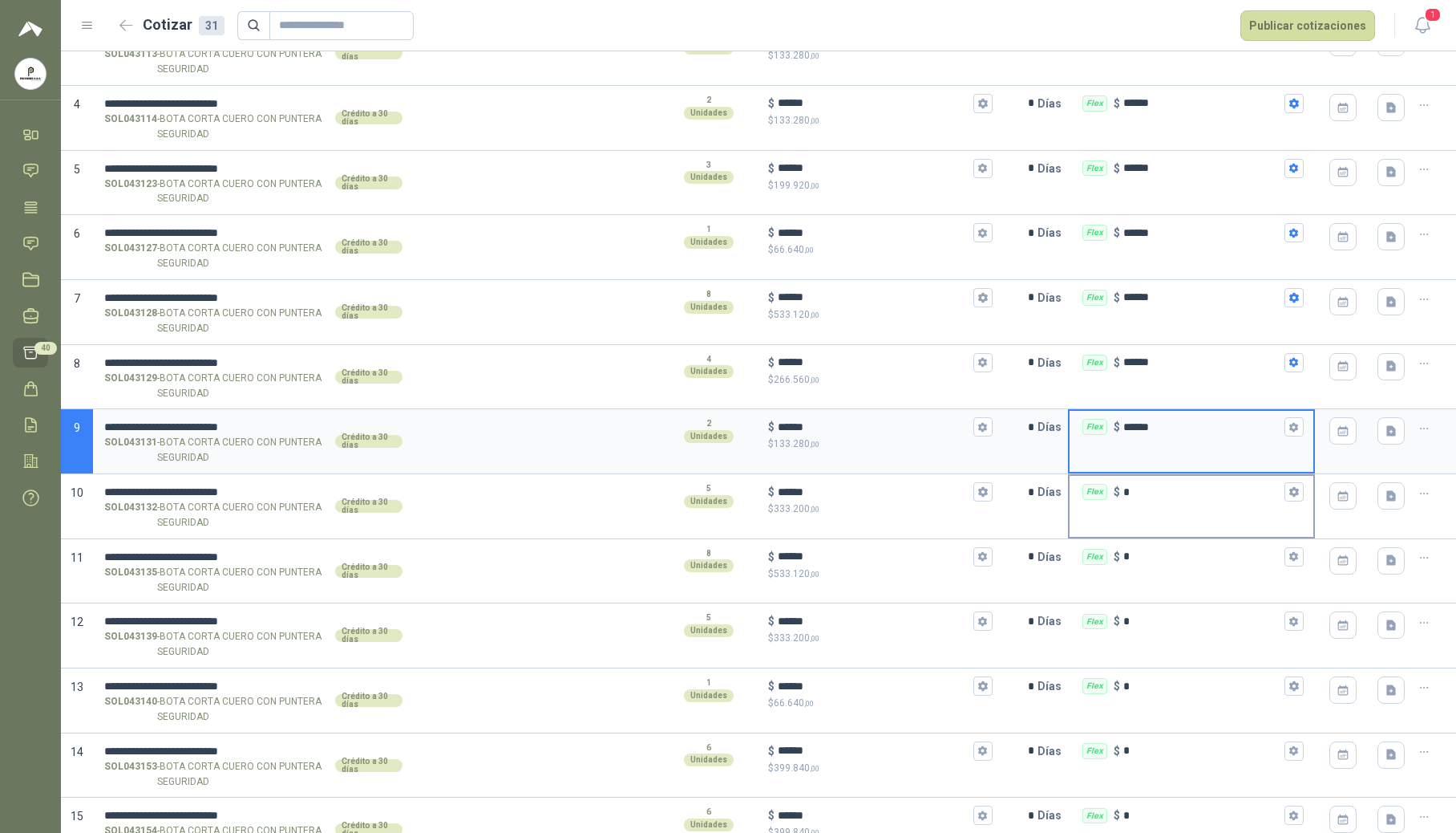
type input "******"
click at [1152, 499] on input "*" at bounding box center [1202, 492] width 158 height 12
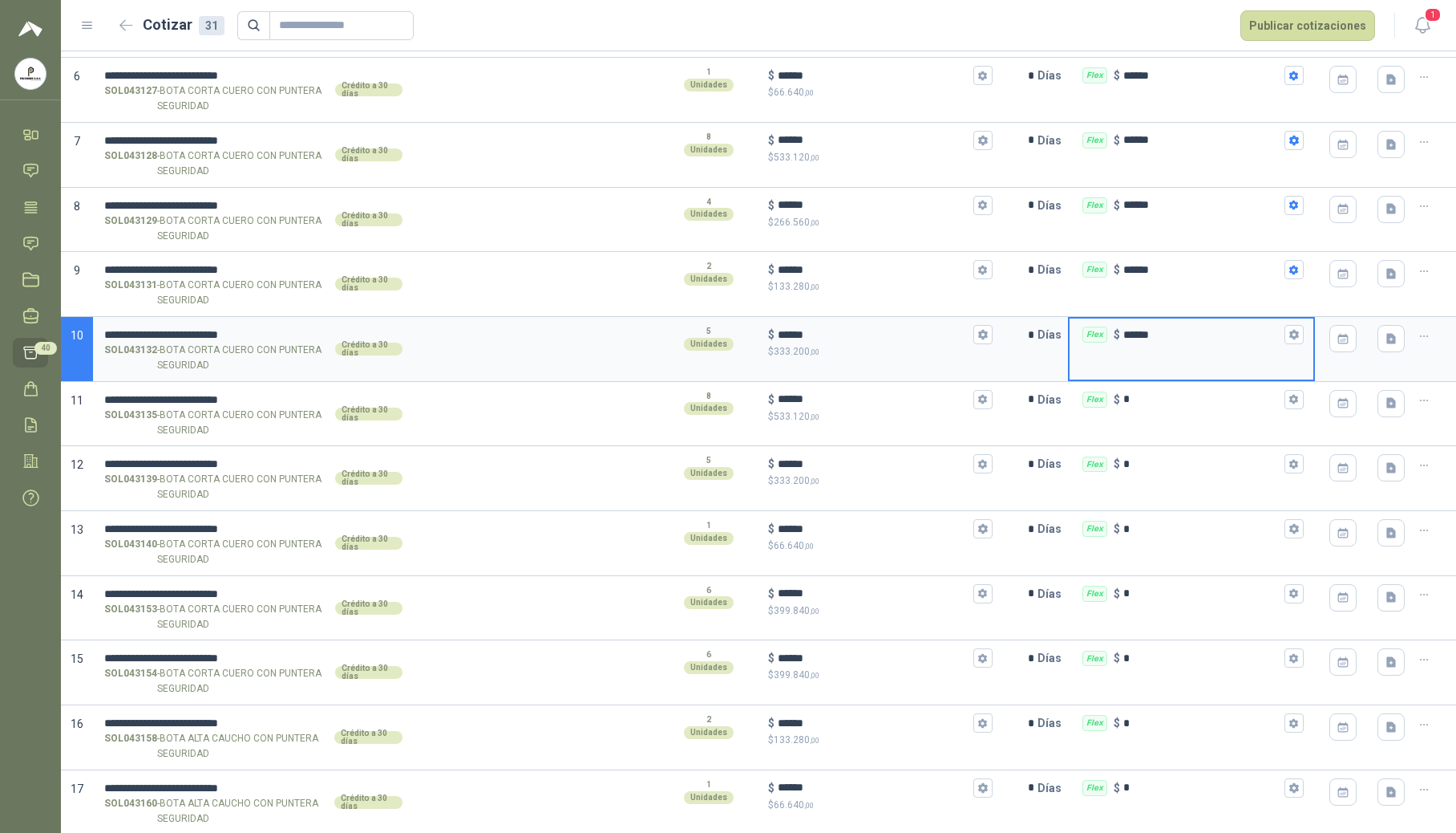
scroll to position [534, 0]
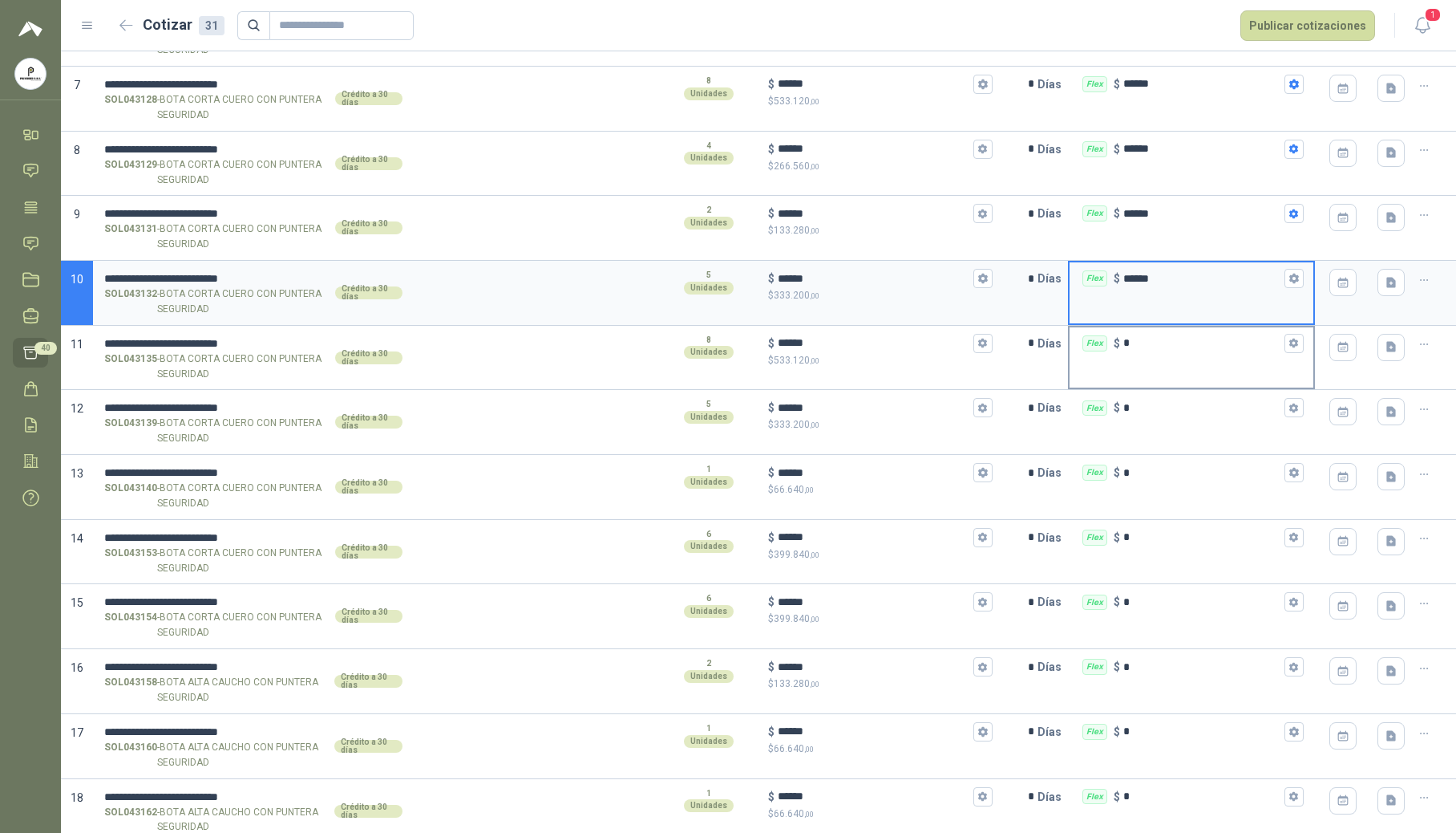
type input "******"
click at [1169, 356] on div "Flex $ *" at bounding box center [1192, 343] width 244 height 32
click at [1169, 349] on input "*" at bounding box center [1202, 343] width 158 height 12
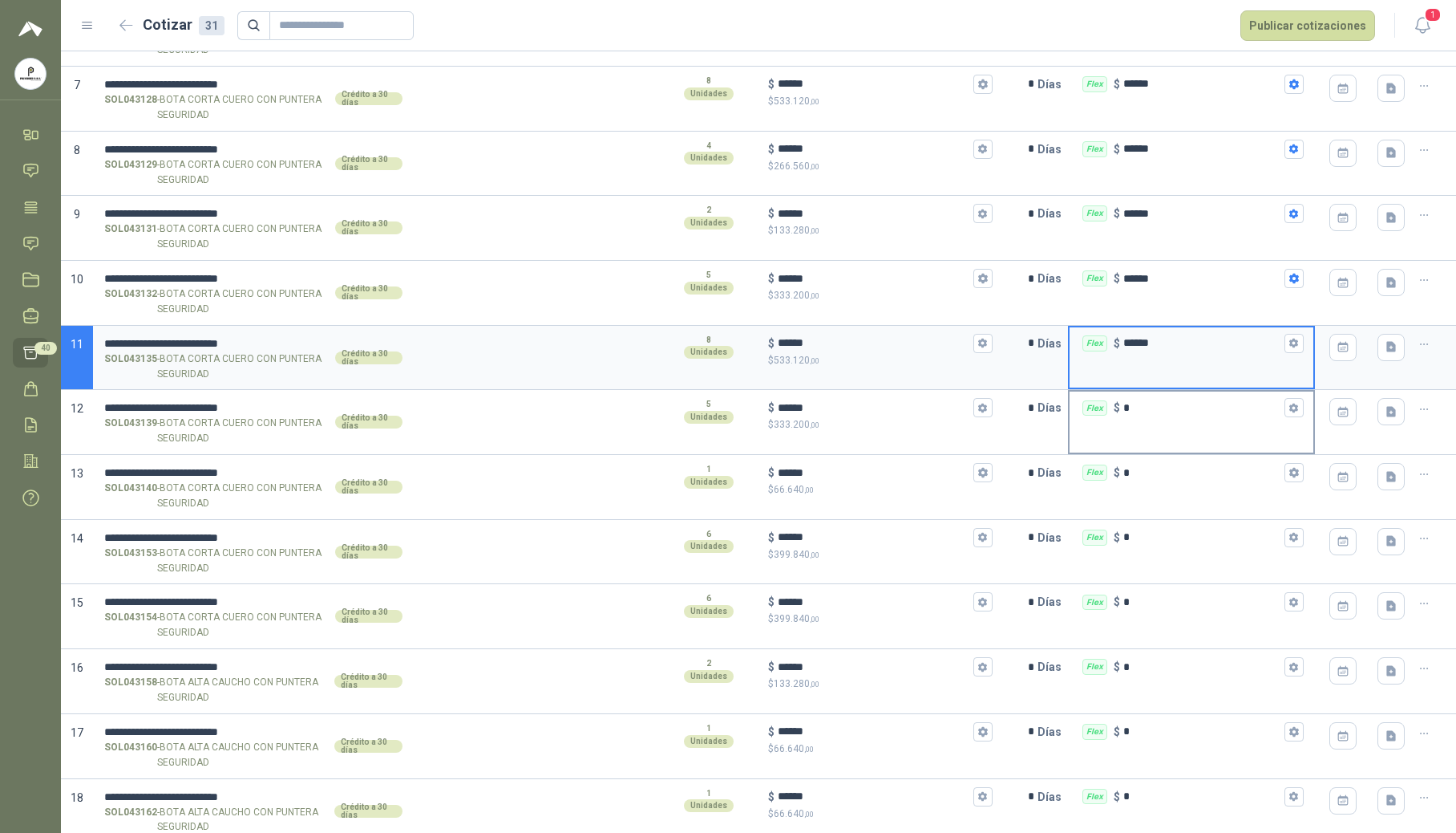
type input "******"
click at [1143, 408] on input "*" at bounding box center [1202, 407] width 158 height 12
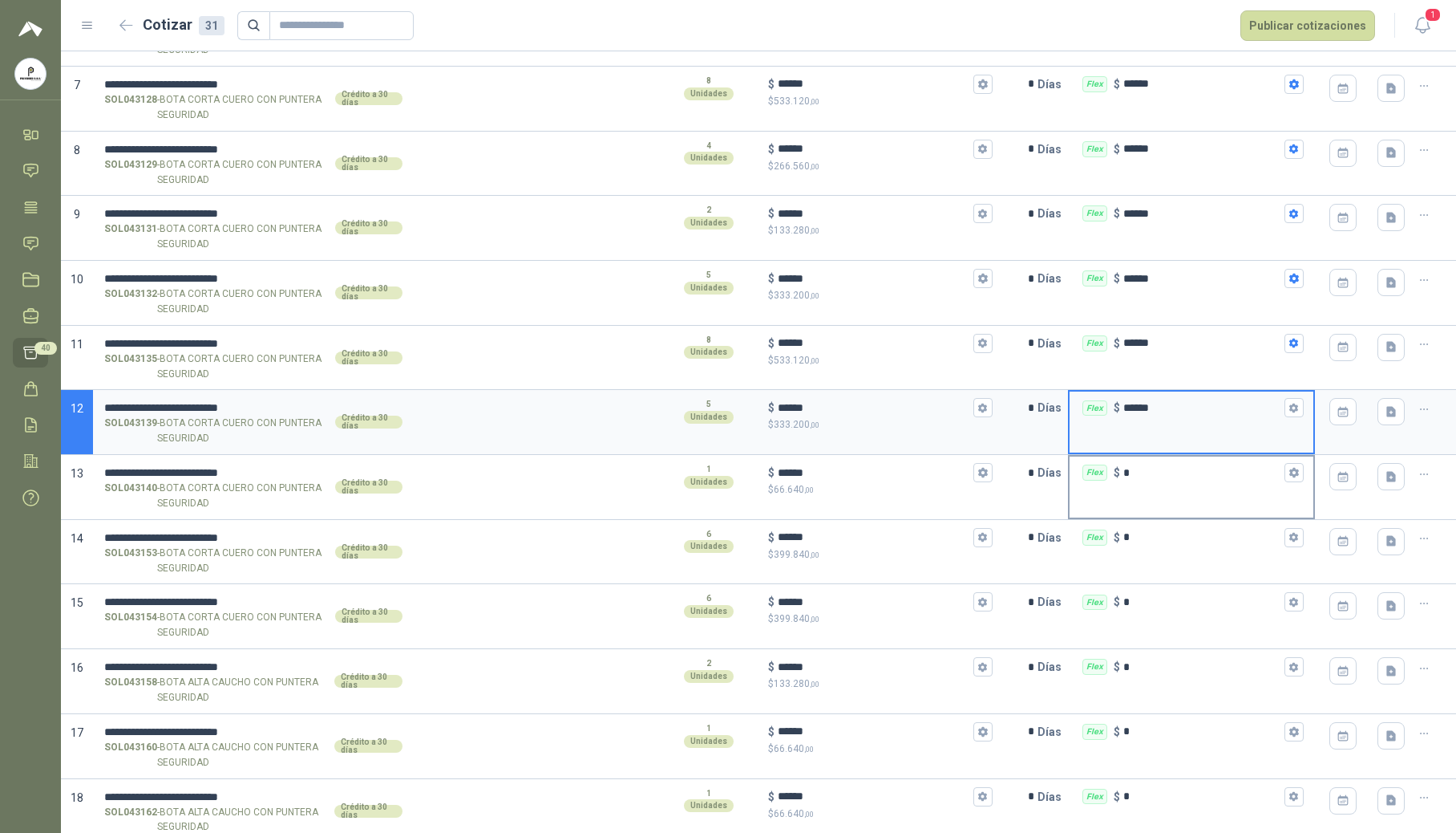
type input "******"
click at [1153, 479] on input "*" at bounding box center [1202, 473] width 158 height 12
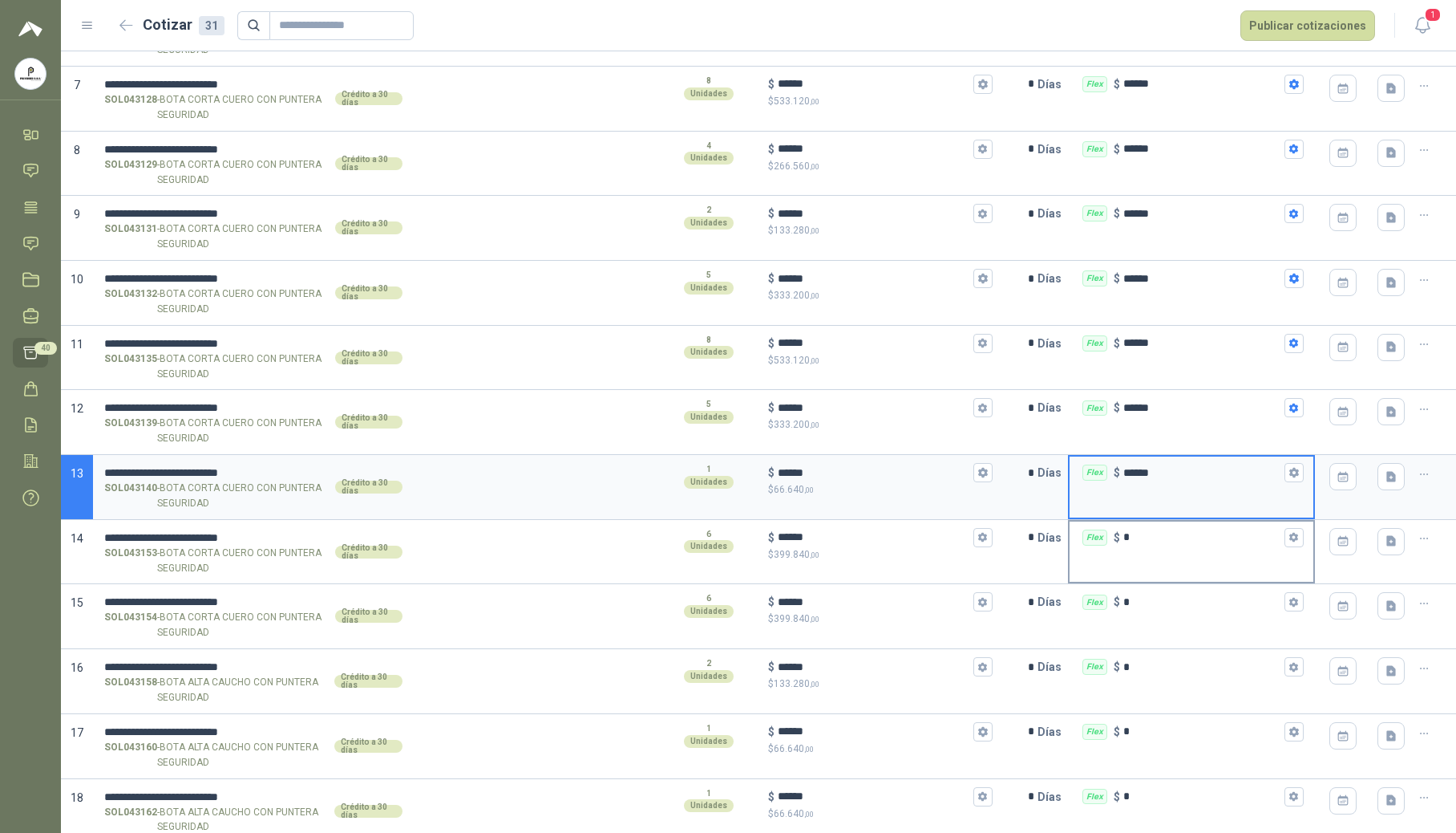
type input "******"
click at [1155, 549] on div "Flex $ *" at bounding box center [1192, 537] width 244 height 32
click at [1155, 543] on input "*" at bounding box center [1202, 536] width 158 height 12
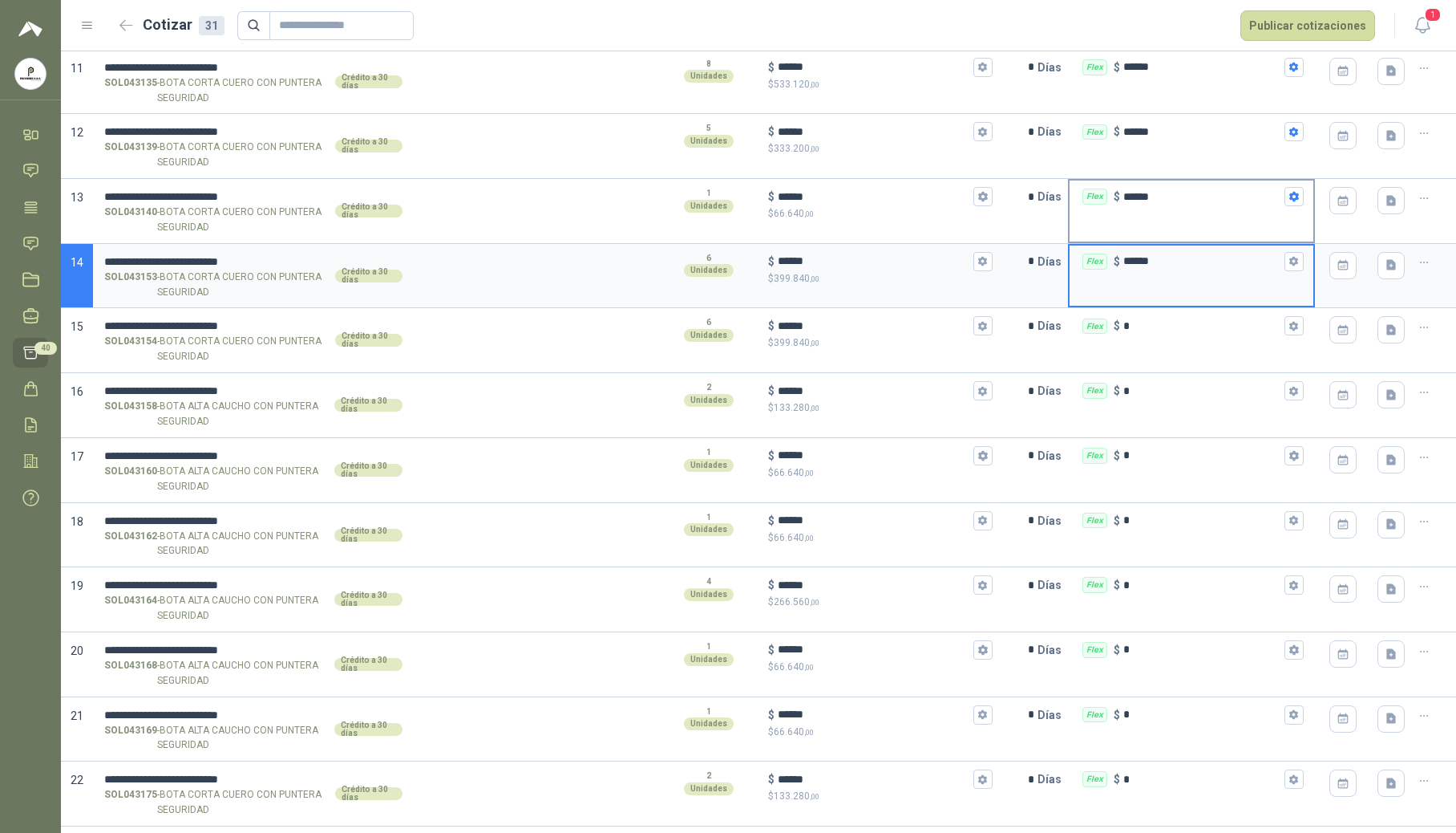
scroll to position [855, 0]
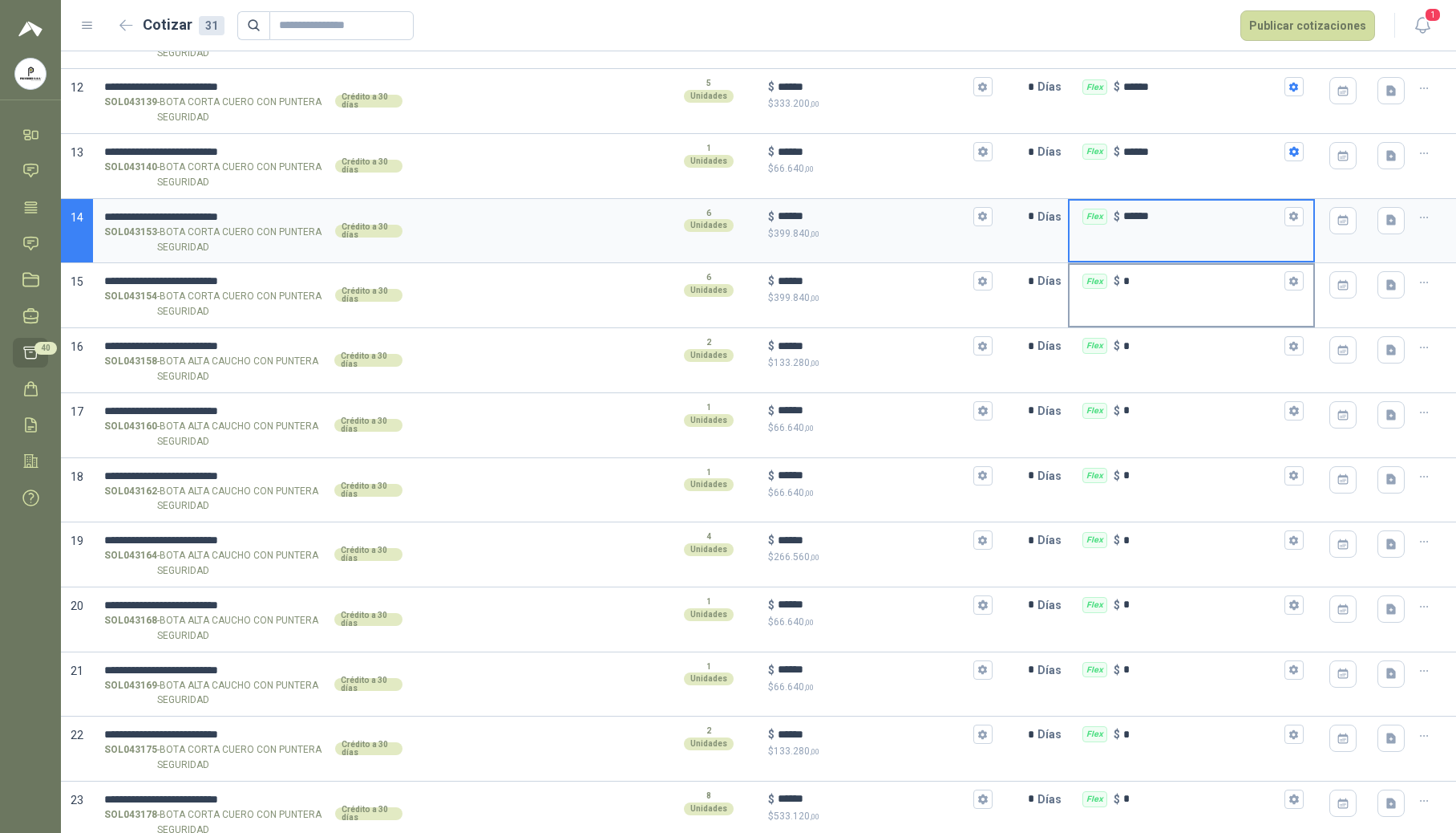
type input "******"
click at [1147, 293] on div "Flex $ *" at bounding box center [1192, 281] width 244 height 32
click at [1147, 287] on input "*" at bounding box center [1202, 281] width 158 height 12
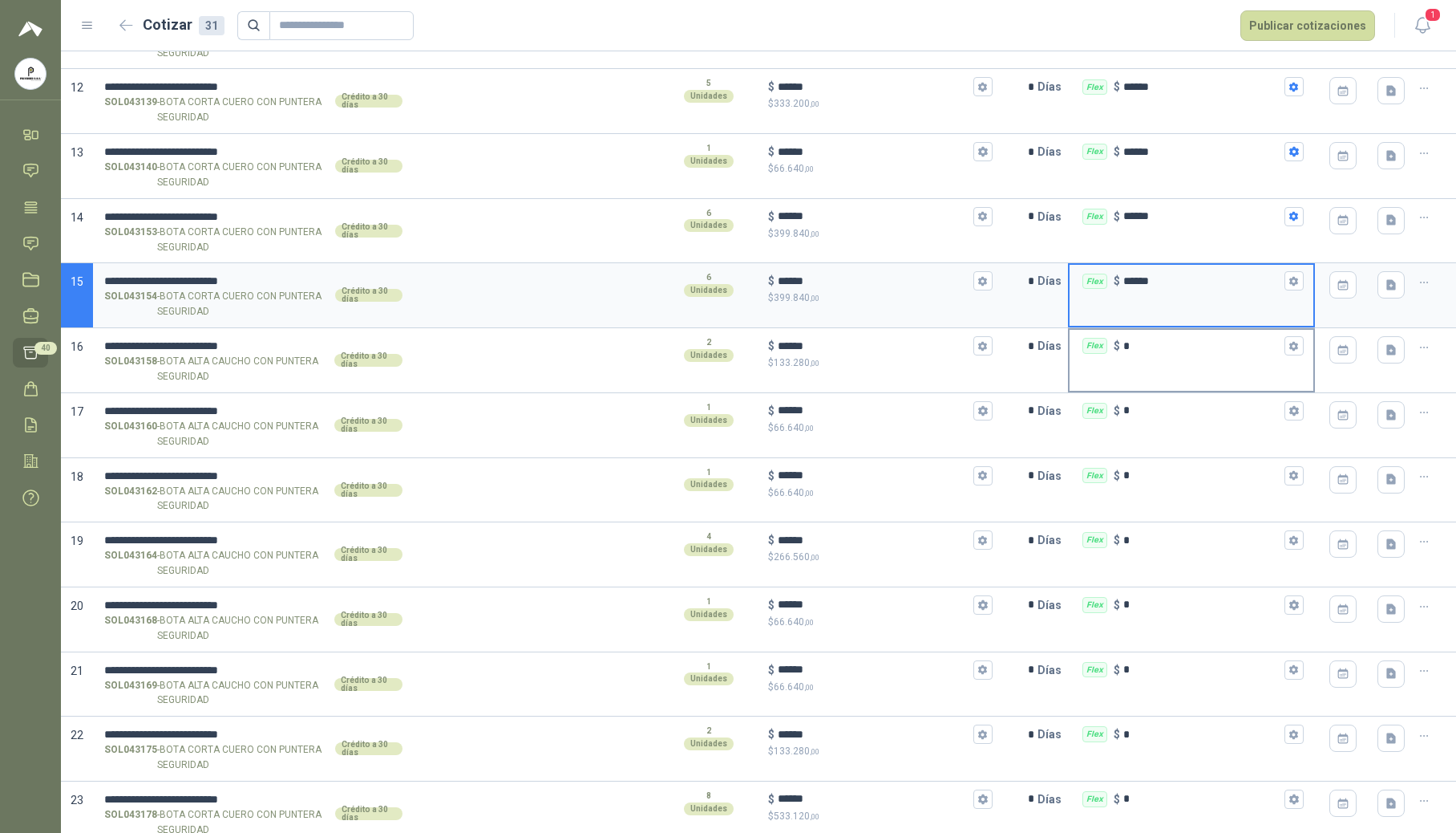
type input "******"
click at [1143, 344] on input "*" at bounding box center [1202, 346] width 158 height 12
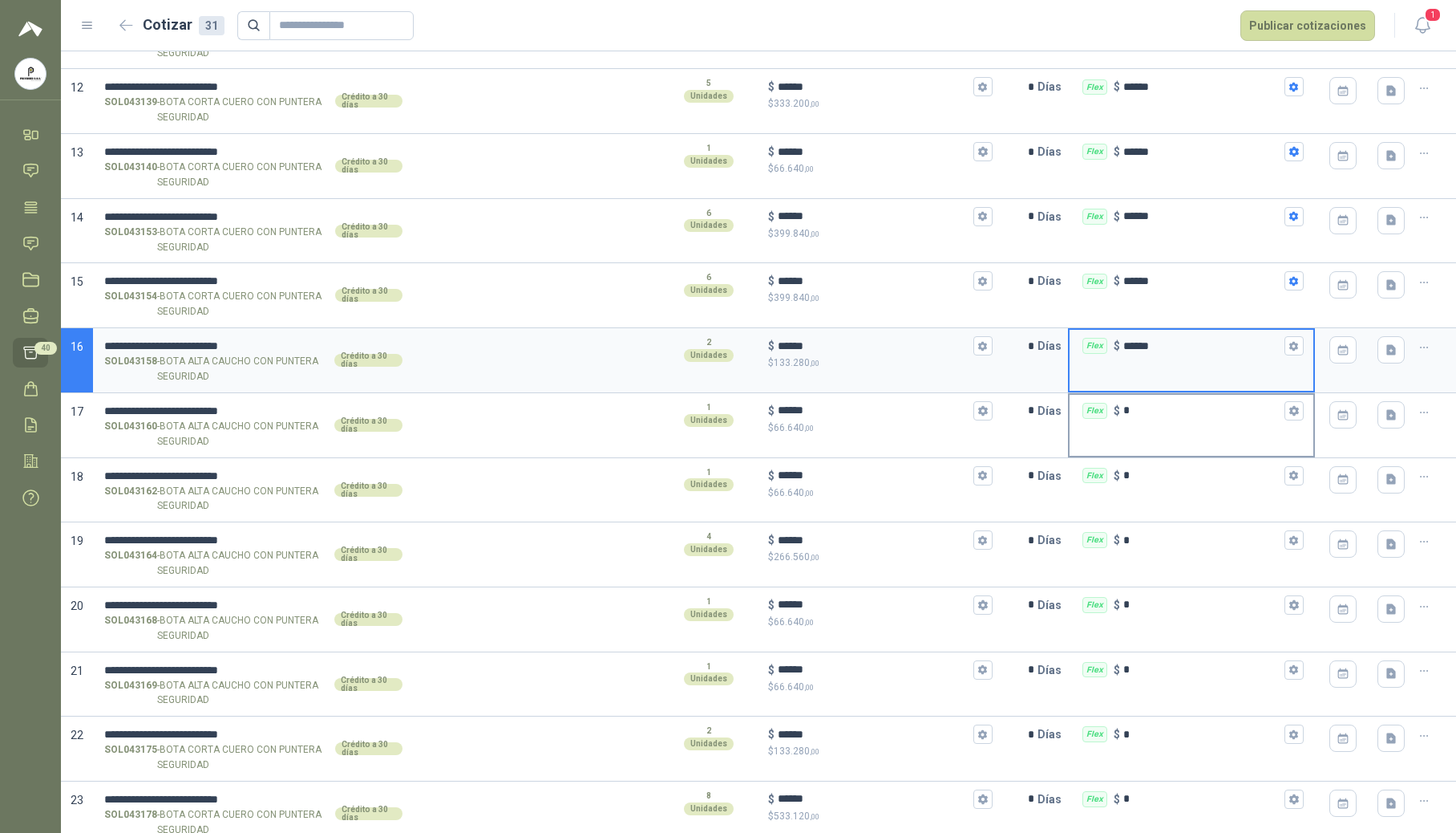
type input "******"
click at [1140, 412] on input "*" at bounding box center [1202, 410] width 158 height 12
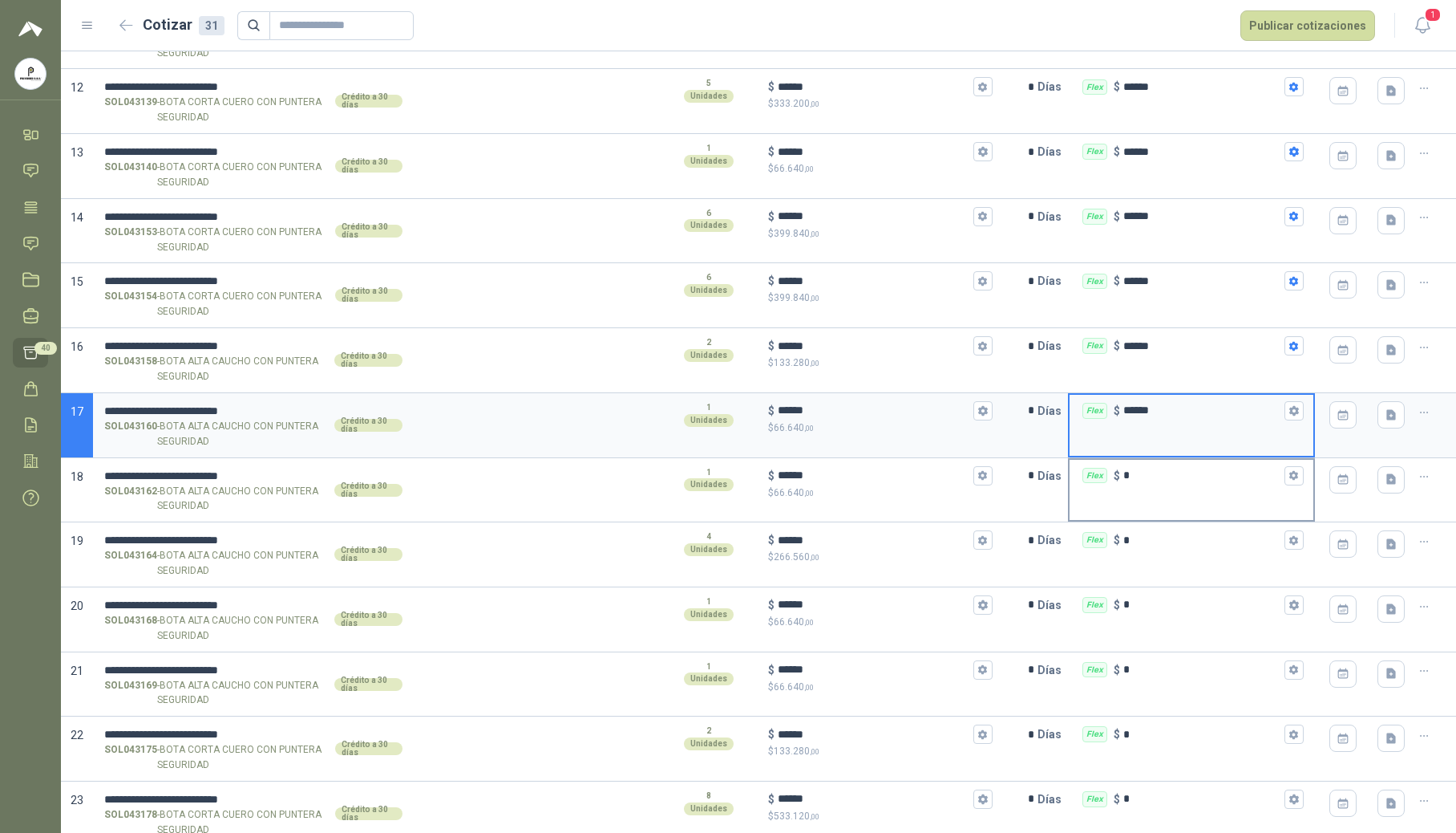
type input "******"
click at [1142, 482] on input "*" at bounding box center [1202, 475] width 158 height 12
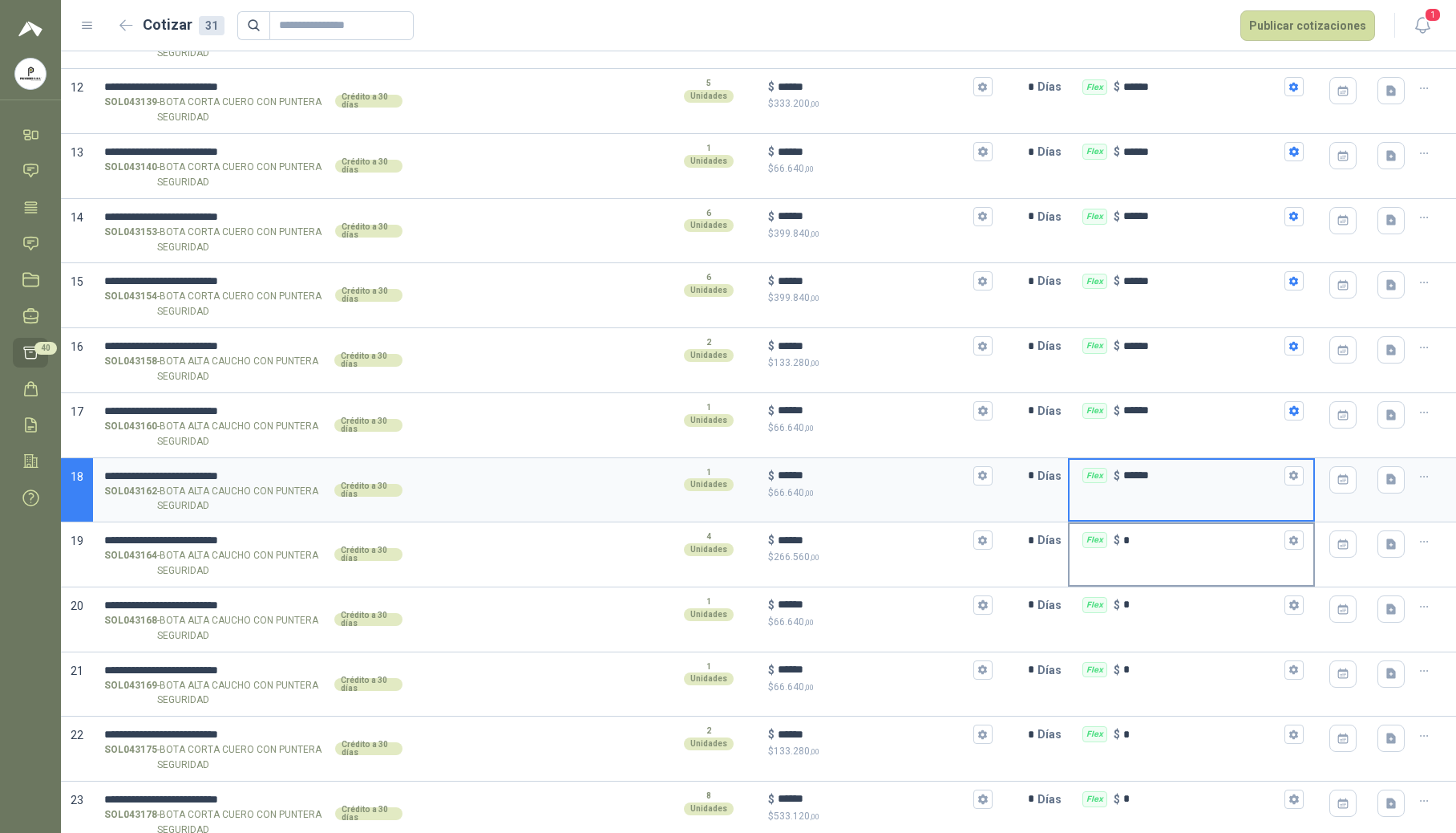
type input "******"
click at [1153, 556] on div "Flex $ *" at bounding box center [1192, 540] width 244 height 32
click at [1153, 546] on input "*" at bounding box center [1202, 540] width 158 height 12
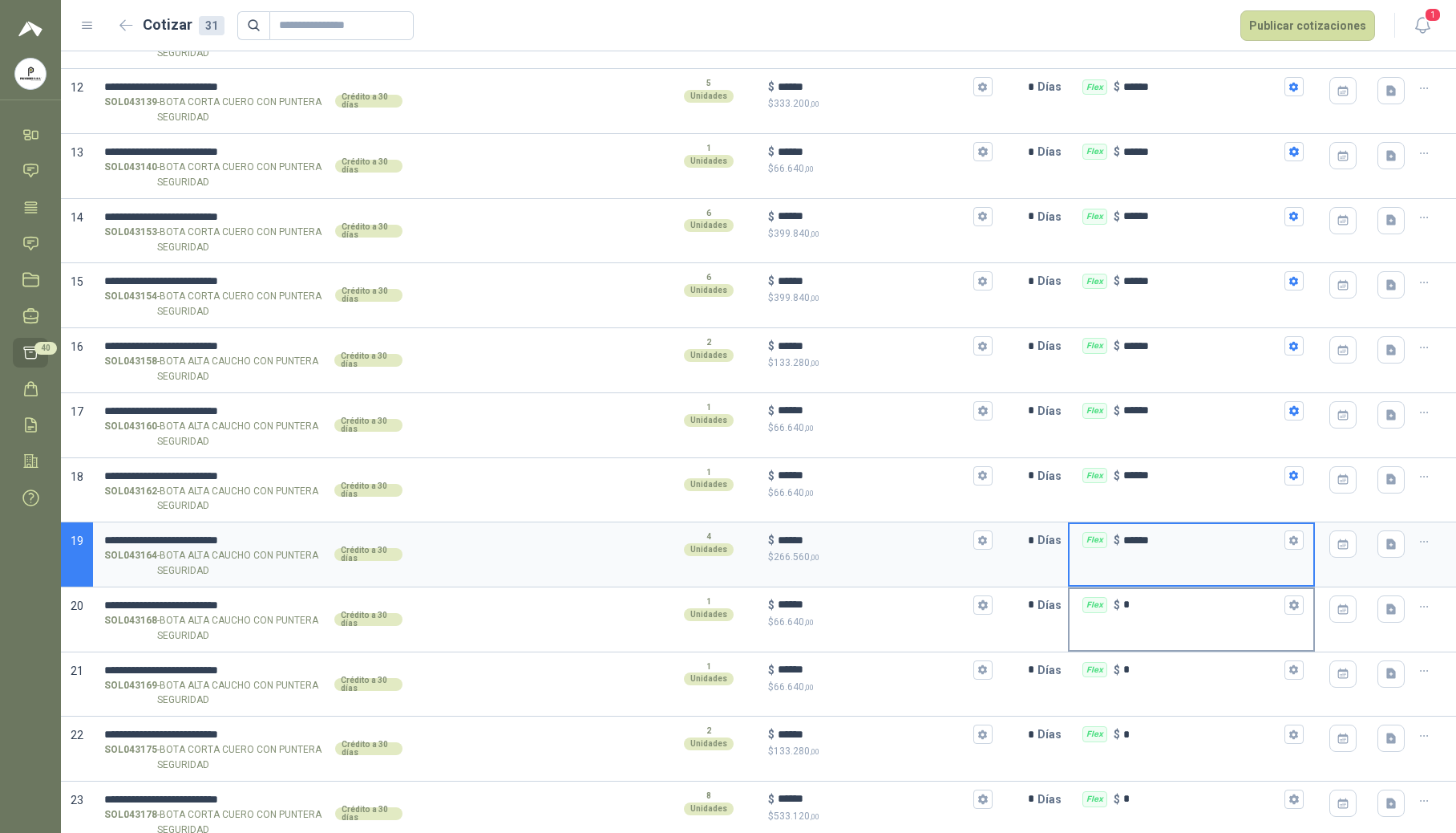
type input "******"
click at [1150, 611] on input "*" at bounding box center [1202, 604] width 158 height 12
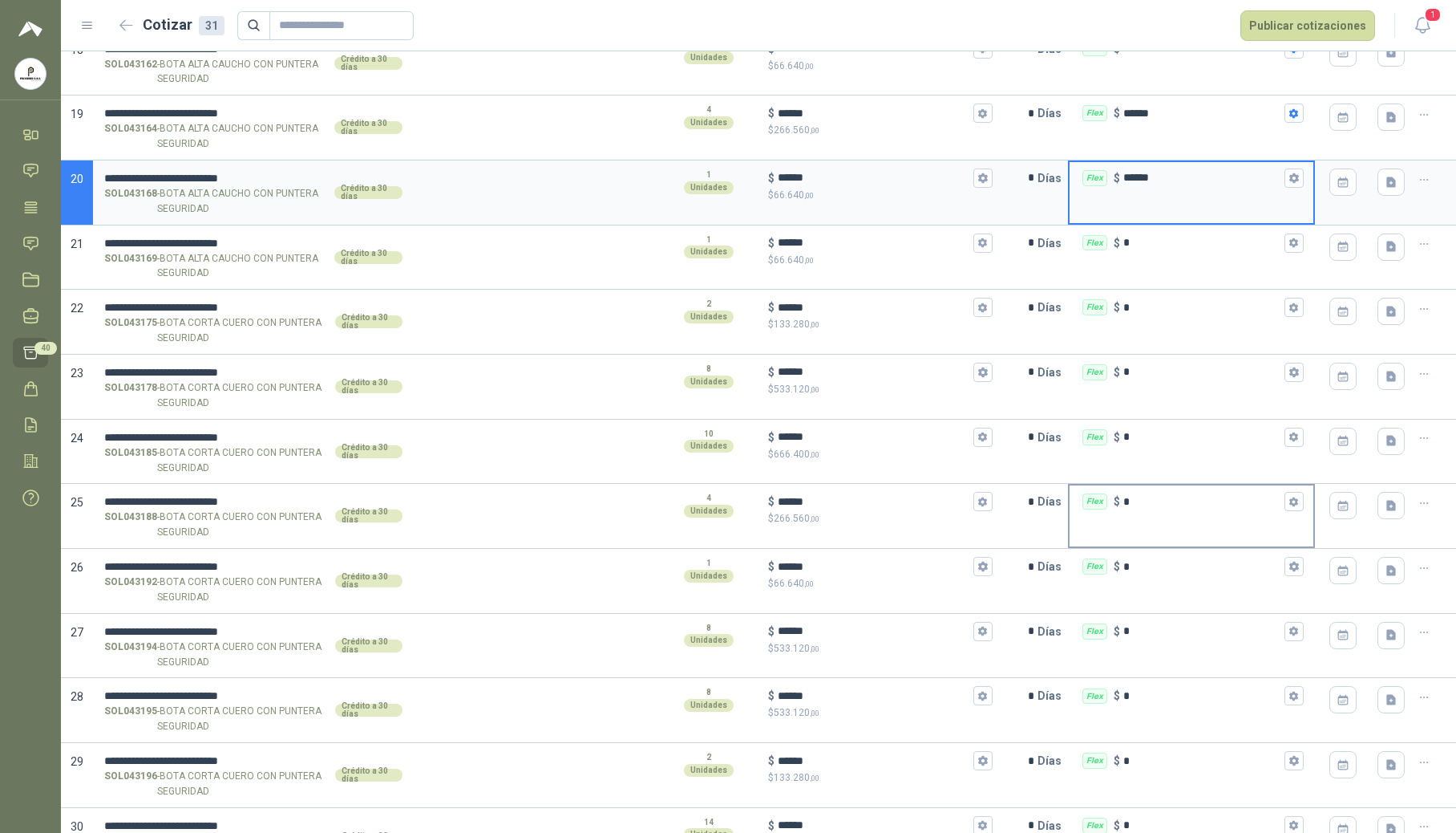
scroll to position [1284, 0]
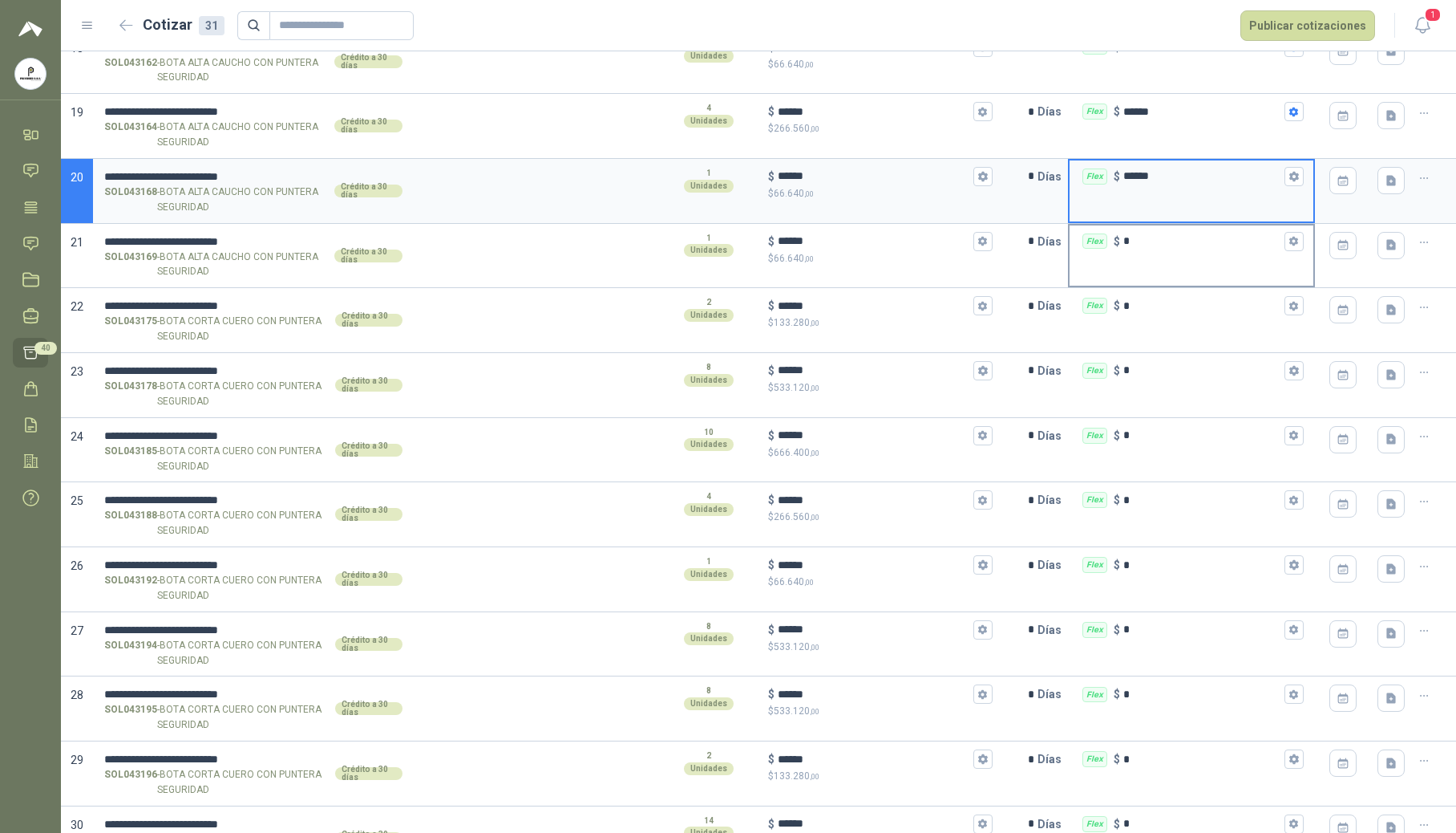
type input "******"
click at [1142, 247] on input "*" at bounding box center [1202, 241] width 158 height 12
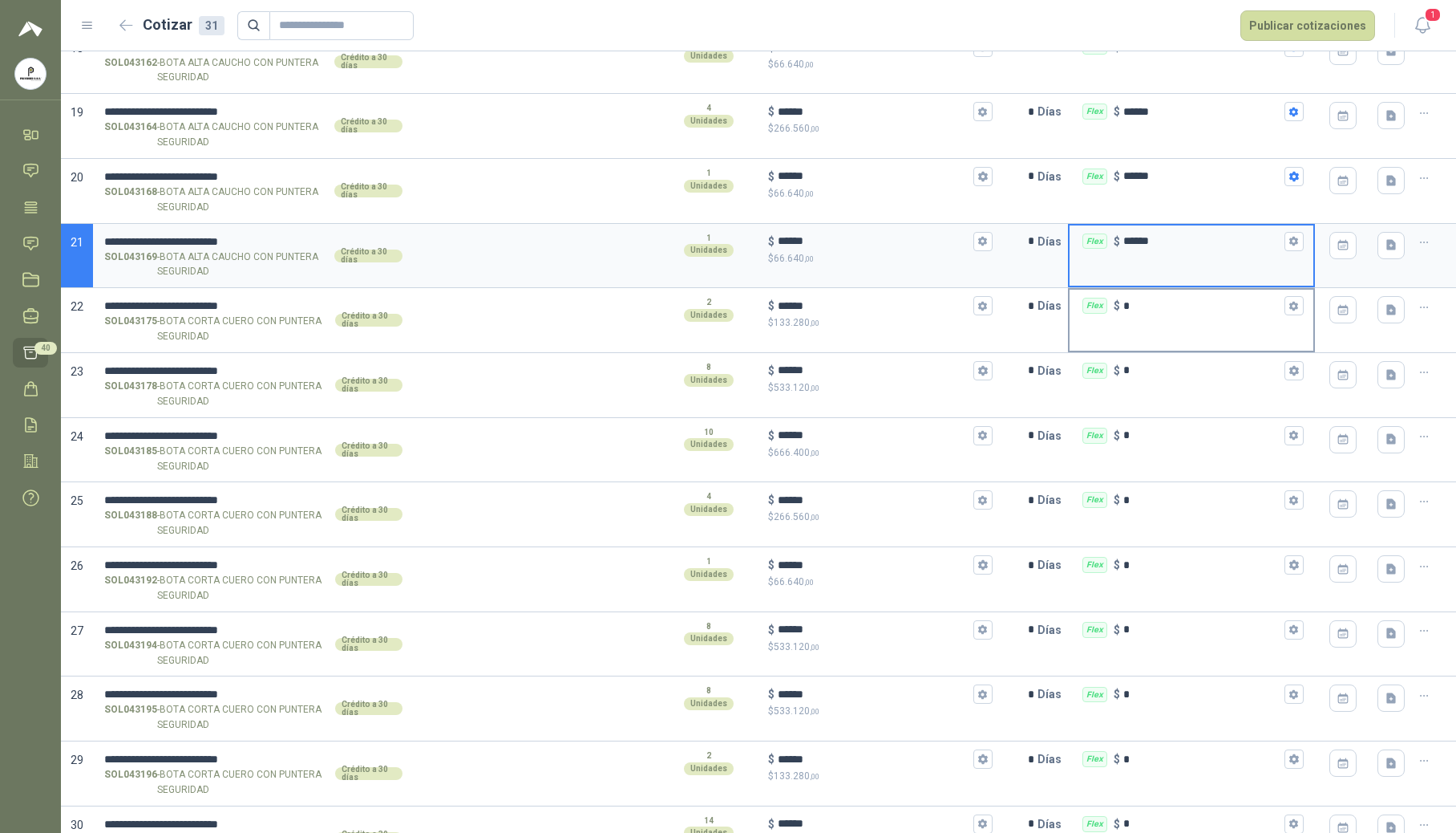
type input "******"
click at [1134, 312] on input "*" at bounding box center [1202, 305] width 158 height 12
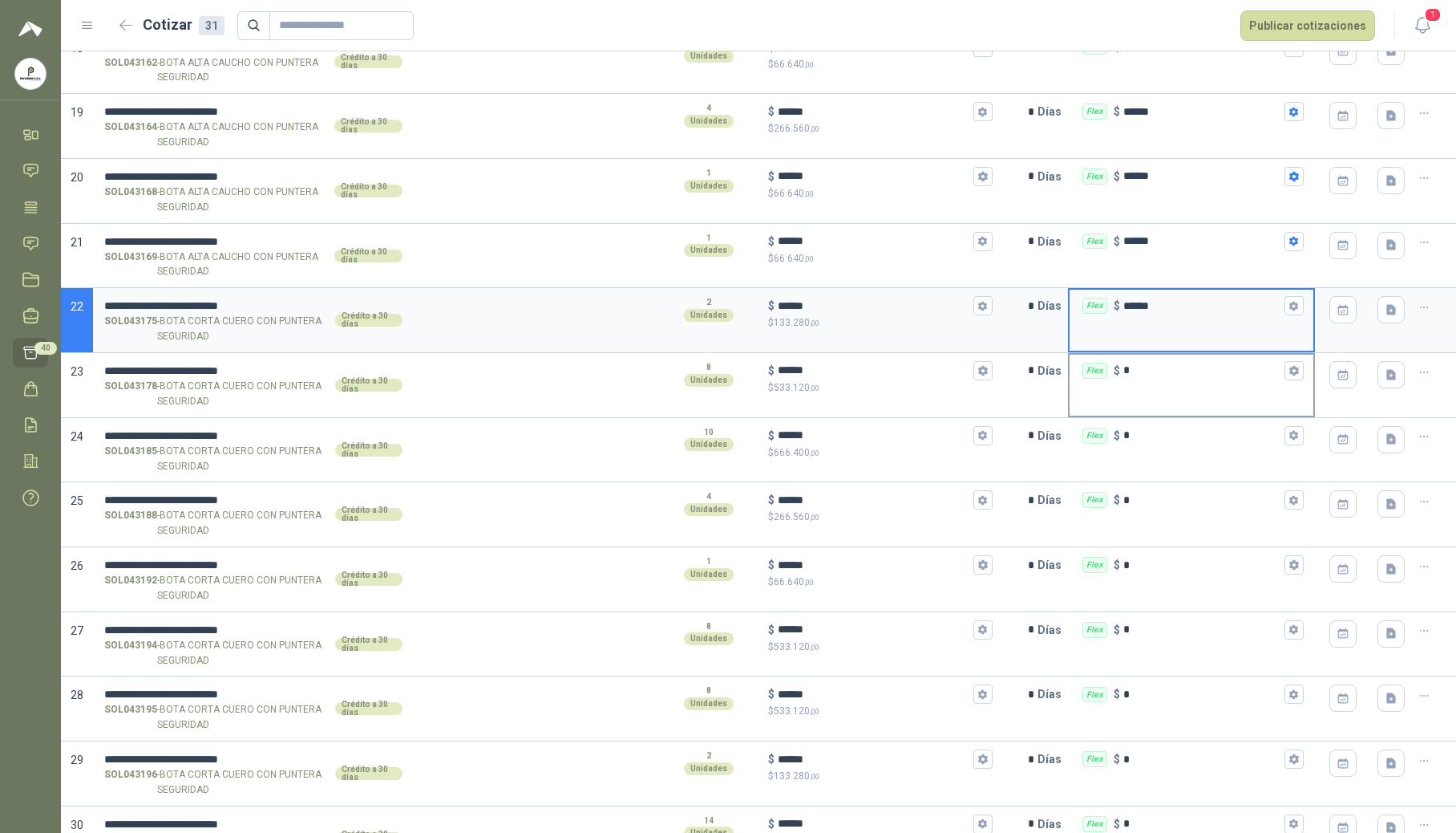
type input "******"
click at [1150, 387] on div "Flex $ *" at bounding box center [1192, 371] width 244 height 32
click at [1150, 377] on input "*" at bounding box center [1202, 370] width 158 height 12
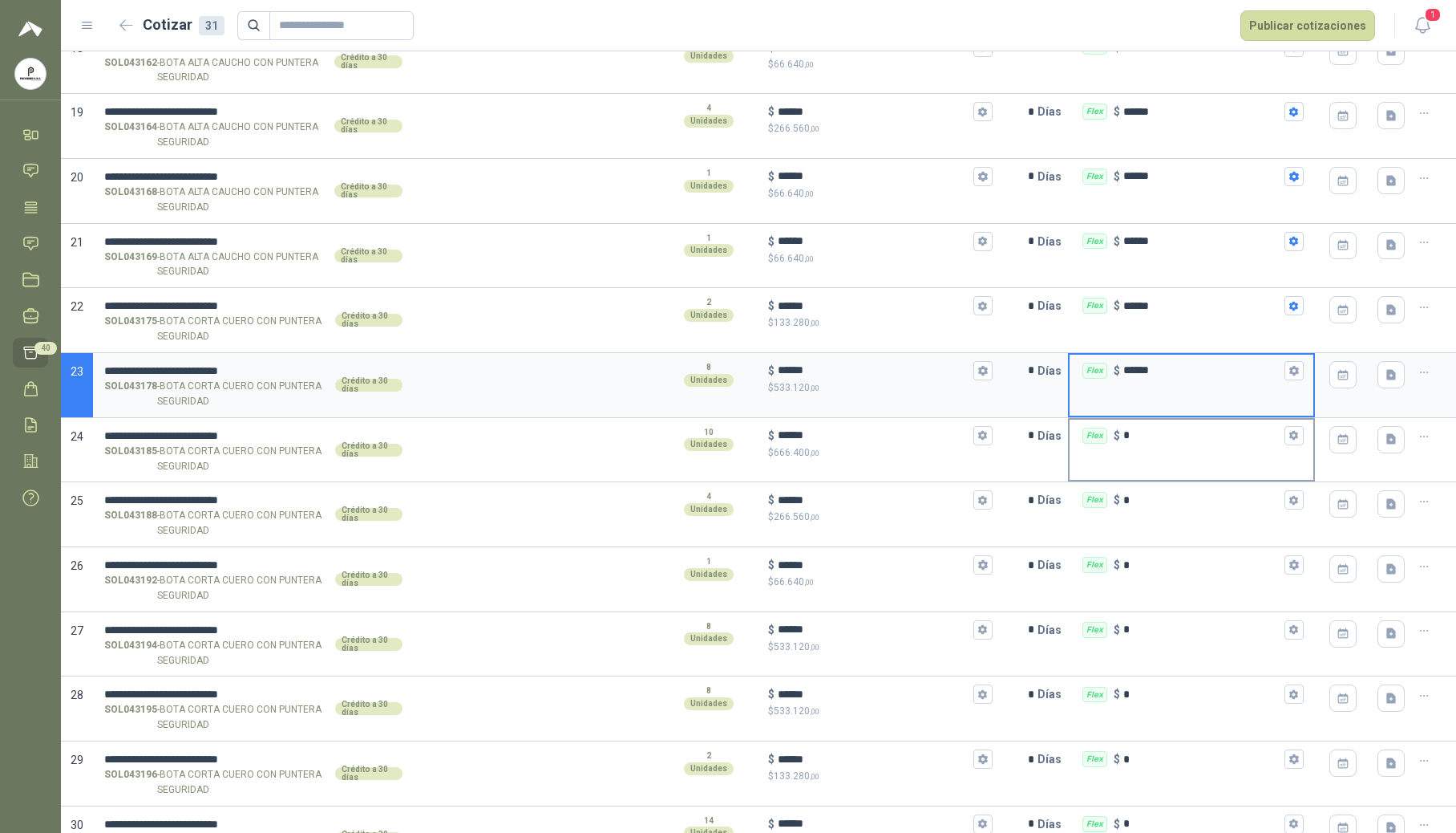
type input "******"
click at [1148, 452] on div "Flex $ *" at bounding box center [1192, 435] width 244 height 32
click at [1148, 441] on input "*" at bounding box center [1202, 435] width 158 height 12
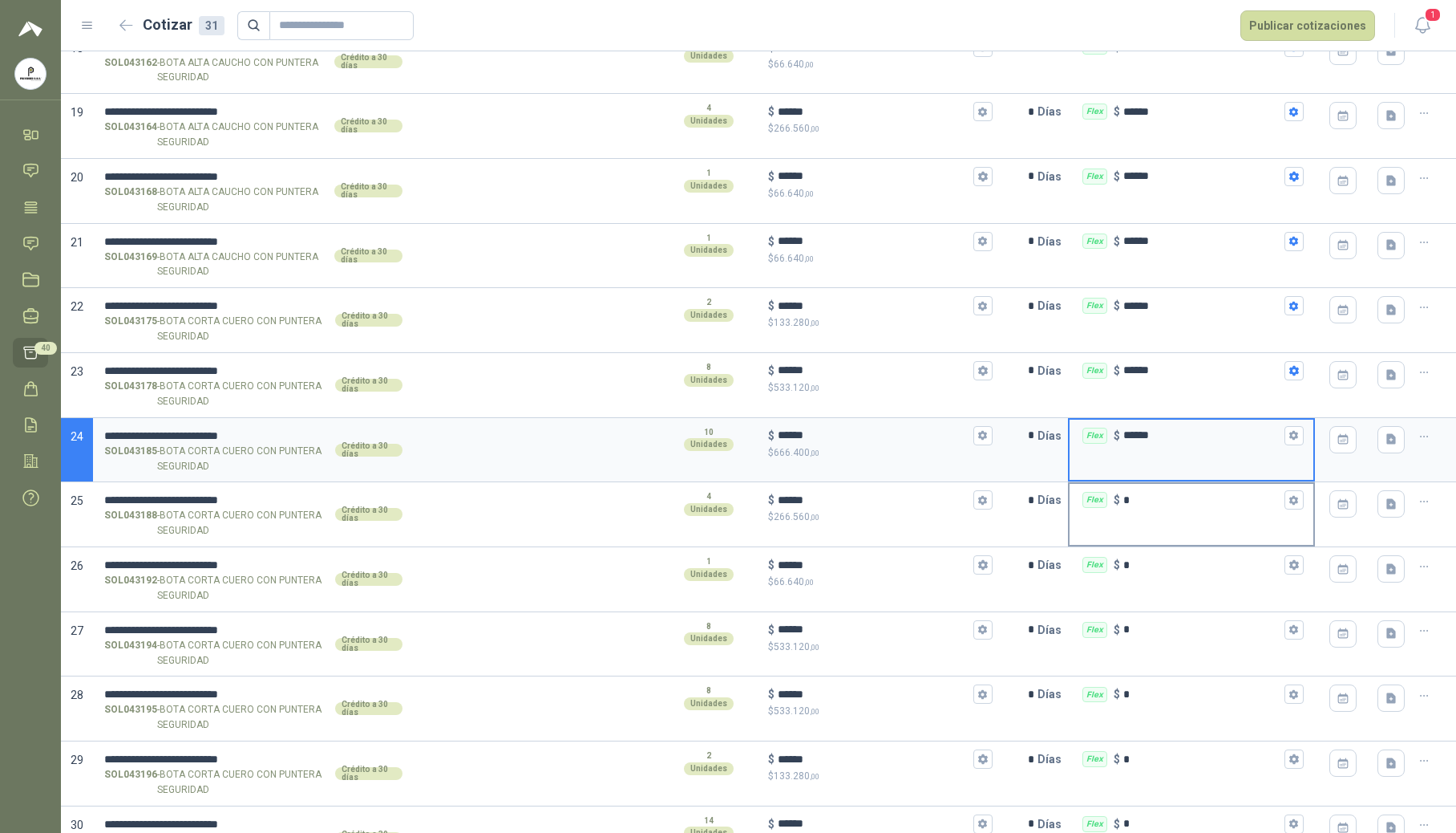
type input "******"
drag, startPoint x: 1150, startPoint y: 516, endPoint x: 1122, endPoint y: 534, distance: 33.3
click at [1152, 515] on div "Flex $ *" at bounding box center [1192, 500] width 244 height 32
click at [1152, 507] on input "*" at bounding box center [1202, 500] width 158 height 12
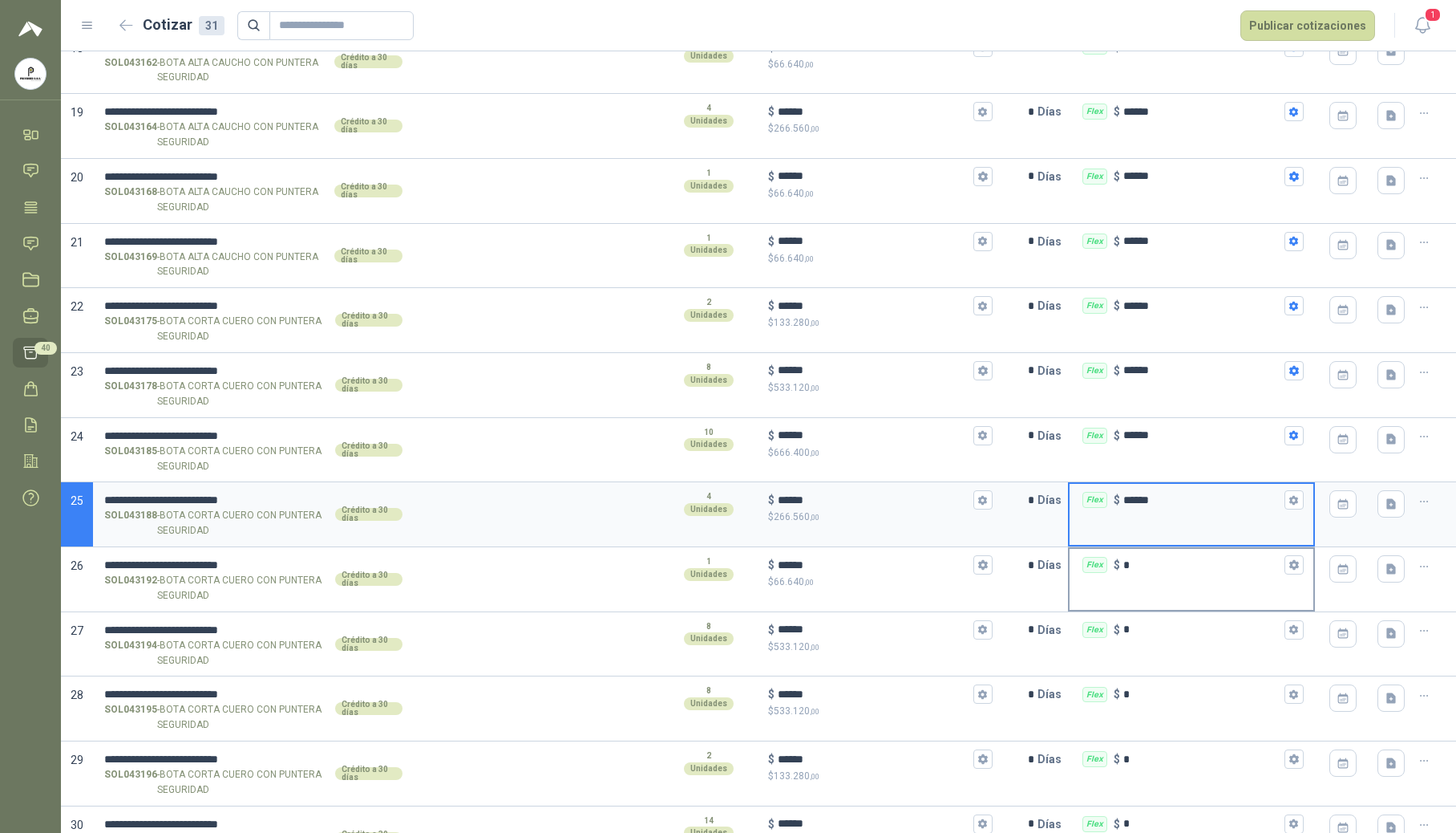
type input "******"
click at [1139, 571] on input "*" at bounding box center [1202, 565] width 158 height 12
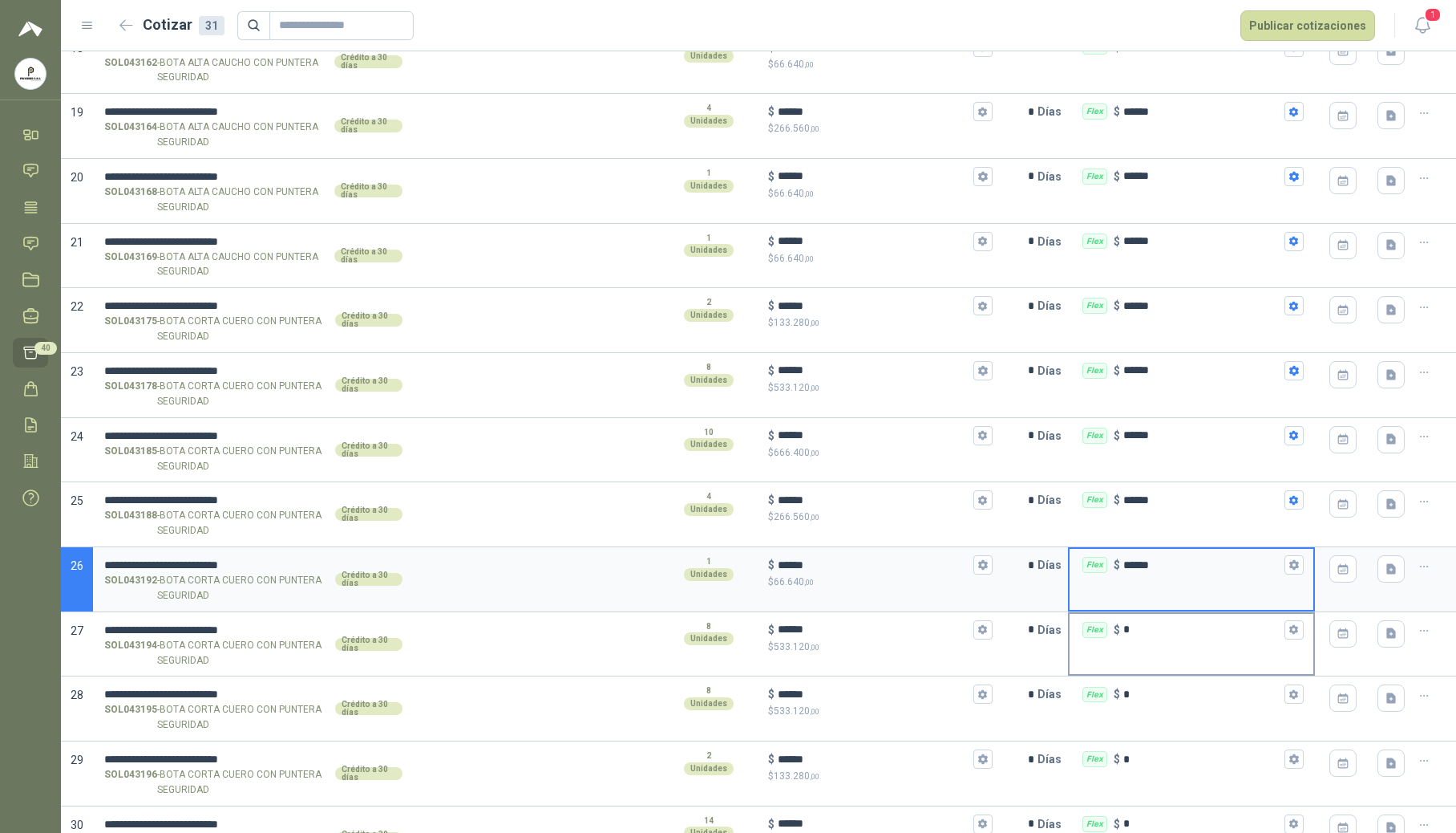
type input "******"
click at [1156, 635] on input "*" at bounding box center [1202, 629] width 158 height 12
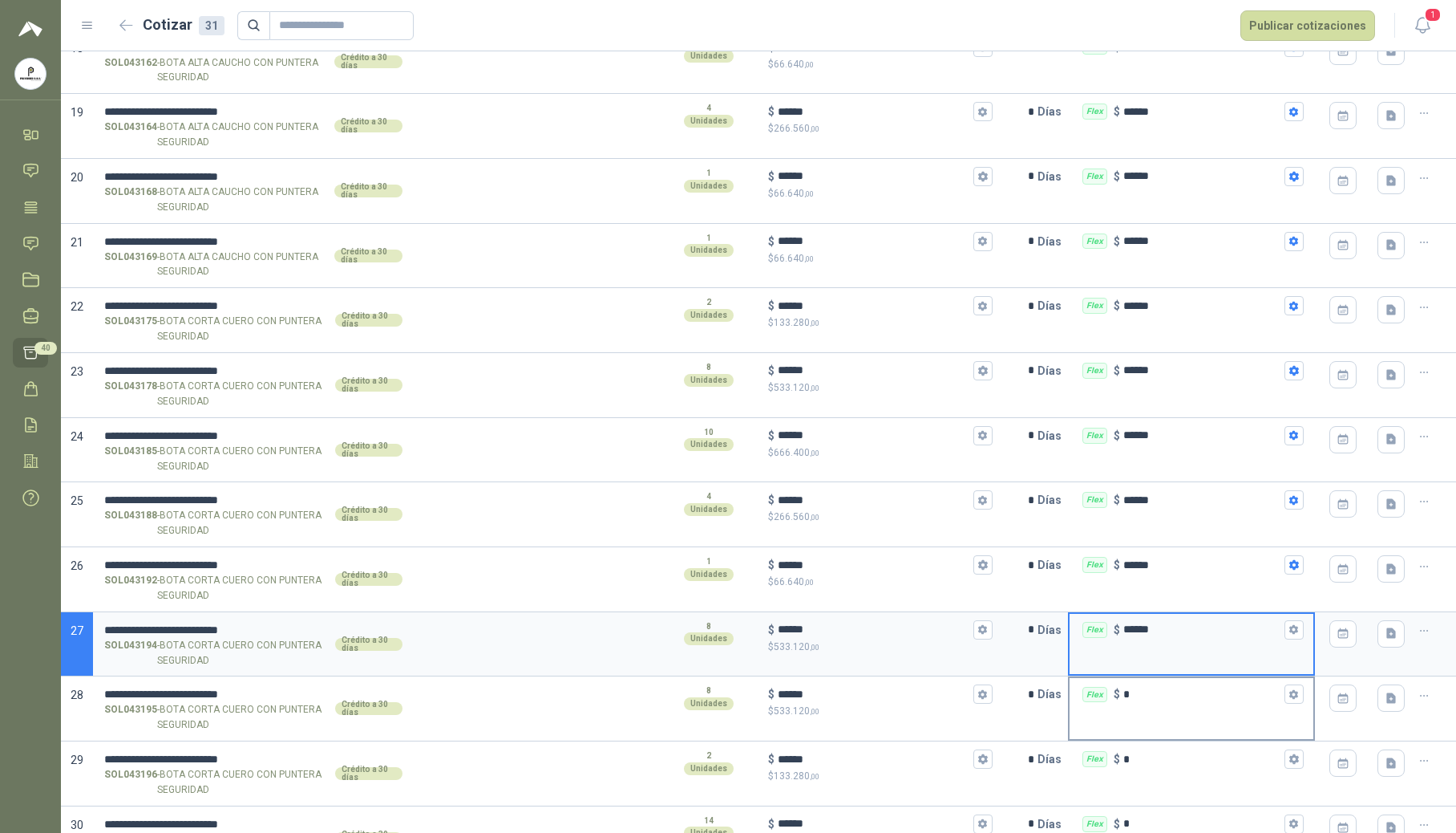
type input "******"
click at [1156, 700] on input "*" at bounding box center [1202, 694] width 158 height 12
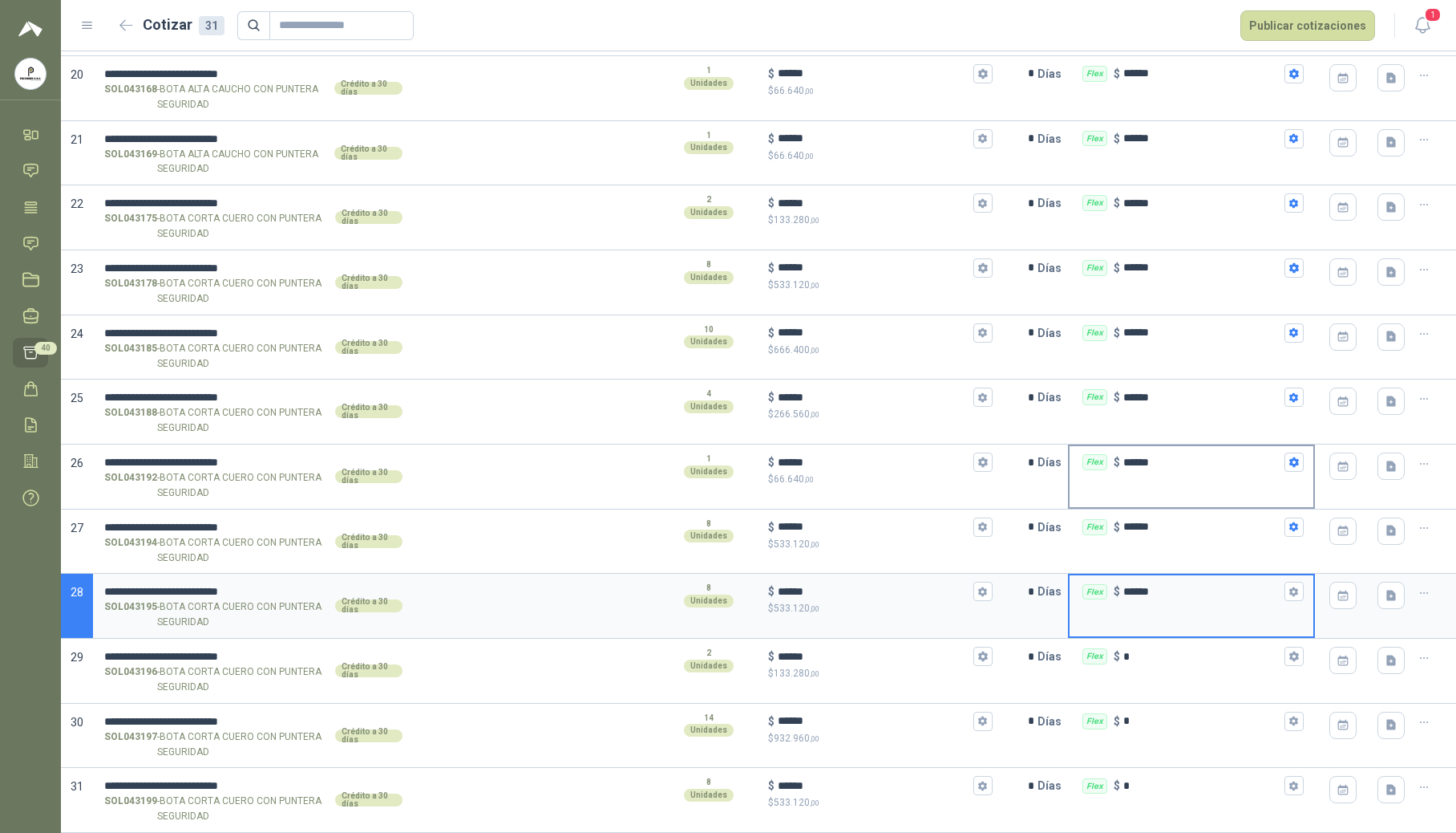
scroll to position [1395, 0]
type input "******"
click at [1158, 665] on div "Flex $ *" at bounding box center [1192, 656] width 244 height 32
click at [1158, 663] on input "*" at bounding box center [1202, 656] width 158 height 12
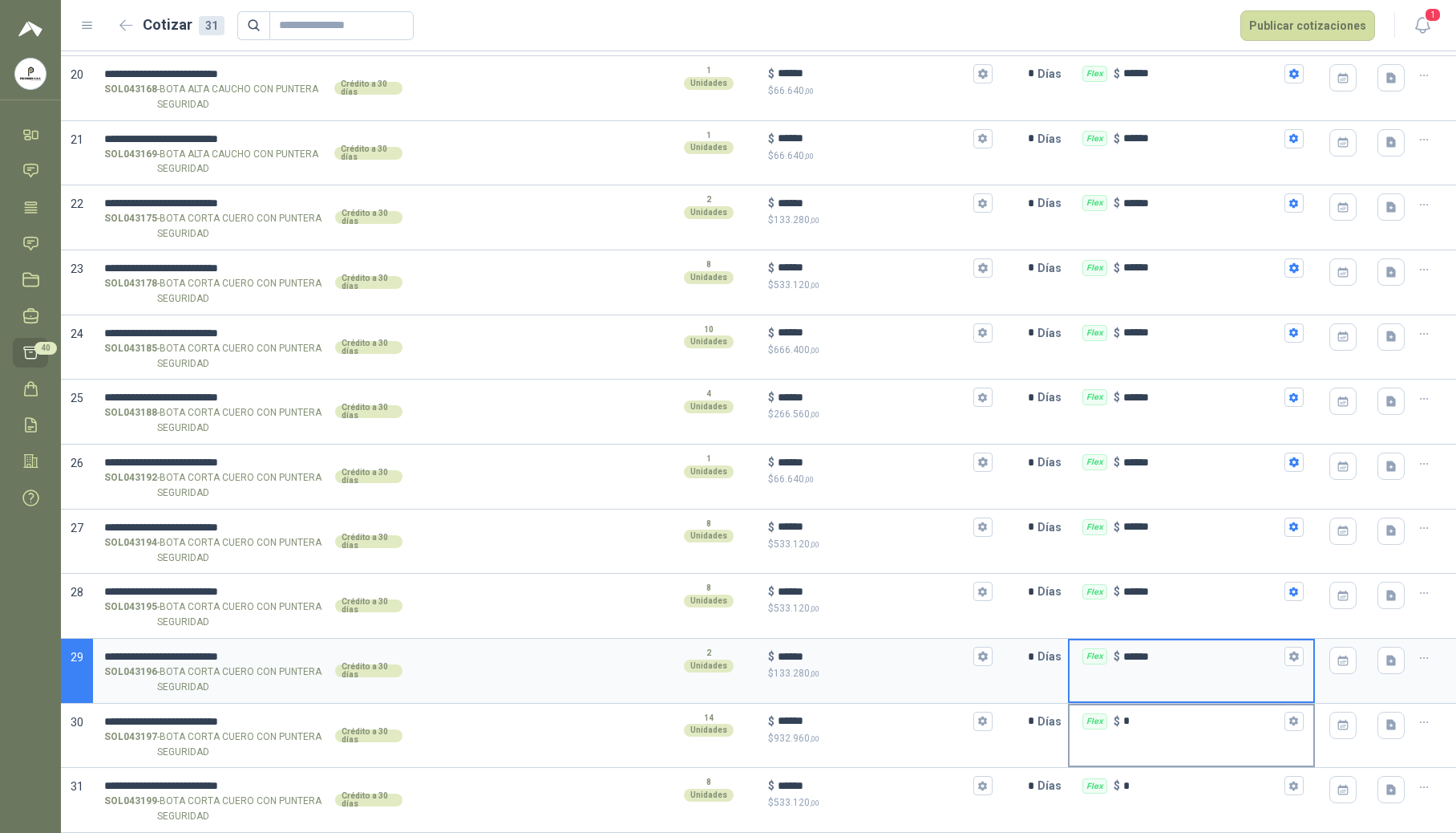
type input "******"
click at [1149, 730] on div "Flex $ *" at bounding box center [1192, 722] width 244 height 32
click at [1149, 727] on input "*" at bounding box center [1202, 721] width 158 height 12
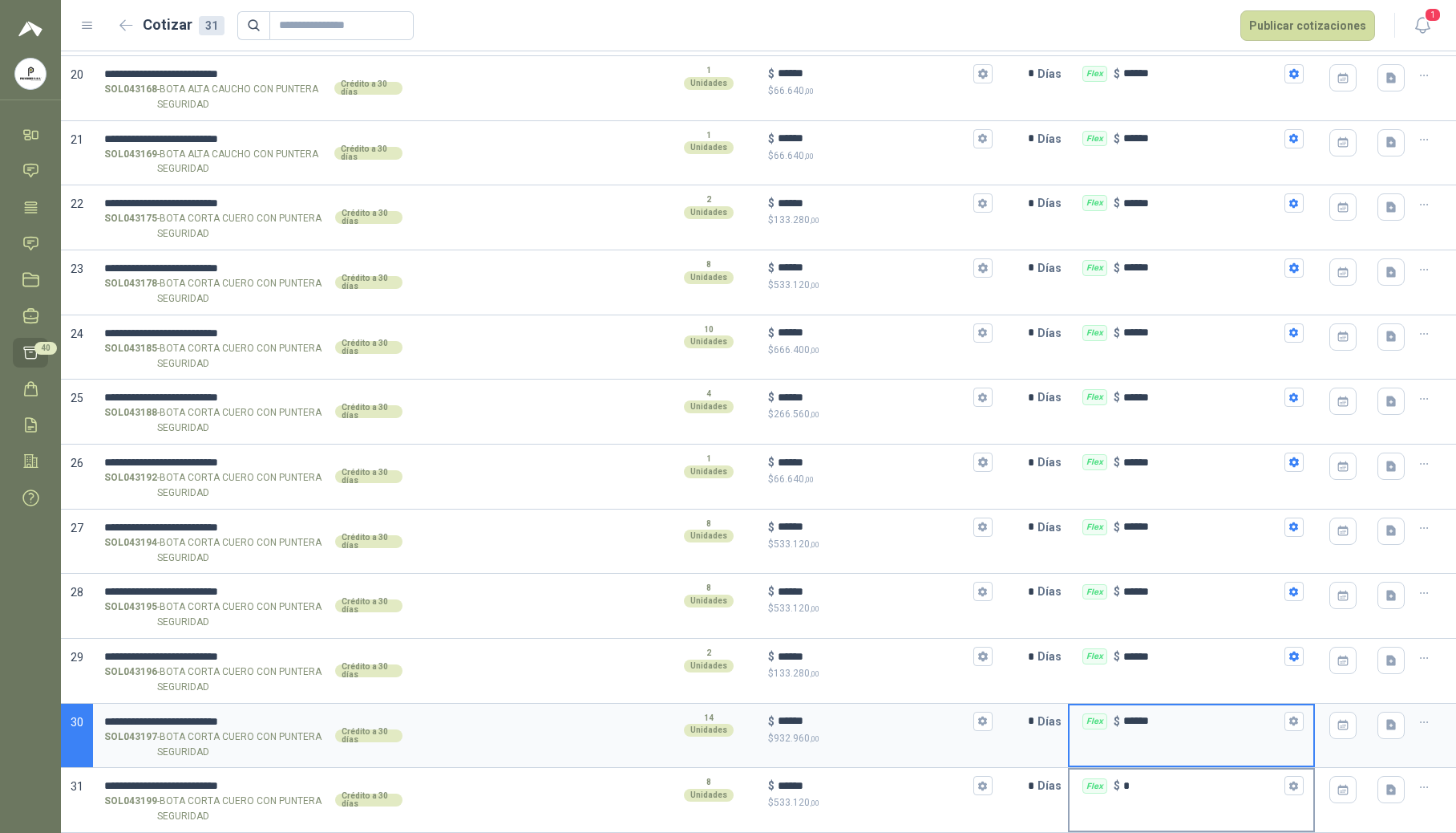
type input "******"
click at [1169, 789] on input "*" at bounding box center [1202, 785] width 158 height 12
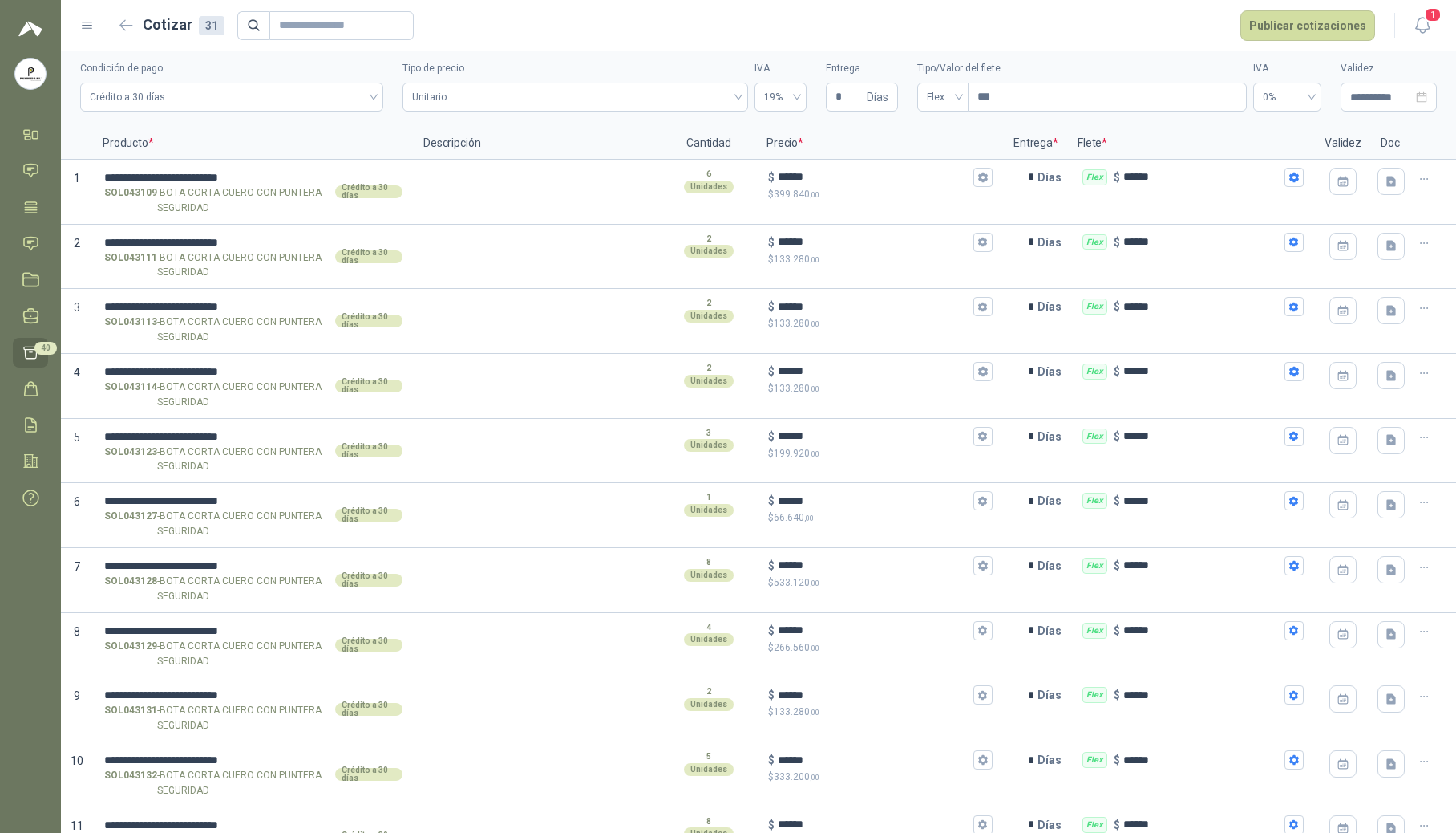
scroll to position [0, 0]
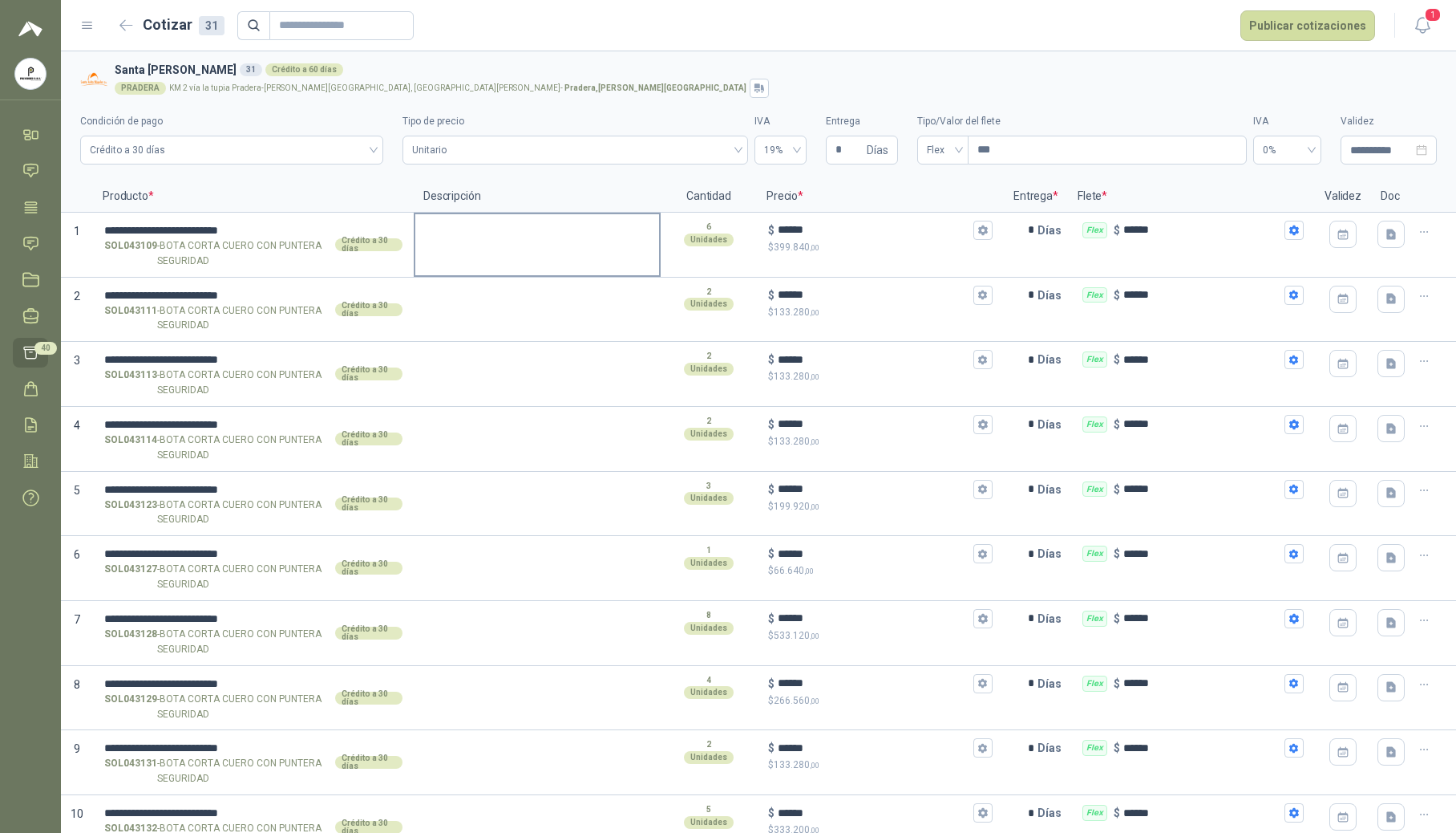
type input "******"
click at [505, 236] on textarea at bounding box center [537, 233] width 244 height 37
click at [480, 247] on textarea at bounding box center [537, 233] width 244 height 37
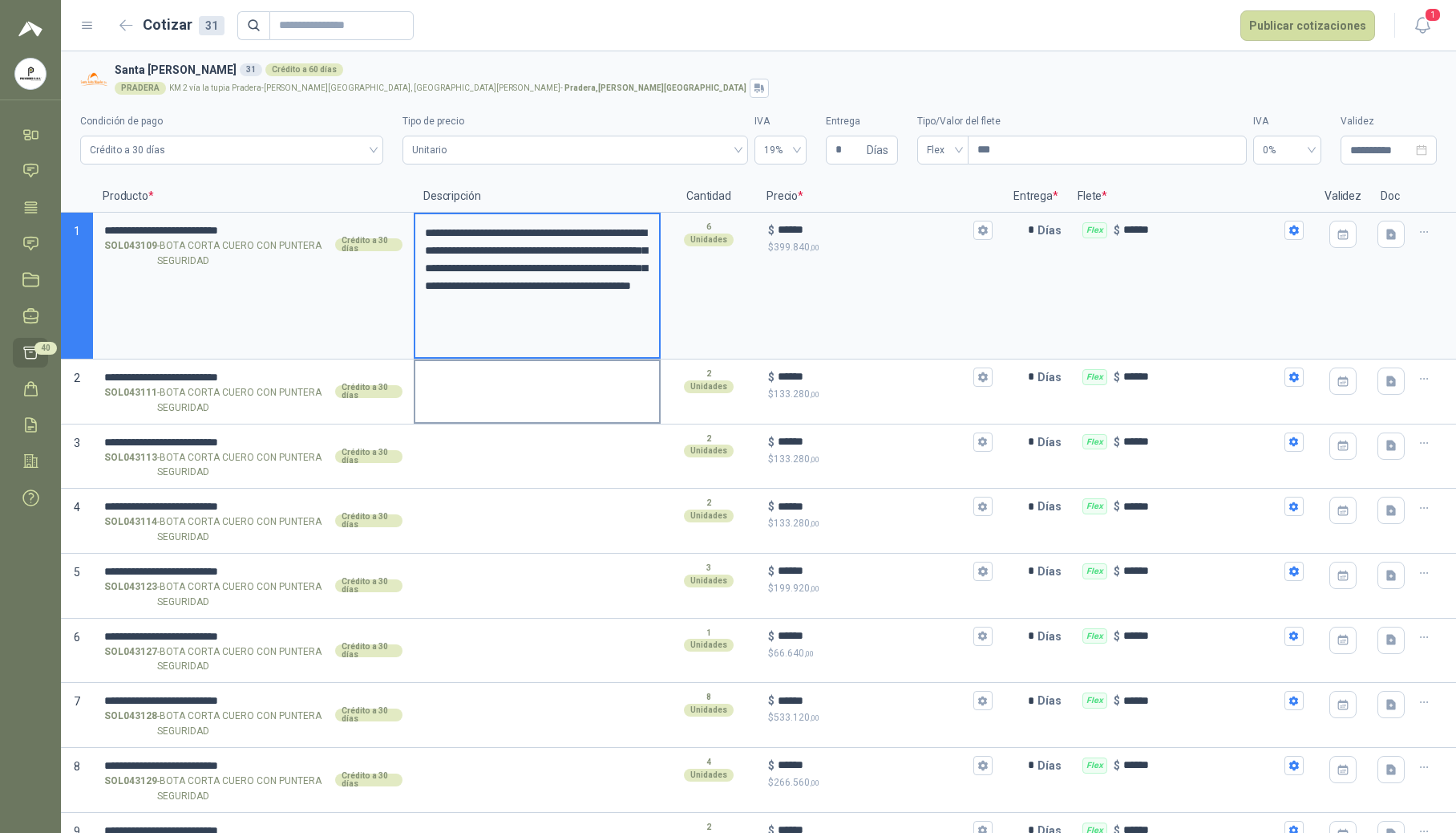
click at [467, 374] on textarea at bounding box center [537, 380] width 244 height 37
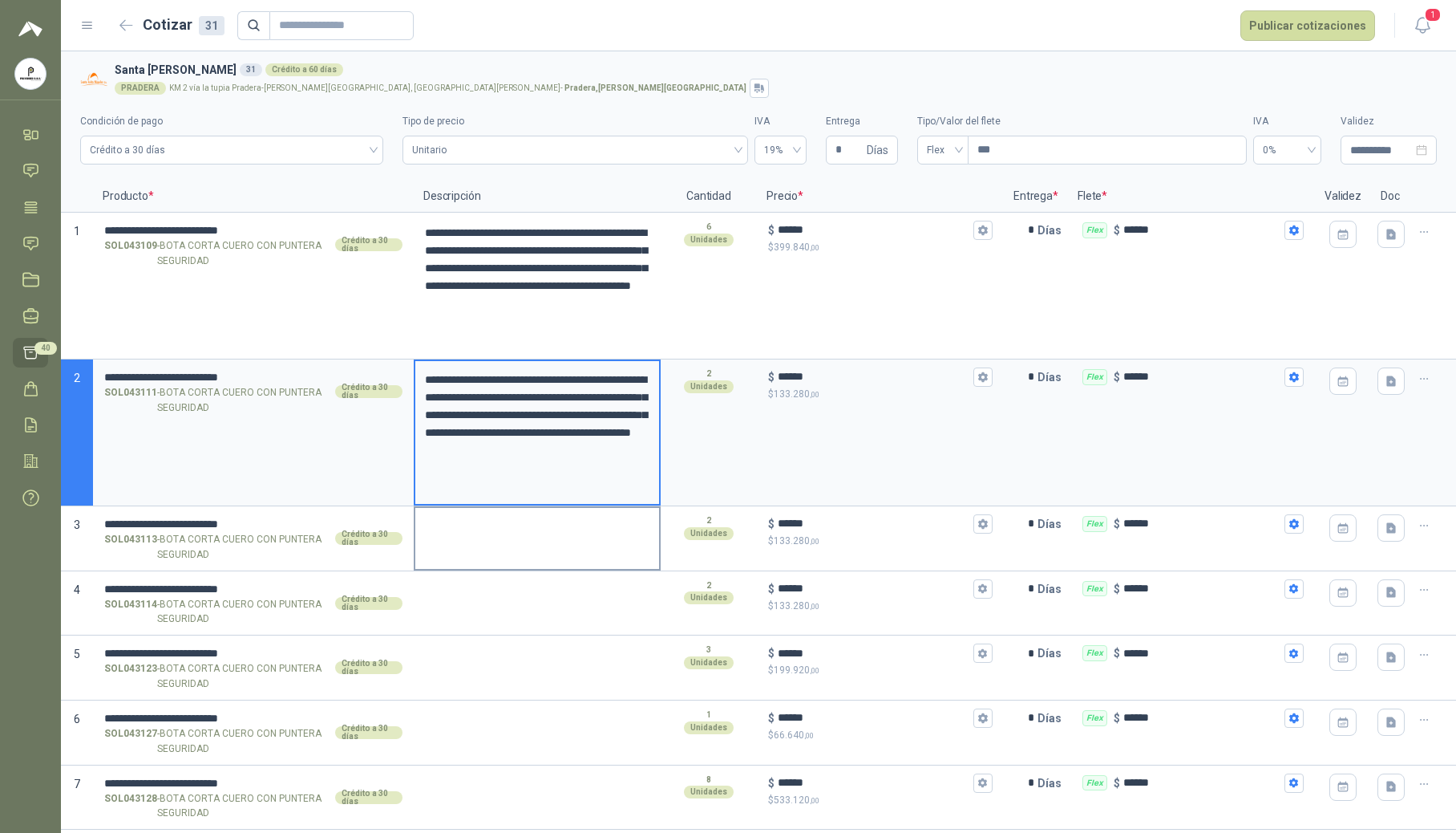
click at [451, 530] on textarea at bounding box center [537, 527] width 244 height 37
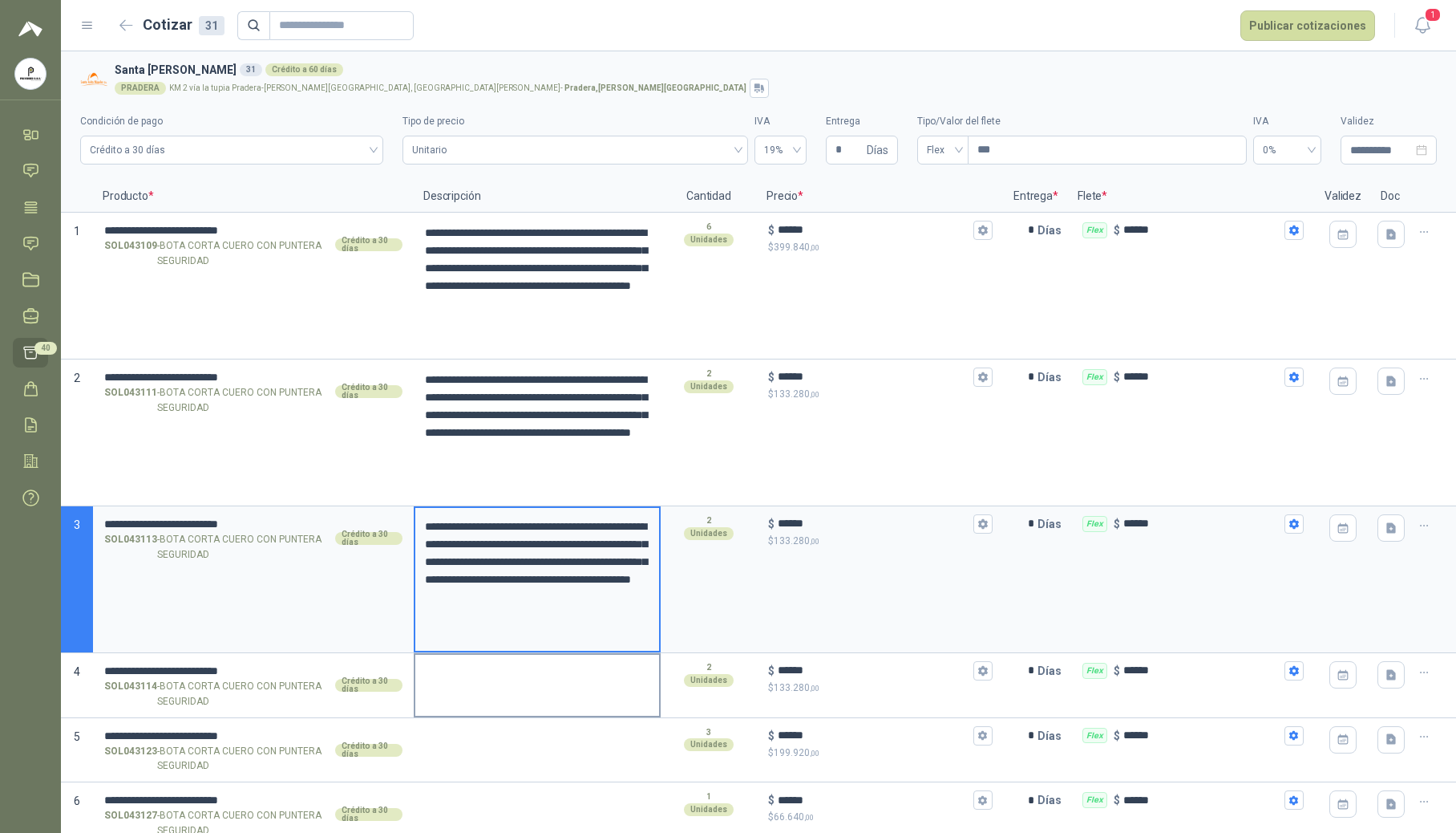
click at [460, 679] on textarea at bounding box center [537, 673] width 244 height 37
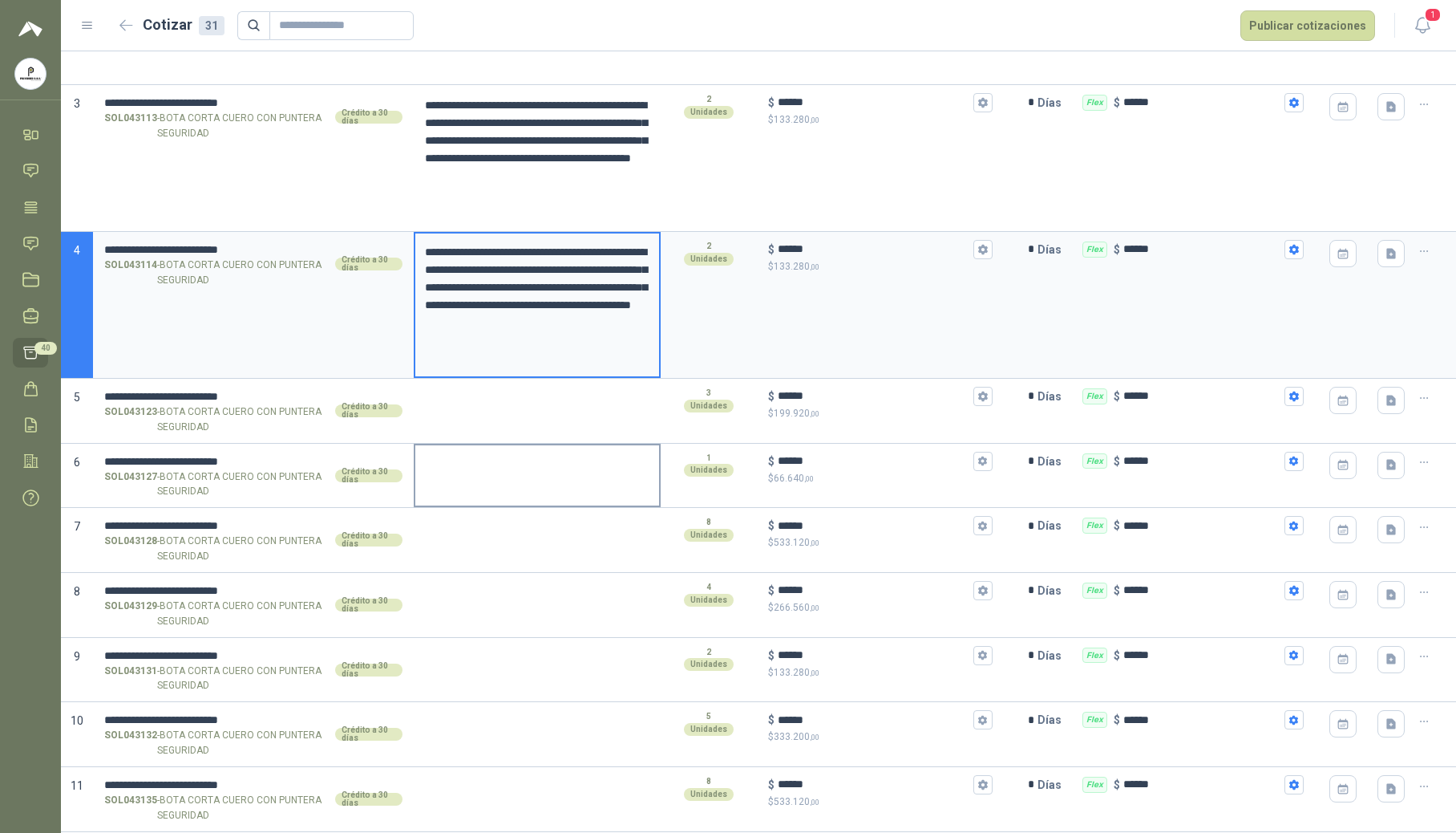
scroll to position [427, 0]
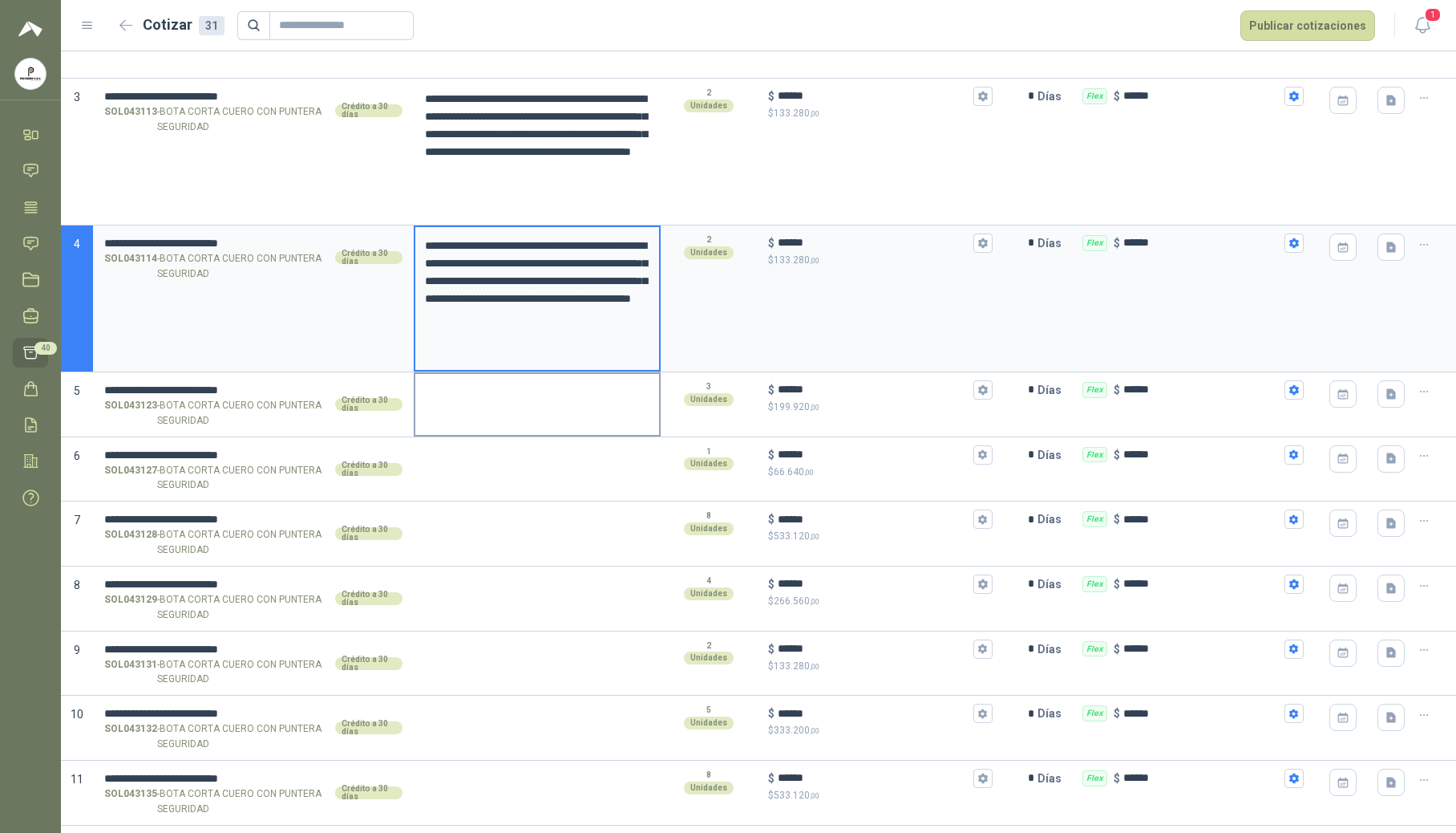
click at [463, 398] on textarea at bounding box center [537, 393] width 244 height 37
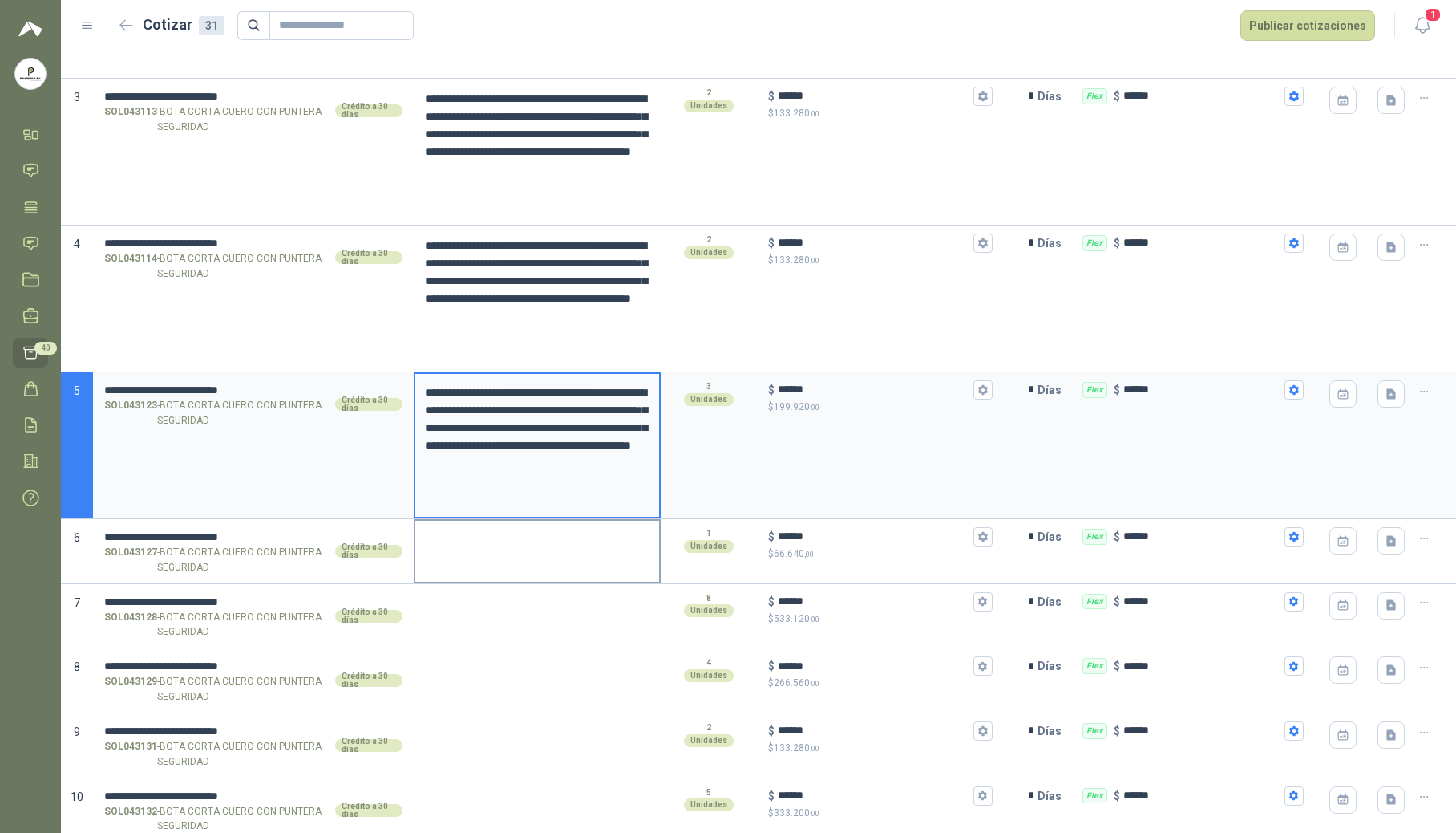
click at [464, 549] on textarea at bounding box center [537, 539] width 244 height 37
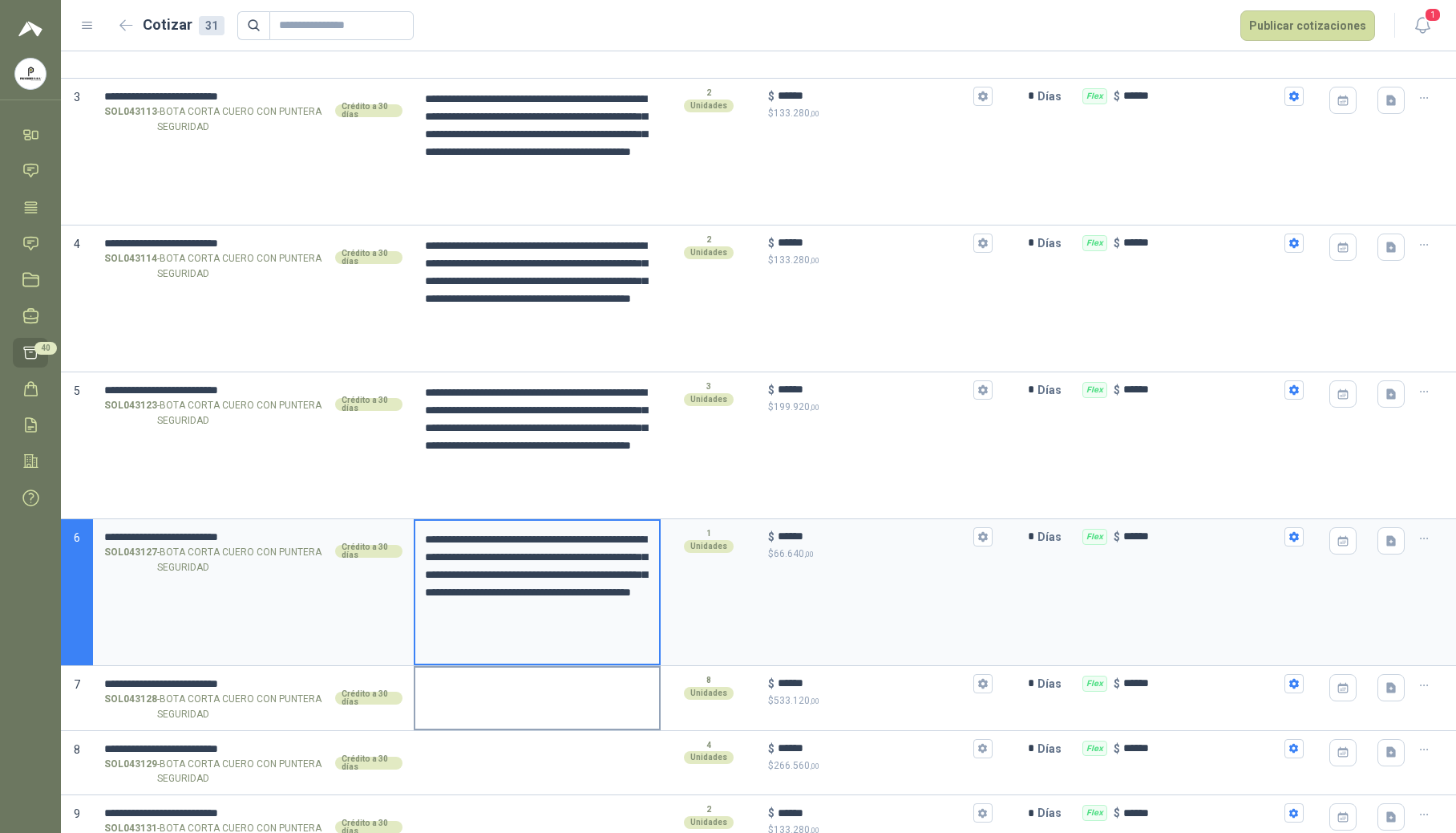
click at [457, 696] on textarea at bounding box center [537, 686] width 244 height 37
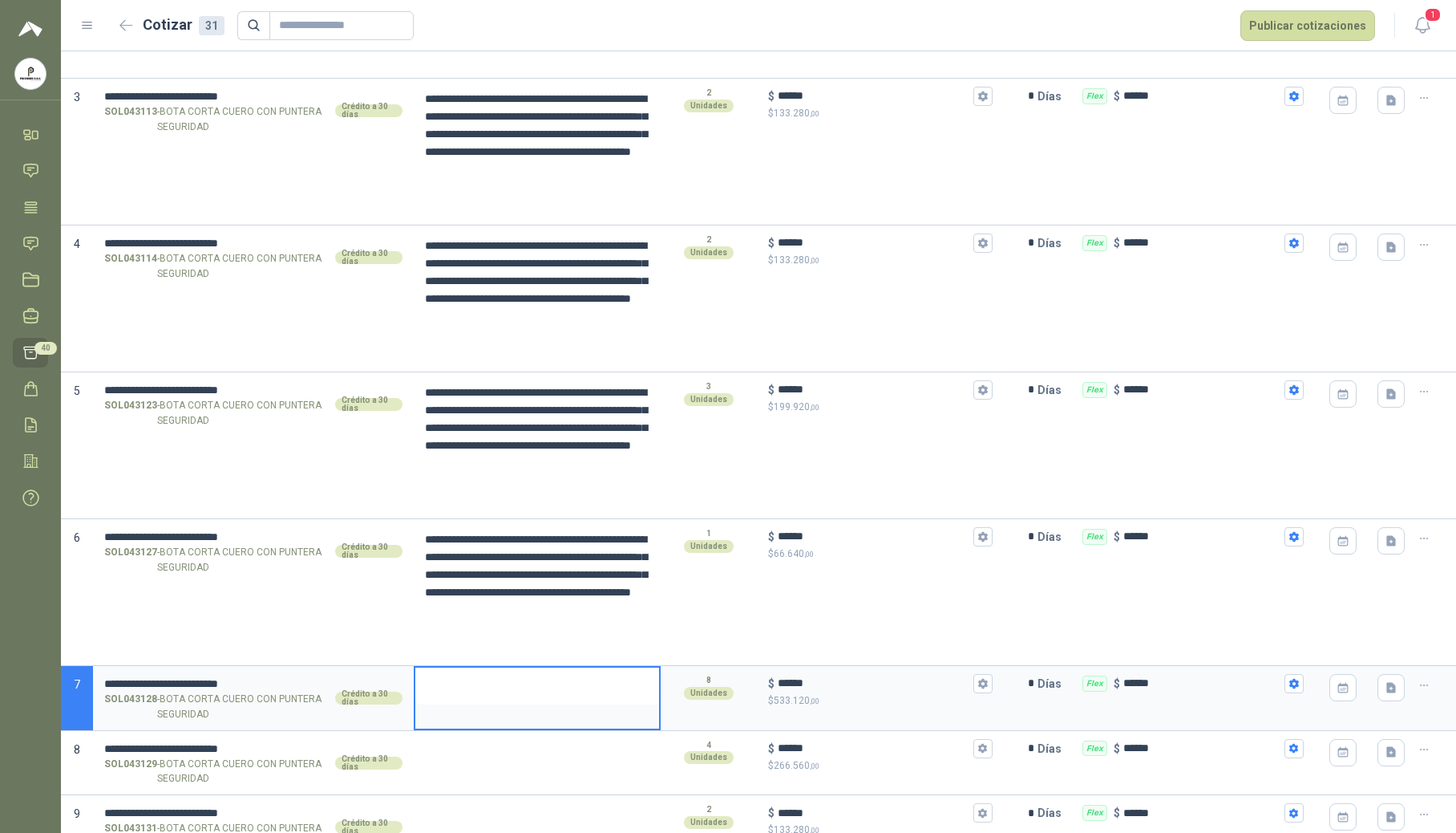
type textarea "*"
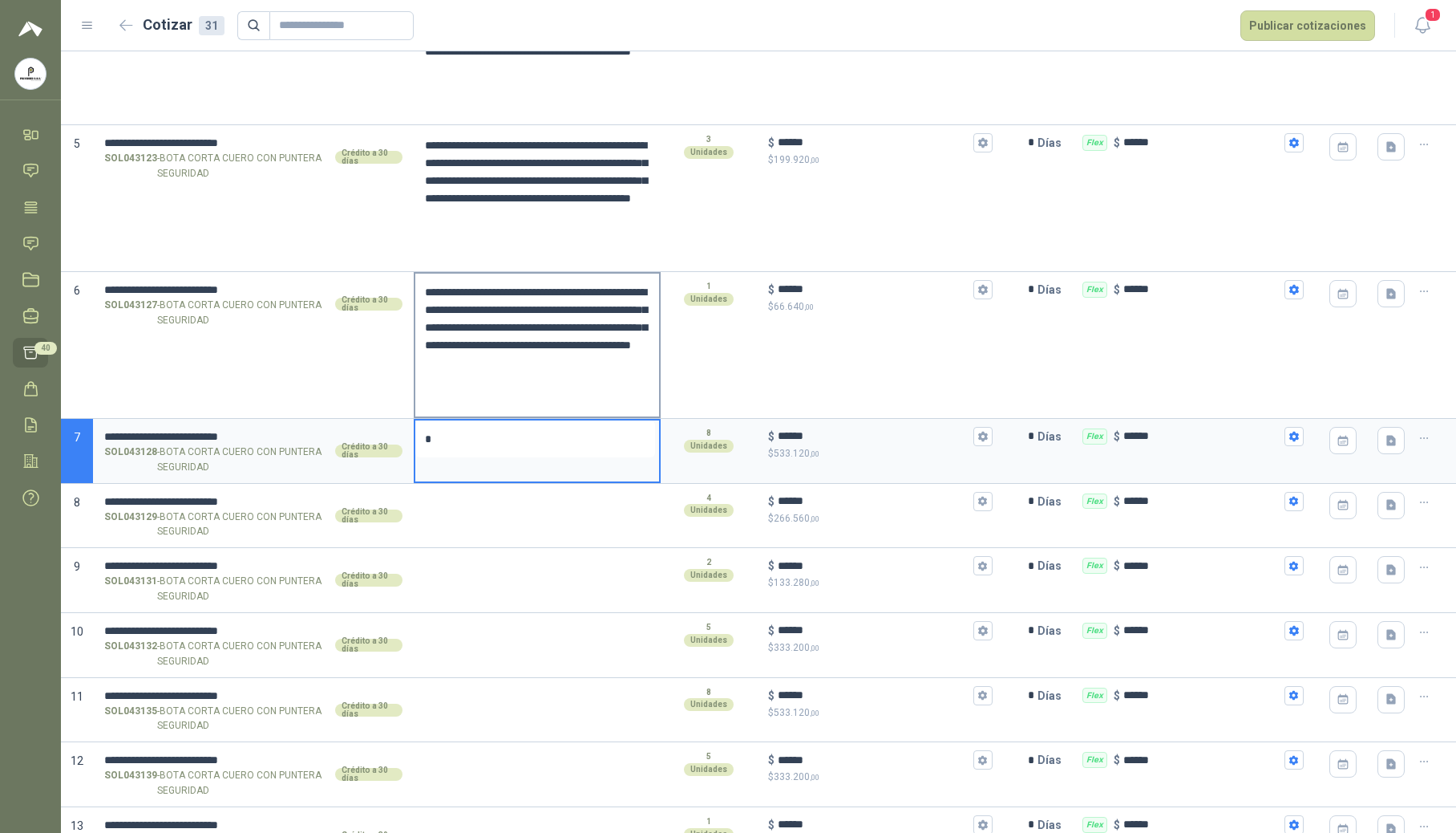
scroll to position [748, 0]
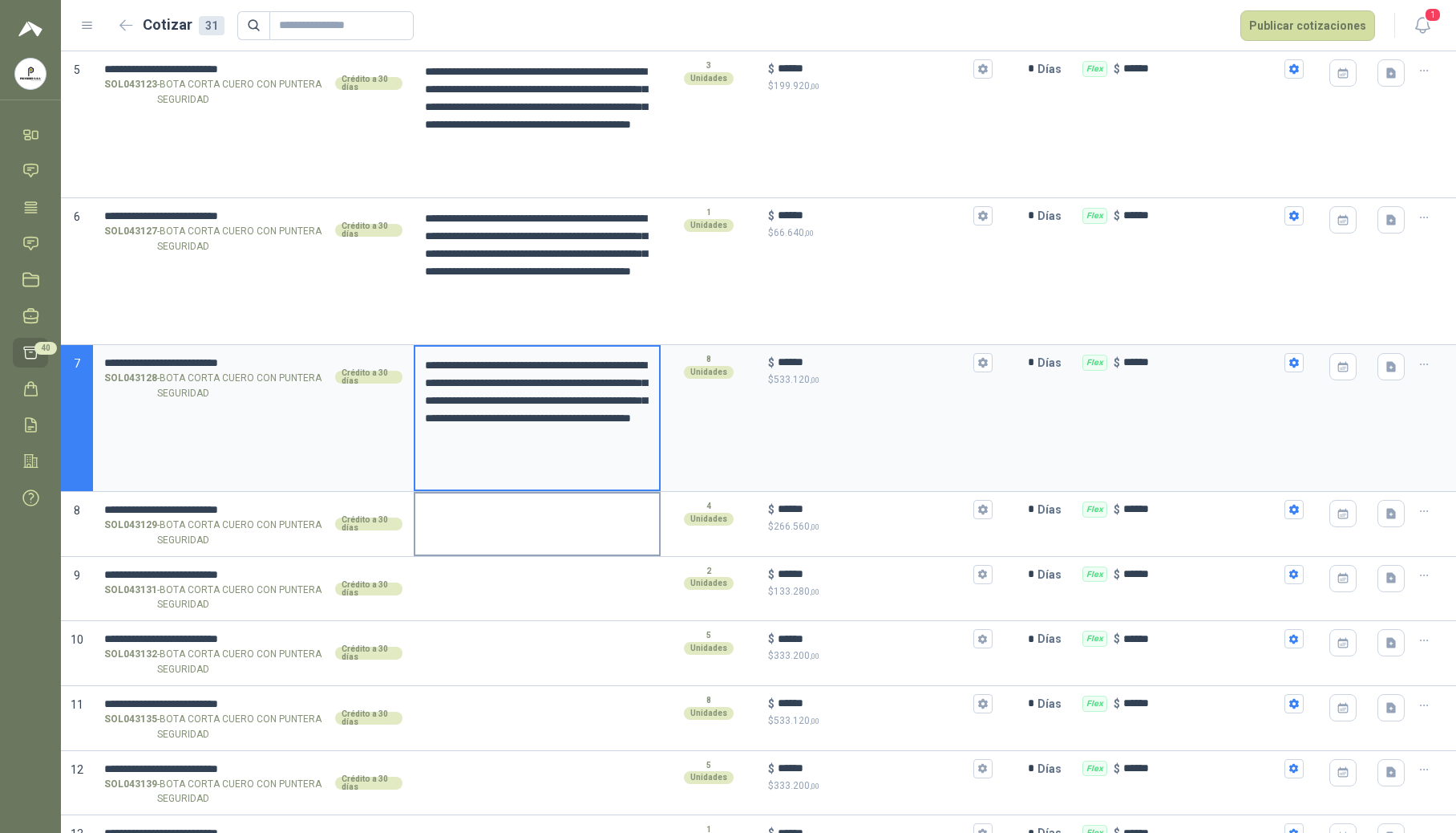
click at [492, 523] on textarea at bounding box center [537, 512] width 244 height 37
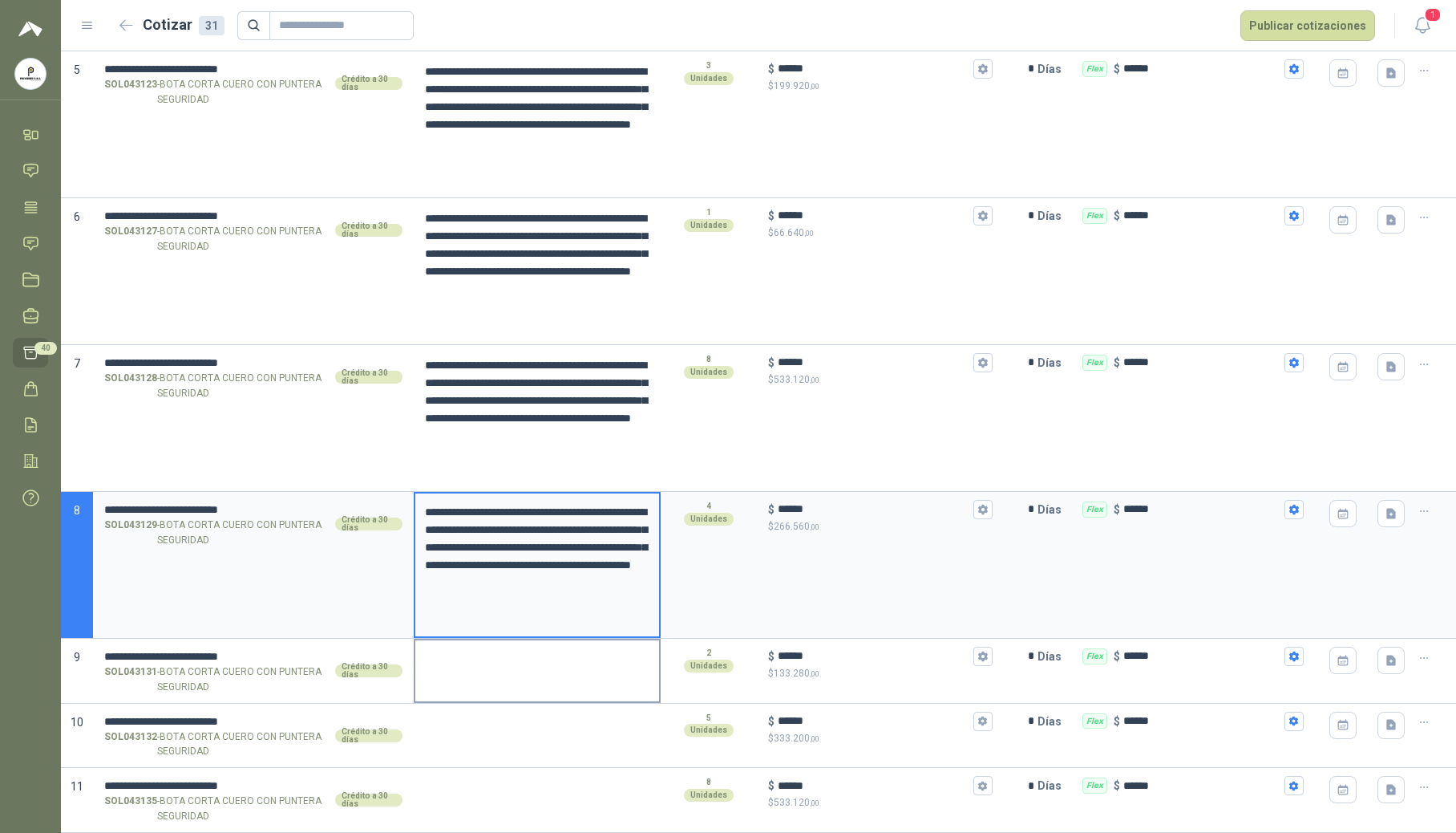
click at [452, 687] on div at bounding box center [537, 671] width 247 height 65
click at [453, 675] on textarea at bounding box center [537, 658] width 244 height 37
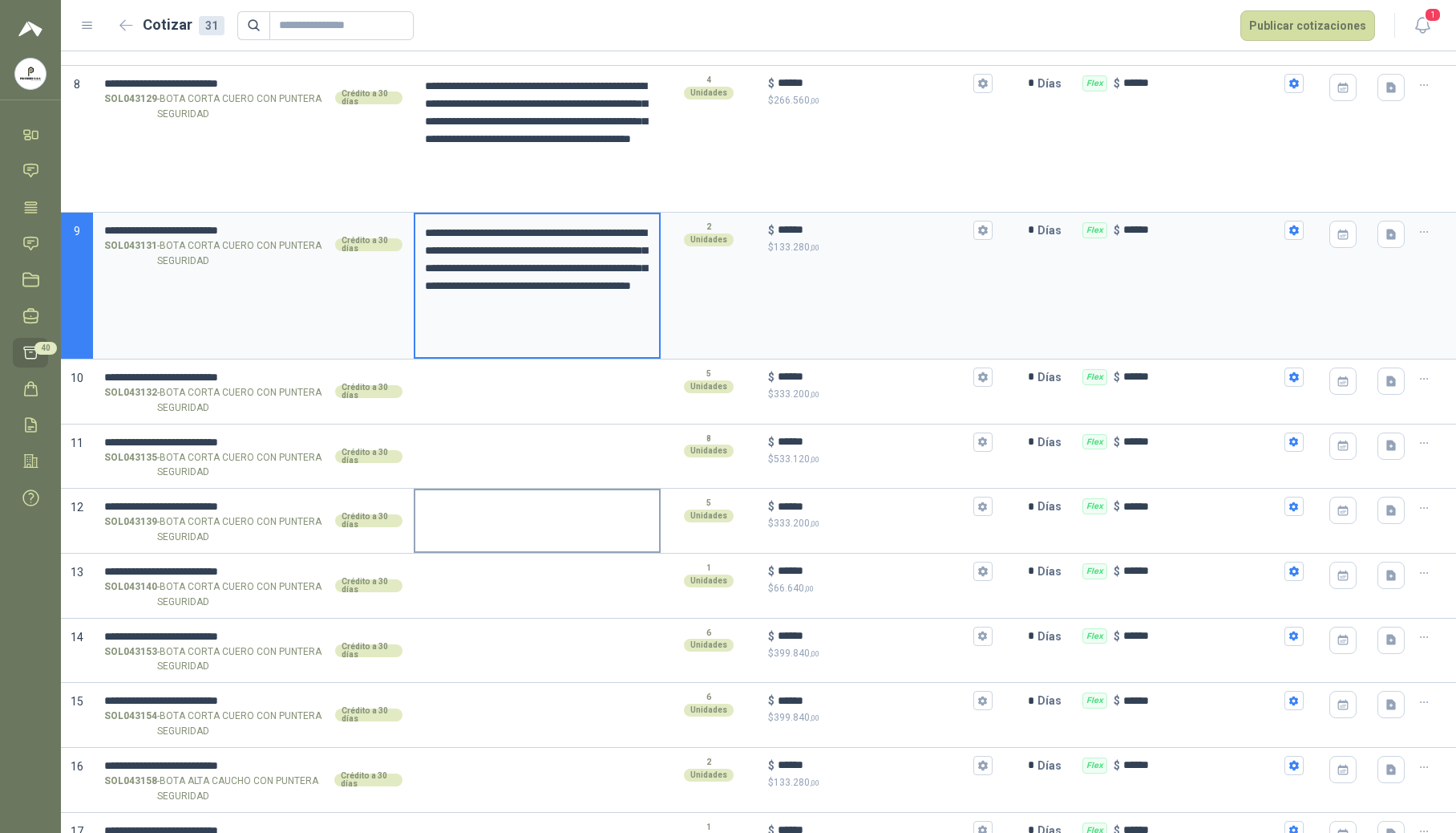
scroll to position [1176, 0]
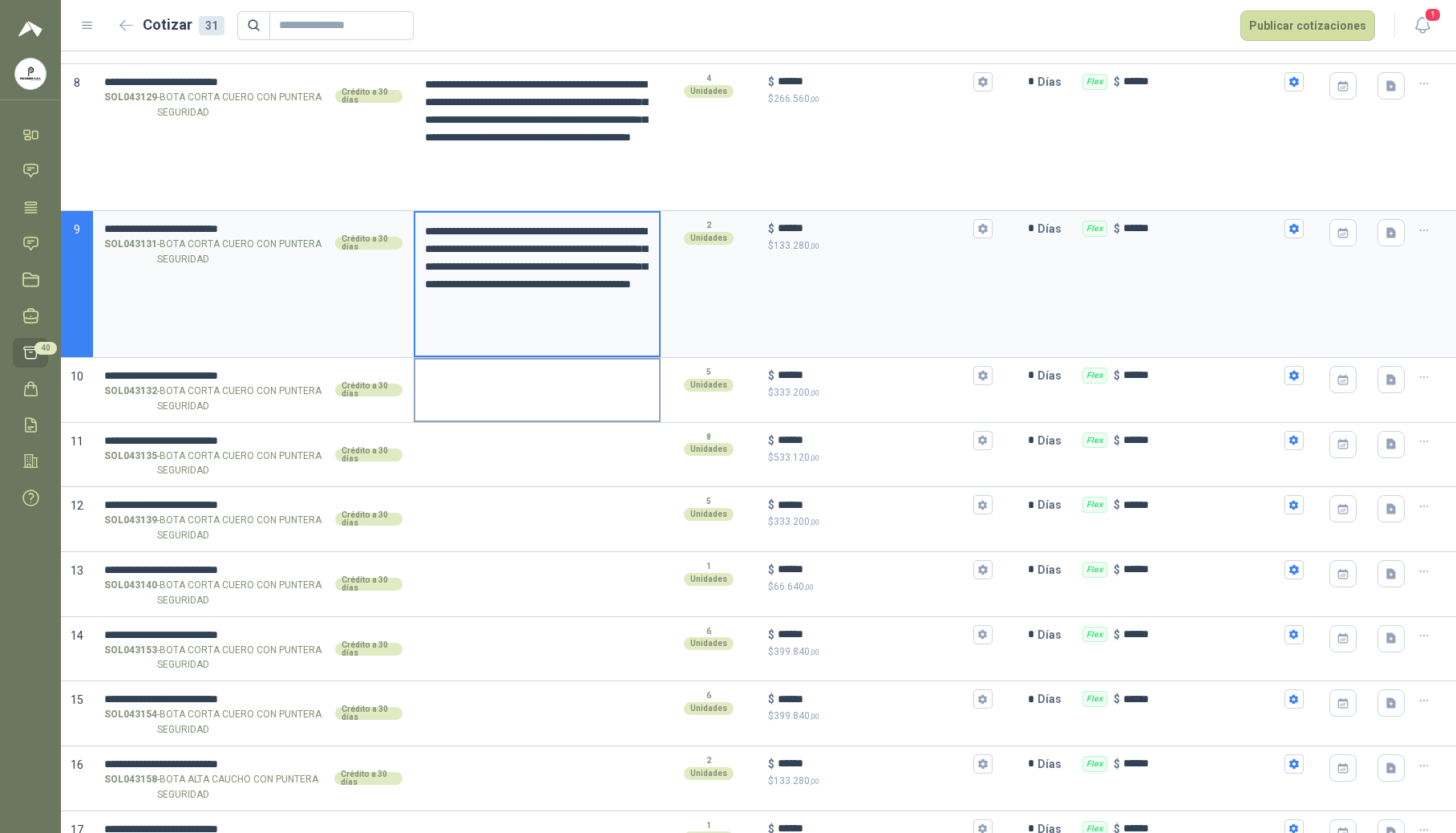
click at [507, 389] on textarea at bounding box center [537, 378] width 244 height 37
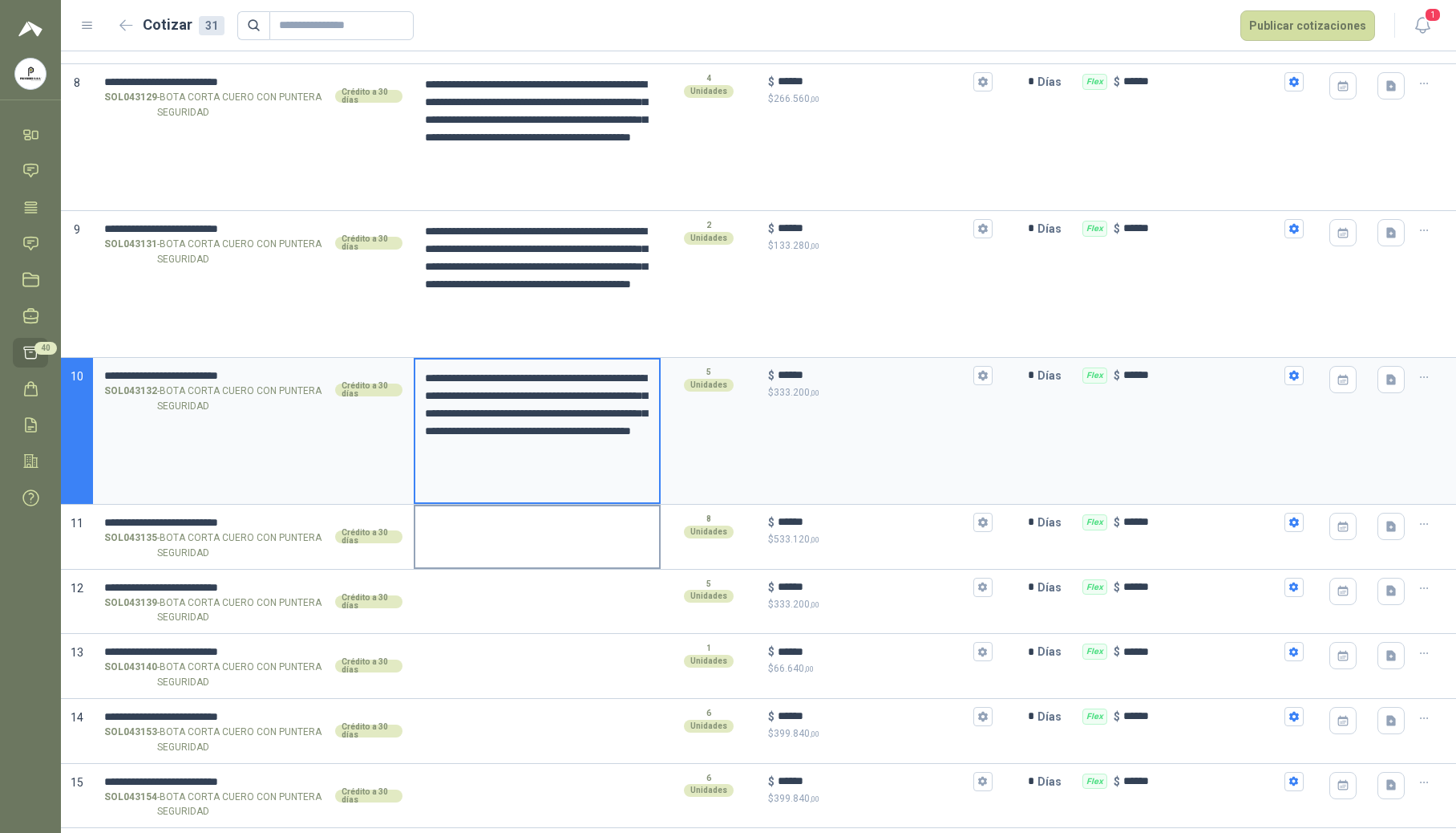
click at [480, 543] on textarea at bounding box center [537, 525] width 244 height 37
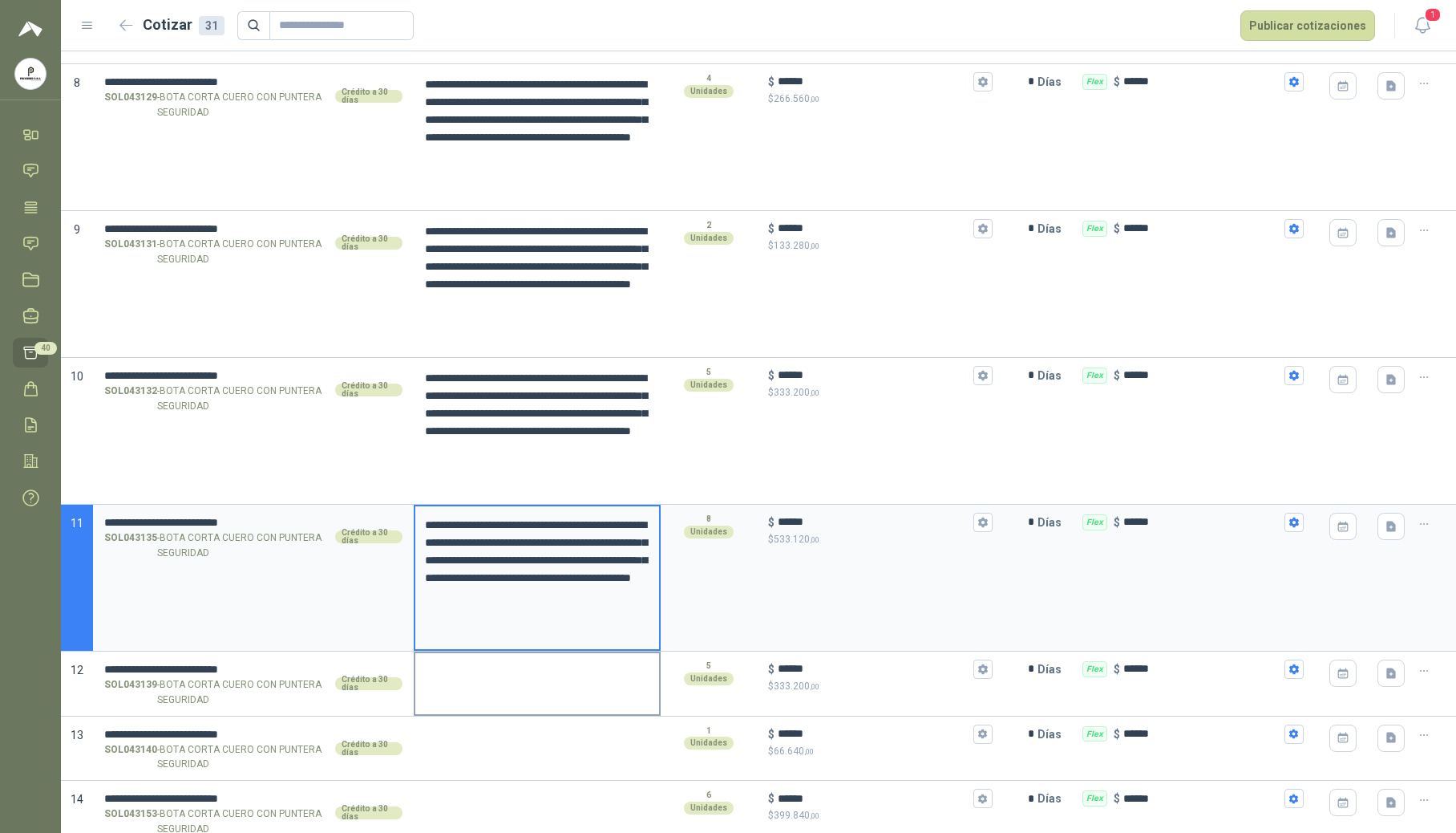
click at [483, 687] on textarea at bounding box center [537, 671] width 244 height 37
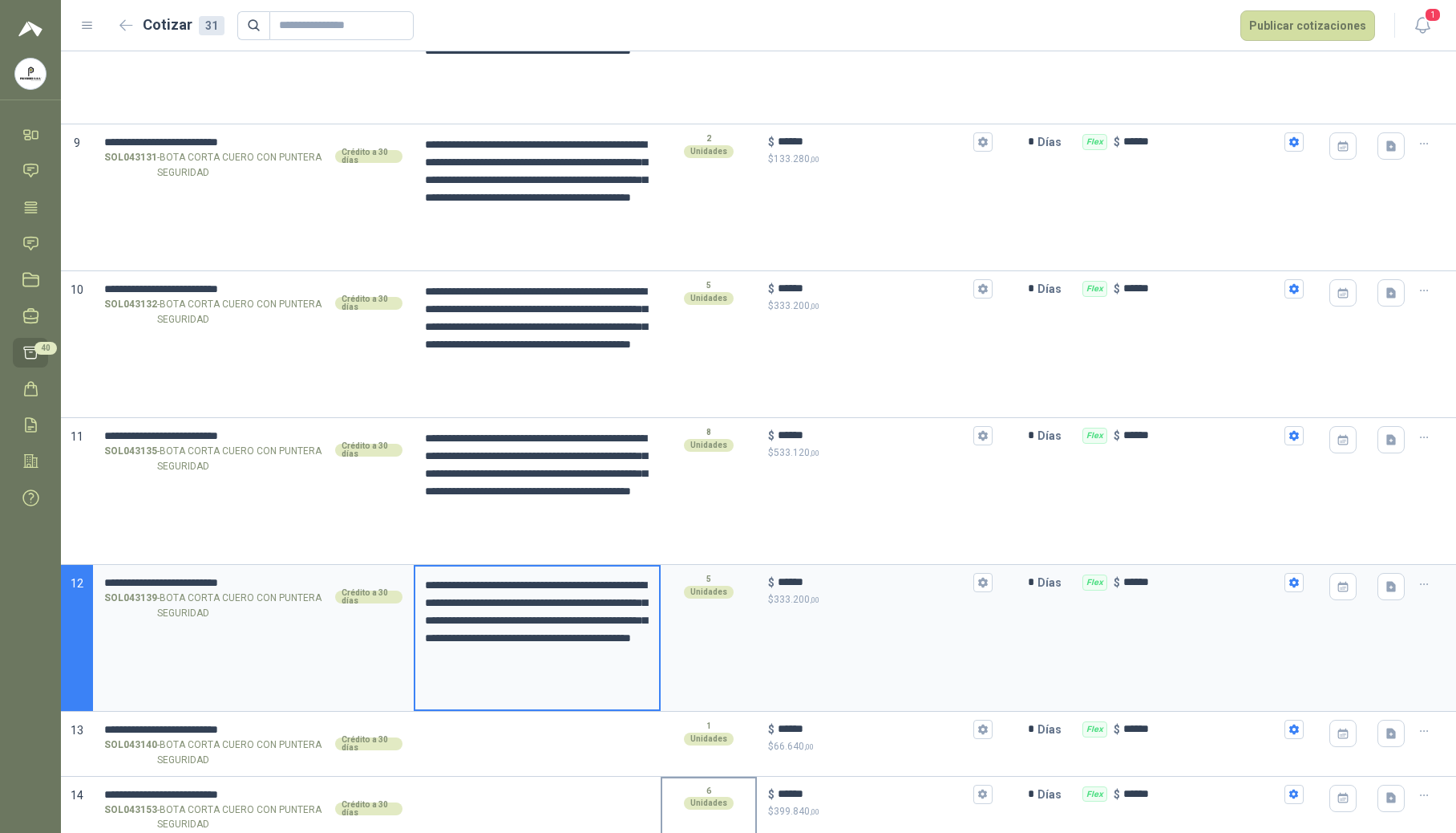
scroll to position [1497, 0]
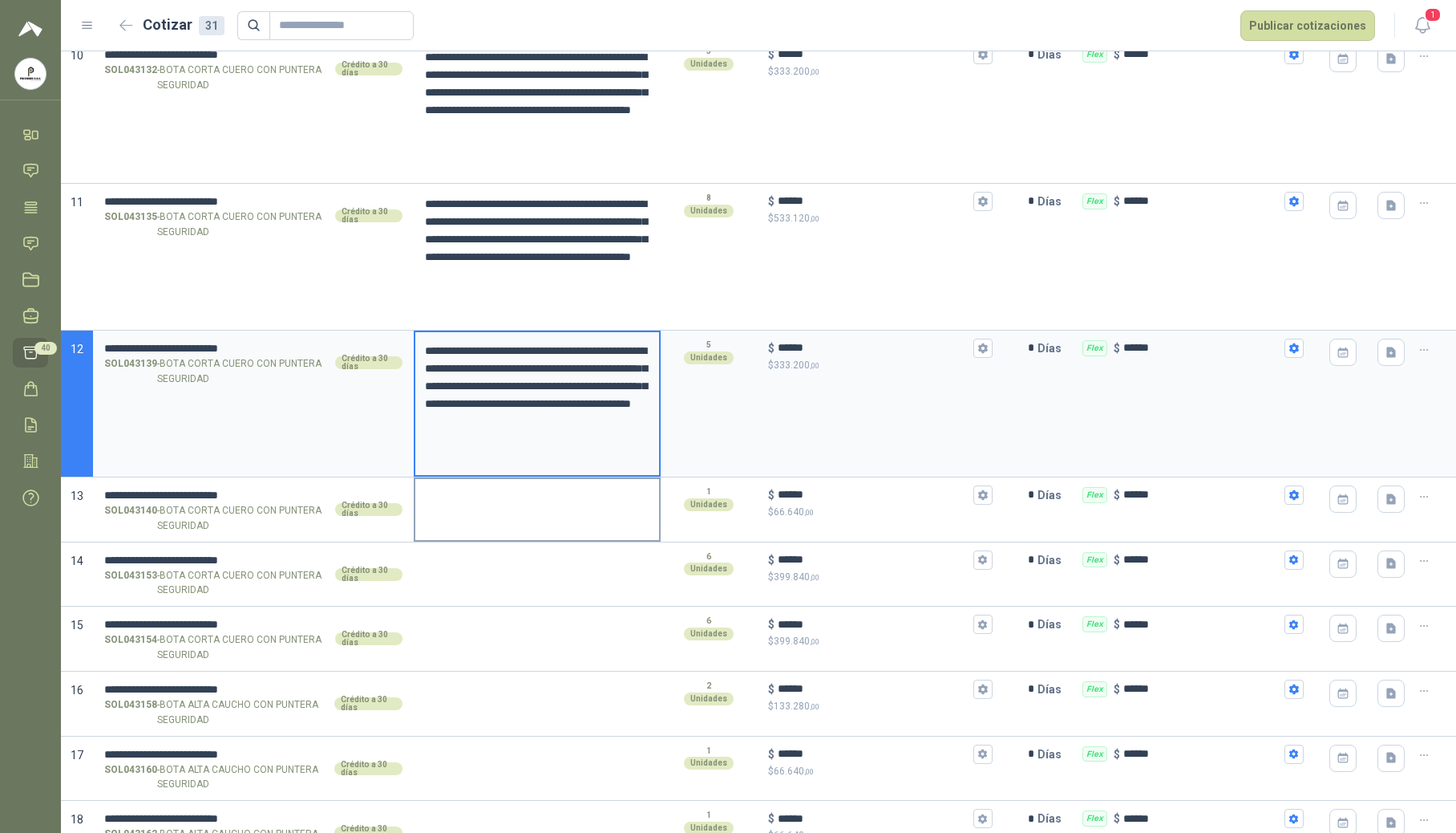
click at [514, 520] on div at bounding box center [537, 510] width 247 height 65
click at [502, 514] on textarea at bounding box center [537, 498] width 244 height 37
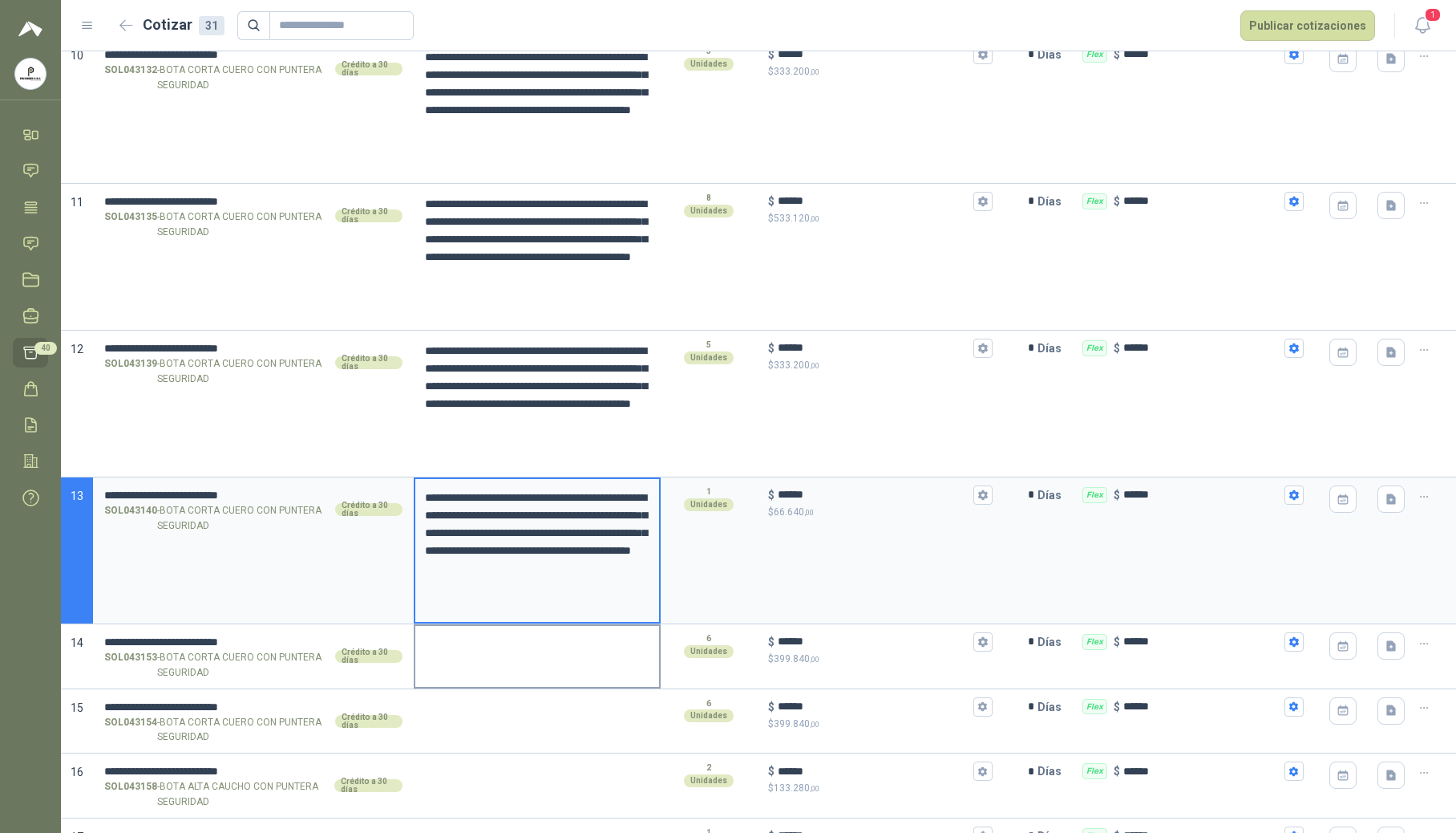
click at [478, 663] on textarea at bounding box center [537, 644] width 244 height 37
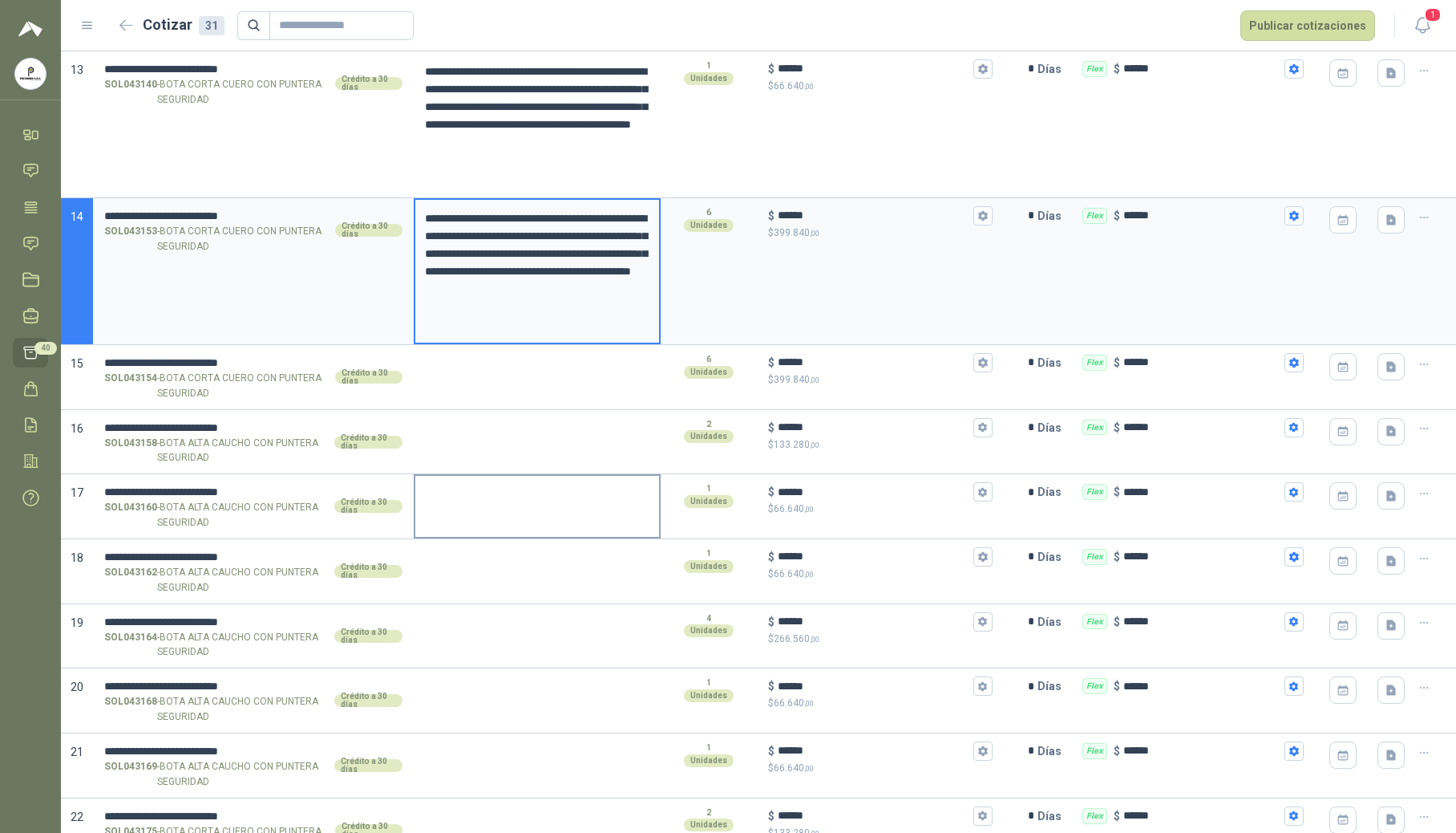
scroll to position [1925, 0]
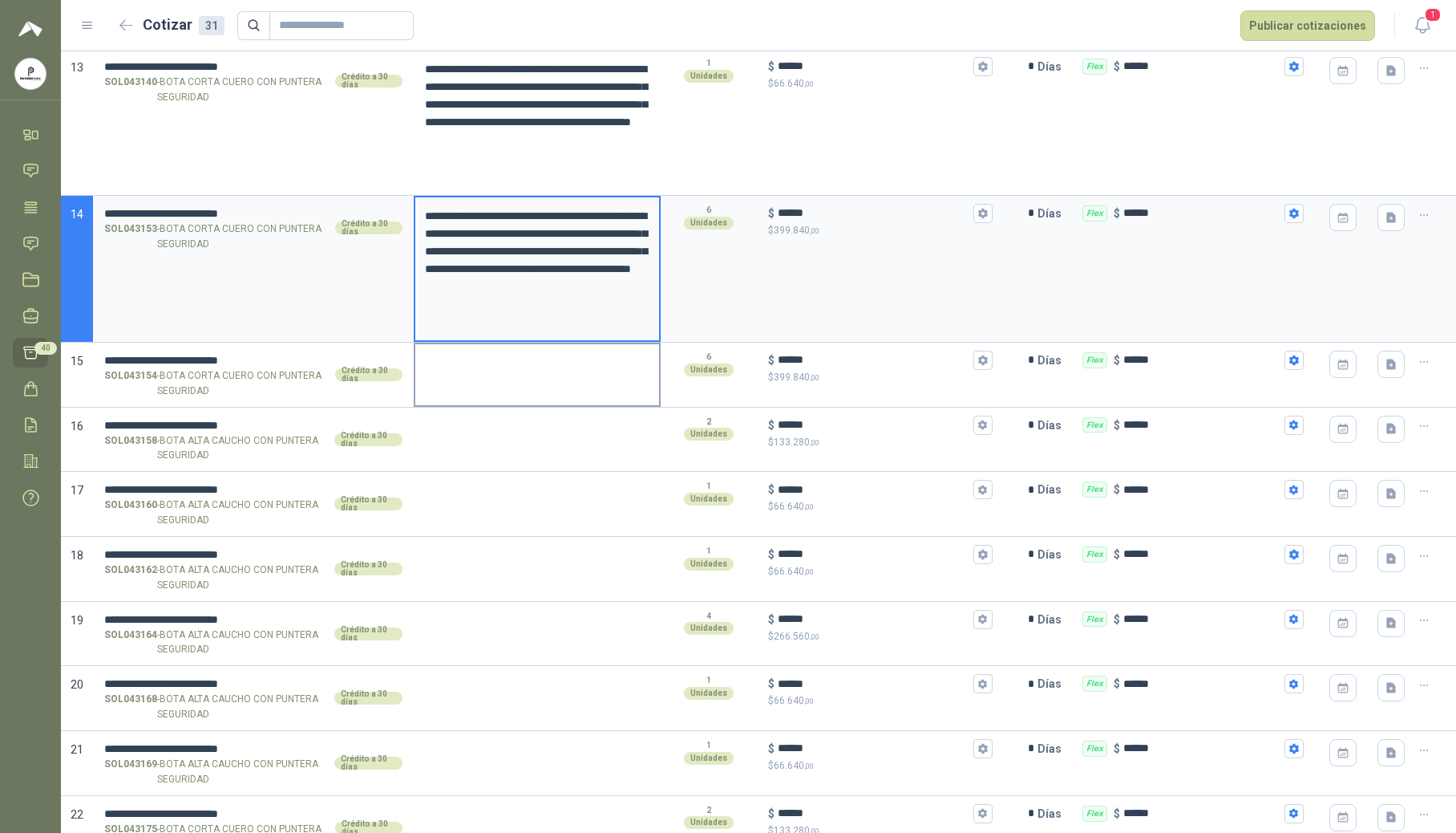
click at [495, 379] on textarea at bounding box center [537, 363] width 244 height 37
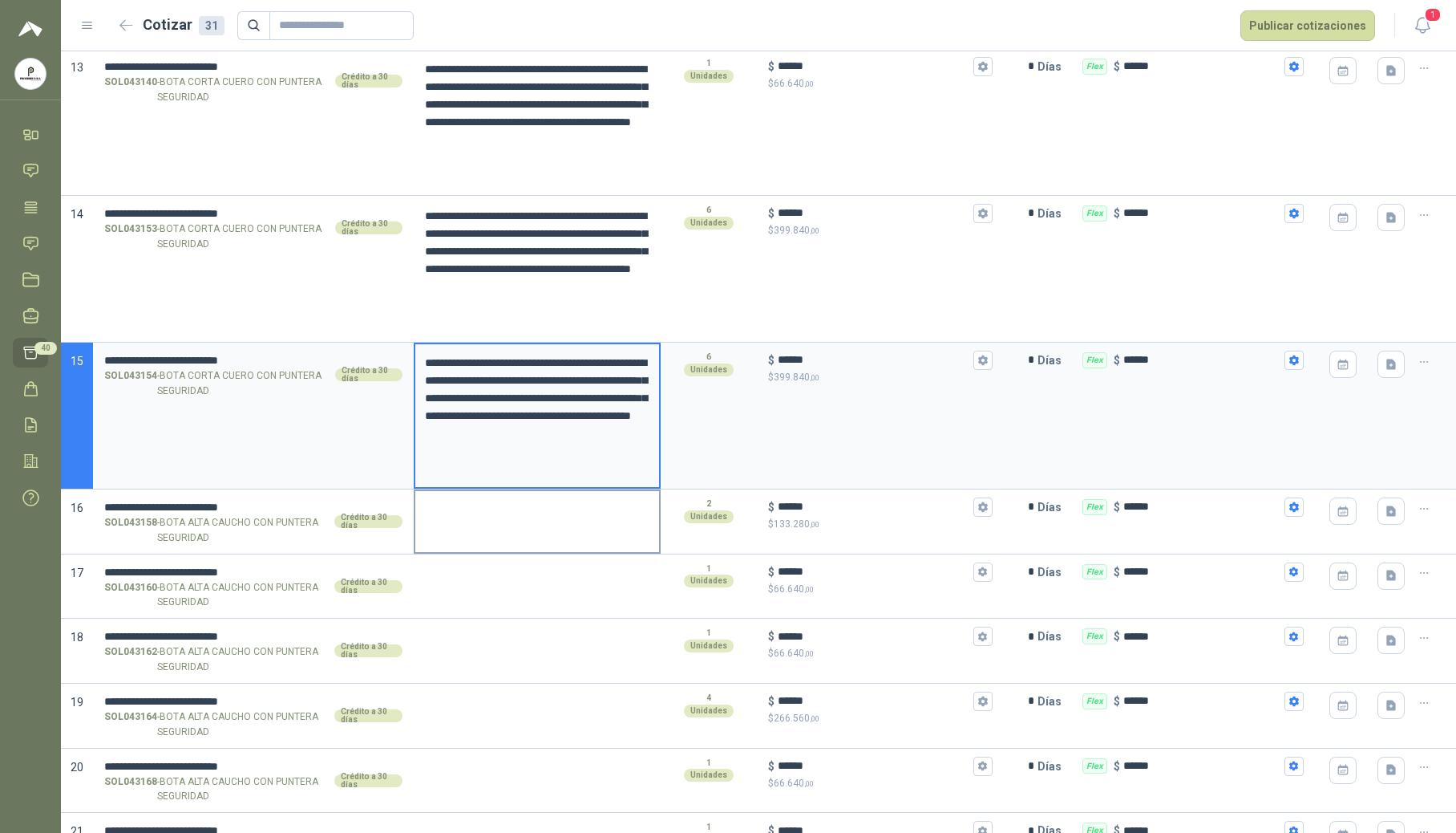
click at [470, 528] on textarea at bounding box center [537, 510] width 244 height 37
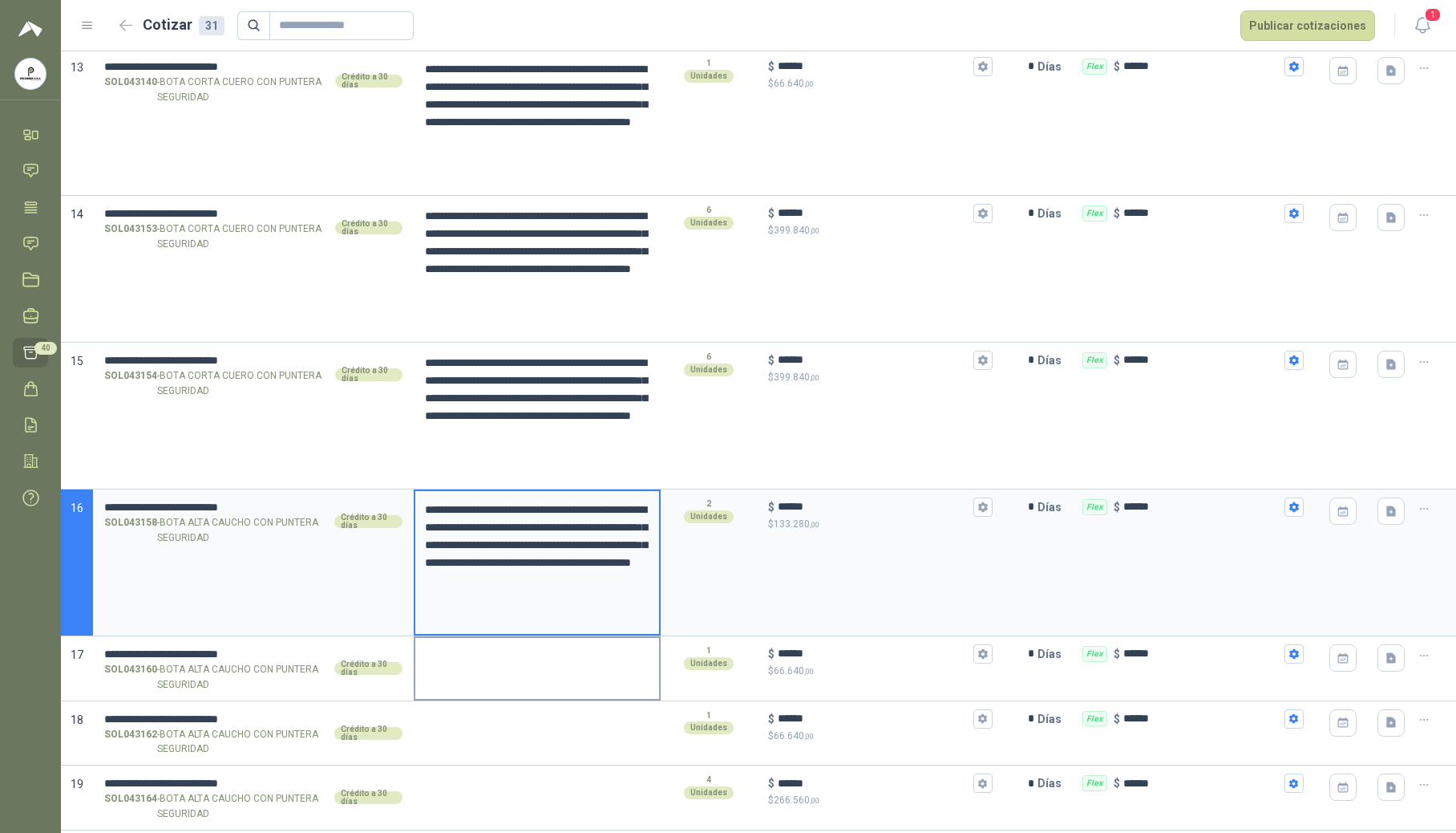
click at [483, 675] on textarea at bounding box center [537, 656] width 244 height 37
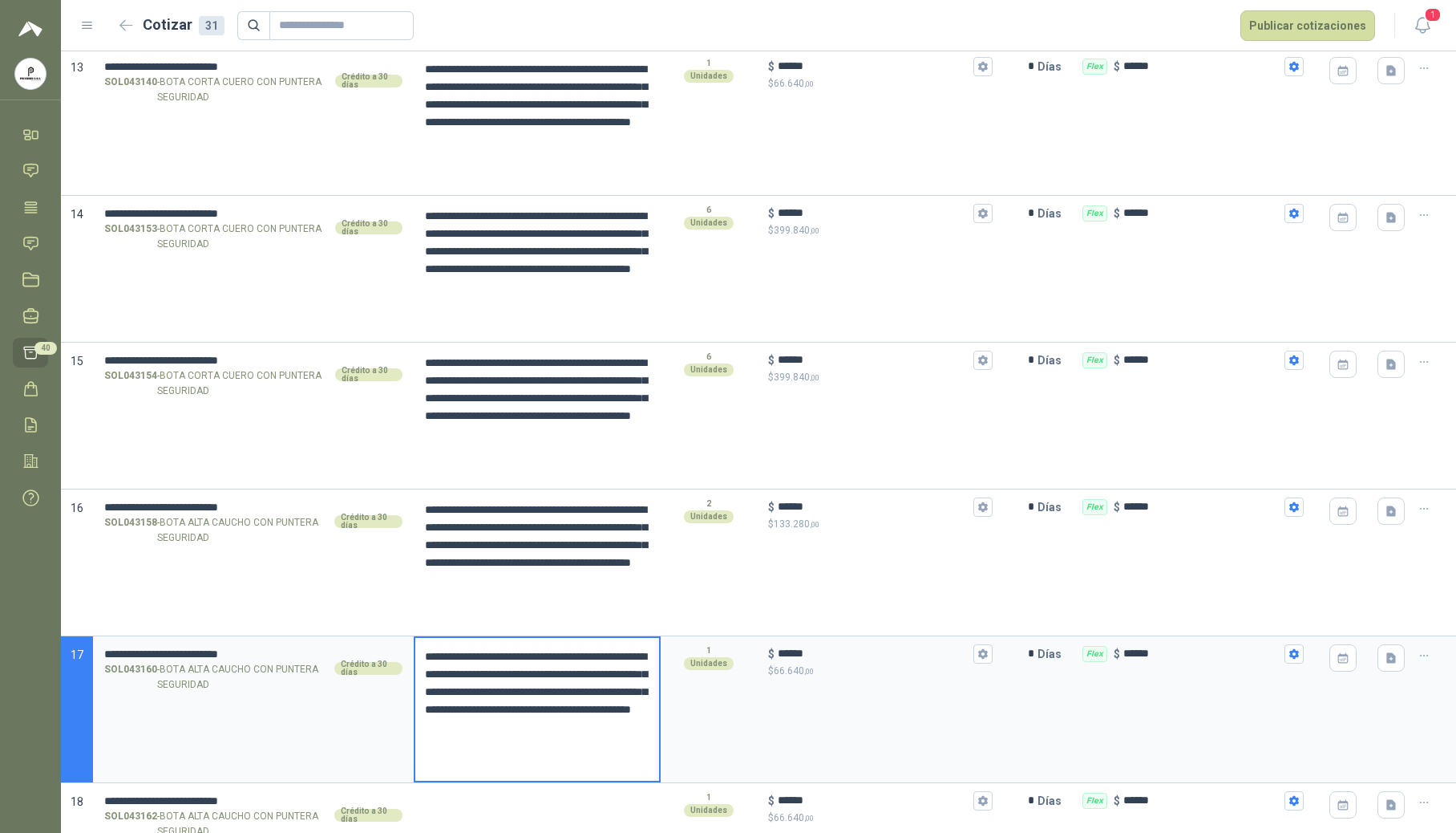
scroll to position [2459, 0]
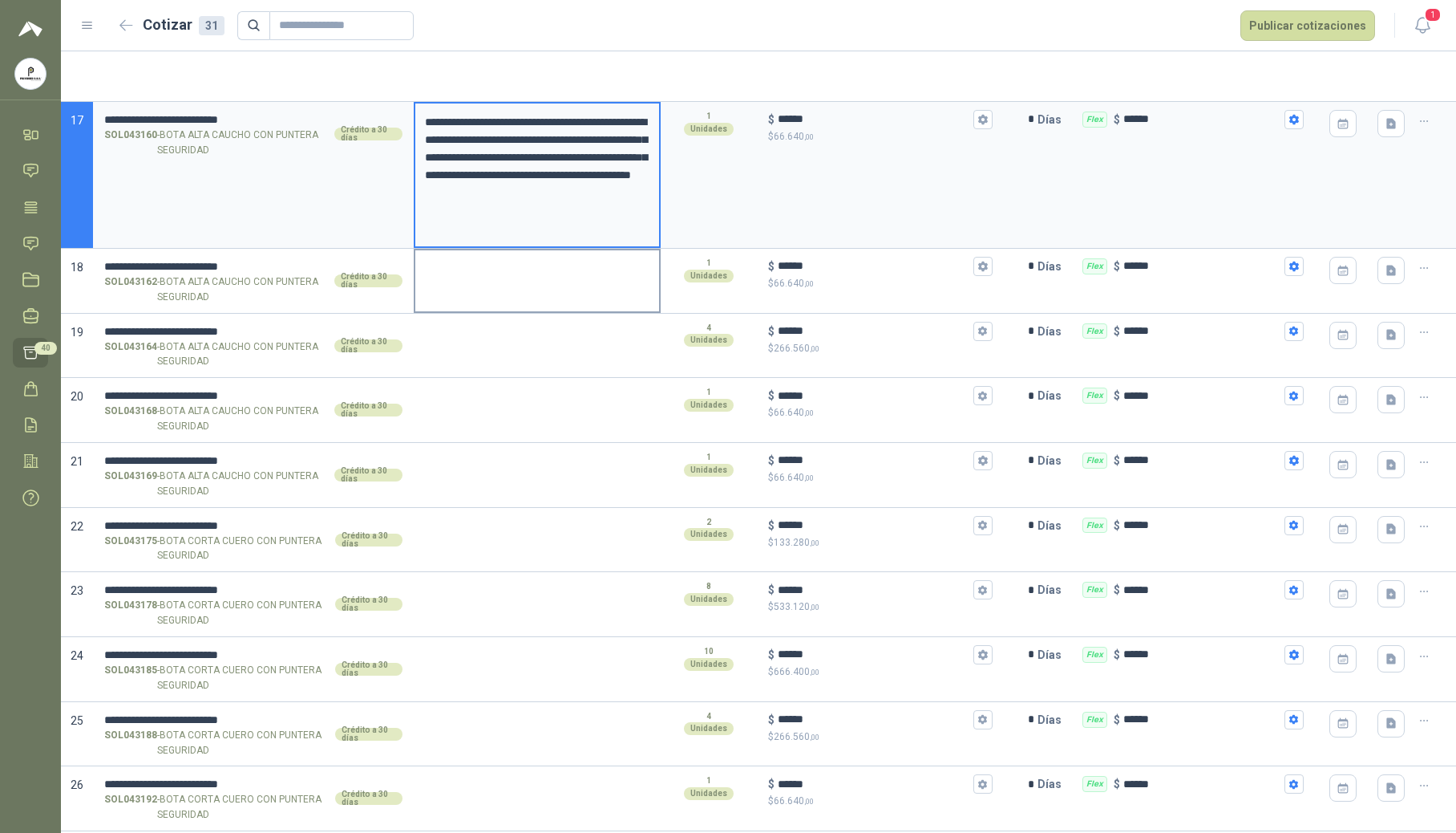
click at [508, 292] on div at bounding box center [537, 281] width 247 height 65
click at [486, 285] on textarea at bounding box center [537, 269] width 244 height 37
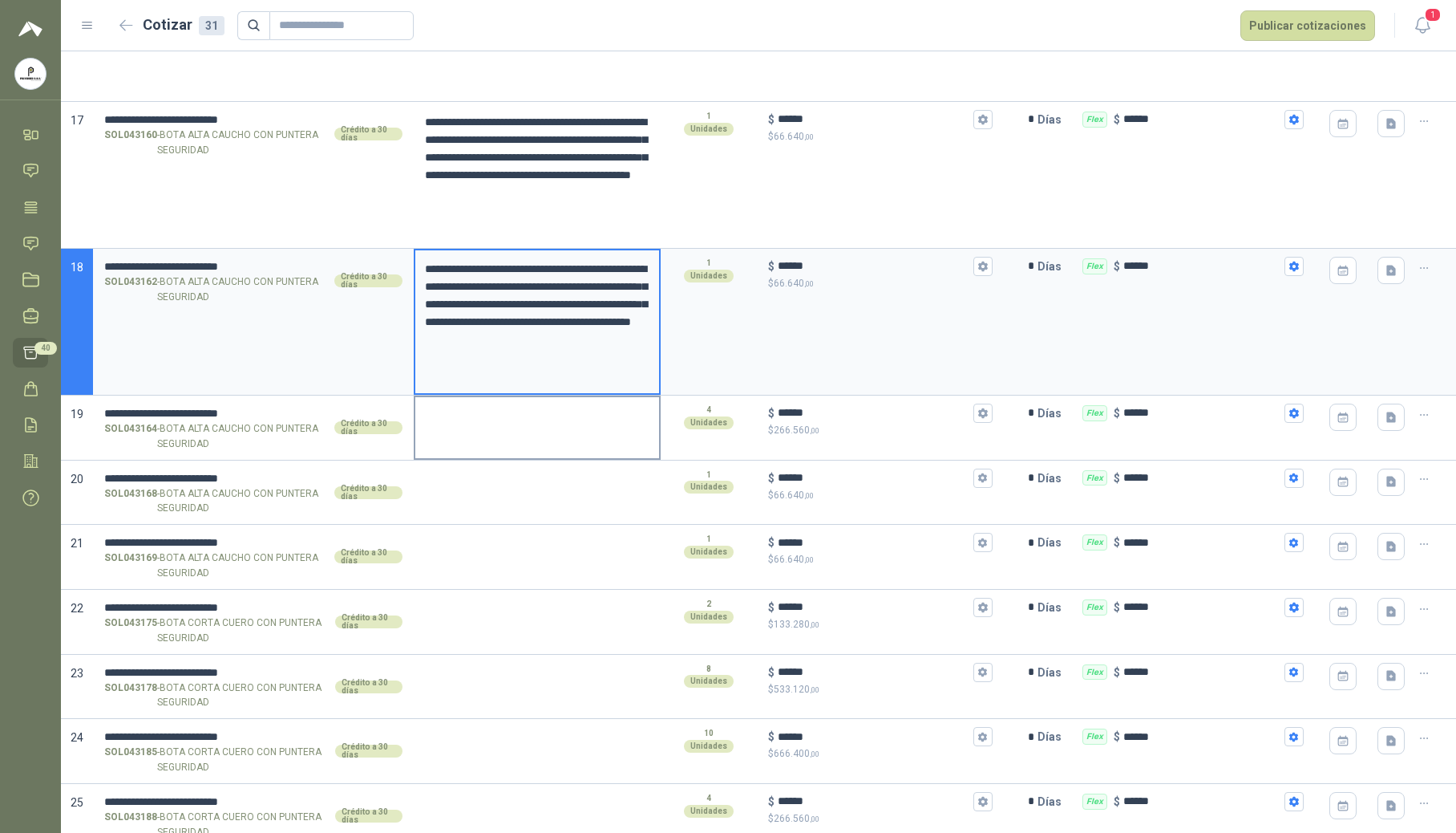
click at [457, 434] on textarea at bounding box center [537, 416] width 244 height 37
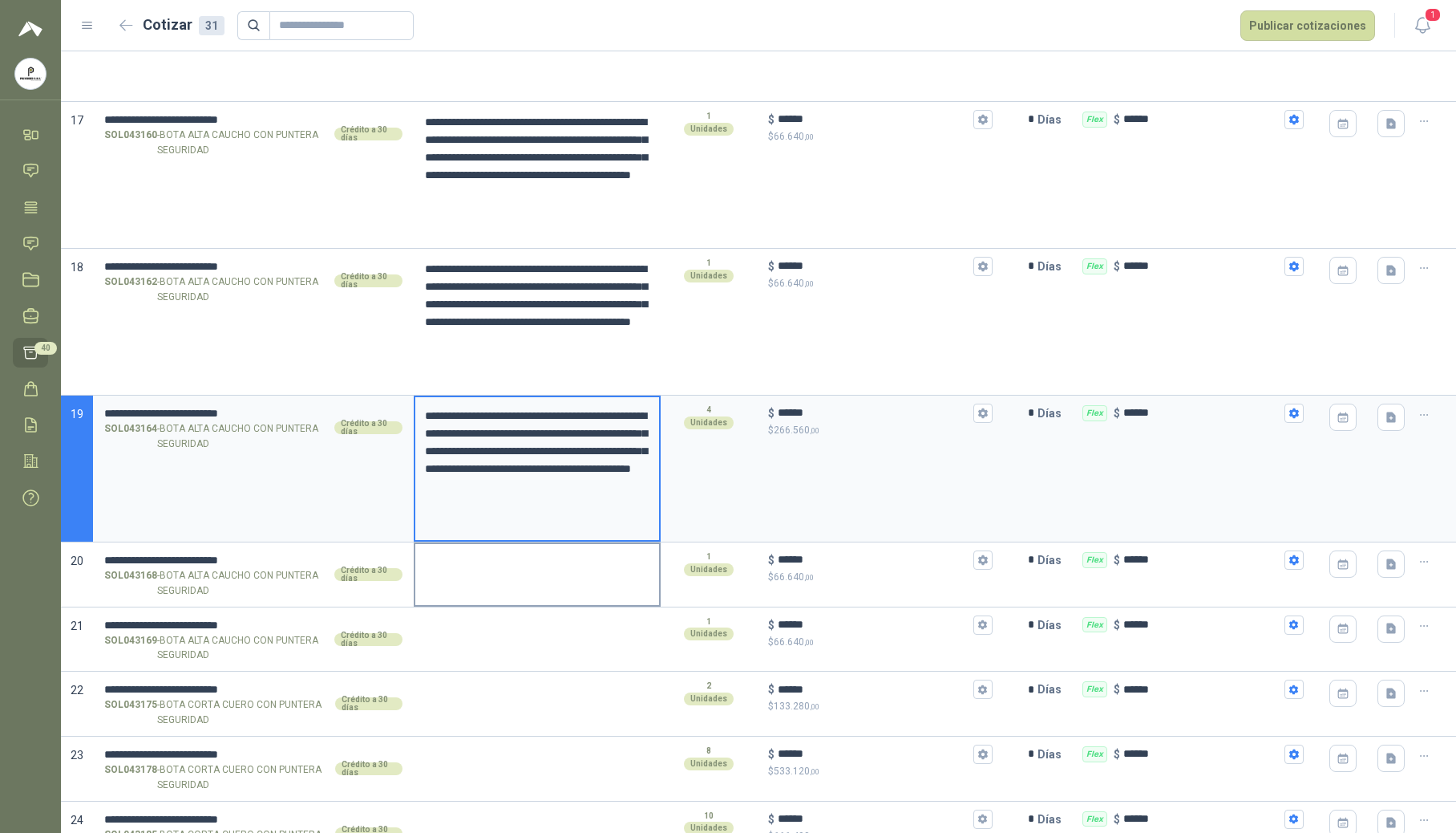
click at [469, 576] on textarea at bounding box center [537, 562] width 244 height 37
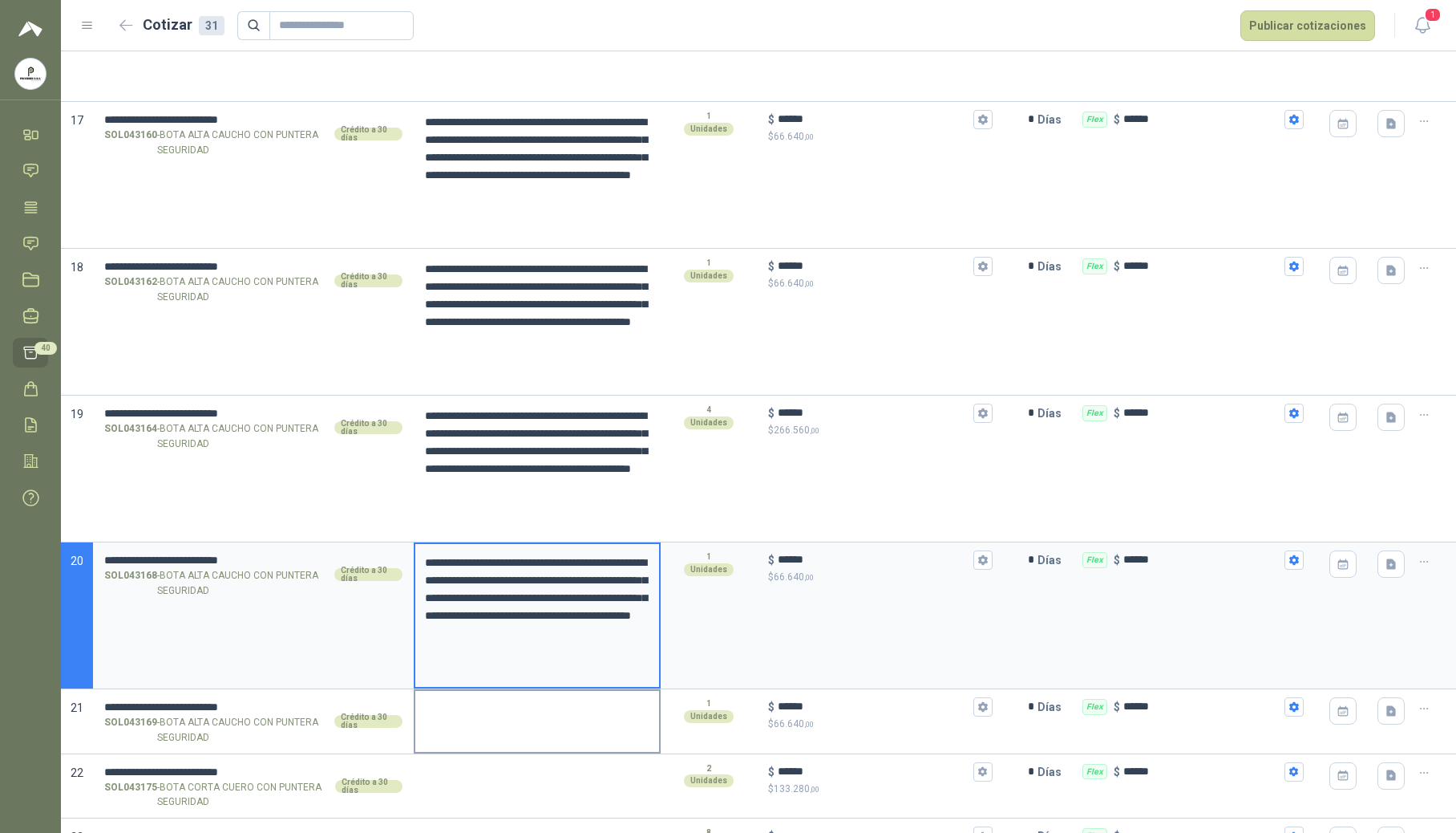
click at [470, 714] on textarea at bounding box center [537, 709] width 244 height 37
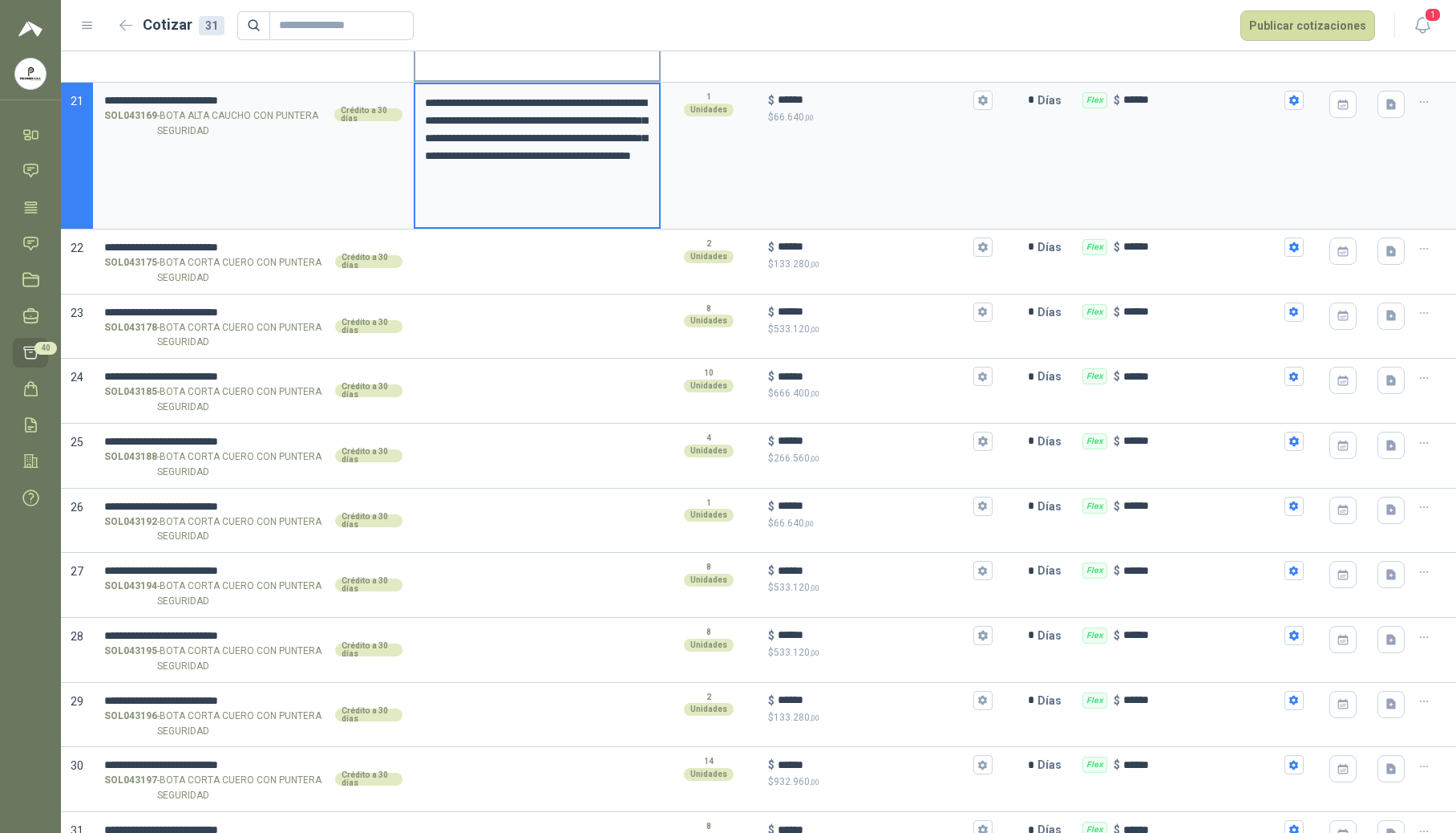
scroll to position [3102, 0]
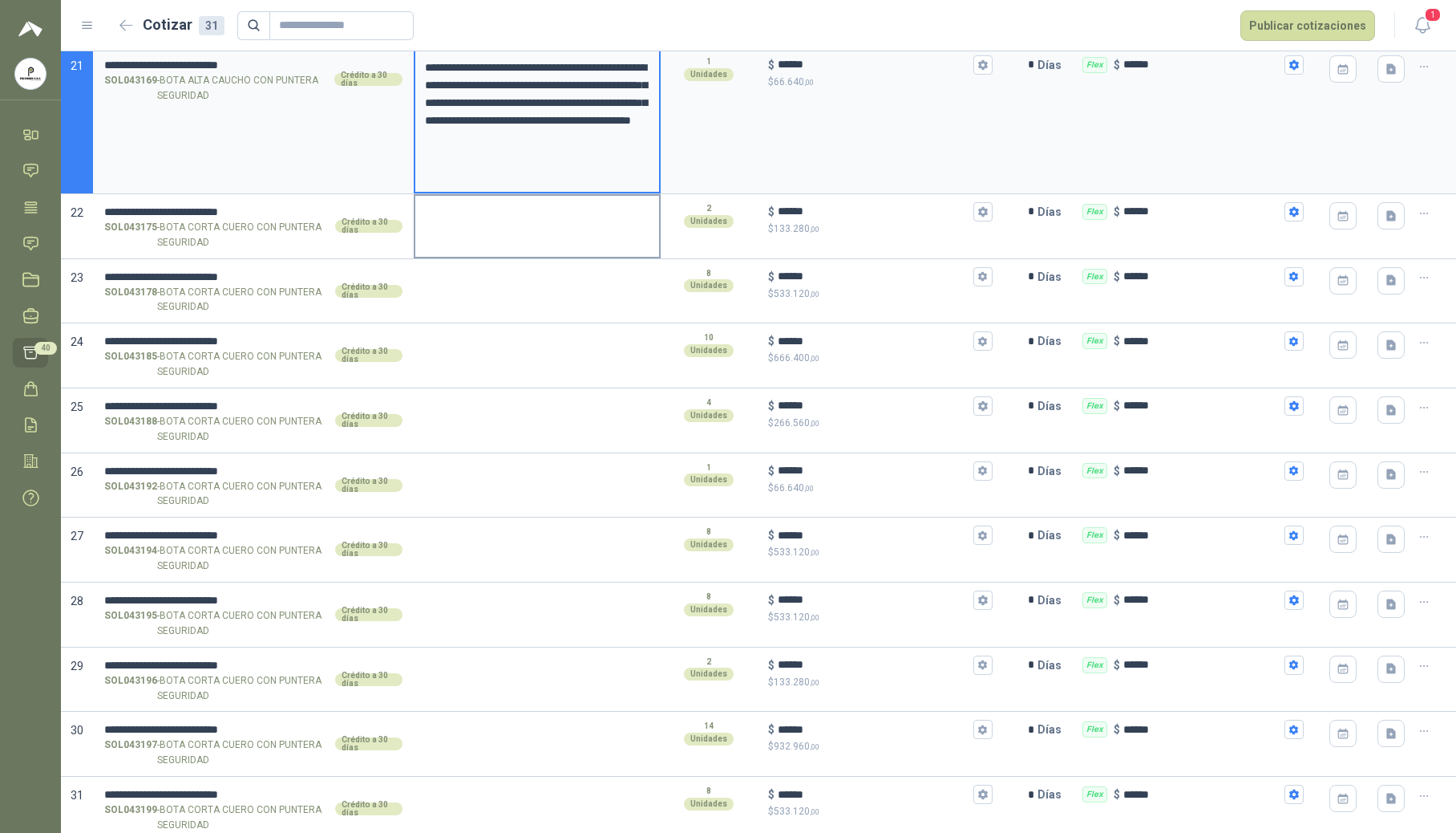
click at [506, 233] on textarea at bounding box center [537, 214] width 244 height 37
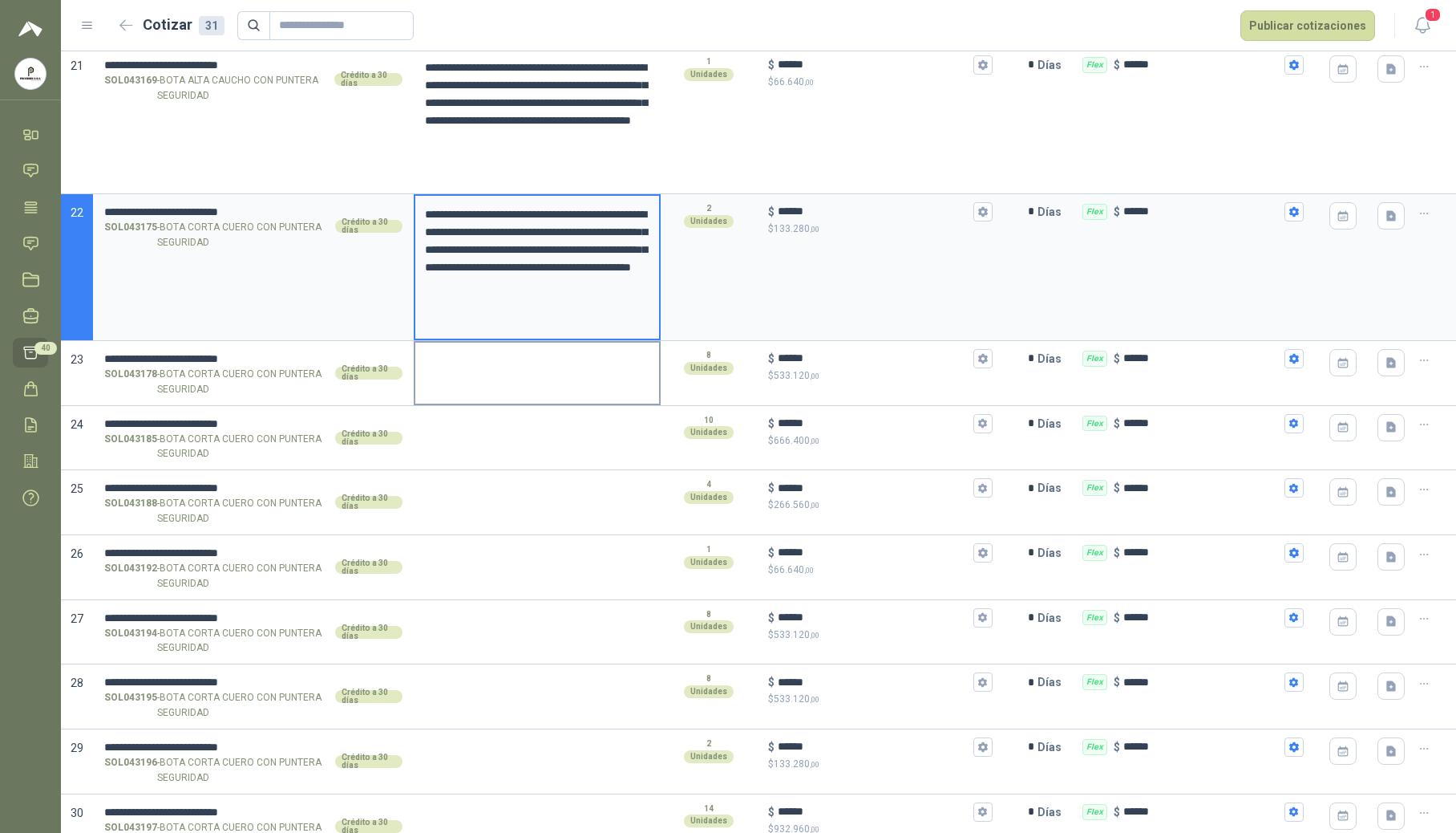
click at [483, 380] on textarea at bounding box center [537, 361] width 244 height 37
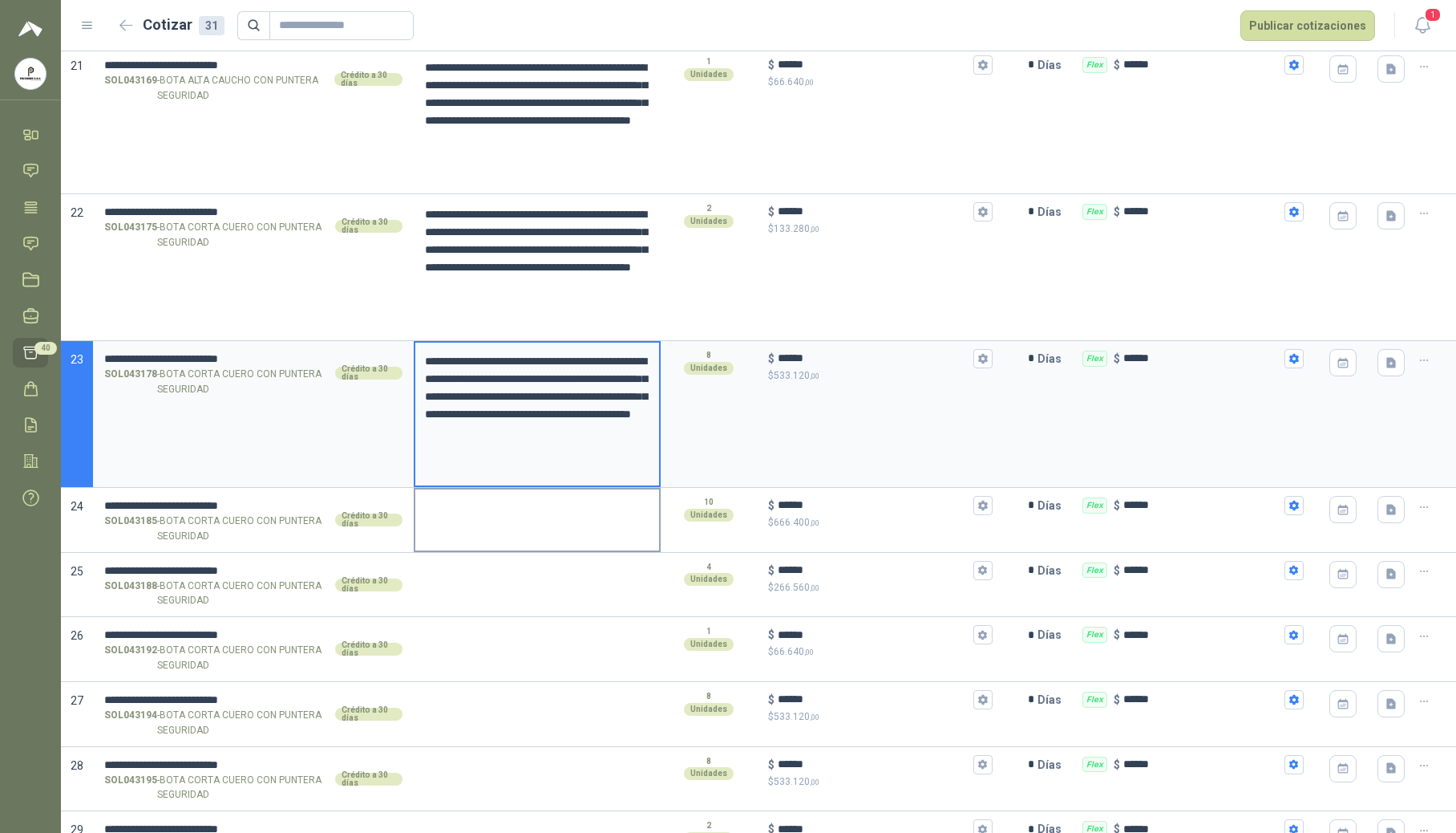
click at [478, 534] on div at bounding box center [537, 520] width 247 height 65
click at [485, 526] on textarea at bounding box center [537, 508] width 244 height 37
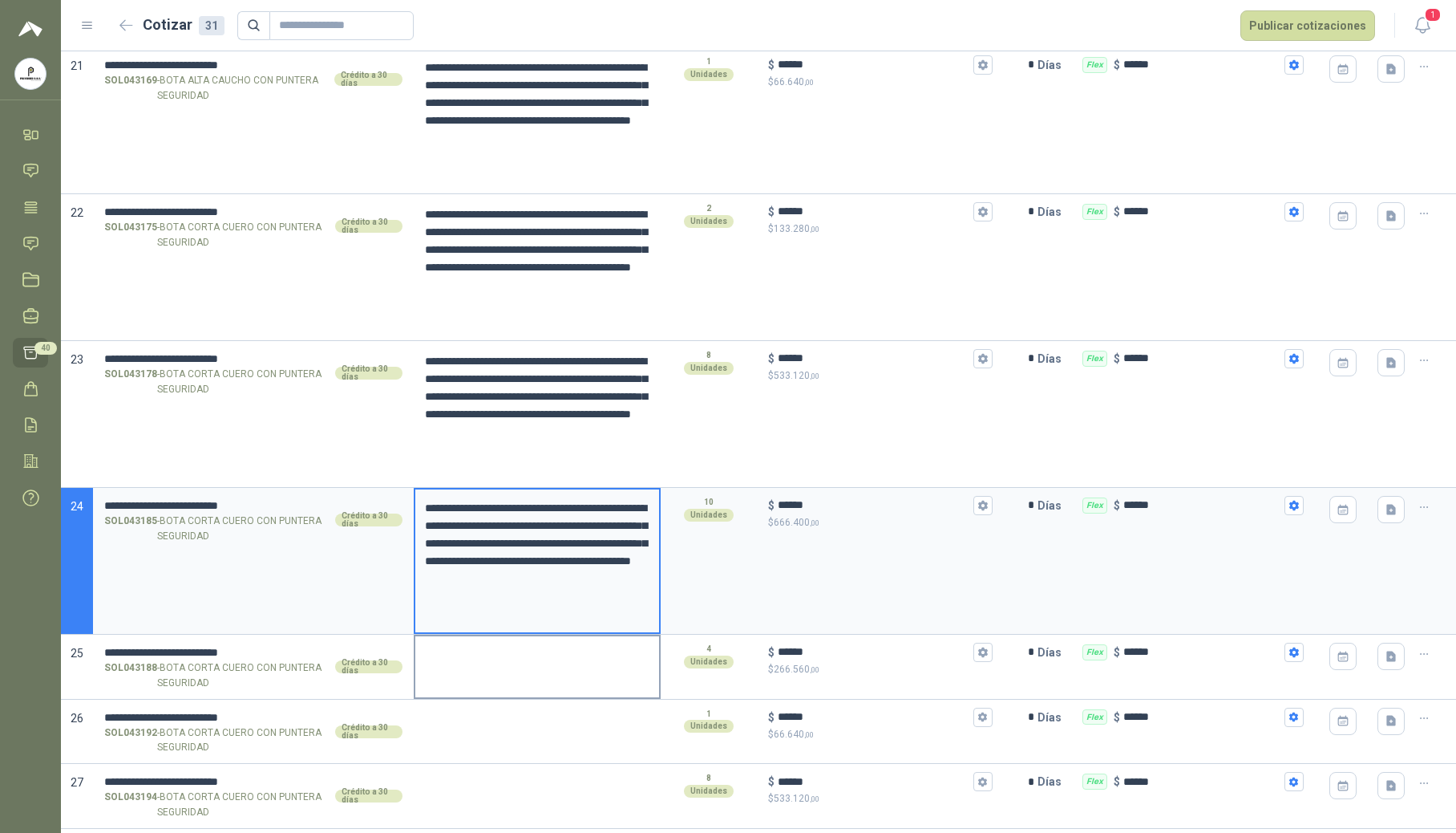
click at [475, 662] on textarea at bounding box center [537, 654] width 244 height 37
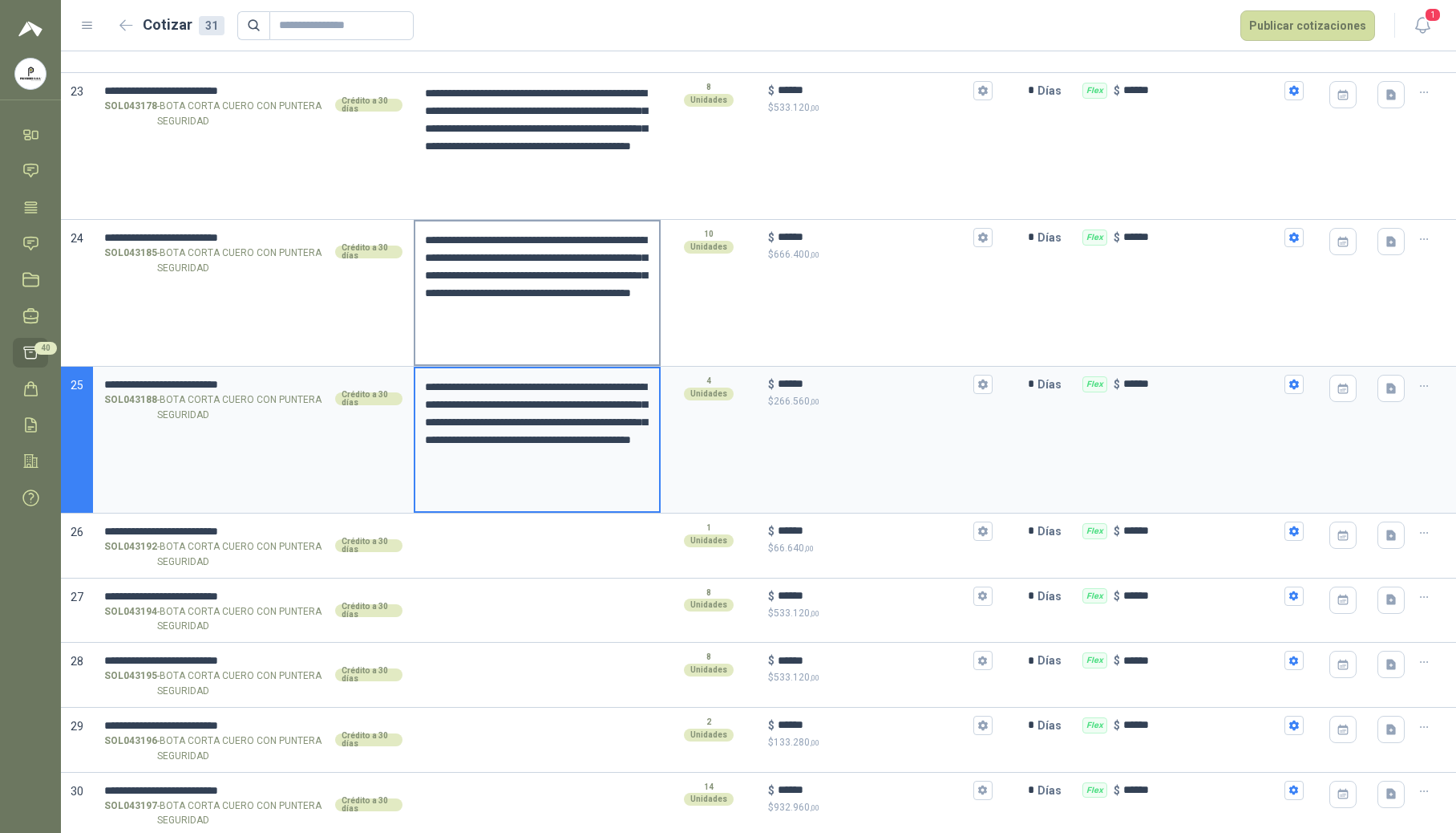
scroll to position [3447, 0]
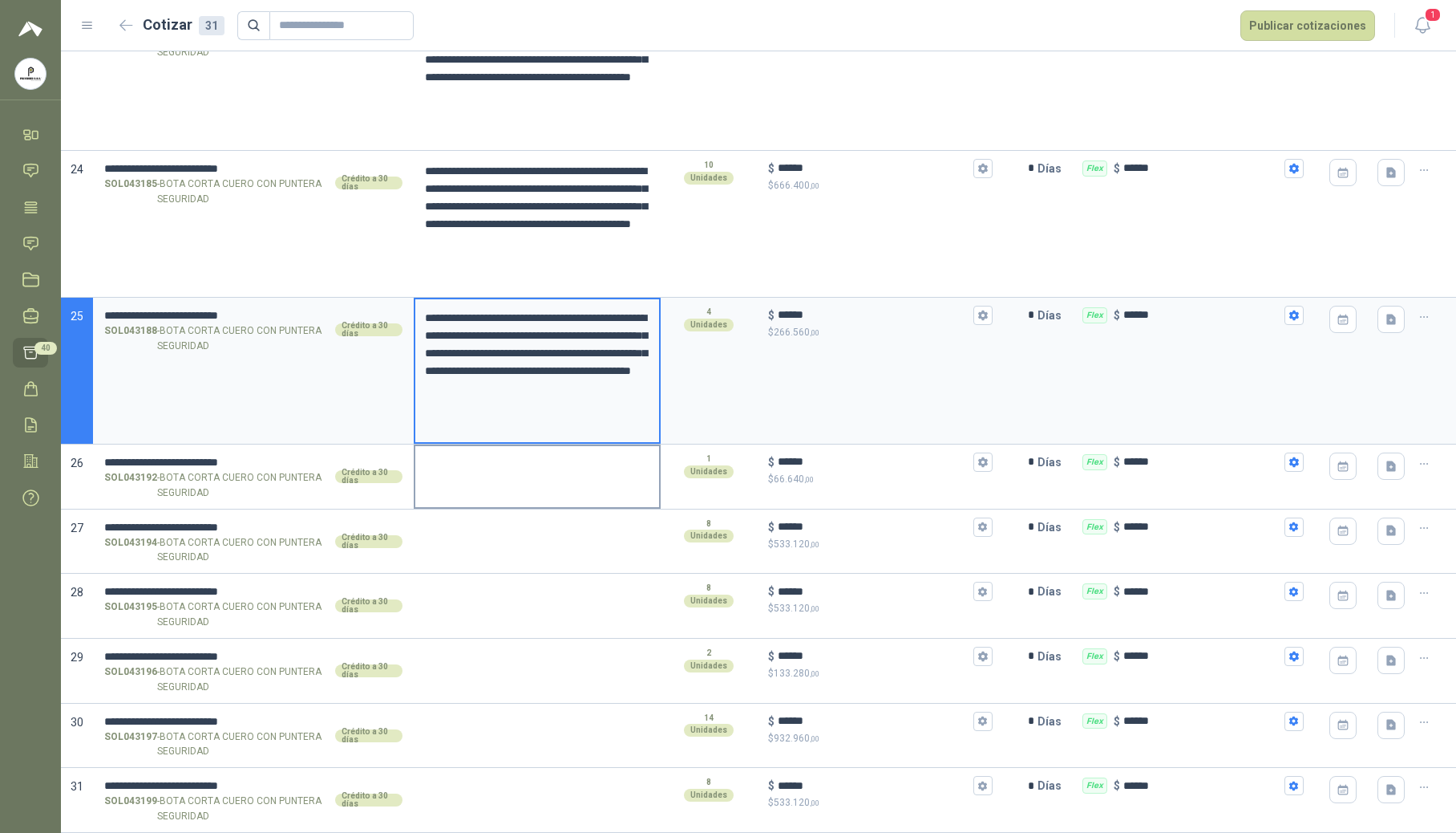
click at [481, 488] on div at bounding box center [537, 477] width 247 height 65
click at [481, 480] on textarea at bounding box center [537, 465] width 244 height 37
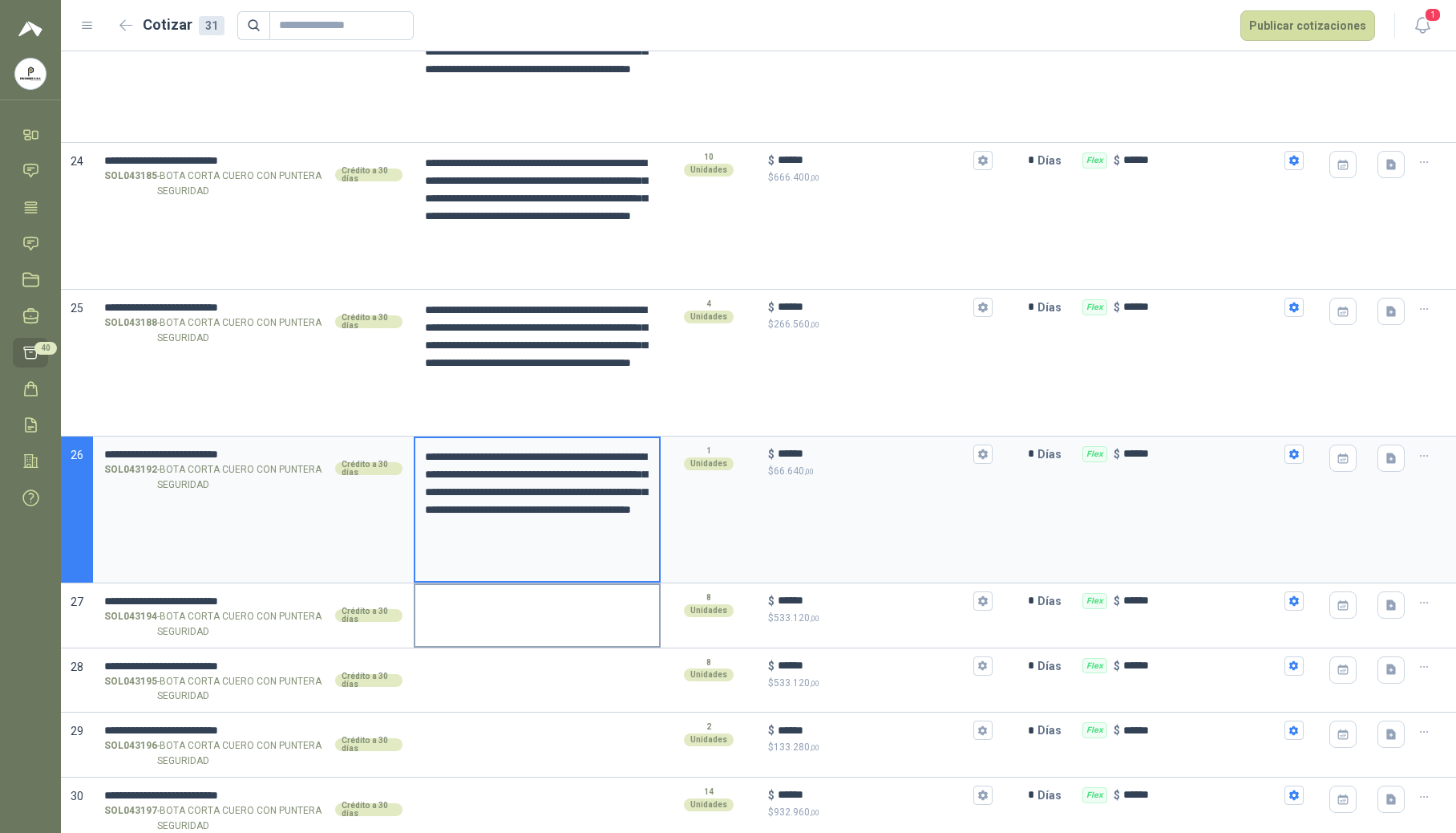
click at [476, 630] on div at bounding box center [537, 616] width 247 height 65
click at [480, 616] on textarea at bounding box center [537, 604] width 244 height 37
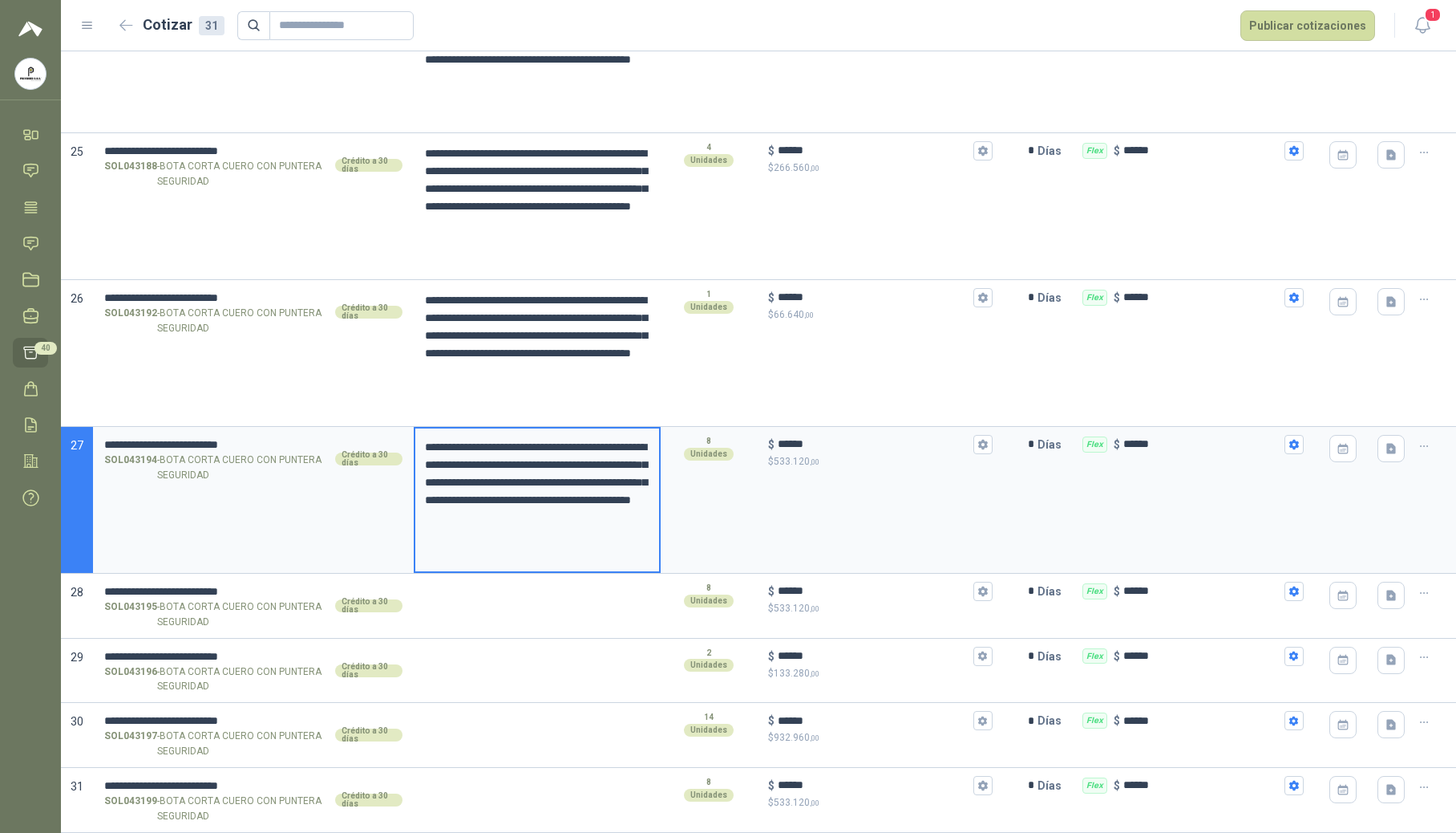
scroll to position [3611, 0]
click at [463, 612] on div at bounding box center [537, 606] width 247 height 65
click at [470, 601] on textarea at bounding box center [537, 594] width 244 height 37
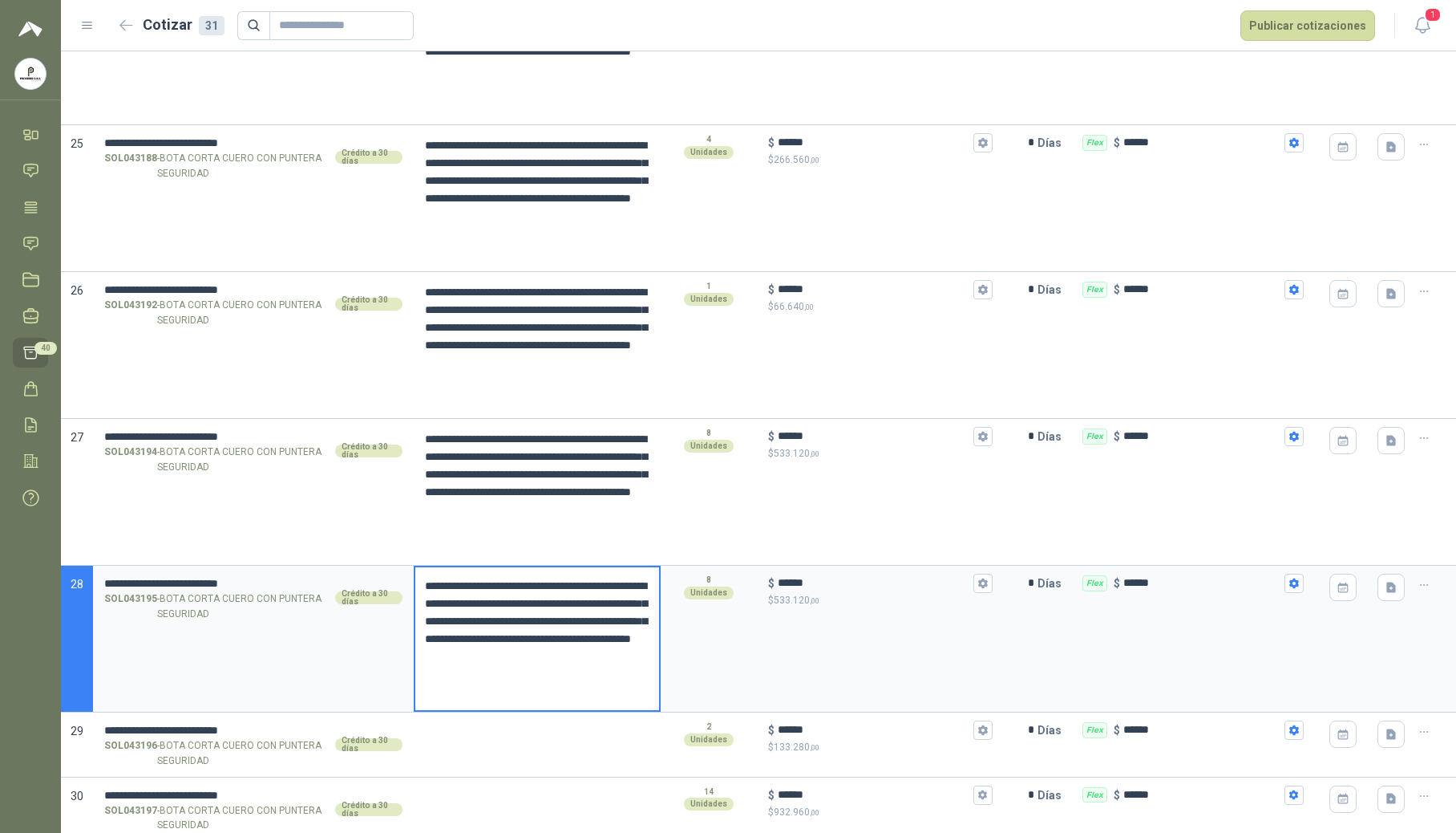
scroll to position [3692, 0]
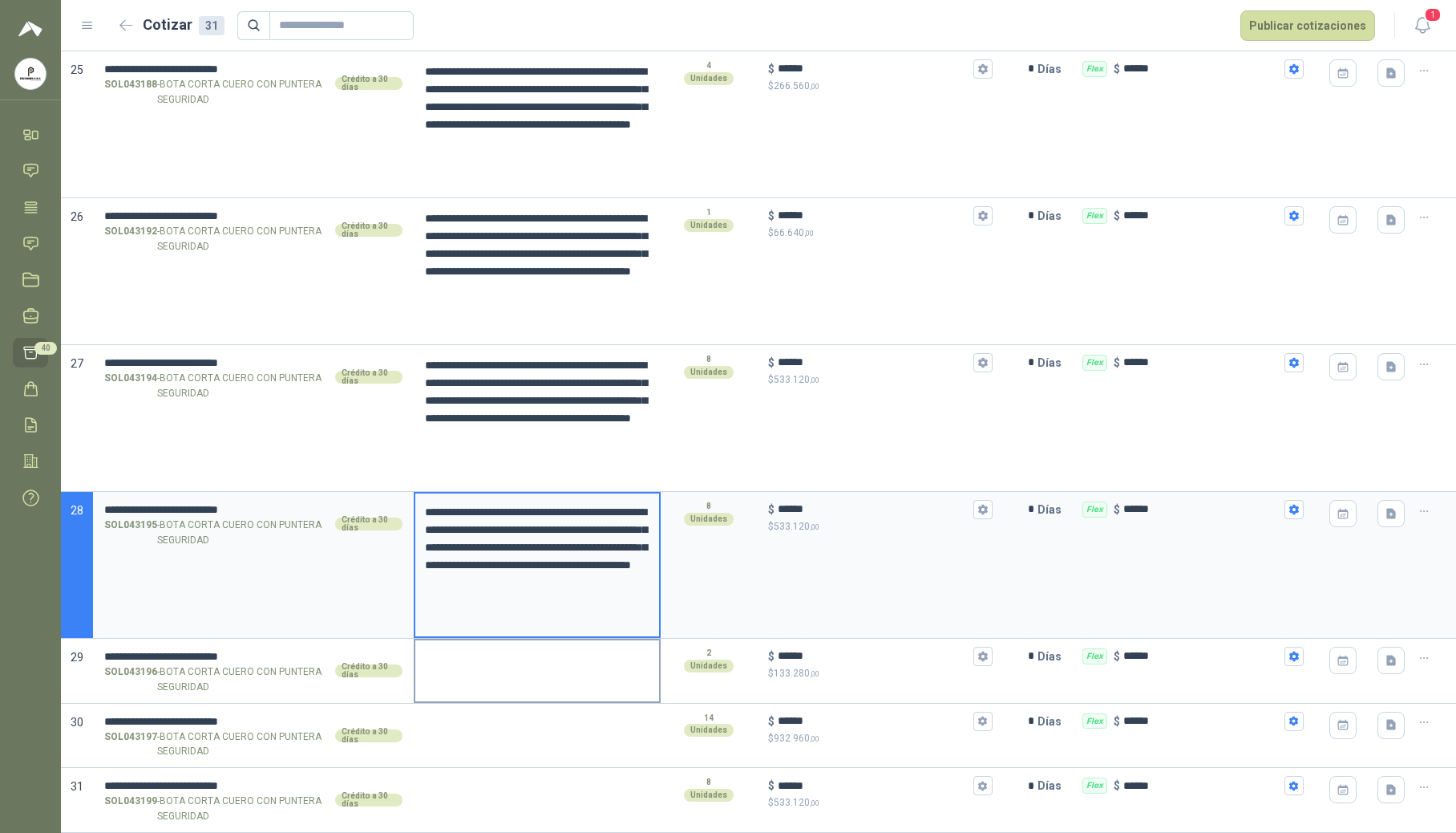
click at [454, 675] on textarea at bounding box center [537, 658] width 244 height 37
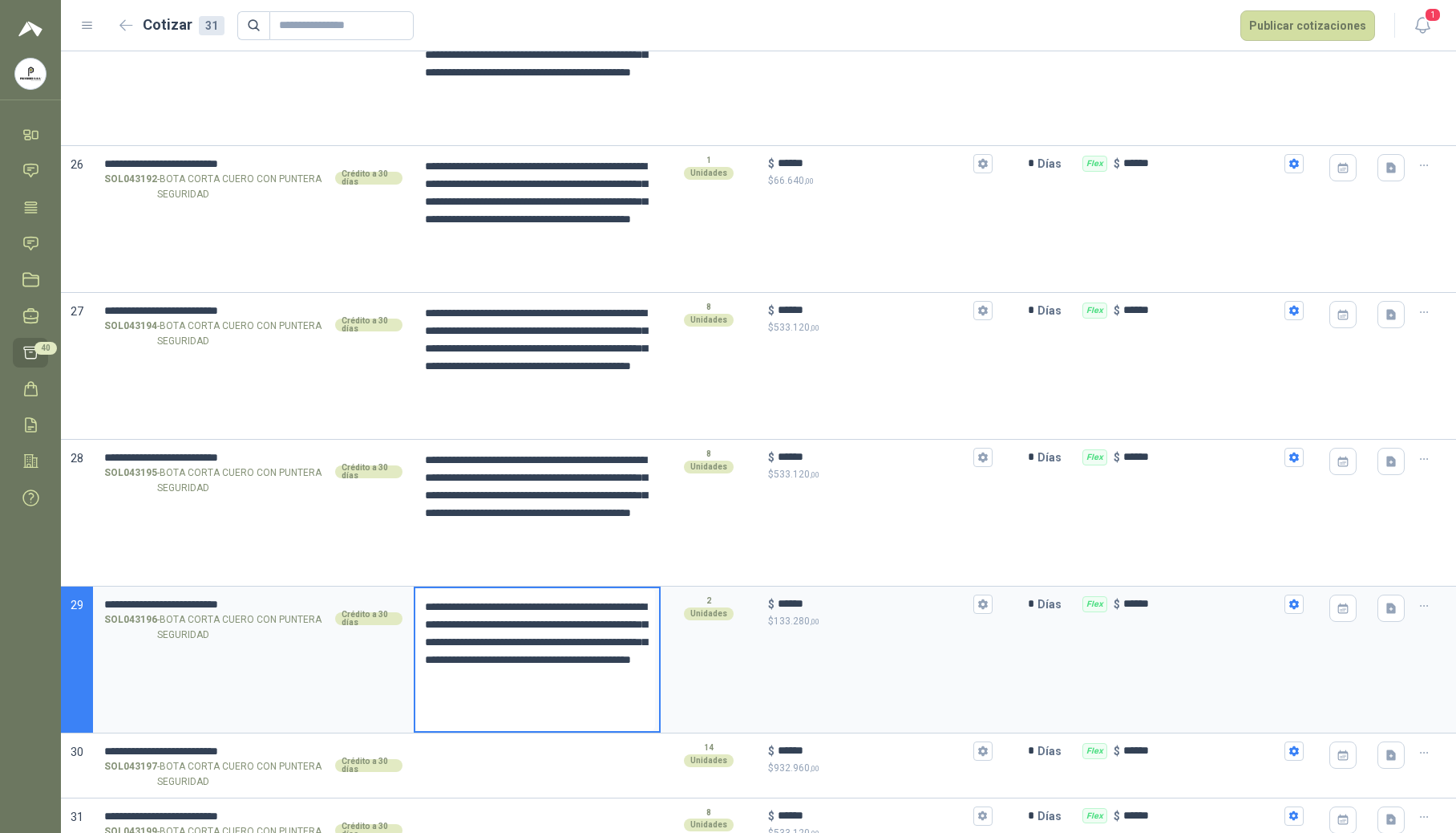
scroll to position [3775, 0]
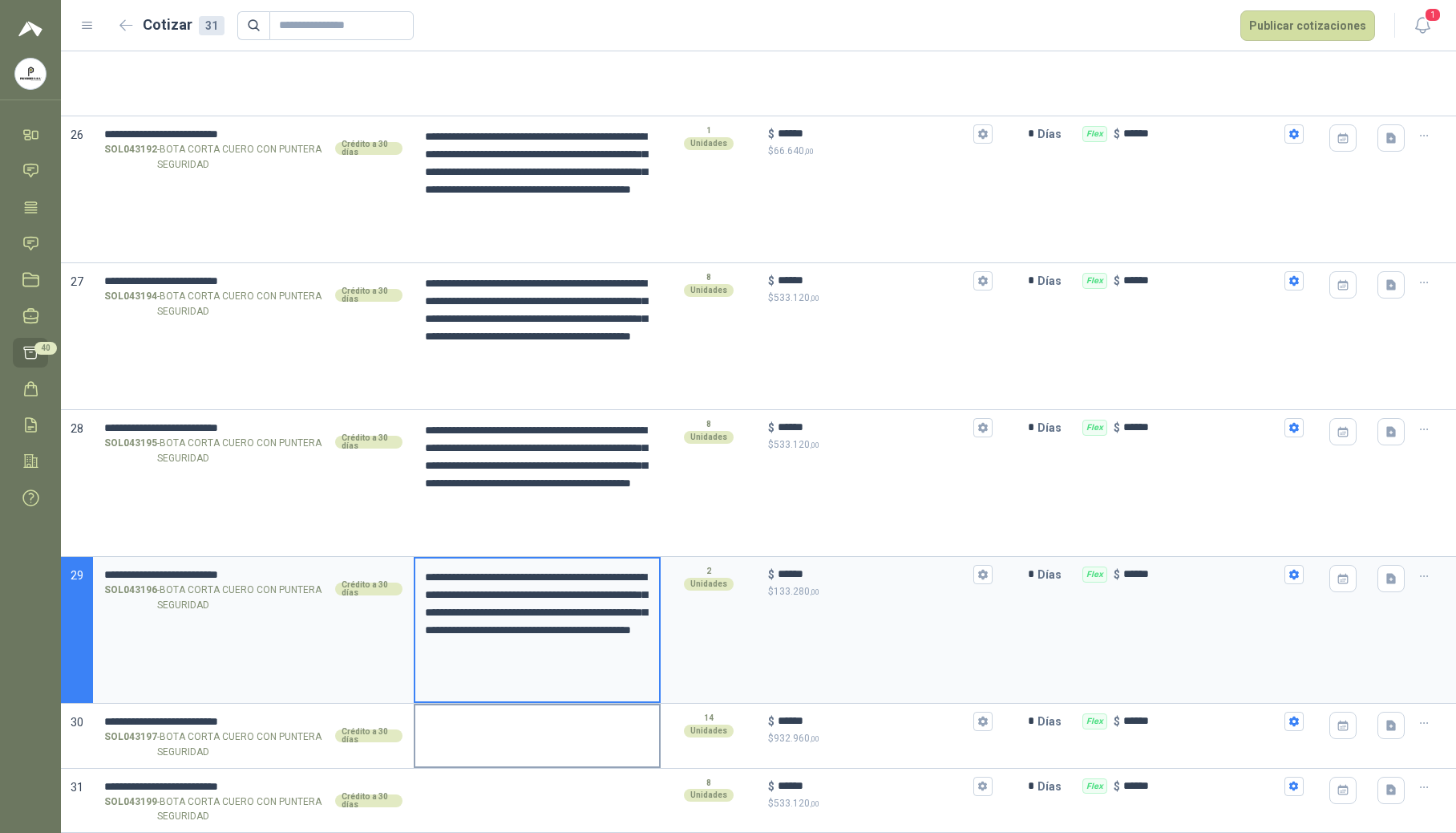
click at [446, 717] on textarea at bounding box center [537, 724] width 244 height 37
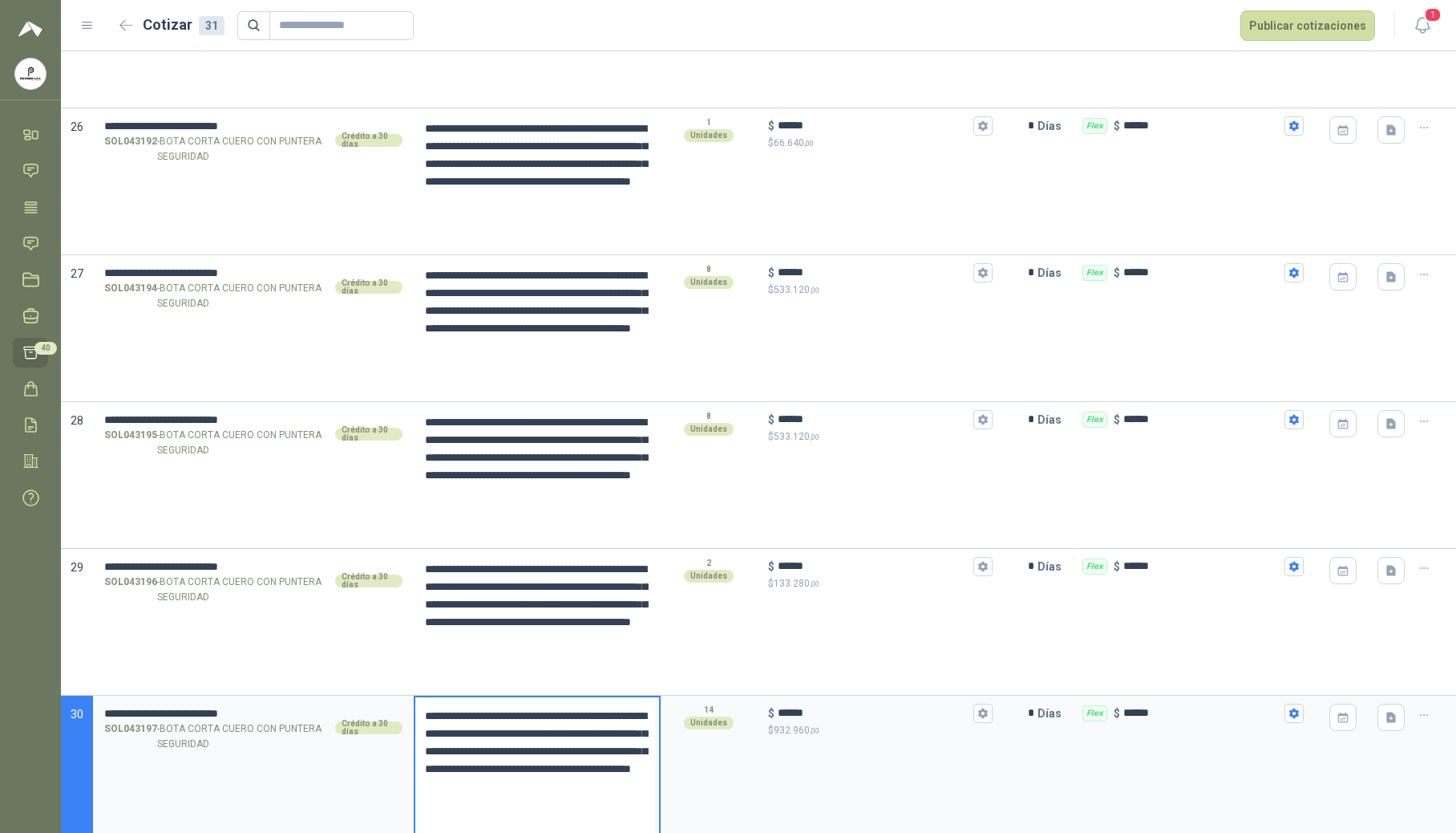
scroll to position [3857, 0]
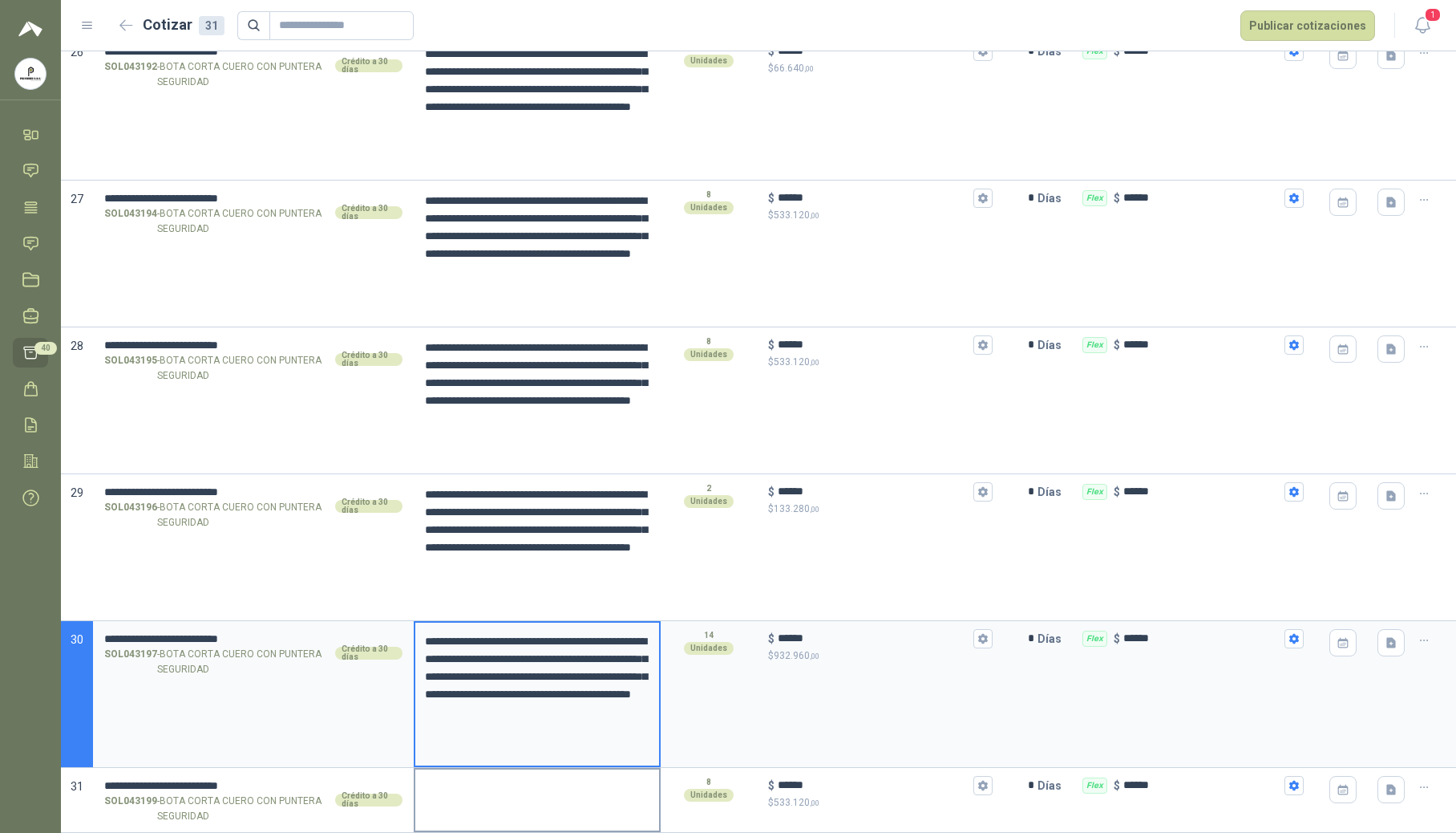
click at [462, 797] on textarea at bounding box center [537, 788] width 244 height 37
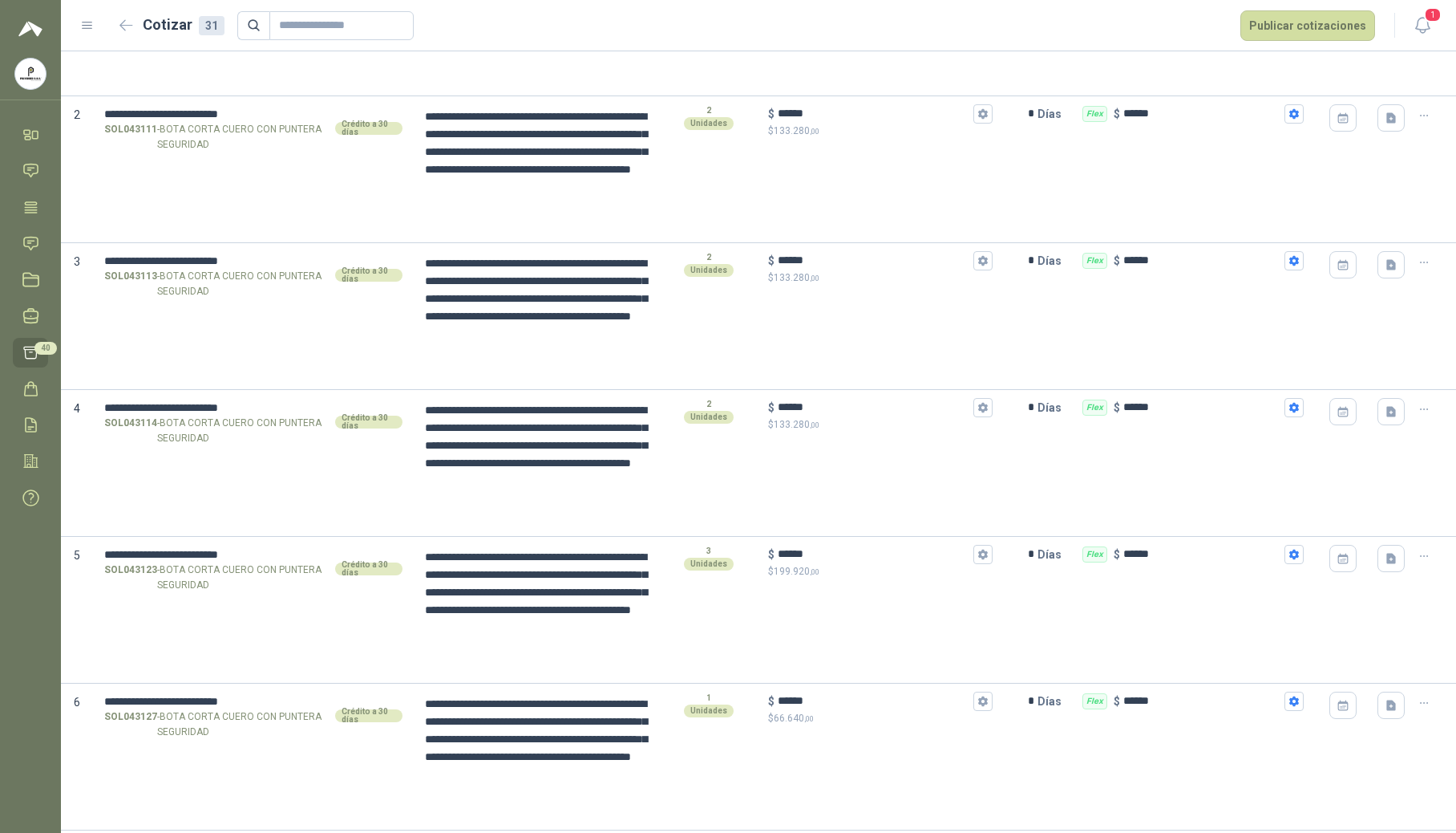
scroll to position [0, 0]
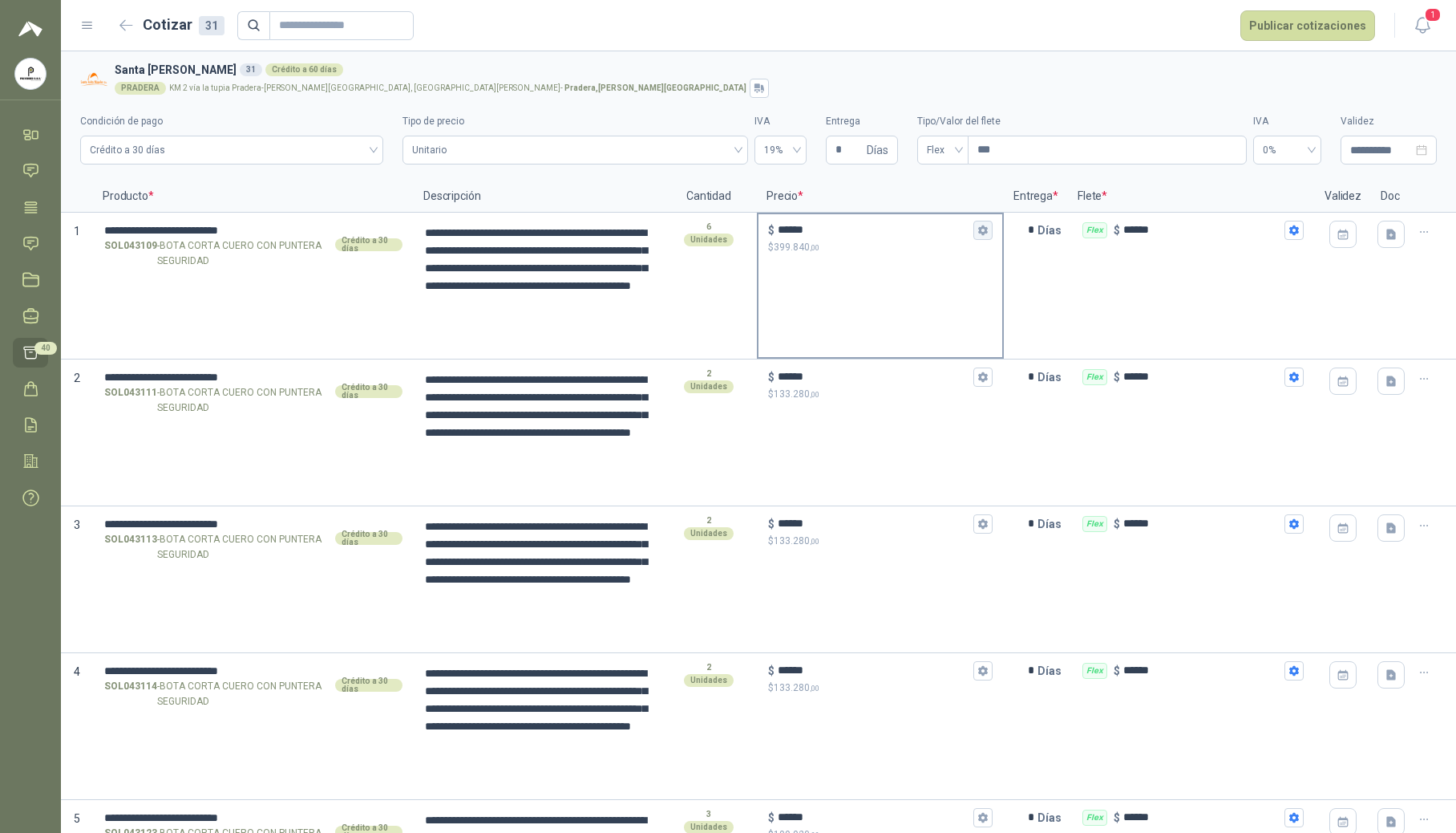
click at [978, 232] on icon "button" at bounding box center [982, 230] width 9 height 10
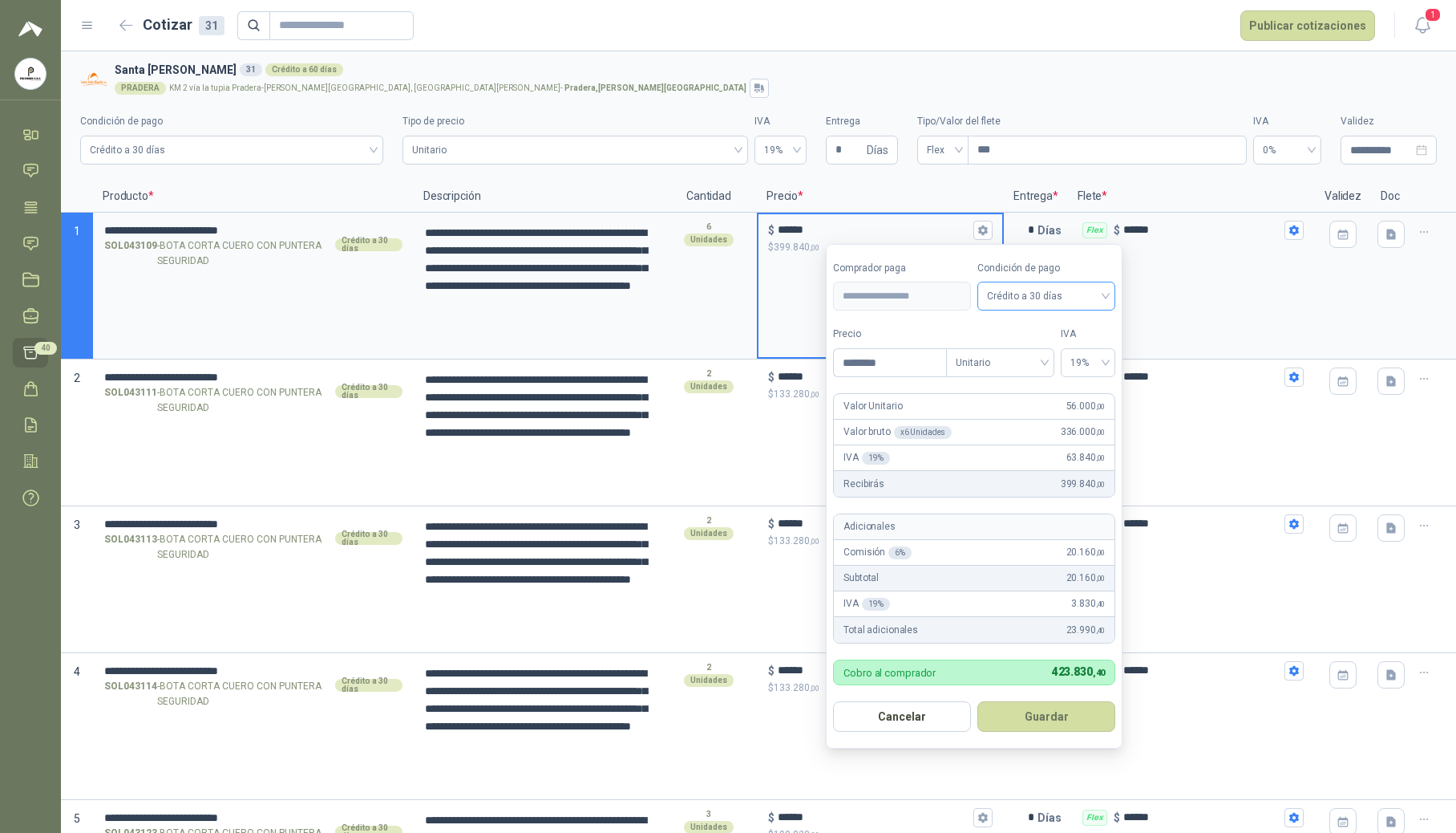
click at [1101, 292] on span "Crédito a 30 días" at bounding box center [1046, 297] width 119 height 24
click at [1080, 363] on div "Crédito a 30 días" at bounding box center [1046, 356] width 112 height 18
click at [1040, 723] on button "Guardar" at bounding box center [1046, 717] width 138 height 31
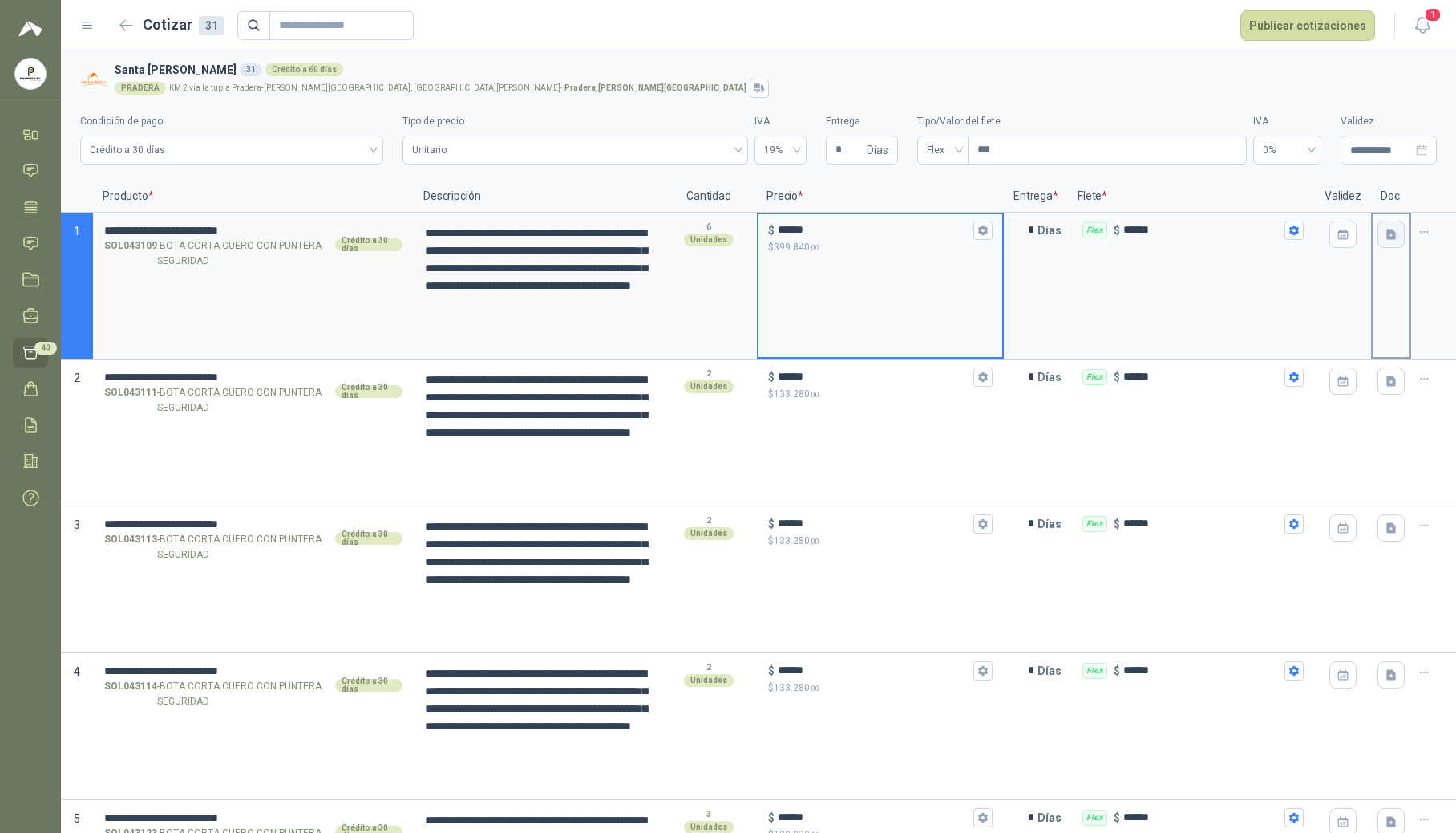
click at [1384, 245] on button "button" at bounding box center [1391, 234] width 27 height 27
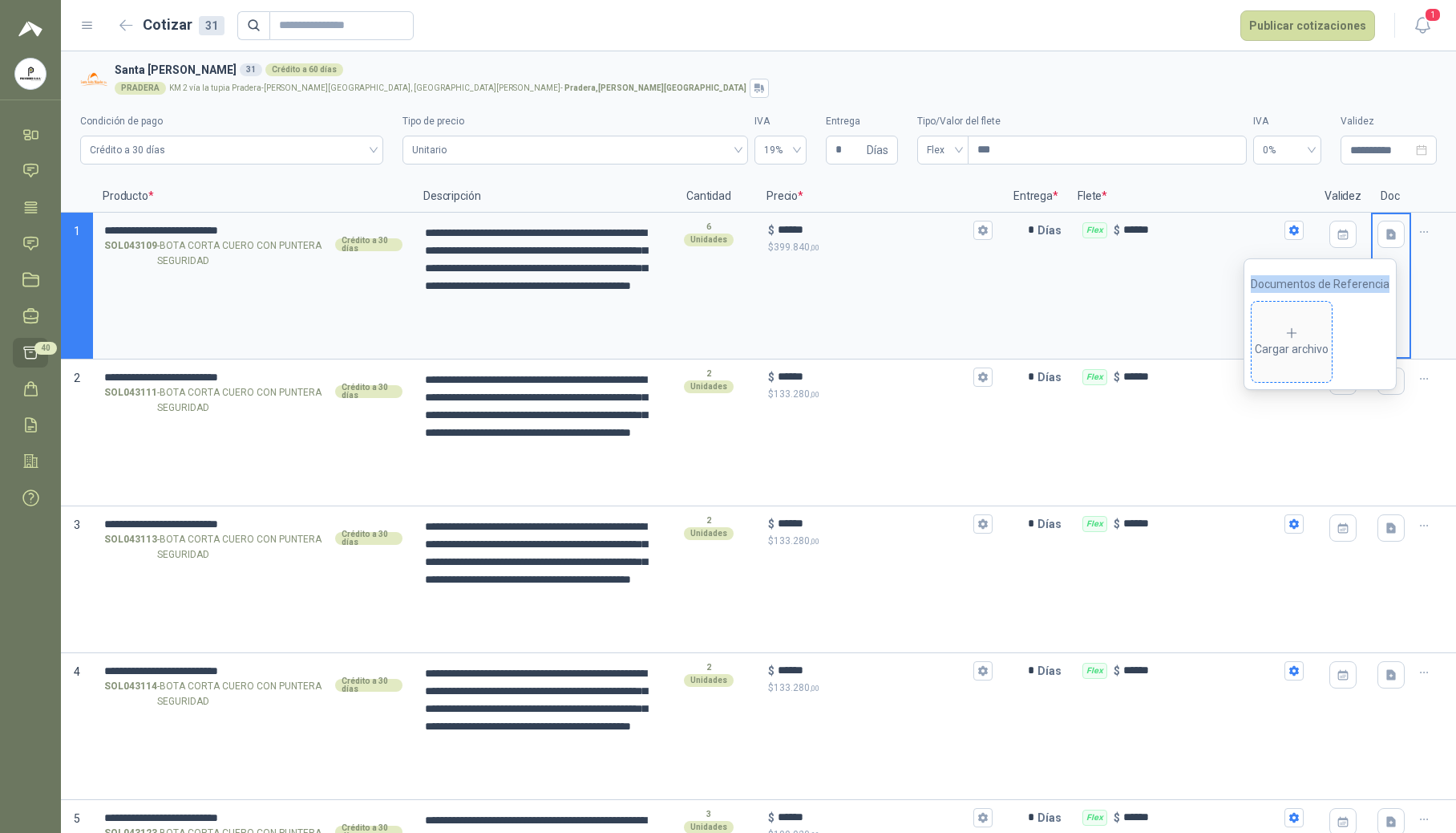
click at [1315, 332] on div "Cargar archivo" at bounding box center [1291, 342] width 73 height 32
click at [1381, 395] on button "button" at bounding box center [1391, 381] width 27 height 27
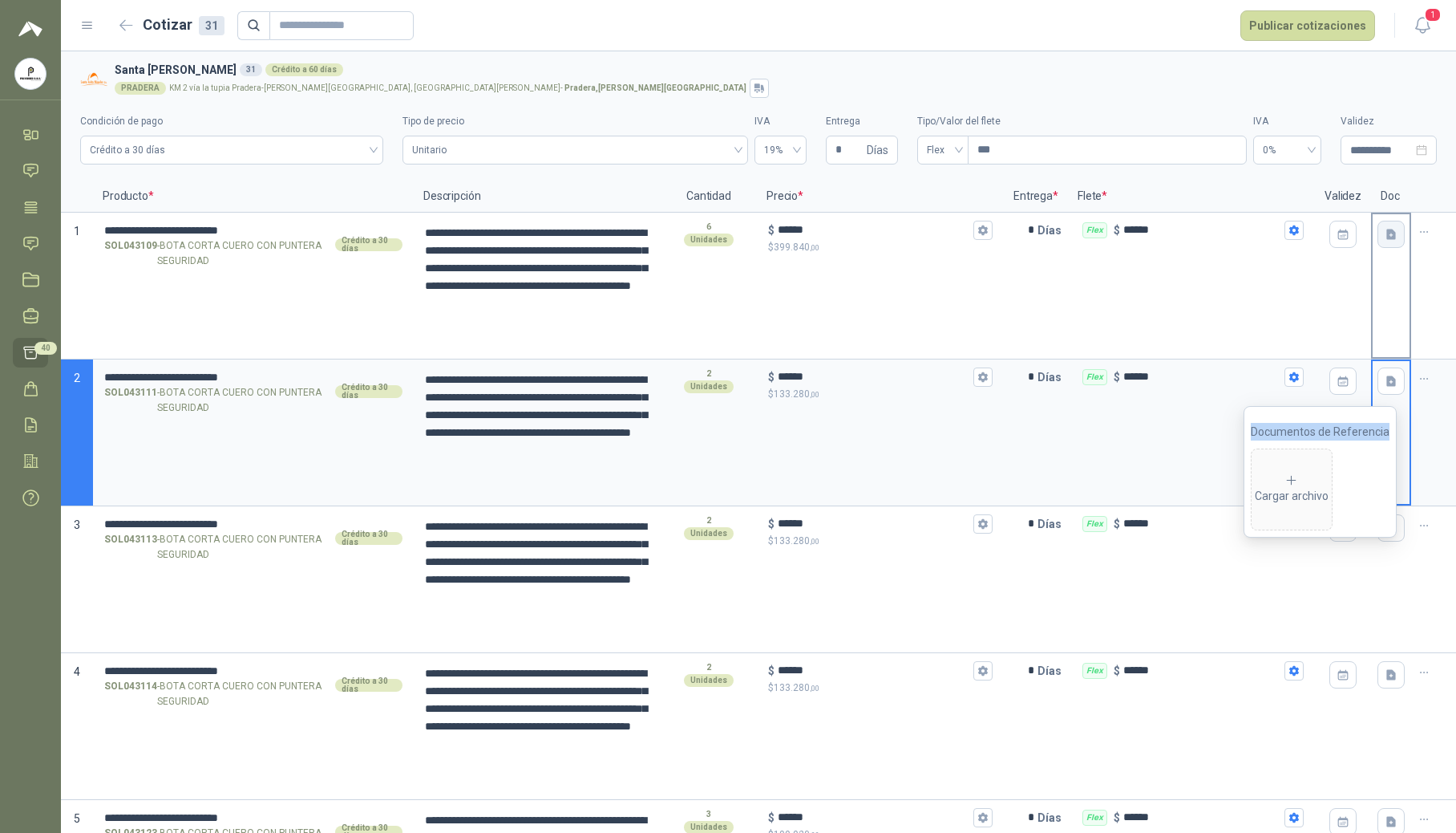
click at [1387, 233] on icon "button" at bounding box center [1391, 233] width 10 height 11
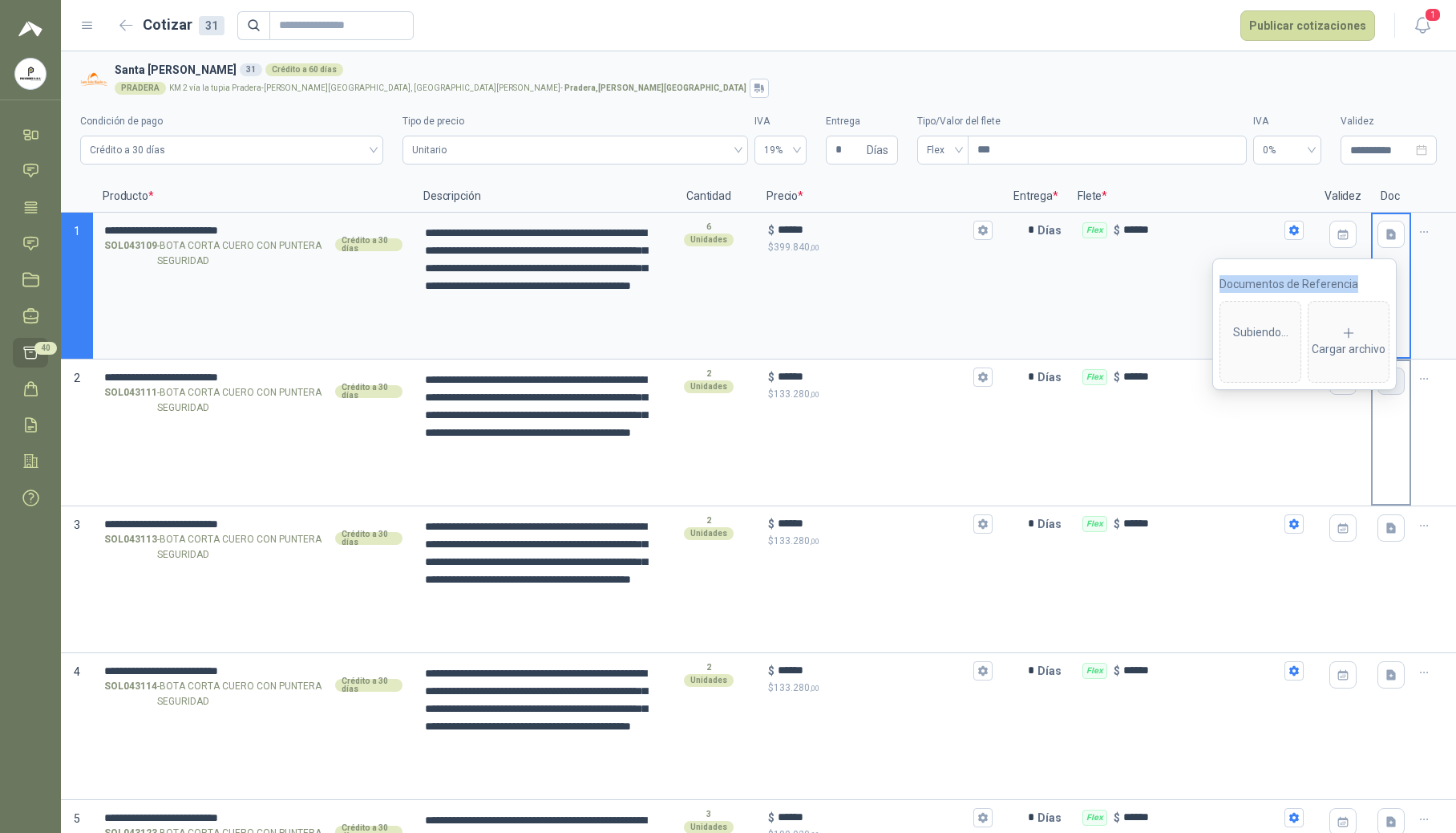
click at [1378, 393] on button "button" at bounding box center [1391, 381] width 27 height 27
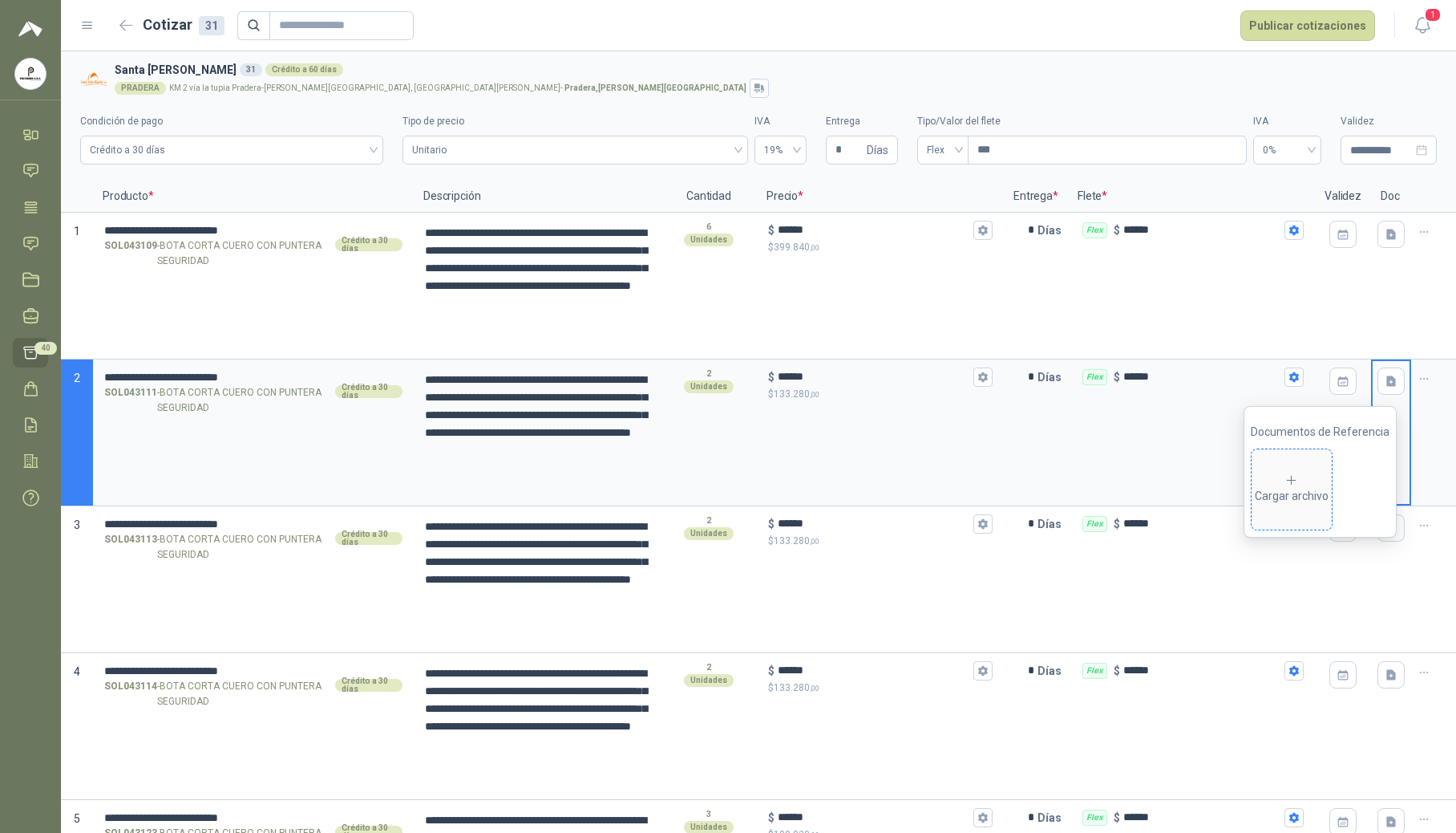
click at [1299, 499] on div "Cargar archivo" at bounding box center [1291, 490] width 73 height 32
click at [1387, 236] on icon "button" at bounding box center [1391, 233] width 10 height 11
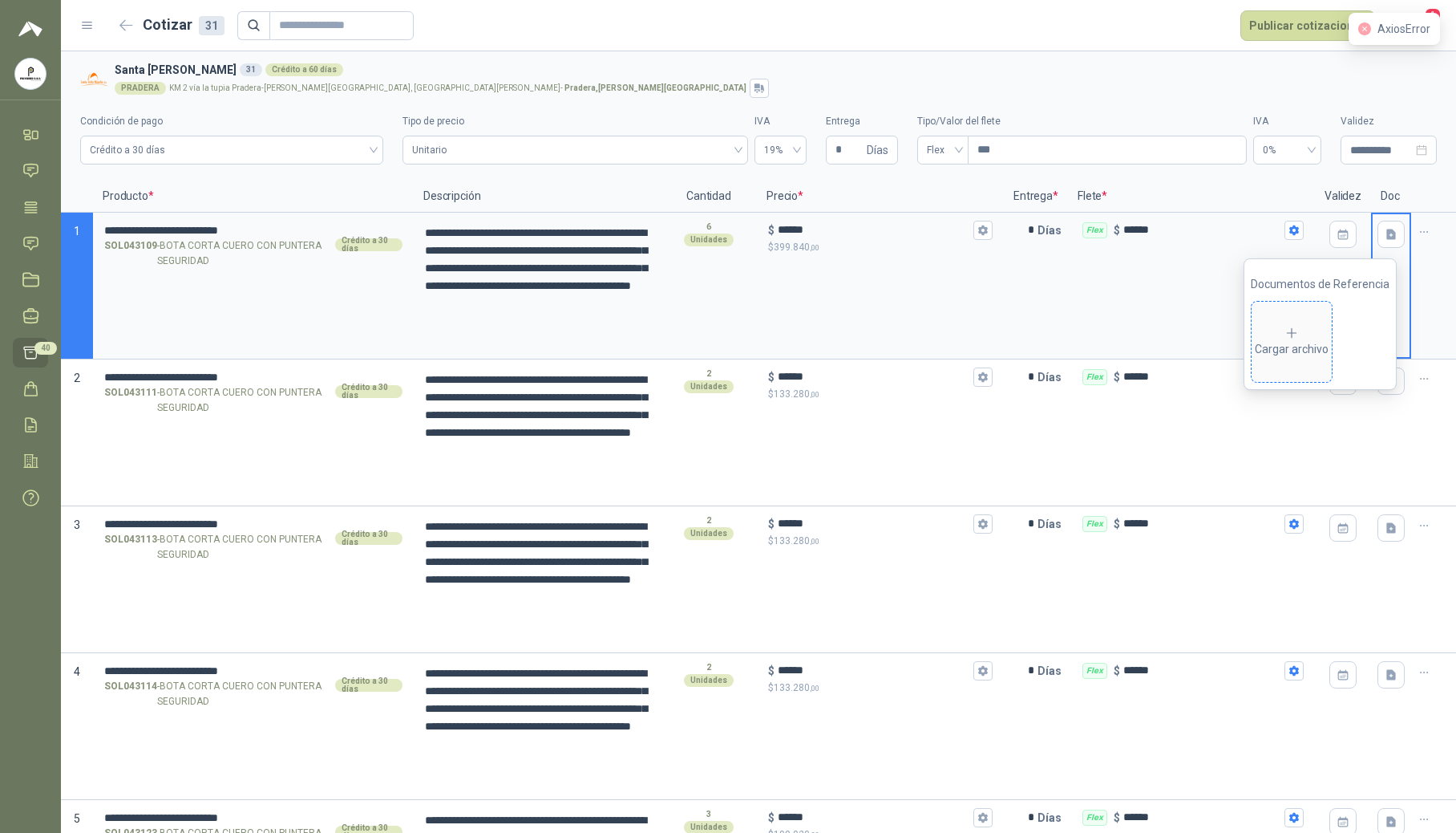
click at [1306, 350] on div "Cargar archivo" at bounding box center [1291, 342] width 73 height 32
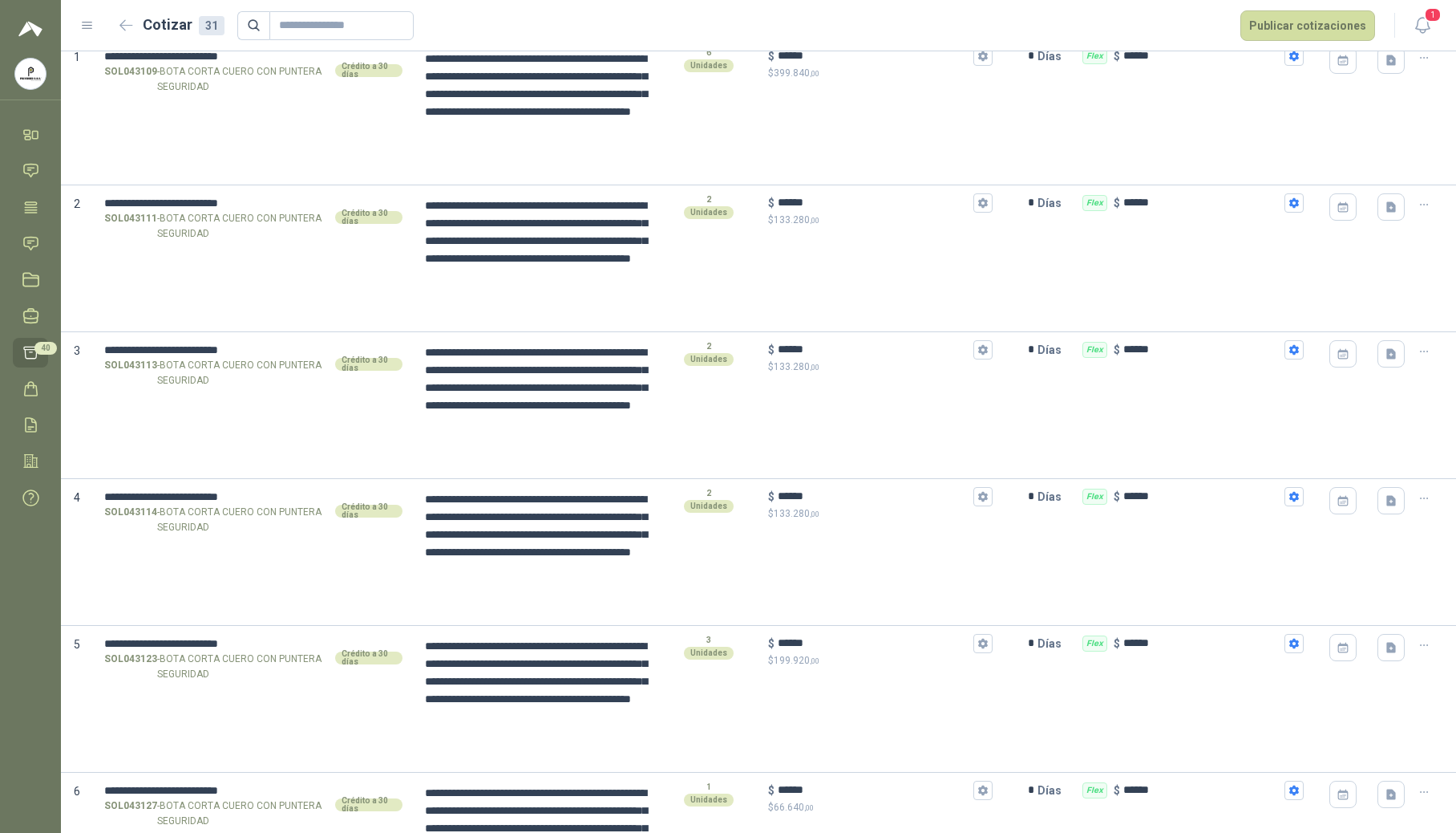
scroll to position [45, 0]
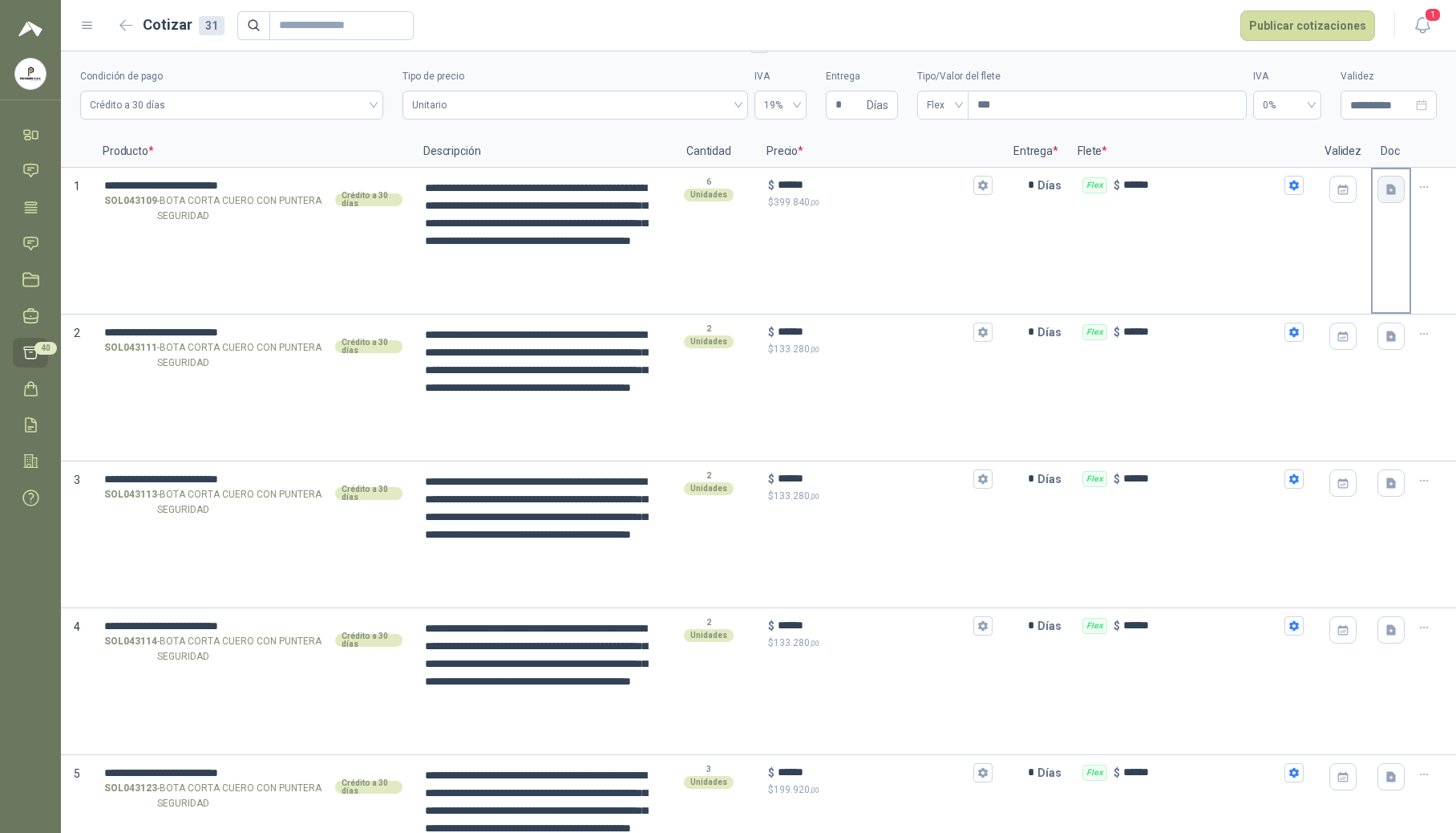
click at [1385, 196] on icon "button" at bounding box center [1391, 189] width 14 height 14
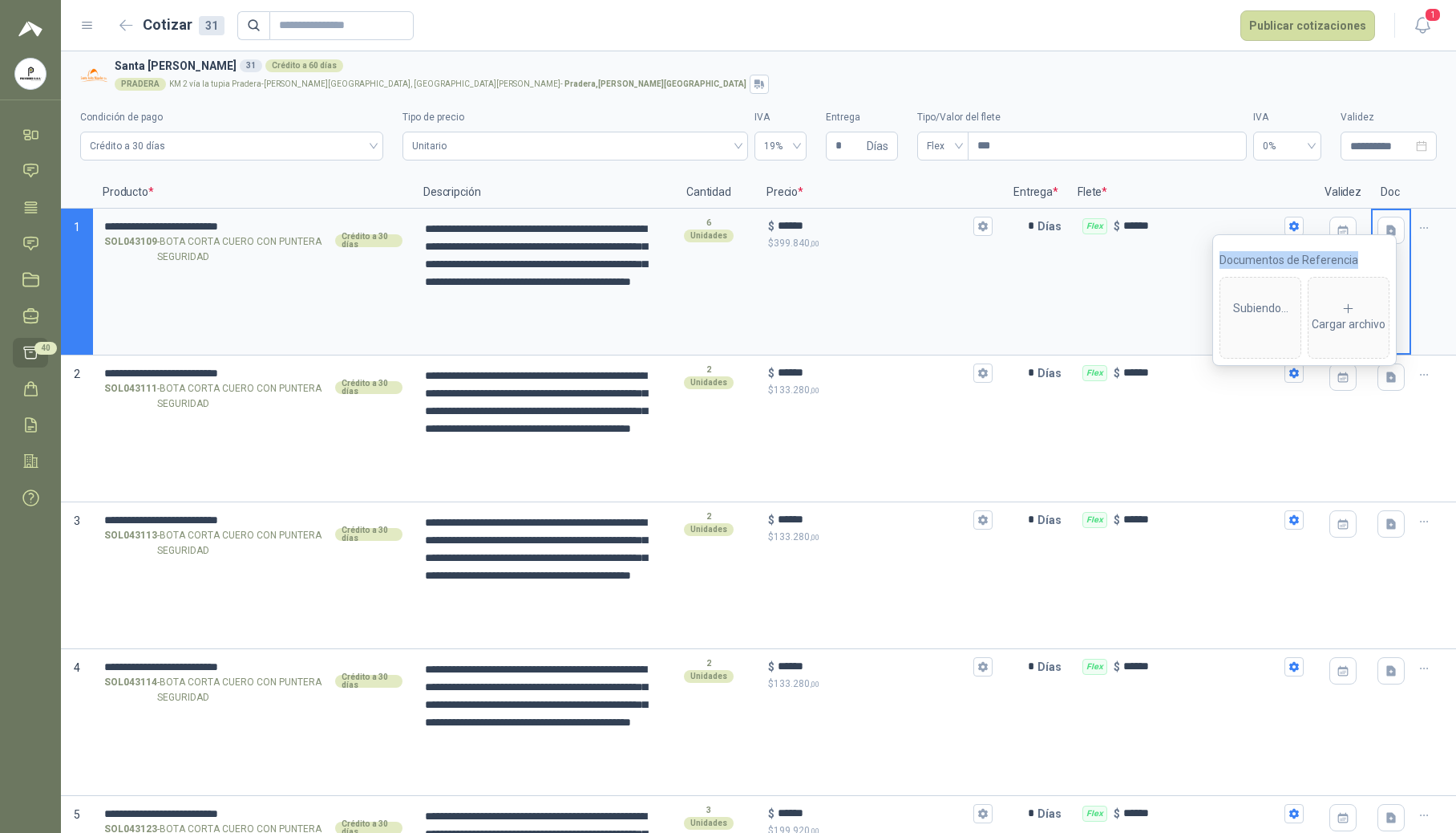
scroll to position [0, 0]
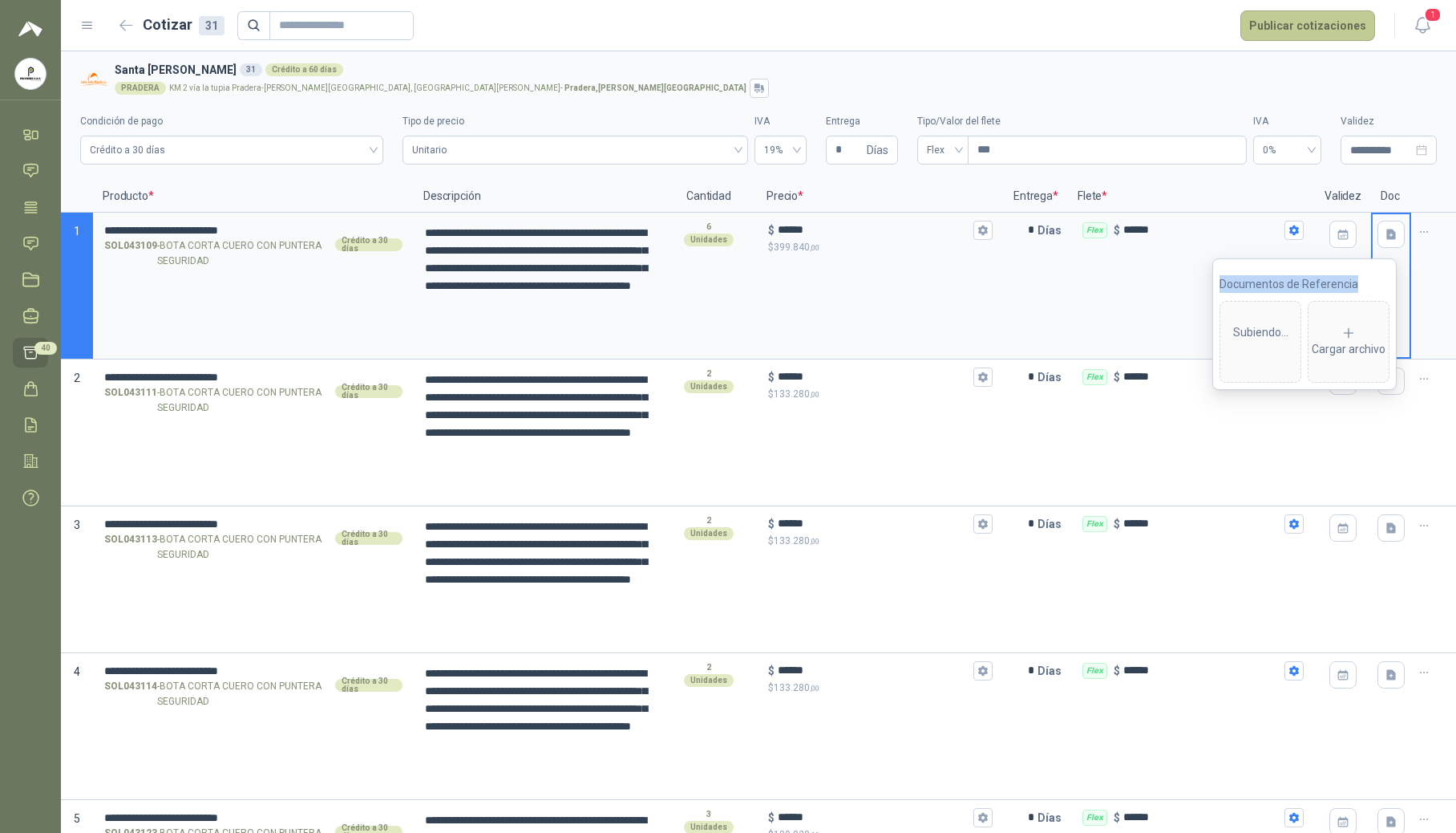
click at [1315, 30] on button "Publicar cotizaciones" at bounding box center [1307, 26] width 135 height 31
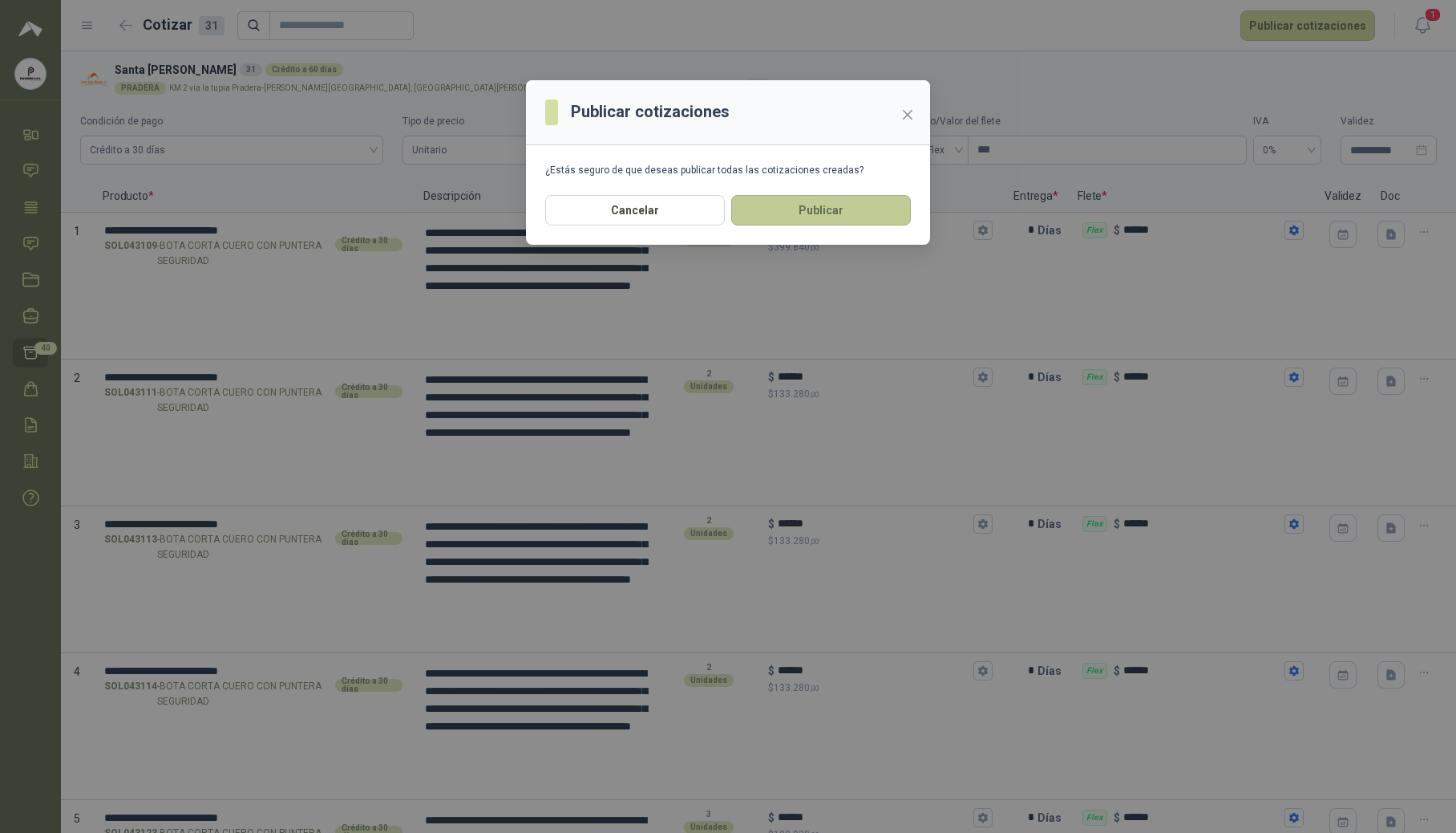
click at [792, 208] on button "Publicar" at bounding box center [821, 210] width 179 height 31
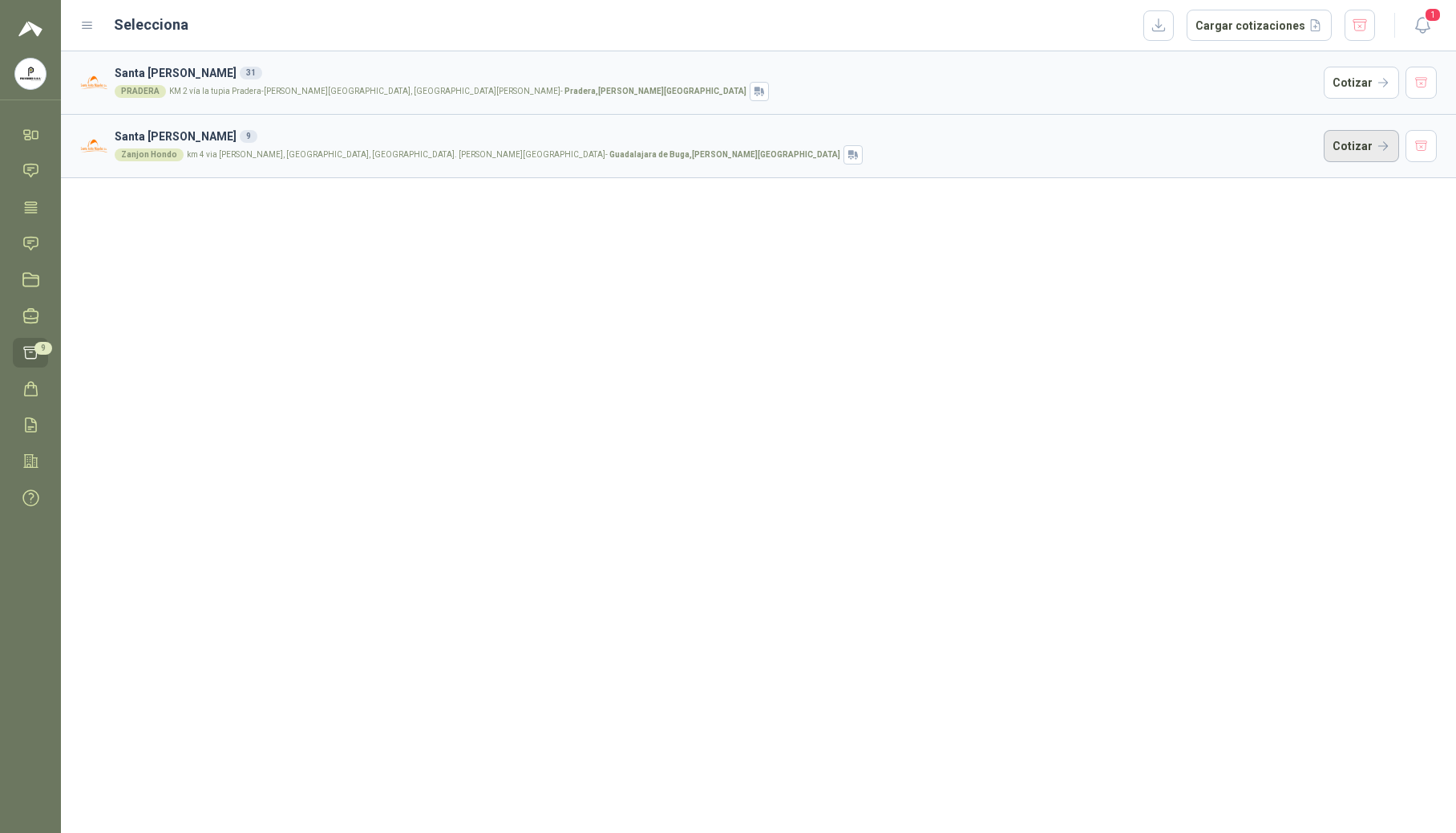
click at [1377, 159] on button "Cotizar" at bounding box center [1361, 146] width 75 height 32
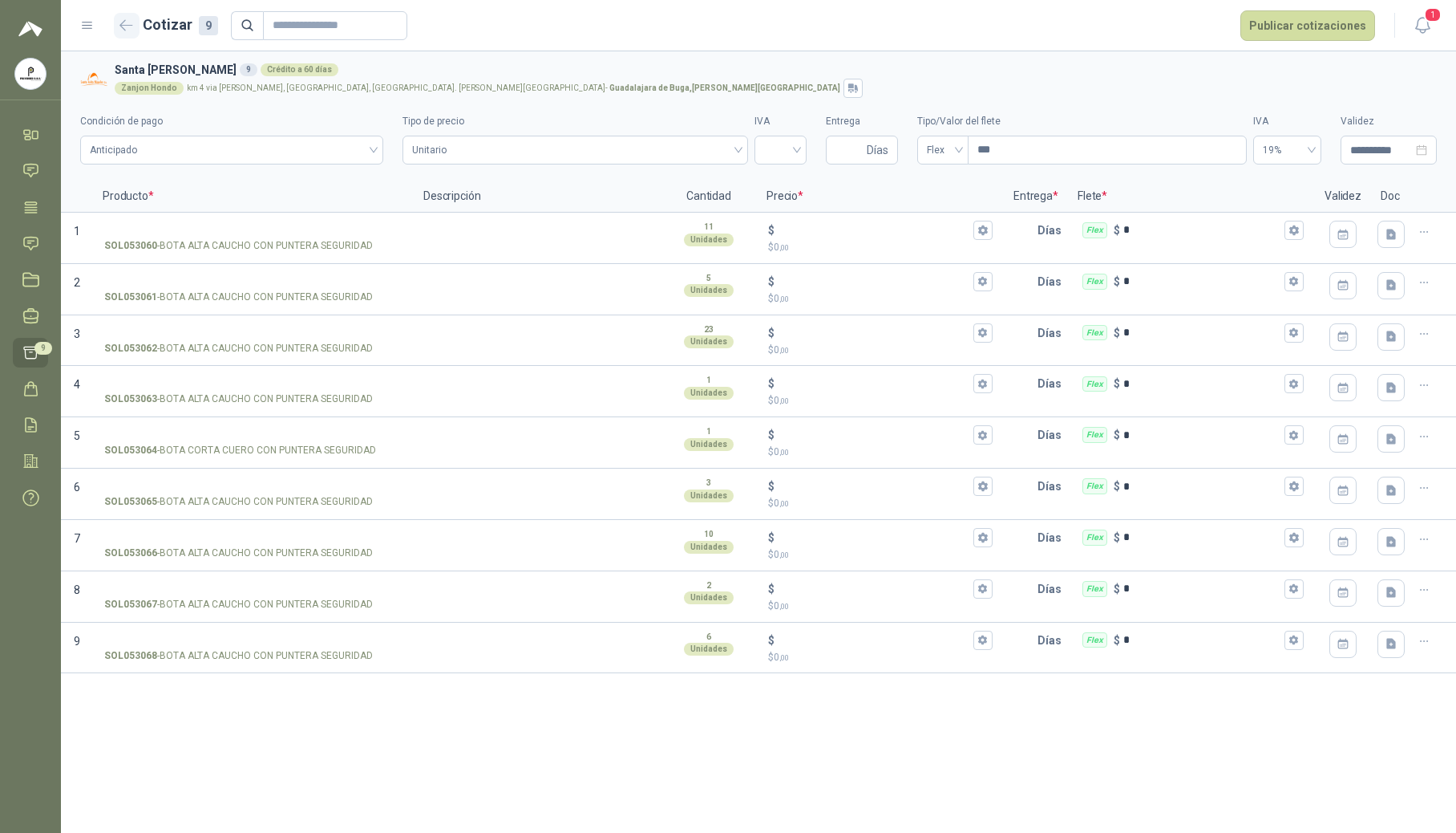
click at [126, 27] on icon "button" at bounding box center [126, 25] width 14 height 12
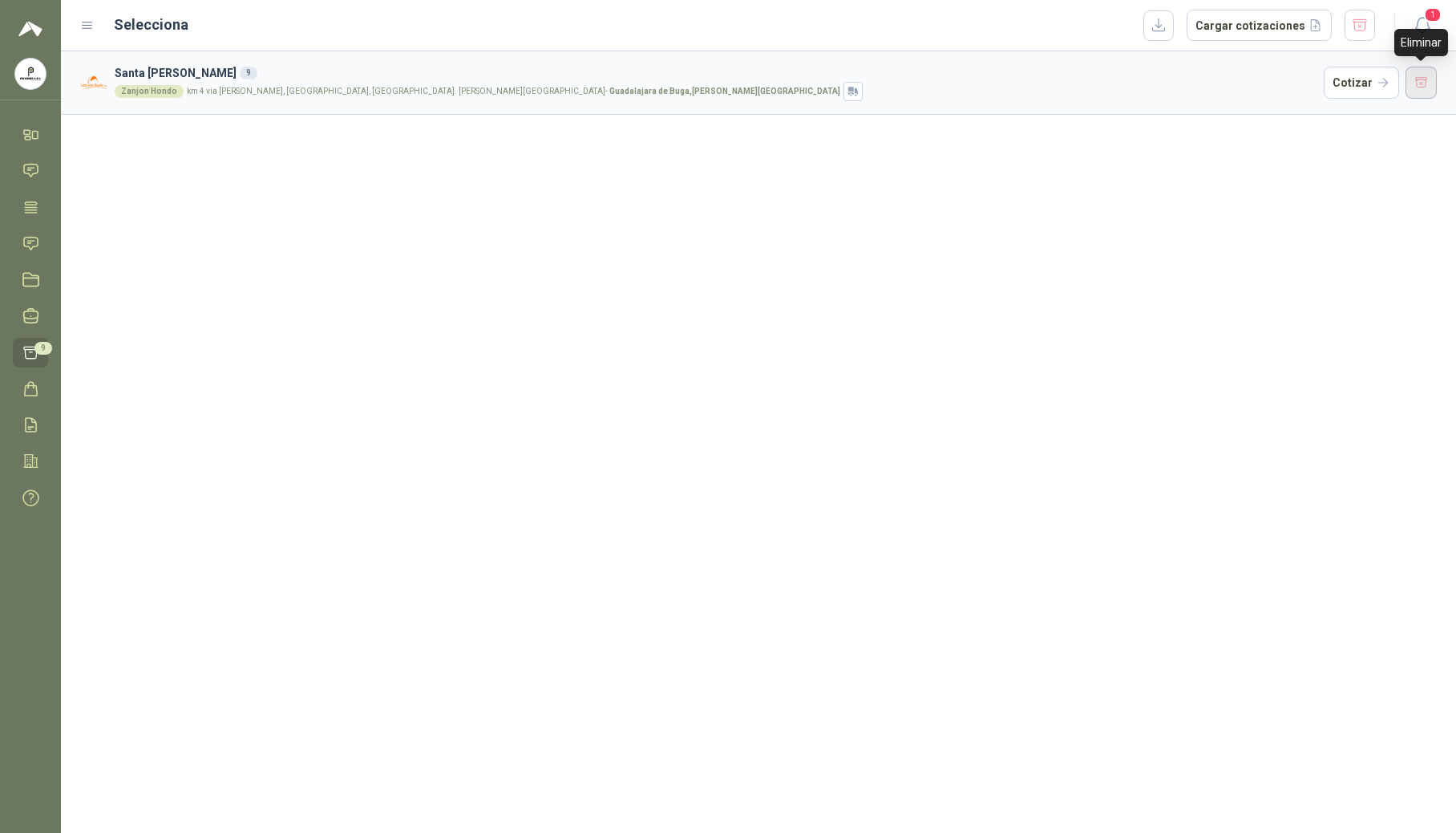
click at [1416, 81] on button "button" at bounding box center [1422, 82] width 32 height 32
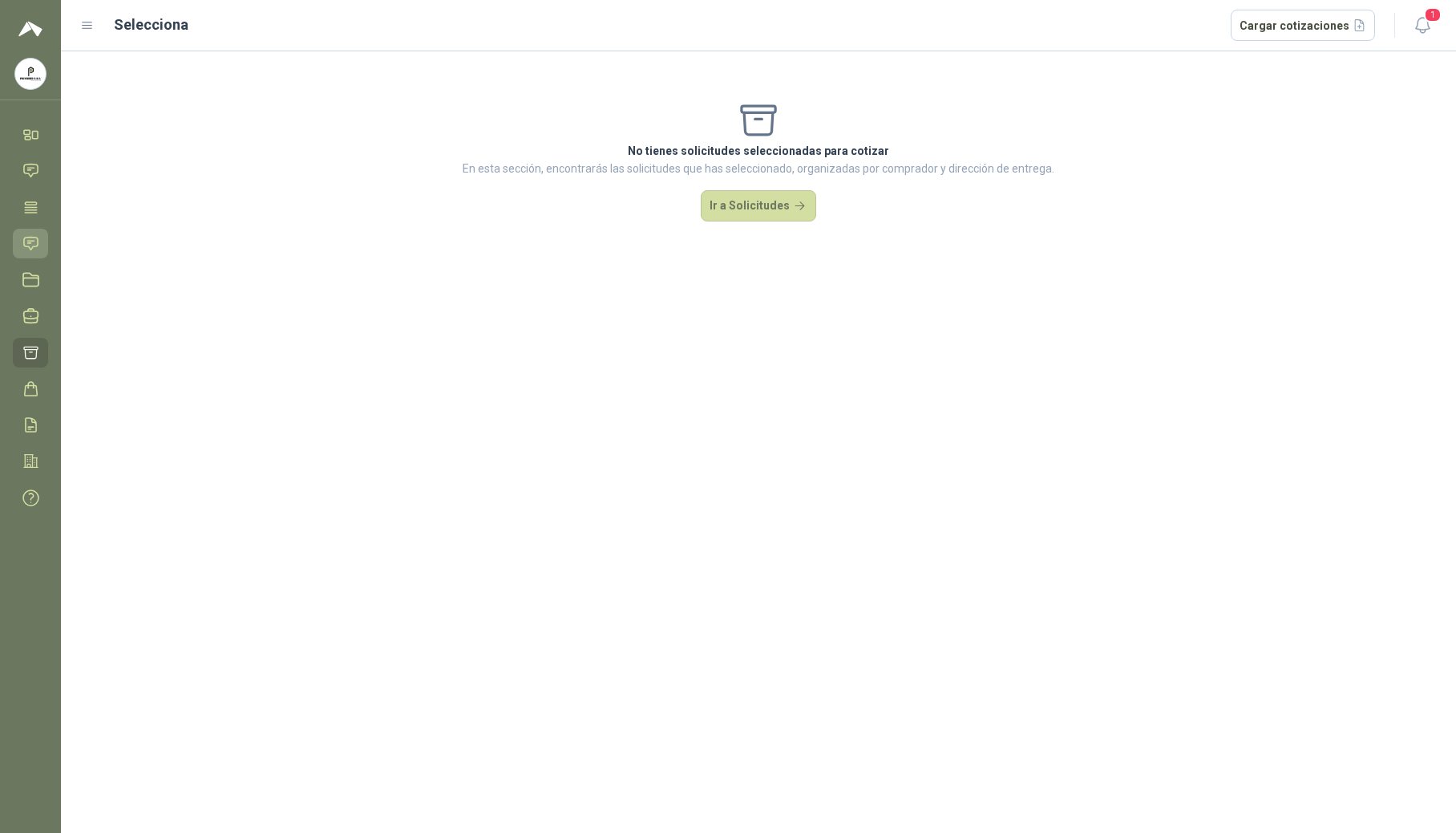
click at [29, 244] on icon at bounding box center [31, 243] width 17 height 17
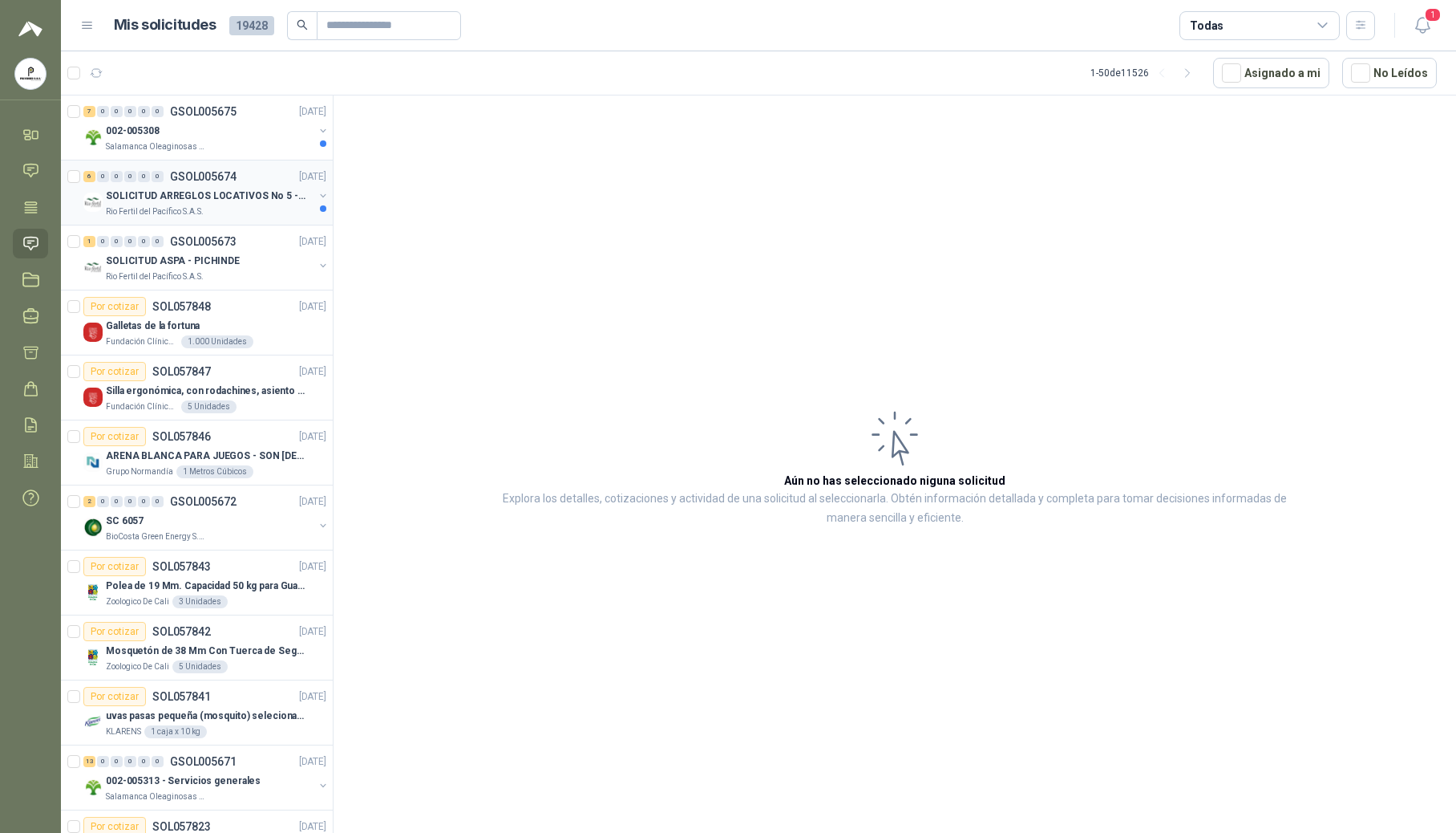
click at [225, 180] on p "GSOL005674" at bounding box center [204, 176] width 66 height 11
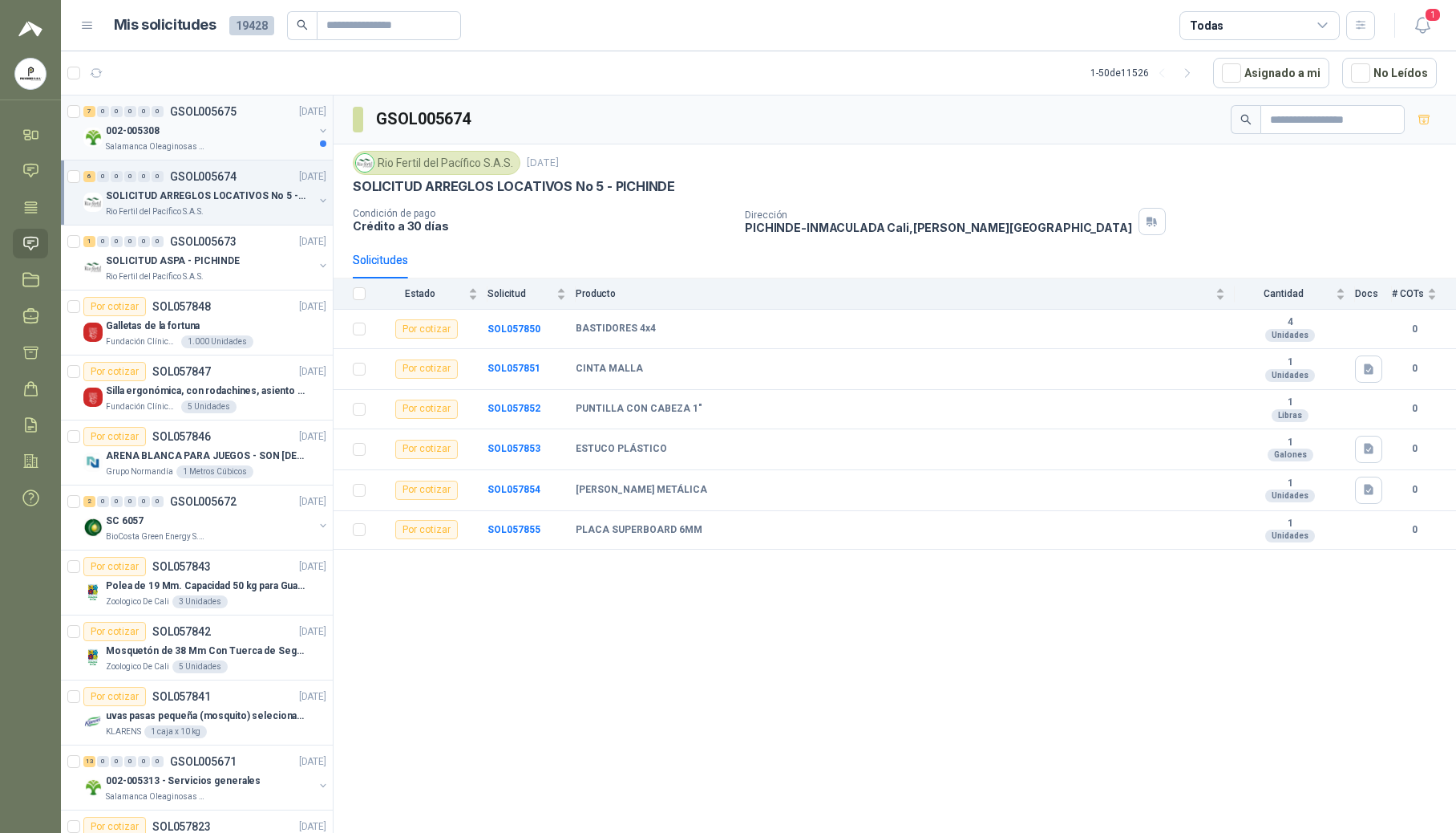
click at [174, 143] on p "Salamanca Oleaginosas SAS" at bounding box center [156, 147] width 101 height 13
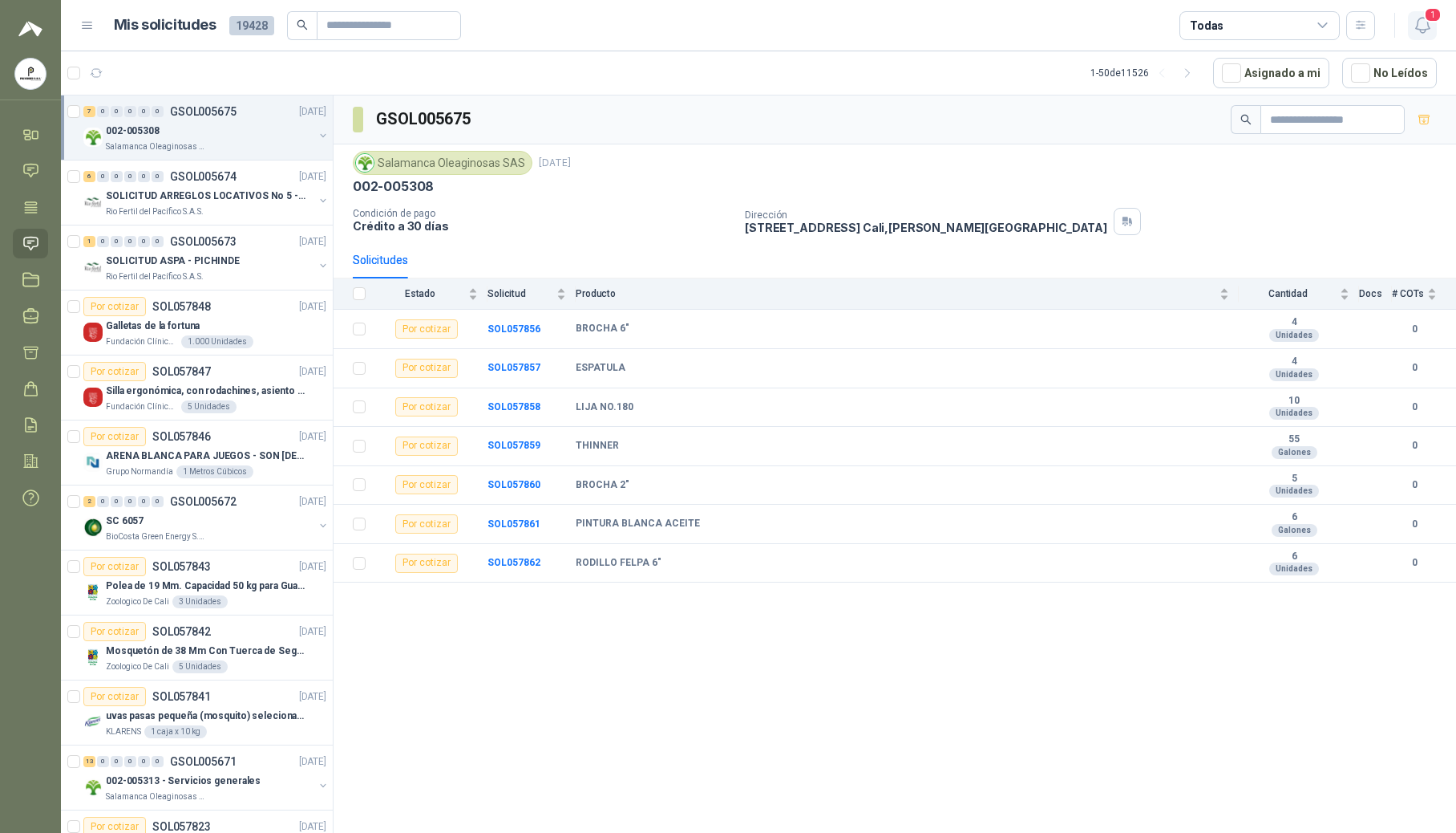
click at [1418, 27] on icon "button" at bounding box center [1423, 25] width 20 height 20
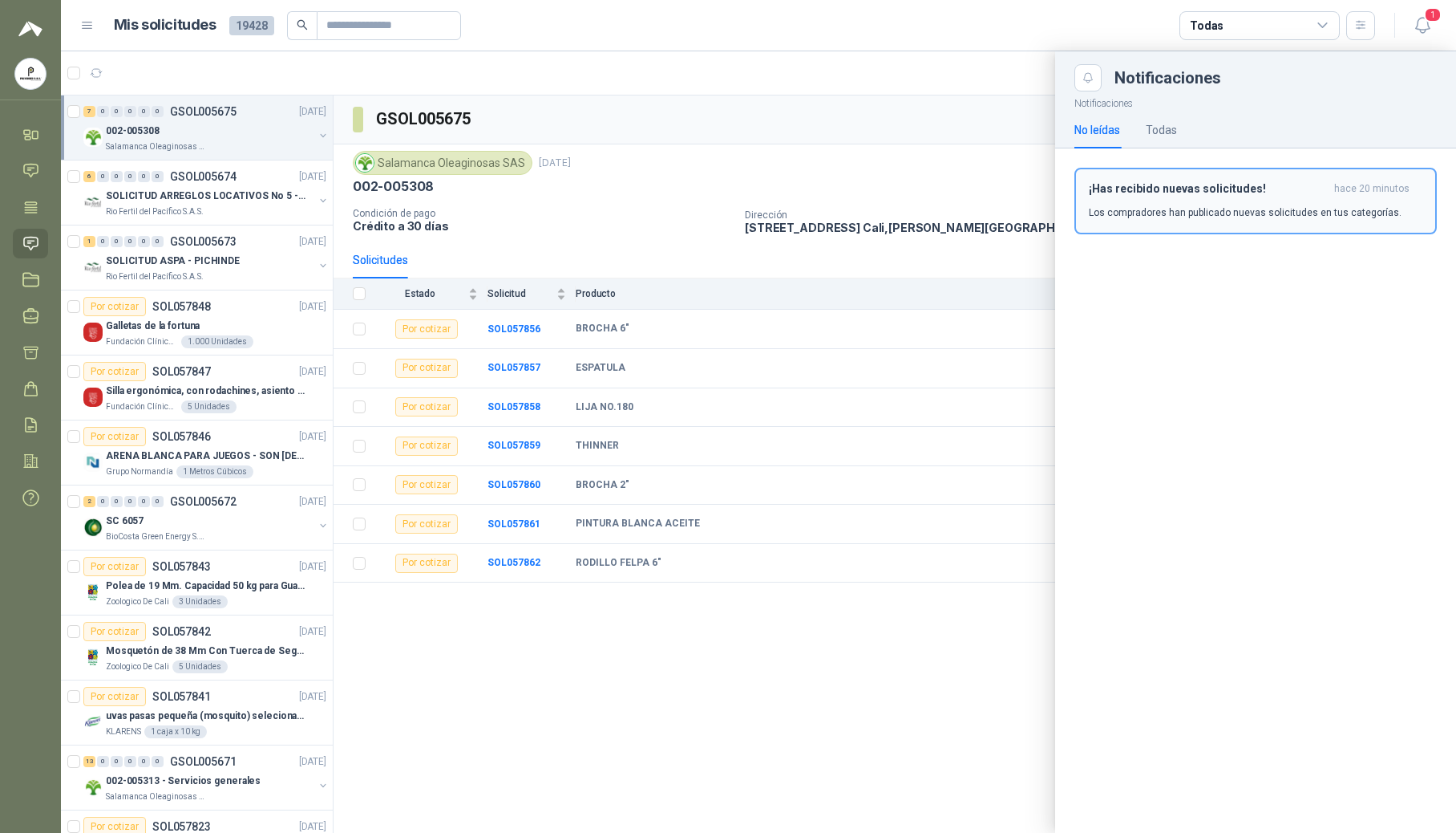
click at [1194, 210] on p "Los compradores han publicado nuevas solicitudes en tus categorías." at bounding box center [1244, 212] width 313 height 15
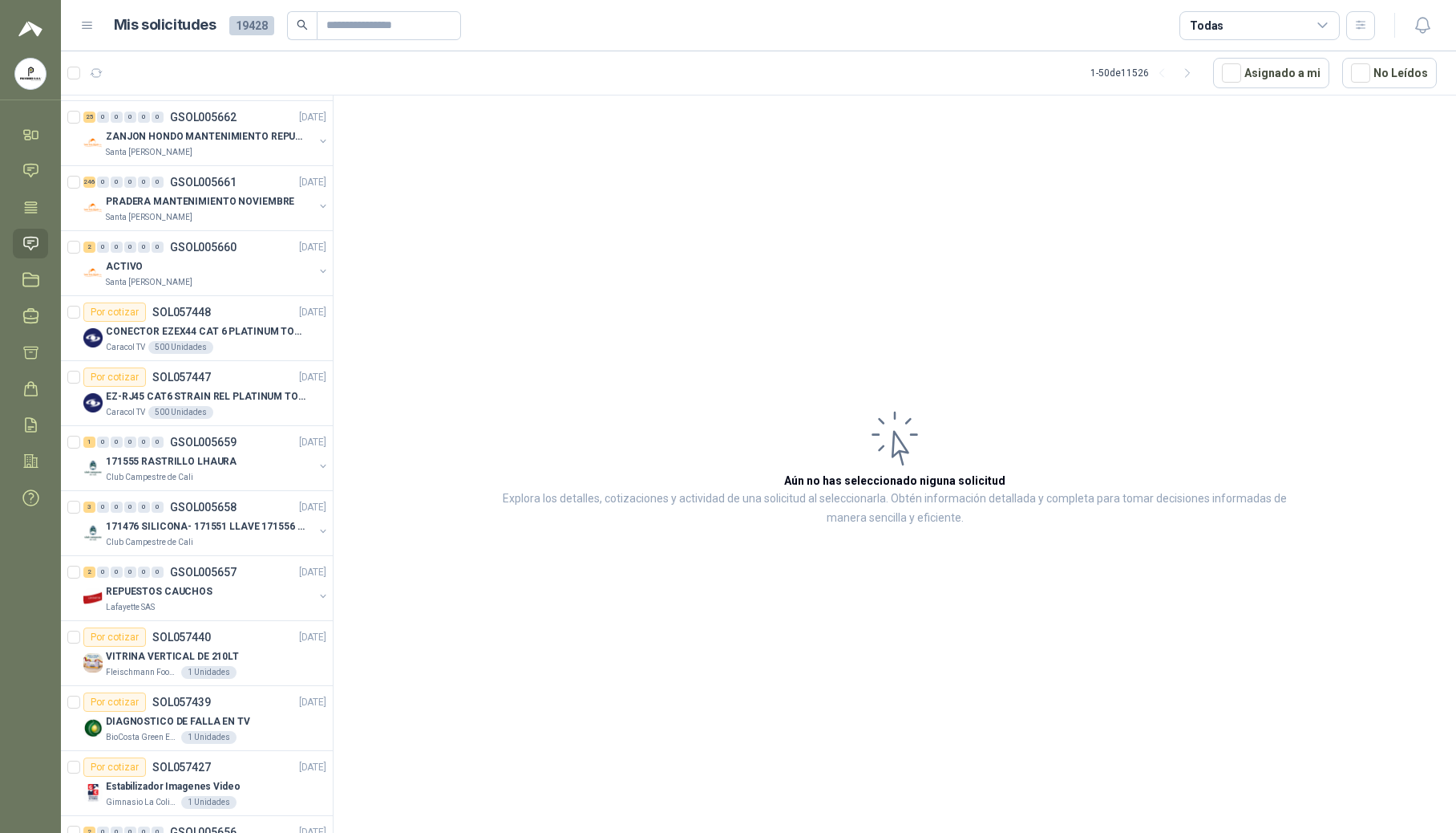
scroll to position [2555, 0]
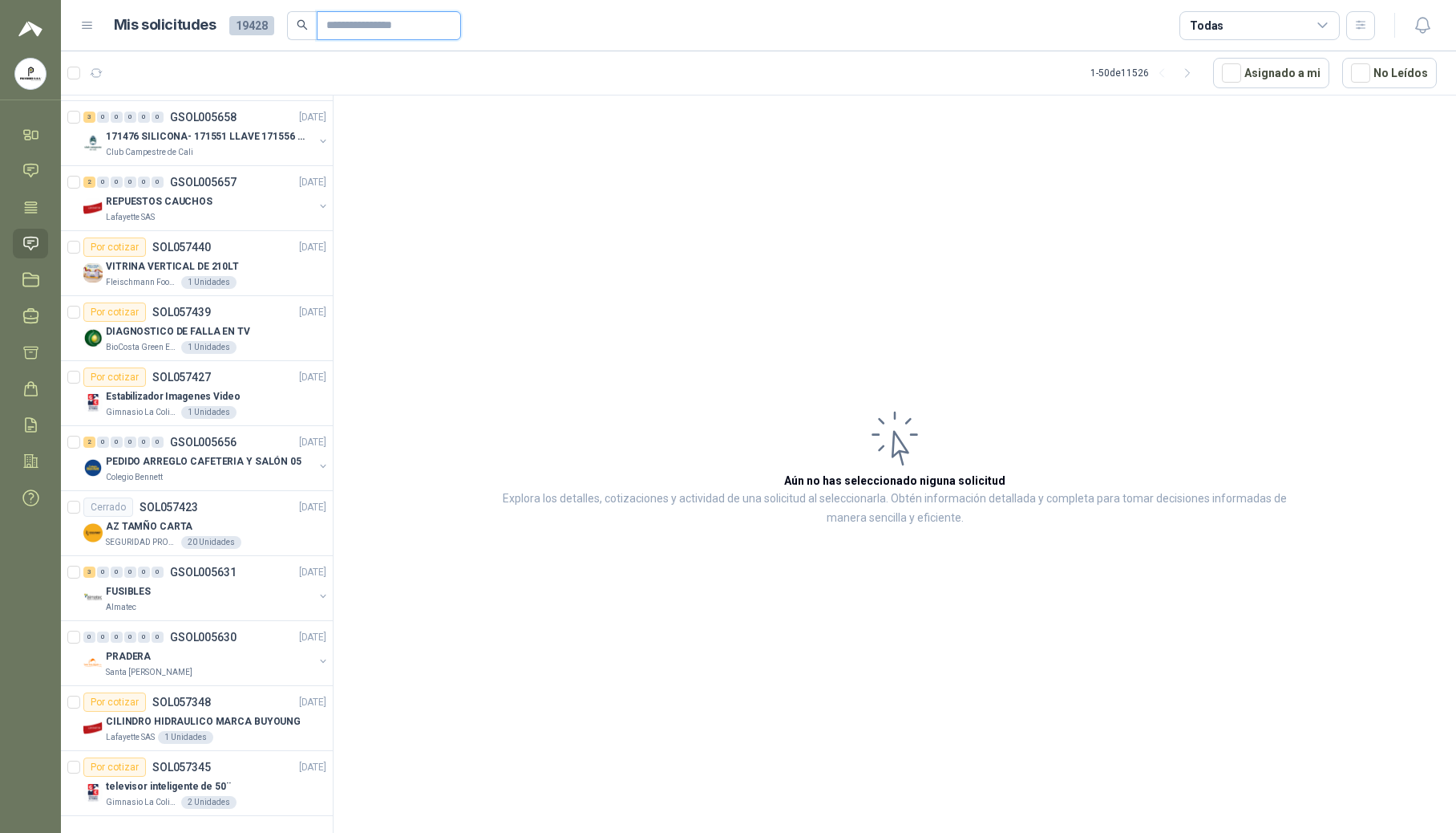
click at [366, 20] on input "text" at bounding box center [382, 26] width 112 height 27
type input "****"
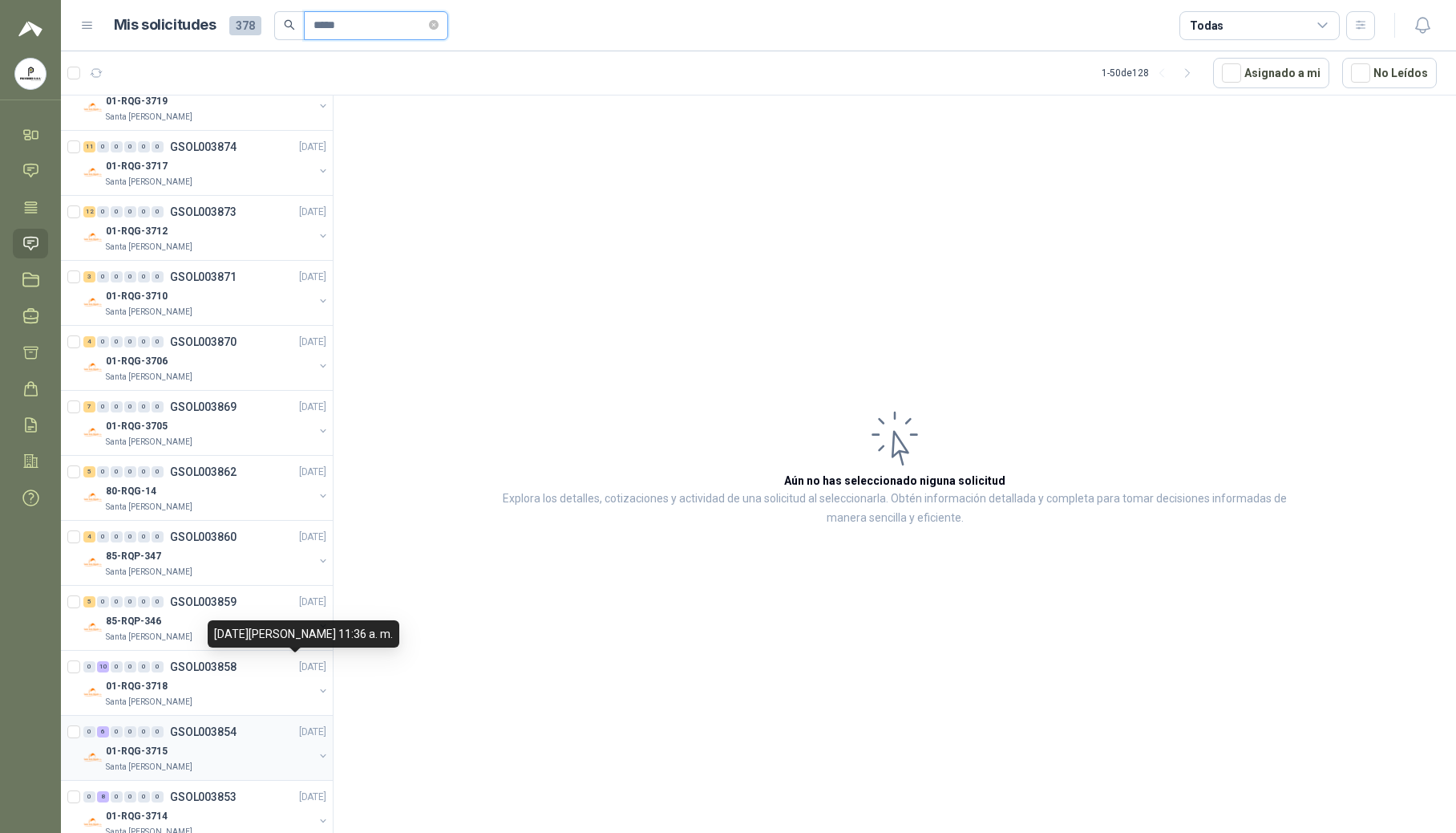
scroll to position [2542, 0]
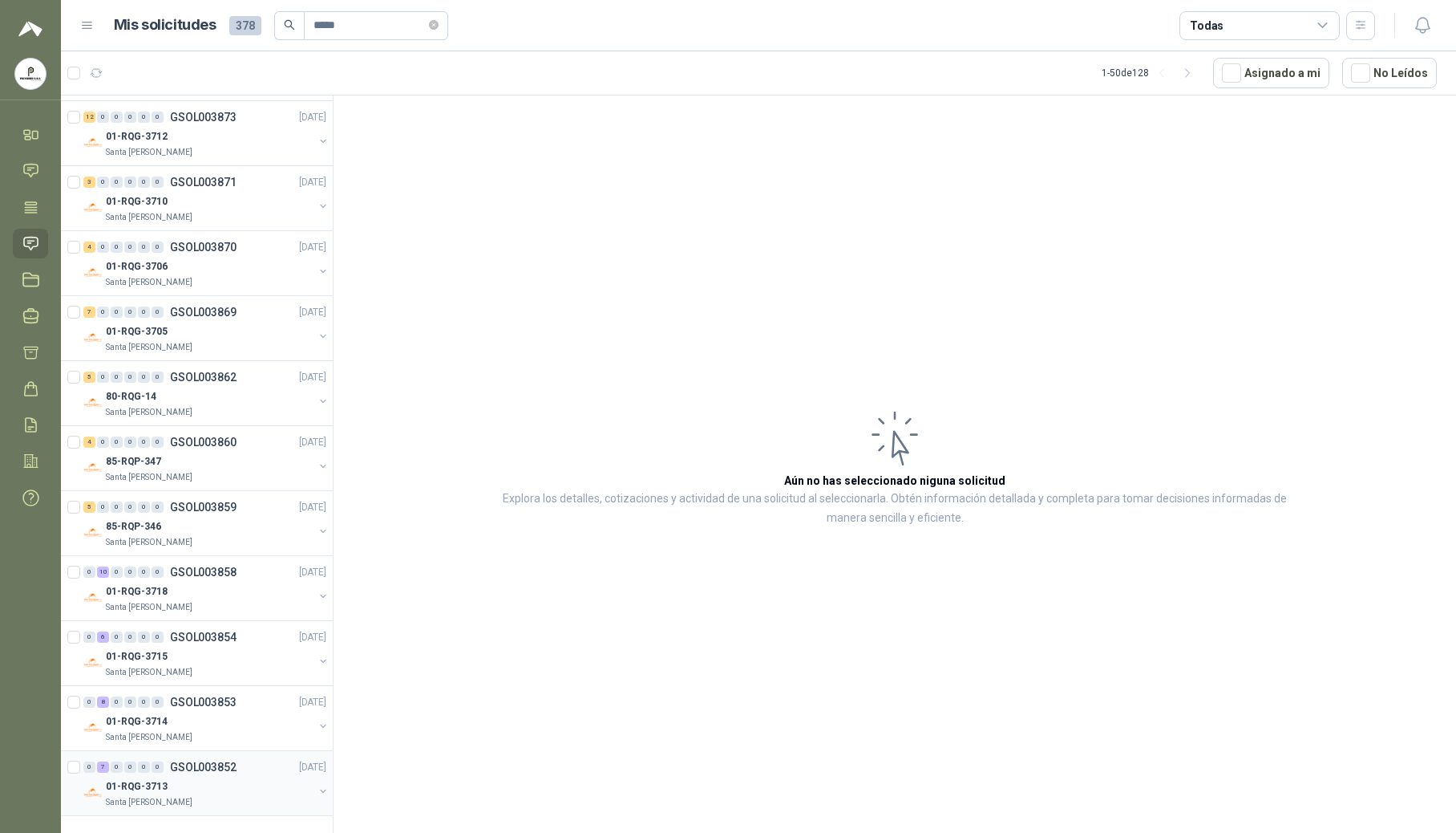
click at [140, 785] on p "01-RQG-3713" at bounding box center [136, 786] width 61 height 15
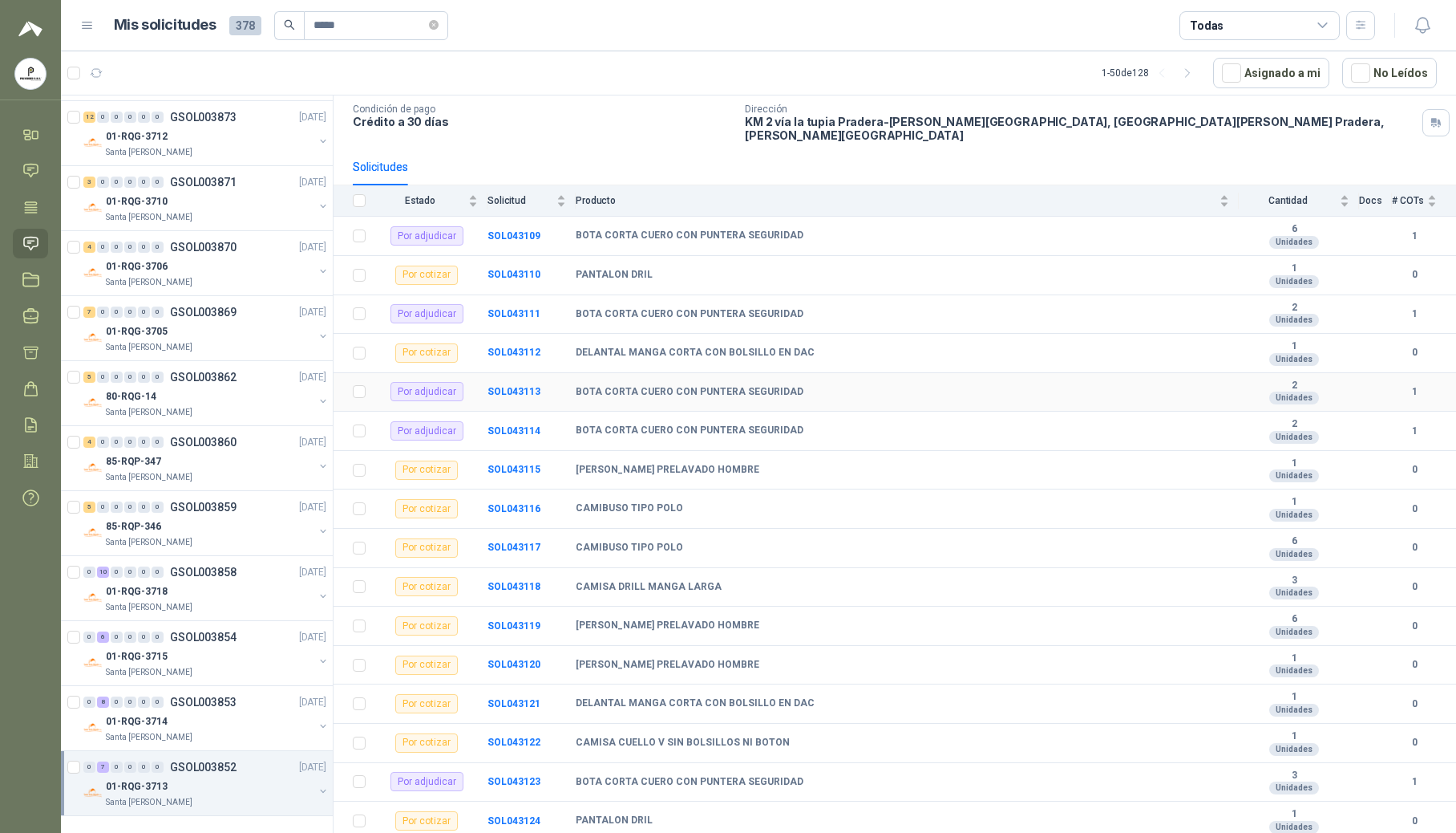
scroll to position [274, 0]
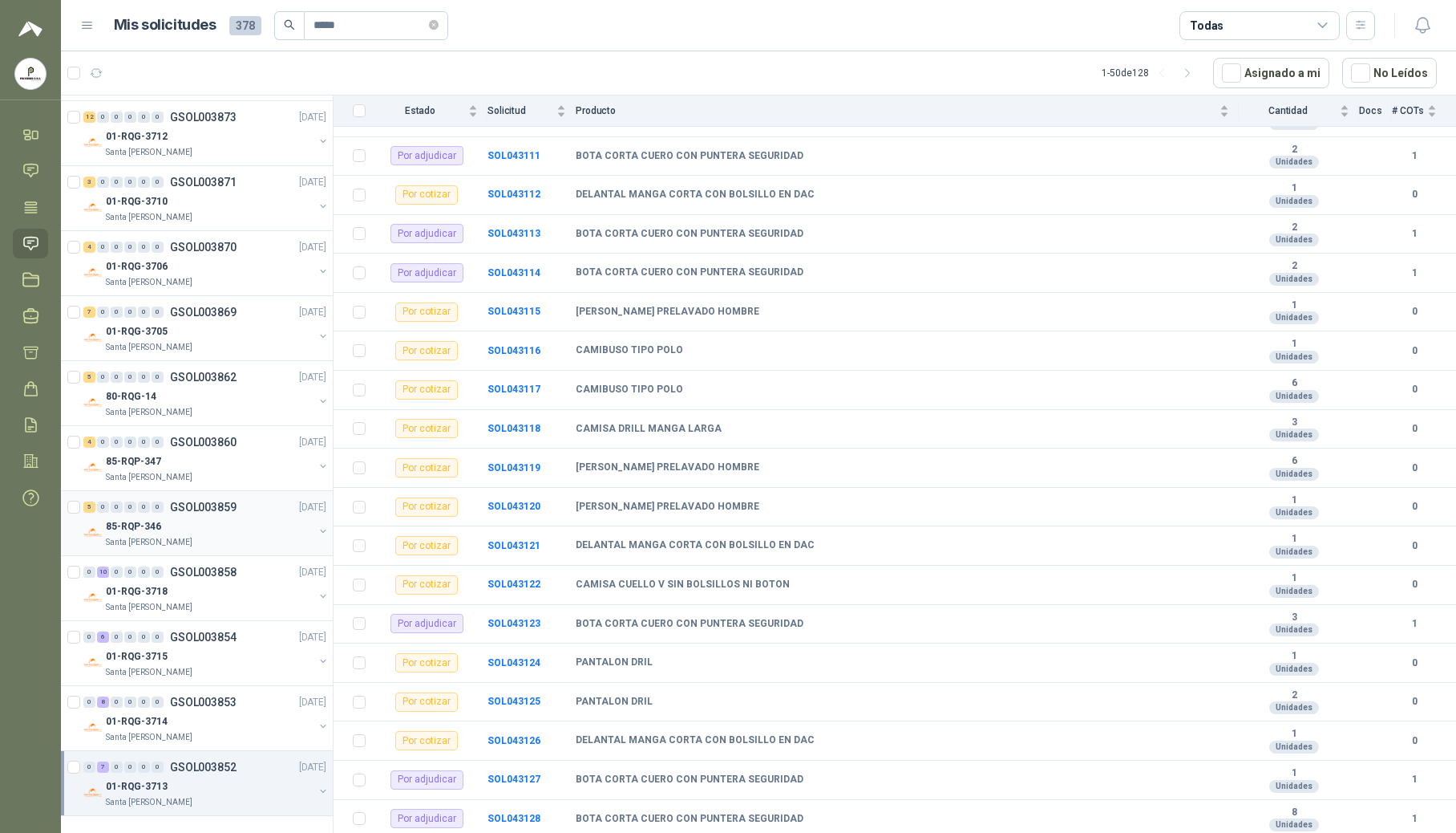
click at [229, 502] on p "GSOL003859" at bounding box center [204, 507] width 66 height 11
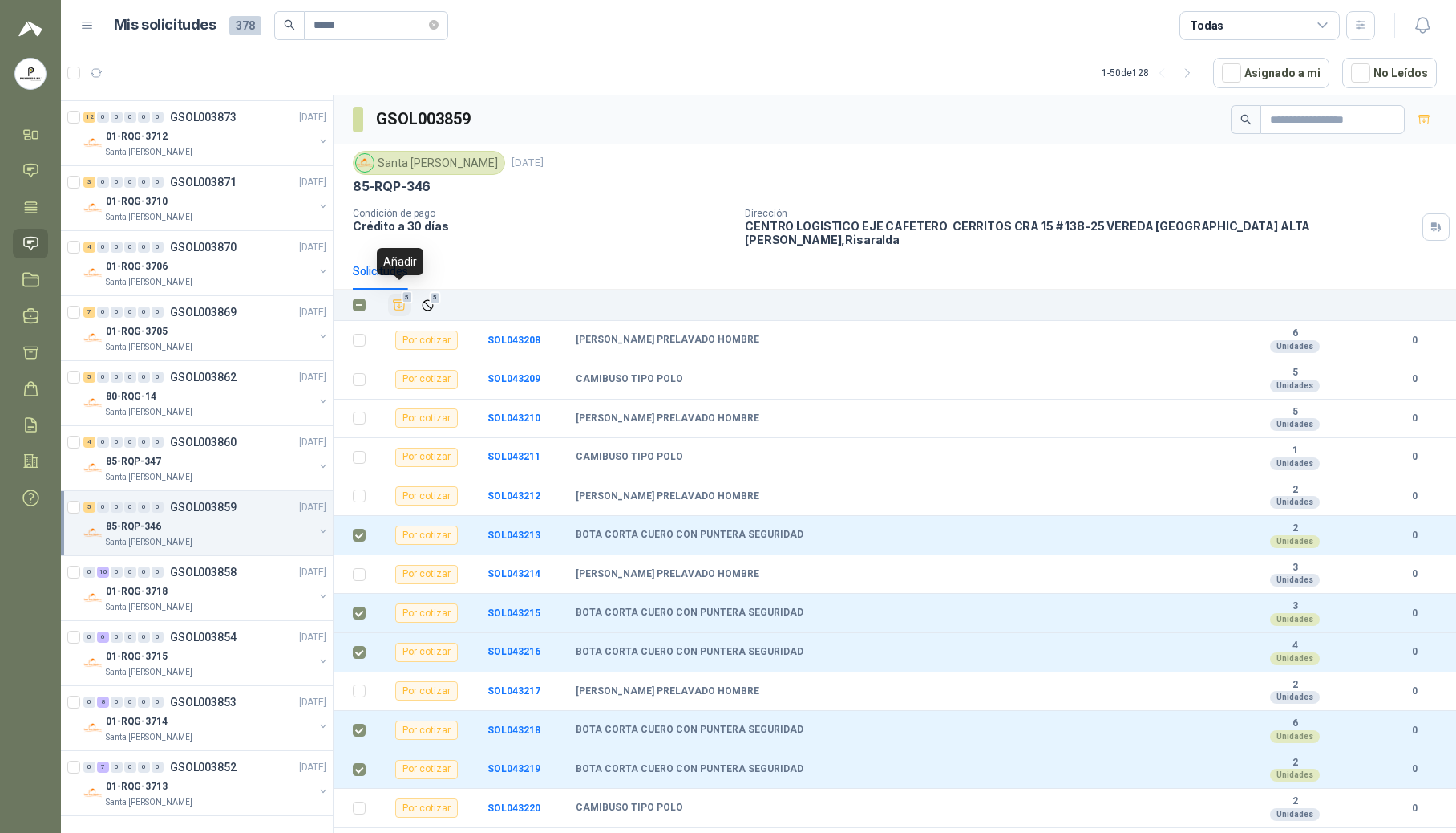
click at [396, 298] on icon "Añadir" at bounding box center [400, 305] width 15 height 15
click at [164, 462] on div "85-RQP-347" at bounding box center [209, 461] width 208 height 19
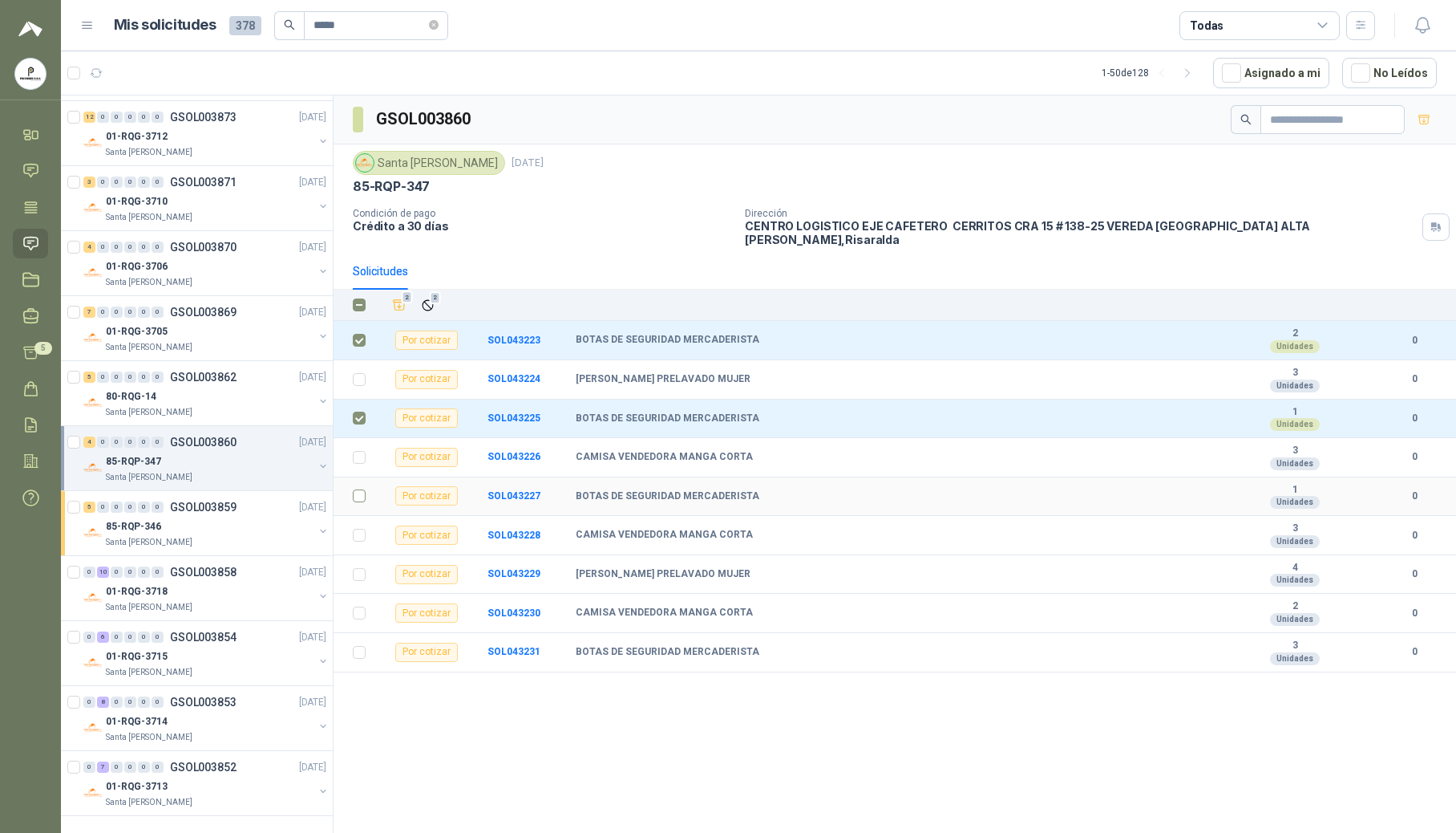
click at [351, 493] on td at bounding box center [355, 497] width 42 height 40
click at [357, 487] on label at bounding box center [359, 496] width 13 height 18
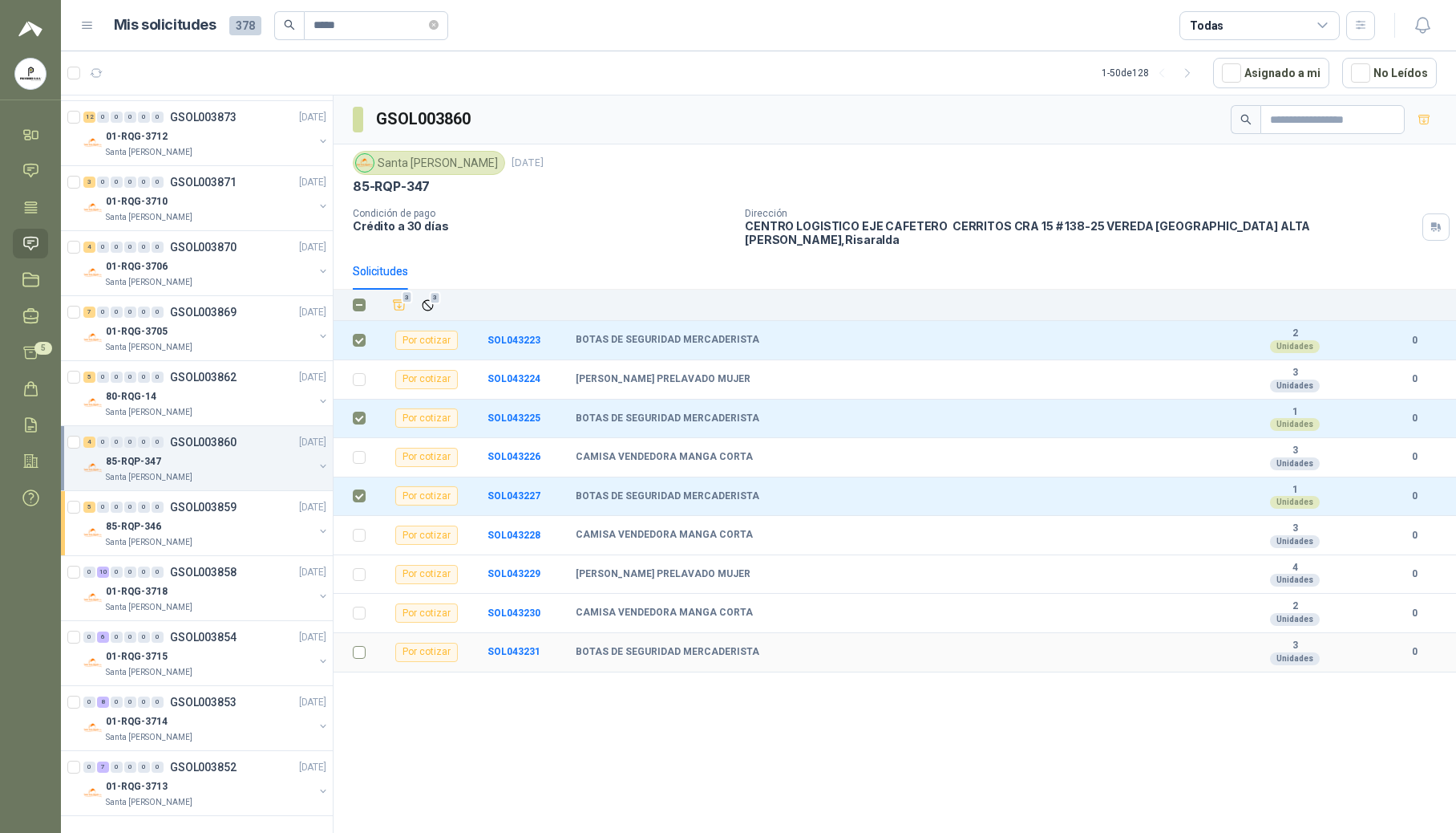
click at [367, 654] on td at bounding box center [355, 652] width 42 height 40
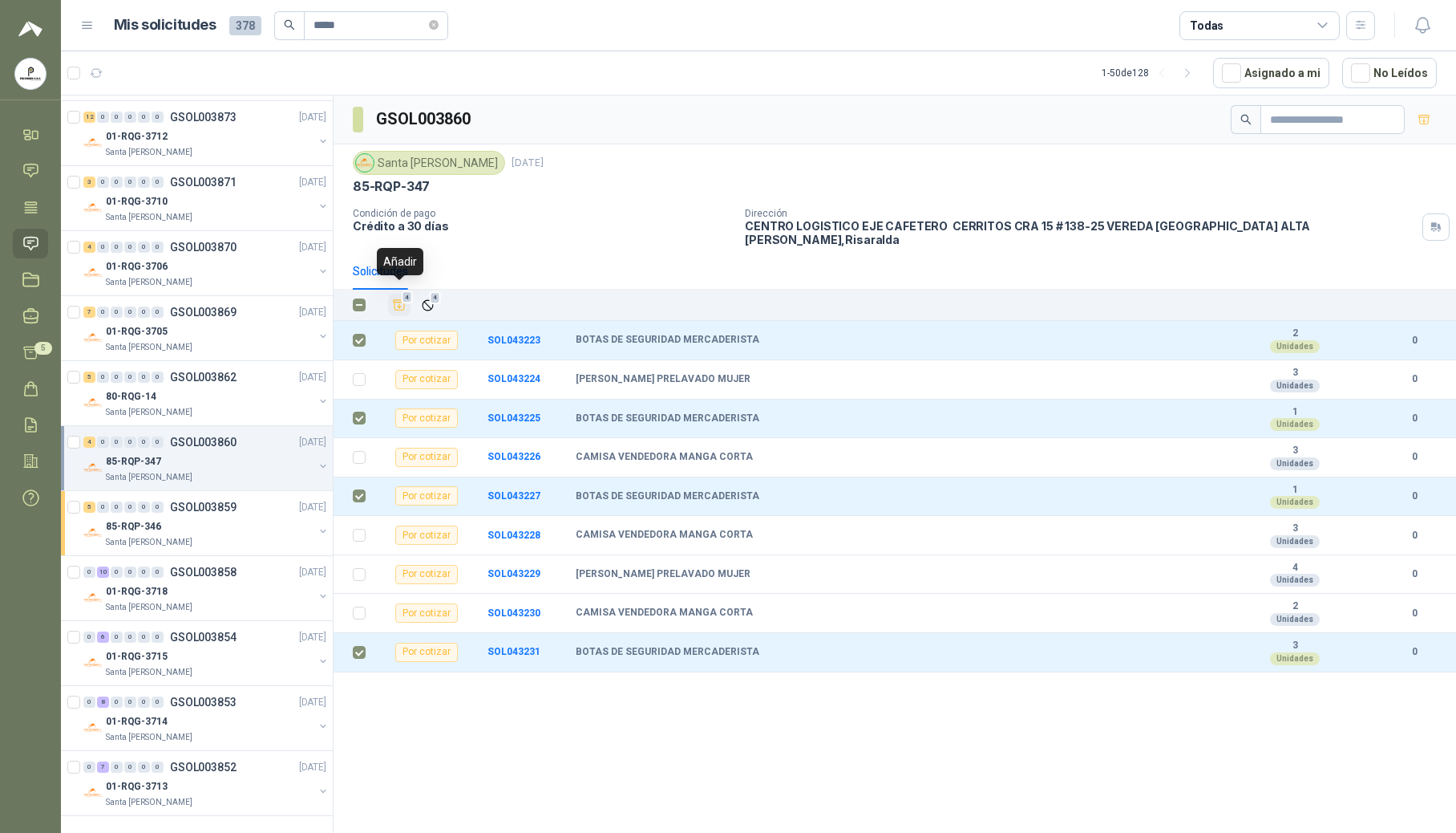
click at [396, 297] on icon "Añadir" at bounding box center [400, 305] width 15 height 15
click at [199, 384] on div "5 0 0 0 0 0 GSOL003862 [DATE]" at bounding box center [206, 377] width 246 height 19
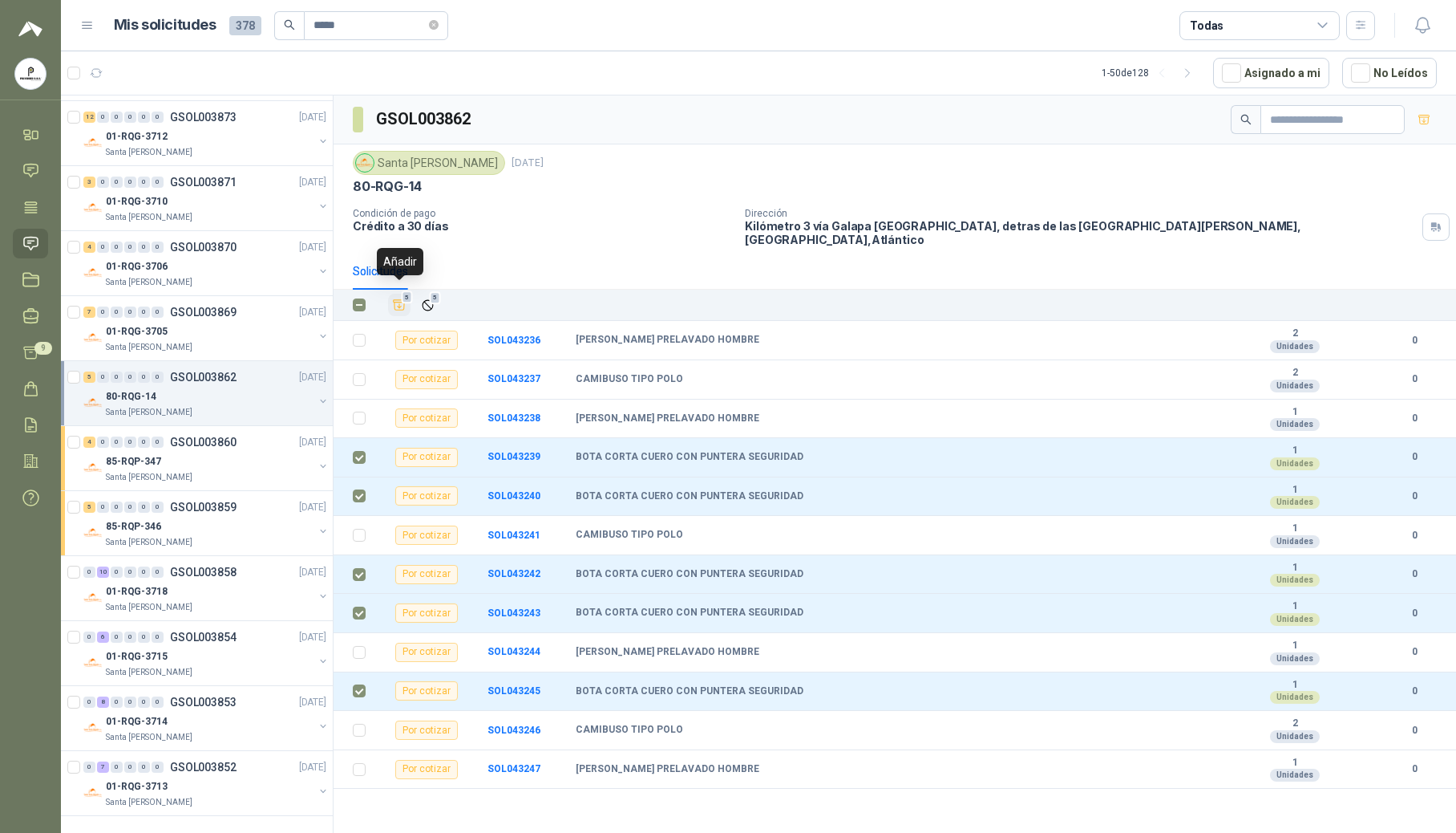
click at [404, 291] on span "5" at bounding box center [407, 297] width 11 height 13
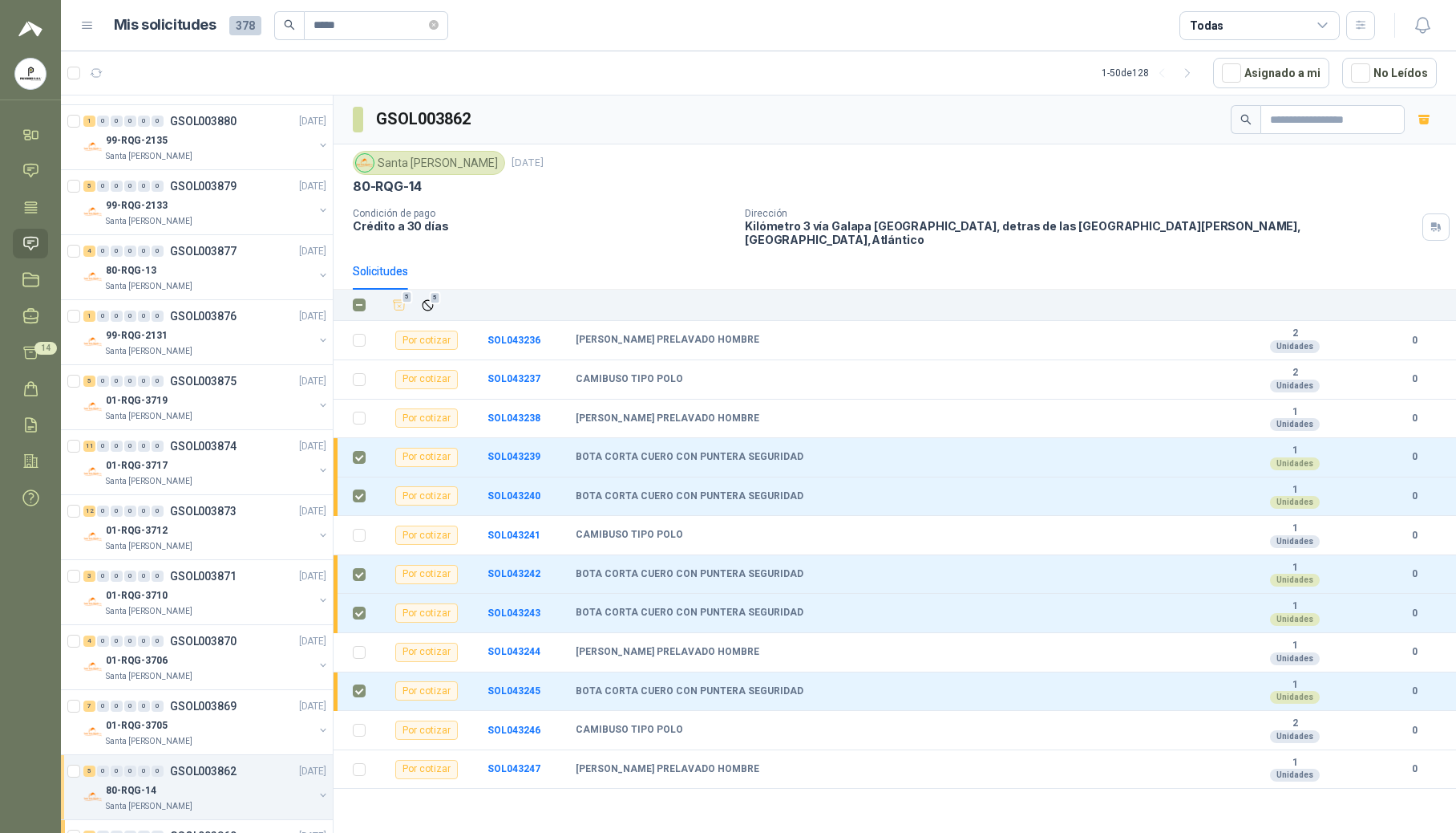
scroll to position [2144, 0]
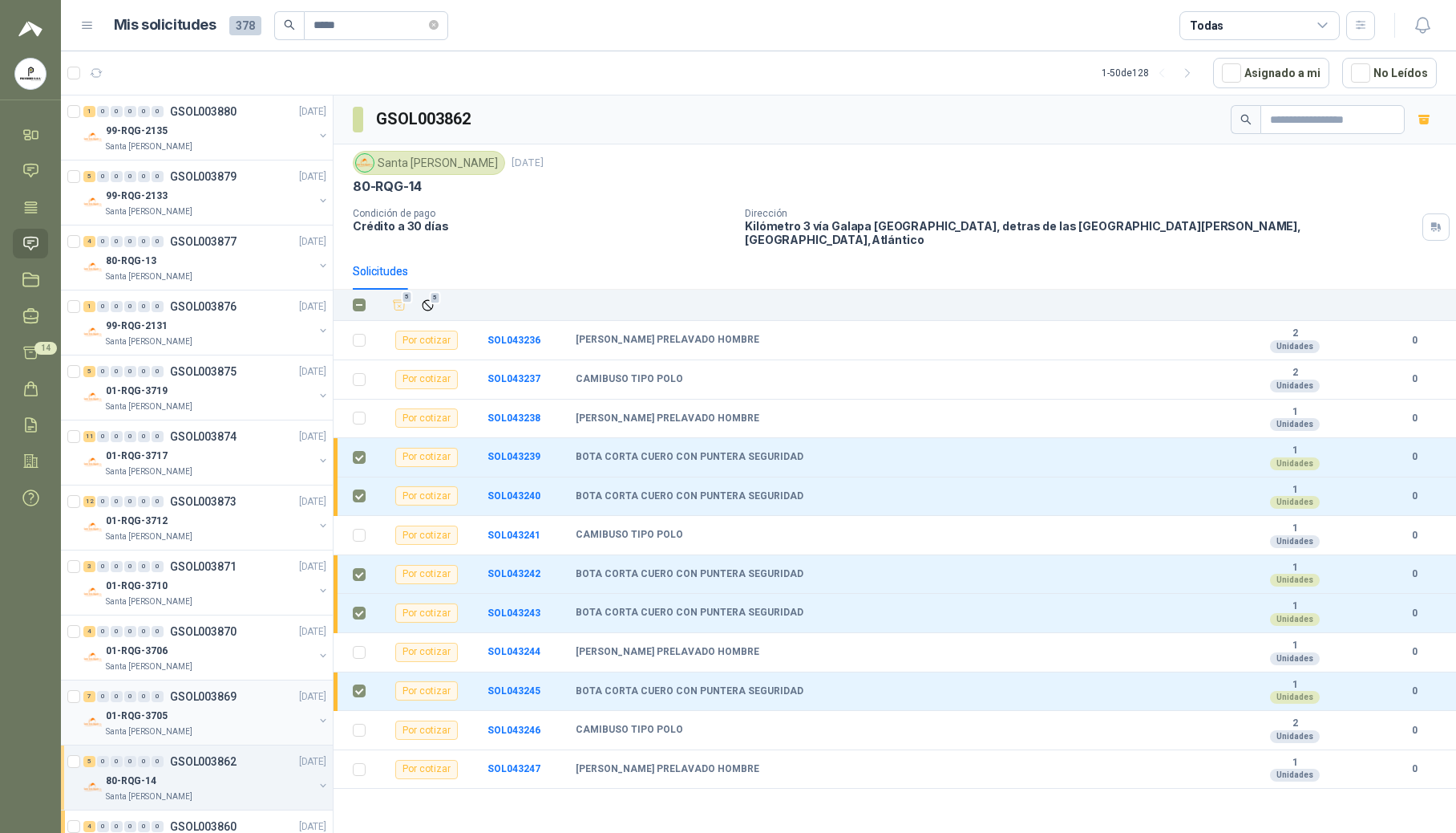
click at [178, 702] on p "GSOL003869" at bounding box center [204, 696] width 66 height 11
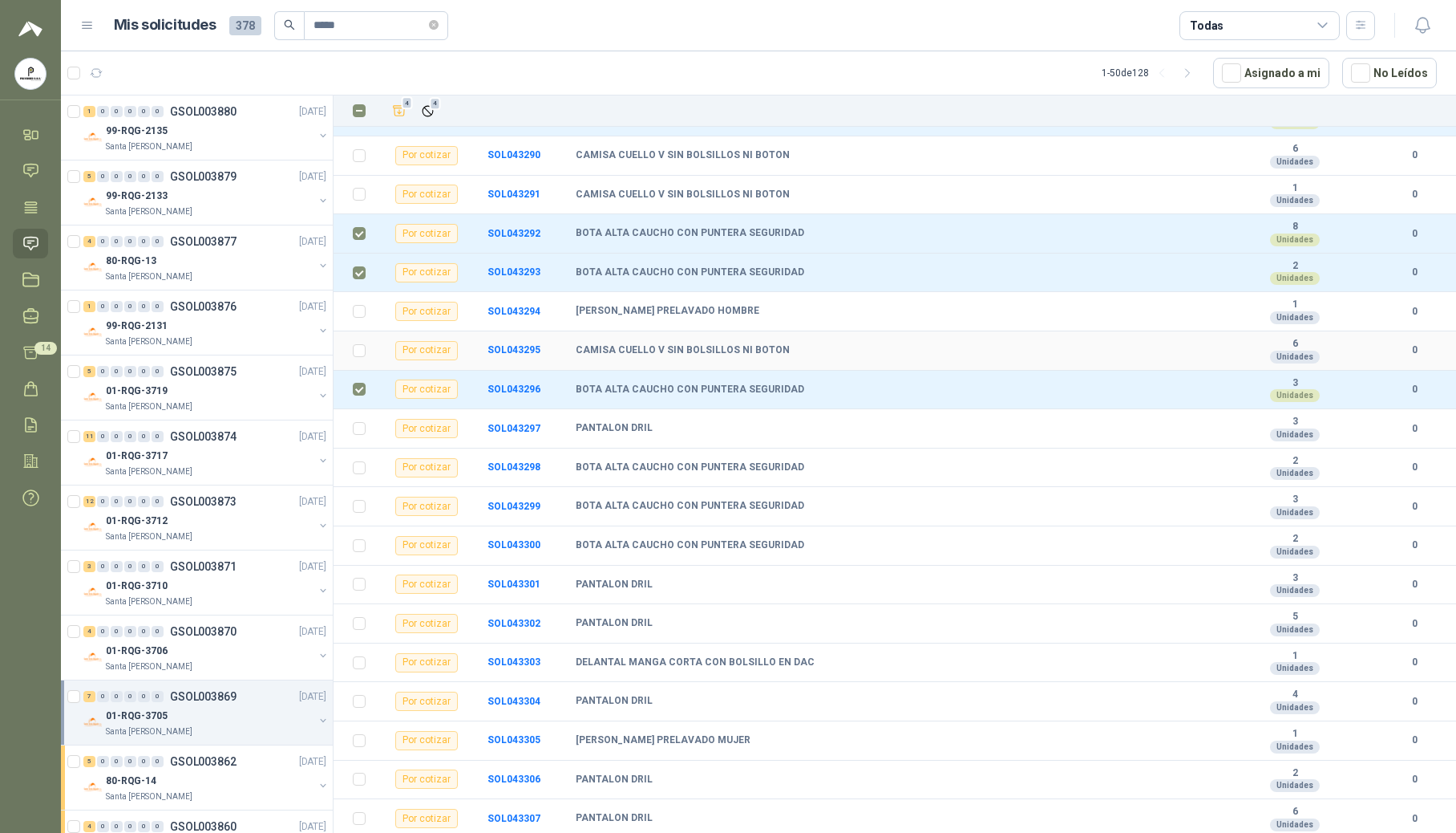
scroll to position [314, 0]
click at [350, 457] on td at bounding box center [355, 468] width 42 height 40
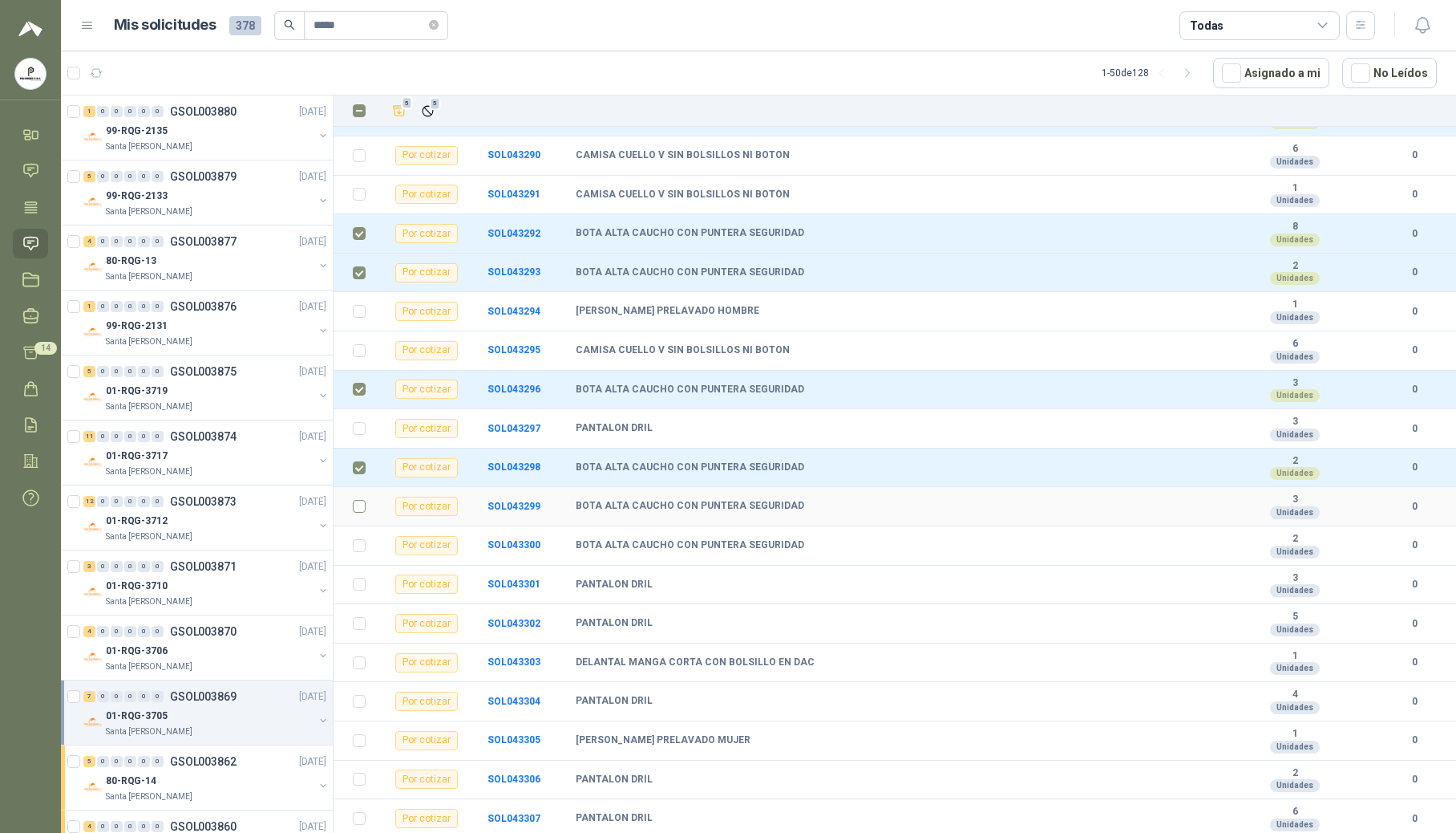
click at [359, 505] on label at bounding box center [359, 507] width 13 height 18
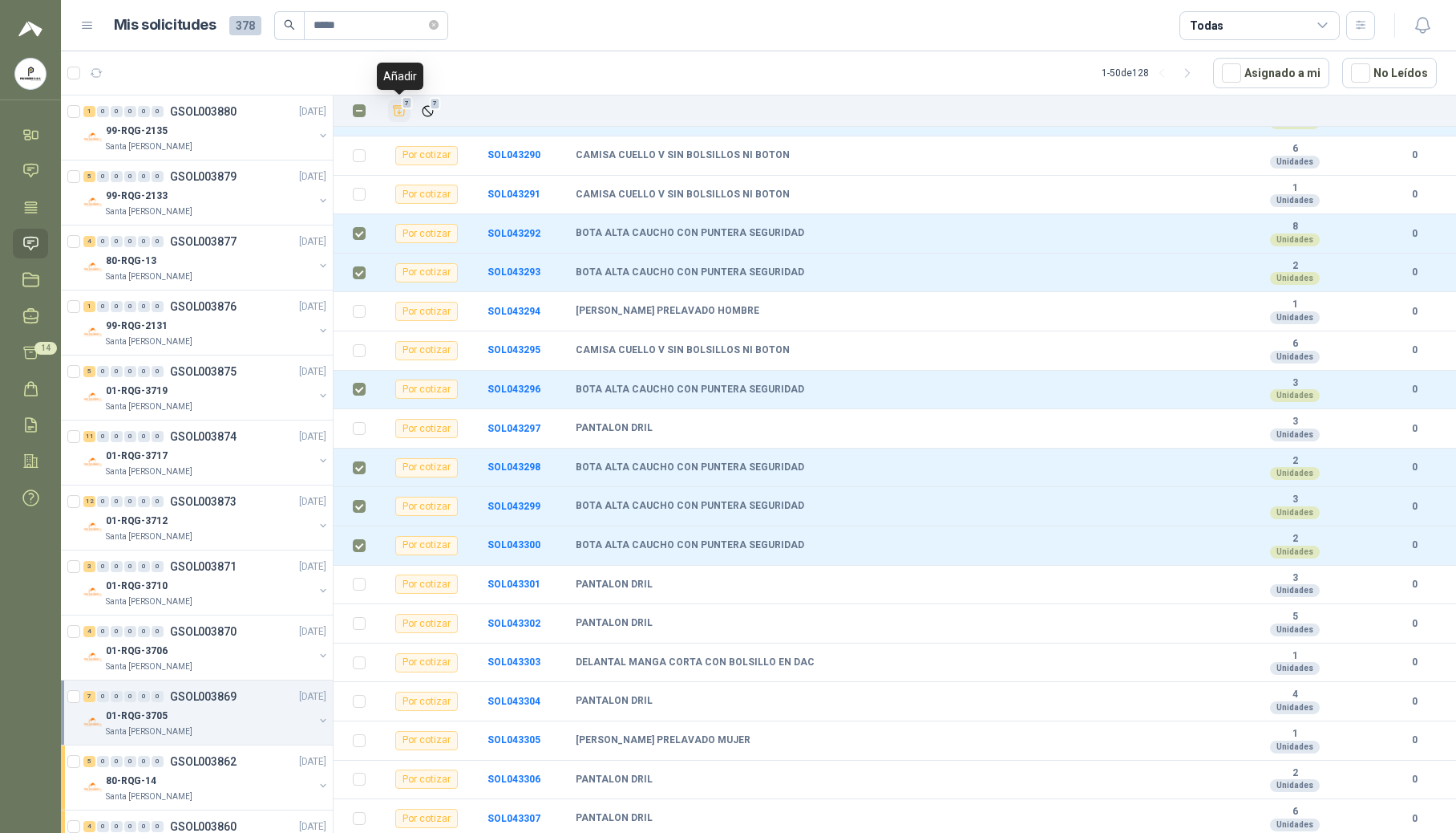
click at [401, 106] on icon "Añadir" at bounding box center [400, 111] width 15 height 15
click at [176, 655] on div "01-RQG-3706" at bounding box center [209, 650] width 208 height 19
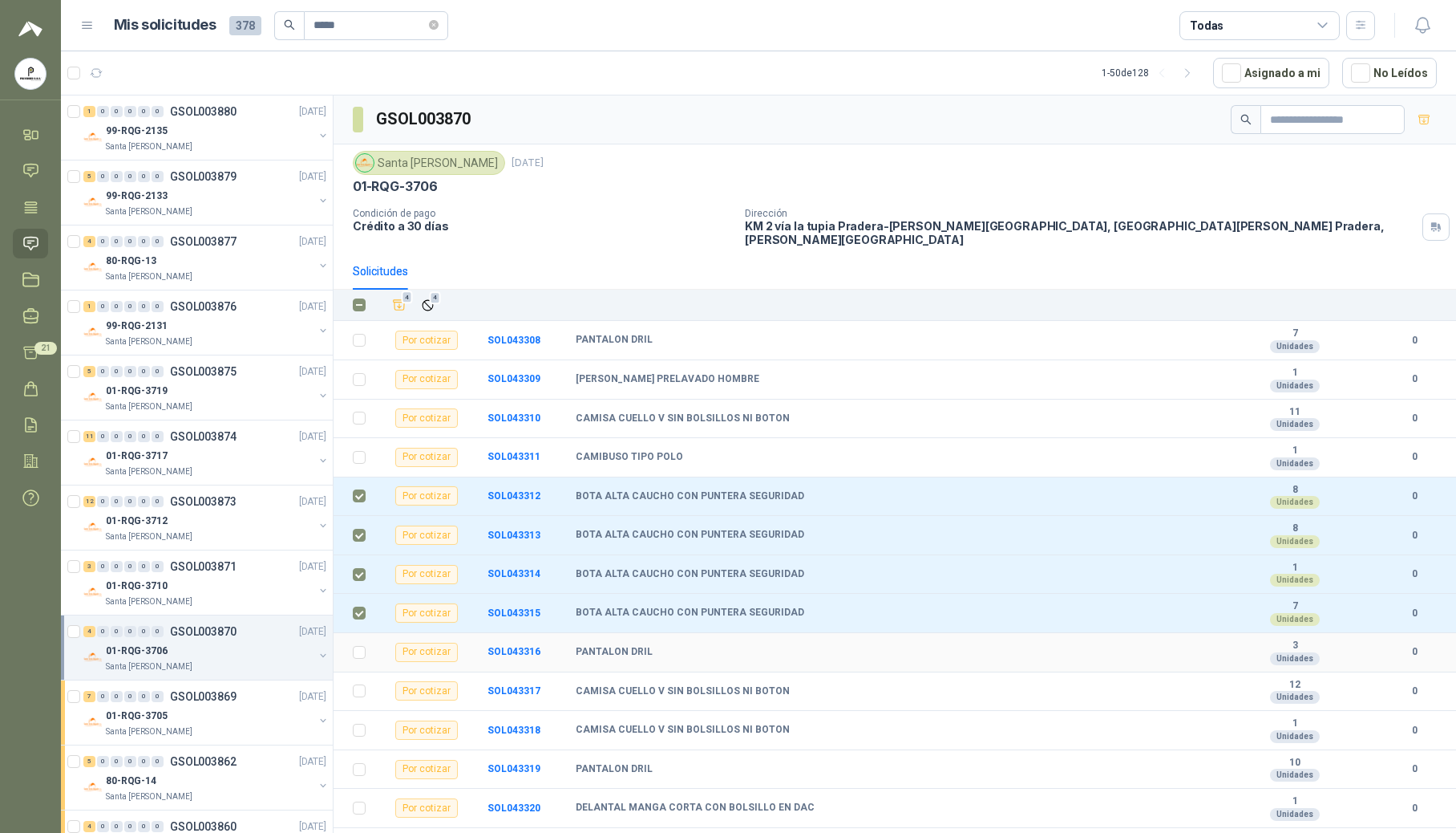
scroll to position [74, 0]
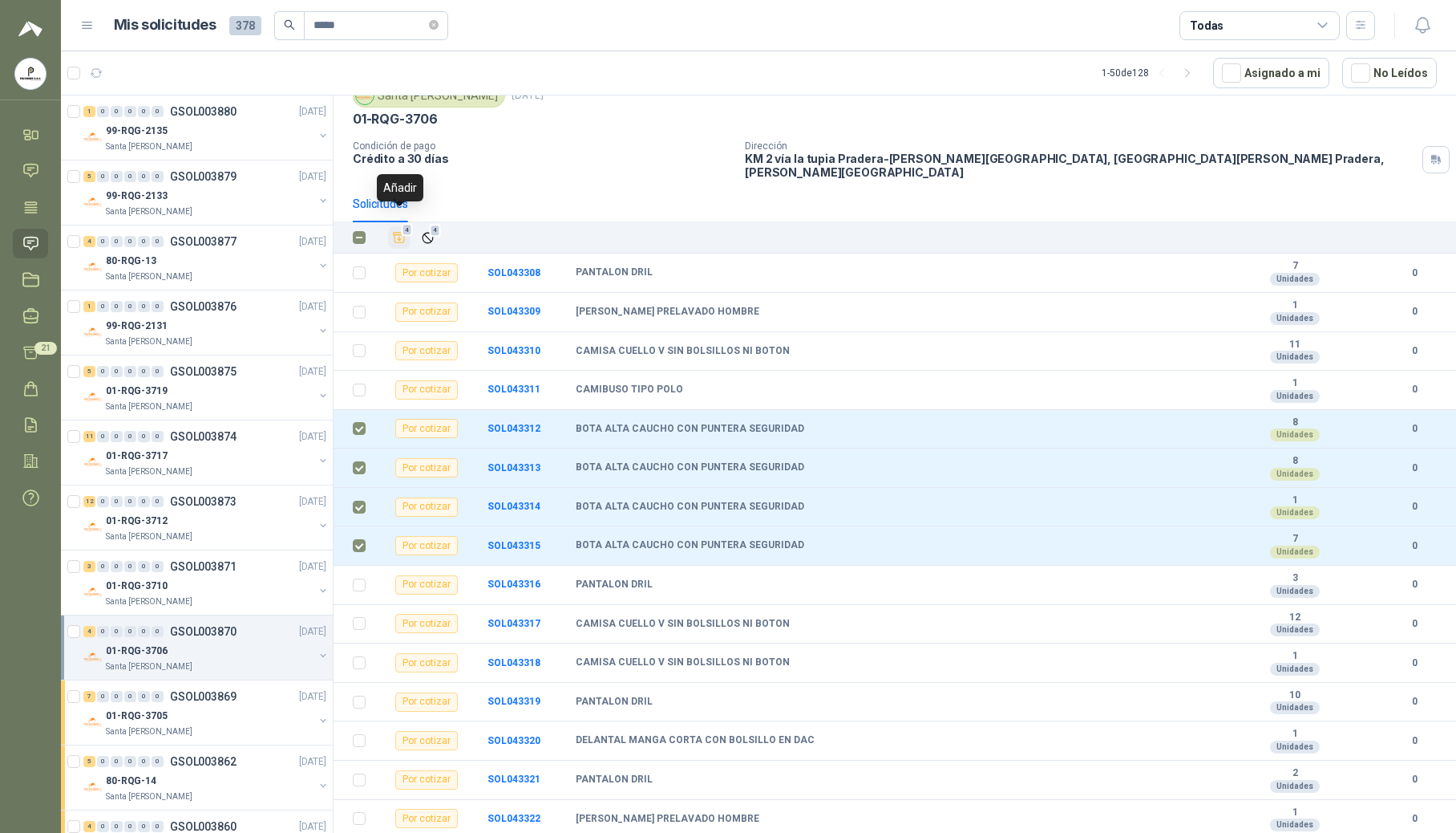
click at [399, 233] on icon "Añadir" at bounding box center [400, 238] width 12 height 11
click at [135, 594] on p "01-RQG-3710" at bounding box center [136, 586] width 61 height 15
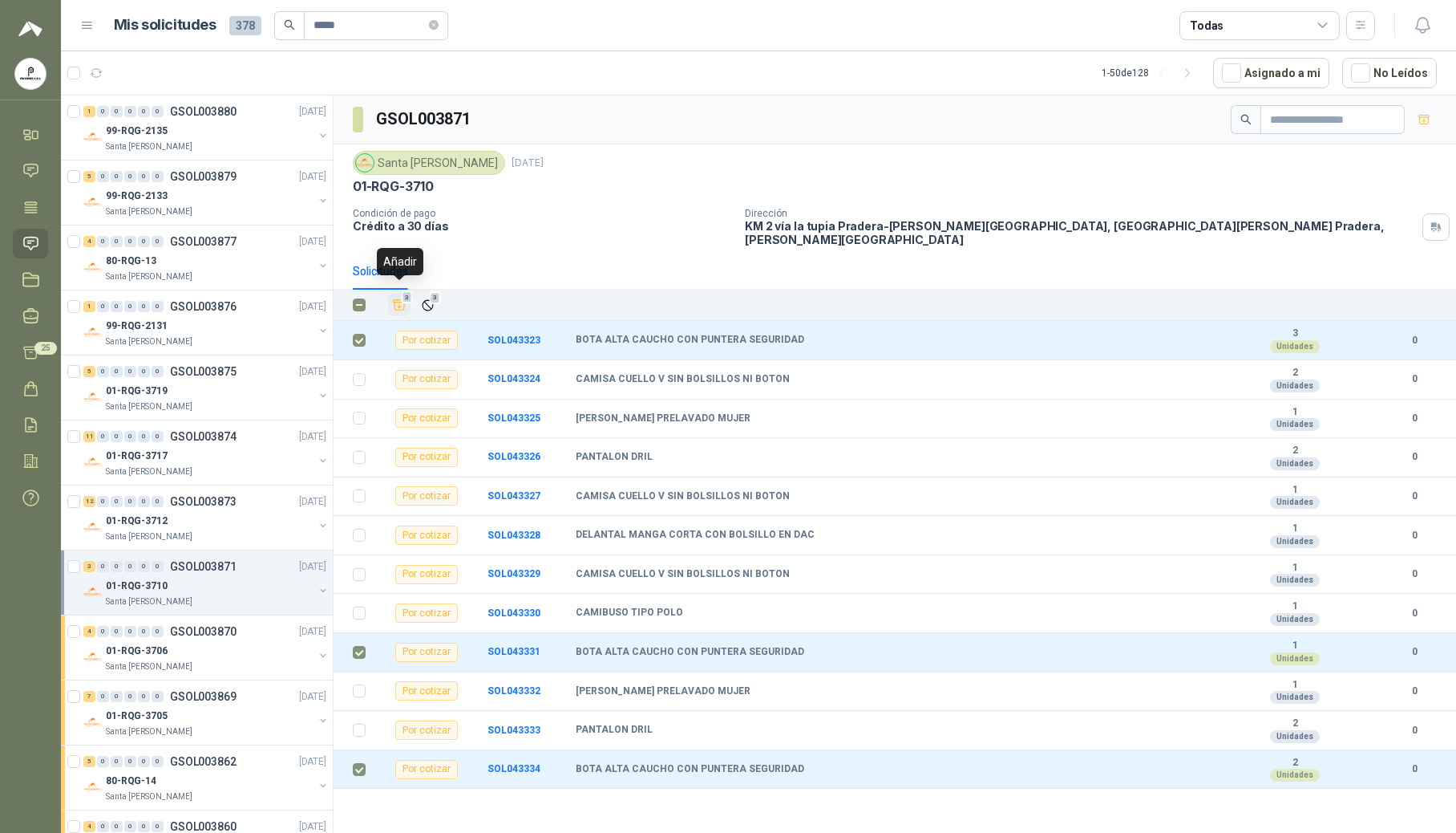
click at [398, 297] on icon "Añadir" at bounding box center [400, 305] width 15 height 15
click at [170, 530] on div "01-RQG-3712" at bounding box center [209, 521] width 208 height 19
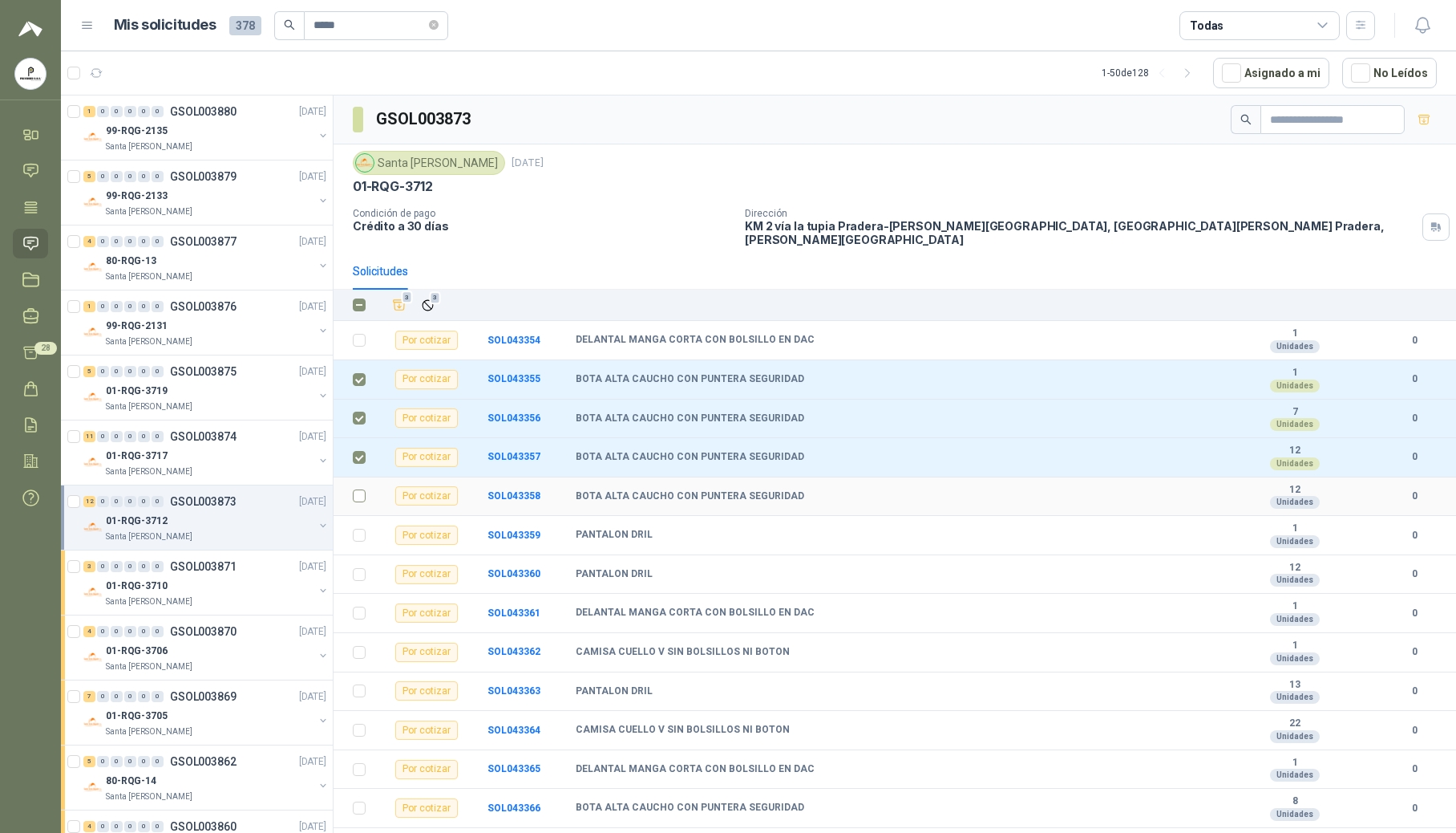
click at [363, 503] on td at bounding box center [355, 497] width 42 height 40
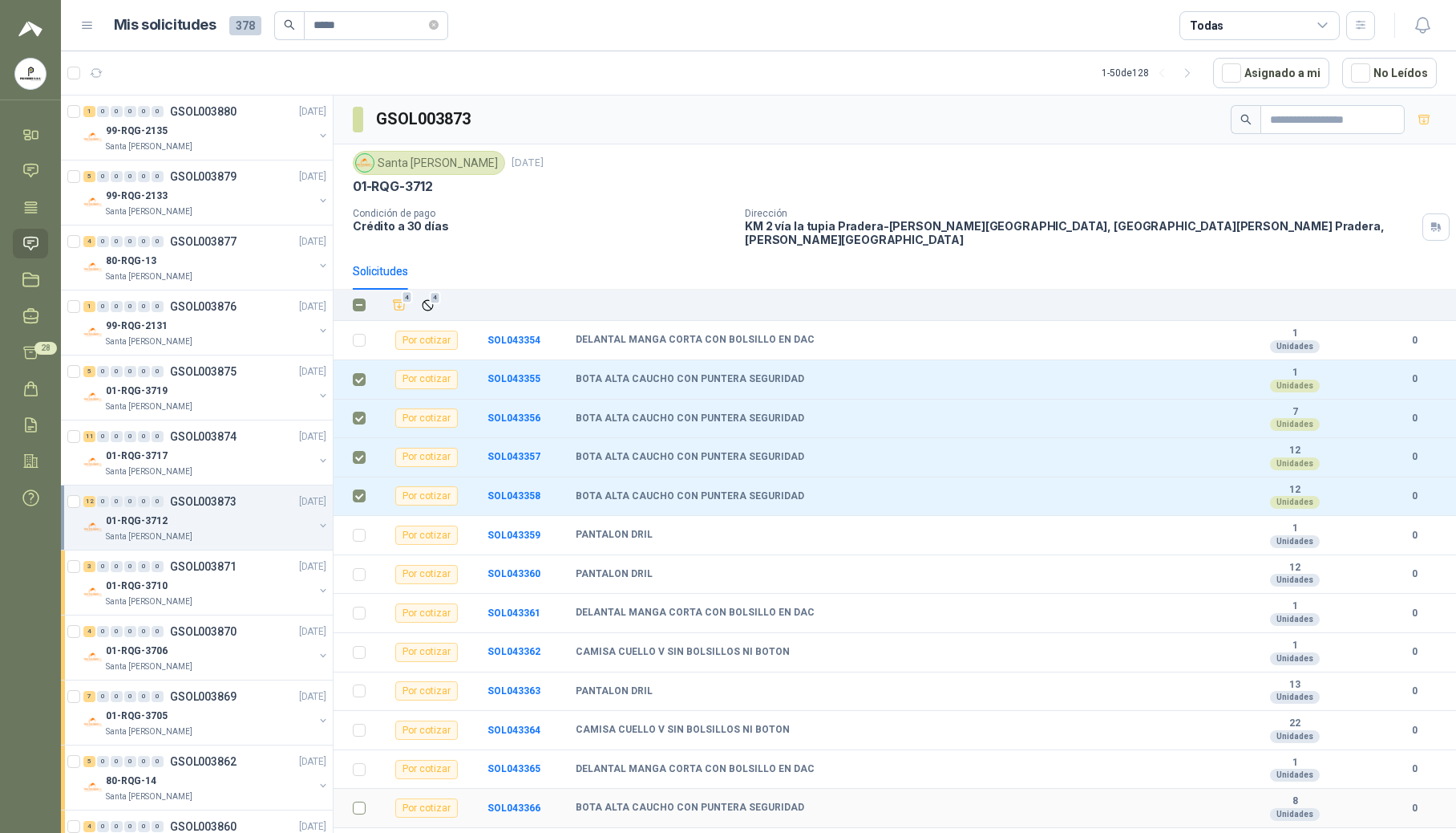
click at [350, 820] on td at bounding box center [355, 808] width 42 height 40
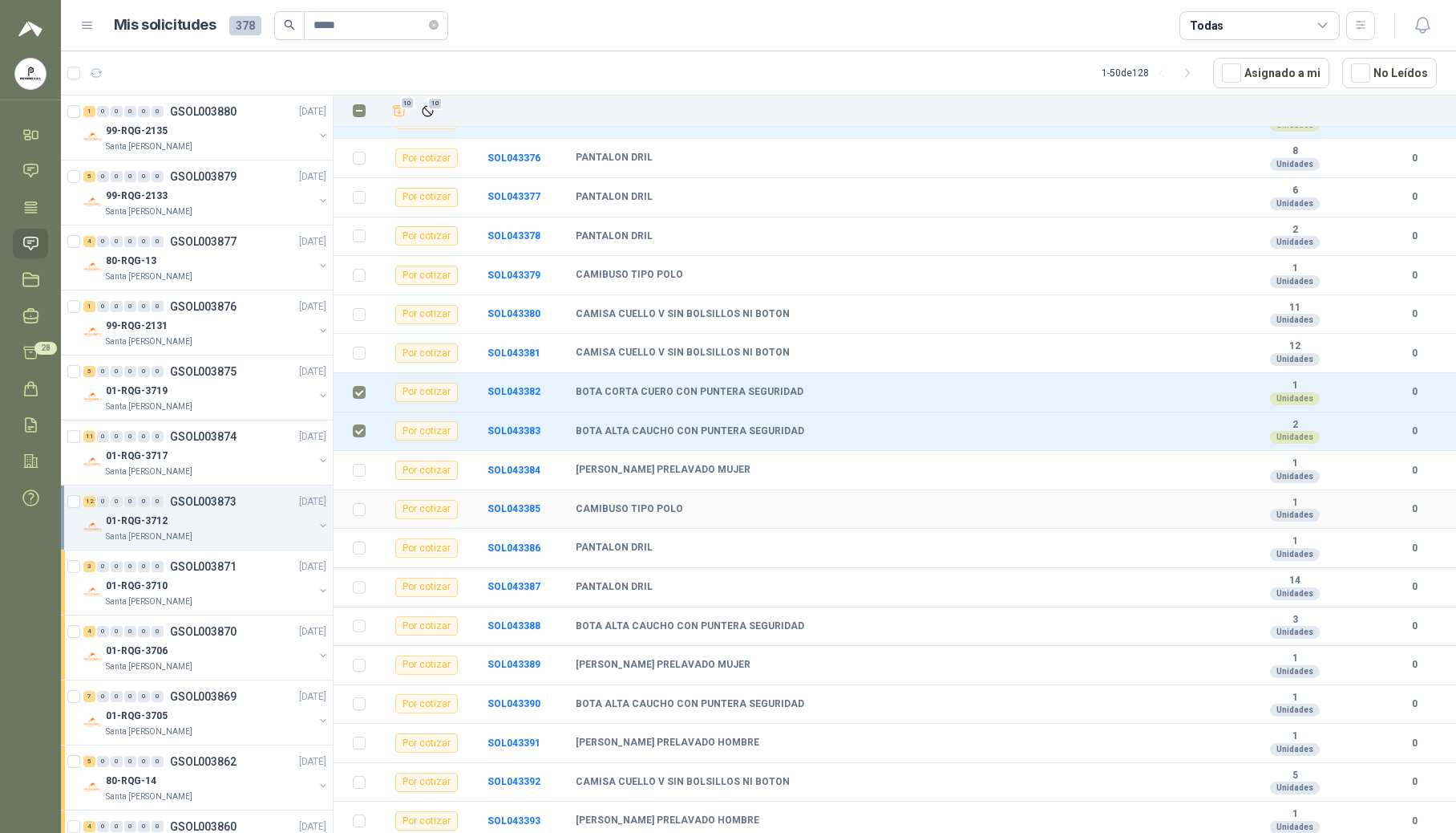
scroll to position [1075, 0]
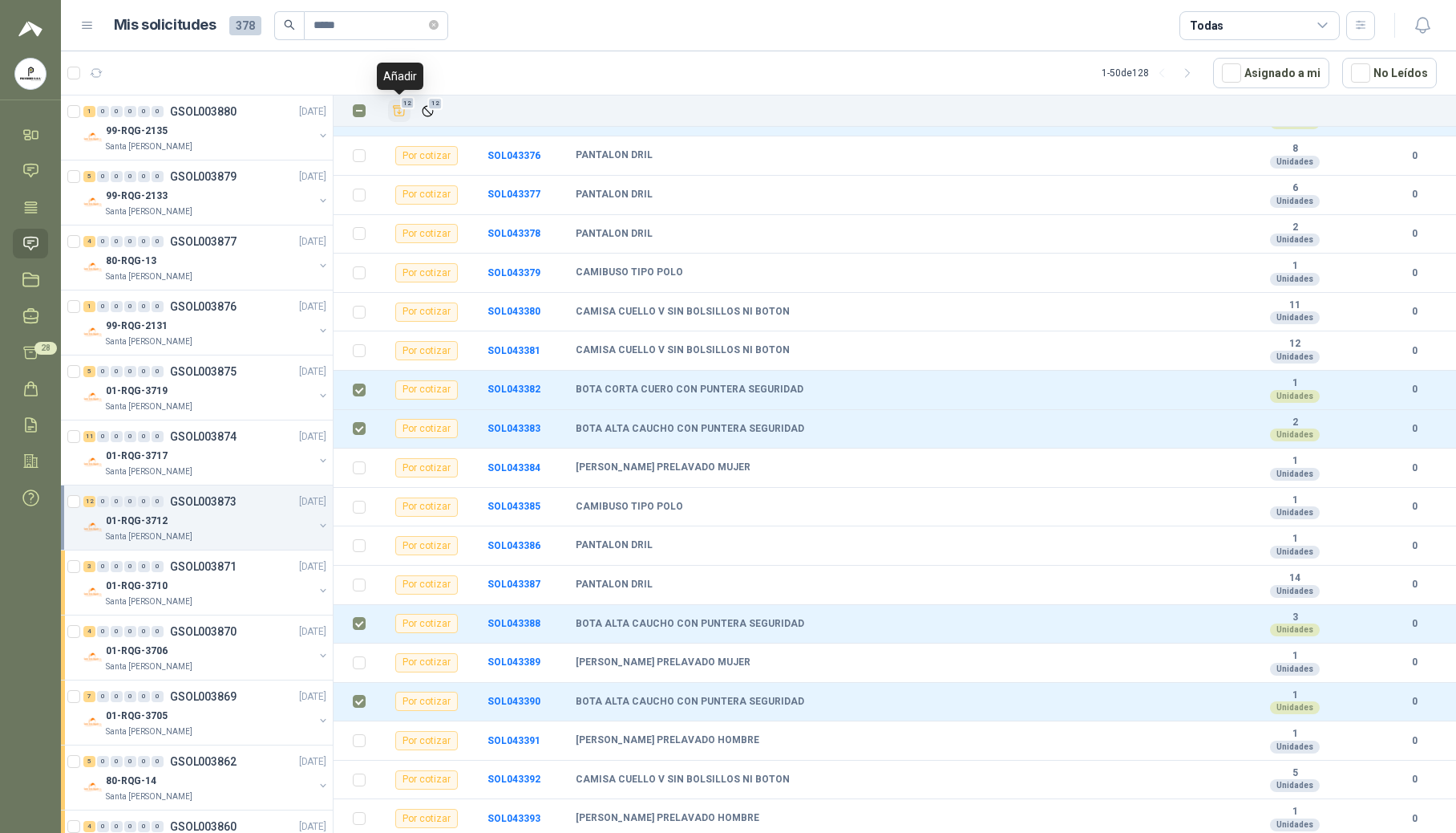
click at [405, 114] on icon "Añadir" at bounding box center [400, 111] width 15 height 15
click at [208, 459] on div "01-RQG-3717" at bounding box center [209, 456] width 208 height 19
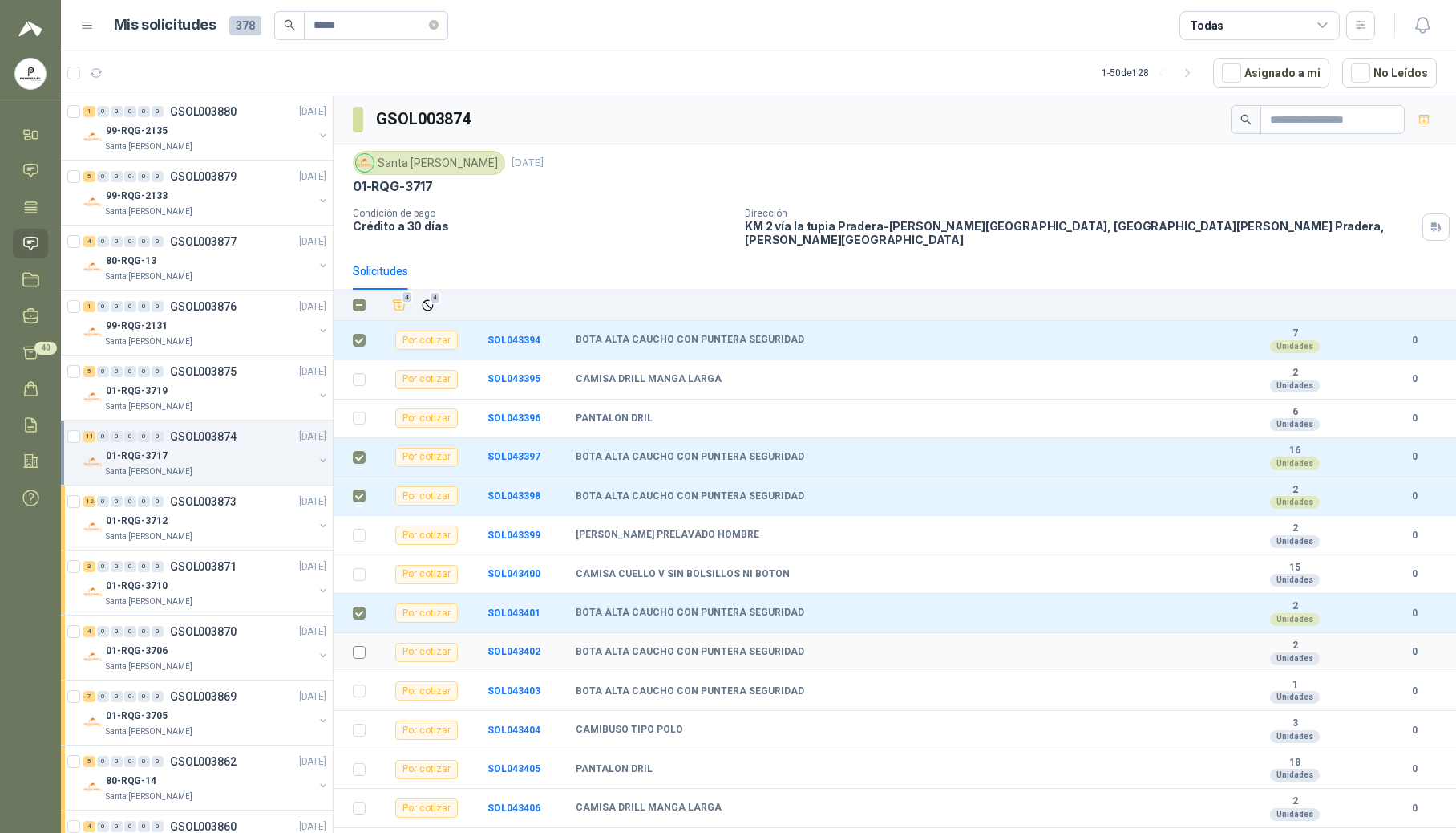
click at [363, 643] on label at bounding box center [359, 652] width 13 height 18
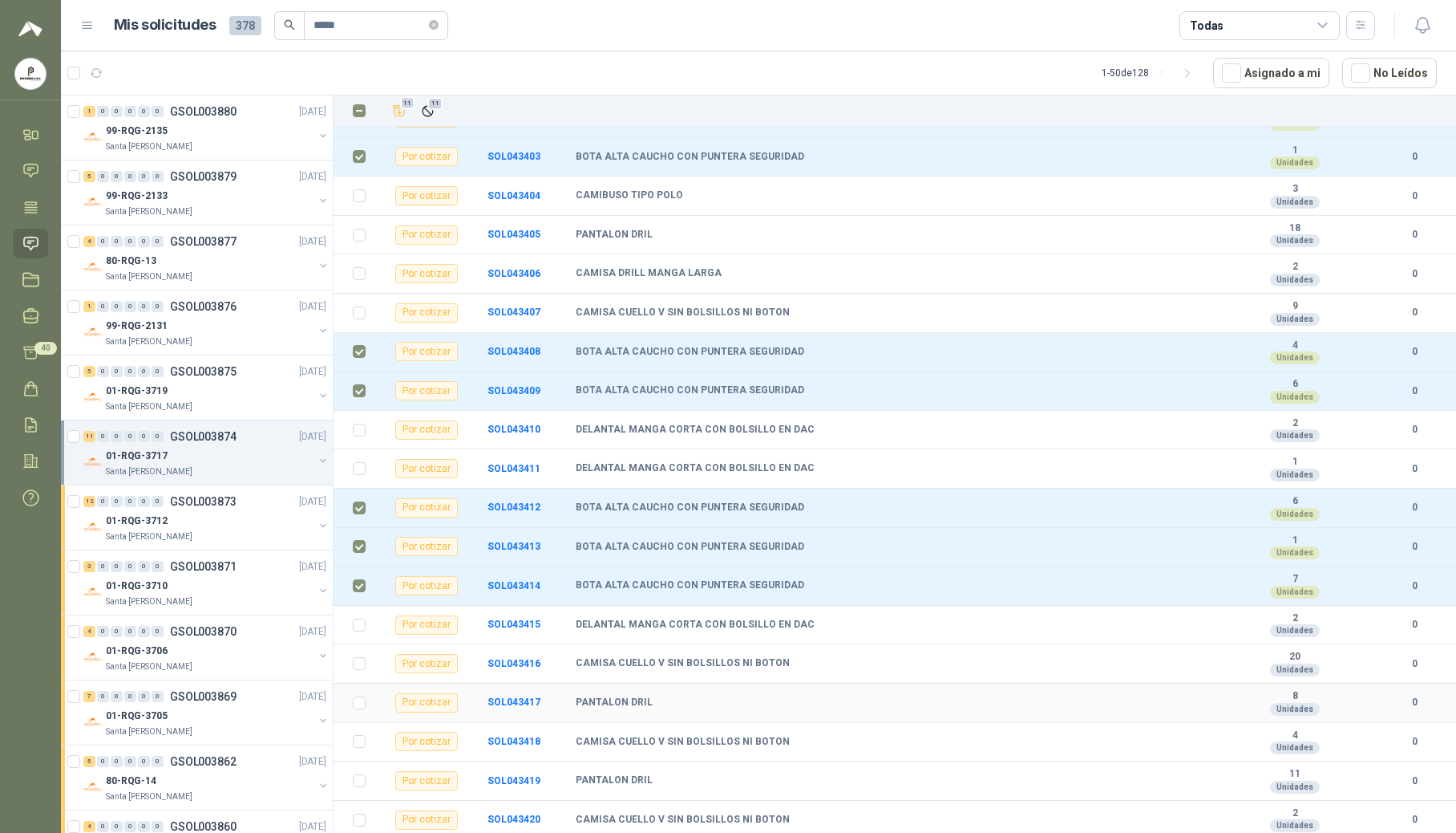
scroll to position [553, 0]
click at [396, 116] on icon "Añadir" at bounding box center [400, 111] width 12 height 11
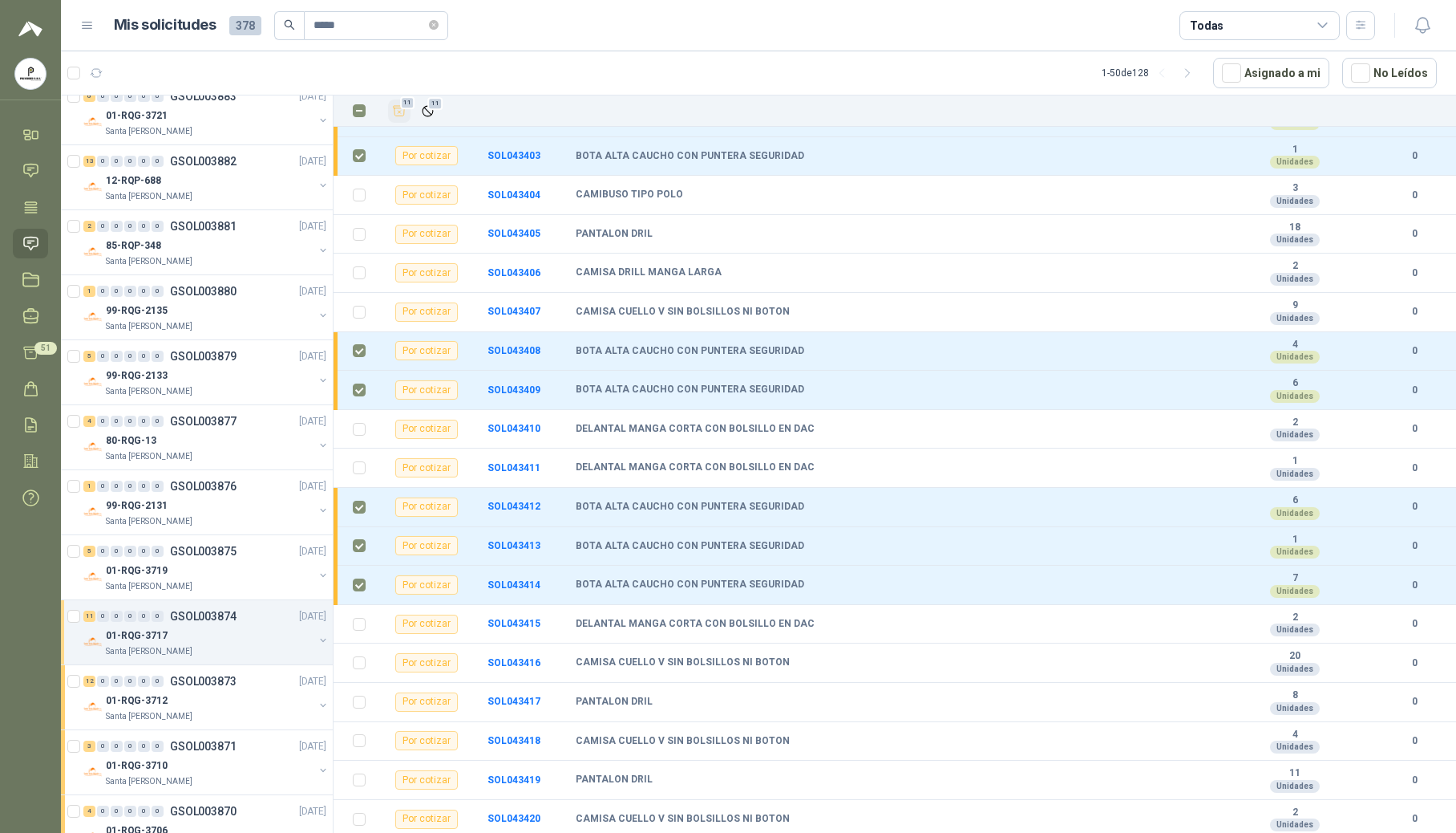
scroll to position [1837, 0]
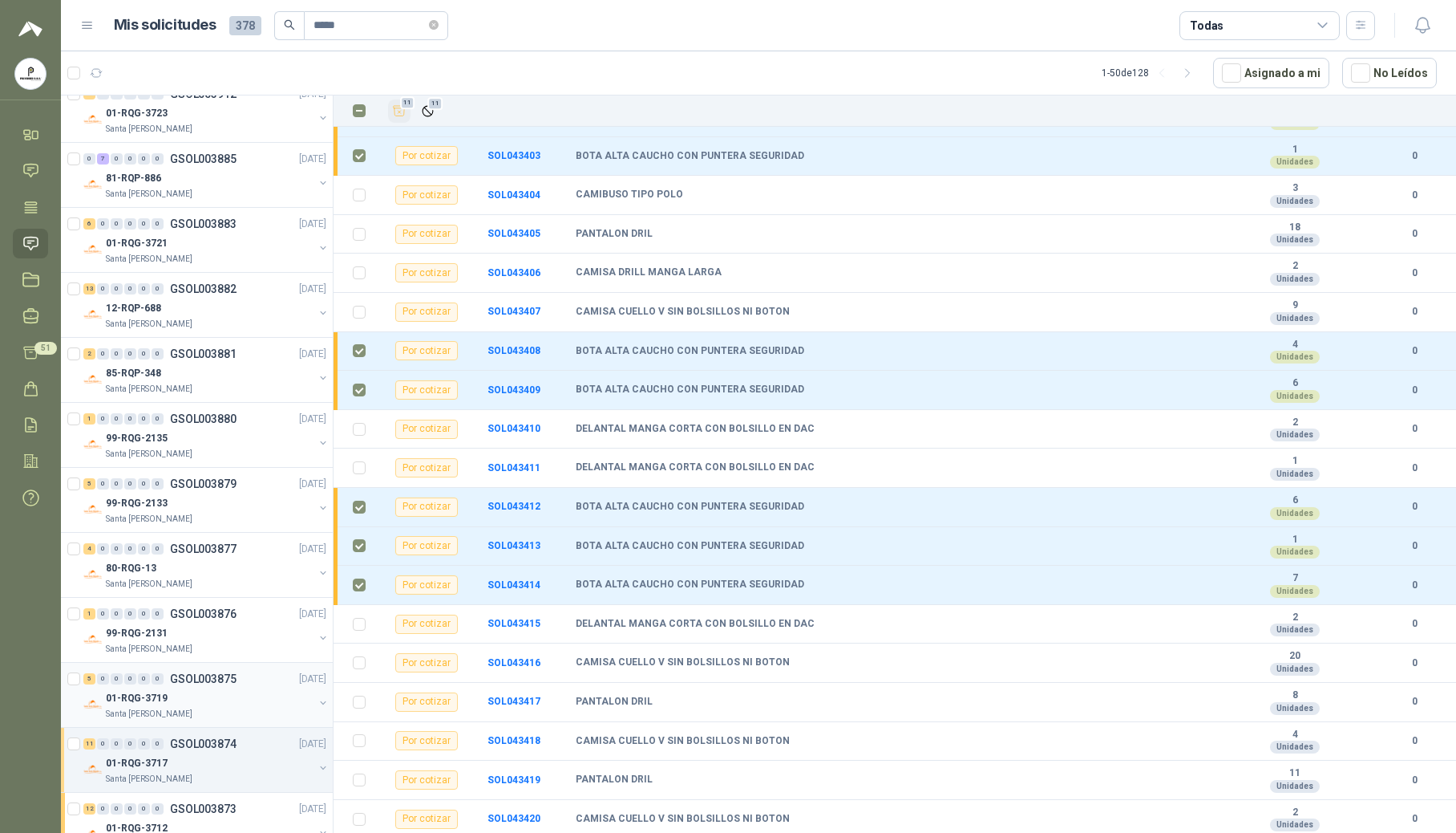
click at [224, 684] on p "GSOL003875" at bounding box center [204, 679] width 66 height 11
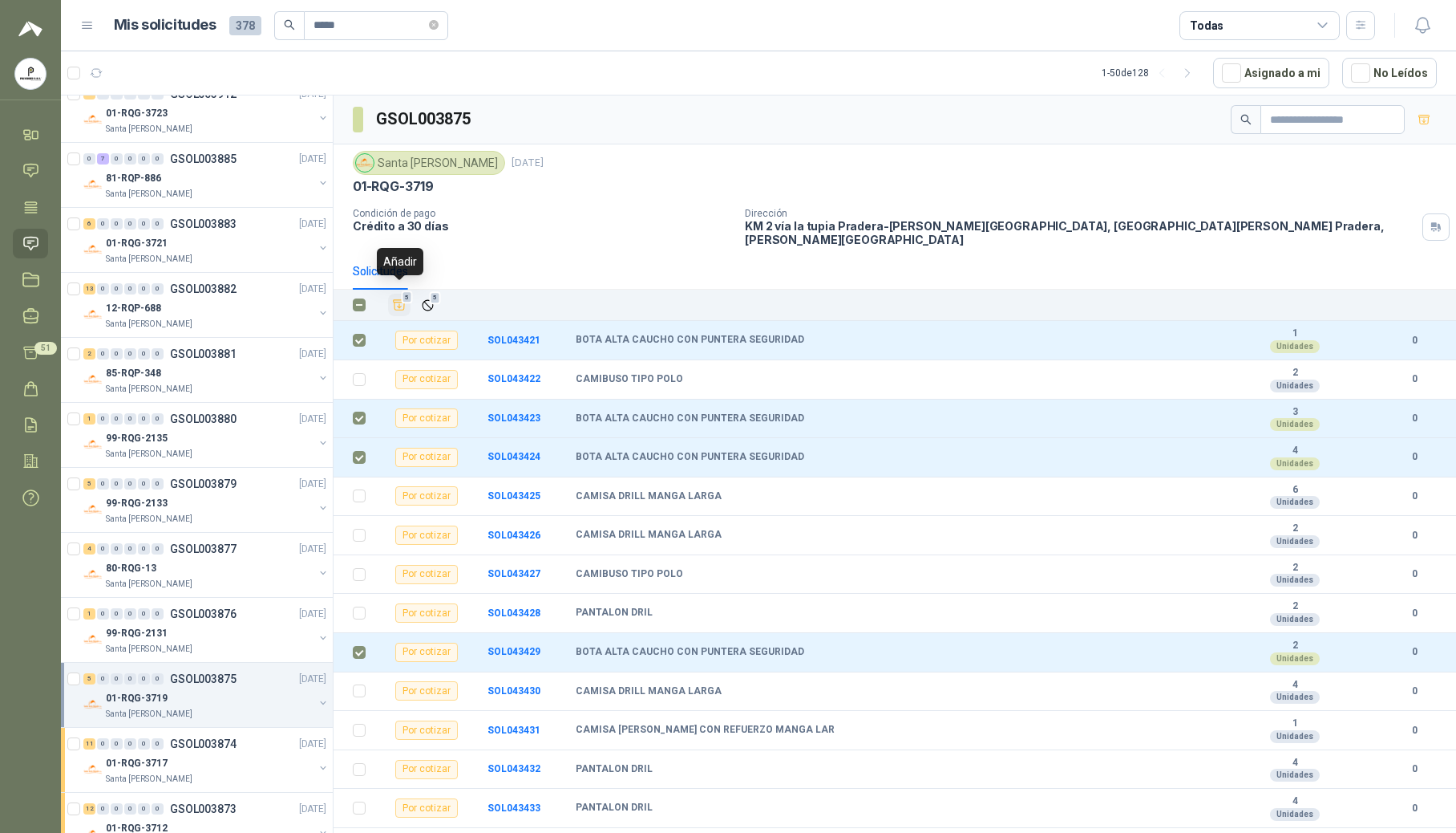
click at [407, 297] on button "5" at bounding box center [400, 305] width 23 height 23
click at [171, 642] on div "99-RQG-2131" at bounding box center [209, 633] width 208 height 19
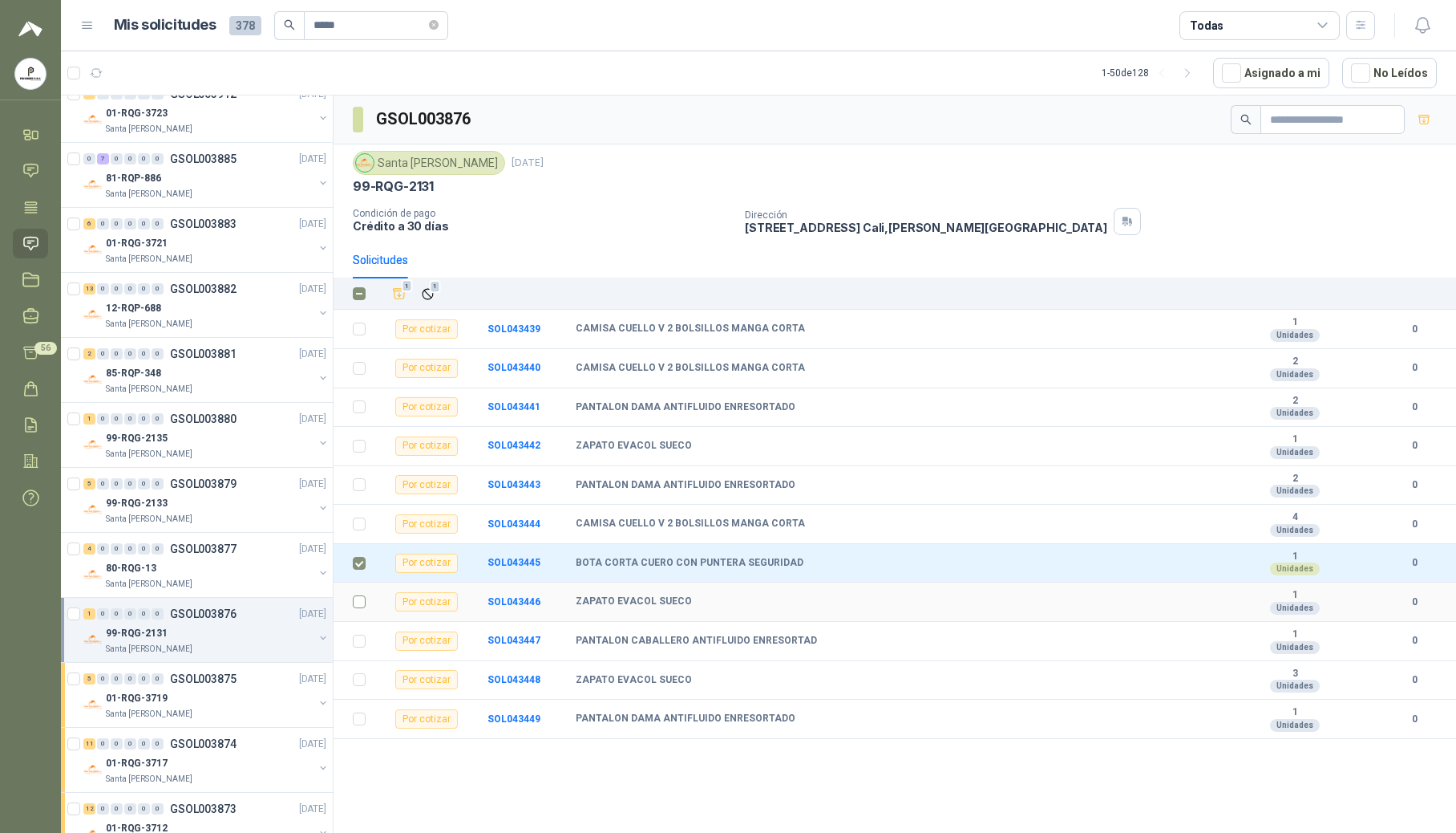
click at [351, 618] on td at bounding box center [355, 602] width 42 height 40
click at [350, 617] on td at bounding box center [355, 602] width 42 height 40
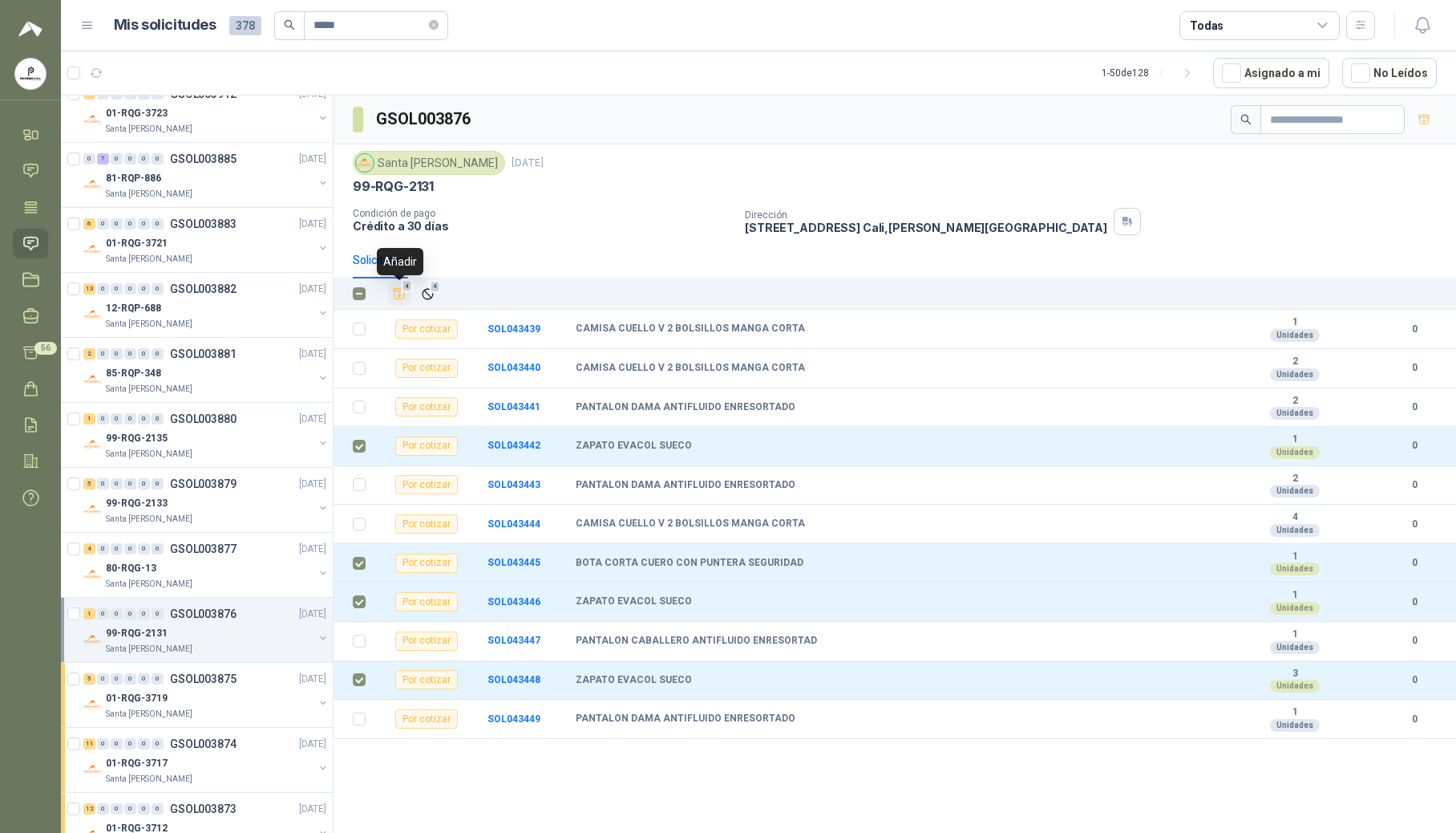
click at [404, 299] on icon "Añadir" at bounding box center [400, 293] width 12 height 11
click at [192, 554] on p "GSOL003877" at bounding box center [204, 549] width 66 height 11
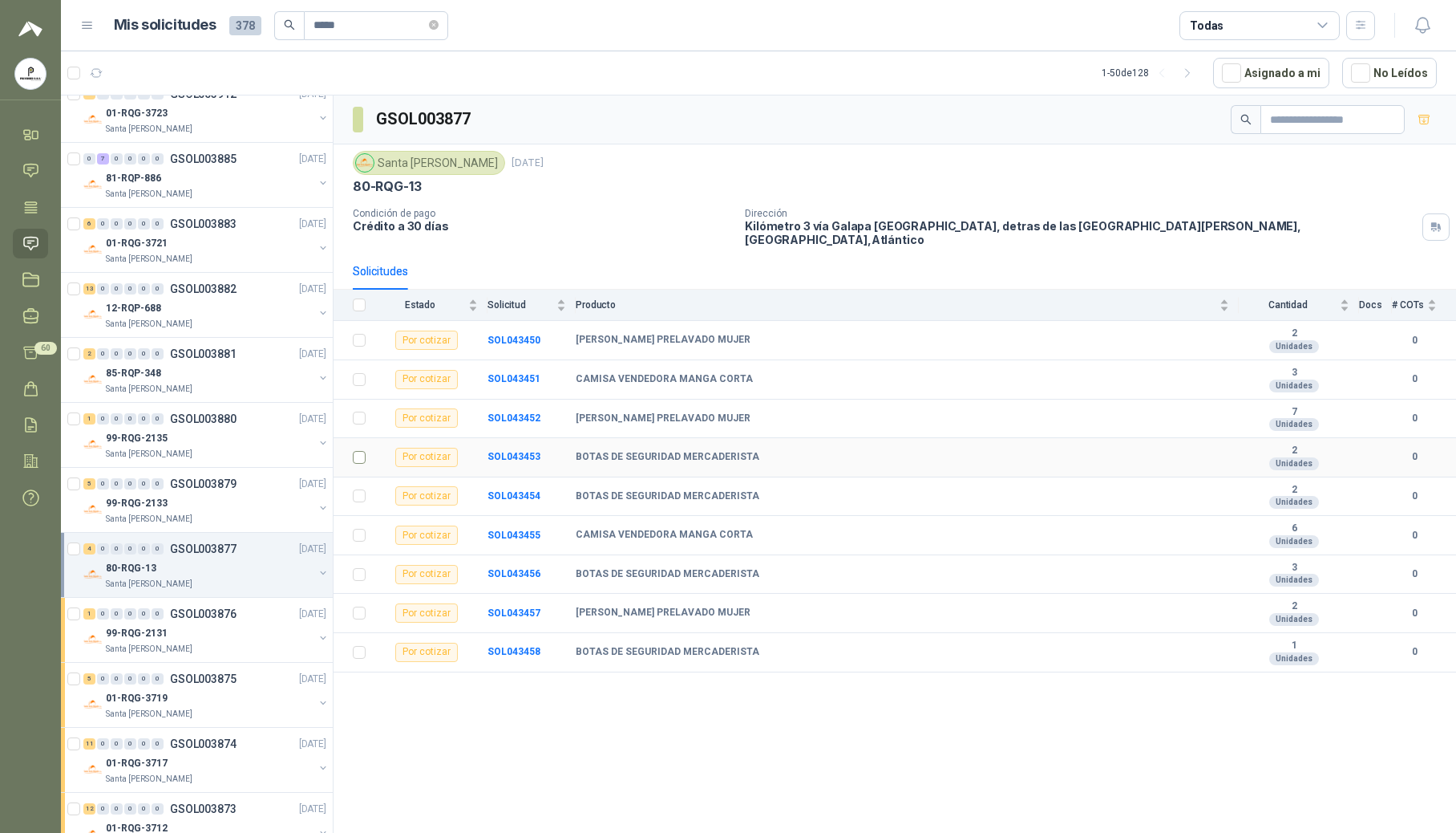
click at [358, 460] on label at bounding box center [359, 457] width 13 height 18
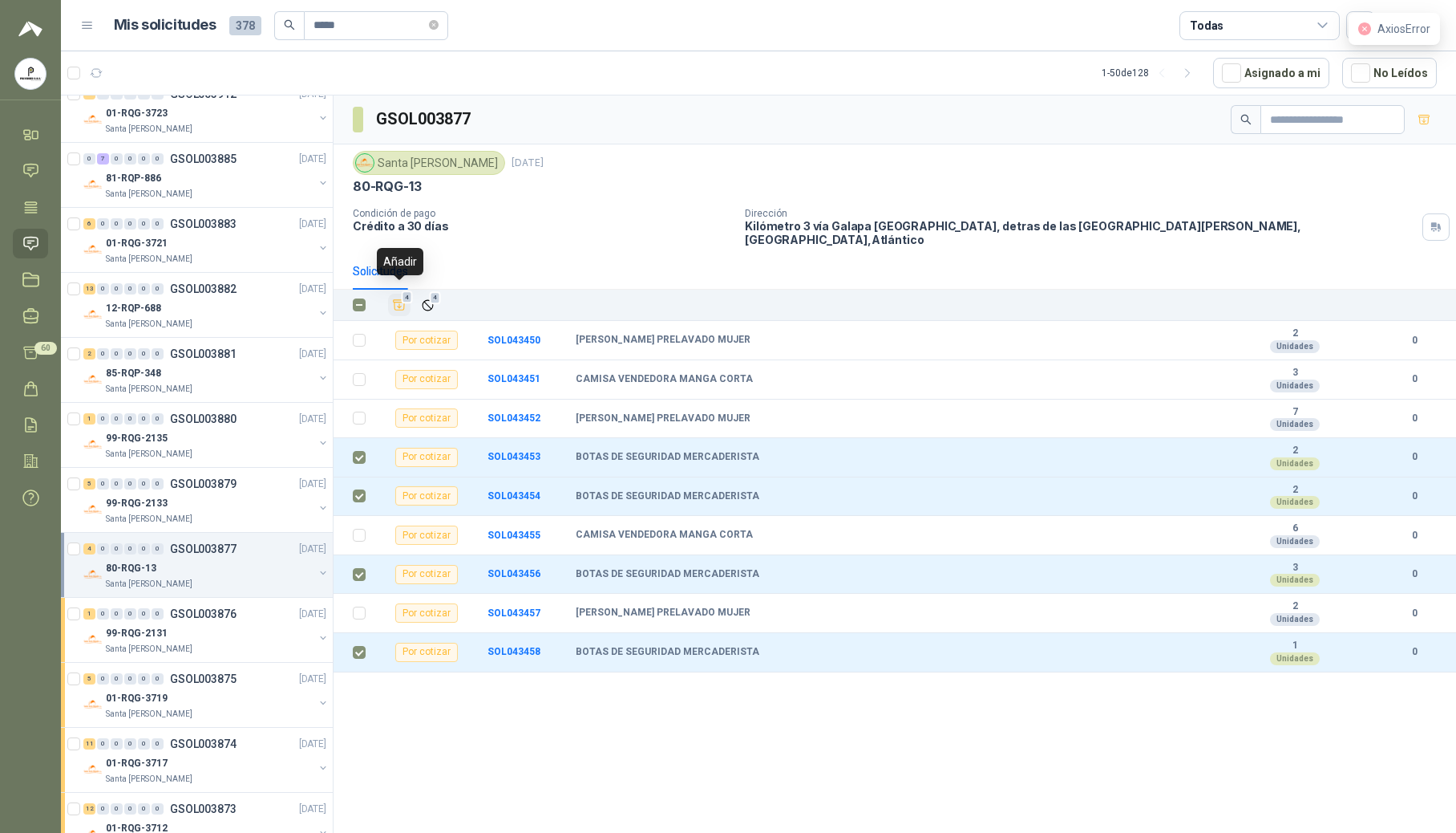
click at [404, 300] on icon "Añadir" at bounding box center [400, 305] width 12 height 11
click at [189, 525] on div "Santa [PERSON_NAME]" at bounding box center [209, 519] width 208 height 13
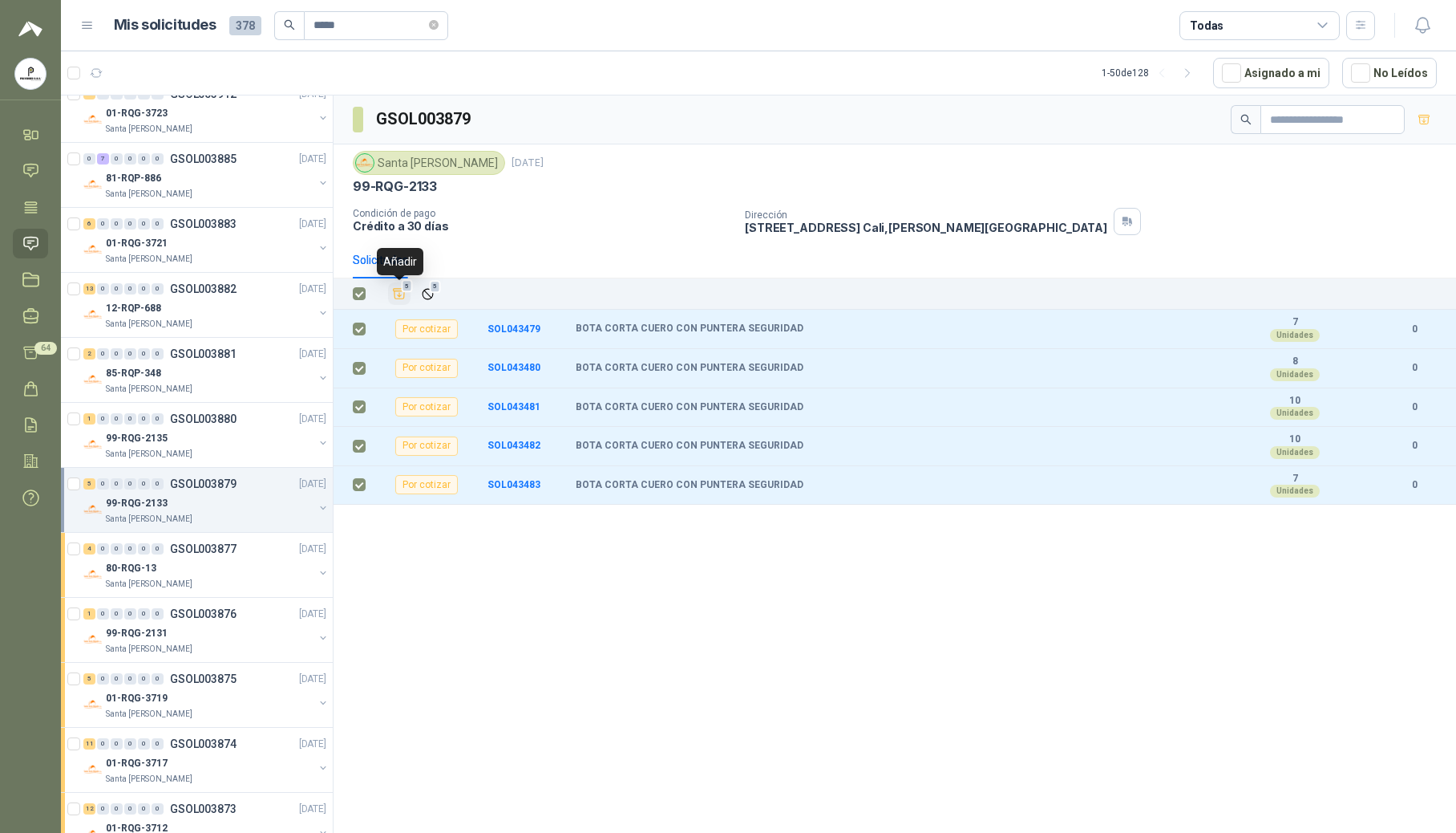
click at [401, 297] on icon "Añadir" at bounding box center [400, 293] width 15 height 15
click at [183, 443] on div "99-RQG-2135" at bounding box center [209, 438] width 208 height 19
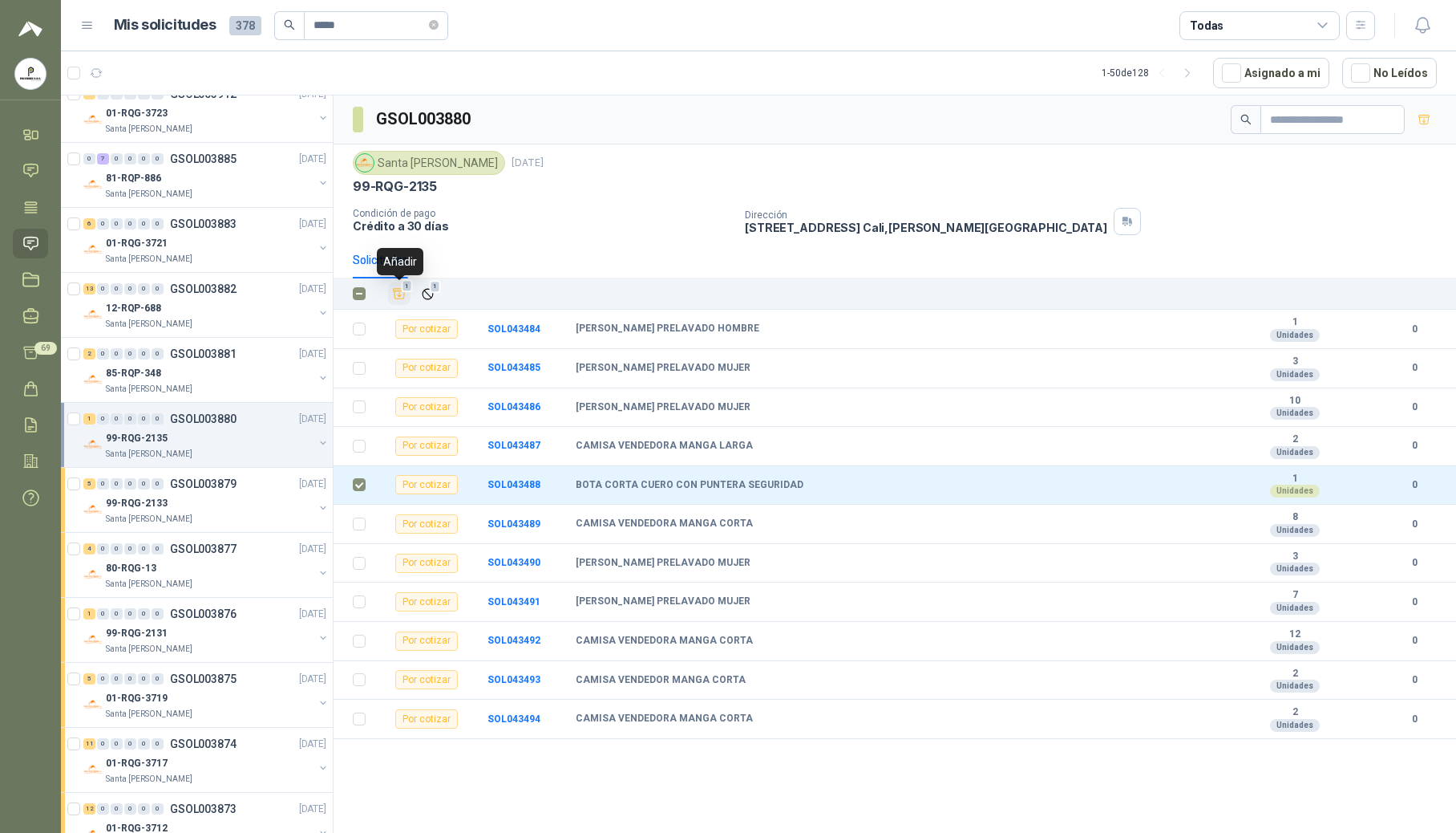
click at [404, 292] on span "1" at bounding box center [407, 287] width 11 height 13
click at [207, 383] on div "85-RQP-348" at bounding box center [209, 373] width 208 height 19
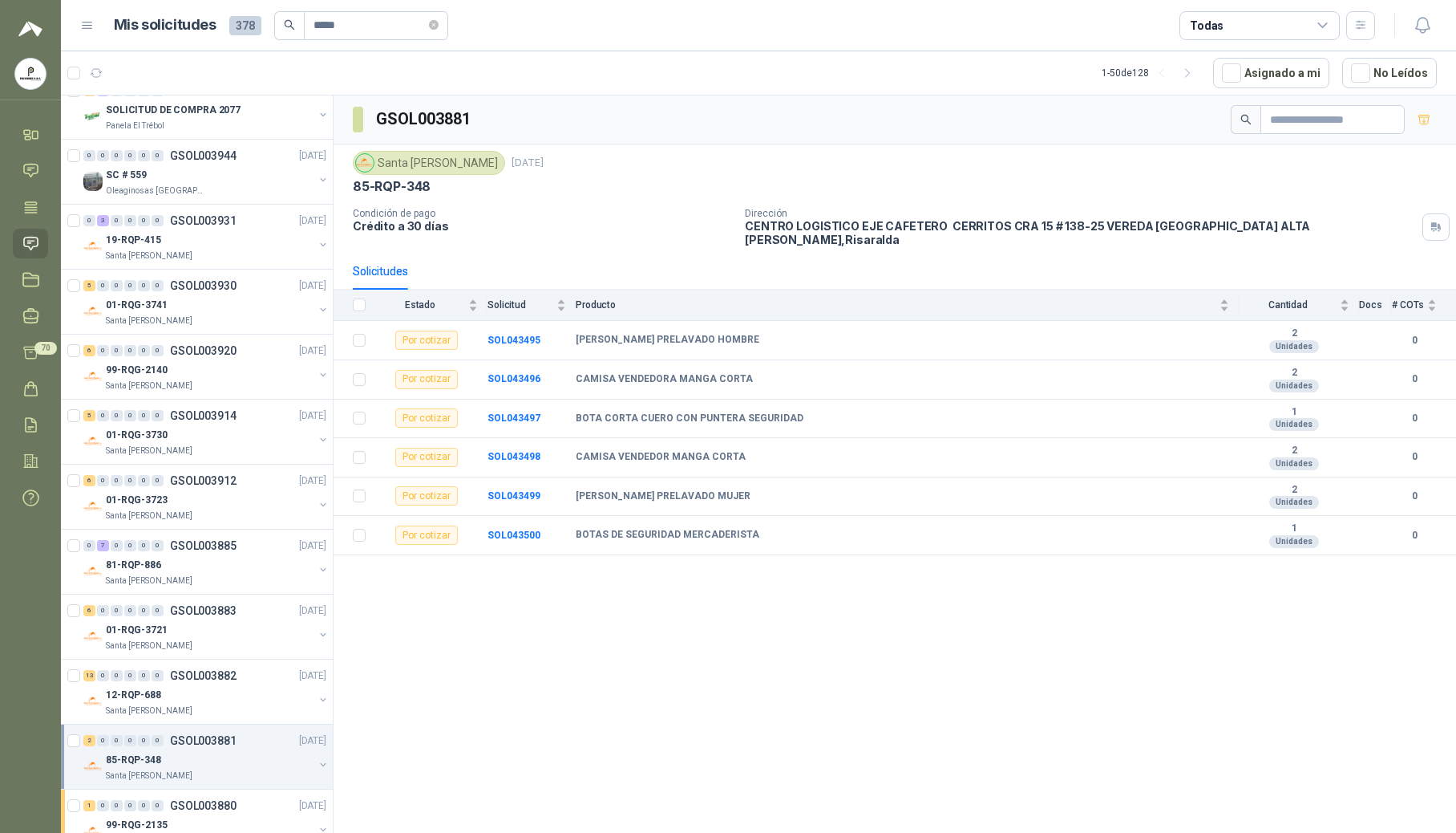
scroll to position [1445, 0]
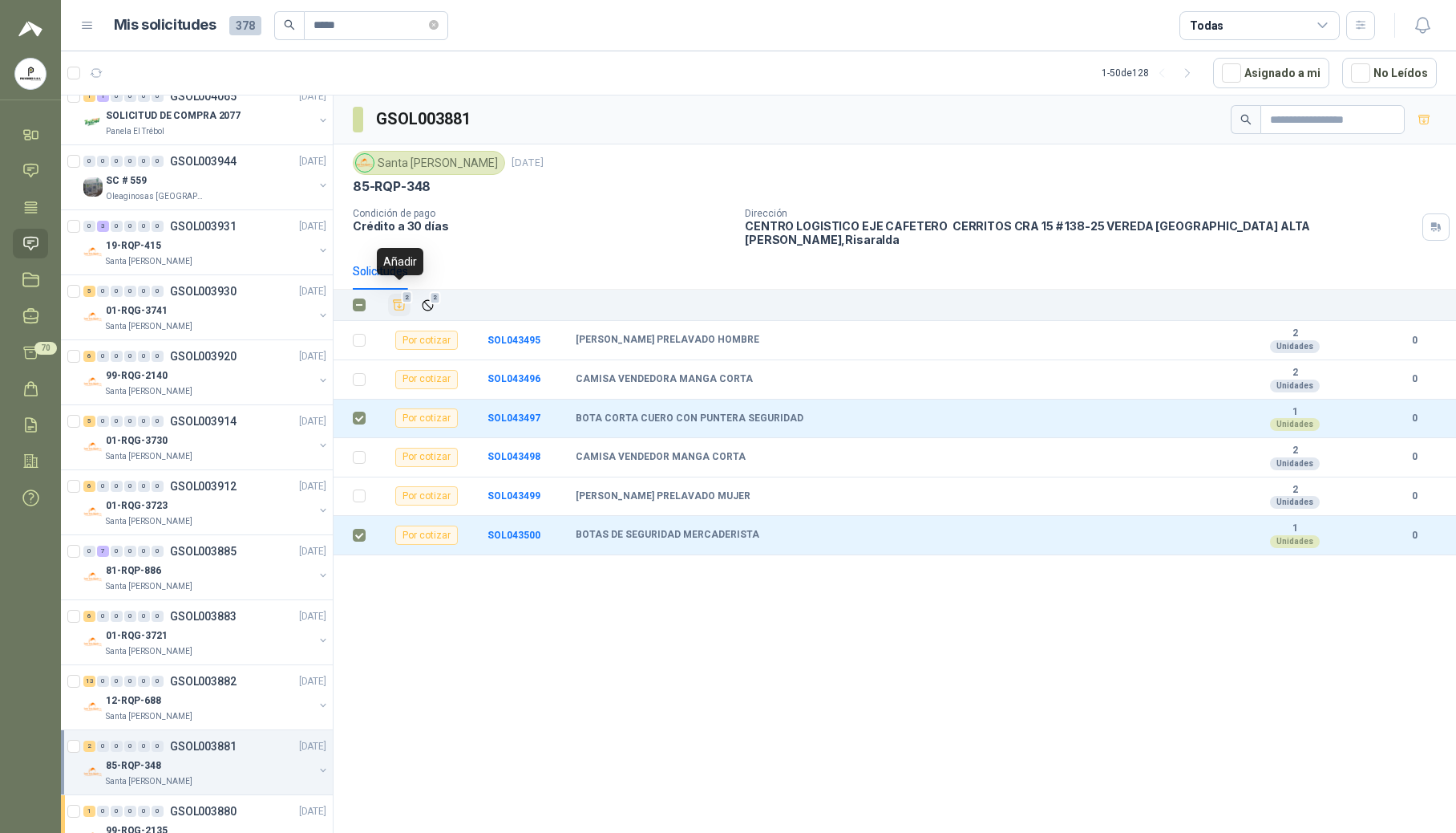
click at [405, 297] on icon "Añadir" at bounding box center [400, 305] width 15 height 15
click at [205, 684] on p "GSOL003882" at bounding box center [204, 681] width 66 height 11
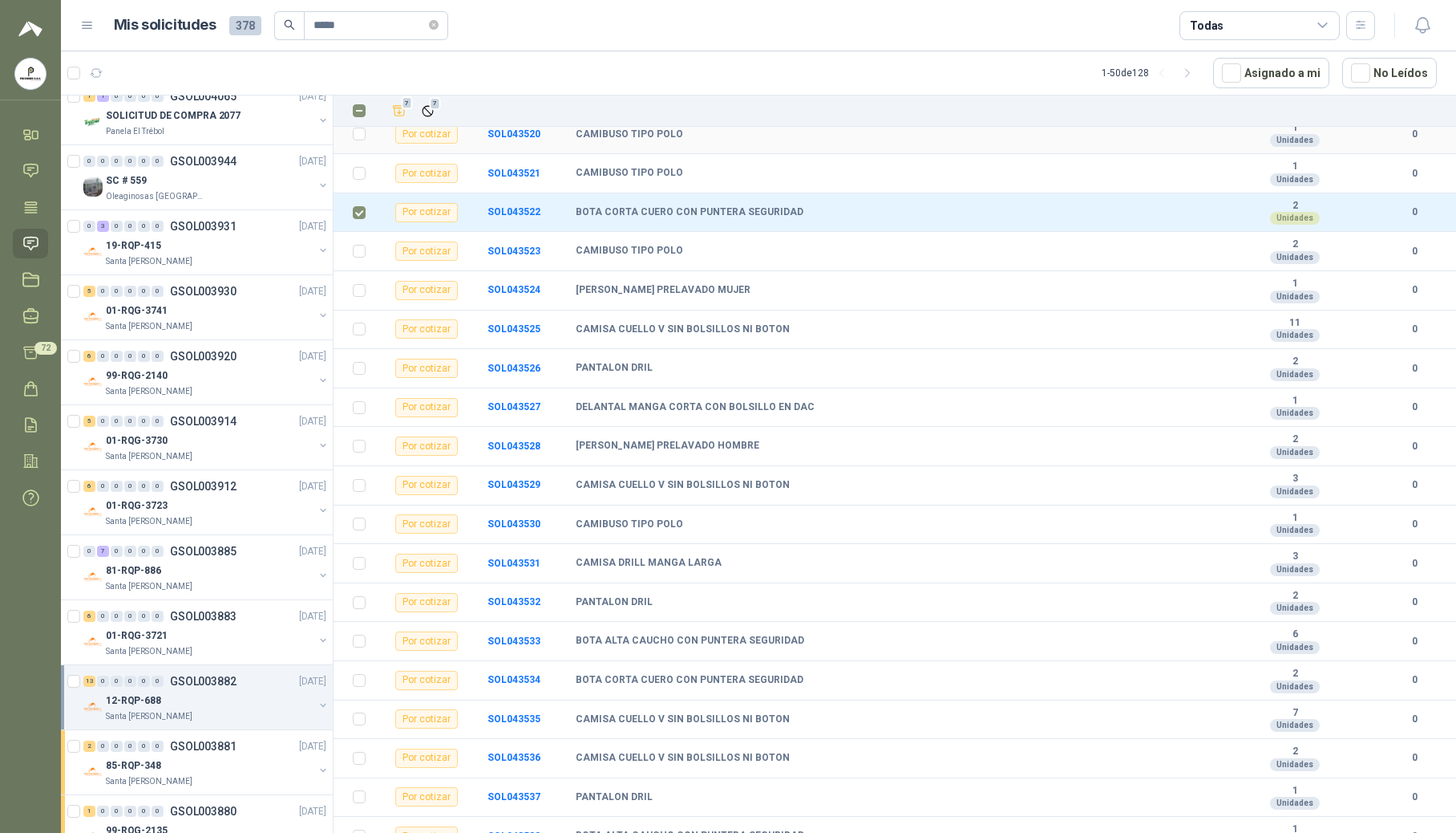
scroll to position [963, 0]
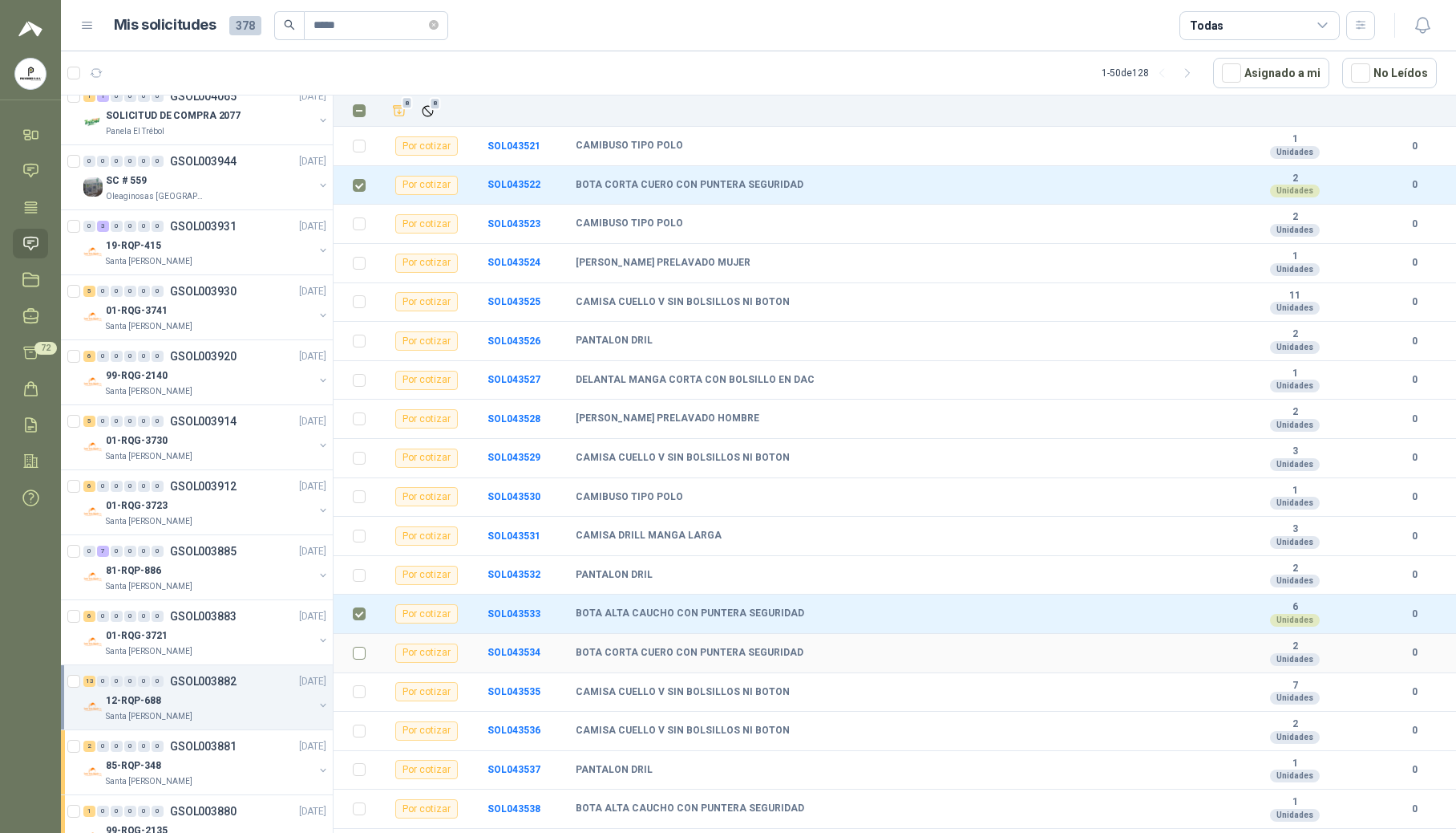
click at [359, 662] on label at bounding box center [359, 653] width 13 height 18
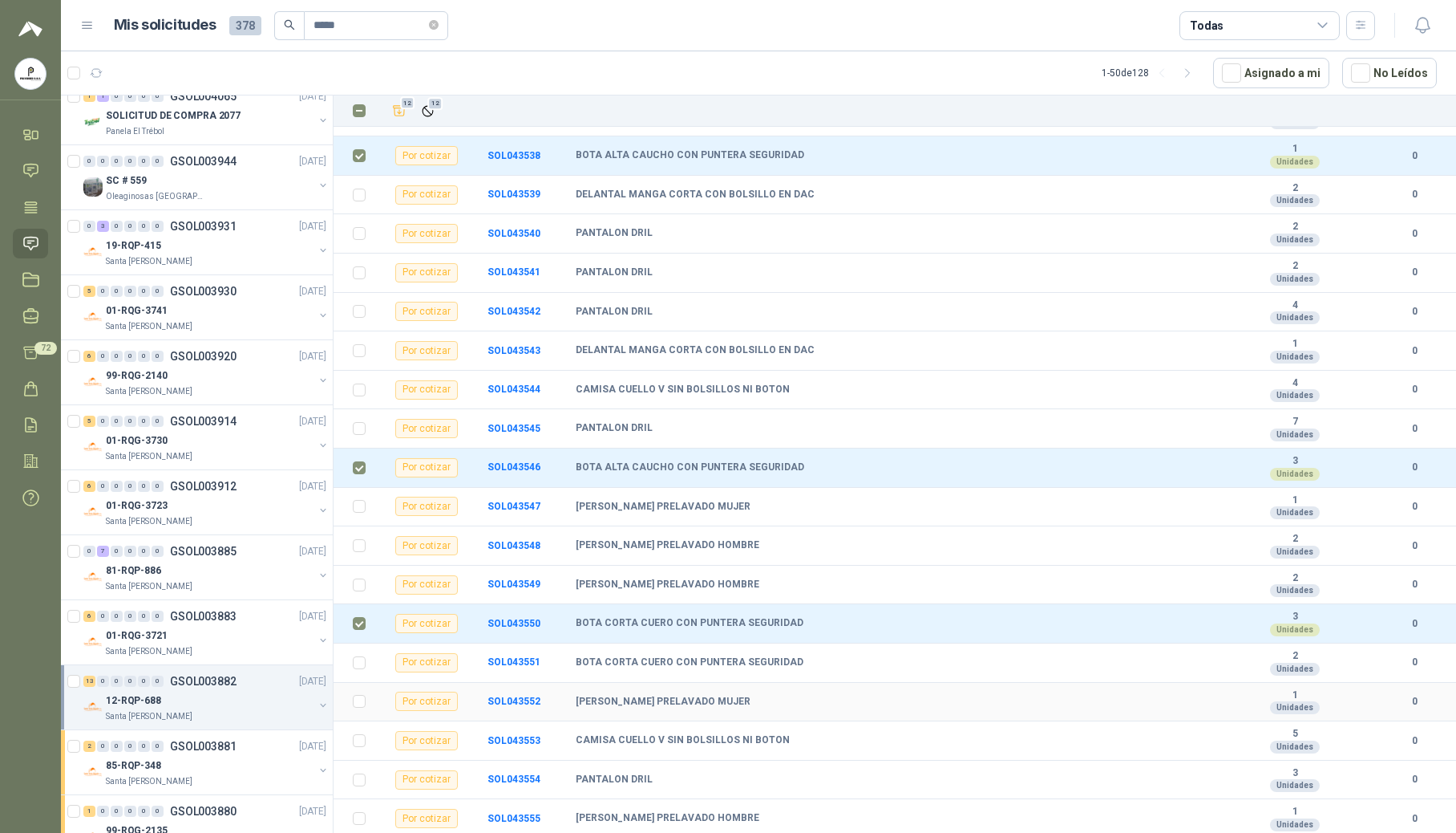
scroll to position [1676, 0]
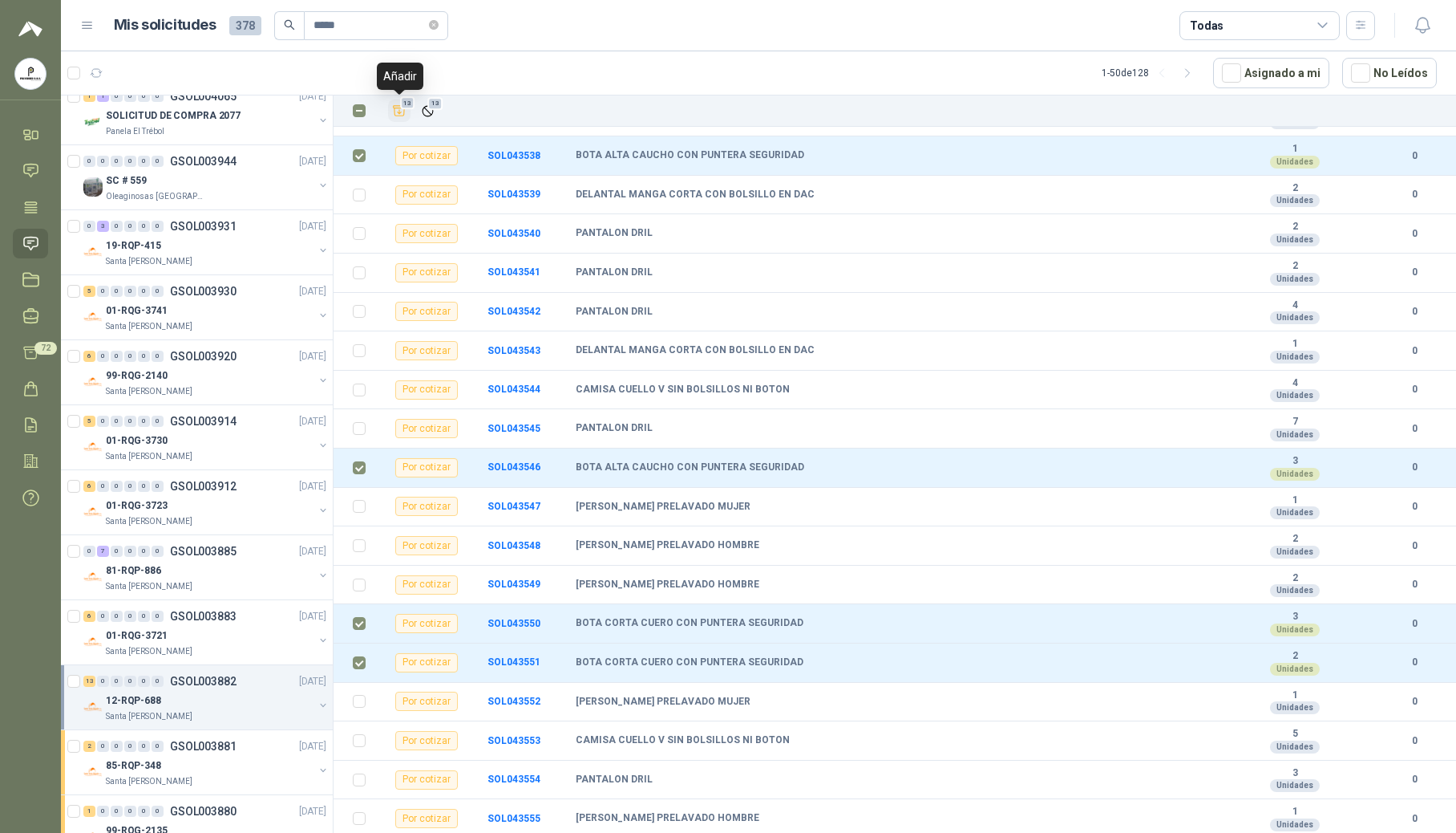
click at [405, 109] on span "13" at bounding box center [407, 103] width 15 height 13
click at [183, 635] on div "01-RQG-3721" at bounding box center [209, 635] width 208 height 19
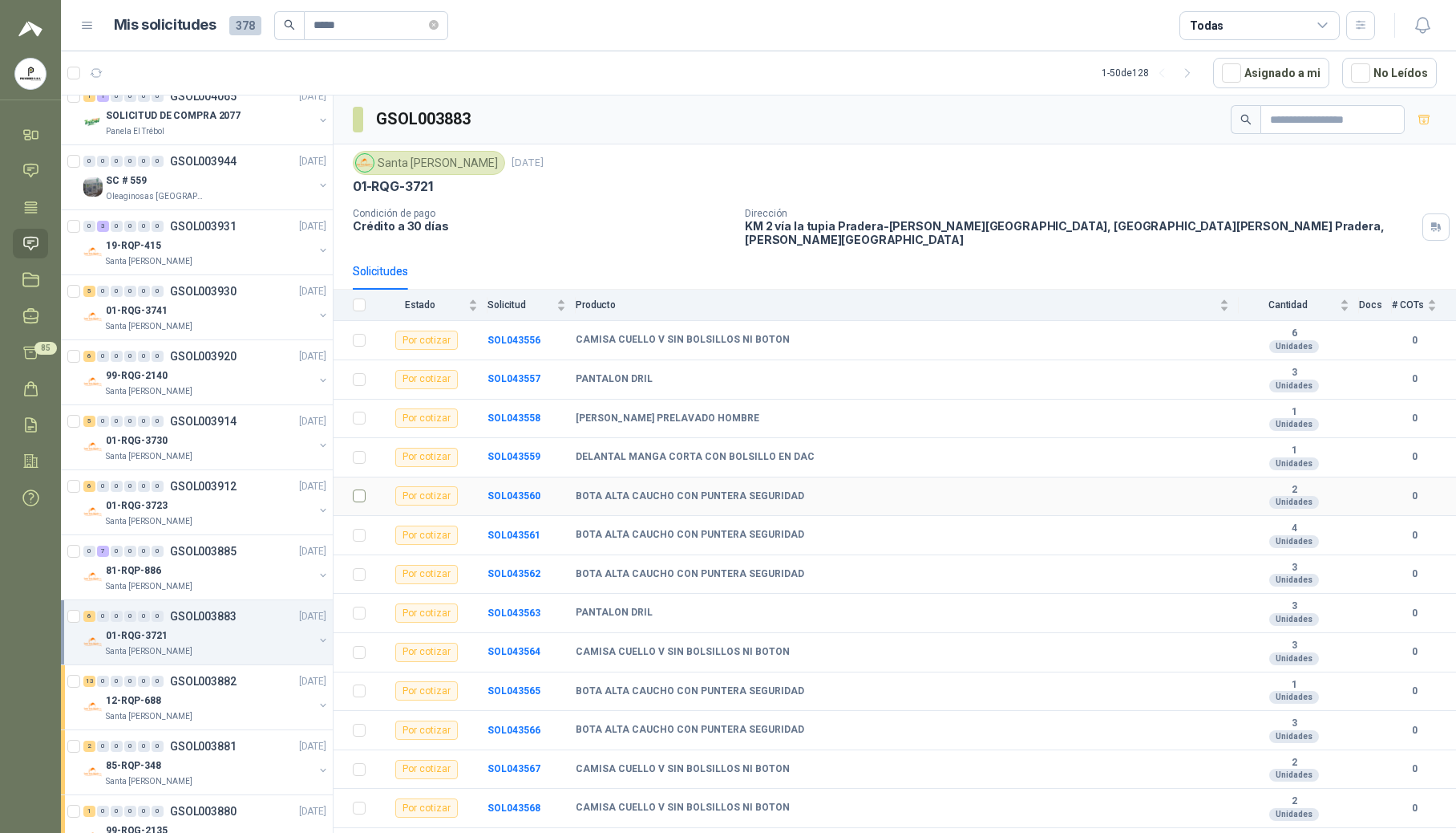
click at [350, 493] on td at bounding box center [355, 497] width 42 height 40
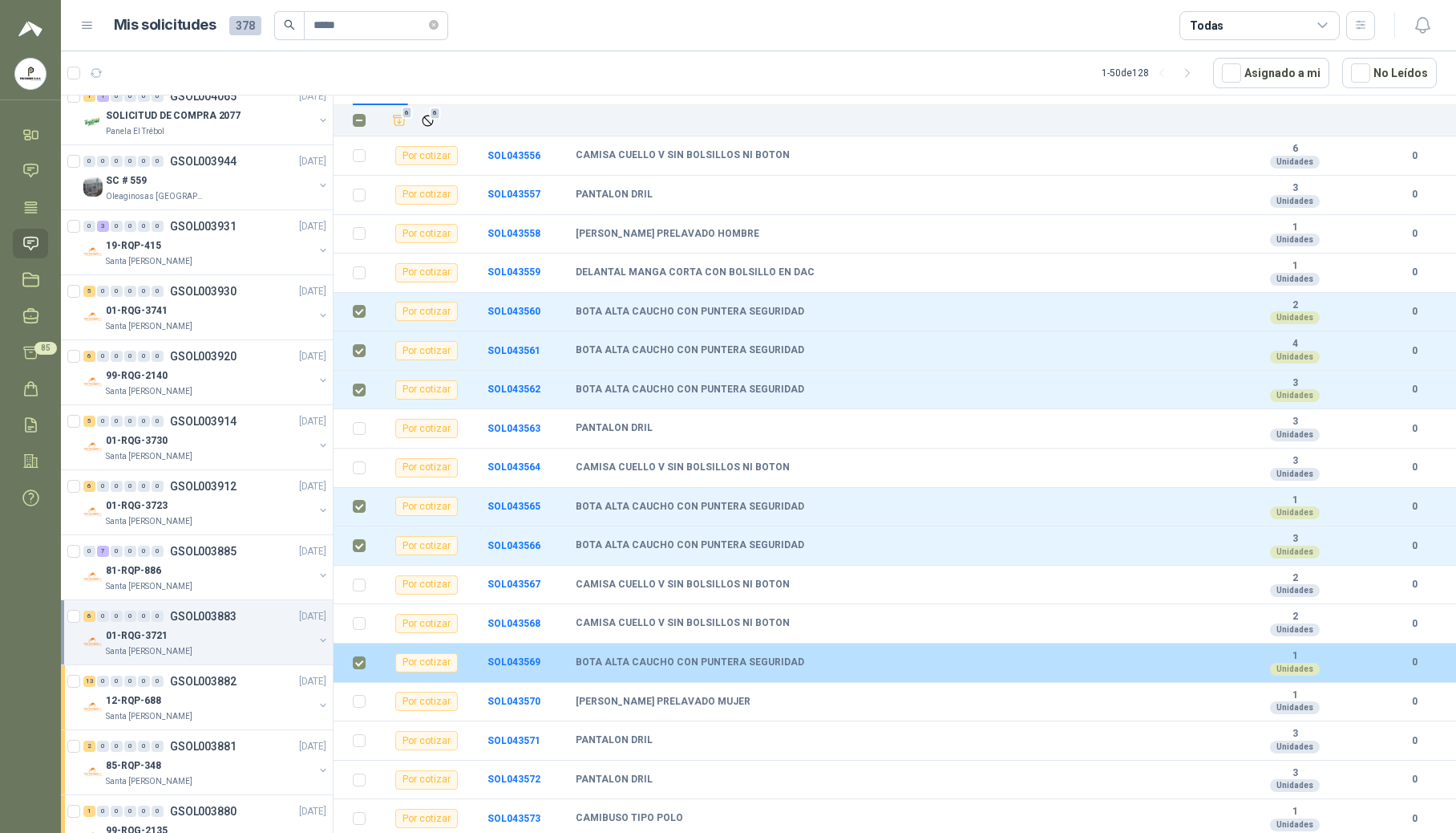
scroll to position [86, 0]
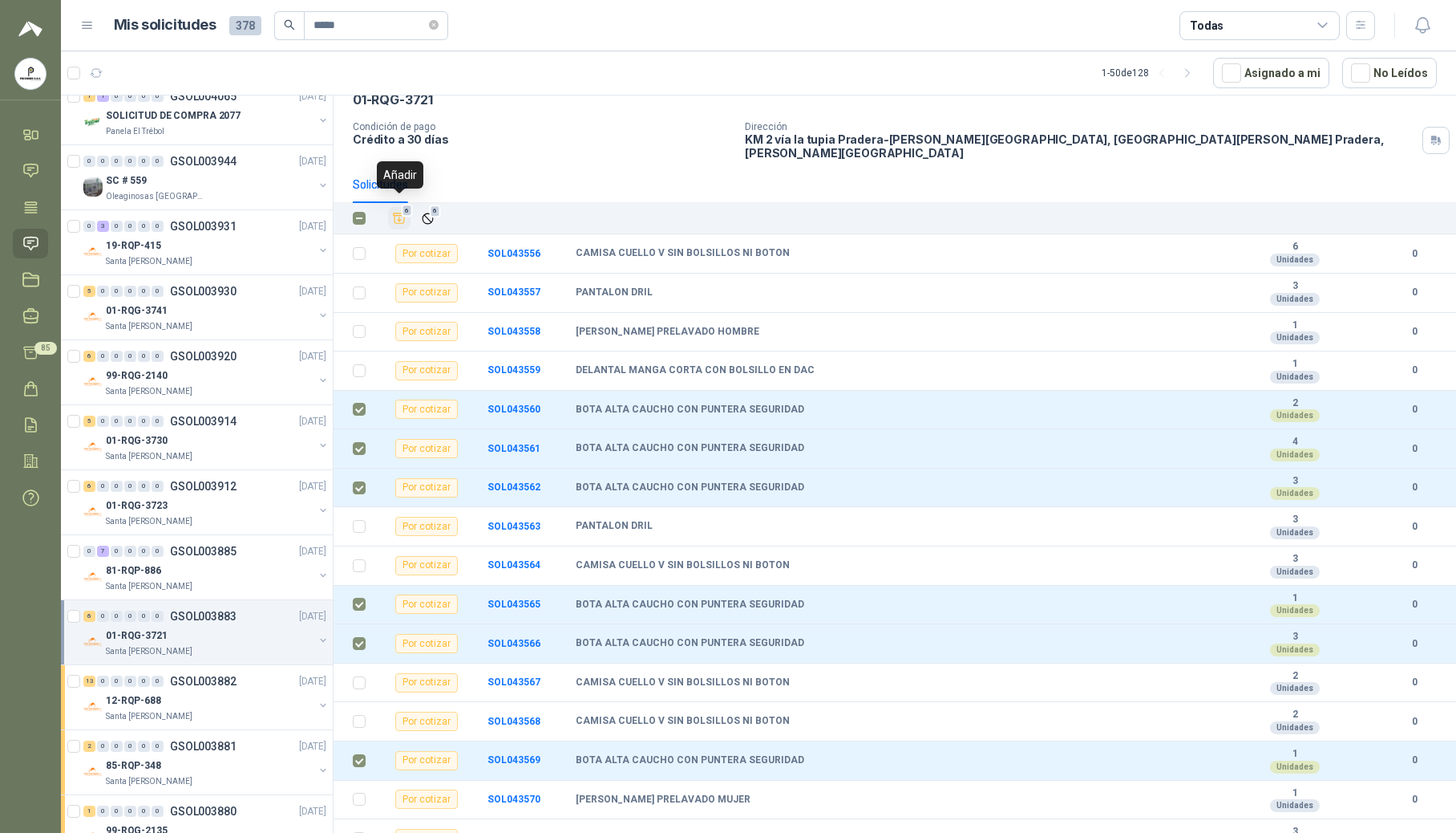
click at [398, 211] on icon "Añadir" at bounding box center [400, 218] width 15 height 15
click at [196, 571] on div "81-RQP-886" at bounding box center [209, 570] width 208 height 19
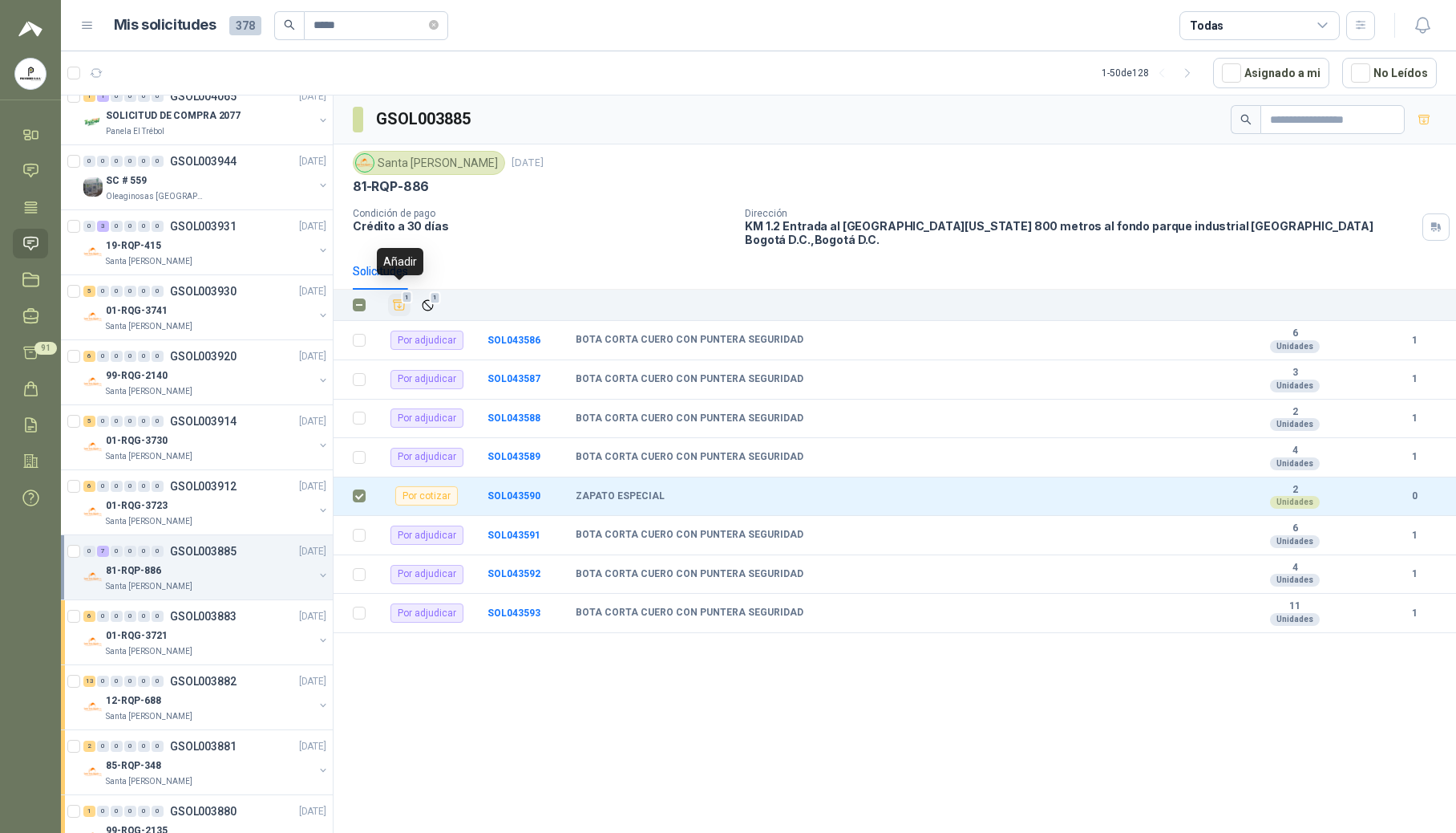
click at [401, 297] on icon "Añadir" at bounding box center [400, 305] width 15 height 15
click at [162, 513] on p "01-RQG-3723" at bounding box center [136, 506] width 61 height 15
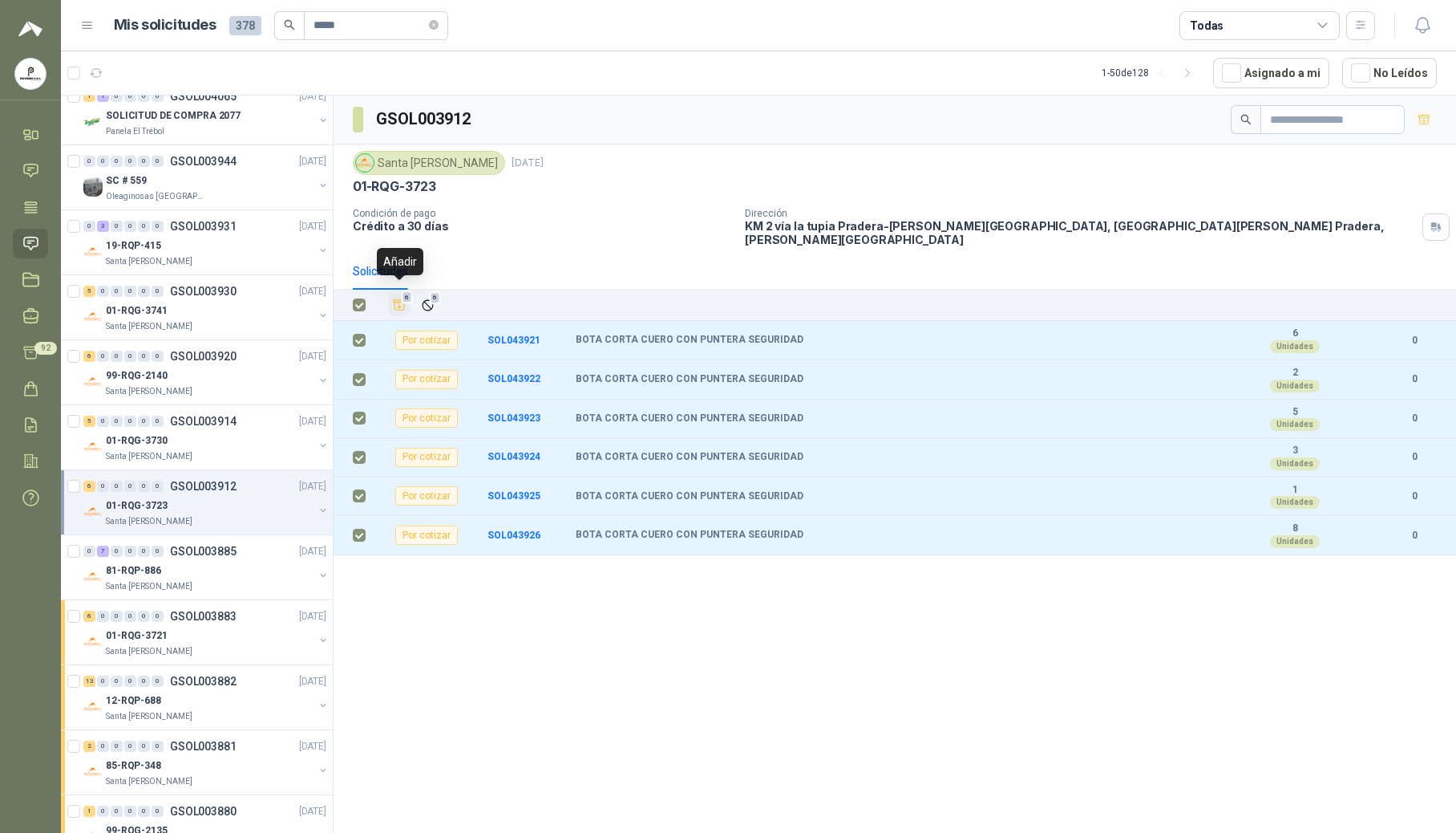
click at [399, 300] on icon "Añadir" at bounding box center [400, 305] width 12 height 11
click at [167, 580] on div "81-RQP-886" at bounding box center [209, 570] width 208 height 19
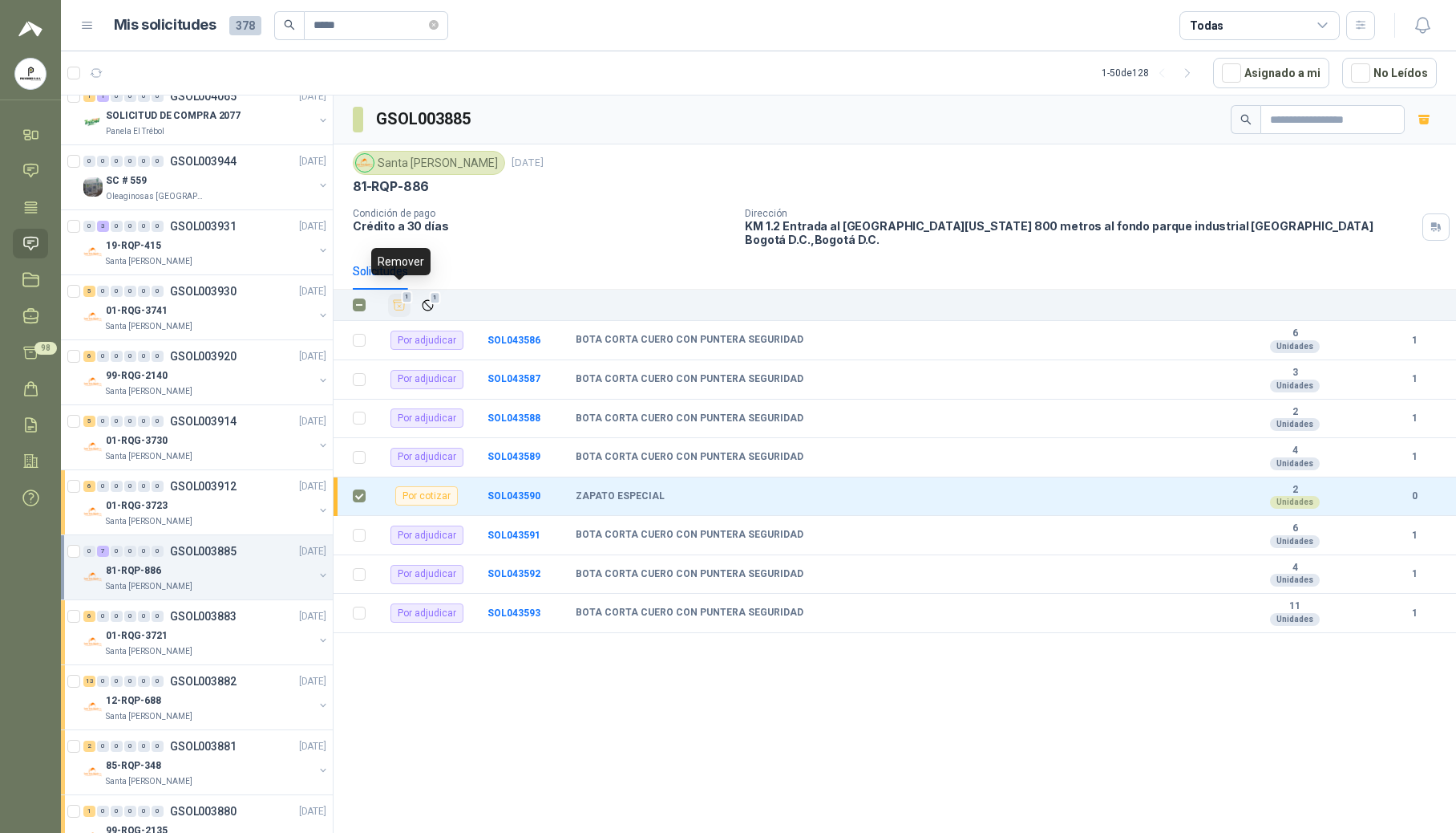
click at [405, 297] on icon "Añadir" at bounding box center [400, 305] width 15 height 15
click at [405, 297] on icon "Añadir" at bounding box center [400, 305] width 15 height 15
click at [183, 427] on p "GSOL003914" at bounding box center [204, 421] width 66 height 11
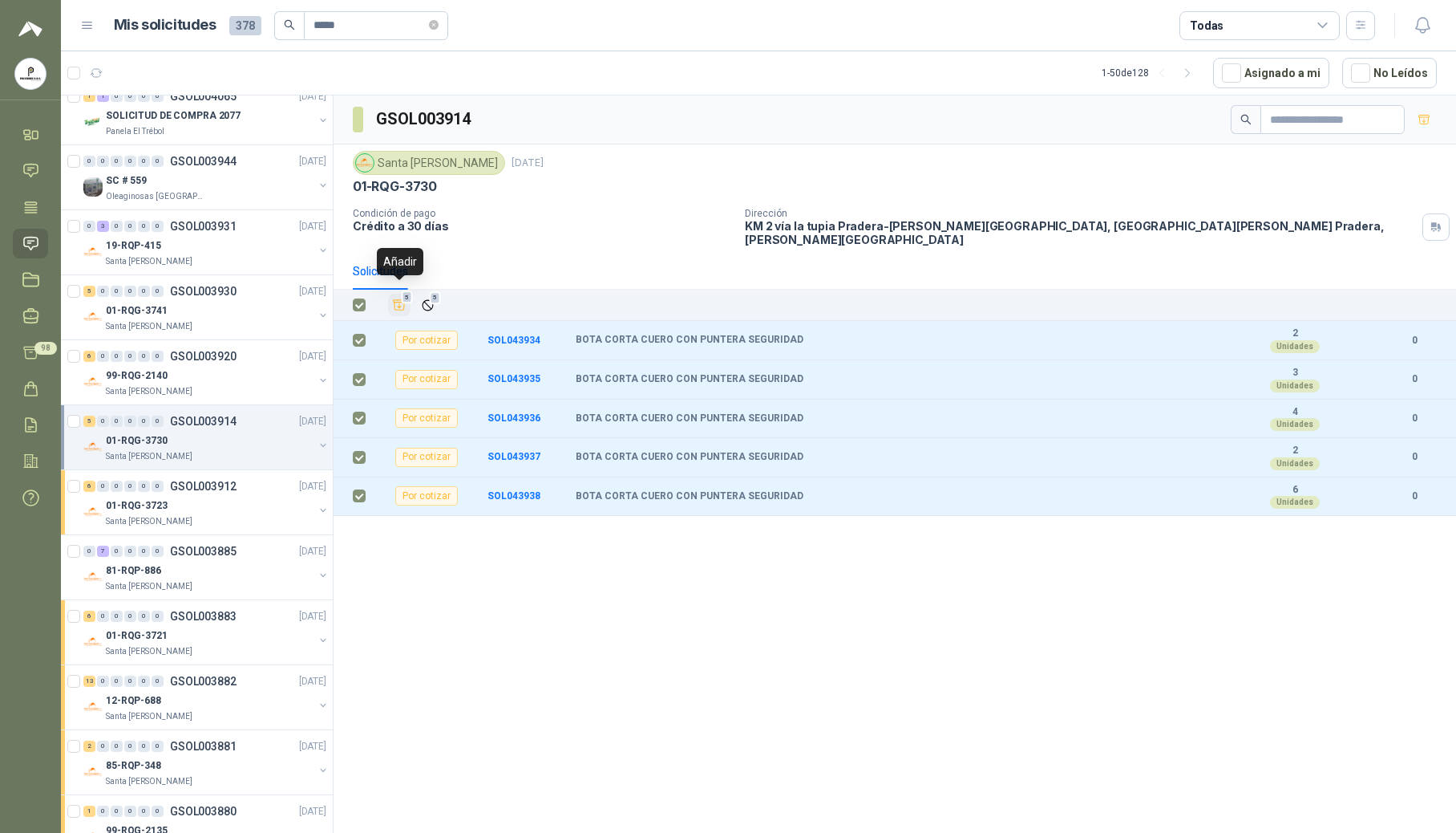
click at [401, 301] on icon "Añadir" at bounding box center [400, 305] width 12 height 11
click at [209, 377] on div "99-RQG-2140" at bounding box center [209, 376] width 208 height 19
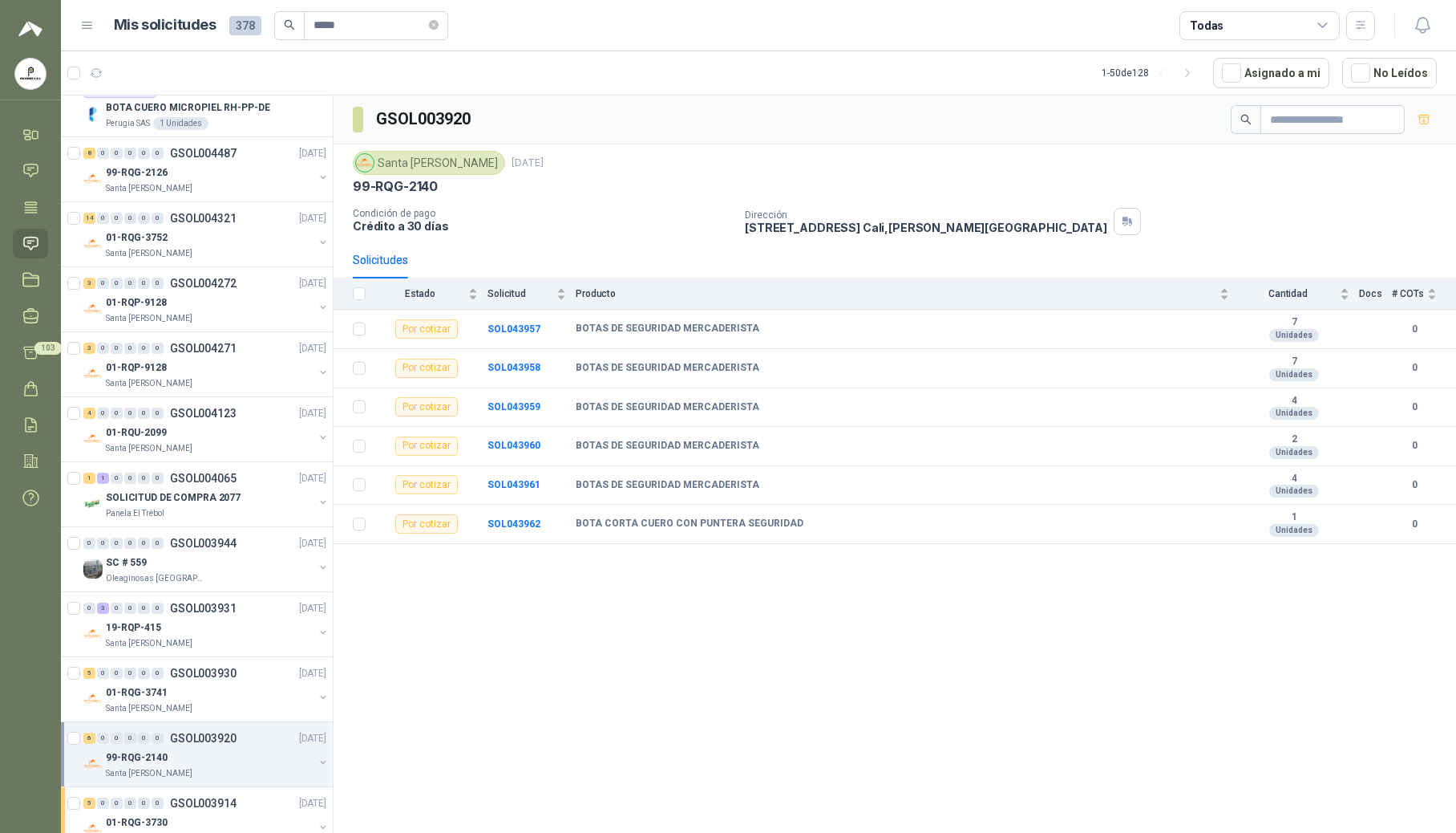
scroll to position [1072, 0]
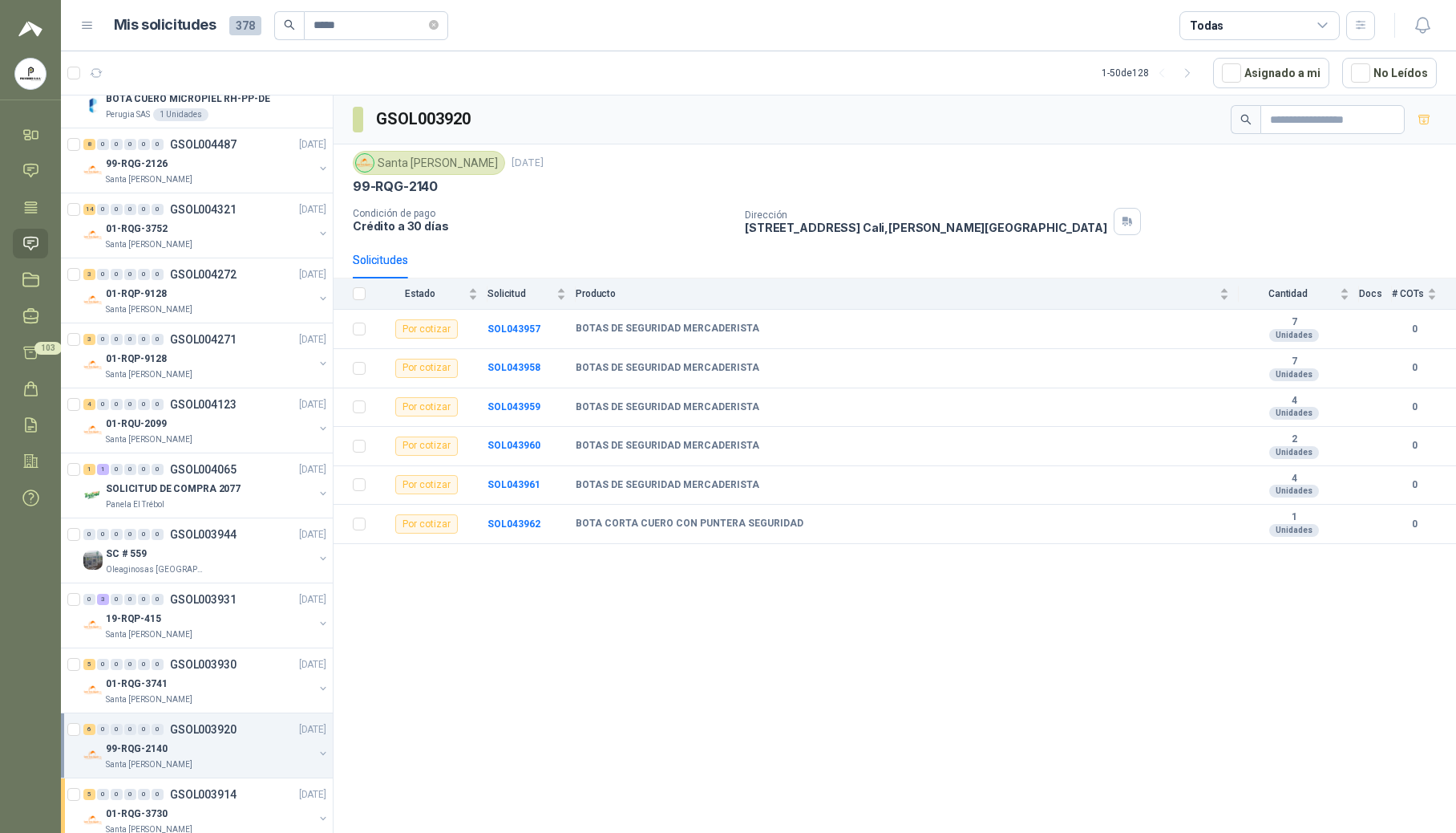
click at [366, 296] on th at bounding box center [355, 294] width 42 height 32
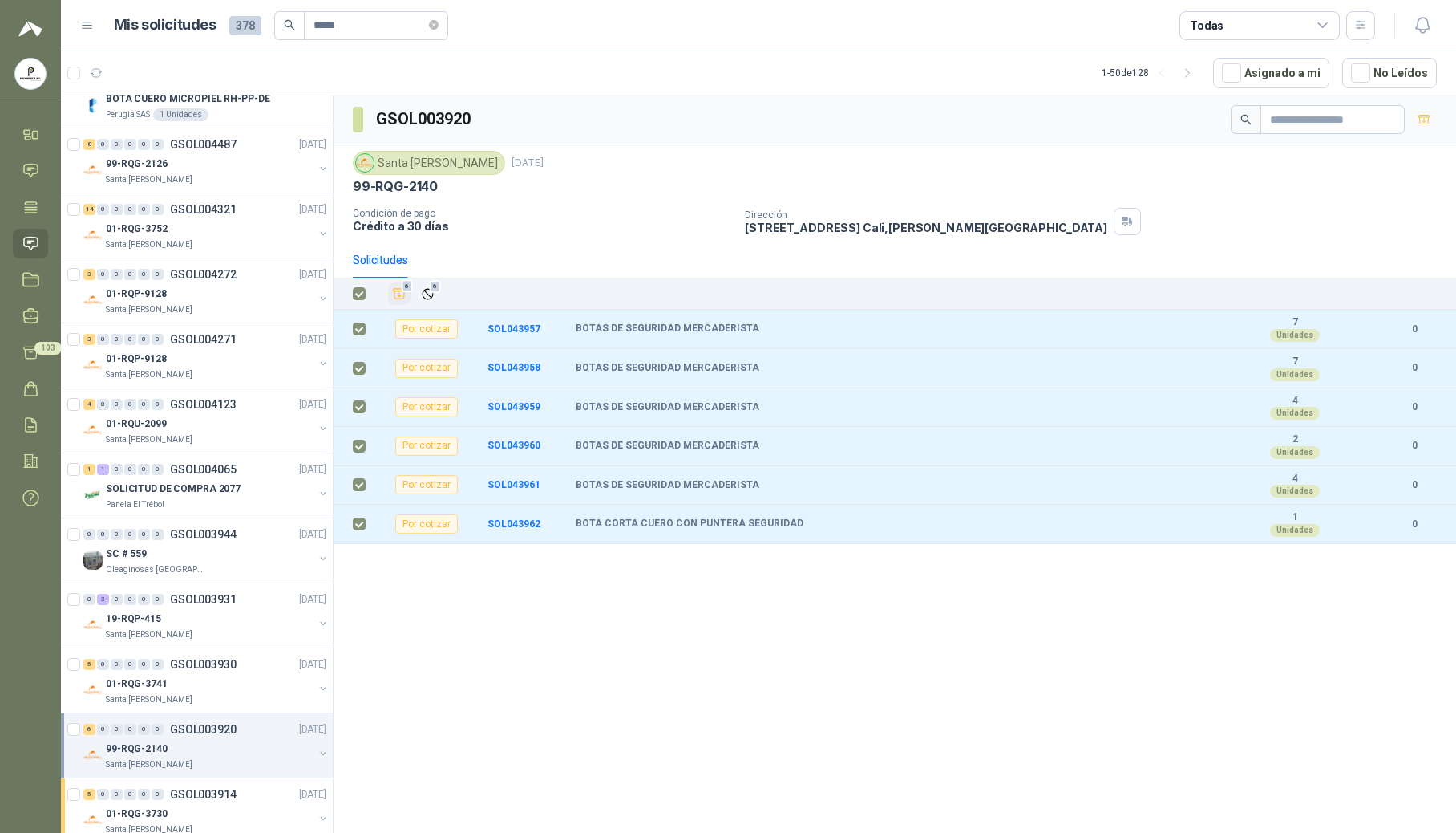
click at [396, 299] on icon "Añadir" at bounding box center [400, 293] width 15 height 15
click at [162, 691] on p "01-RQG-3741" at bounding box center [136, 684] width 61 height 15
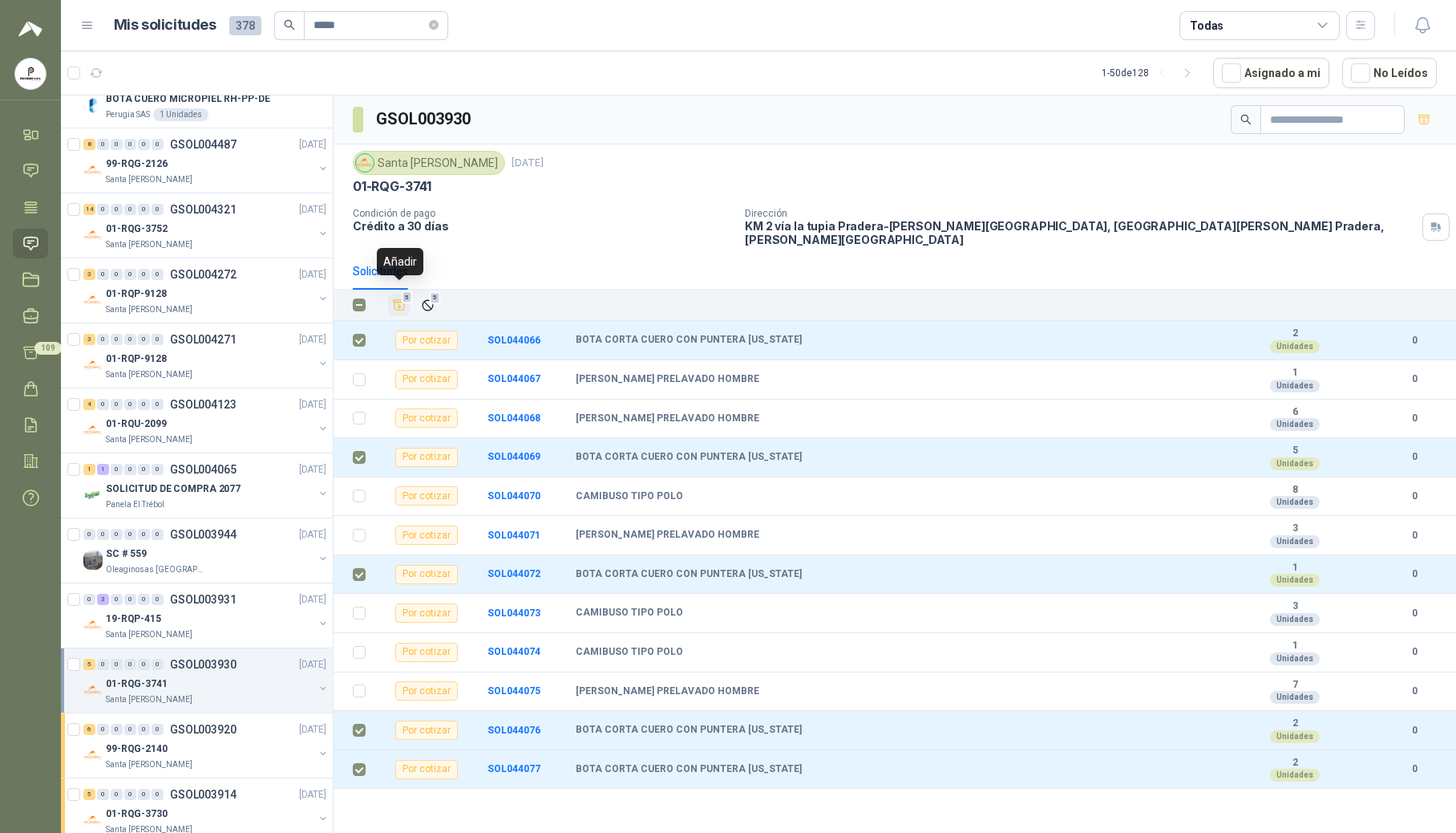
click at [399, 301] on icon "Añadir" at bounding box center [400, 305] width 12 height 11
click at [212, 628] on div "19-RQP-415" at bounding box center [209, 619] width 208 height 19
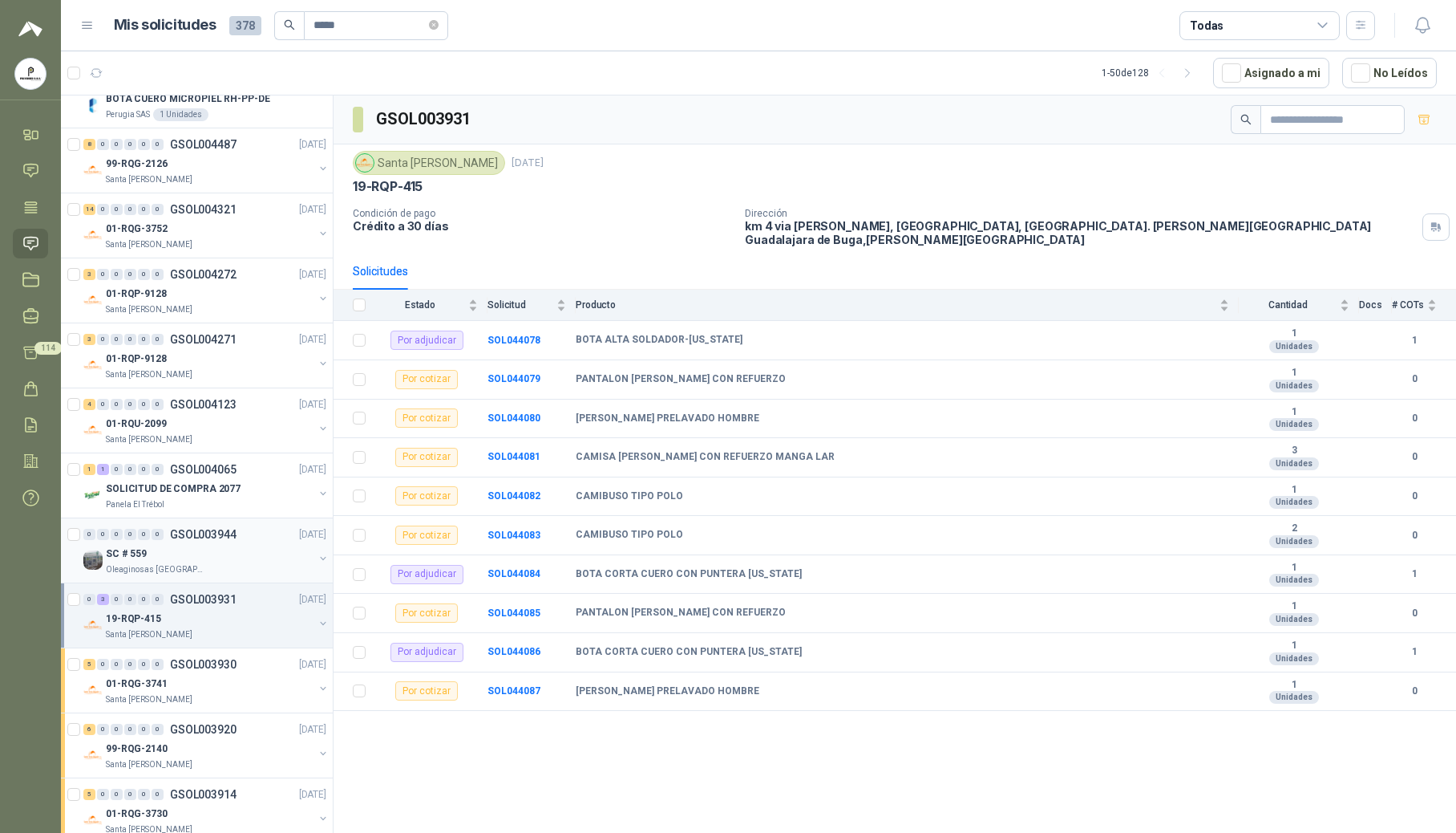
click at [247, 560] on div "SC # 559" at bounding box center [209, 553] width 208 height 19
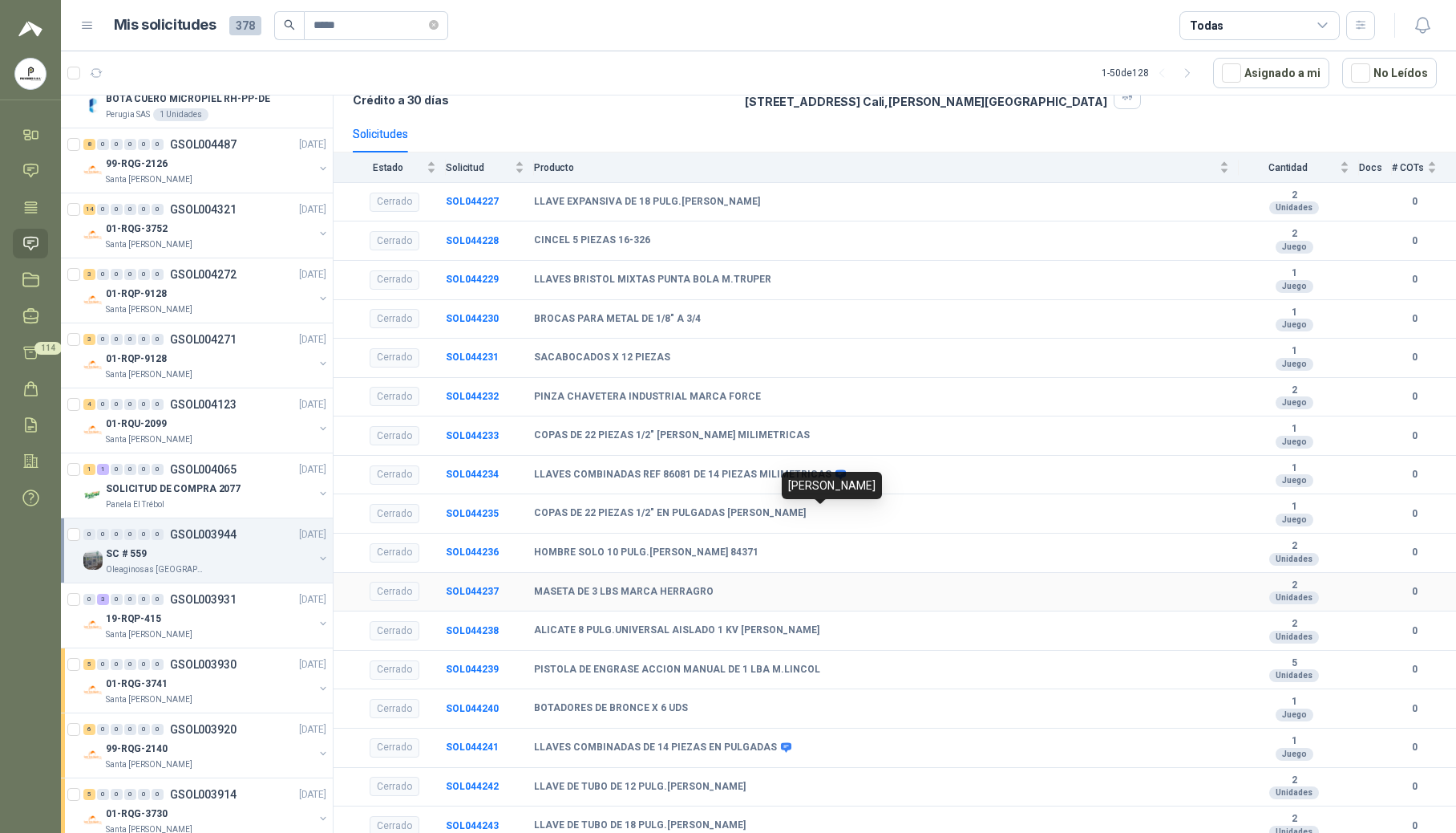
scroll to position [233, 0]
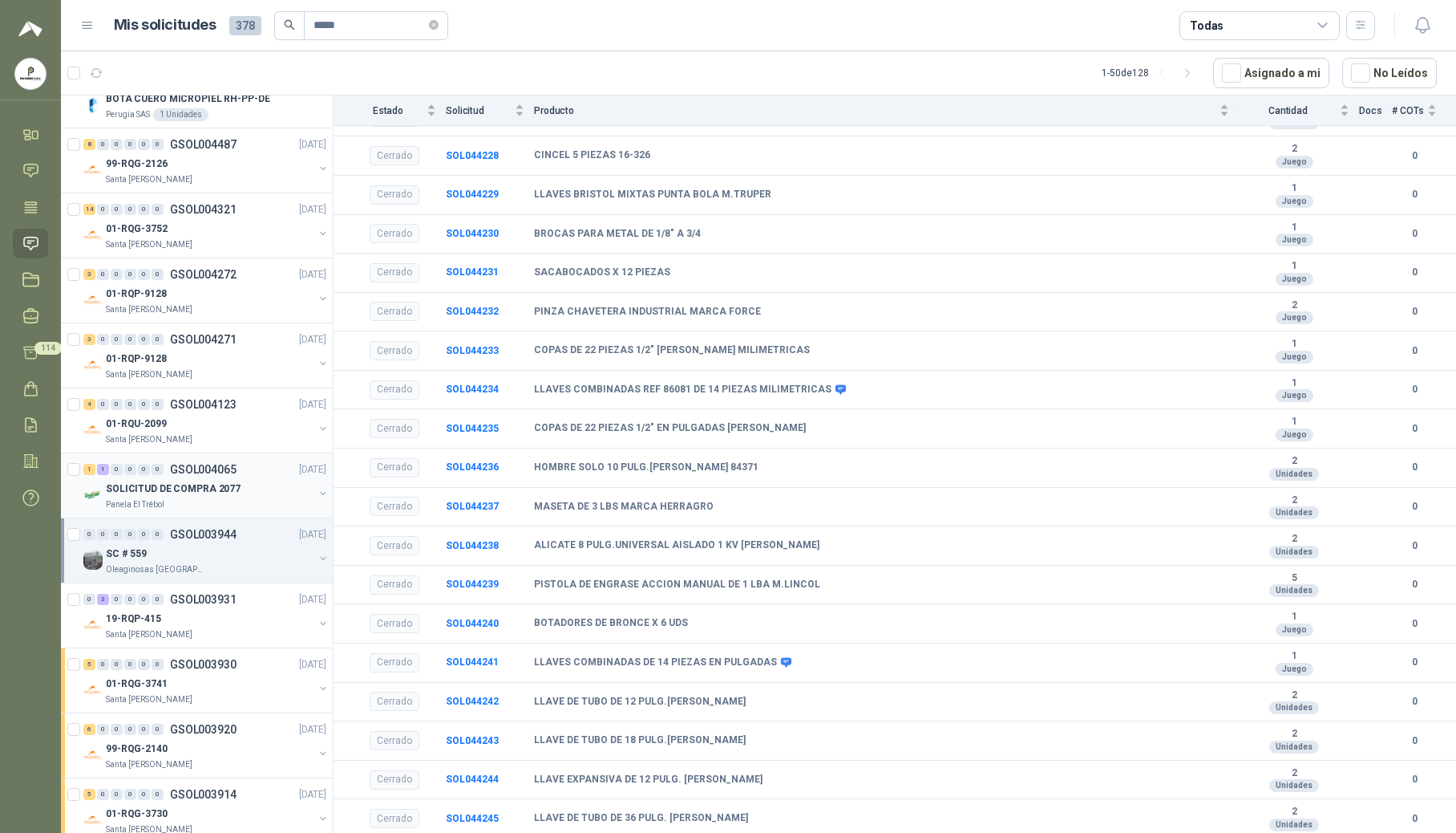
click at [213, 507] on div "Panela El Trébol" at bounding box center [209, 505] width 208 height 13
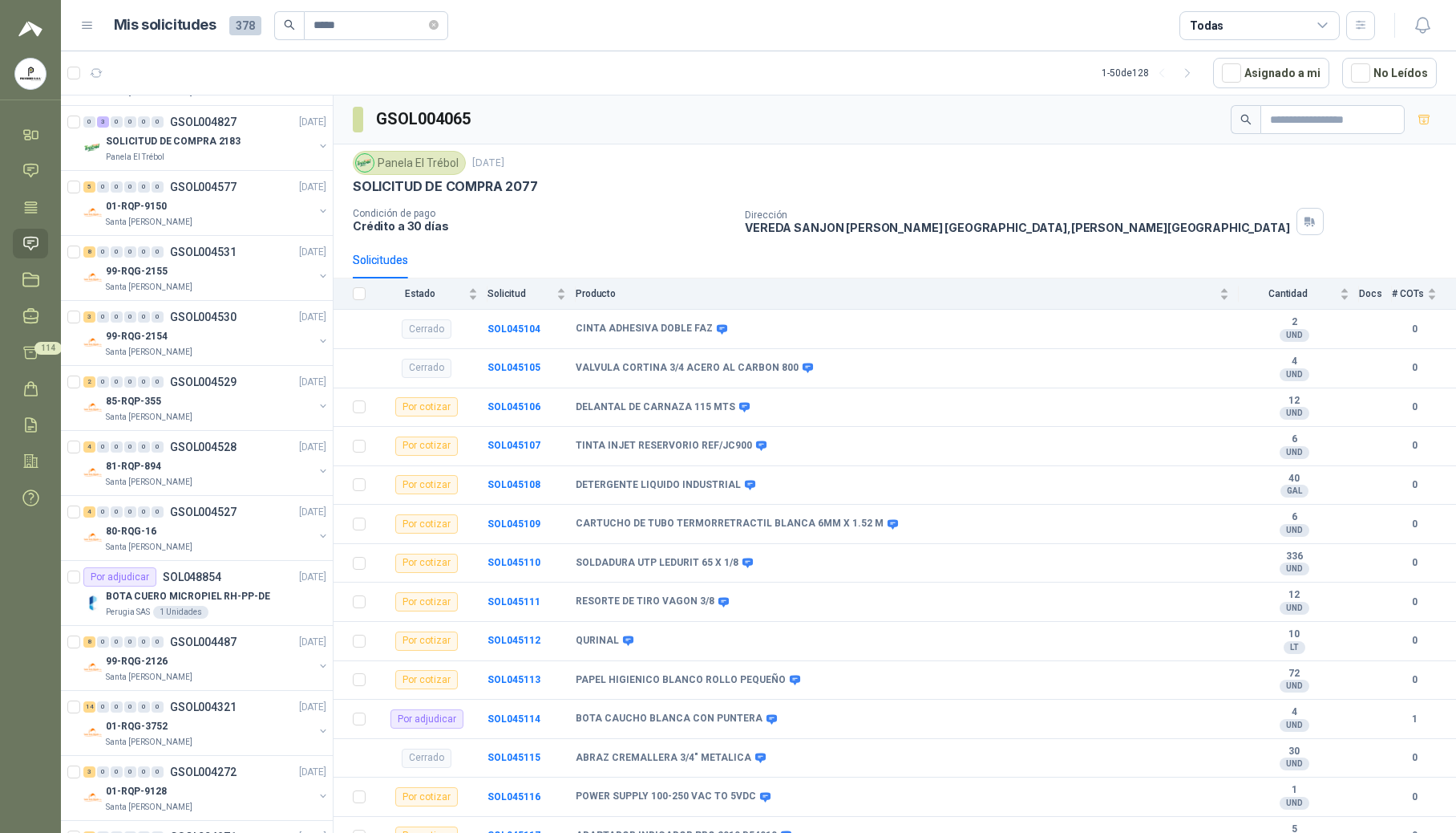
scroll to position [536, 0]
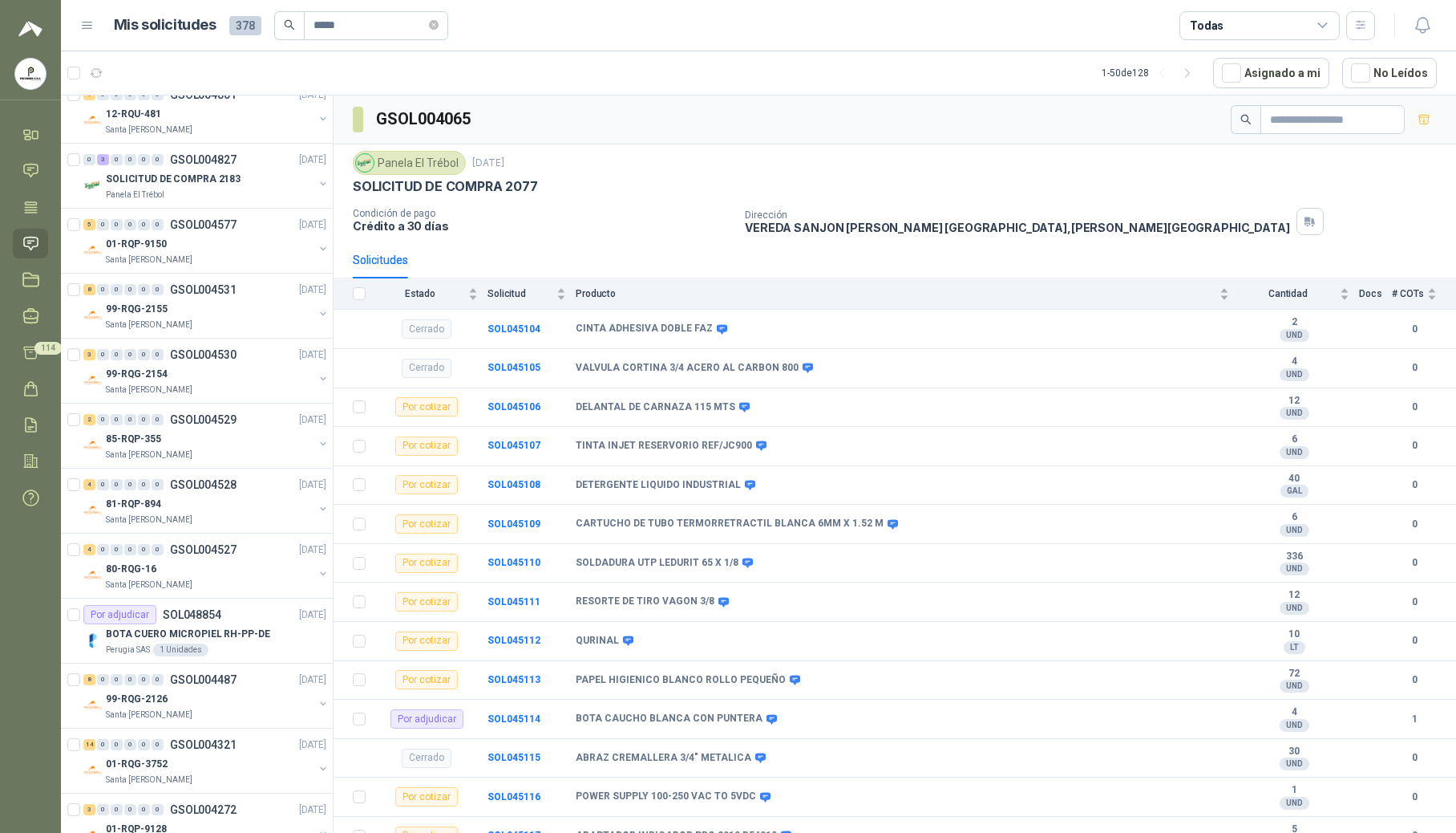
click at [20, 665] on menu "POLYSHOES S.A.S. POLYSHOES S.A.S. Inicio Chat Tareas Solicitudes Licitaciones N…" at bounding box center [30, 416] width 61 height 833
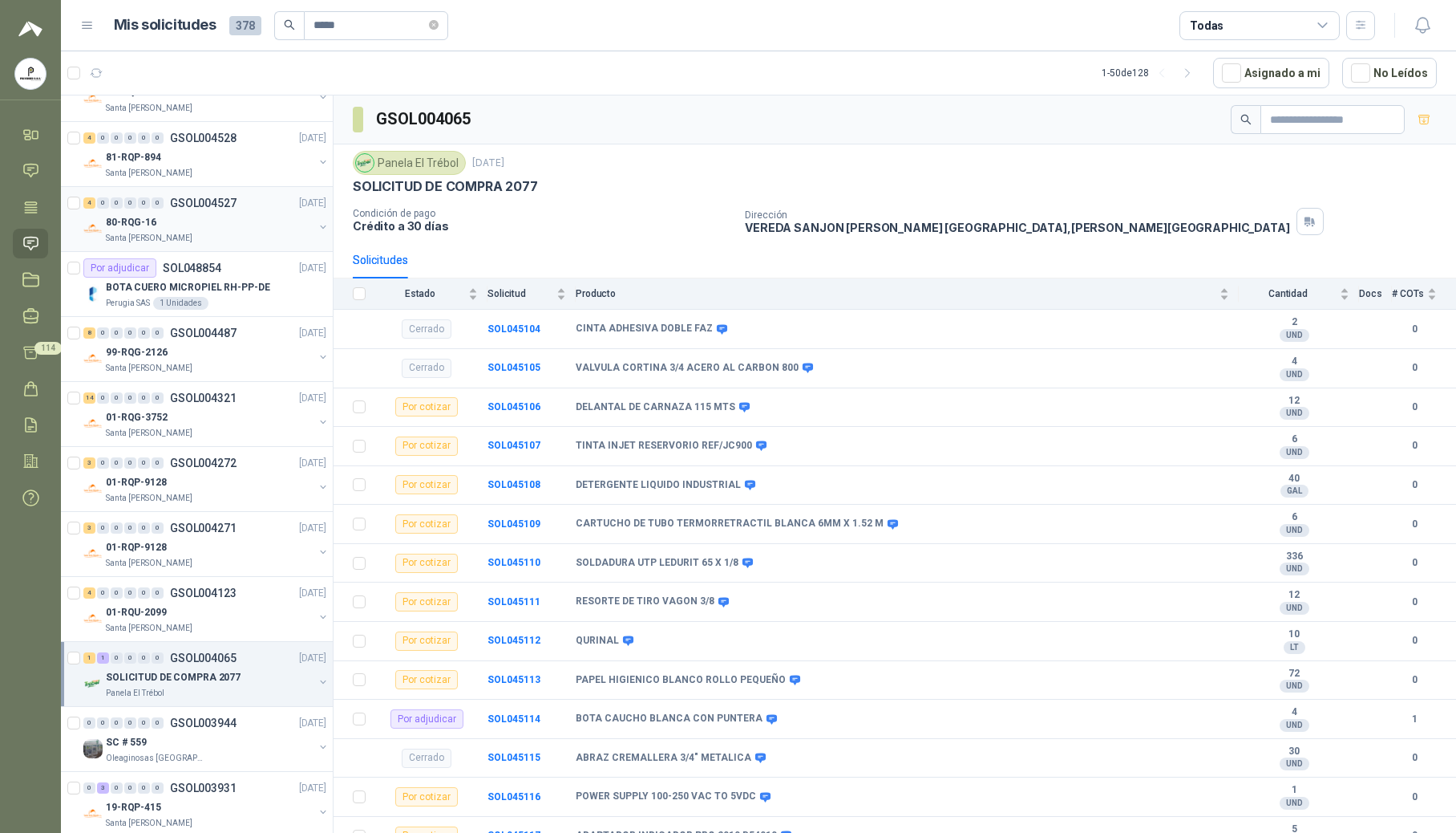
scroll to position [965, 0]
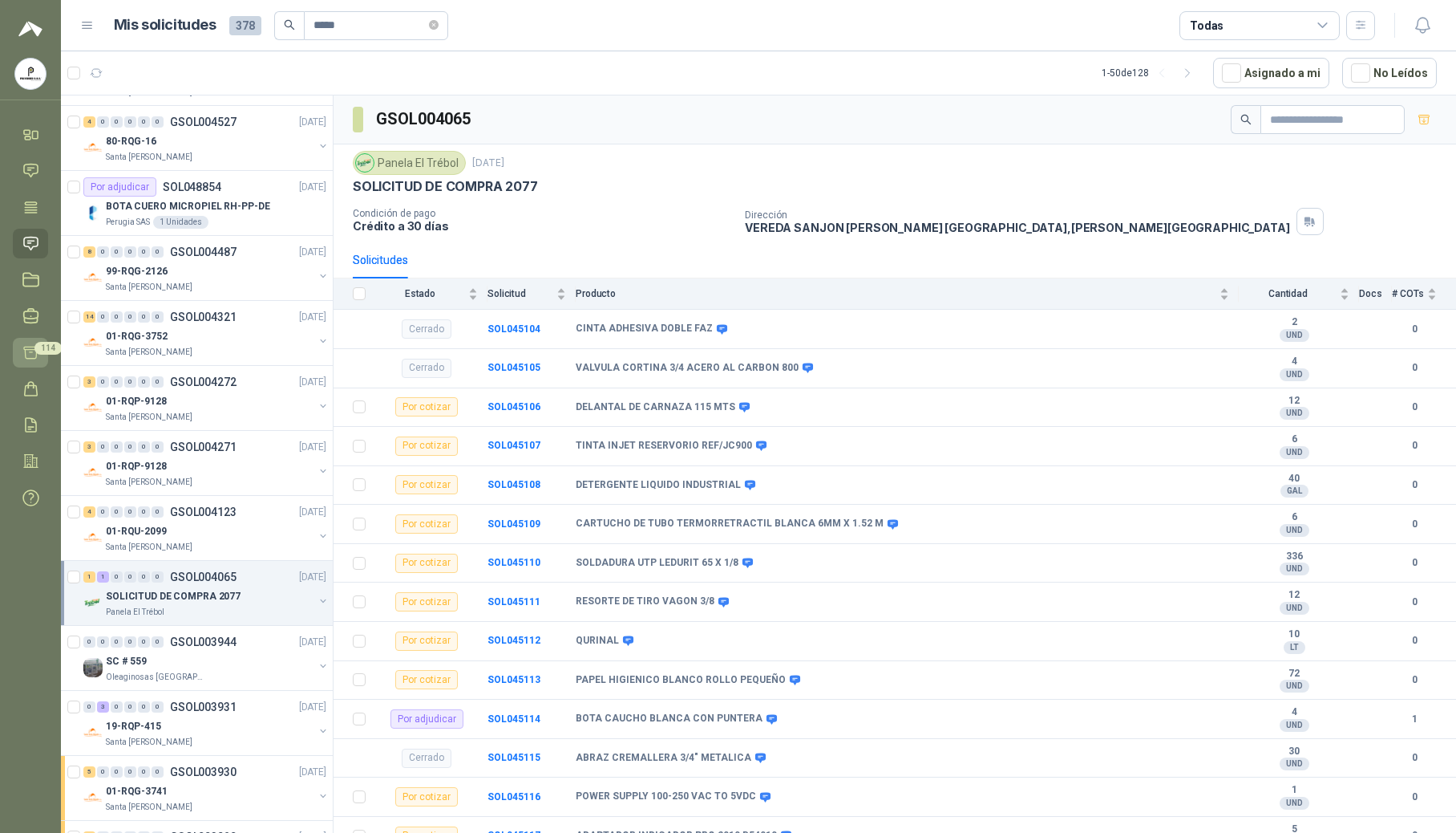
click at [35, 354] on div "114" at bounding box center [48, 348] width 27 height 13
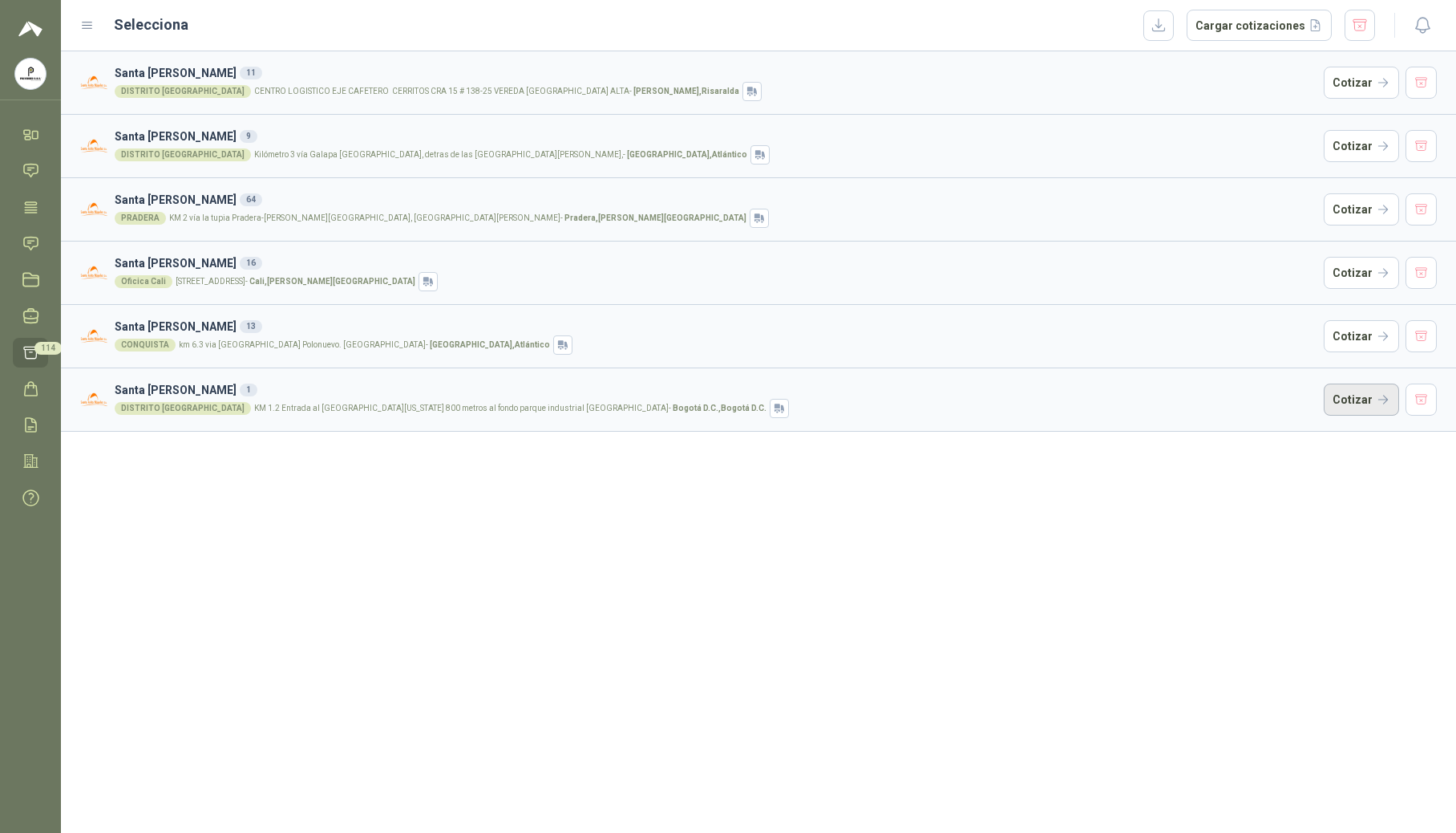
click at [1335, 402] on button "Cotizar" at bounding box center [1361, 400] width 75 height 32
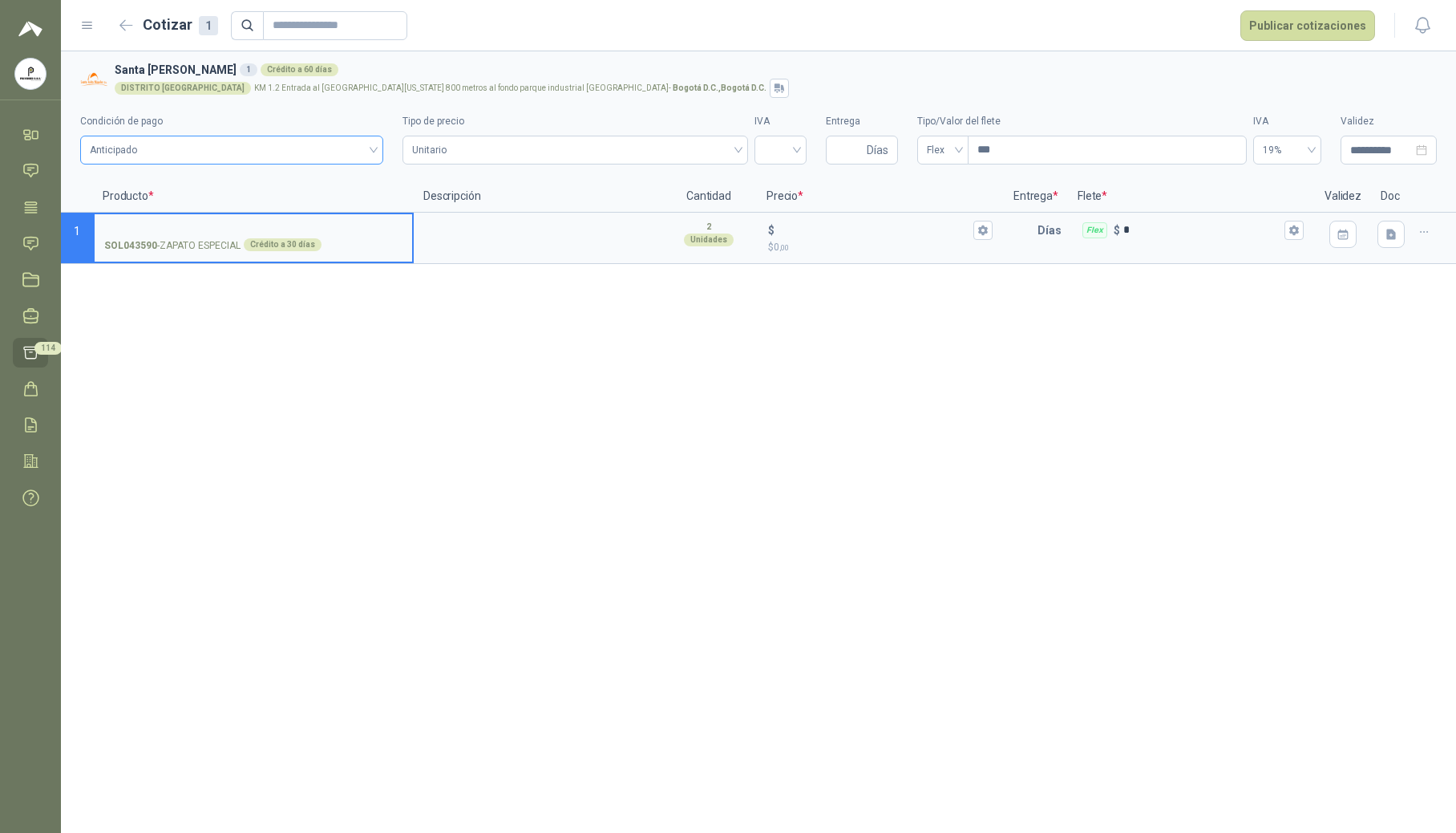
click at [351, 155] on span "Anticipado" at bounding box center [232, 150] width 284 height 24
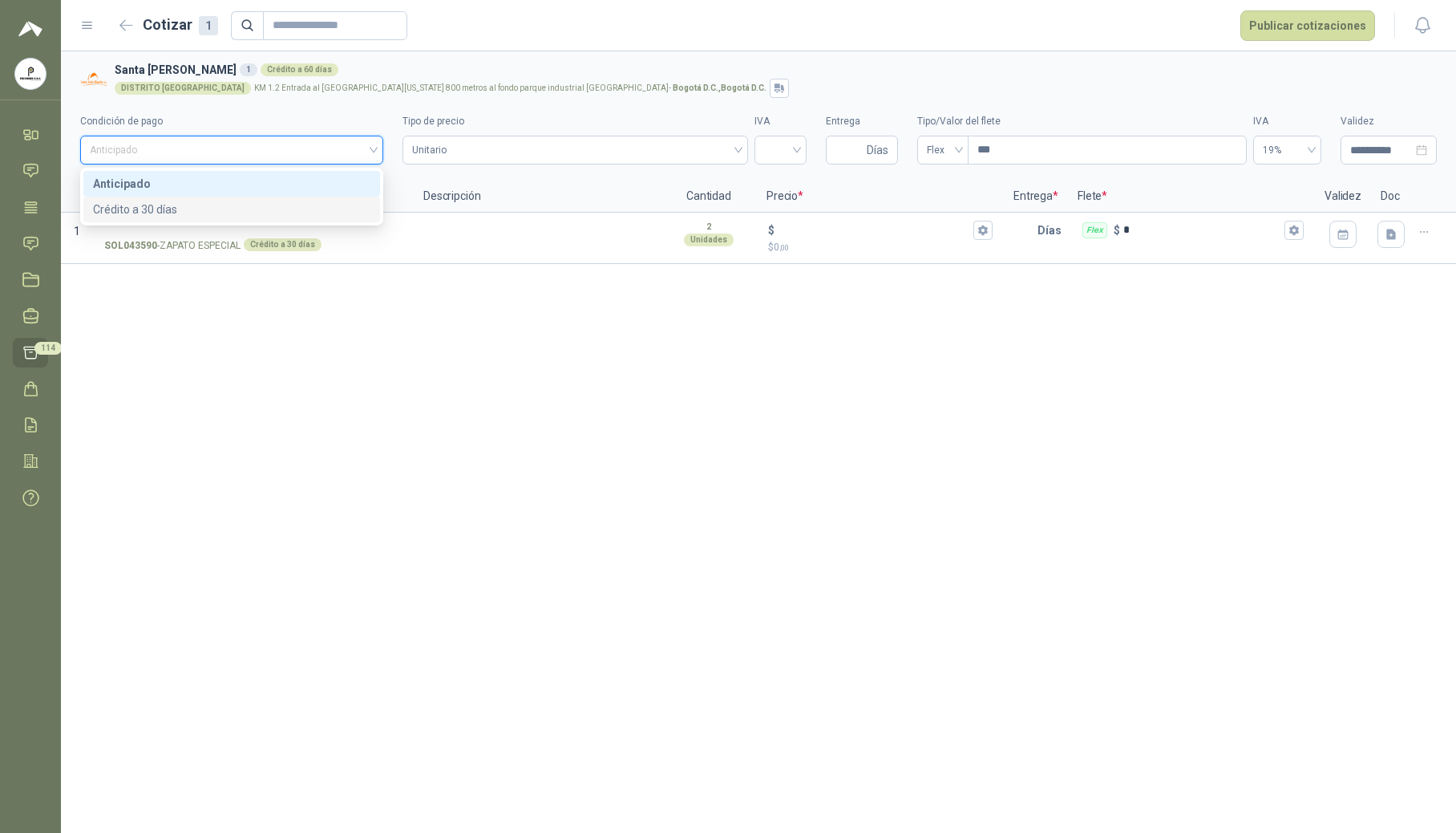
click at [305, 204] on div "Crédito a 30 días" at bounding box center [232, 209] width 278 height 18
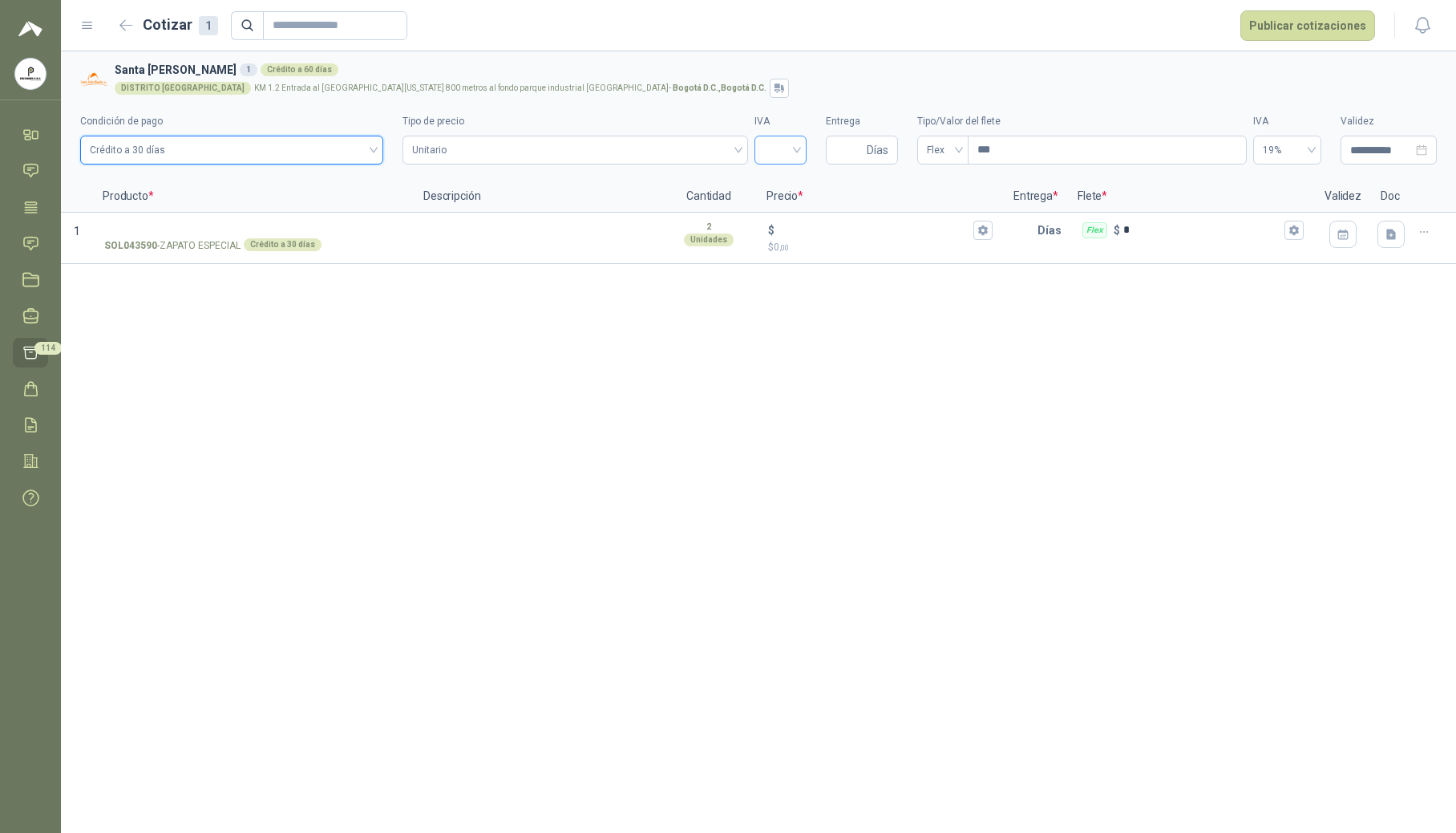
click at [787, 155] on input "search" at bounding box center [780, 149] width 33 height 24
click at [780, 178] on div "19%" at bounding box center [780, 183] width 27 height 18
click at [841, 151] on input "Entrega" at bounding box center [850, 150] width 28 height 27
type input "*"
click at [1043, 148] on input "***" at bounding box center [1107, 150] width 278 height 27
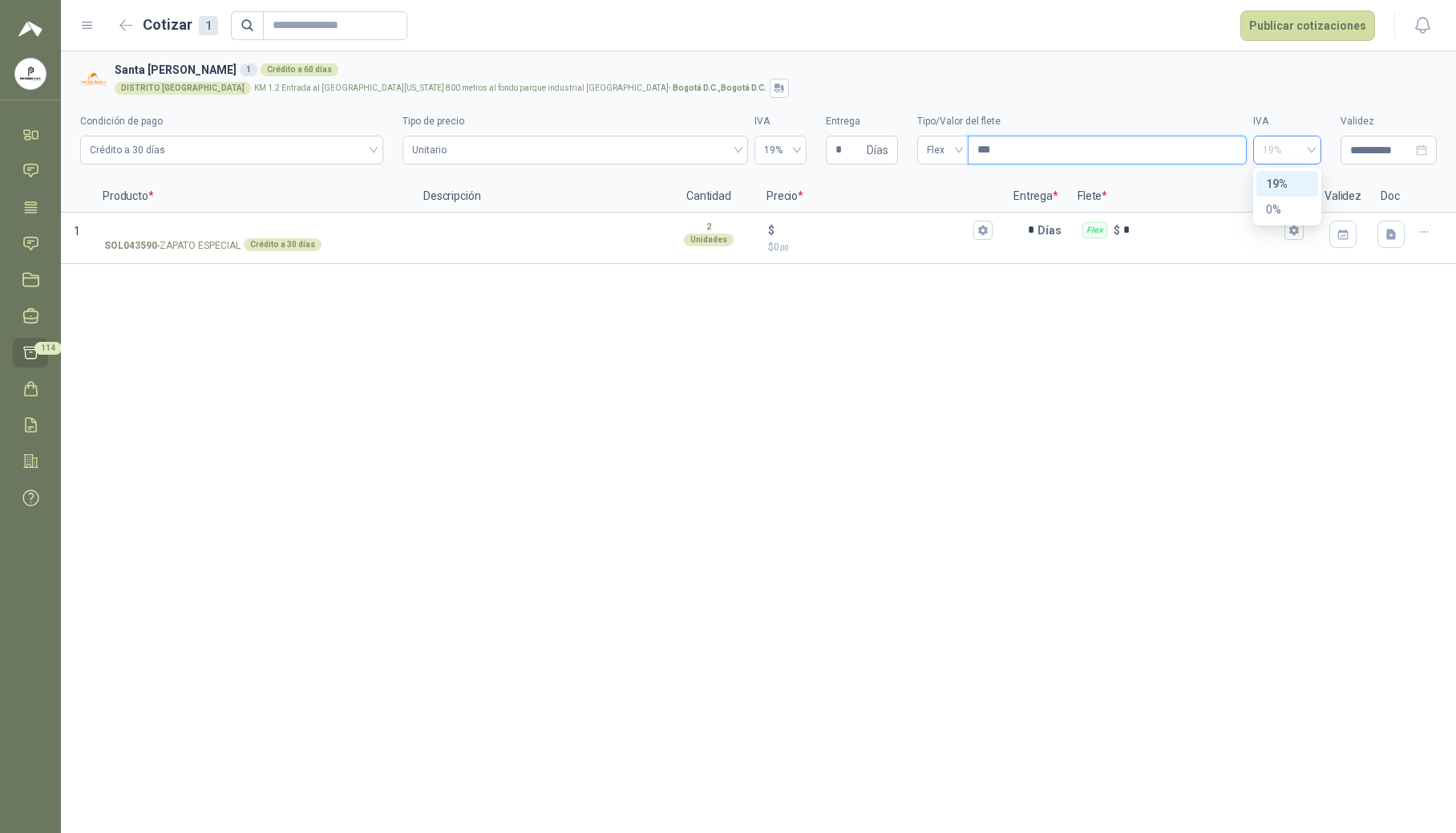
click at [1299, 156] on span "19%" at bounding box center [1287, 150] width 49 height 24
click at [1283, 208] on div "0%" at bounding box center [1287, 209] width 43 height 18
click at [290, 232] on input "SOL043590 - ZAPATO ESPECIAL Crédito a 30 días" at bounding box center [253, 230] width 298 height 12
click at [132, 225] on input "SOL043590 - ZAPATO ESPECIAL Crédito a 30 días" at bounding box center [253, 230] width 298 height 12
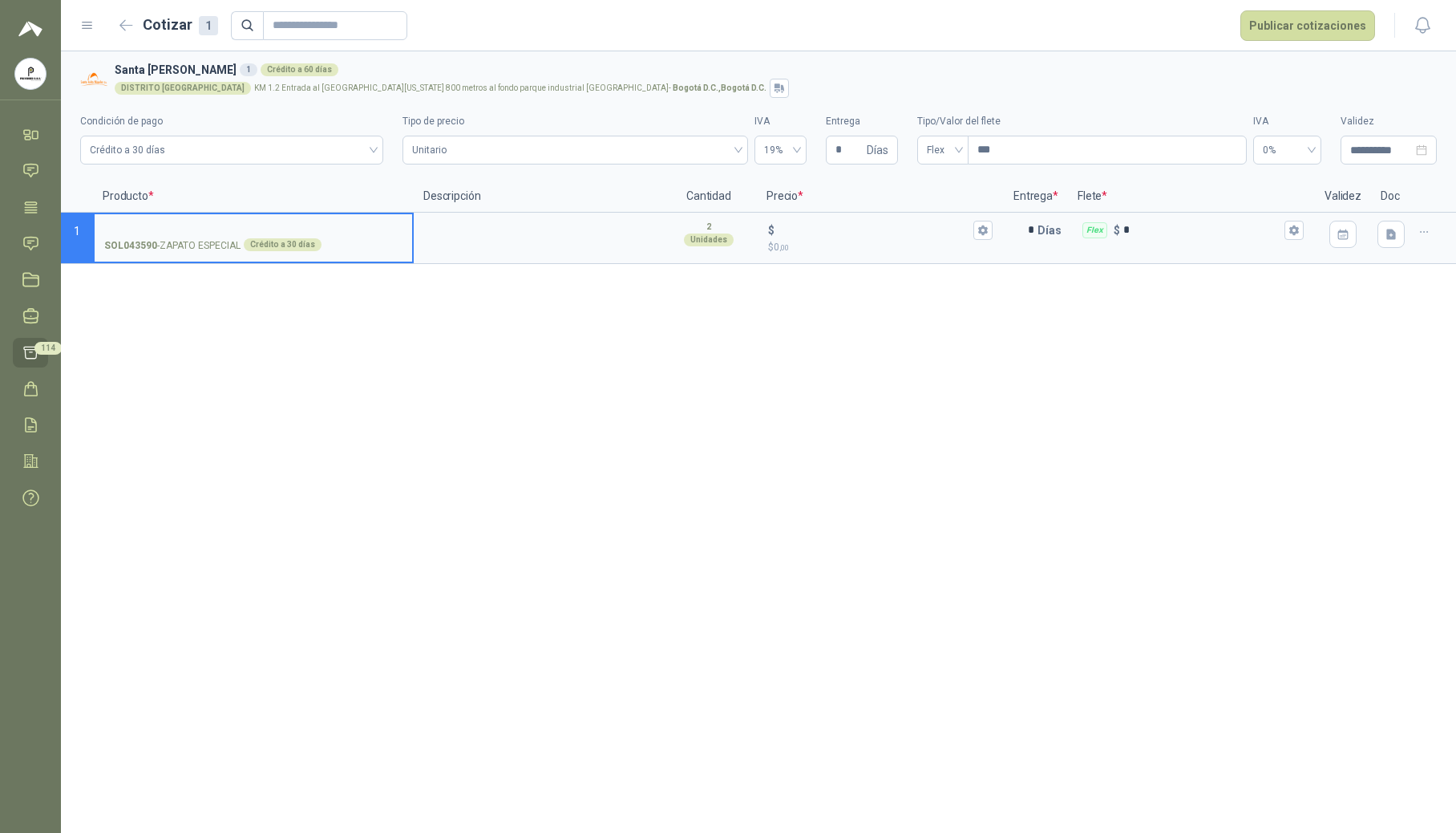
type input "*"
type input "**********"
click at [521, 222] on textarea at bounding box center [537, 233] width 244 height 37
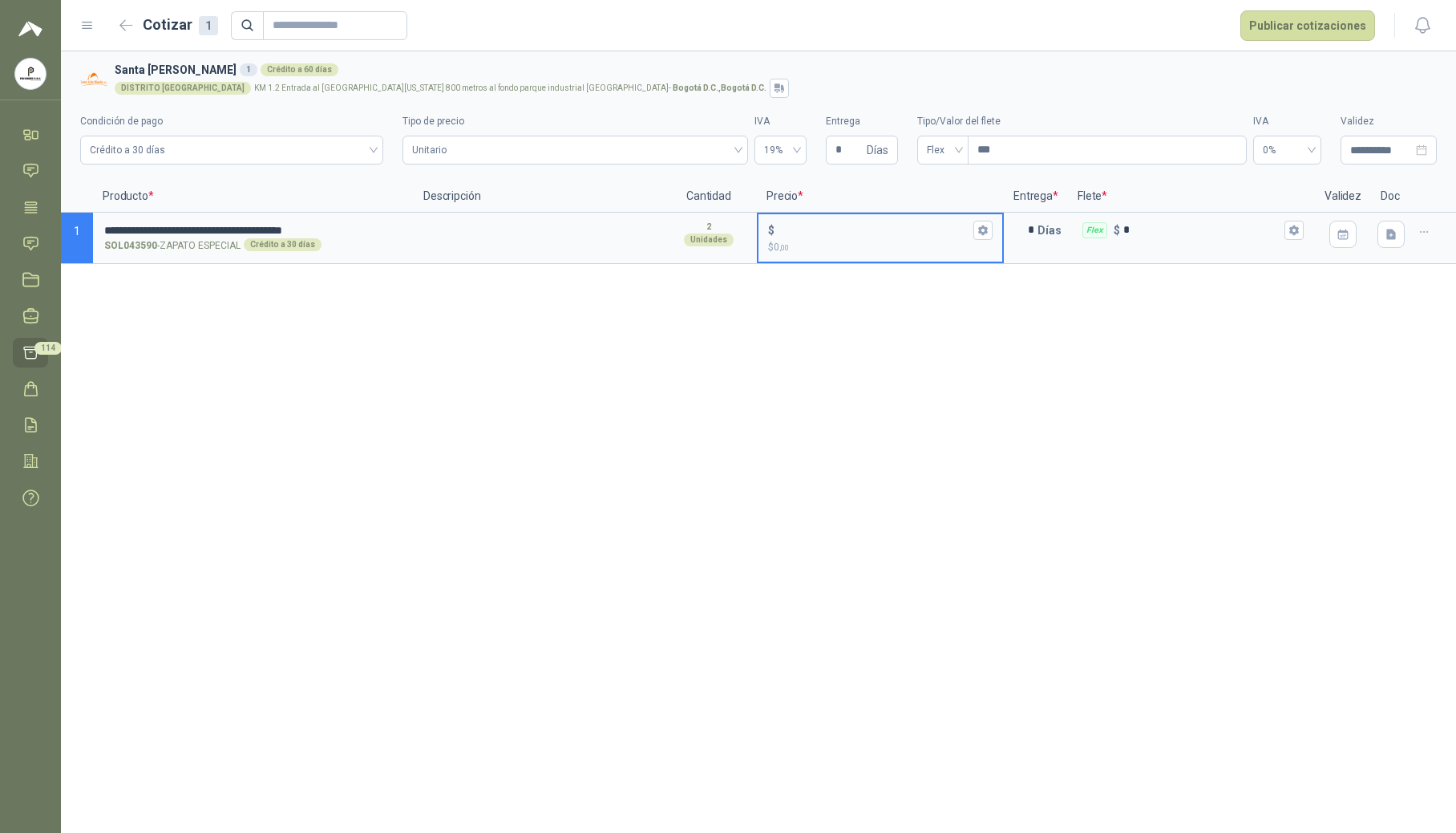
click at [835, 236] on input "$ $ 0 ,00" at bounding box center [874, 229] width 192 height 12
type input "******"
click at [986, 235] on icon "button" at bounding box center [982, 229] width 10 height 11
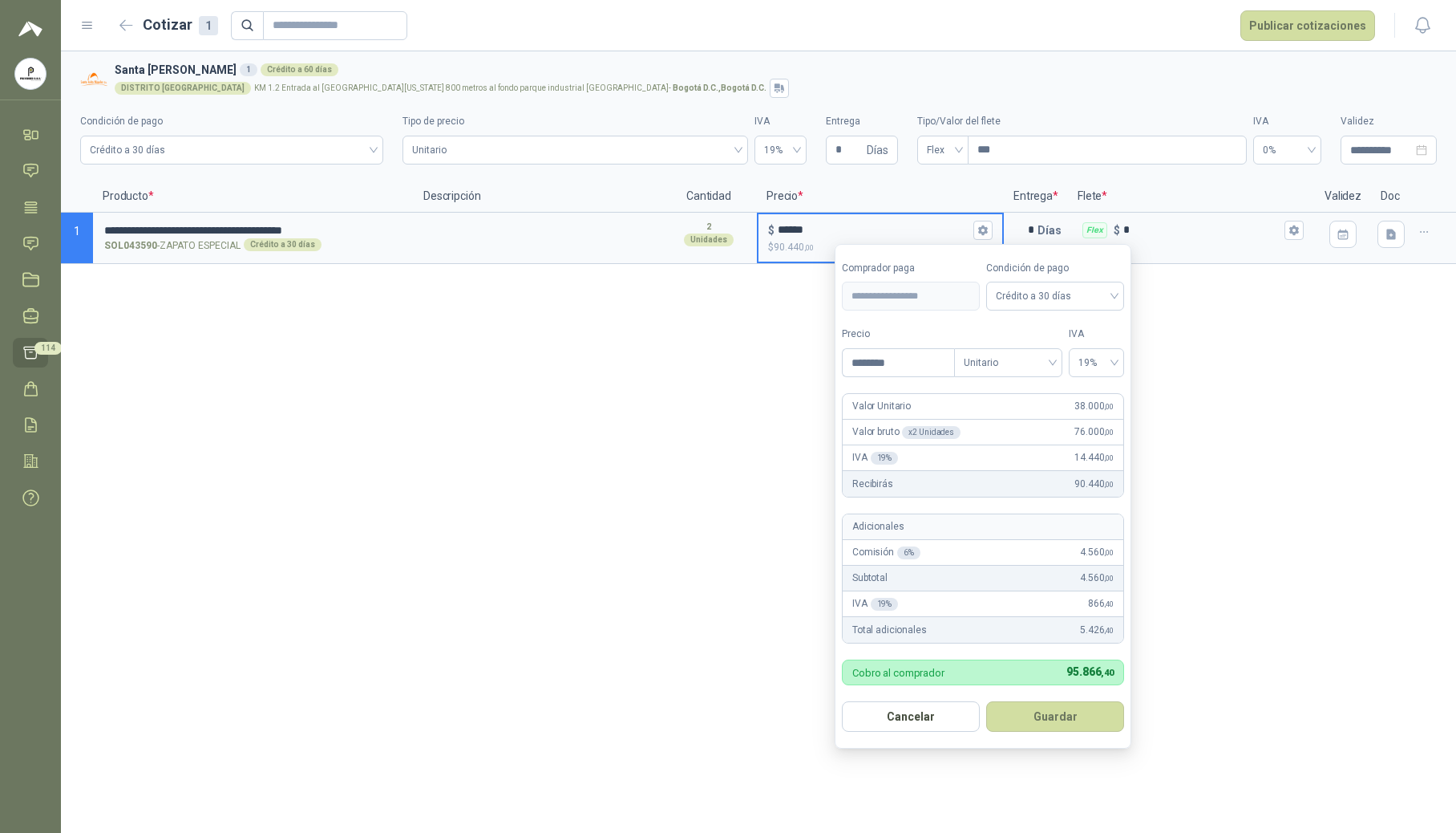
click at [763, 444] on div "**********" at bounding box center [758, 442] width 1395 height 781
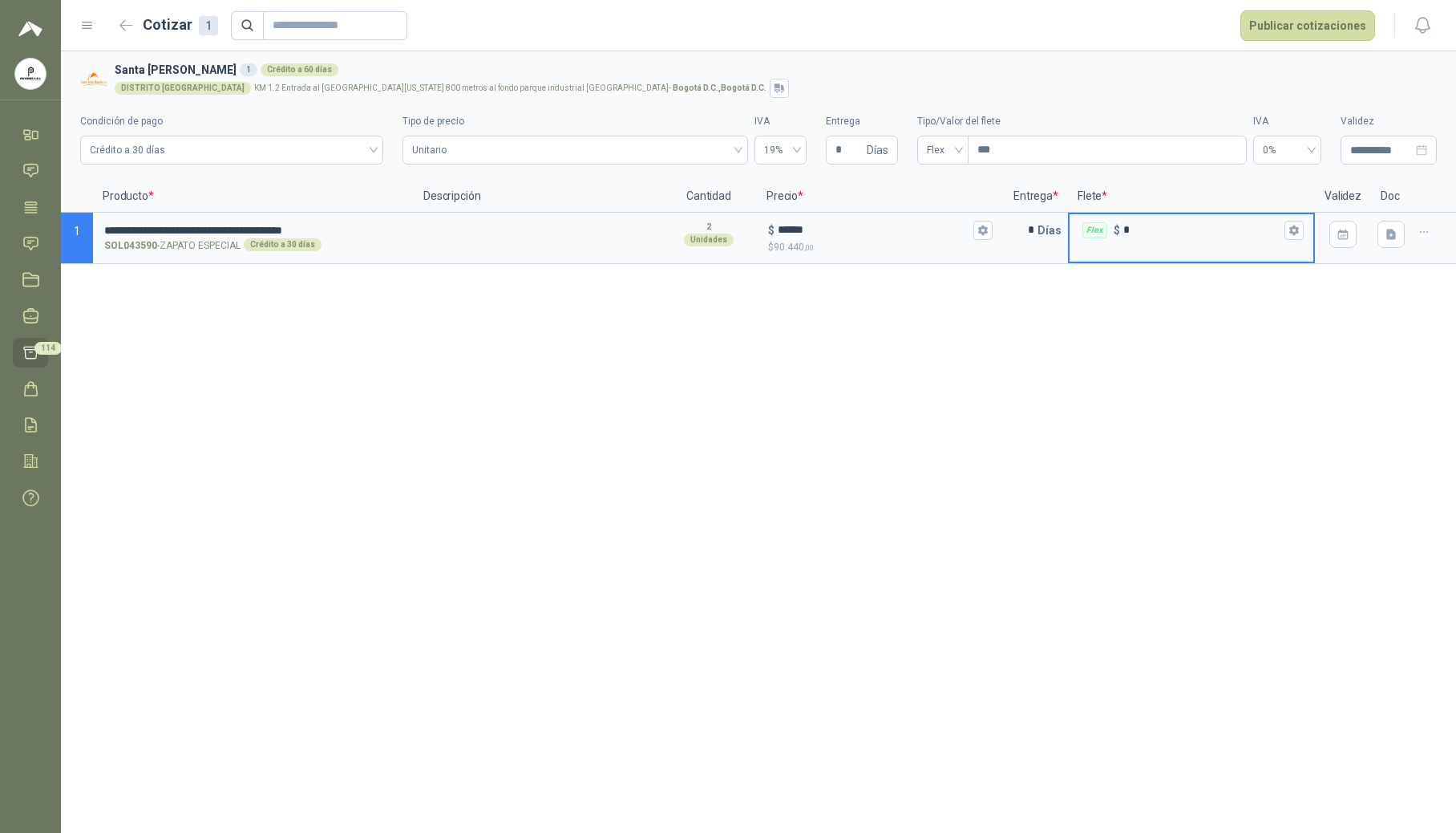
click at [1173, 229] on input "*" at bounding box center [1202, 229] width 158 height 12
type input "******"
click at [1383, 232] on button "button" at bounding box center [1391, 234] width 27 height 27
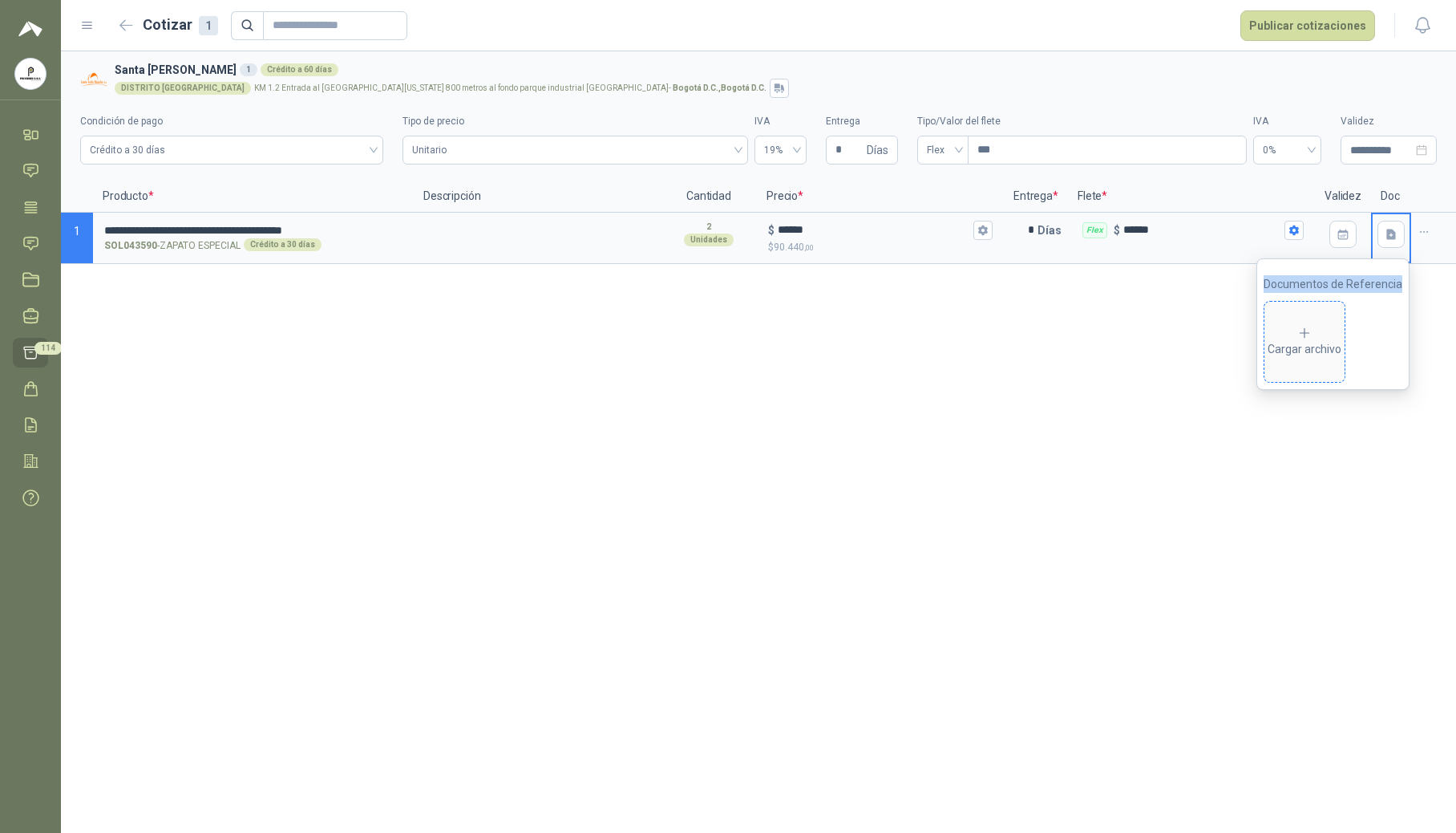
click at [1326, 319] on span "Cargar archivo" at bounding box center [1304, 341] width 80 height 80
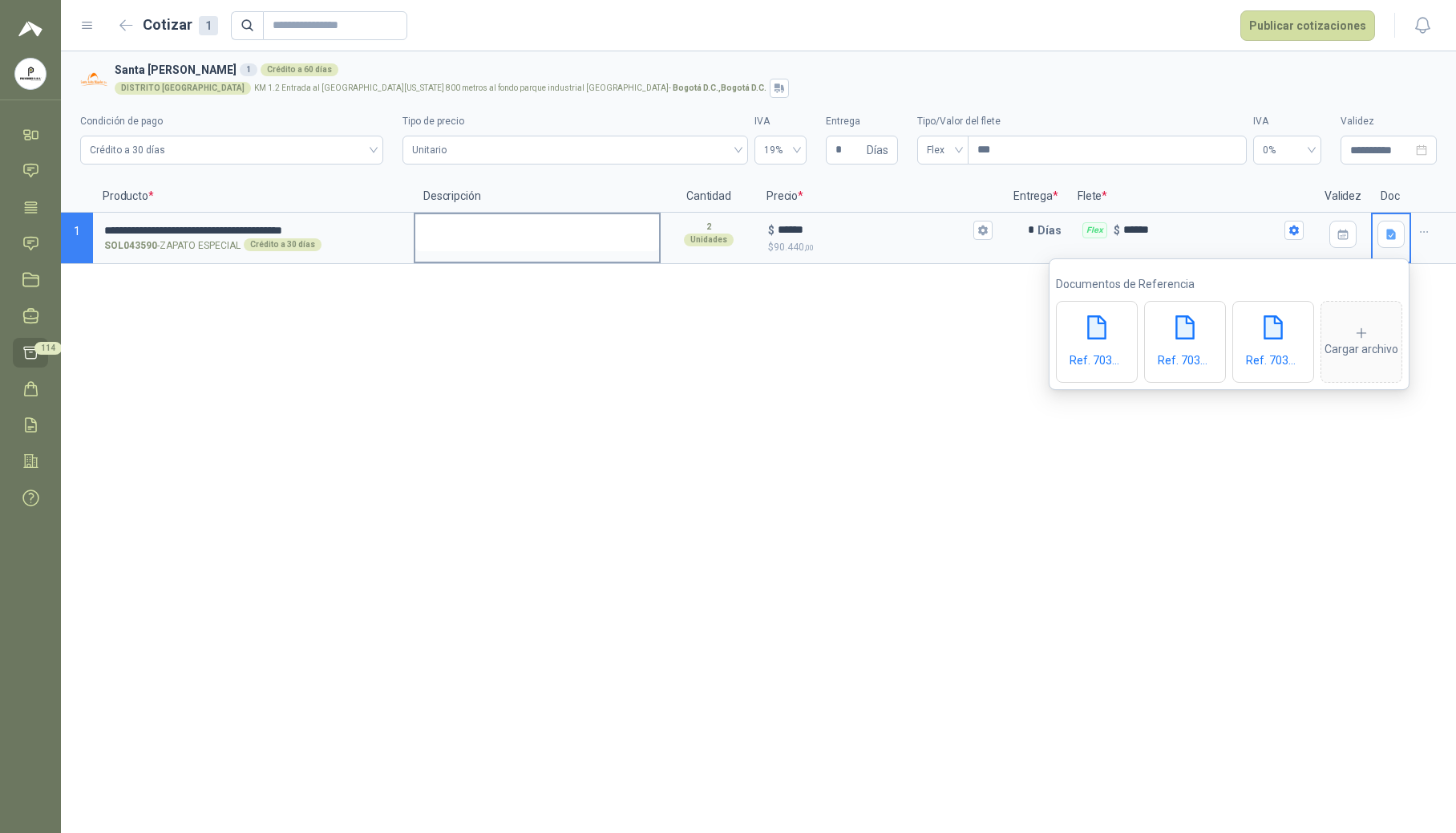
click at [463, 220] on textarea at bounding box center [537, 233] width 244 height 37
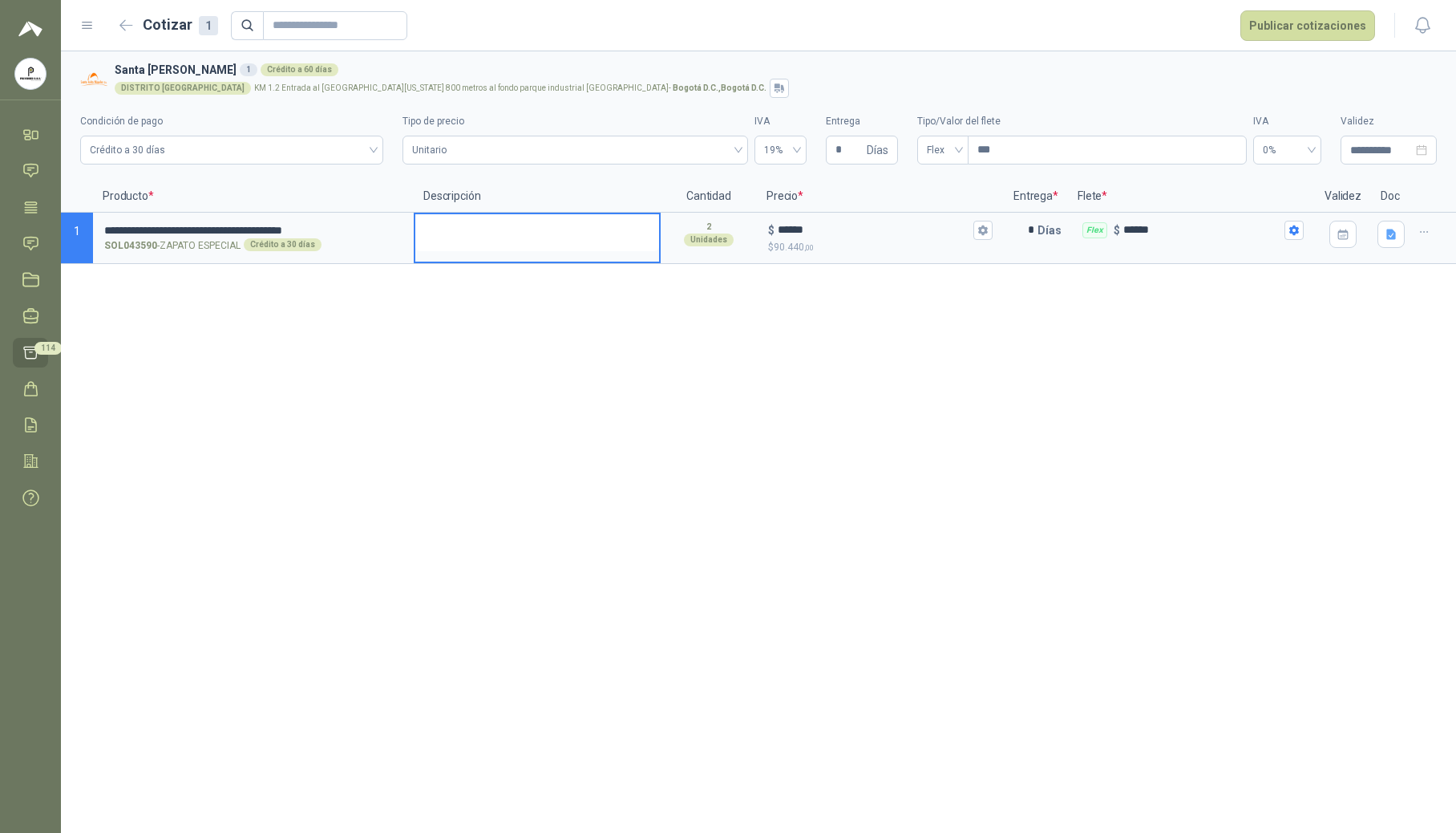
type textarea "*"
type textarea "**"
type textarea "***"
type textarea "****"
type textarea "*****"
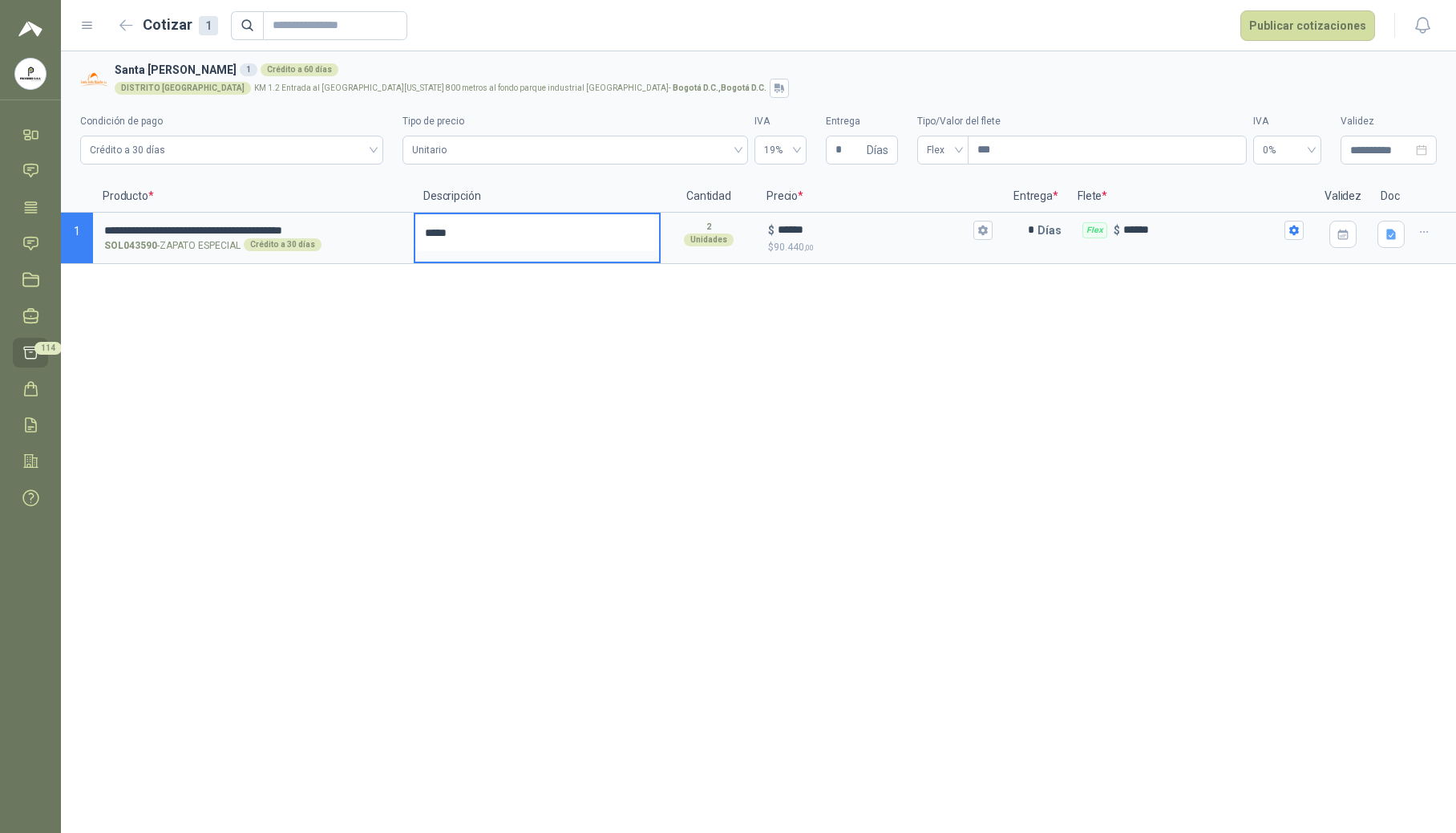
type textarea "******"
click at [959, 148] on span "Flex" at bounding box center [943, 150] width 32 height 24
type textarea "******"
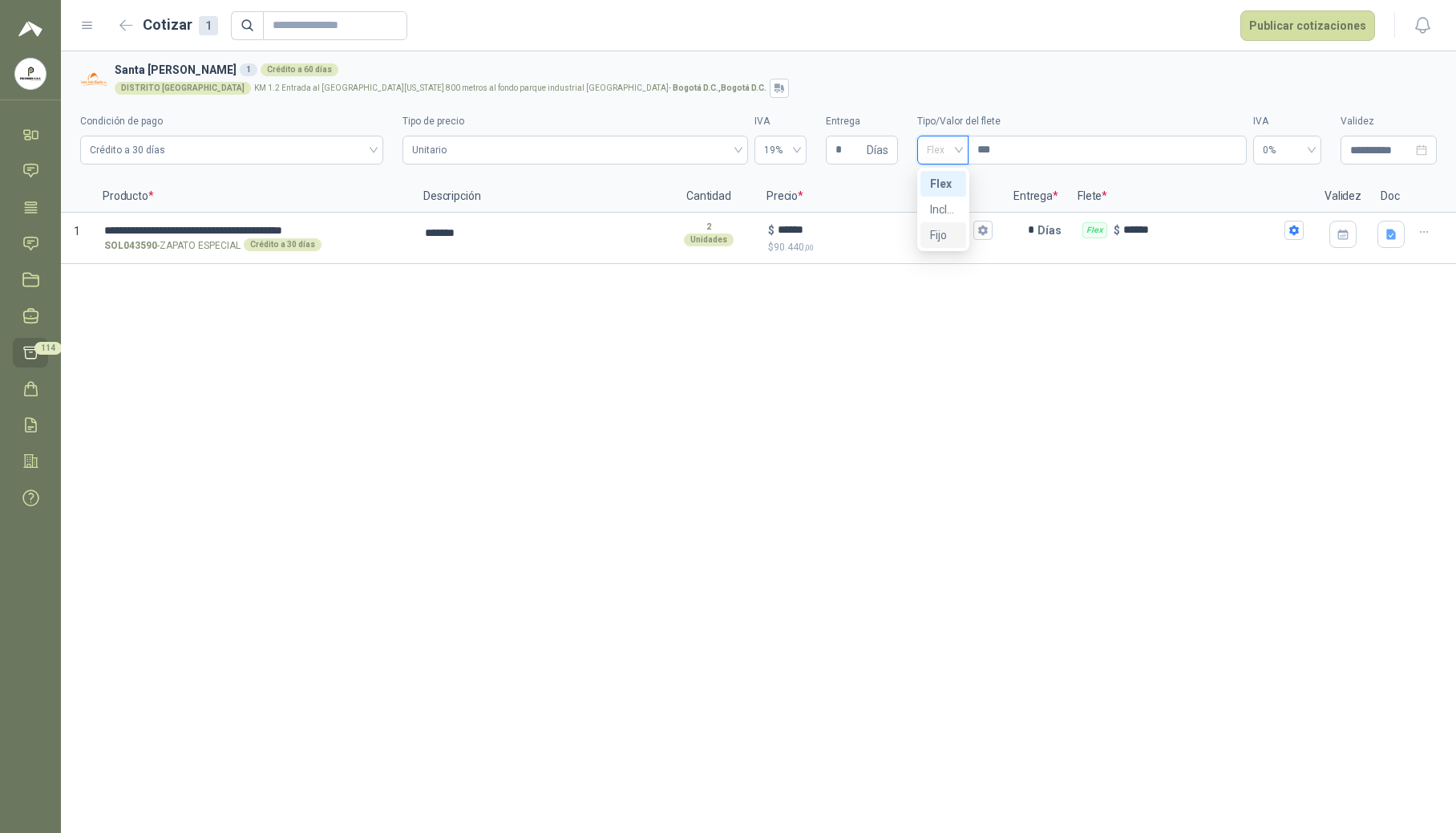
click at [947, 235] on div "Fijo" at bounding box center [943, 235] width 27 height 18
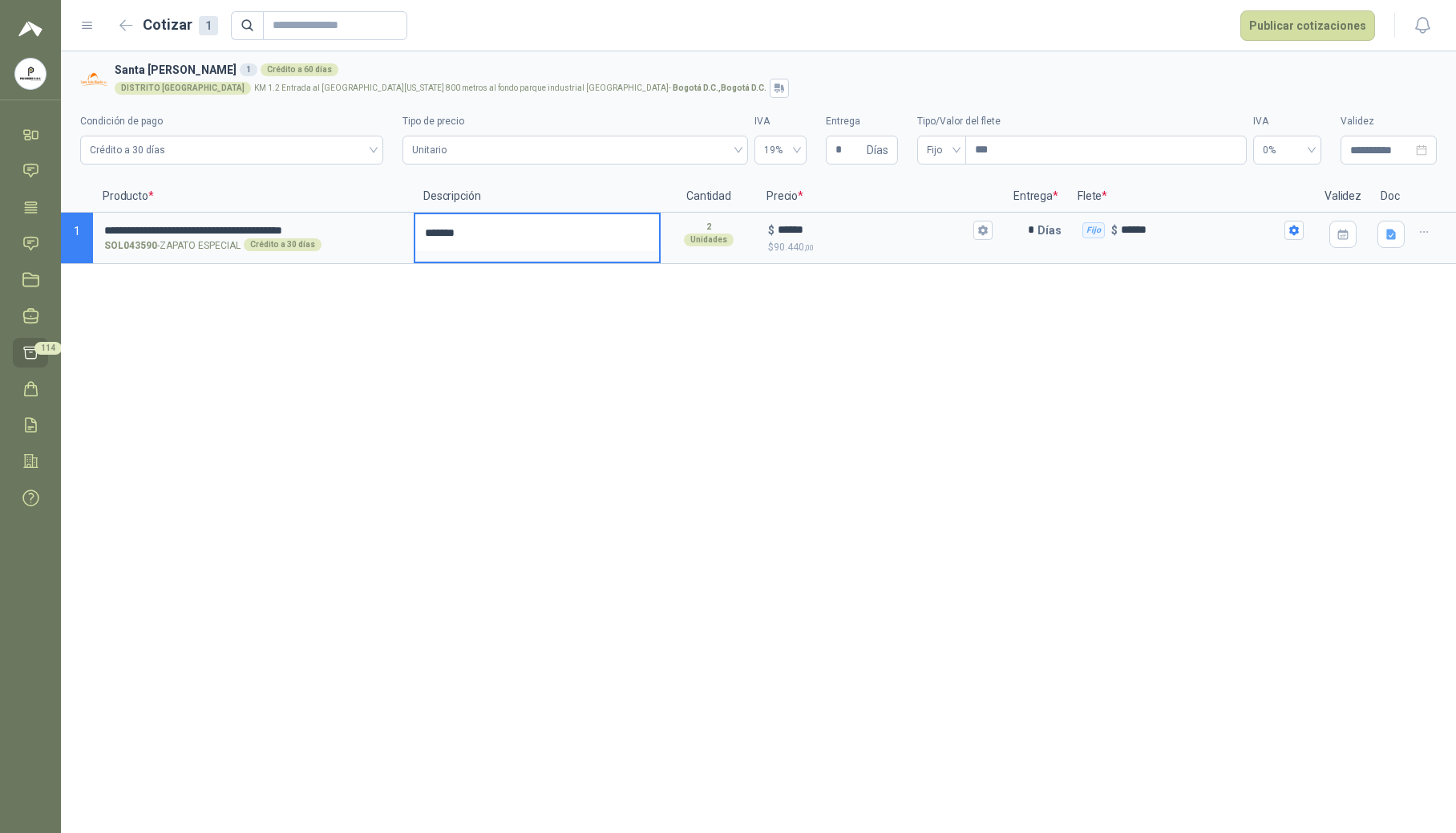
click at [493, 236] on textarea "******" at bounding box center [537, 233] width 244 height 37
type textarea "********"
type textarea "*********"
type textarea "**********"
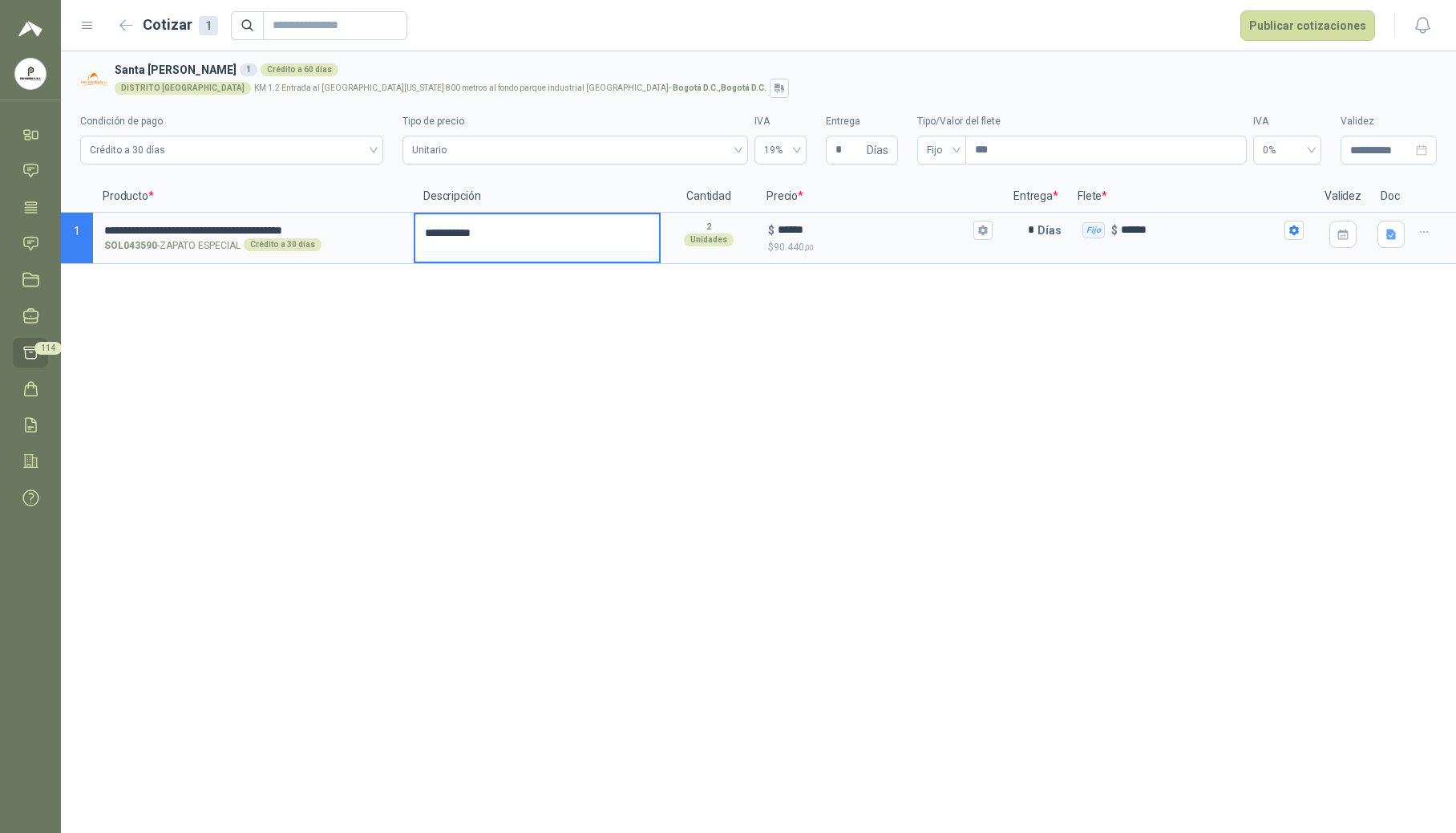
type textarea "**********"
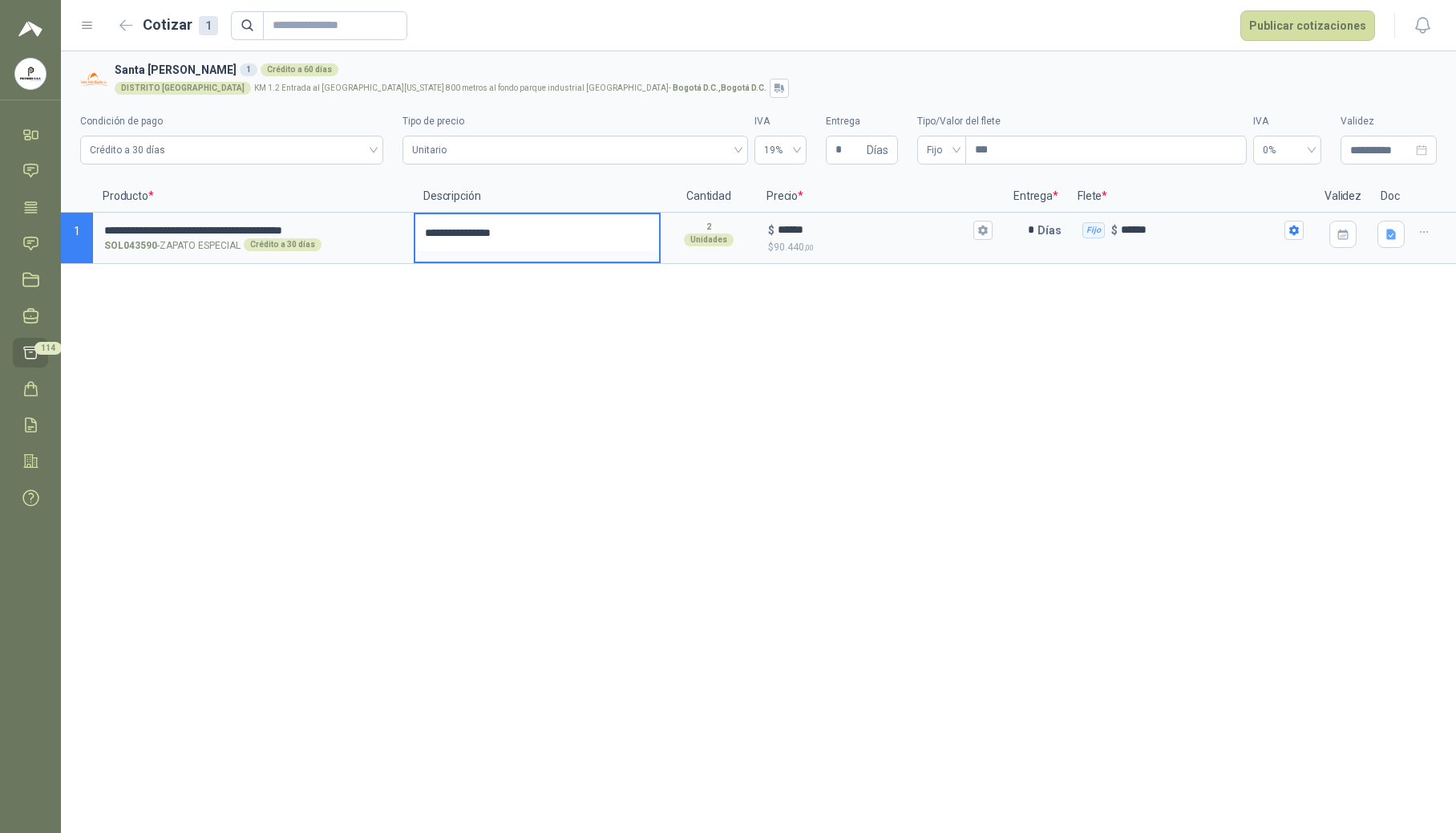
type textarea "**********"
click at [548, 348] on div "**********" at bounding box center [758, 442] width 1395 height 781
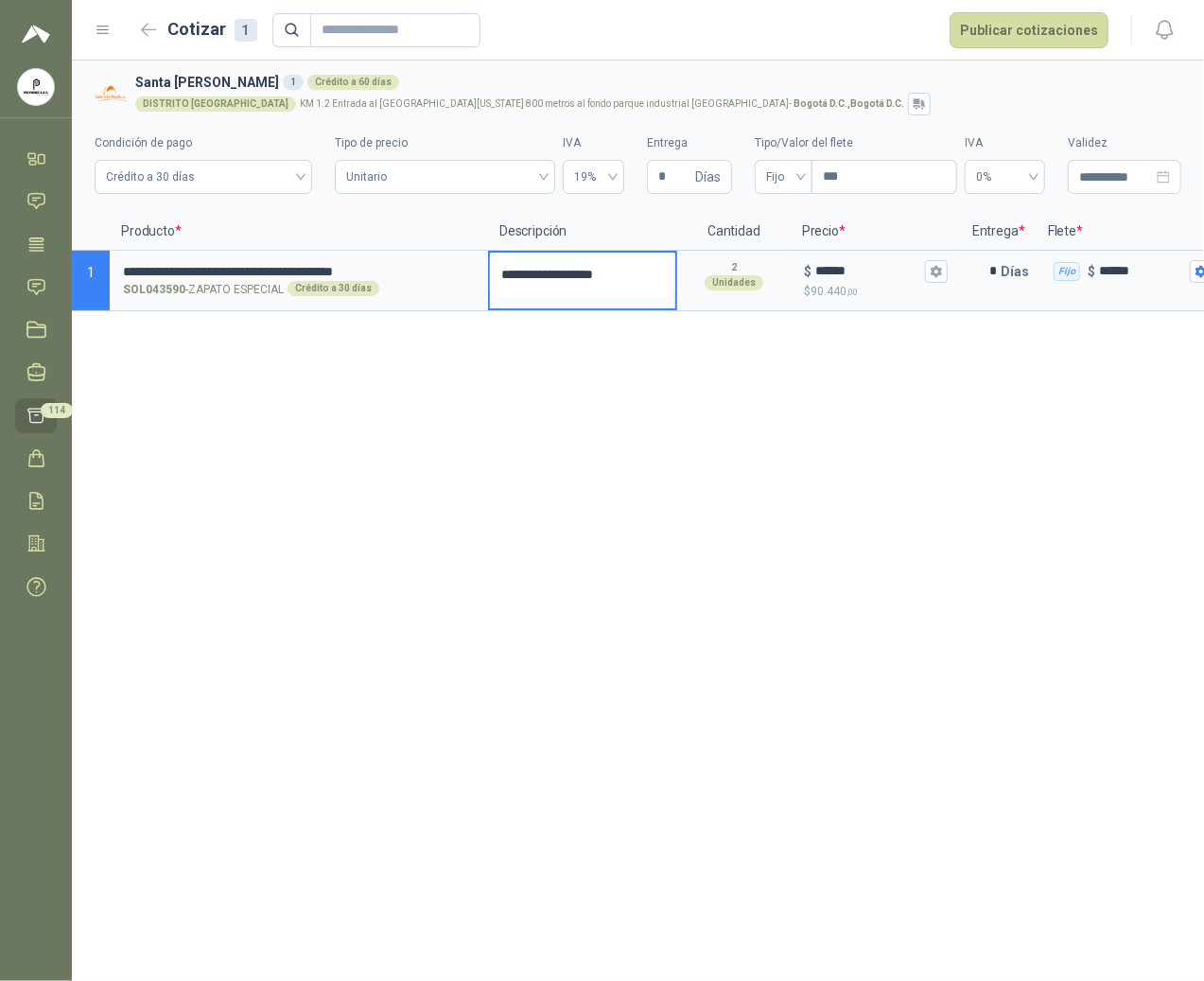
click at [652, 281] on textarea "**********" at bounding box center [582, 274] width 186 height 44
drag, startPoint x: 654, startPoint y: 278, endPoint x: 526, endPoint y: 281, distance: 128.0
click at [526, 281] on textarea "**********" at bounding box center [582, 274] width 186 height 44
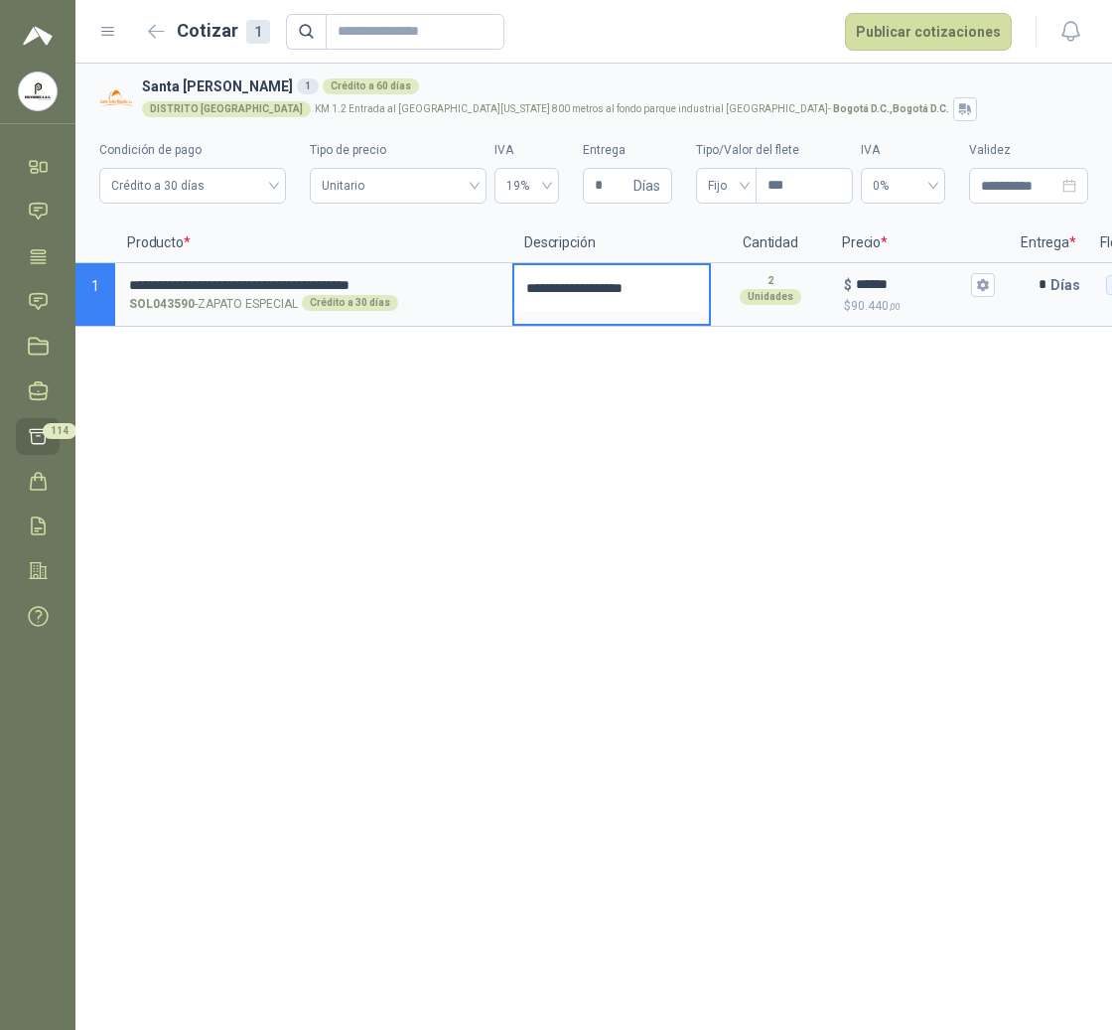
type textarea "*"
type textarea "**"
type textarea "***"
type textarea "****"
type textarea "*****"
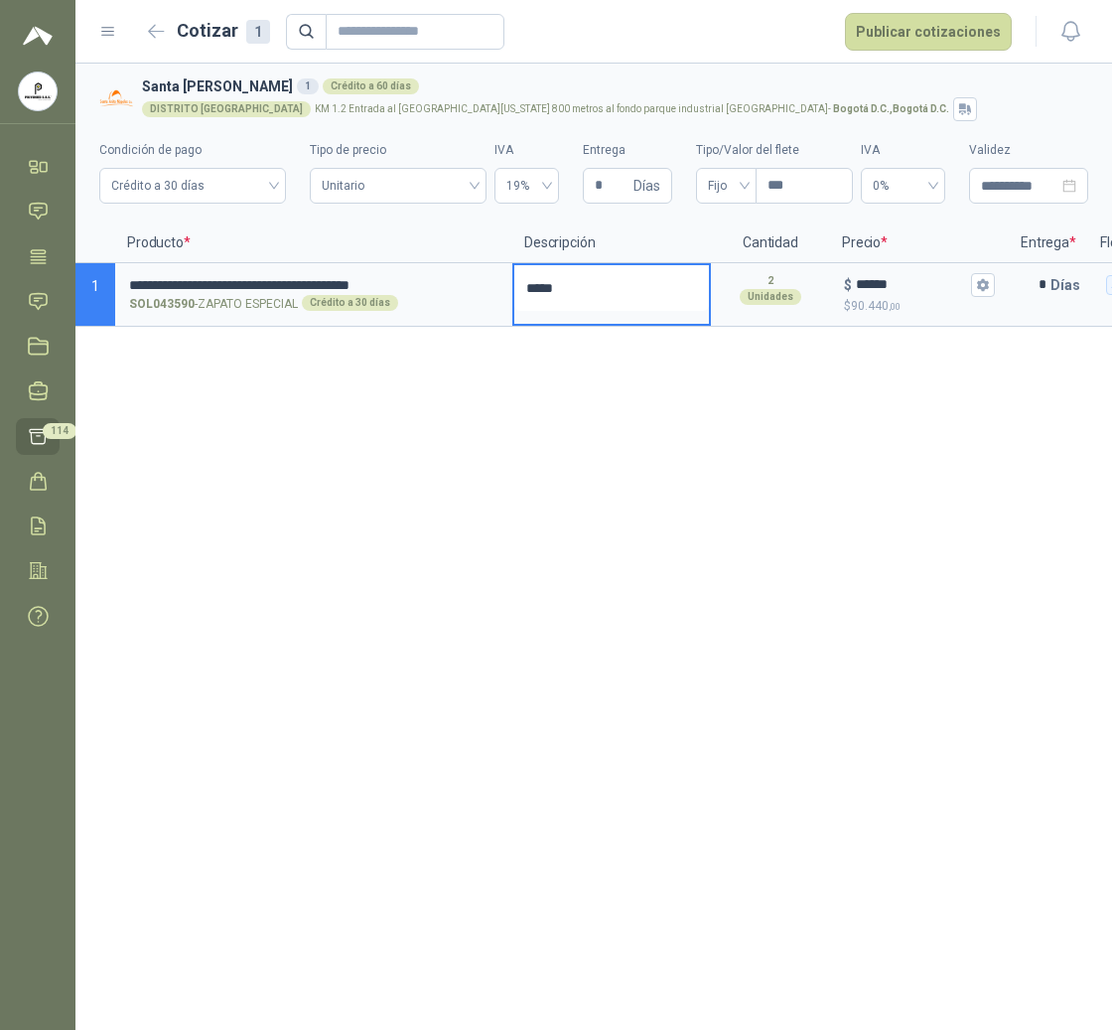
type textarea "******"
type textarea "*******"
type textarea "*********"
type textarea "**********"
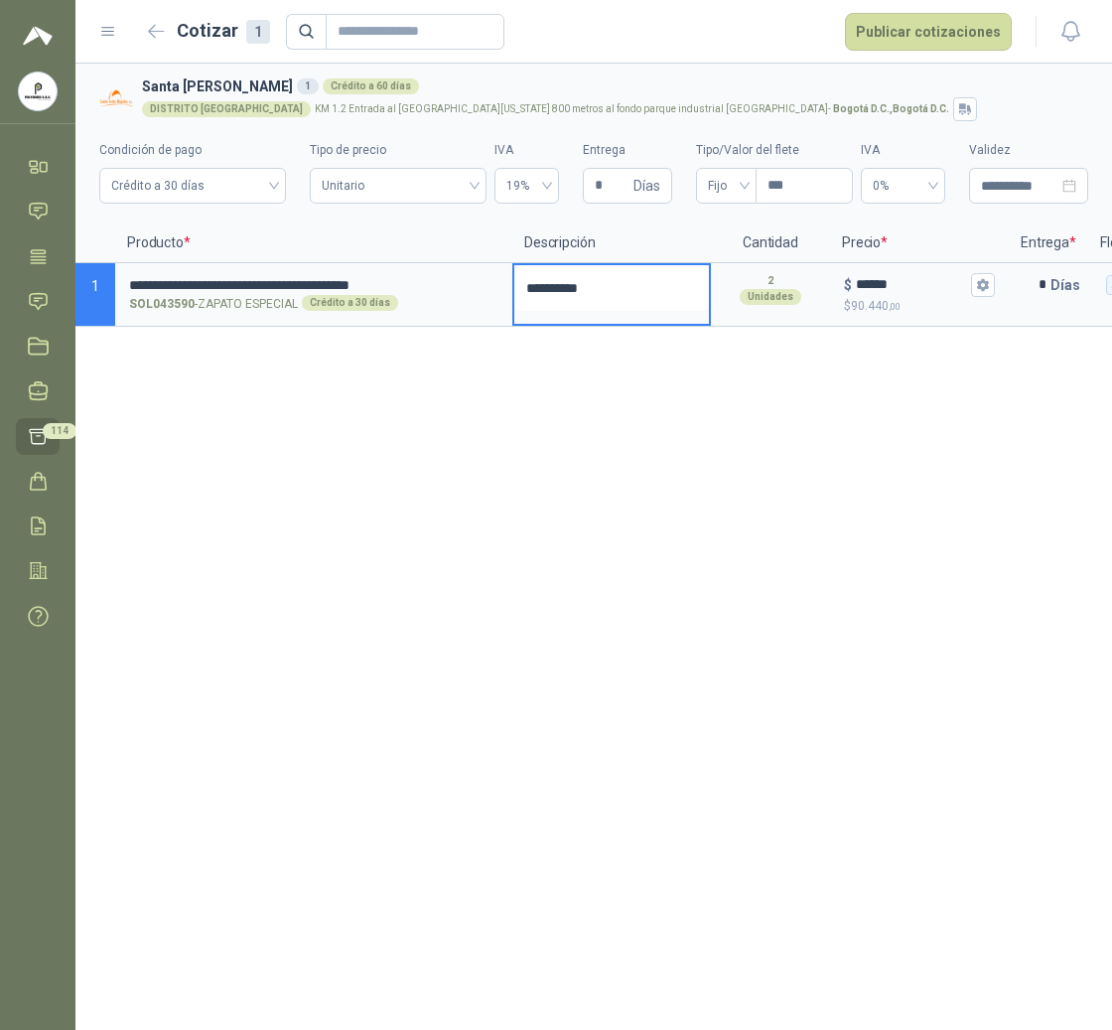
type textarea "**********"
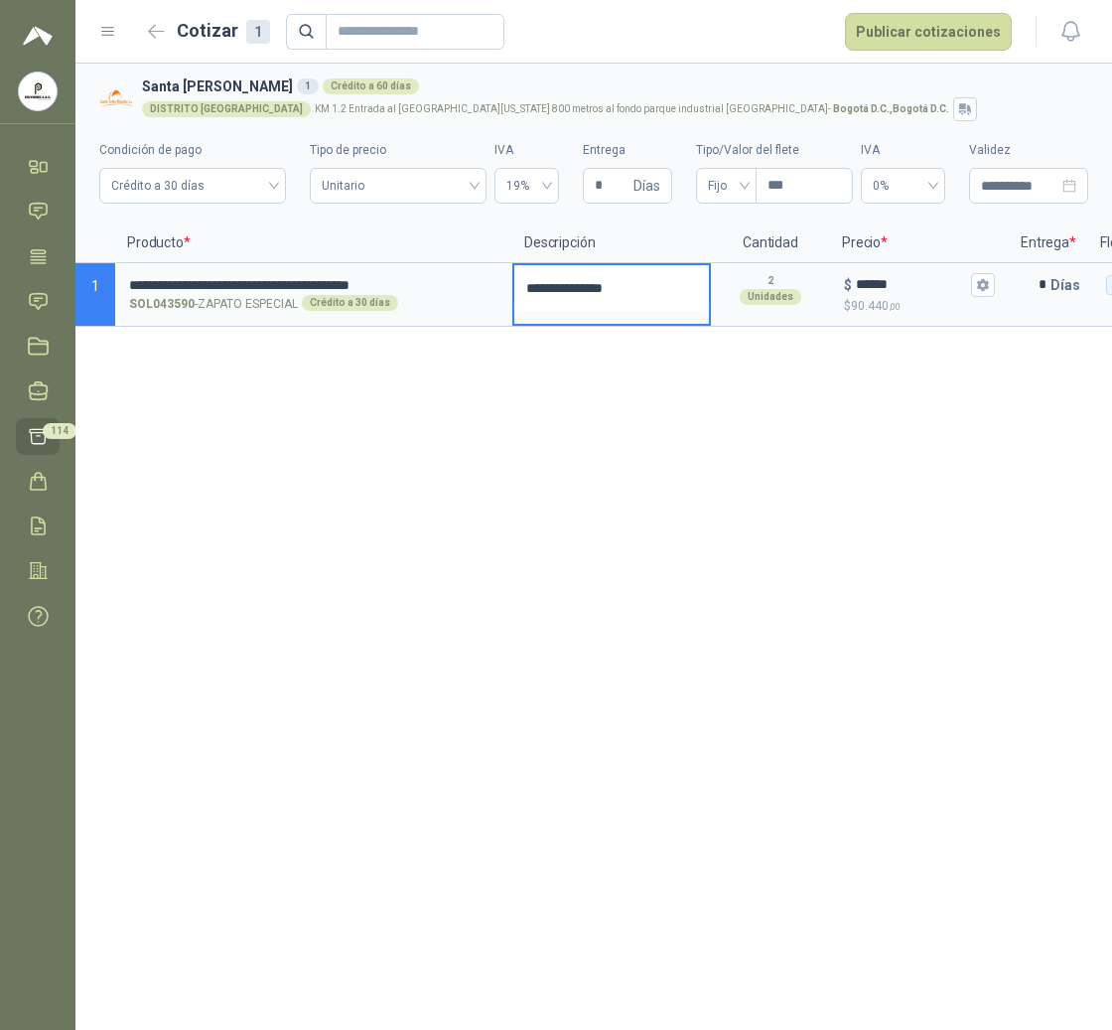
type textarea "**********"
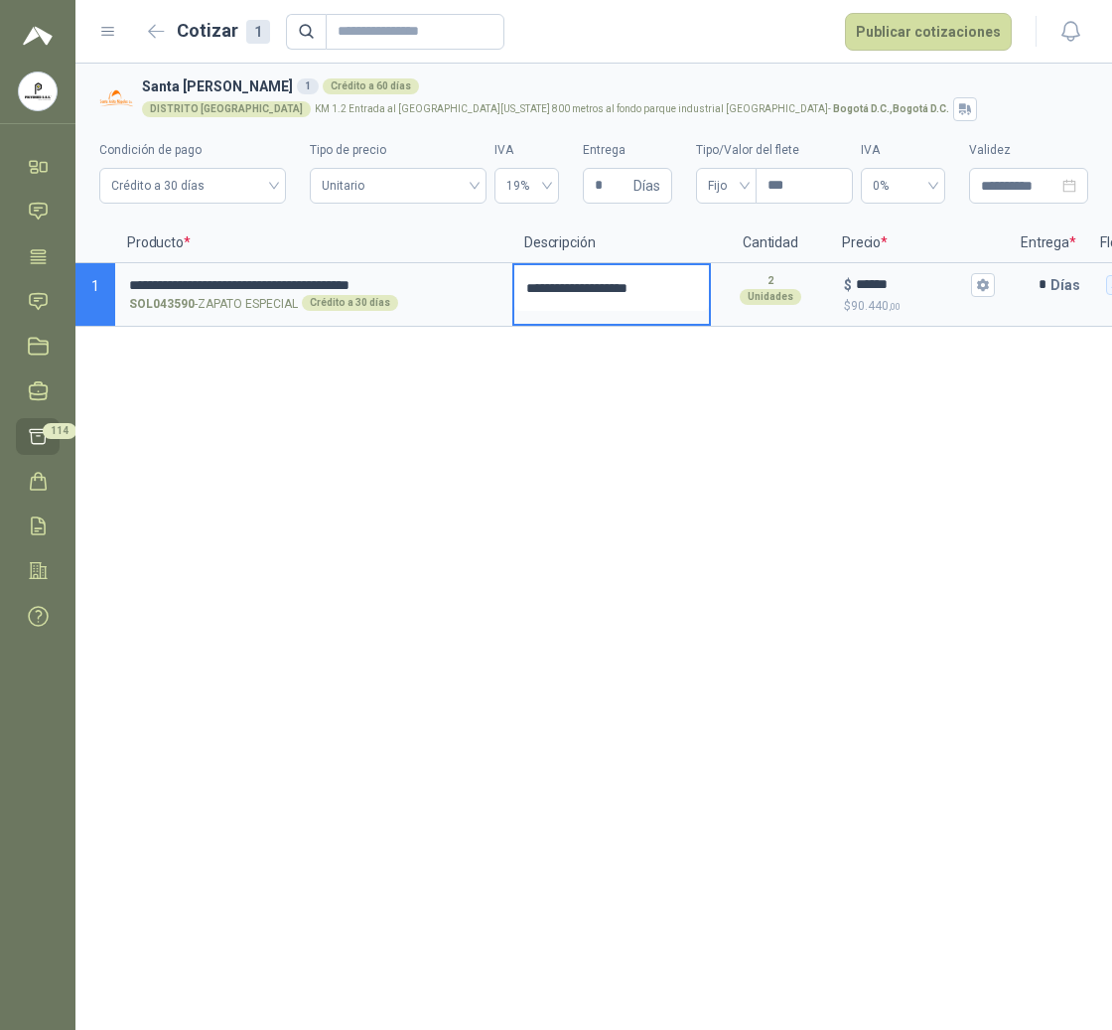
type textarea "**********"
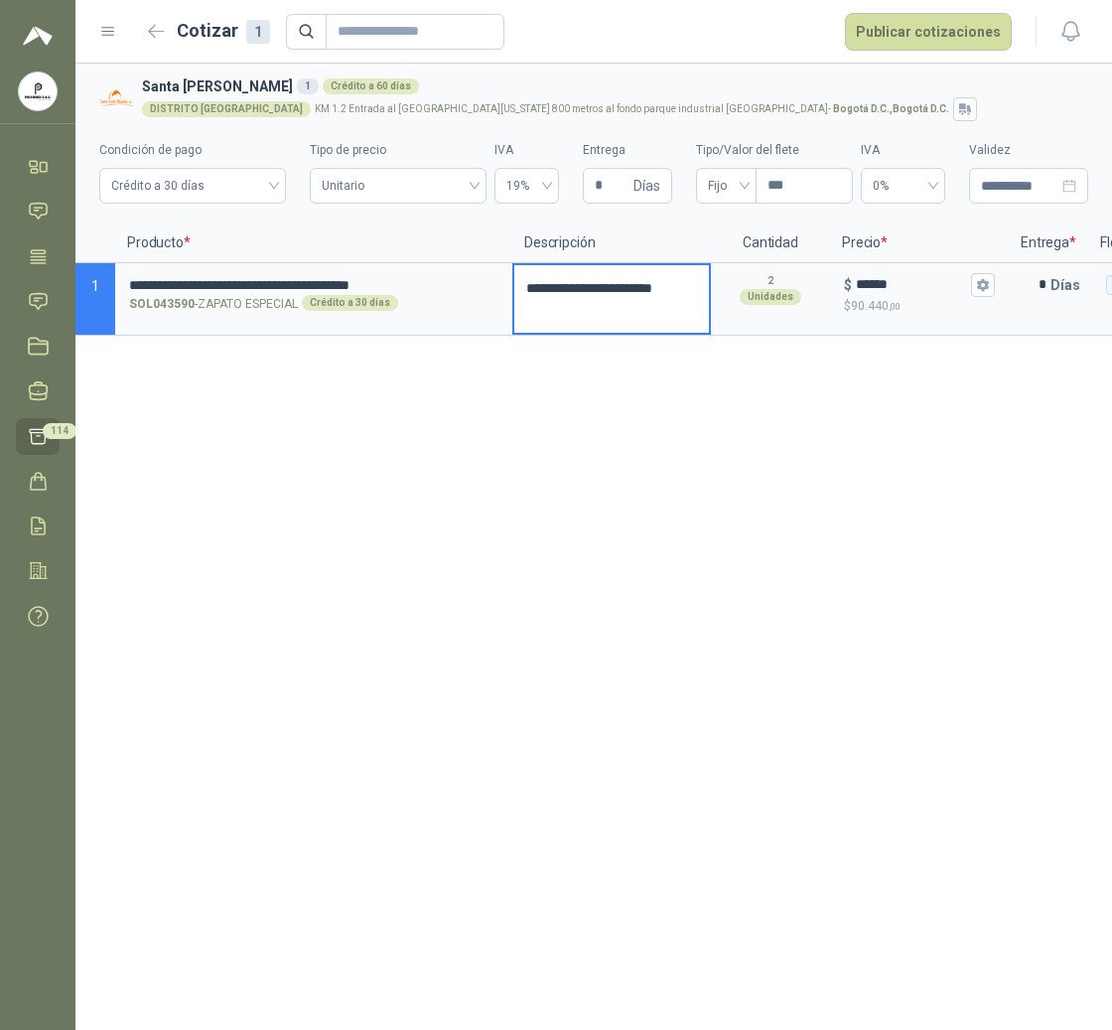
type textarea "**********"
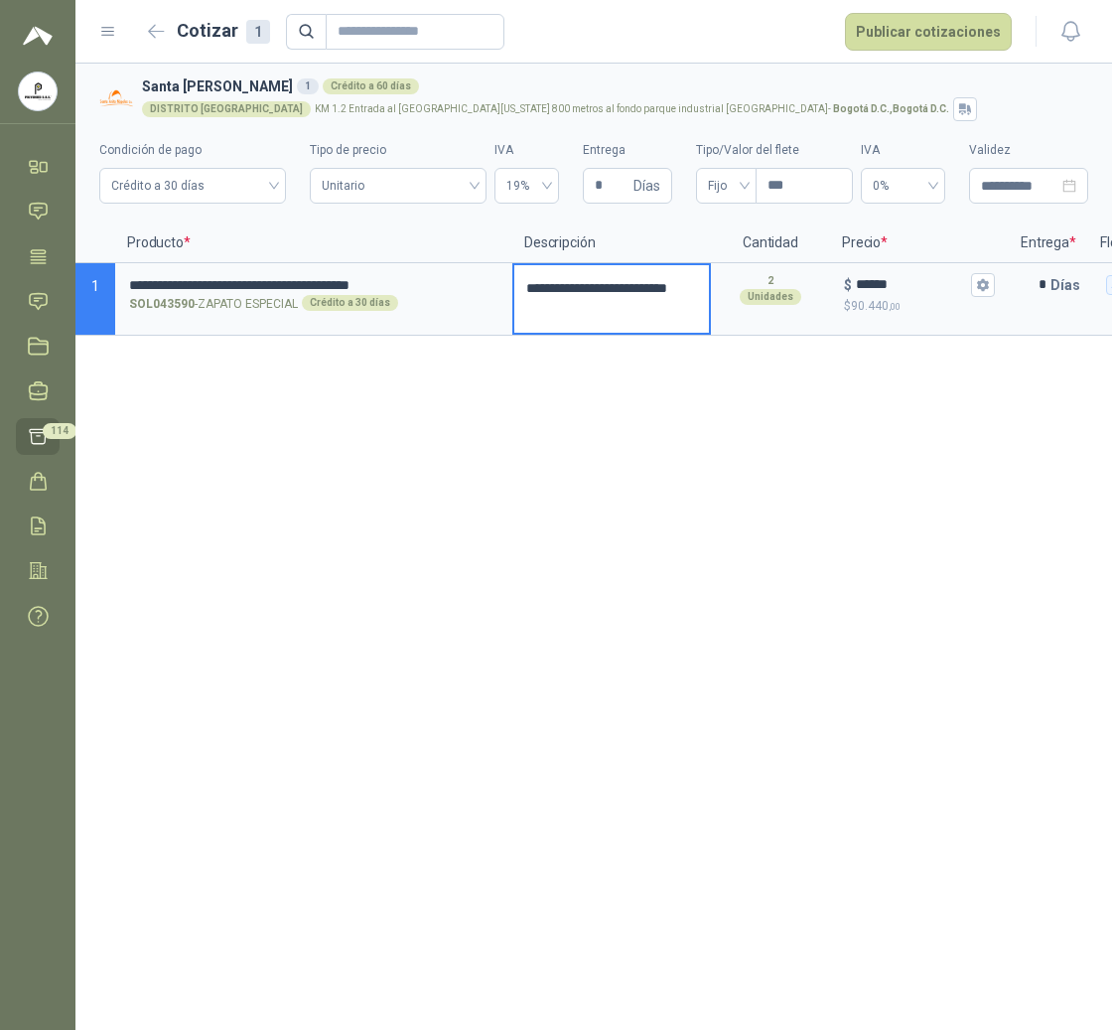
type textarea "**********"
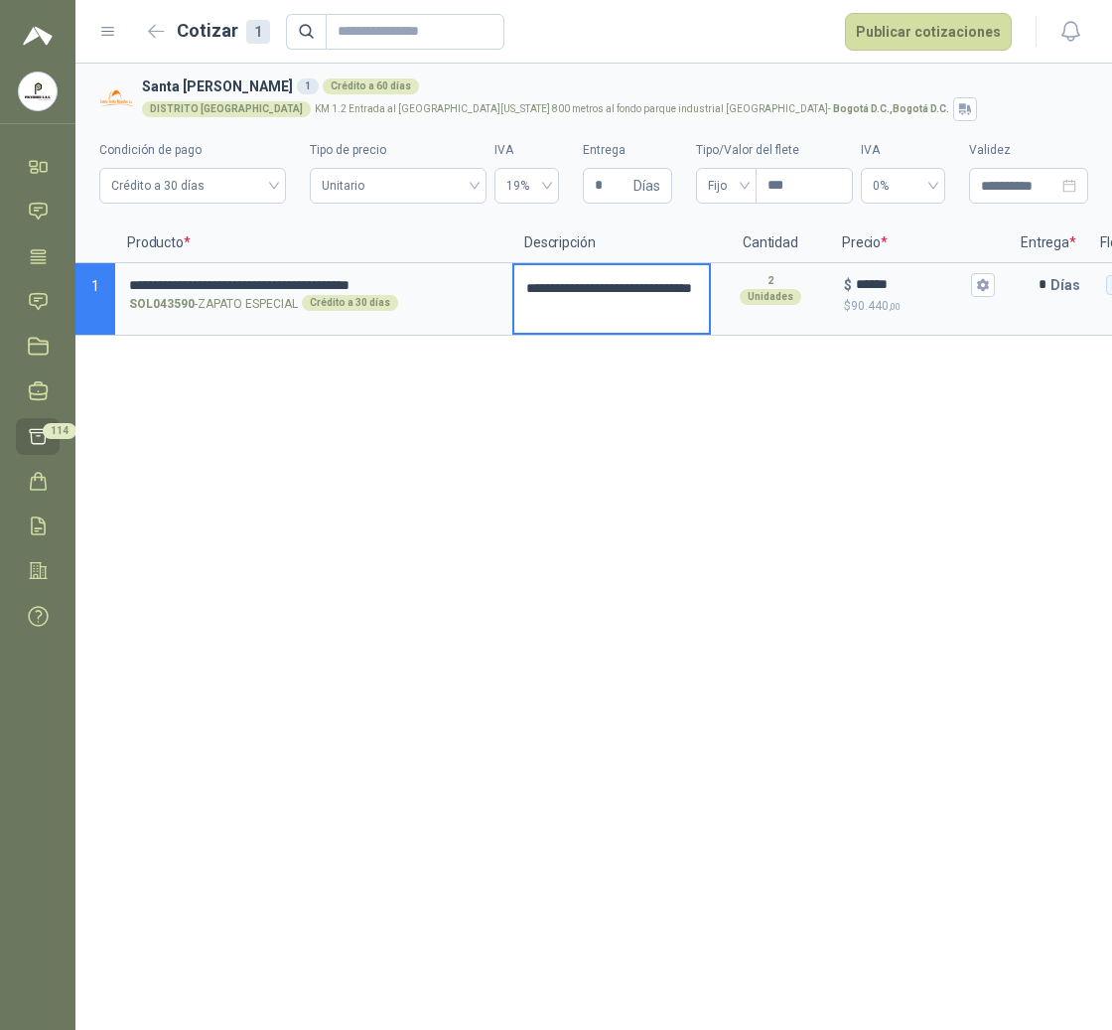
type textarea "**********"
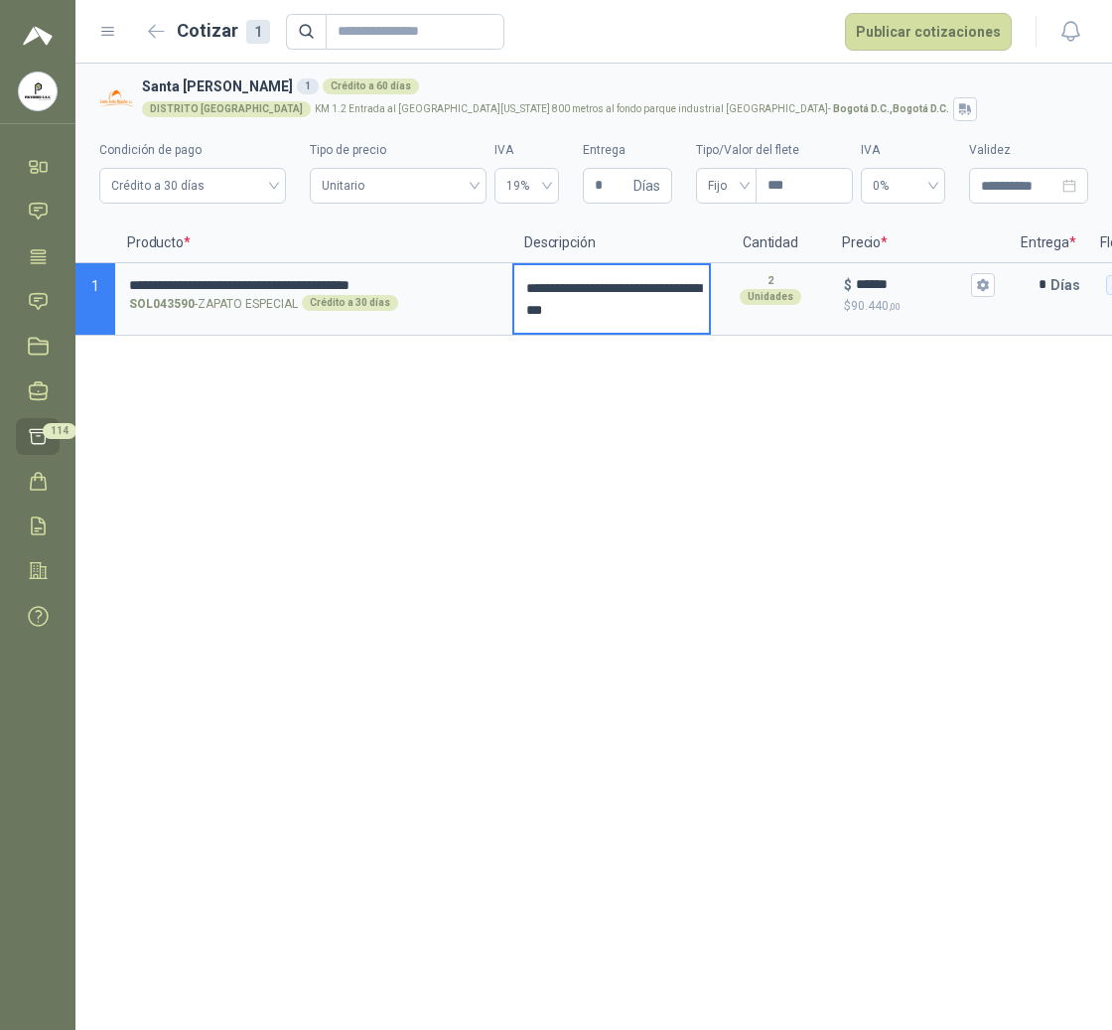
type textarea "**********"
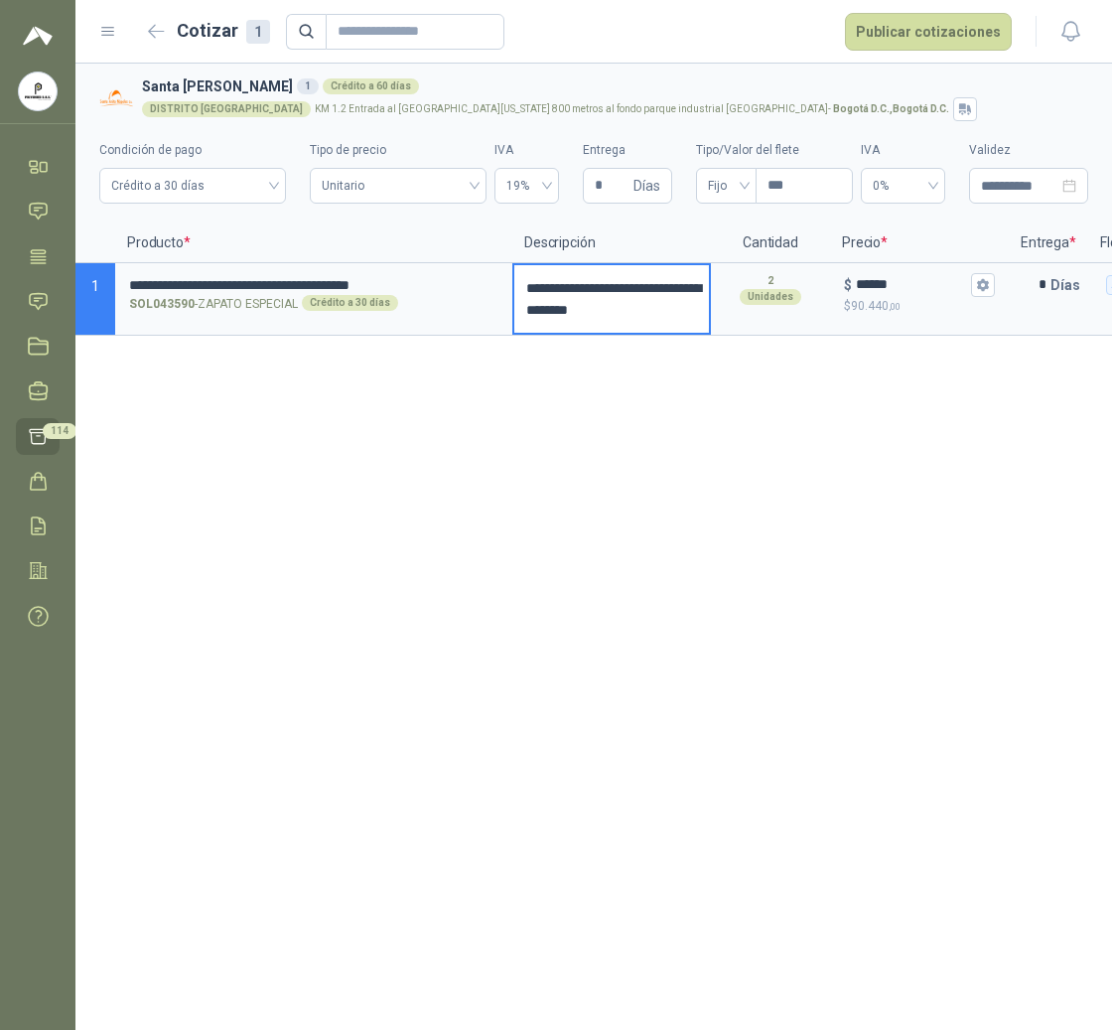
type textarea "**********"
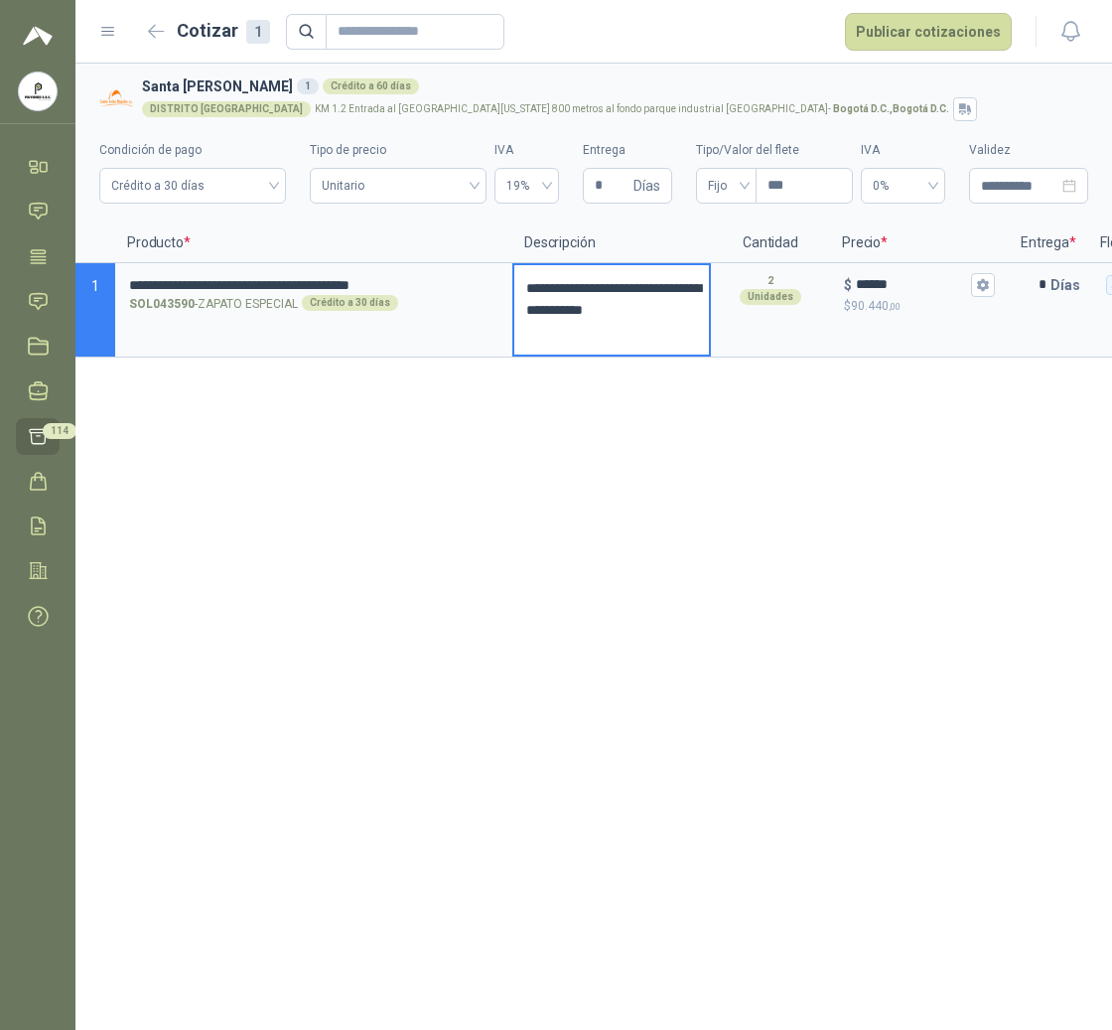
type textarea "**********"
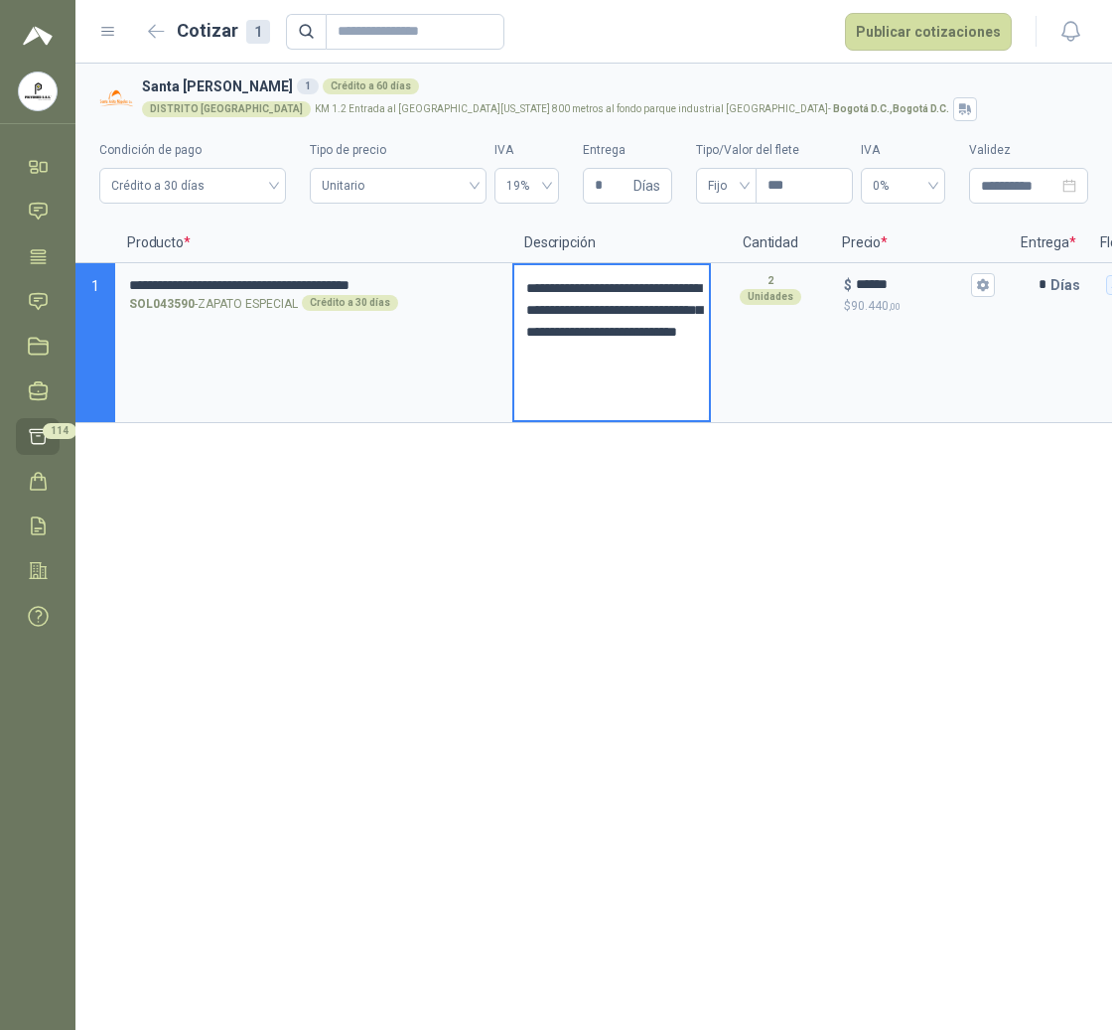
click at [622, 310] on textarea "**********" at bounding box center [611, 342] width 195 height 155
click at [610, 422] on textarea "**********" at bounding box center [611, 353] width 195 height 177
click at [663, 394] on textarea "**********" at bounding box center [611, 353] width 195 height 177
click at [645, 419] on textarea "**********" at bounding box center [611, 353] width 195 height 177
click at [620, 411] on textarea "**********" at bounding box center [611, 353] width 195 height 177
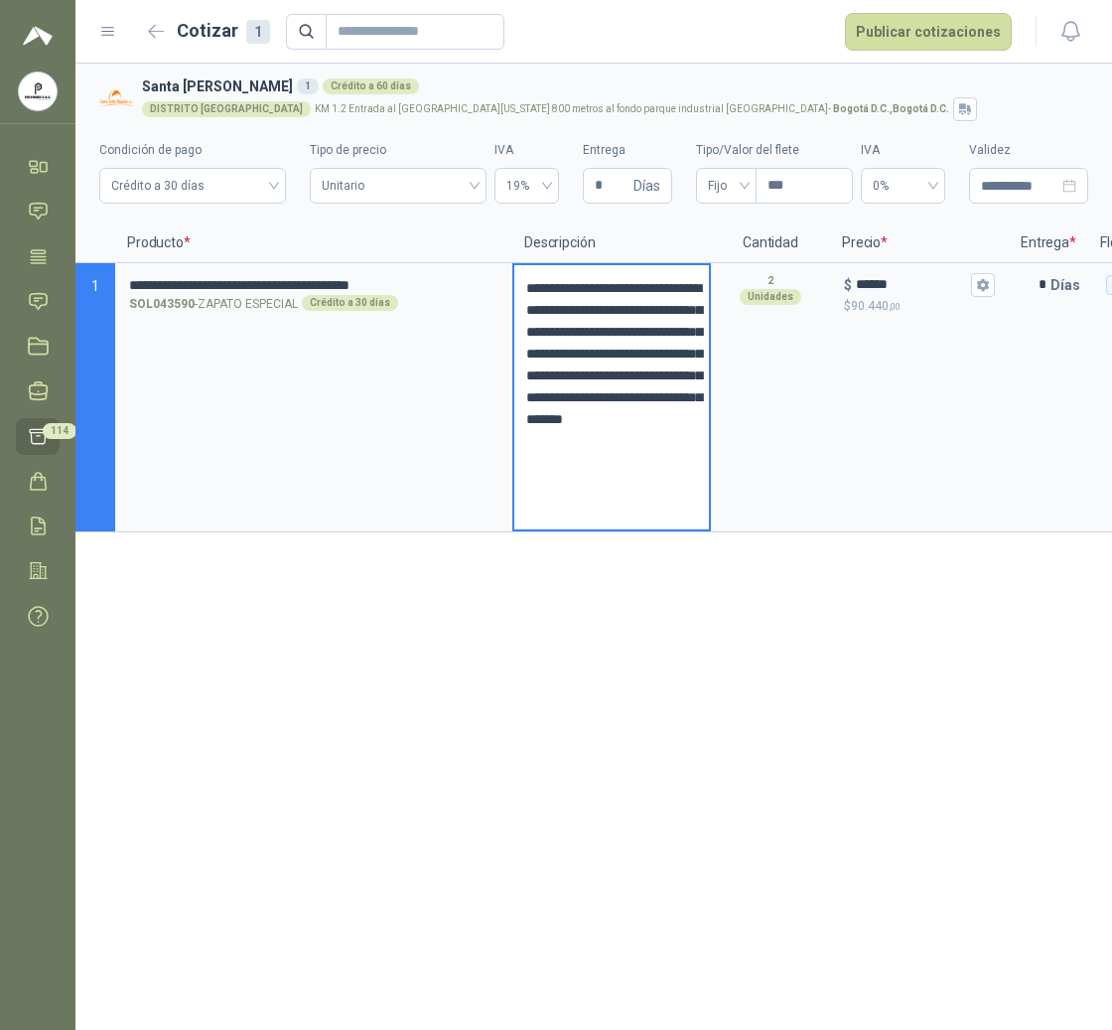
click at [609, 461] on textarea "**********" at bounding box center [611, 397] width 195 height 264
click at [602, 459] on textarea "**********" at bounding box center [611, 397] width 195 height 264
click at [683, 504] on textarea "**********" at bounding box center [611, 397] width 195 height 264
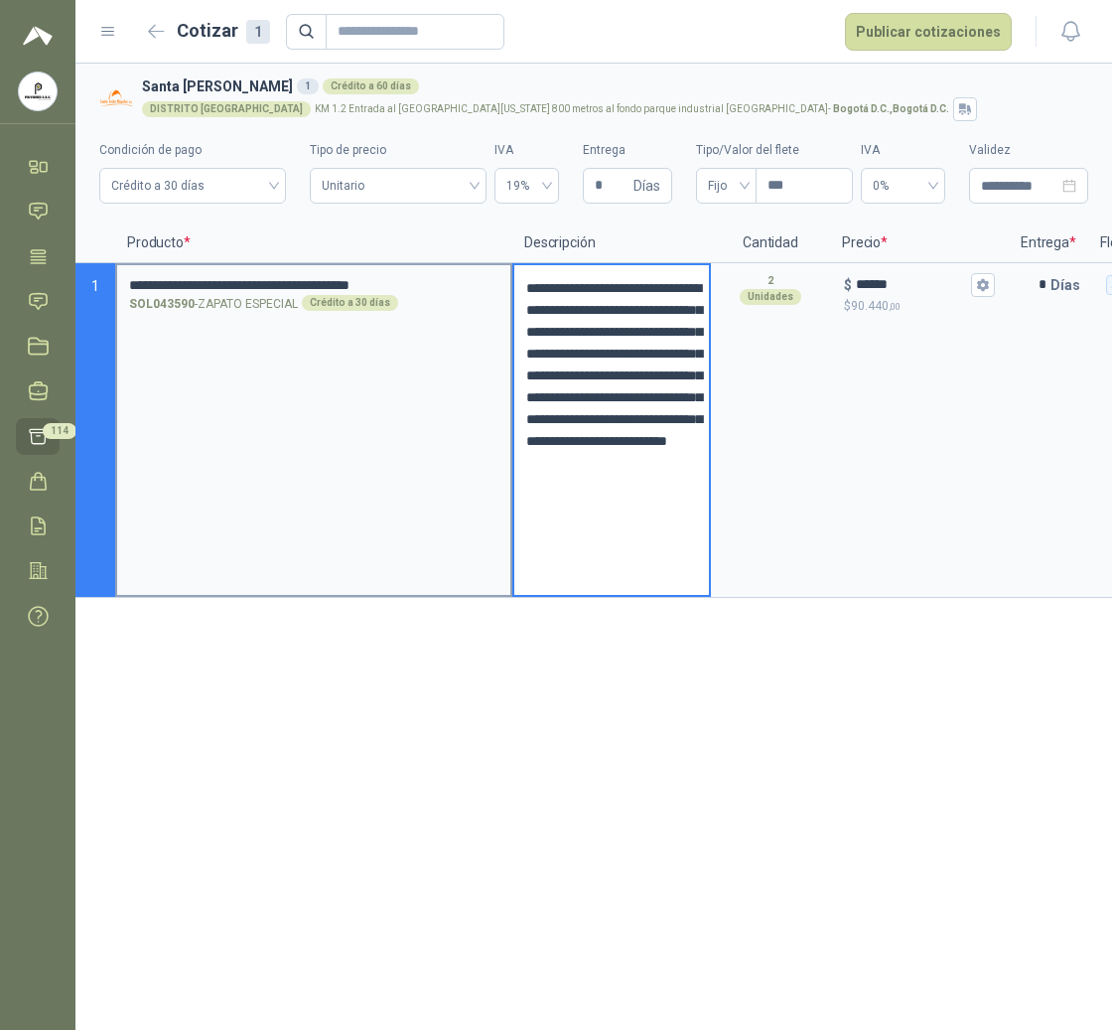
drag, startPoint x: 585, startPoint y: 585, endPoint x: 494, endPoint y: 268, distance: 329.4
click at [494, 268] on section "**********" at bounding box center [593, 430] width 1037 height 335
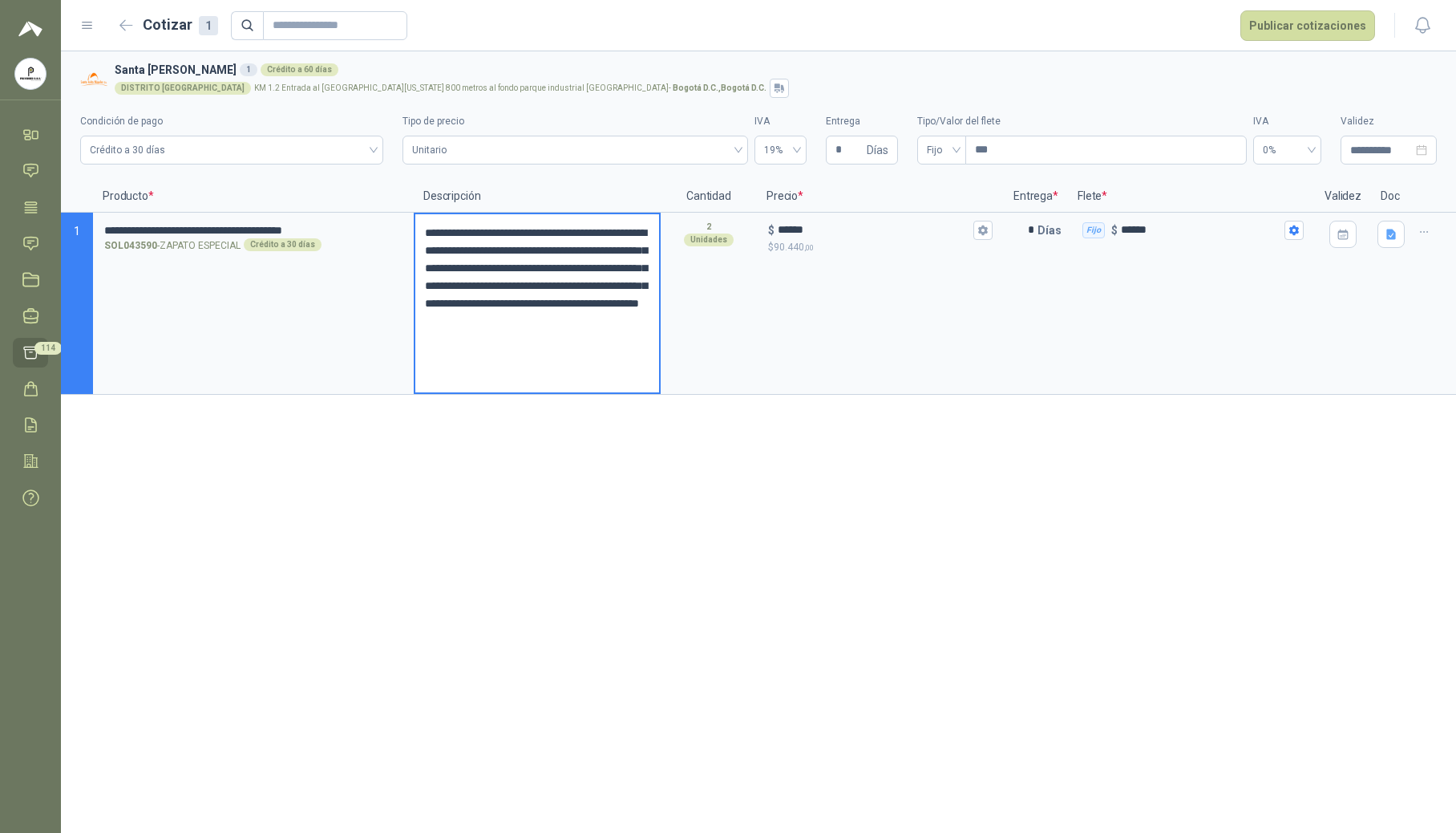
click at [575, 360] on textarea "**********" at bounding box center [537, 303] width 244 height 178
click at [560, 376] on textarea "**********" at bounding box center [537, 303] width 244 height 178
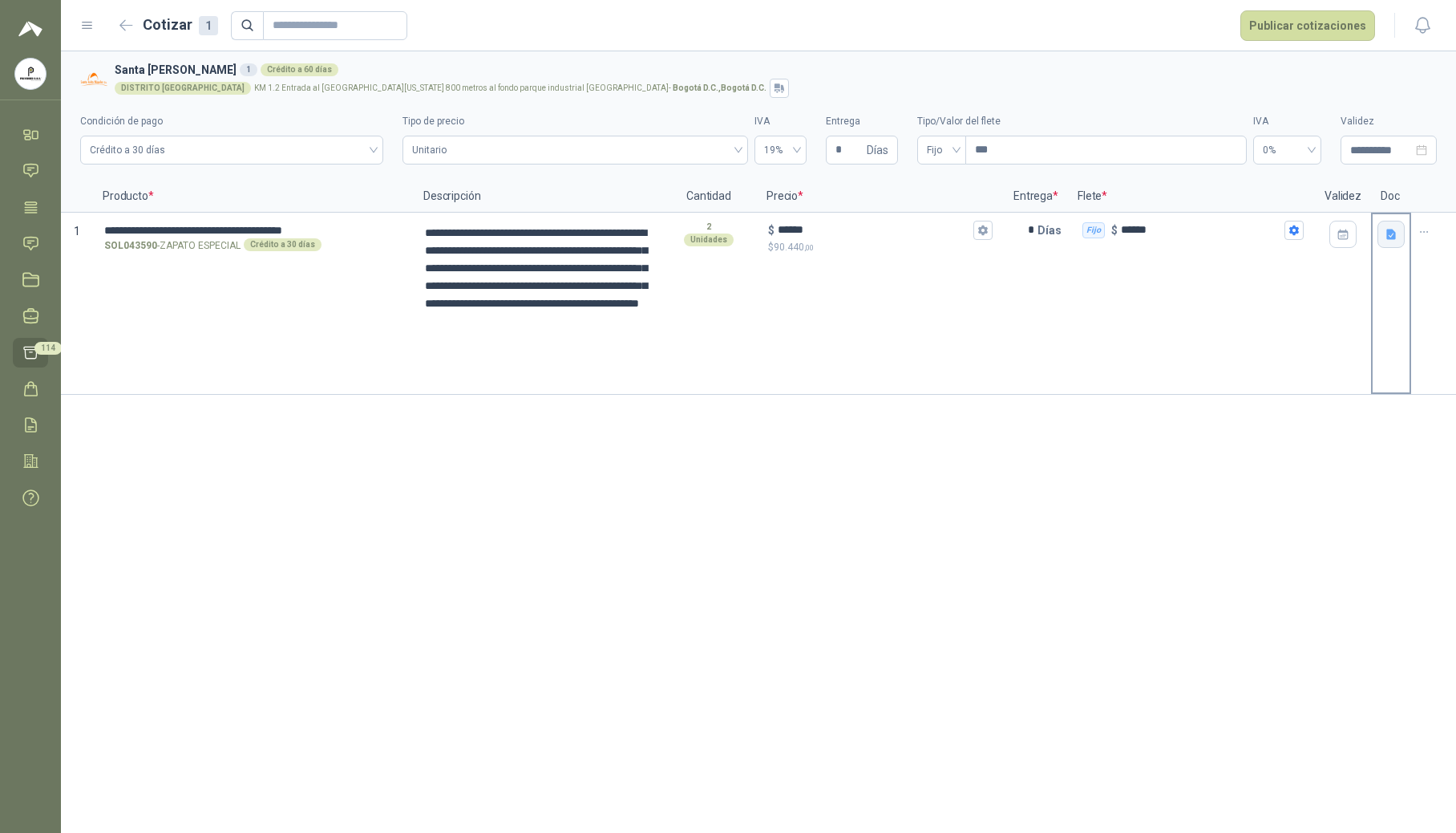
click at [1391, 233] on icon "button" at bounding box center [1391, 233] width 10 height 11
click at [1107, 473] on div "**********" at bounding box center [758, 442] width 1395 height 781
click at [1397, 229] on icon "button" at bounding box center [1391, 234] width 14 height 14
click at [1037, 158] on input "***" at bounding box center [1106, 150] width 280 height 27
click at [1393, 234] on icon "button" at bounding box center [1391, 234] width 14 height 14
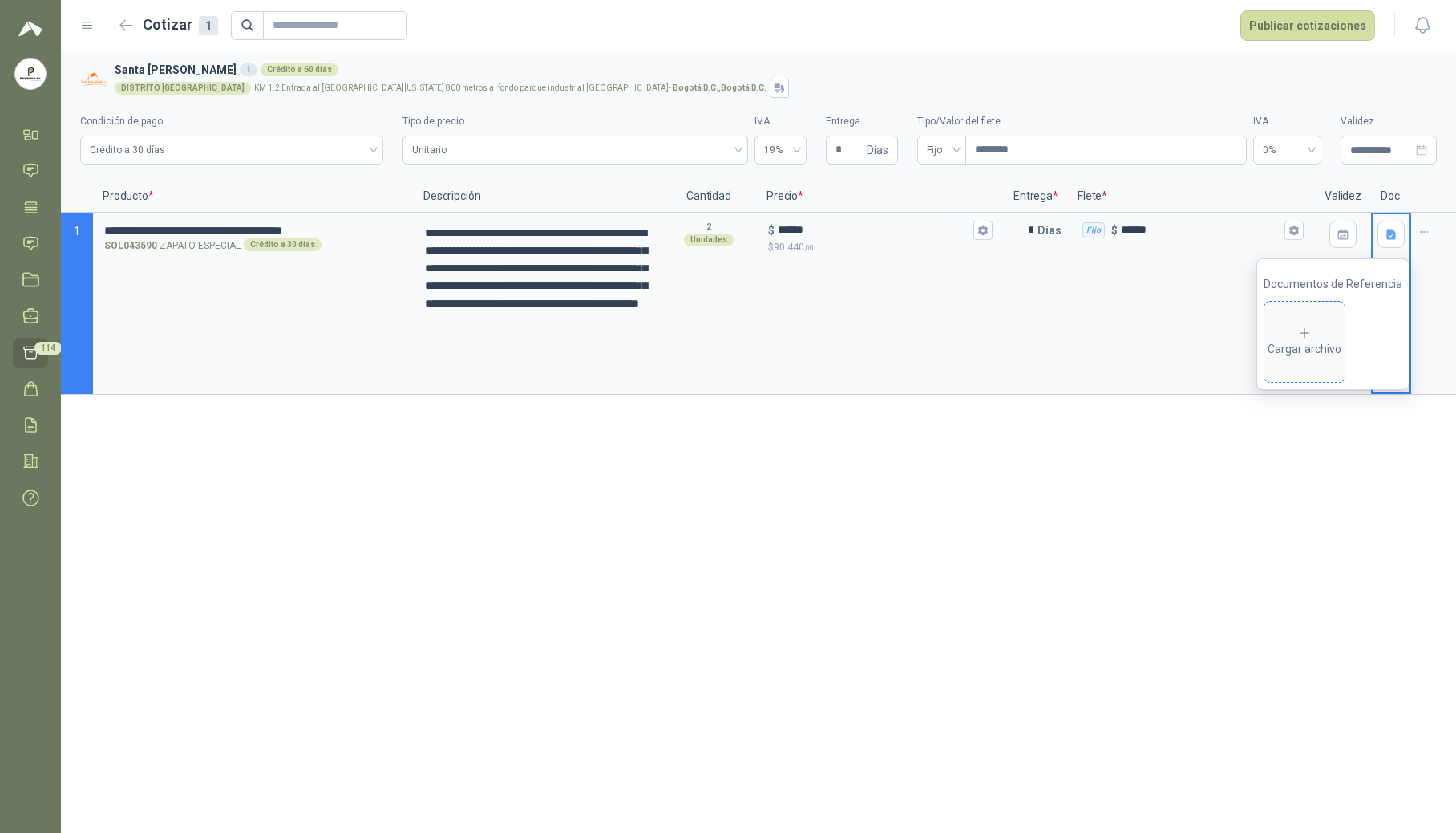
click at [1310, 370] on span "Cargar archivo" at bounding box center [1304, 341] width 80 height 80
click at [1310, 97] on div "[GEOGRAPHIC_DATA] KM 1.2 Entrada al [GEOGRAPHIC_DATA][US_STATE] 800 metros al f…" at bounding box center [772, 88] width 1315 height 19
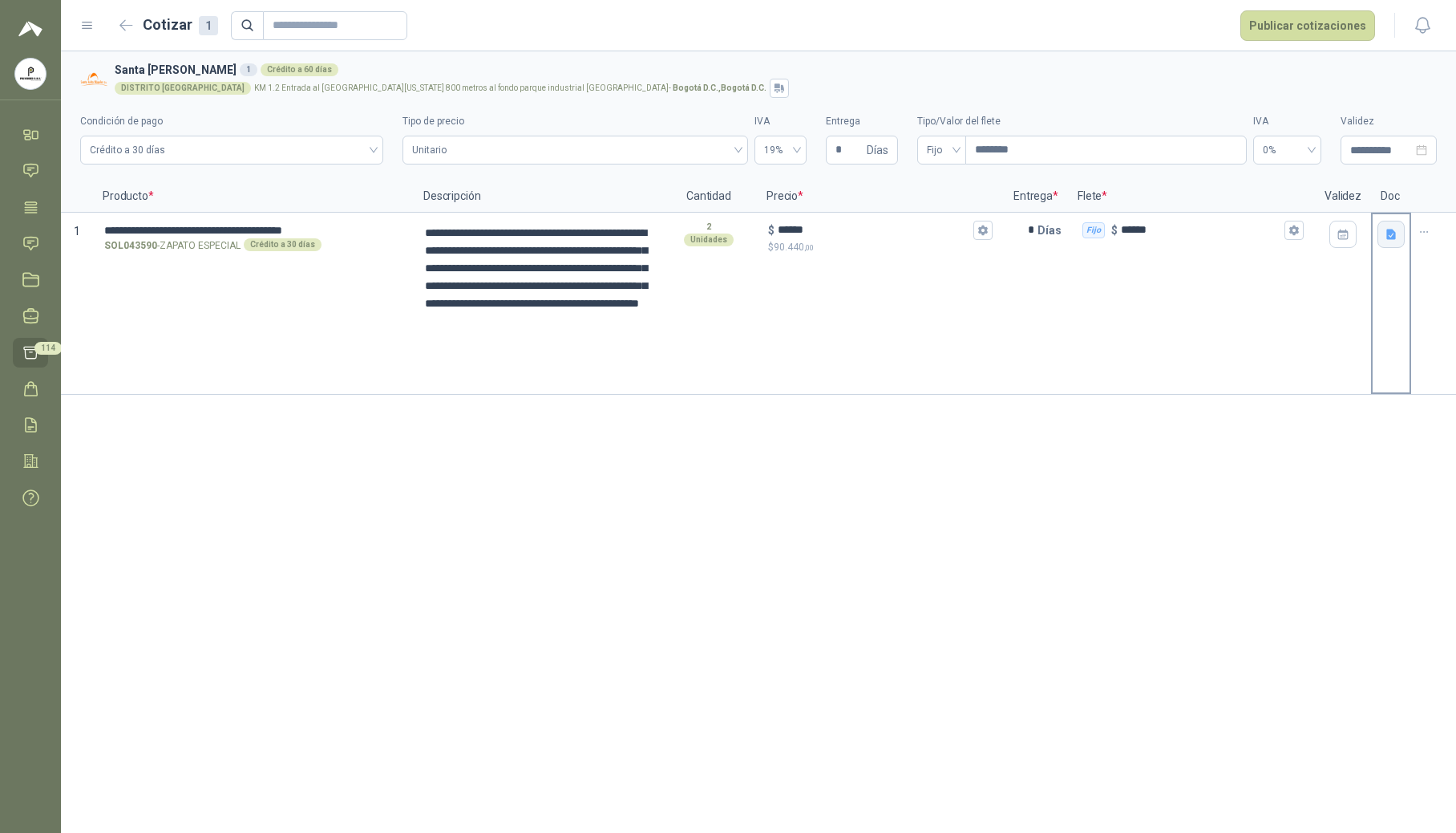
click at [1389, 233] on icon "button" at bounding box center [1391, 233] width 10 height 11
click at [1307, 33] on button "Publicar cotizaciones" at bounding box center [1307, 26] width 135 height 31
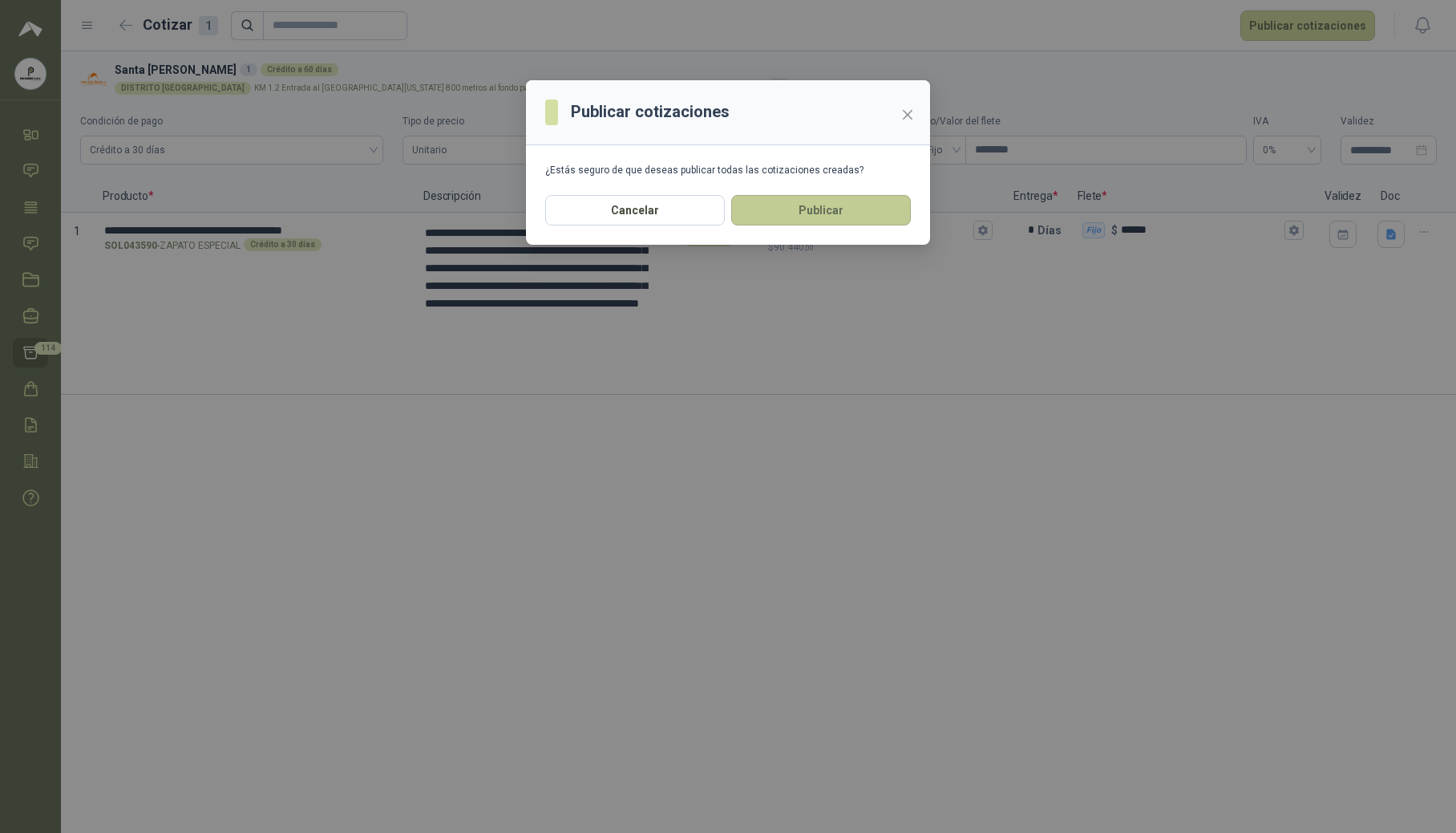
click at [791, 212] on button "Publicar" at bounding box center [821, 210] width 179 height 31
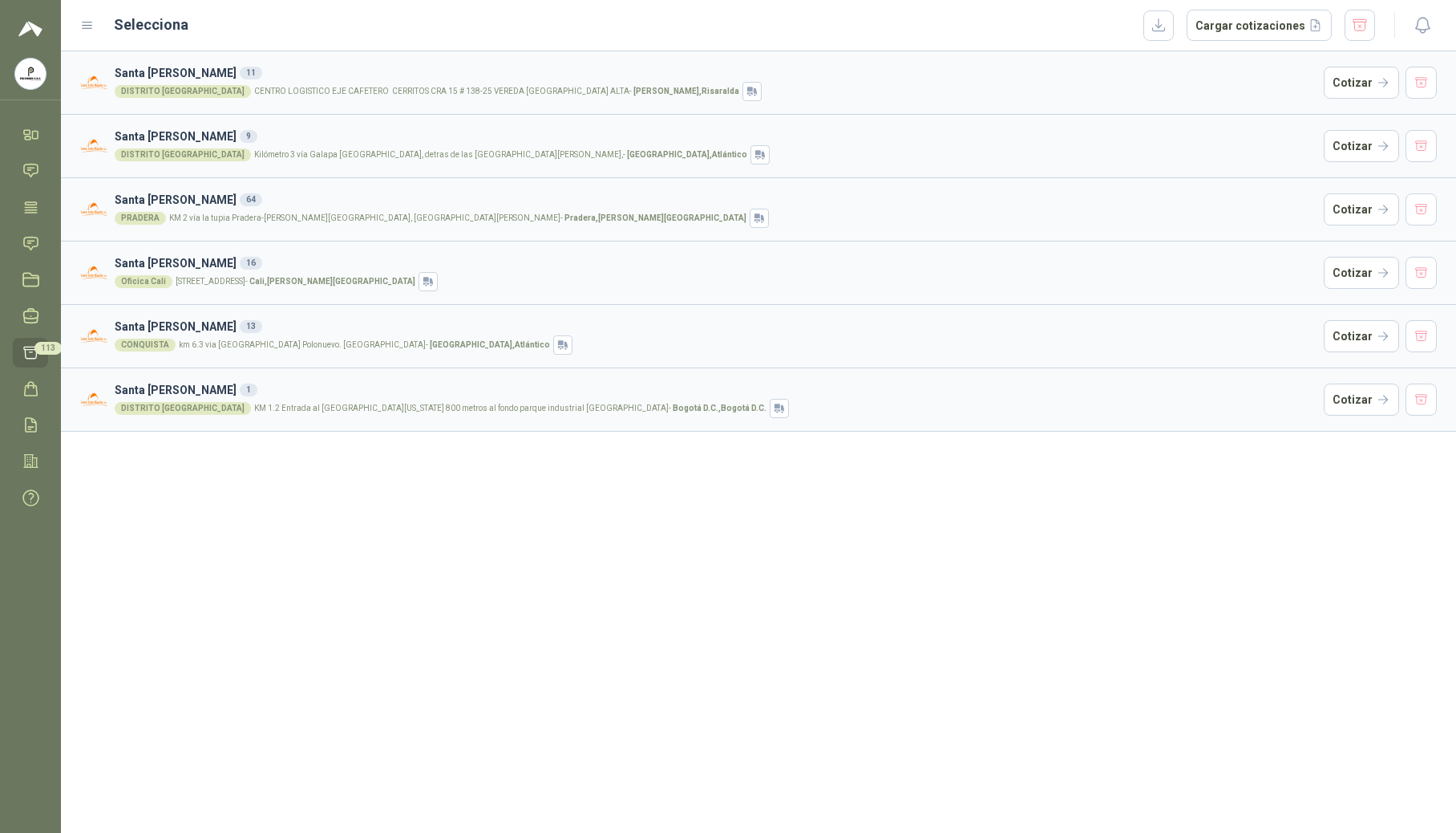
click at [314, 337] on div "CONQUISTA km 6.3 via [GEOGRAPHIC_DATA] Polonuevo. [GEOGRAPHIC_DATA] , [GEOGRAPH…" at bounding box center [715, 345] width 1202 height 19
click at [1354, 332] on button "Cotizar" at bounding box center [1361, 336] width 75 height 32
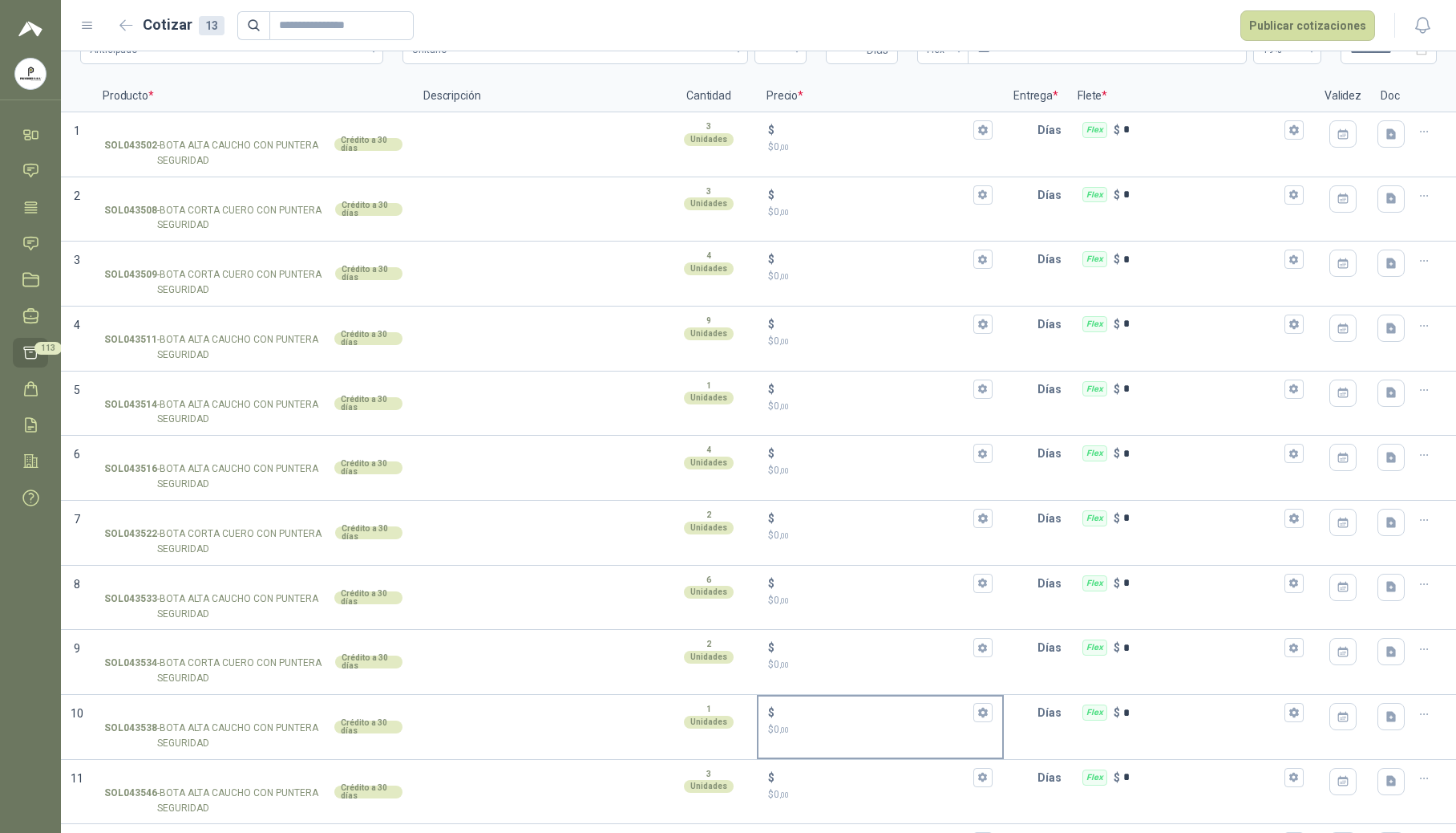
scroll to position [225, 0]
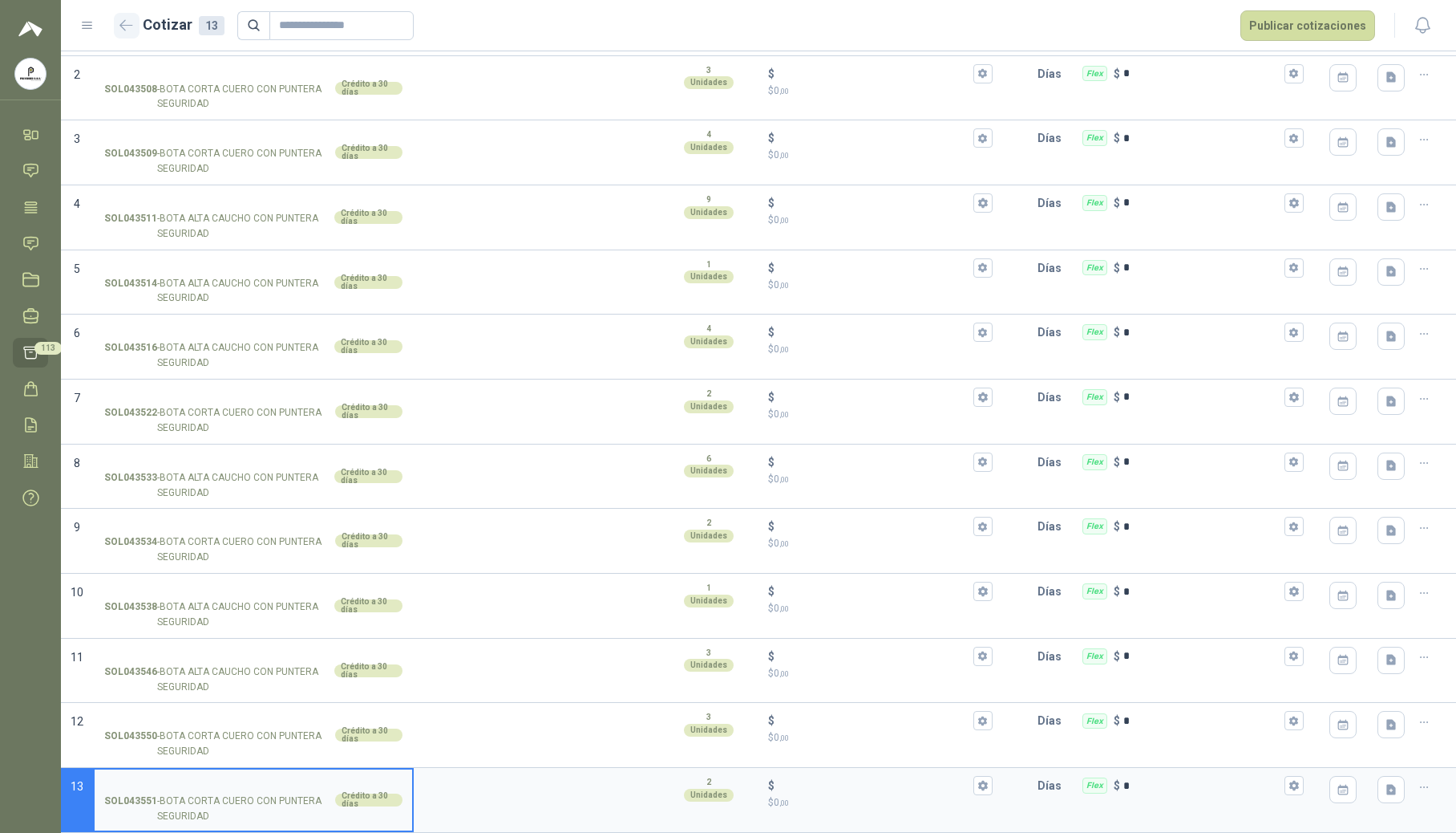
click at [123, 27] on icon "button" at bounding box center [126, 25] width 14 height 12
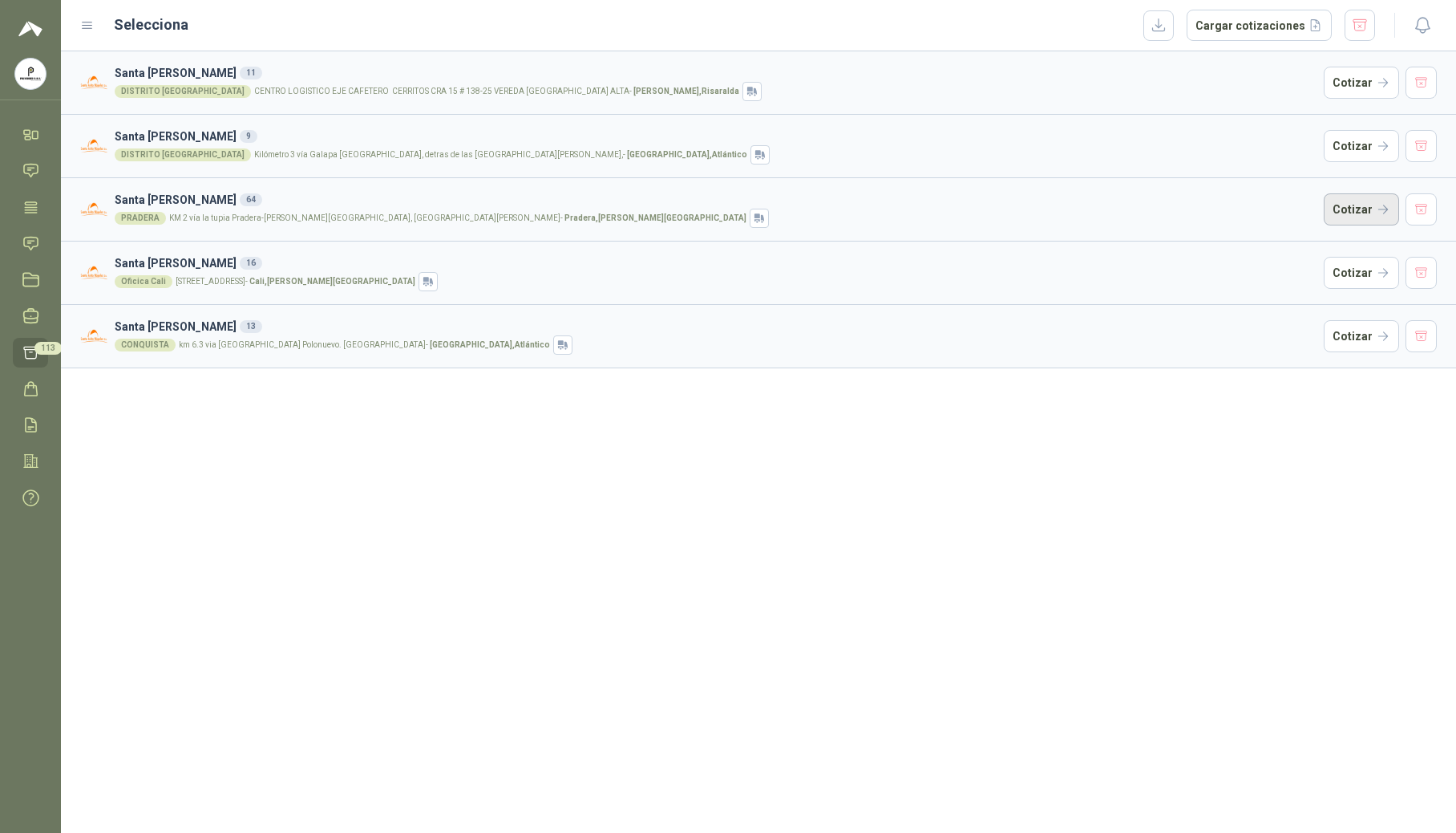
click at [1351, 205] on button "Cotizar" at bounding box center [1361, 209] width 75 height 32
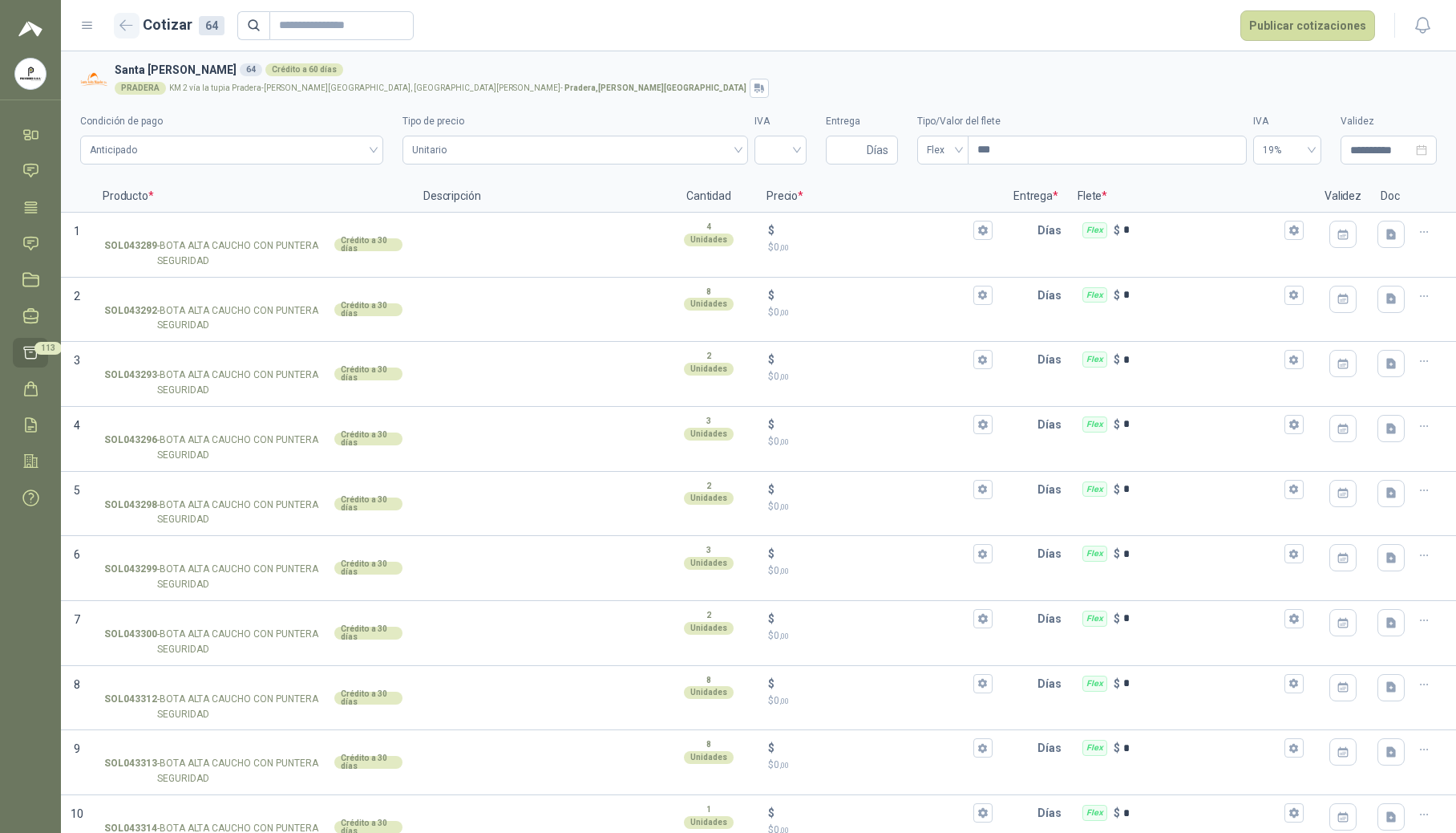
click at [128, 26] on icon "button" at bounding box center [126, 25] width 14 height 12
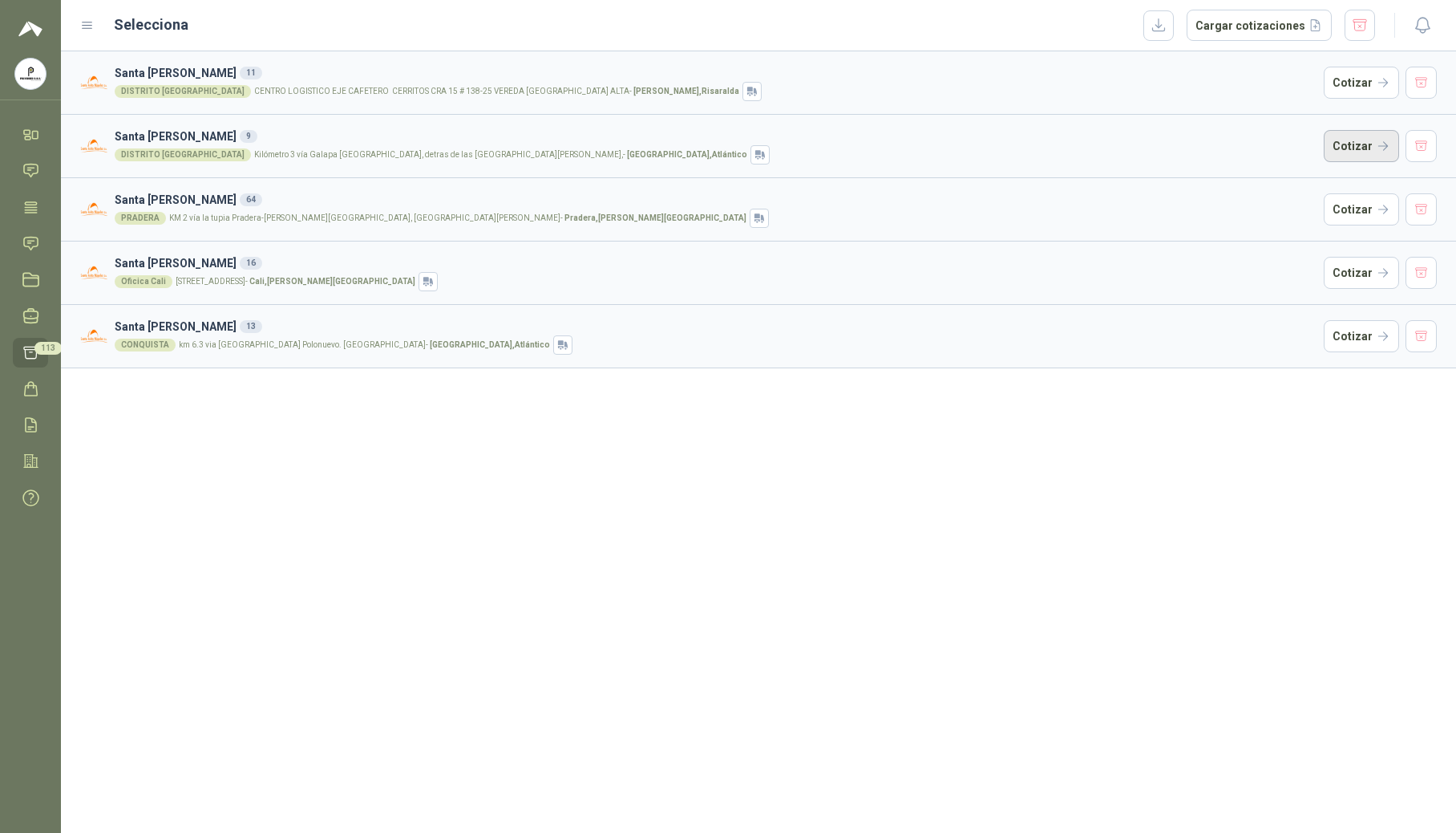
click at [1374, 135] on button "Cotizar" at bounding box center [1361, 146] width 75 height 32
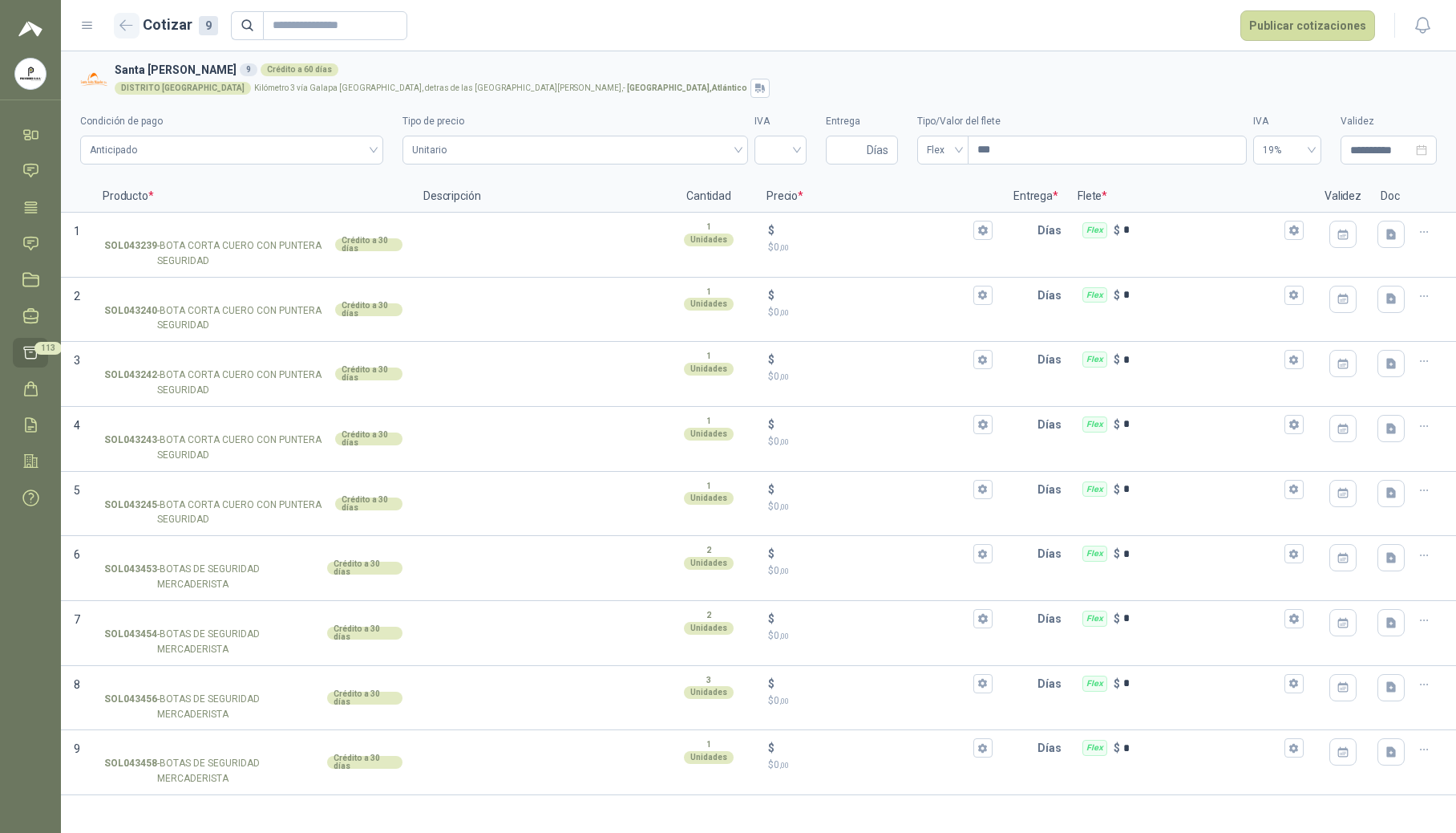
click at [129, 23] on icon "button" at bounding box center [126, 25] width 14 height 12
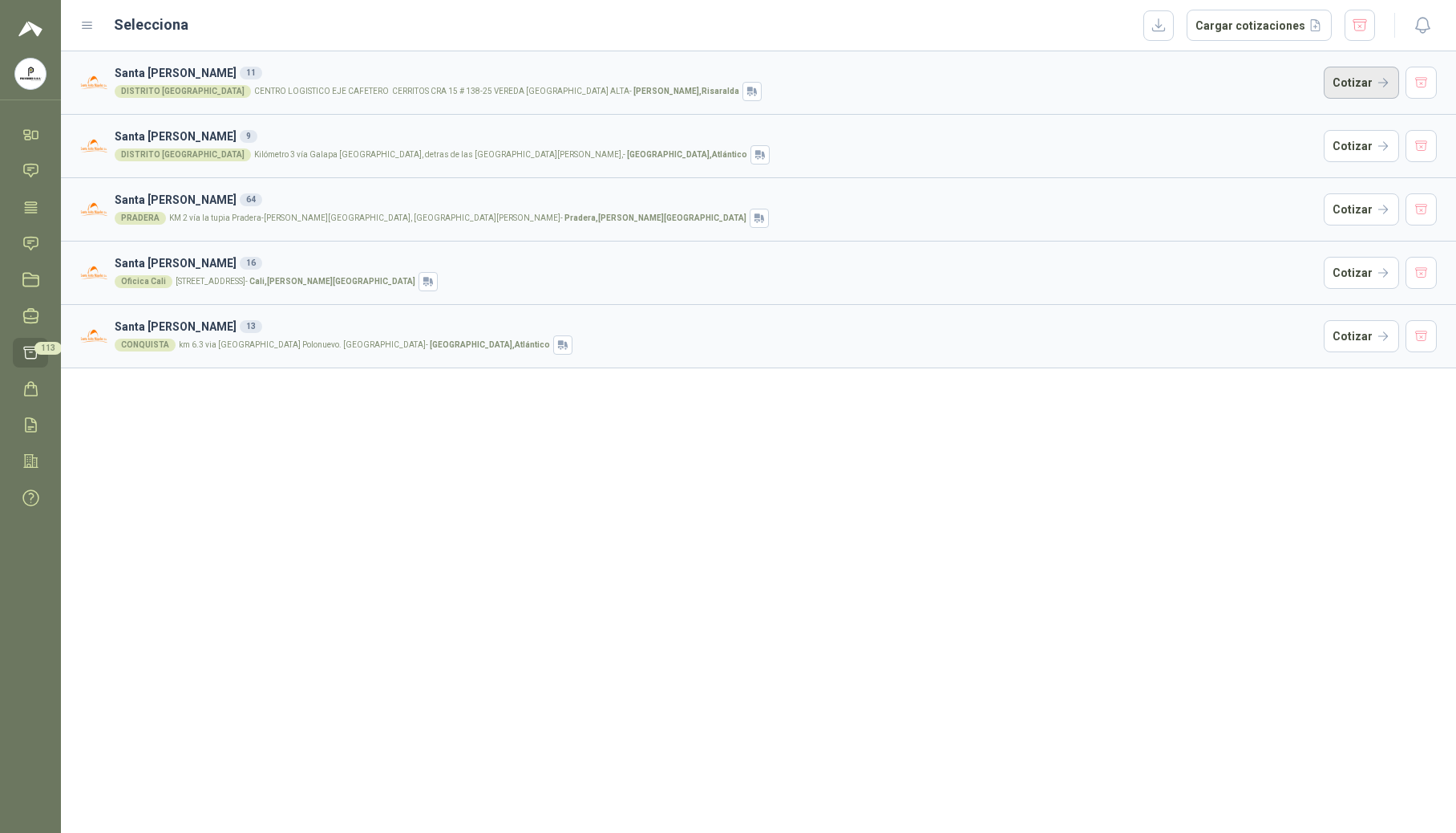
click at [1379, 78] on button "Cotizar" at bounding box center [1361, 82] width 75 height 32
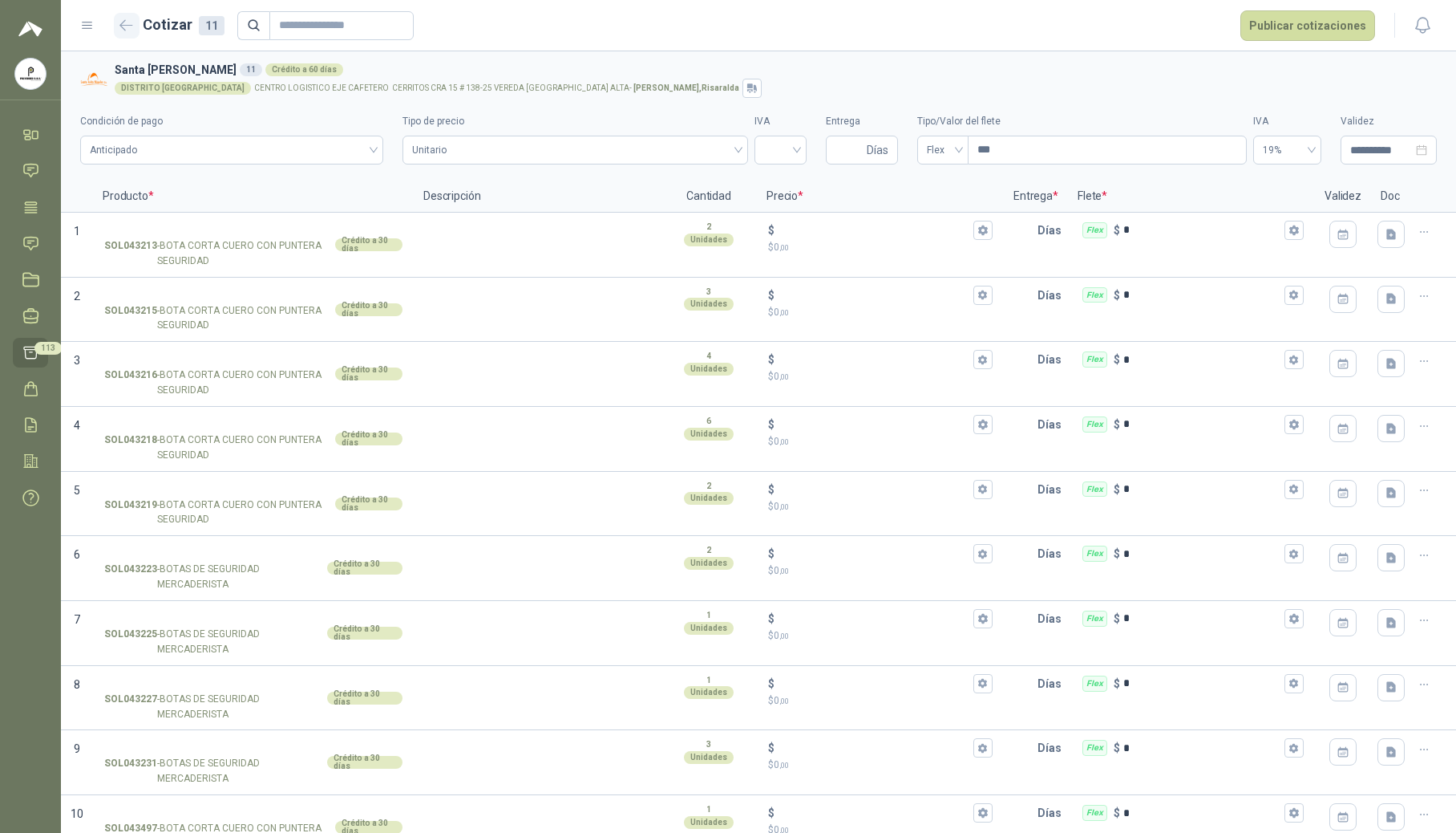
click at [129, 33] on button "button" at bounding box center [127, 26] width 26 height 26
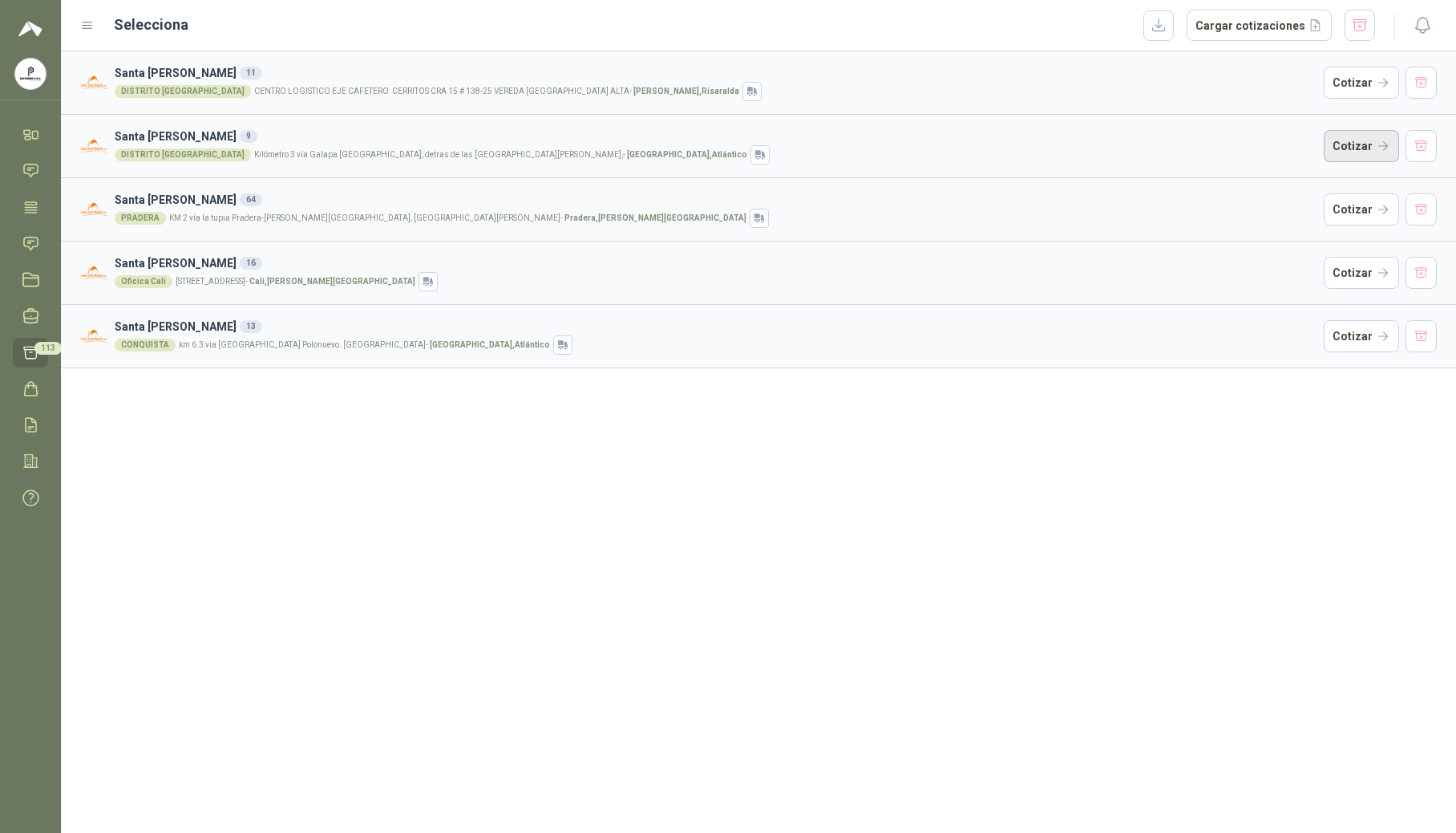
click at [1350, 146] on button "Cotizar" at bounding box center [1361, 146] width 75 height 32
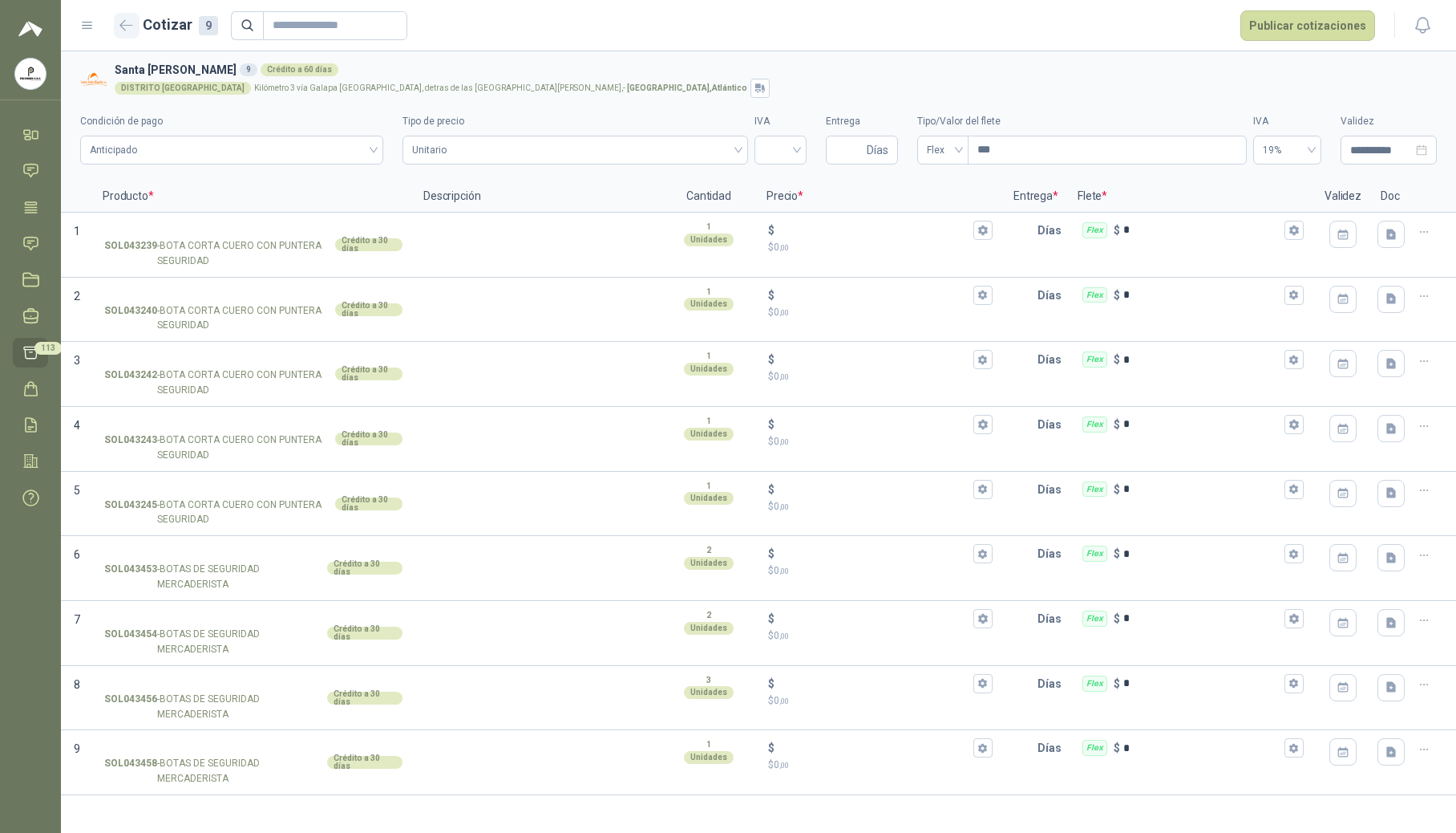
click at [127, 27] on icon "button" at bounding box center [126, 25] width 14 height 12
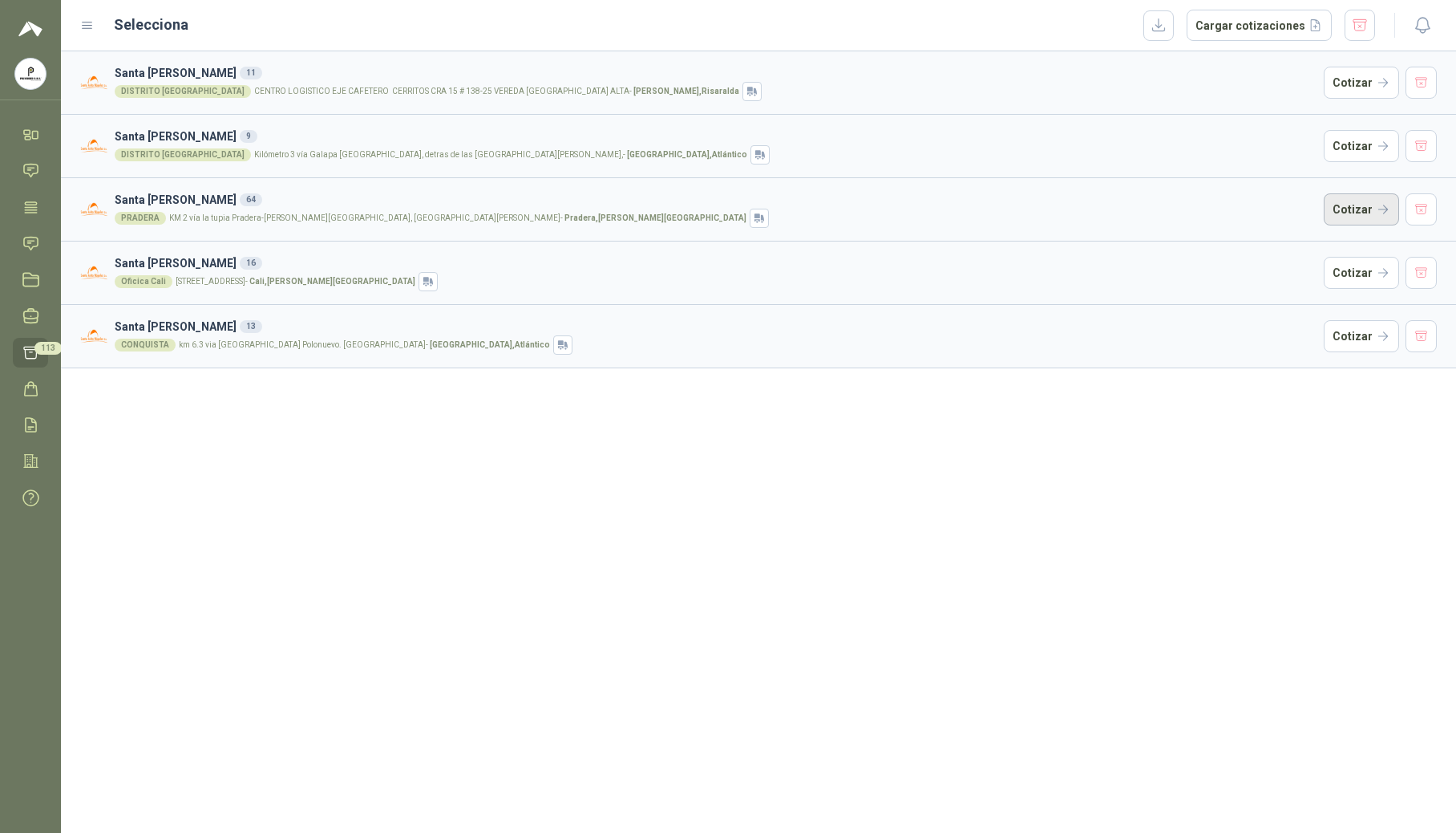
click at [1349, 216] on button "Cotizar" at bounding box center [1361, 209] width 75 height 32
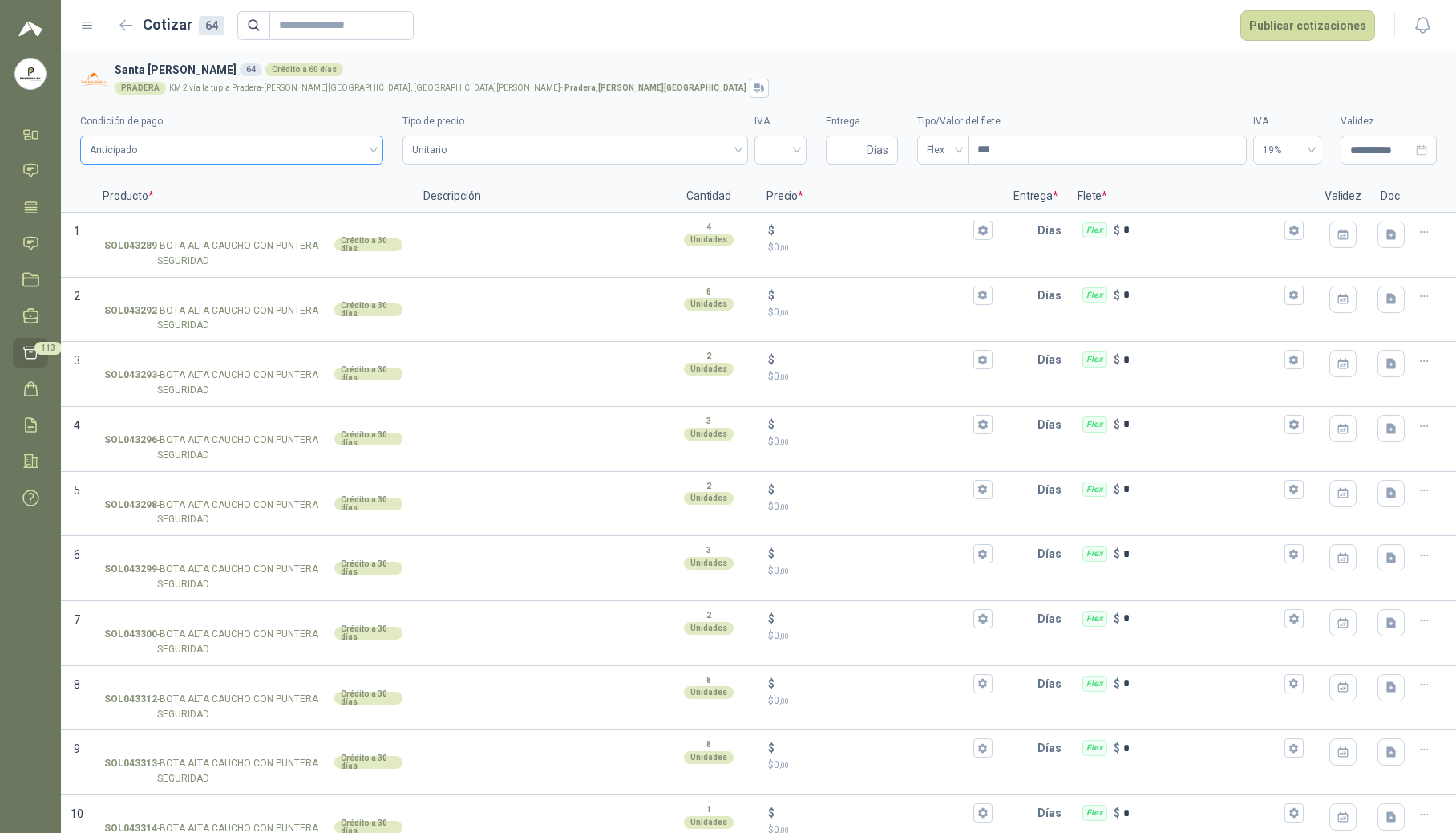
click at [371, 149] on div "Anticipado" at bounding box center [231, 150] width 303 height 29
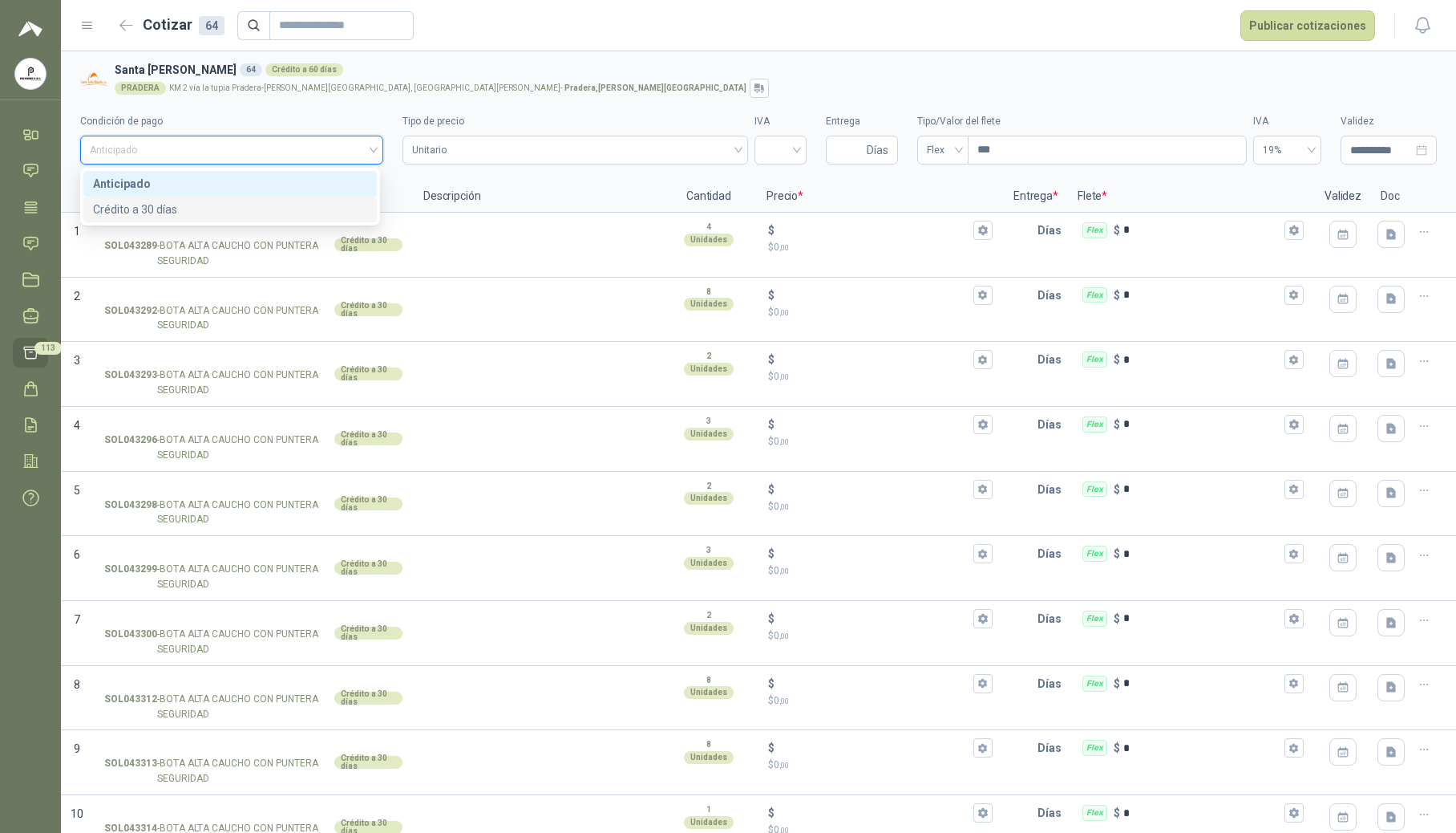
click at [334, 204] on div "Crédito a 30 días" at bounding box center [230, 209] width 275 height 18
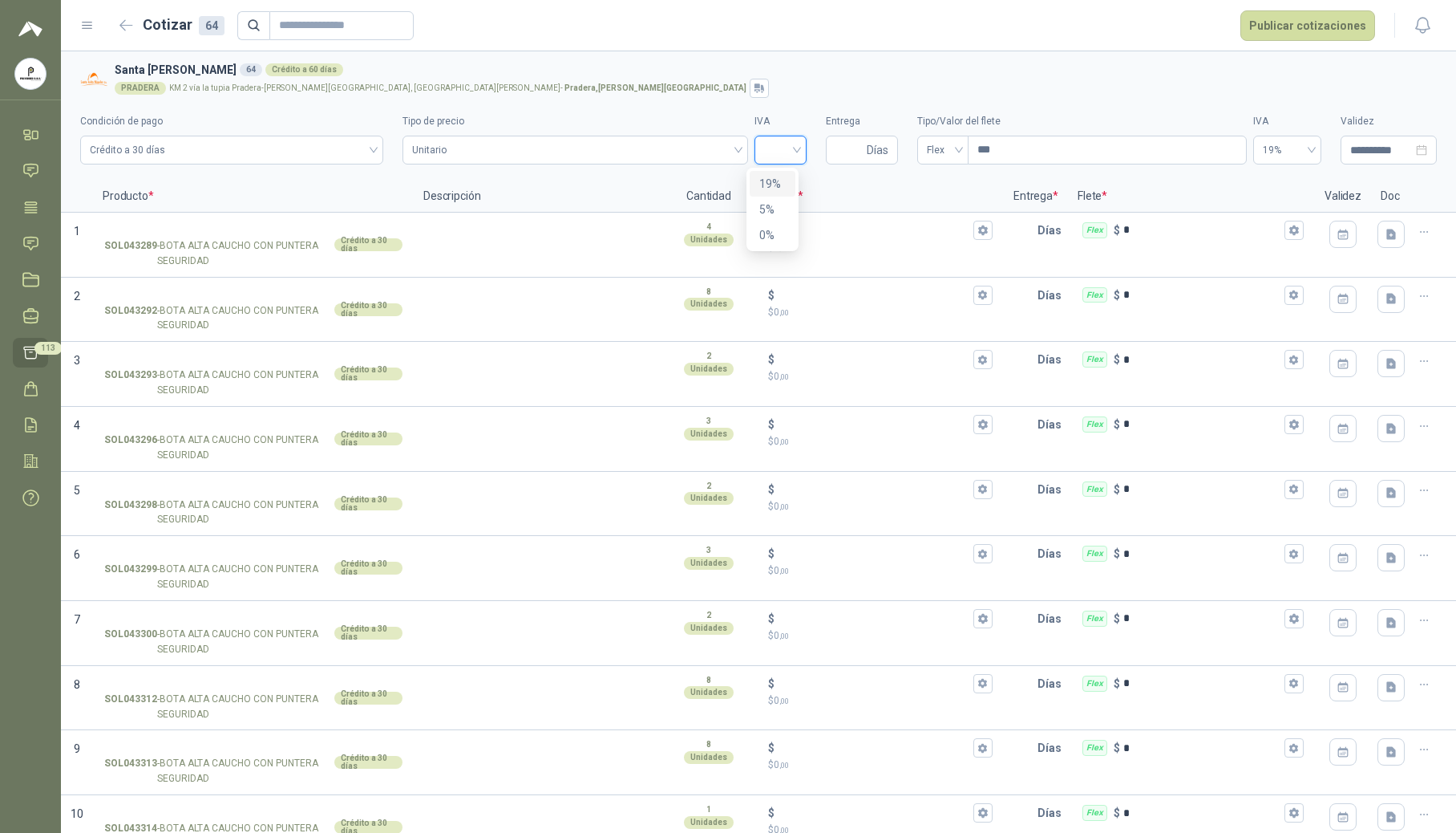
click at [774, 154] on input "search" at bounding box center [780, 149] width 33 height 24
drag, startPoint x: 783, startPoint y: 187, endPoint x: 872, endPoint y: 146, distance: 98.0
click at [781, 189] on div "19%" at bounding box center [772, 183] width 27 height 18
click at [872, 146] on span "Días" at bounding box center [877, 150] width 22 height 27
click at [852, 149] on input "Entrega" at bounding box center [850, 150] width 28 height 27
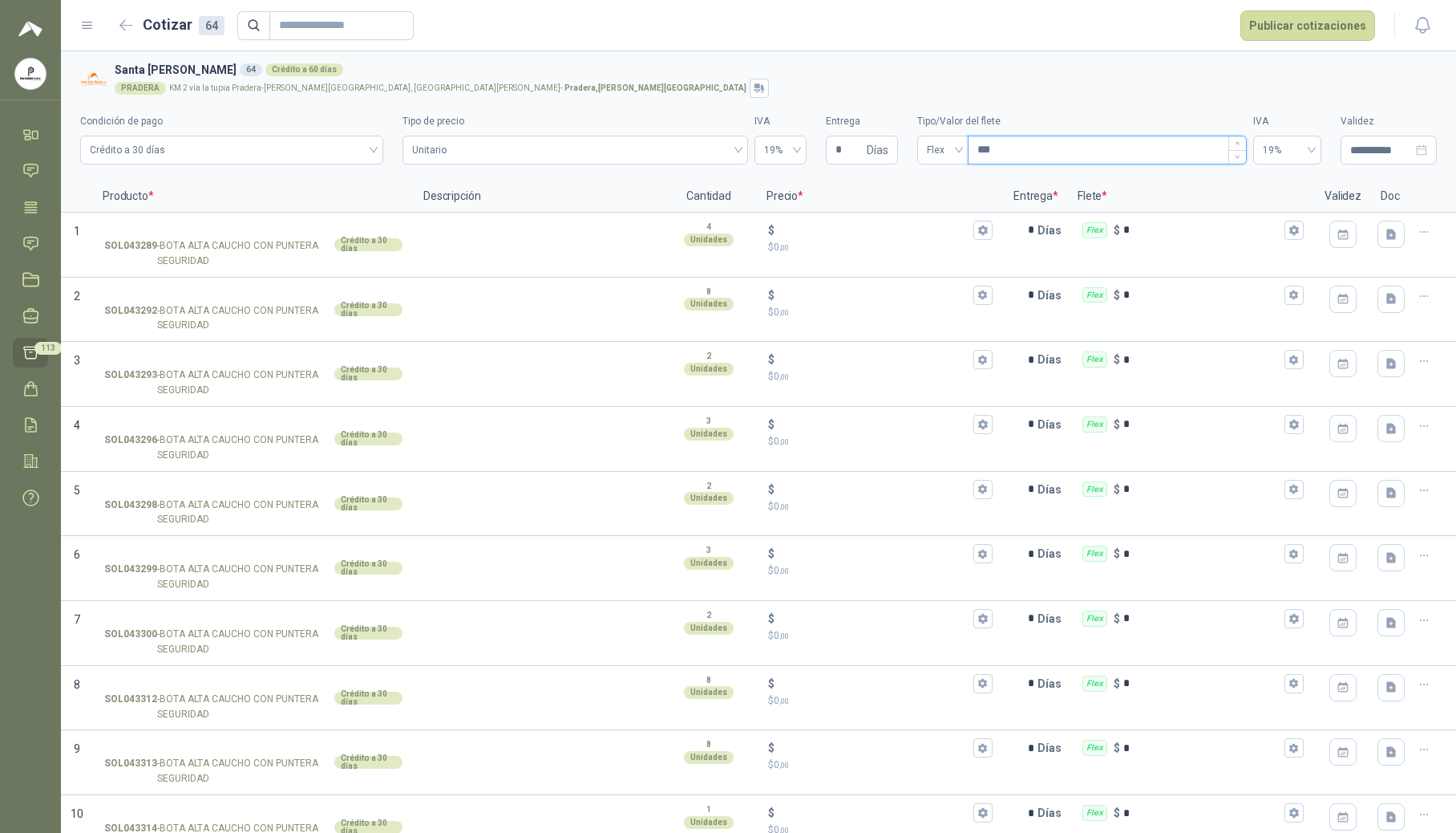
click at [1059, 153] on input "***" at bounding box center [1107, 150] width 278 height 27
click at [126, 32] on button "button" at bounding box center [127, 26] width 26 height 26
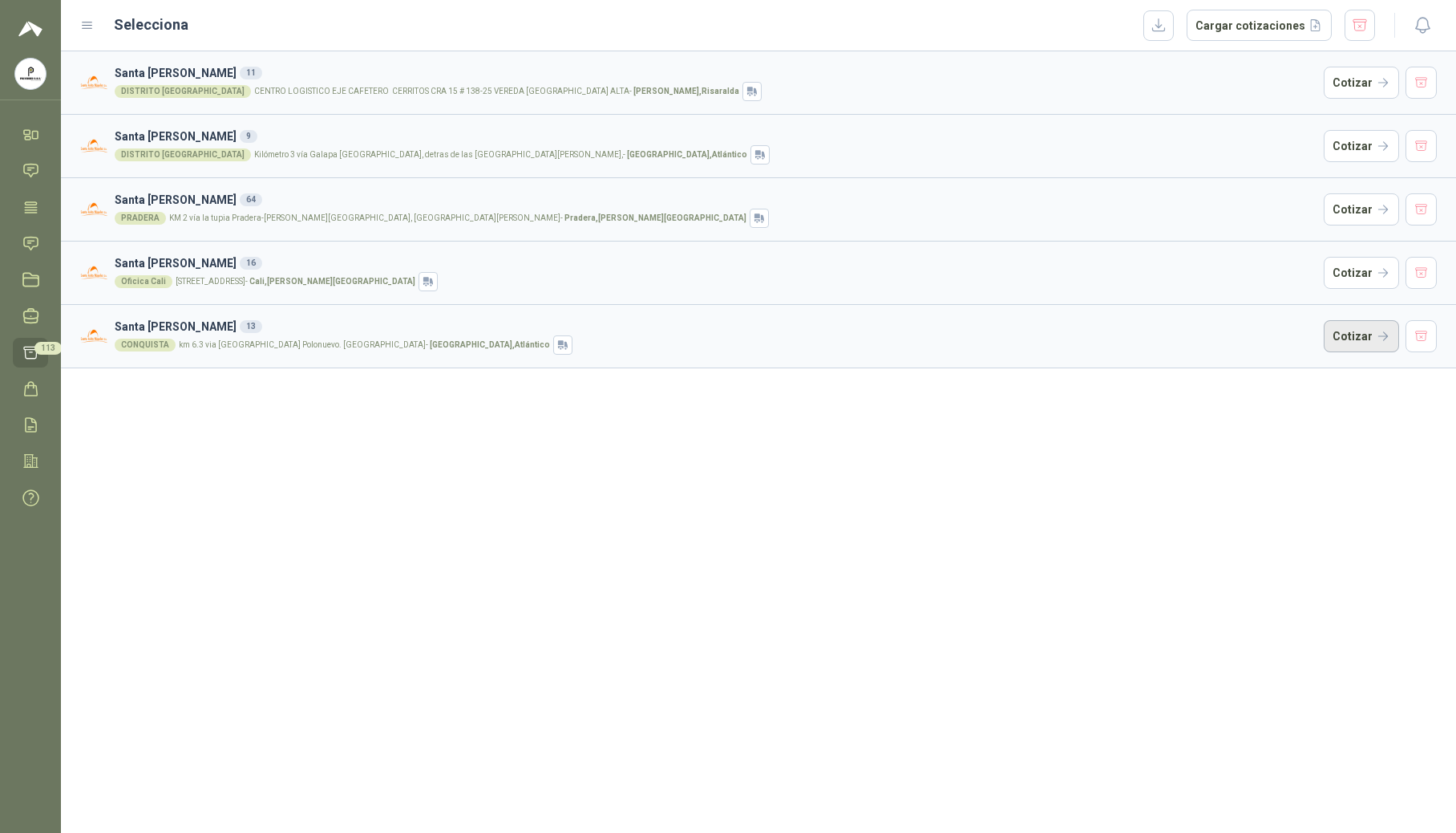
click at [1367, 331] on button "Cotizar" at bounding box center [1361, 336] width 75 height 32
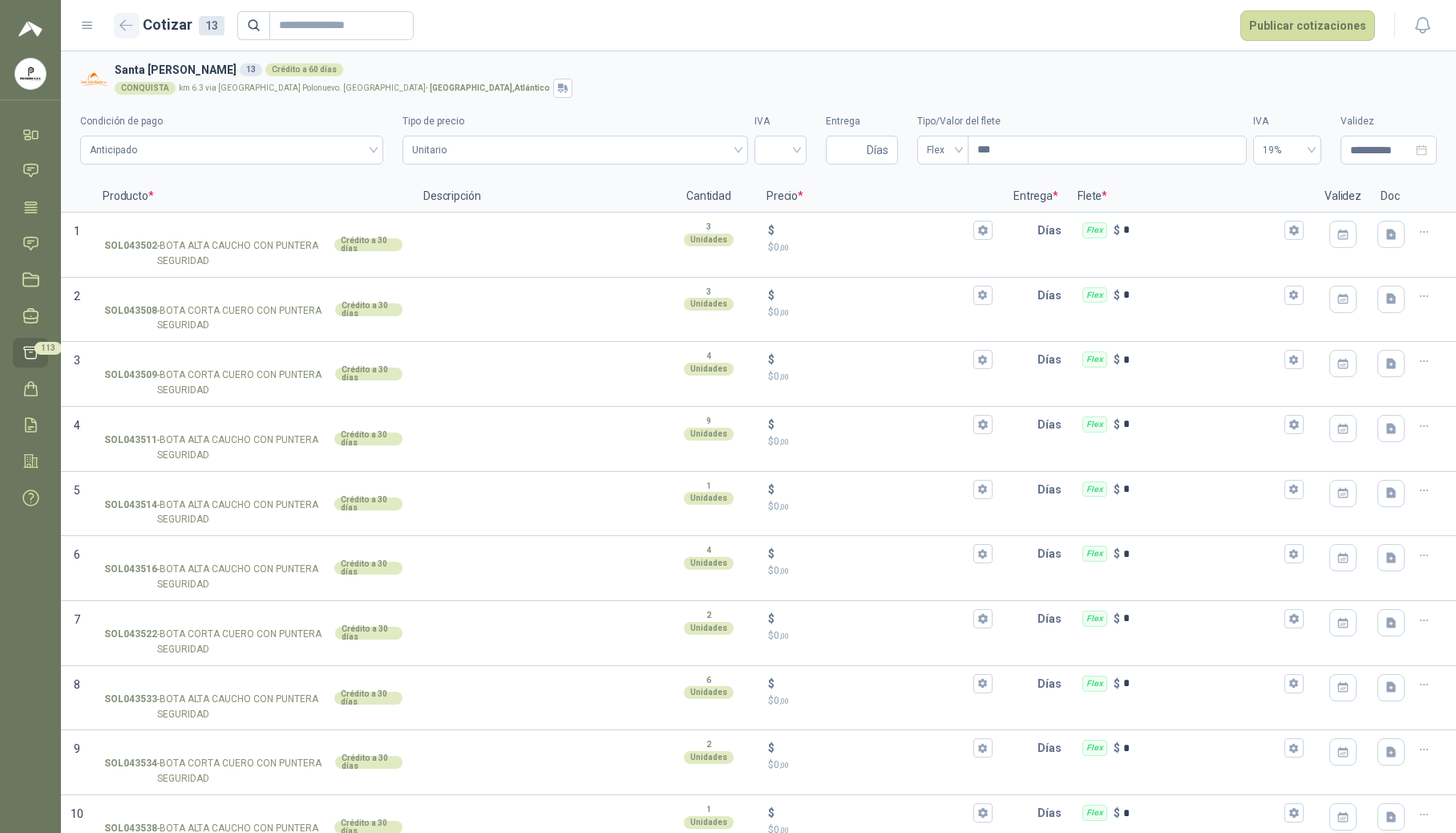
click at [130, 21] on icon "button" at bounding box center [126, 25] width 14 height 12
